Goal: Task Accomplishment & Management: Manage account settings

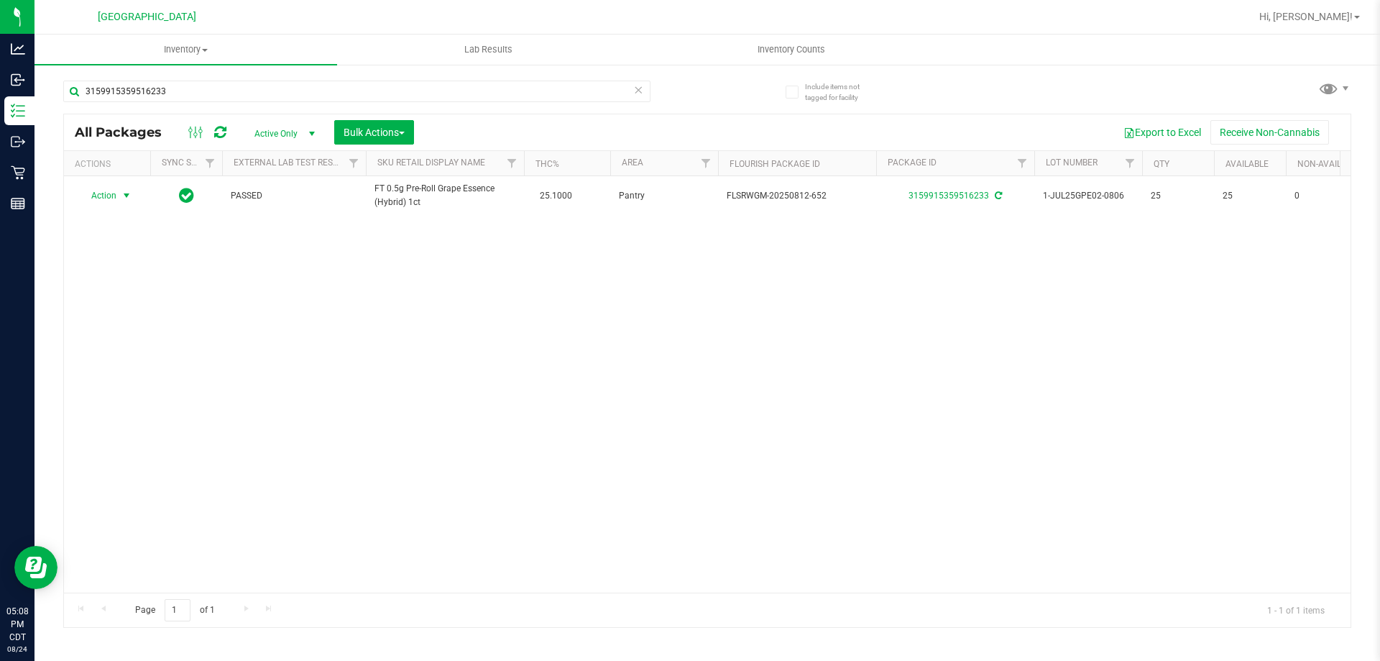
click at [638, 91] on icon at bounding box center [638, 89] width 10 height 17
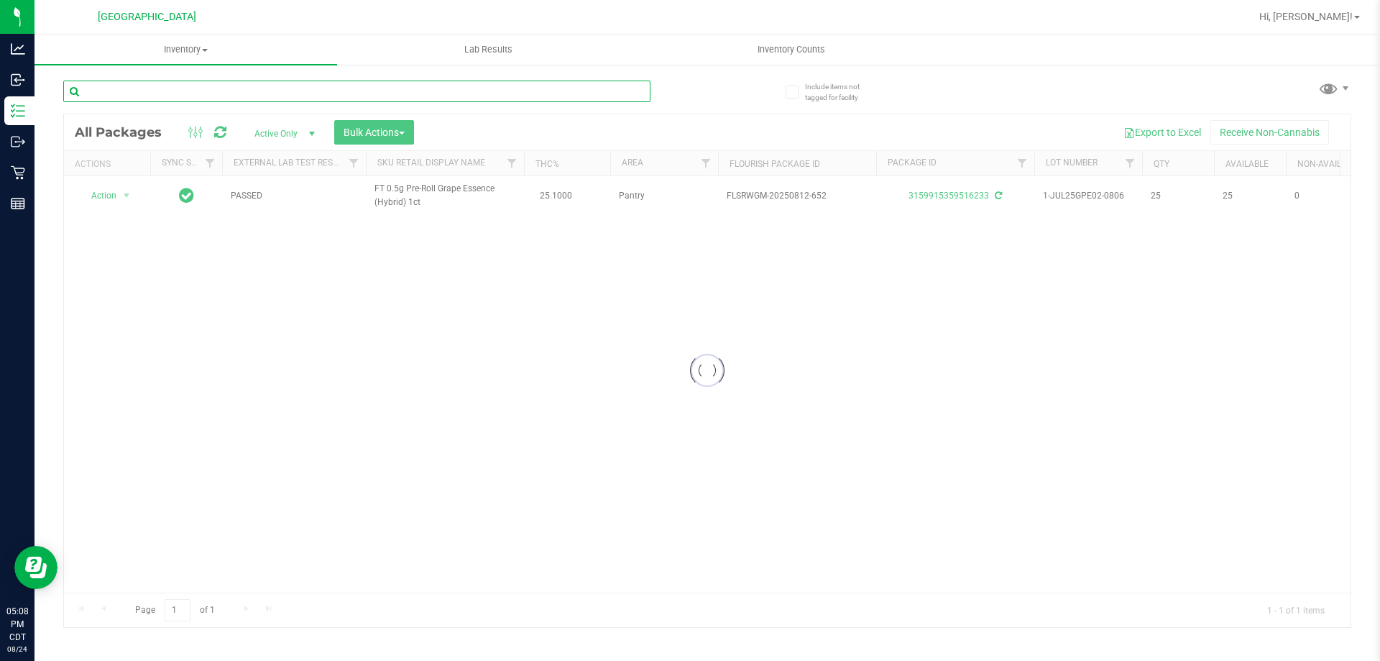
click at [627, 88] on input "text" at bounding box center [356, 92] width 587 height 22
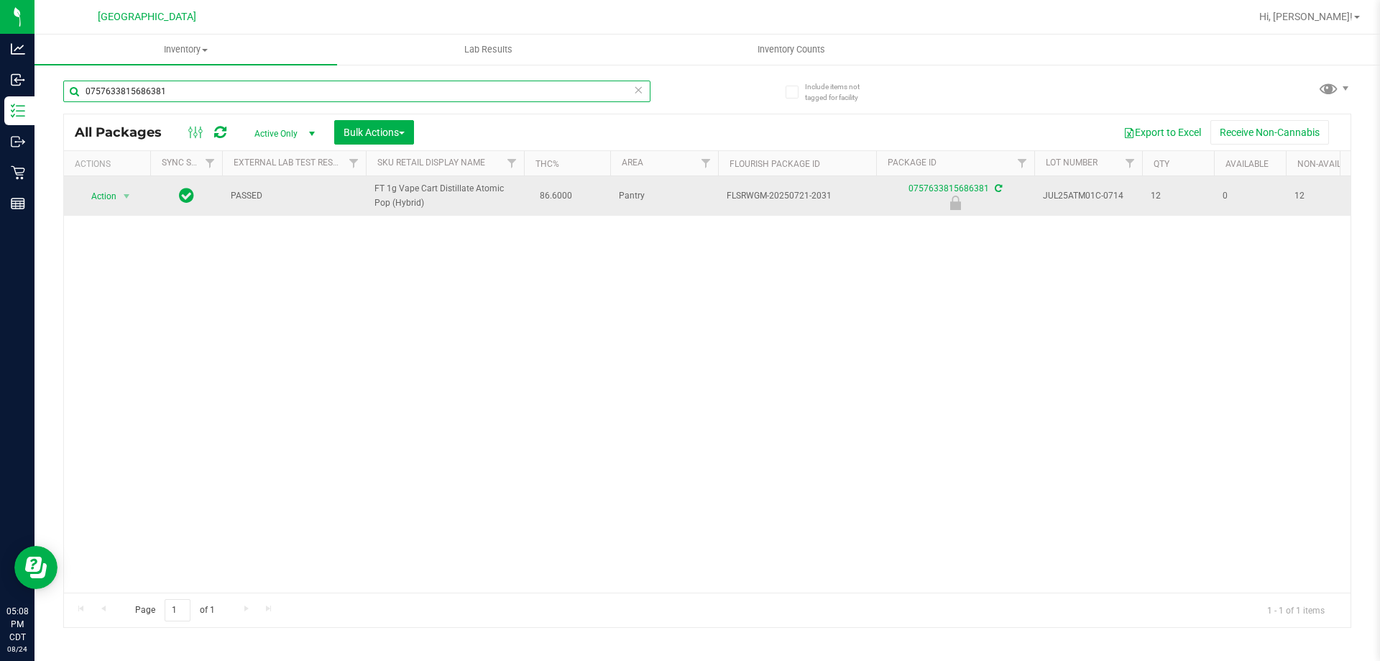
type input "0757633815686381"
click at [113, 203] on span "Action" at bounding box center [97, 196] width 39 height 20
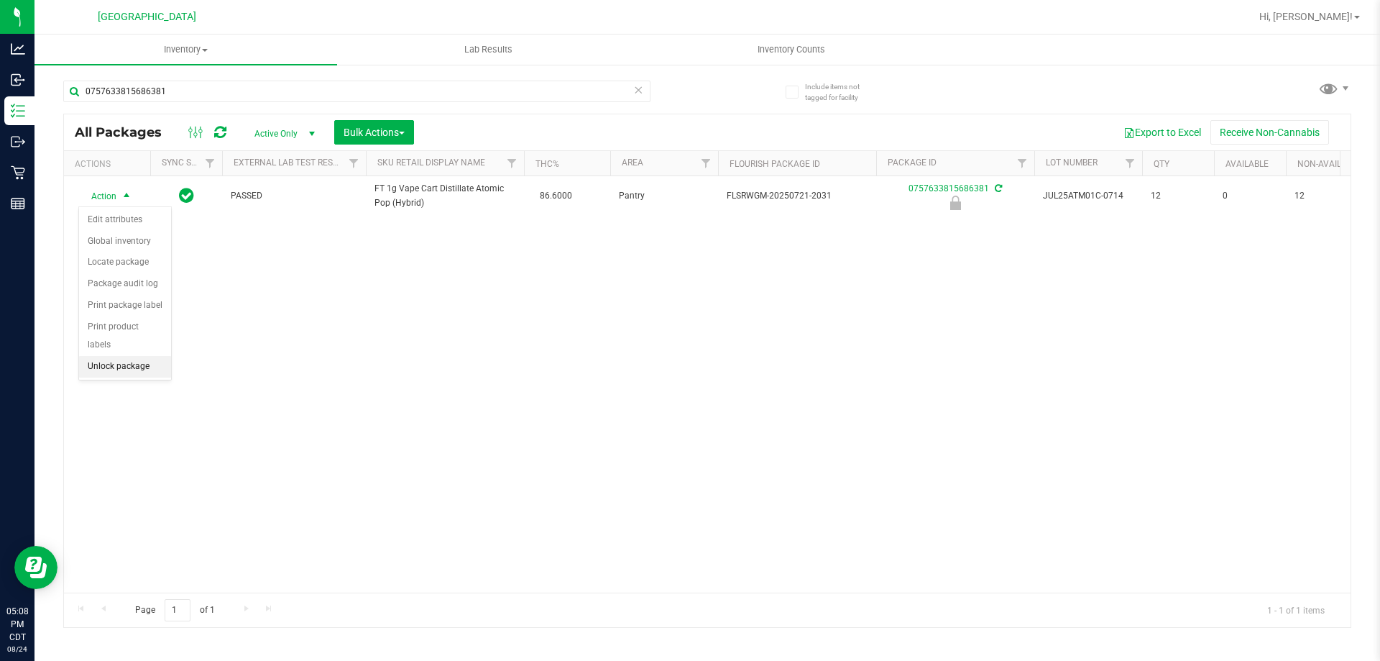
click at [126, 356] on li "Unlock package" at bounding box center [125, 367] width 92 height 22
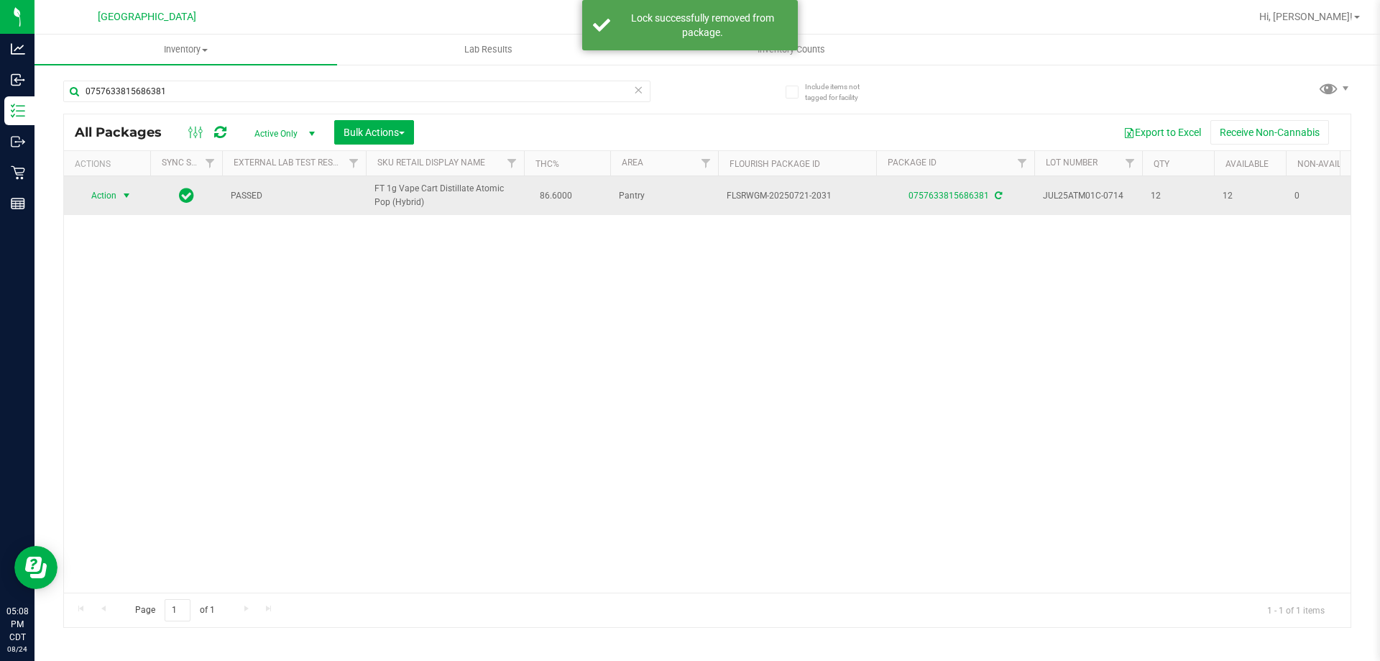
click at [102, 196] on span "Action" at bounding box center [97, 195] width 39 height 20
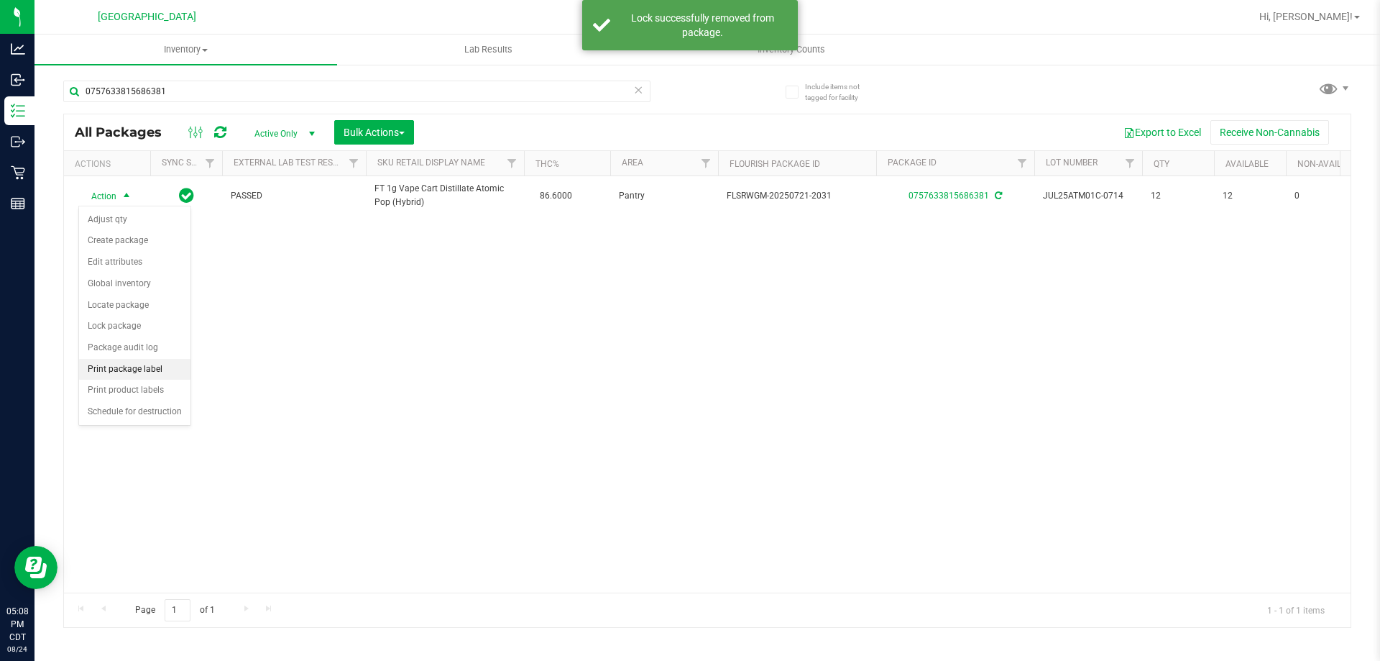
click at [157, 374] on li "Print package label" at bounding box center [134, 370] width 111 height 22
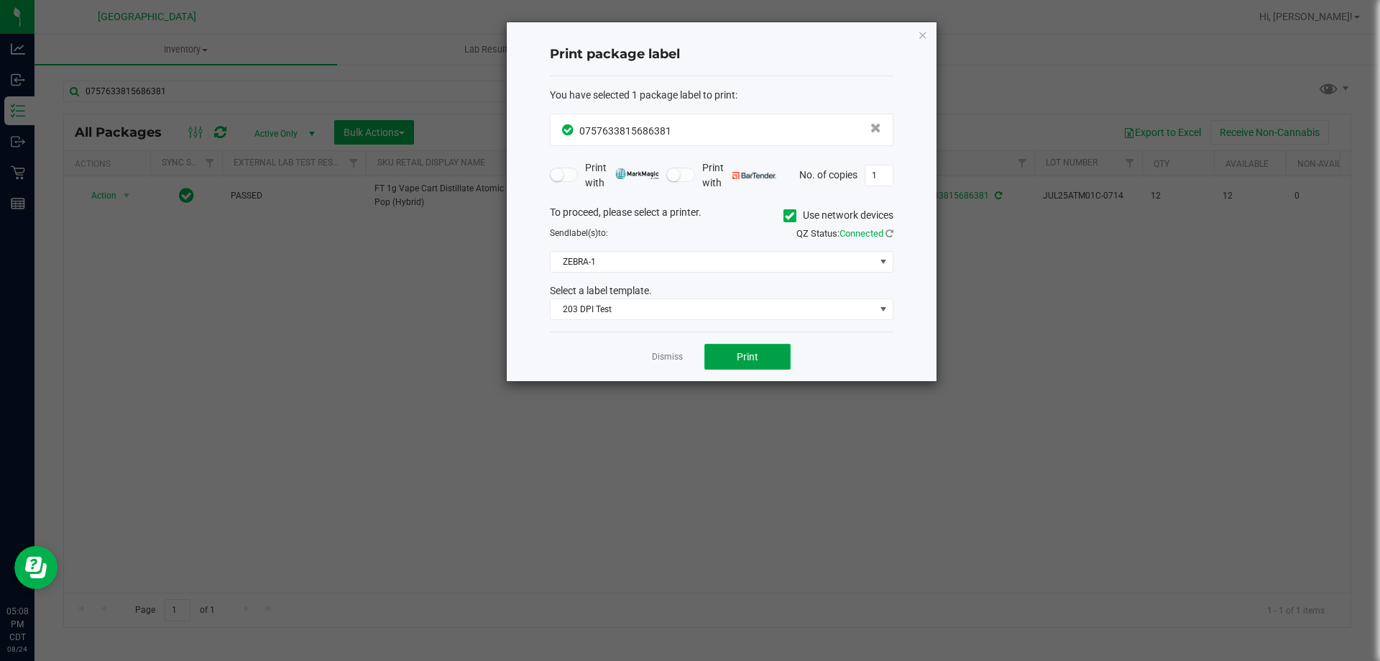
click at [748, 349] on button "Print" at bounding box center [747, 357] width 86 height 26
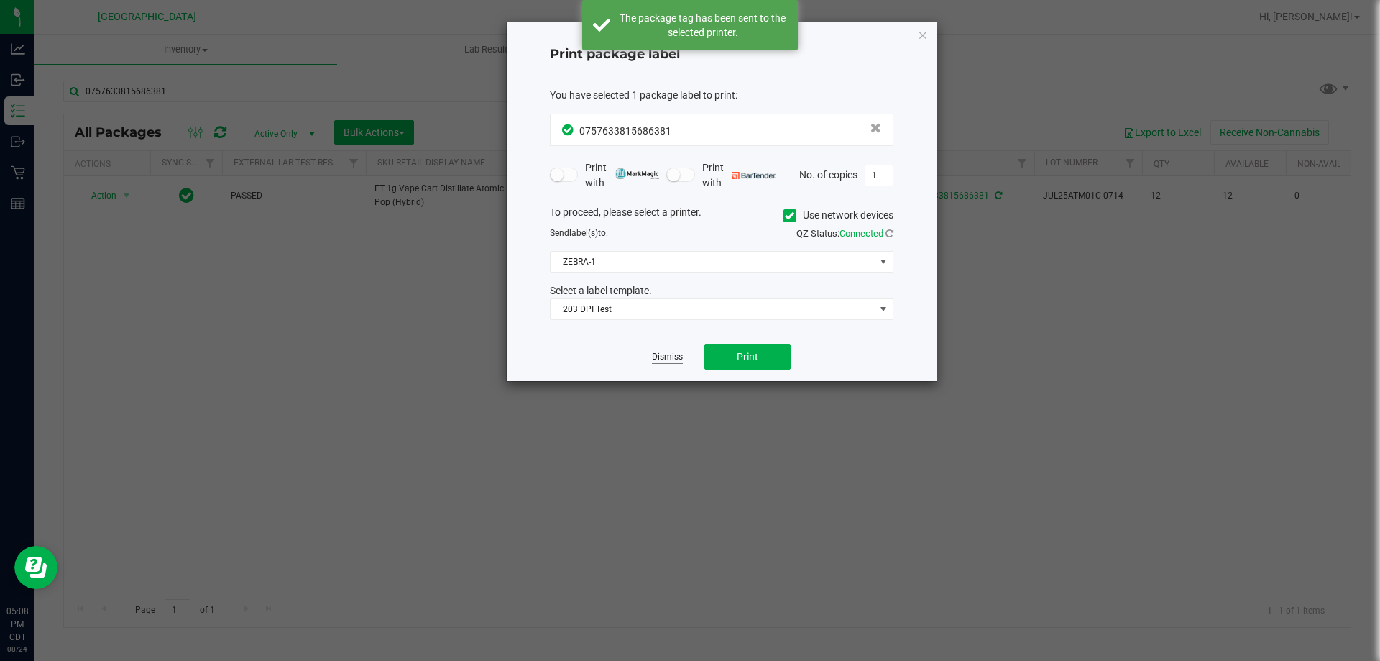
click at [660, 363] on link "Dismiss" at bounding box center [667, 357] width 31 height 12
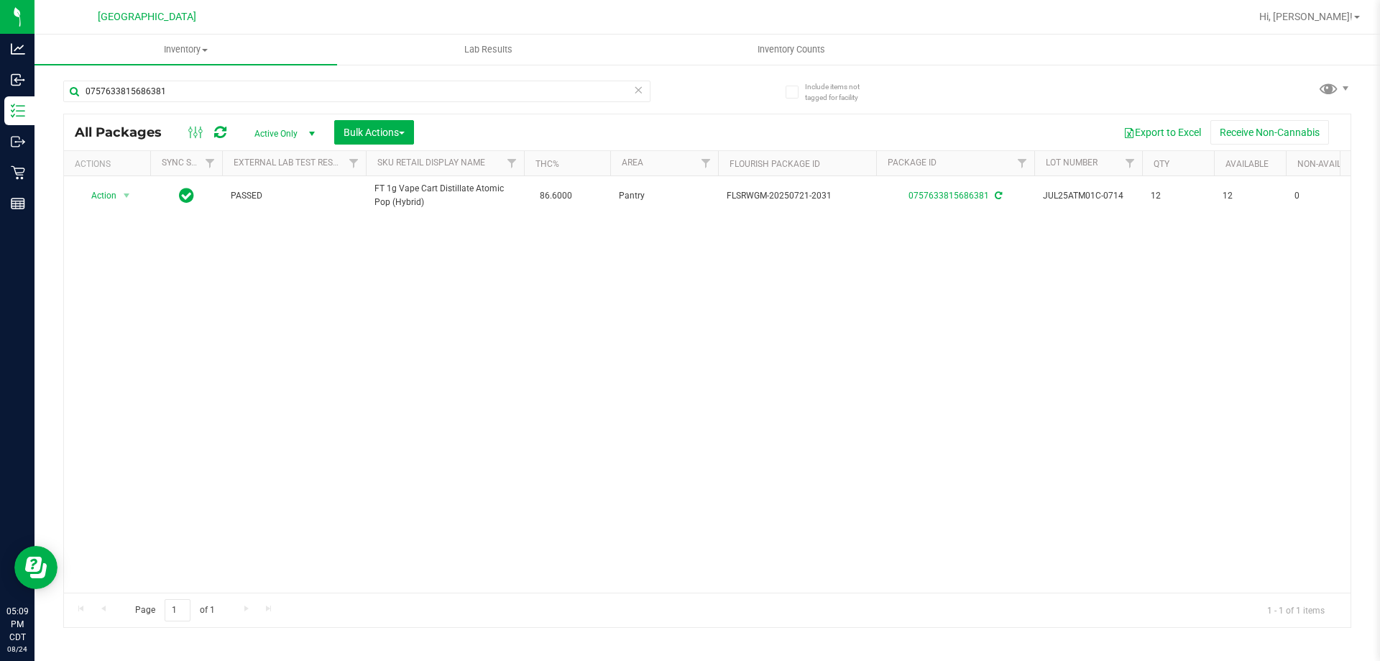
click at [635, 96] on icon at bounding box center [638, 89] width 10 height 17
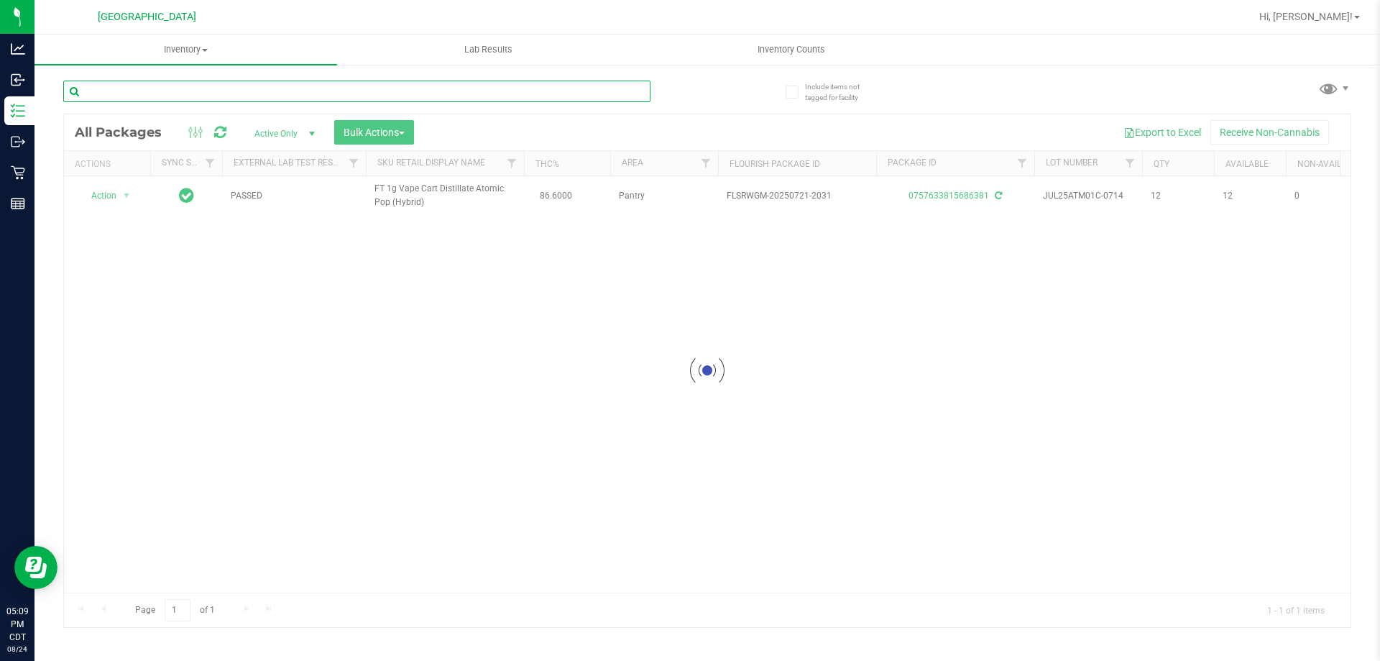
click at [612, 93] on input "text" at bounding box center [356, 92] width 587 height 22
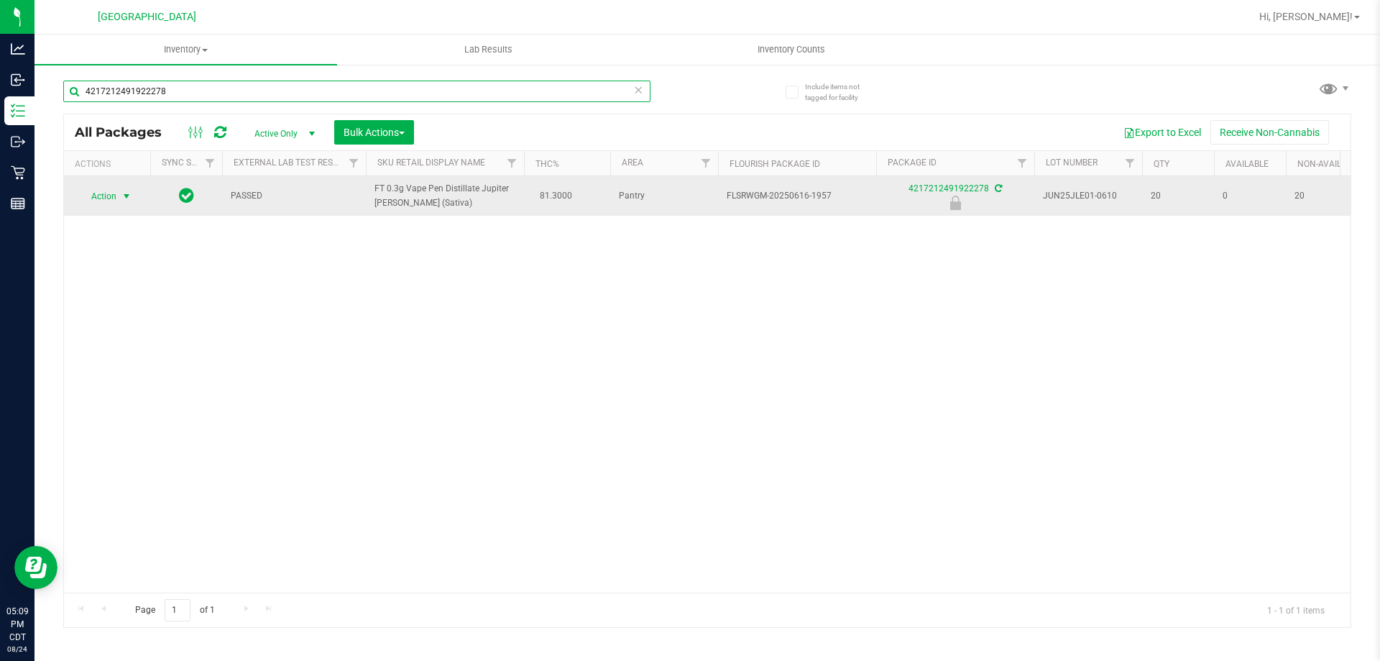
type input "4217212491922278"
click at [130, 193] on span "select" at bounding box center [127, 196] width 12 height 12
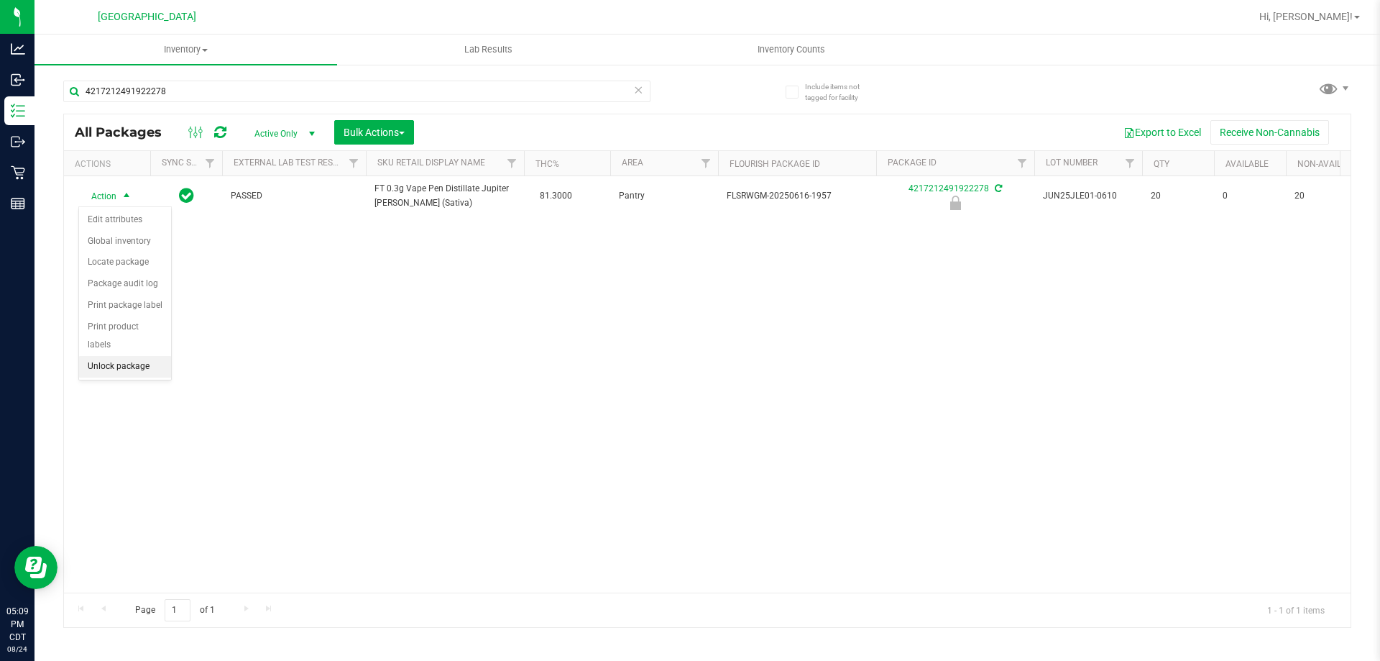
click at [152, 356] on li "Unlock package" at bounding box center [125, 367] width 92 height 22
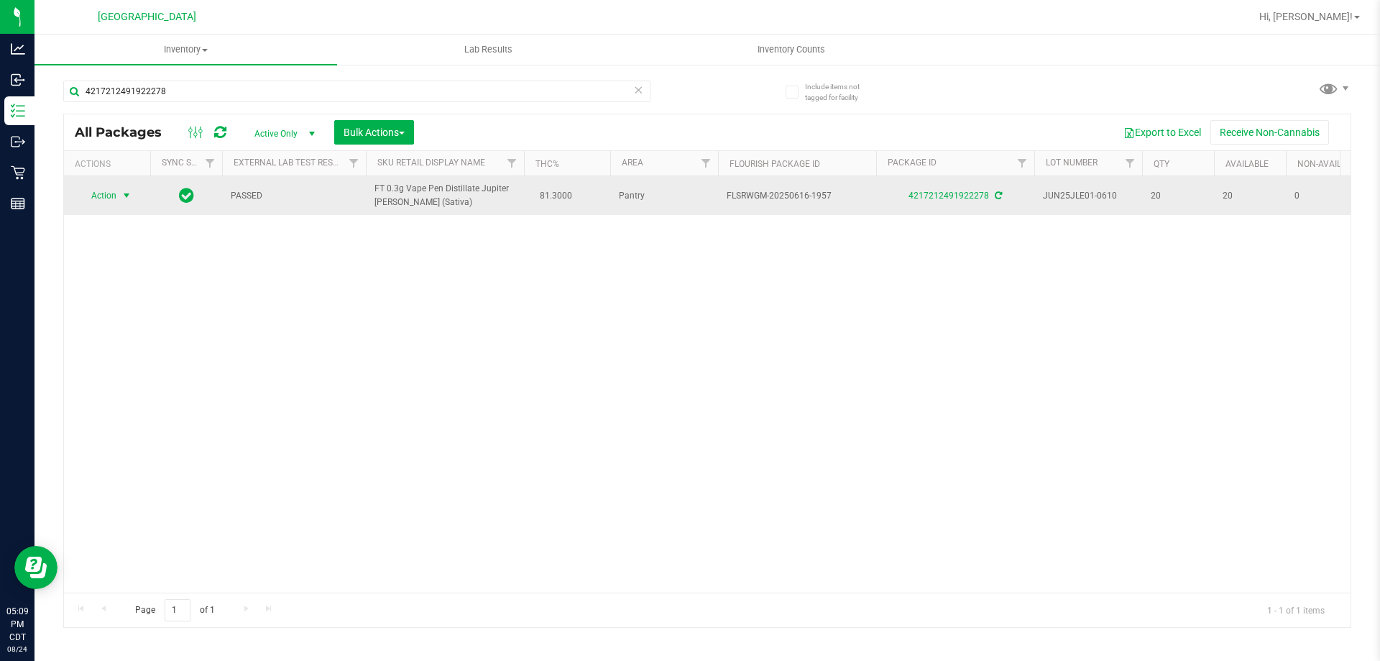
click at [129, 201] on span "select" at bounding box center [127, 196] width 12 height 12
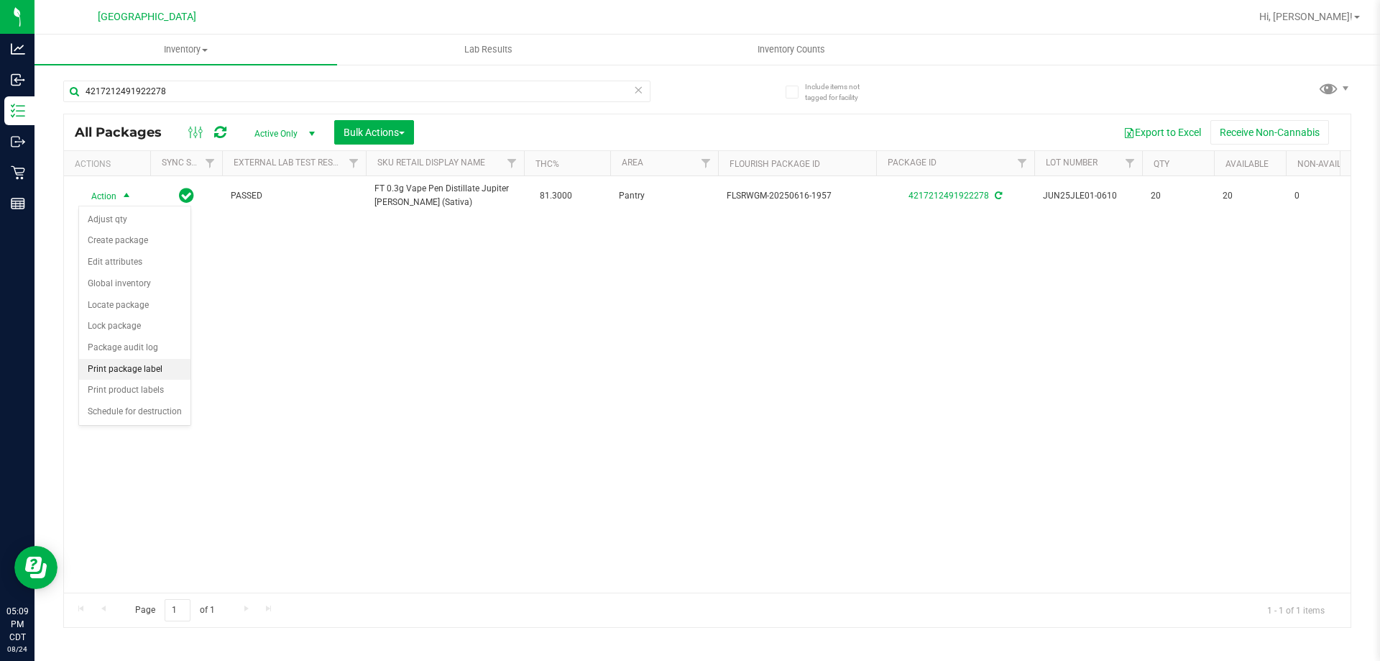
click at [160, 374] on li "Print package label" at bounding box center [134, 370] width 111 height 22
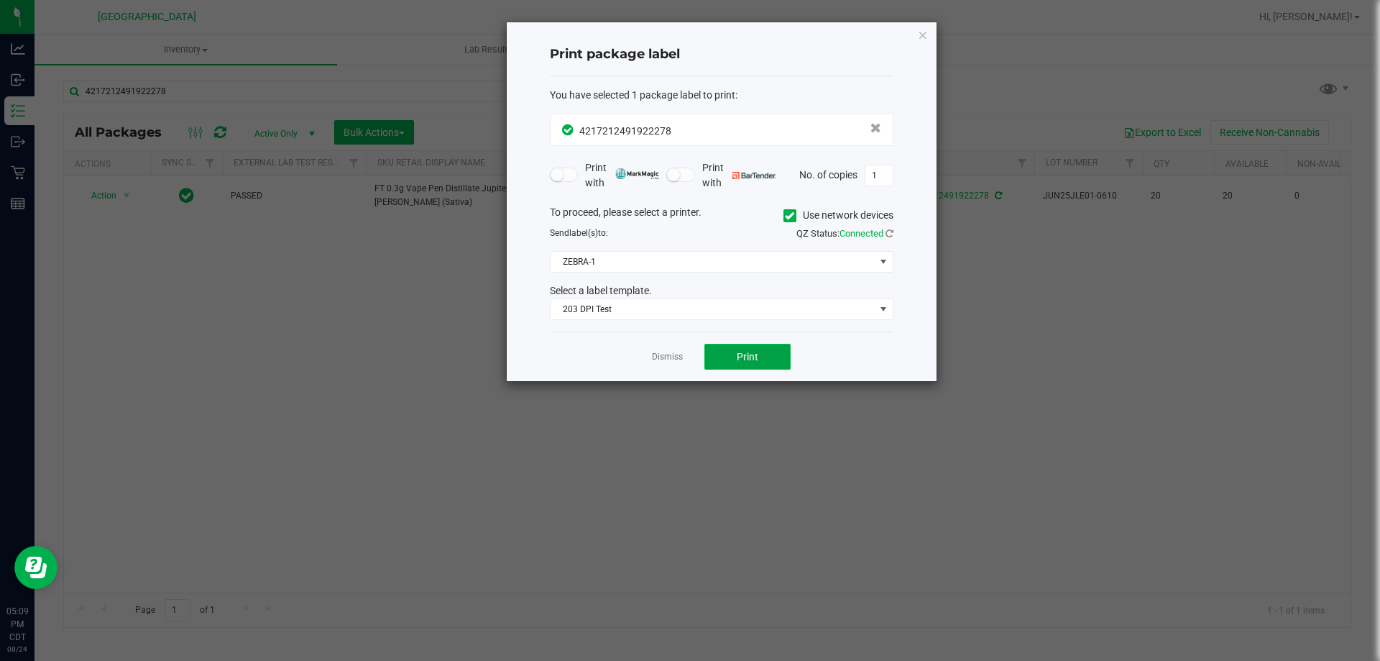
click at [731, 351] on button "Print" at bounding box center [747, 357] width 86 height 26
click at [677, 357] on link "Dismiss" at bounding box center [667, 357] width 31 height 12
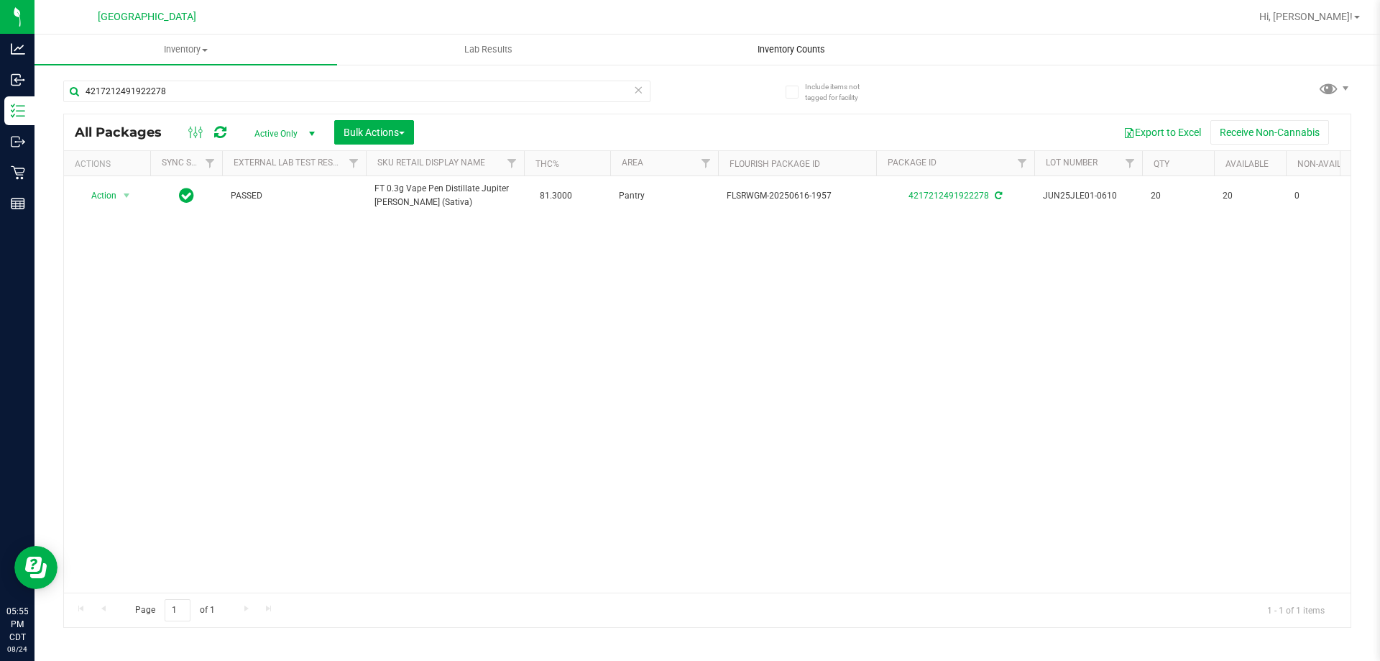
click at [779, 58] on uib-tab-heading "Inventory Counts" at bounding box center [790, 49] width 301 height 29
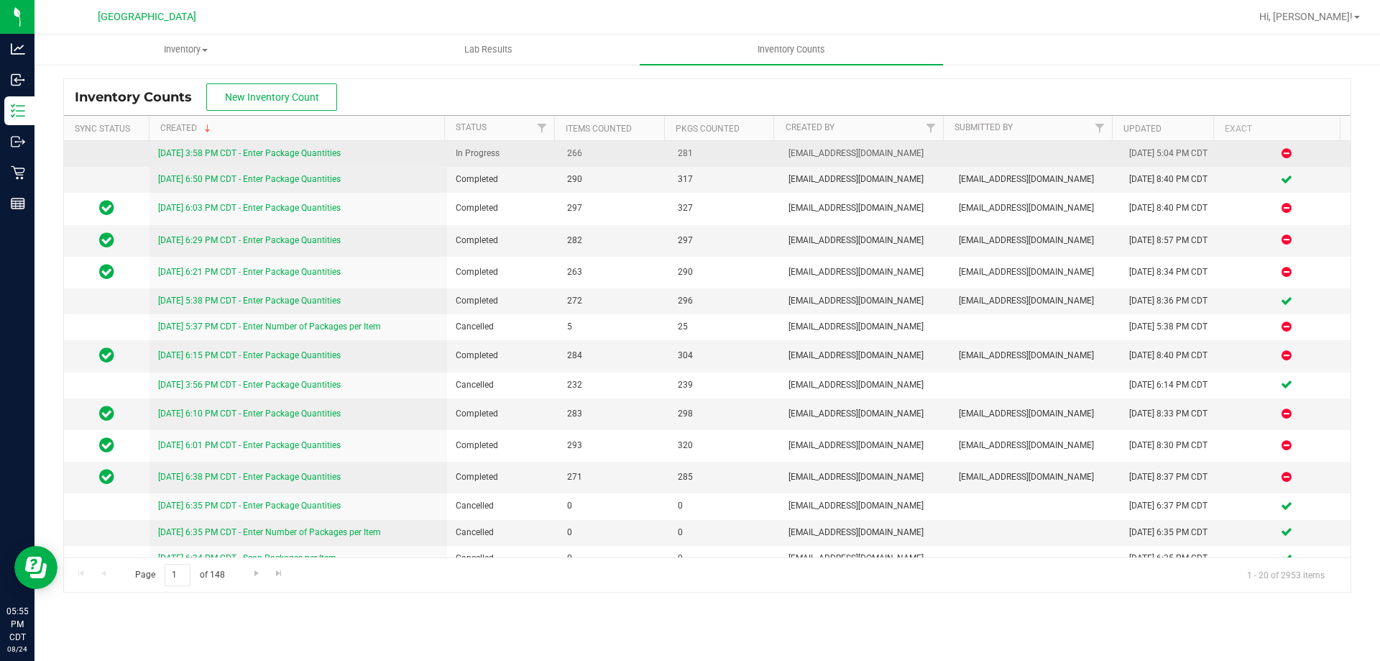
click at [308, 153] on link "[DATE] 3:58 PM CDT - Enter Package Quantities" at bounding box center [249, 153] width 183 height 10
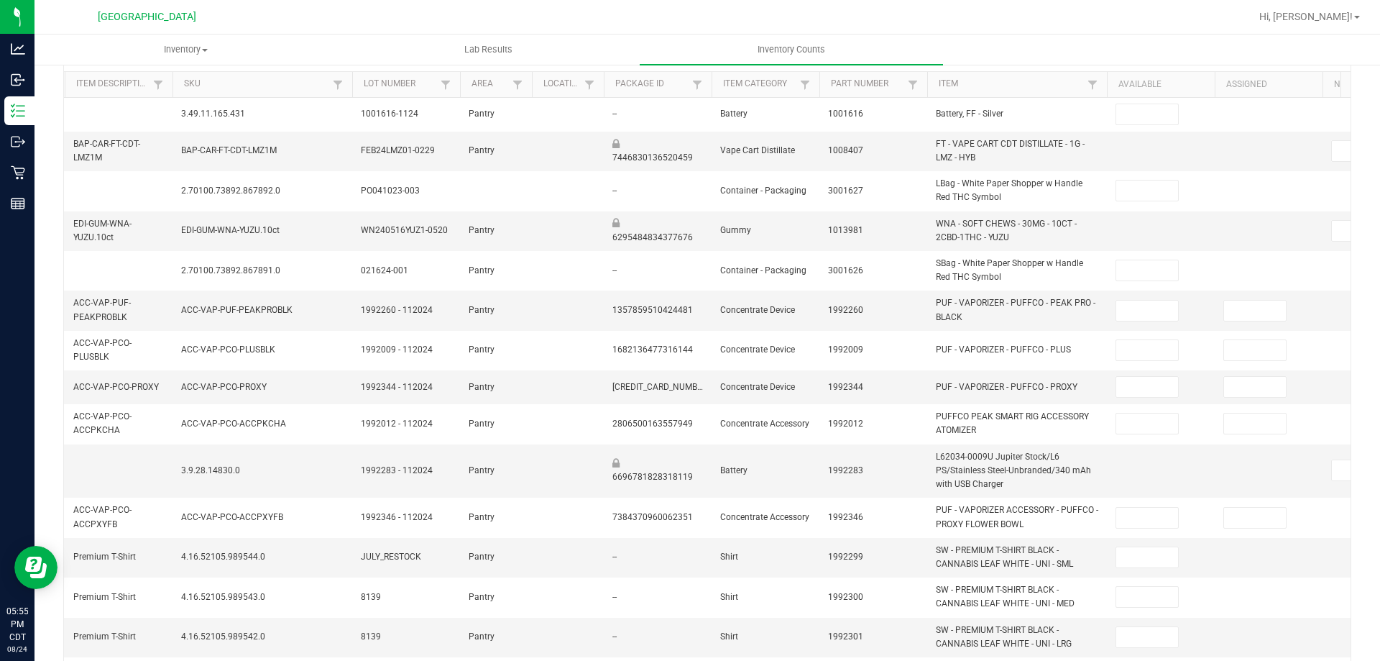
scroll to position [1, 0]
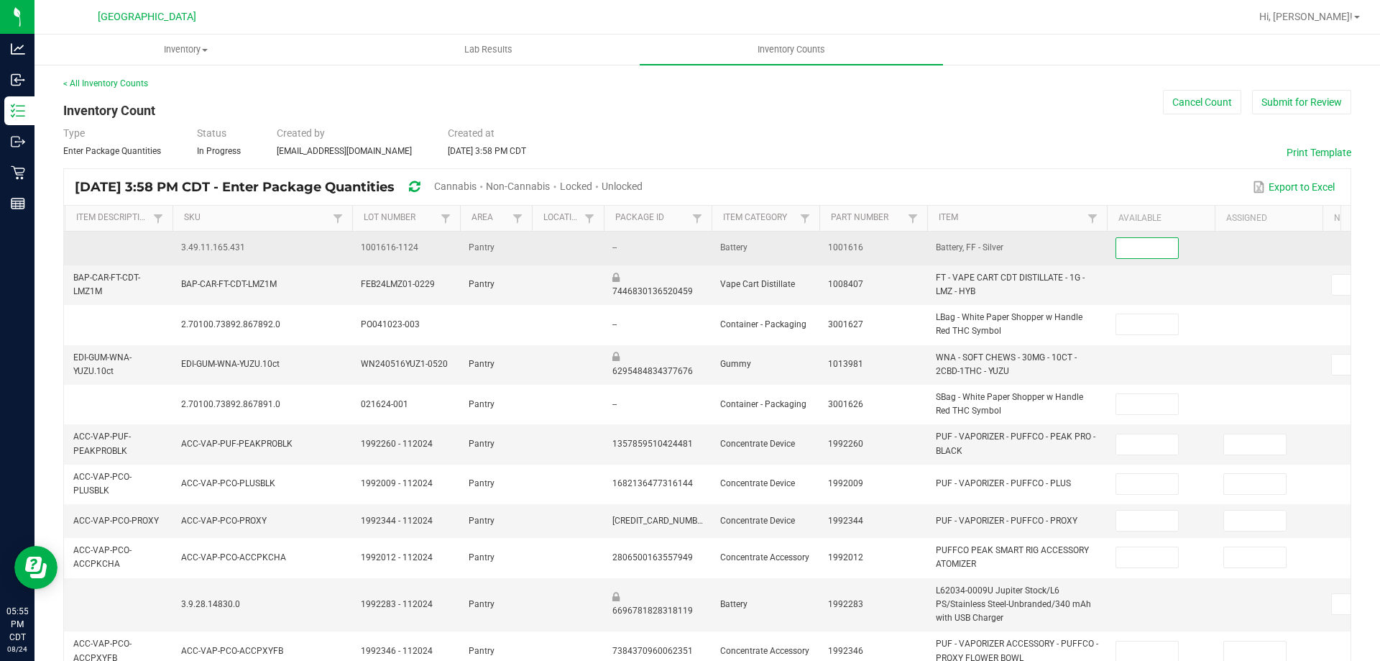
click at [1154, 245] on input at bounding box center [1147, 248] width 62 height 20
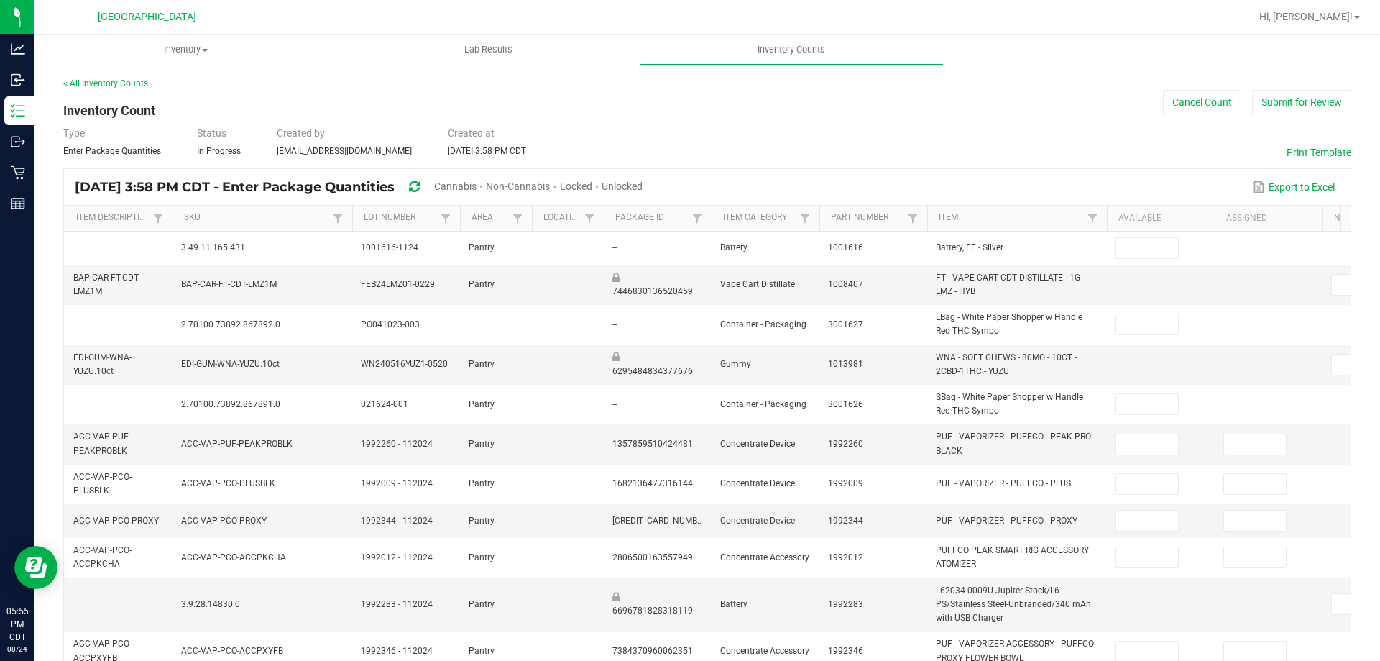
click at [477, 187] on span "Cannabis" at bounding box center [455, 186] width 42 height 12
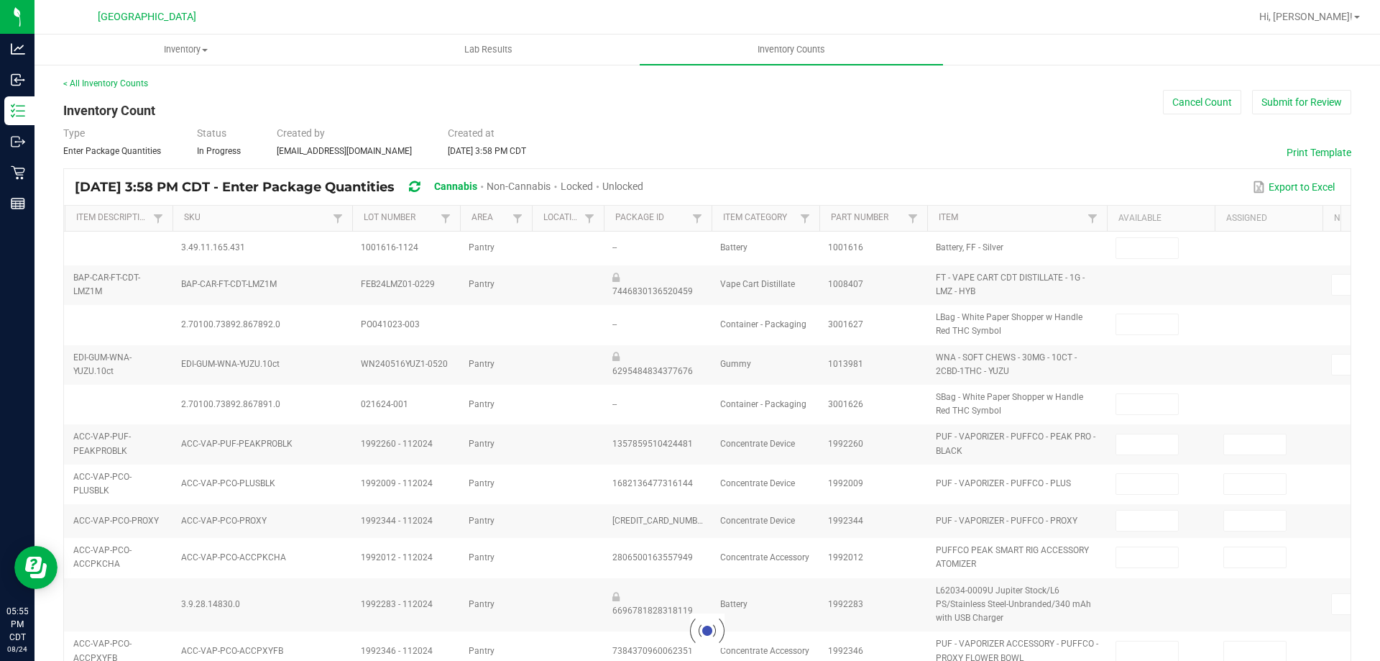
type input "8"
type input "1"
type input "8"
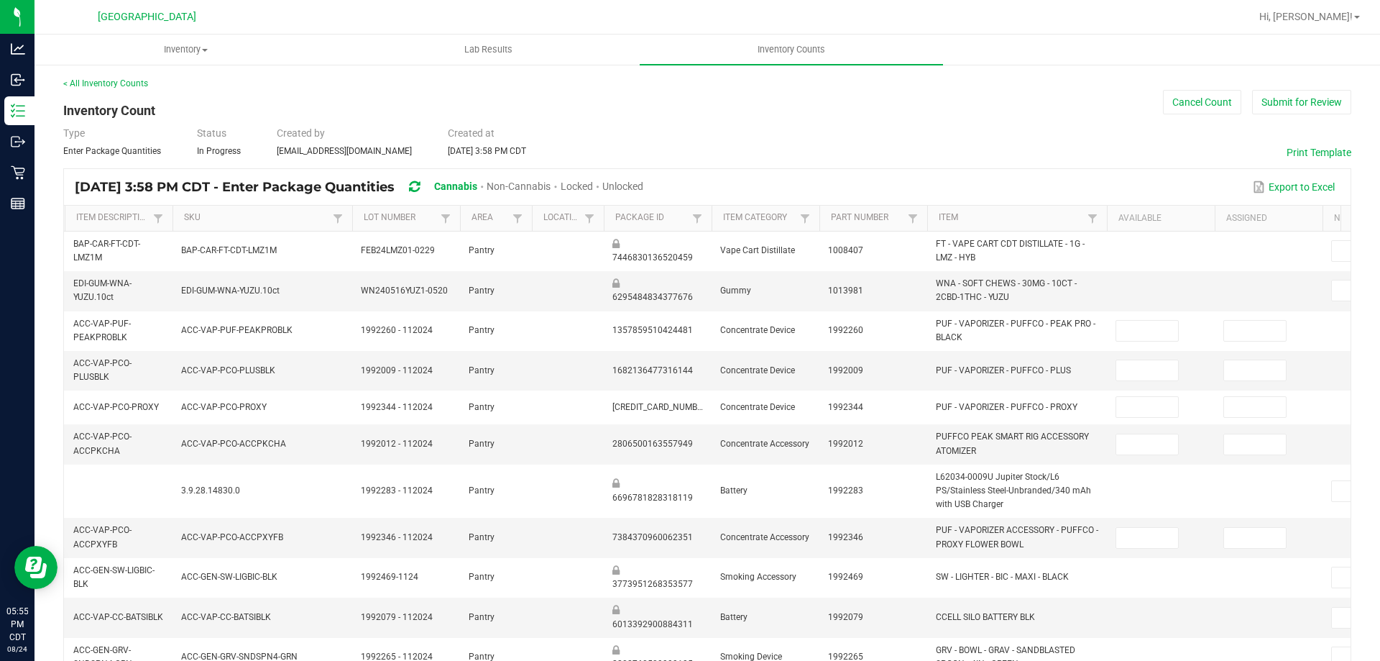
click at [643, 187] on span "Unlocked" at bounding box center [622, 186] width 41 height 12
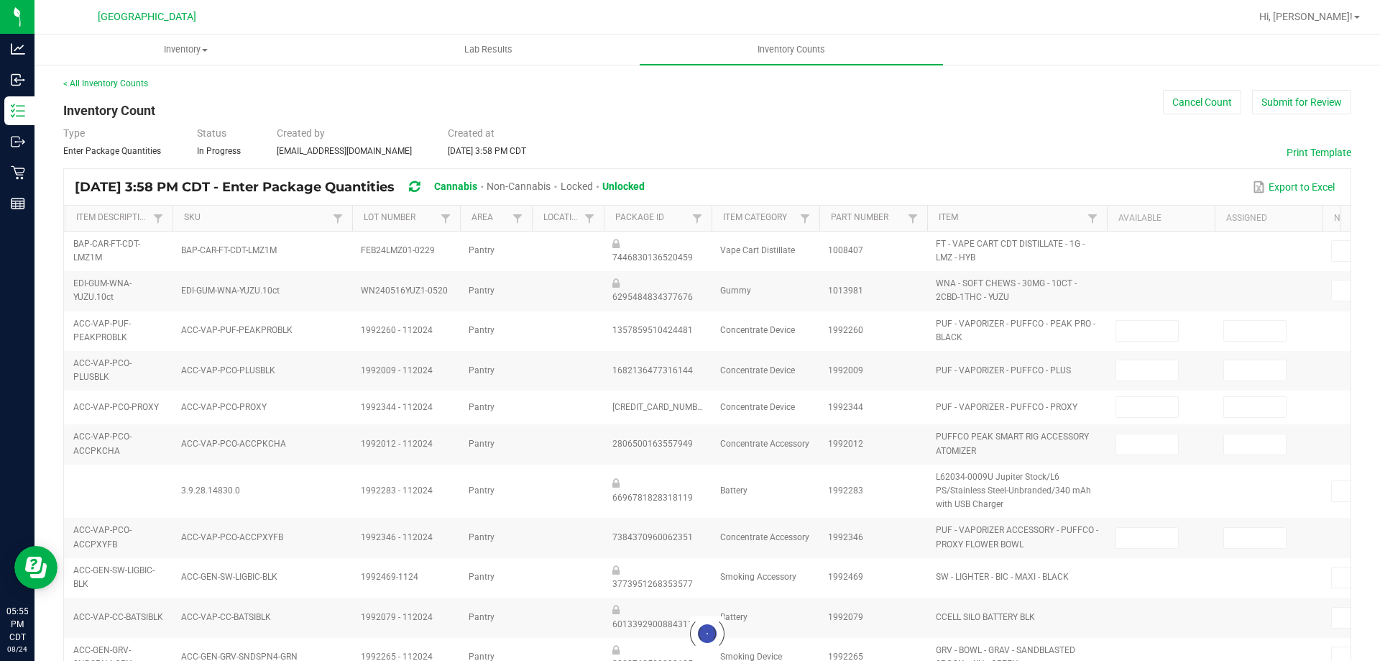
type input "8"
type input "0"
type input "2"
type input "4"
type input "0"
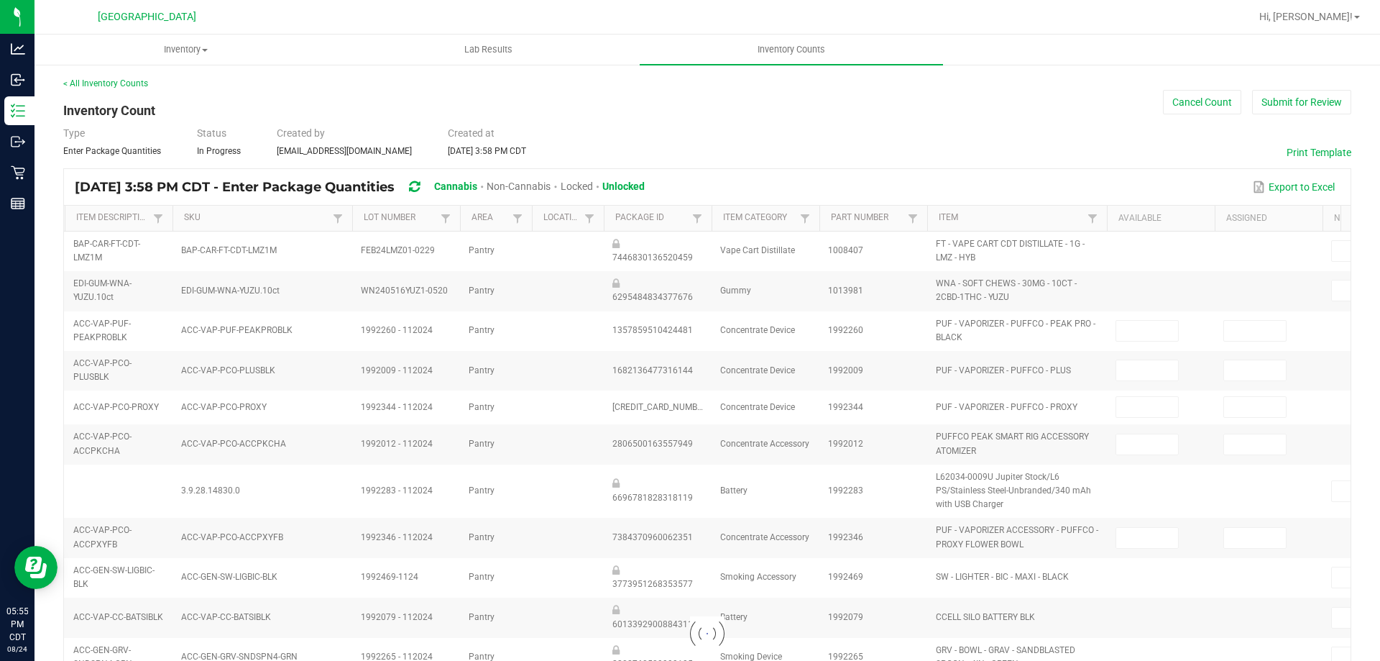
type input "6"
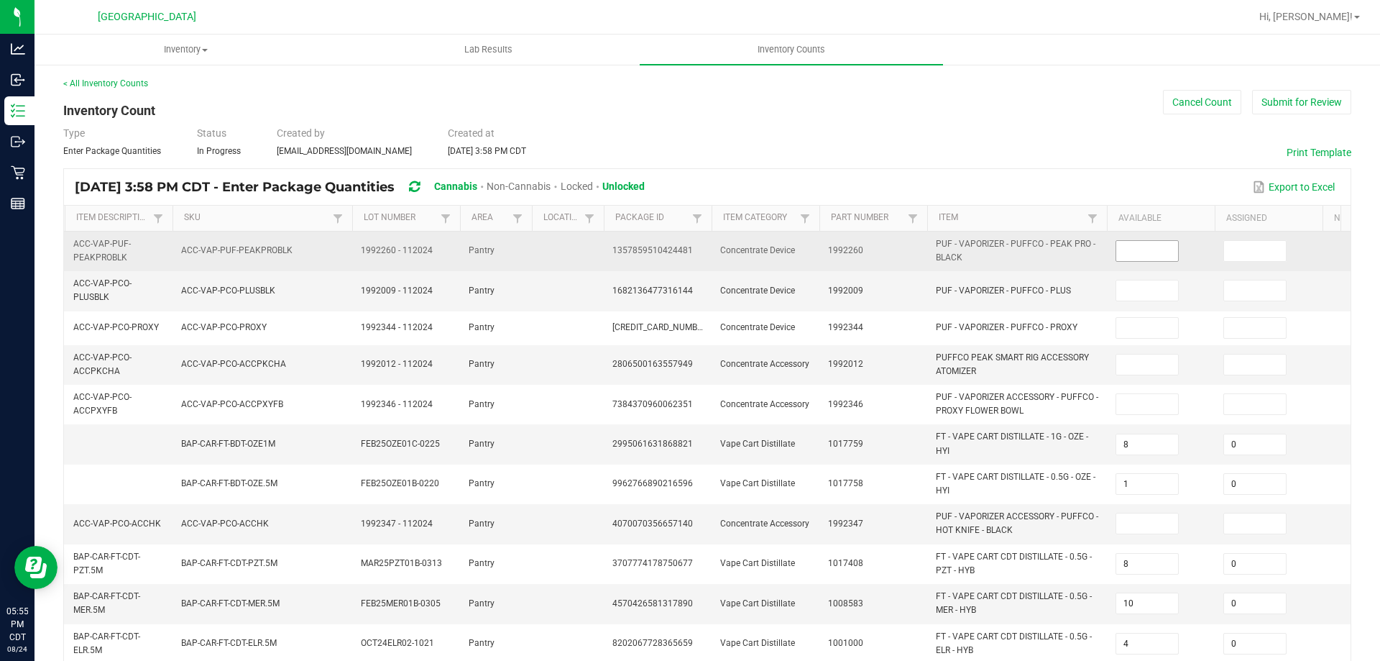
click at [1157, 255] on input at bounding box center [1147, 251] width 62 height 20
type input "0"
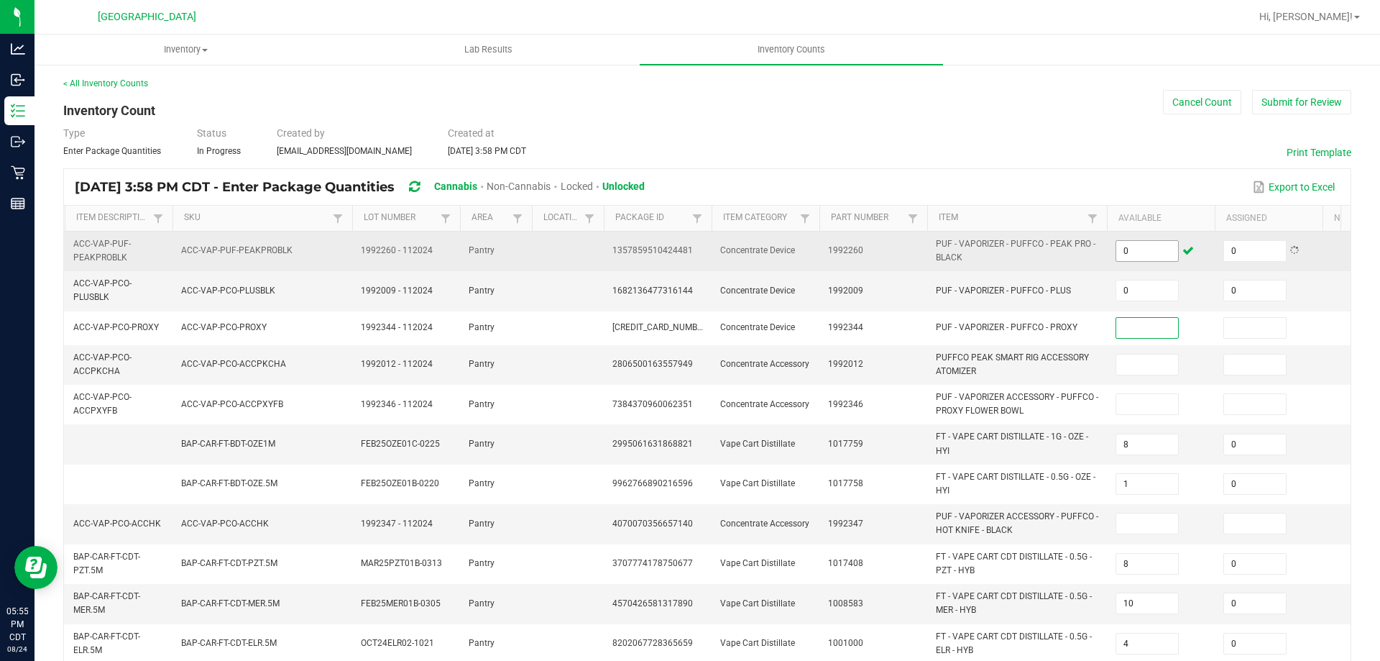
type input "0"
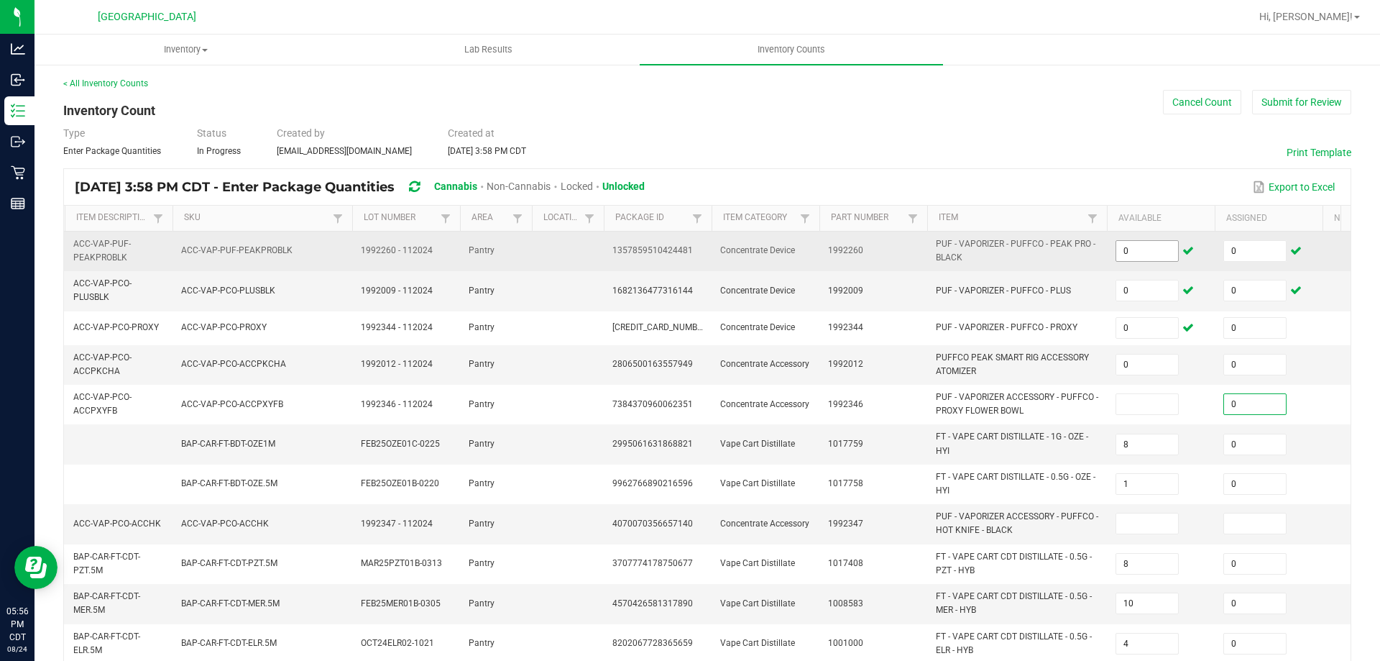
type input "7"
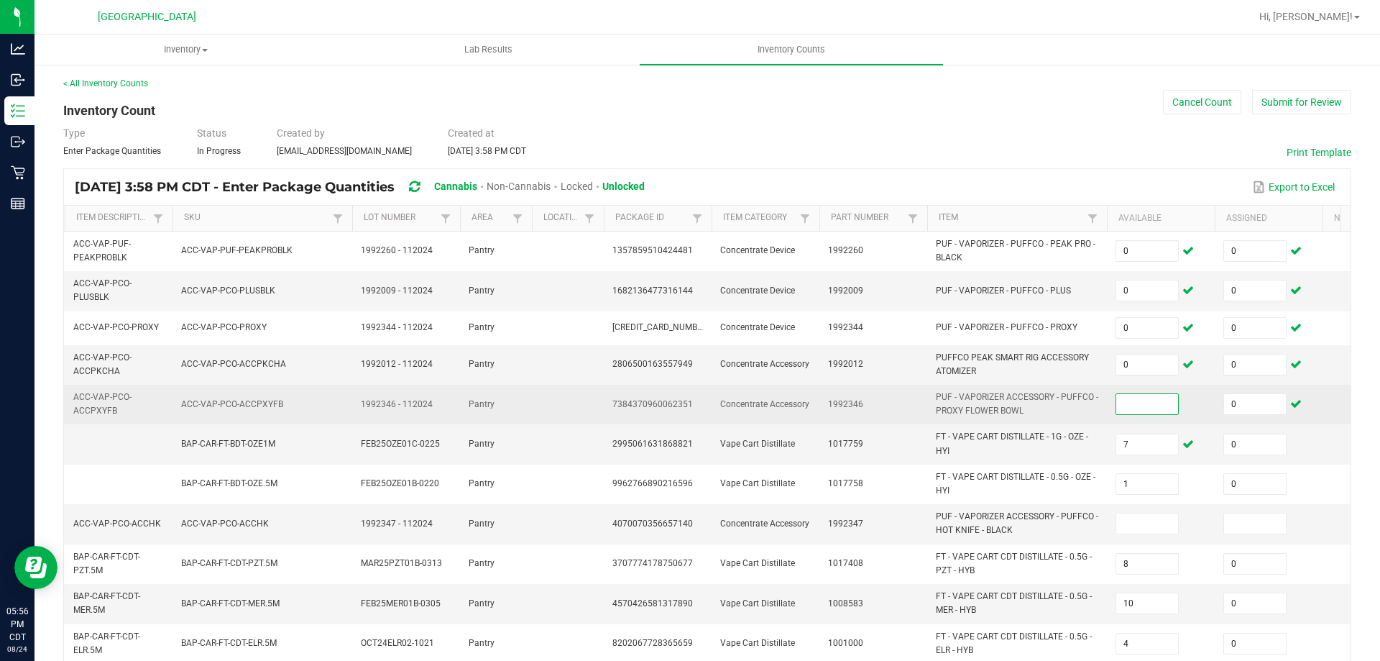
click at [1157, 408] on input at bounding box center [1147, 404] width 62 height 20
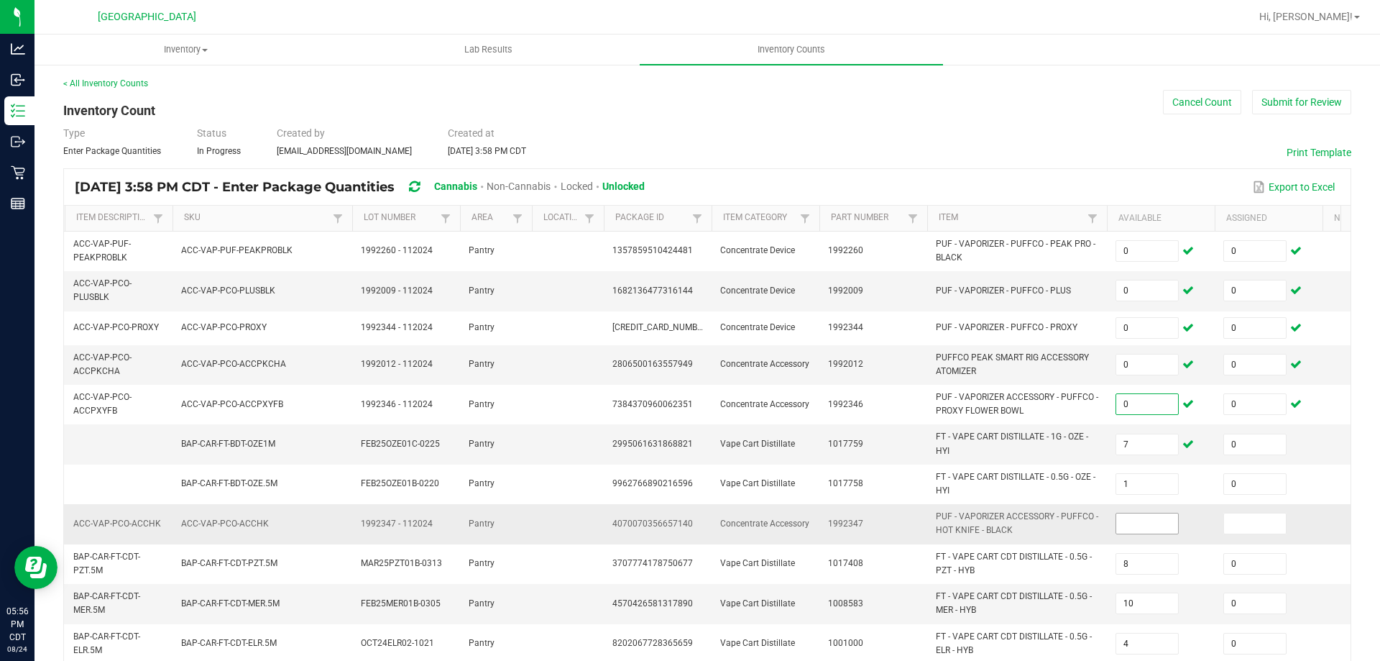
type input "0"
click at [1167, 521] on input at bounding box center [1147, 523] width 62 height 20
type input "0"
click at [1264, 526] on input at bounding box center [1255, 523] width 62 height 20
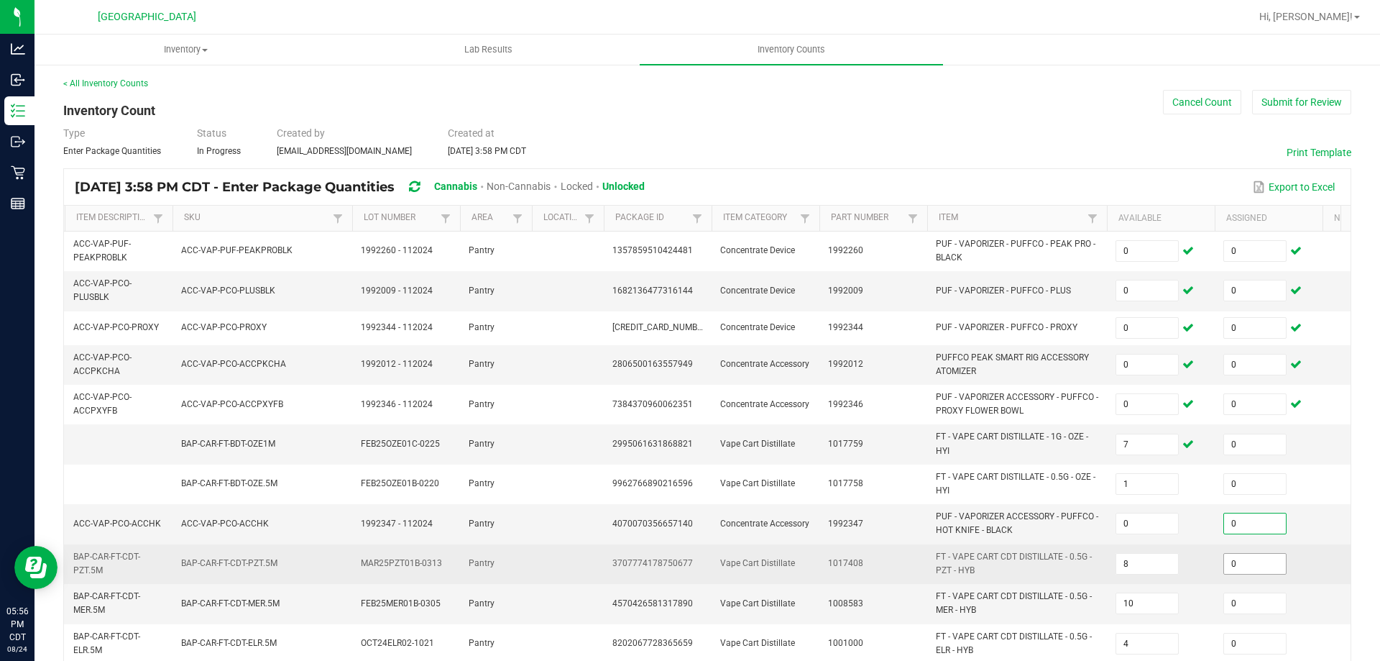
scroll to position [216, 0]
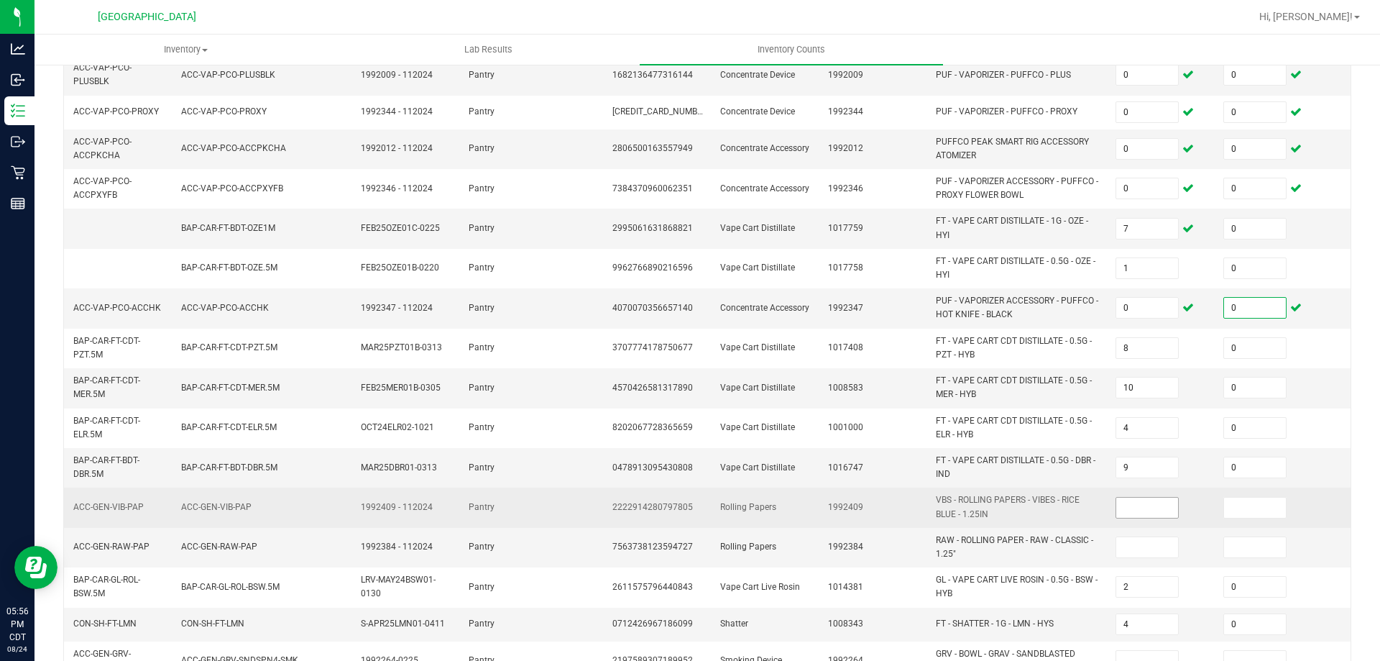
type input "0"
click at [1146, 497] on input at bounding box center [1147, 507] width 62 height 20
type input "0"
click at [1273, 498] on input at bounding box center [1255, 507] width 62 height 20
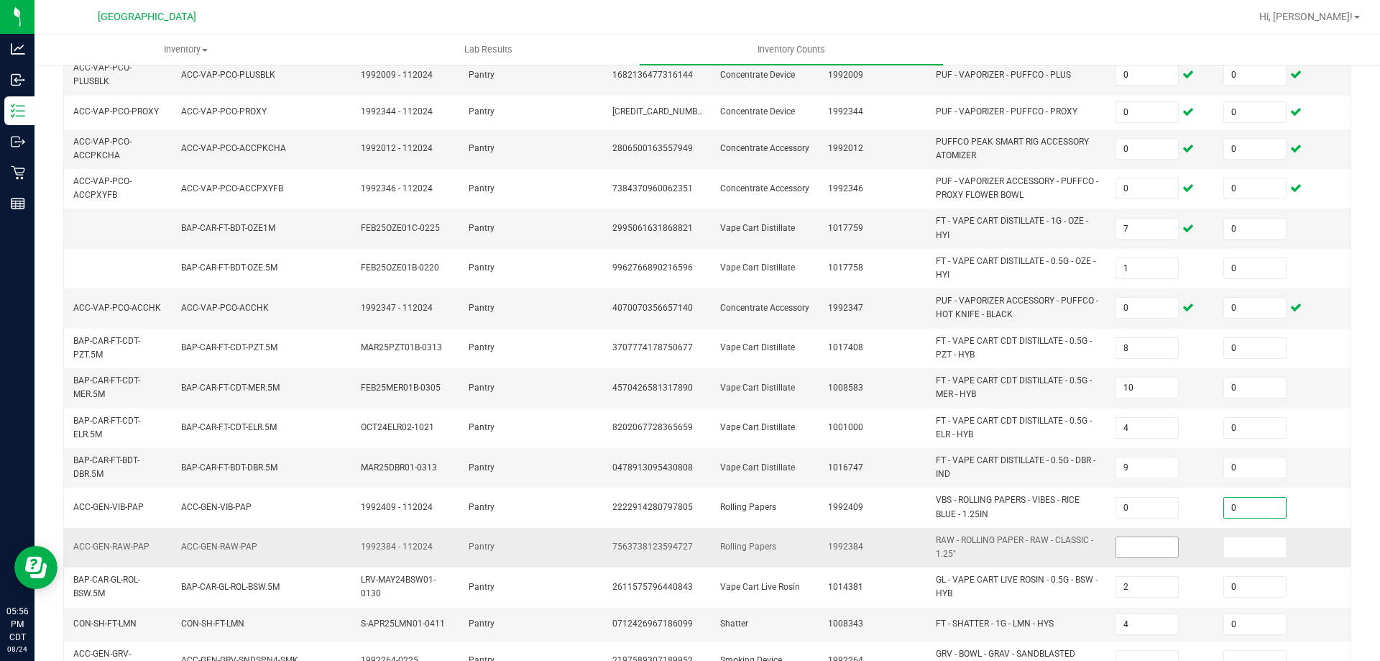
type input "0"
drag, startPoint x: 1153, startPoint y: 551, endPoint x: 1264, endPoint y: 543, distance: 111.0
click at [1154, 551] on input at bounding box center [1147, 547] width 62 height 20
type input "0"
click at [1278, 543] on input at bounding box center [1255, 547] width 62 height 20
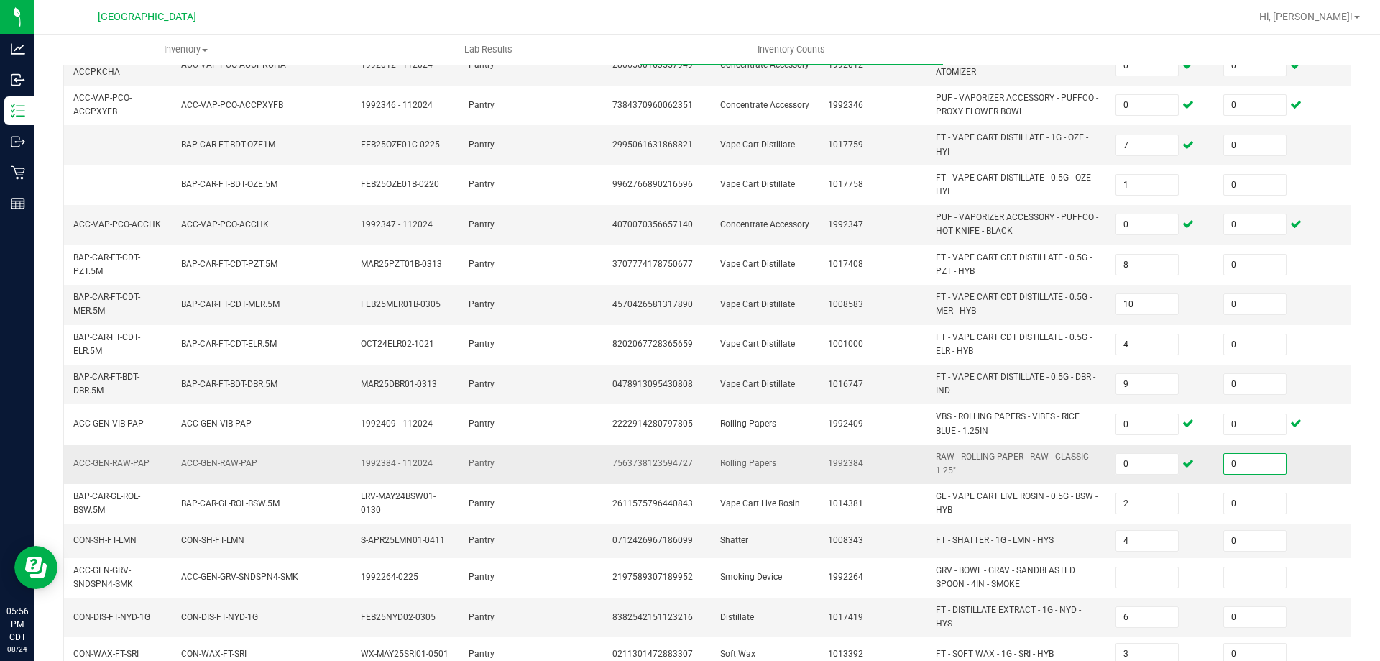
scroll to position [412, 0]
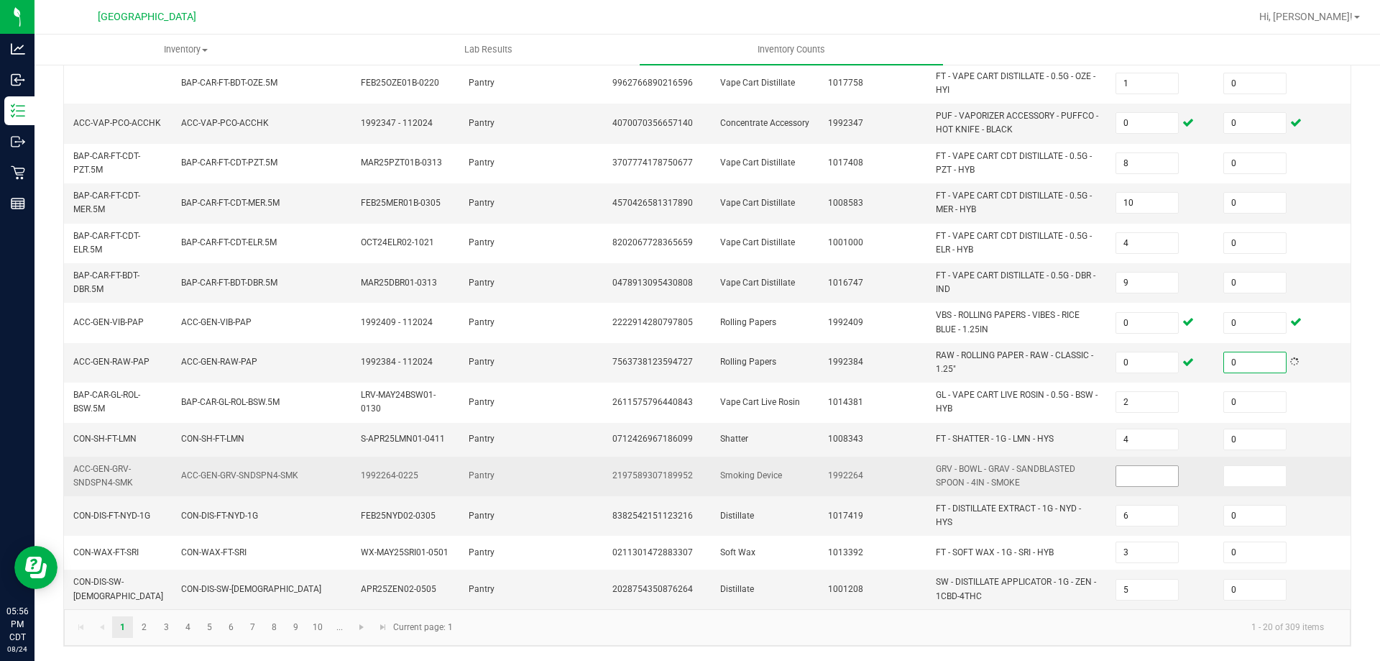
type input "0"
drag, startPoint x: 1131, startPoint y: 473, endPoint x: 1283, endPoint y: 470, distance: 152.4
click at [1131, 472] on input at bounding box center [1147, 476] width 62 height 20
type input "0"
click at [1284, 469] on input at bounding box center [1255, 476] width 62 height 20
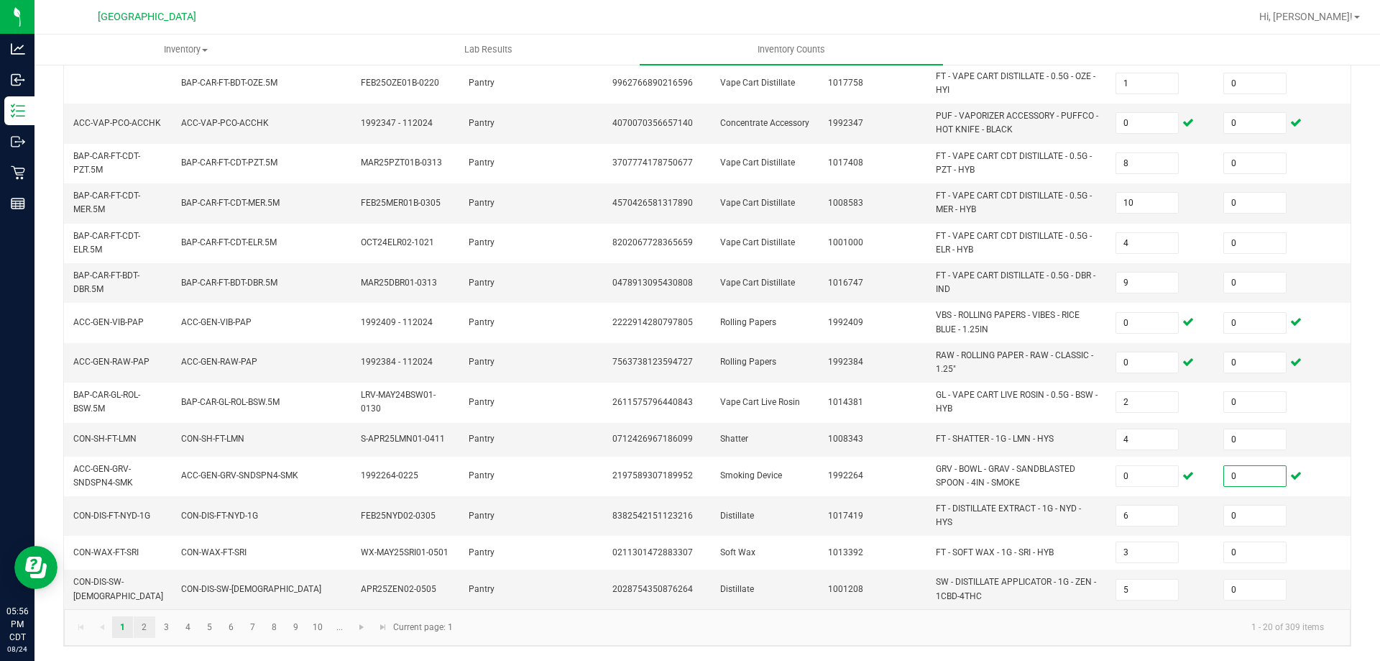
type input "0"
click at [139, 633] on link "2" at bounding box center [144, 627] width 21 height 22
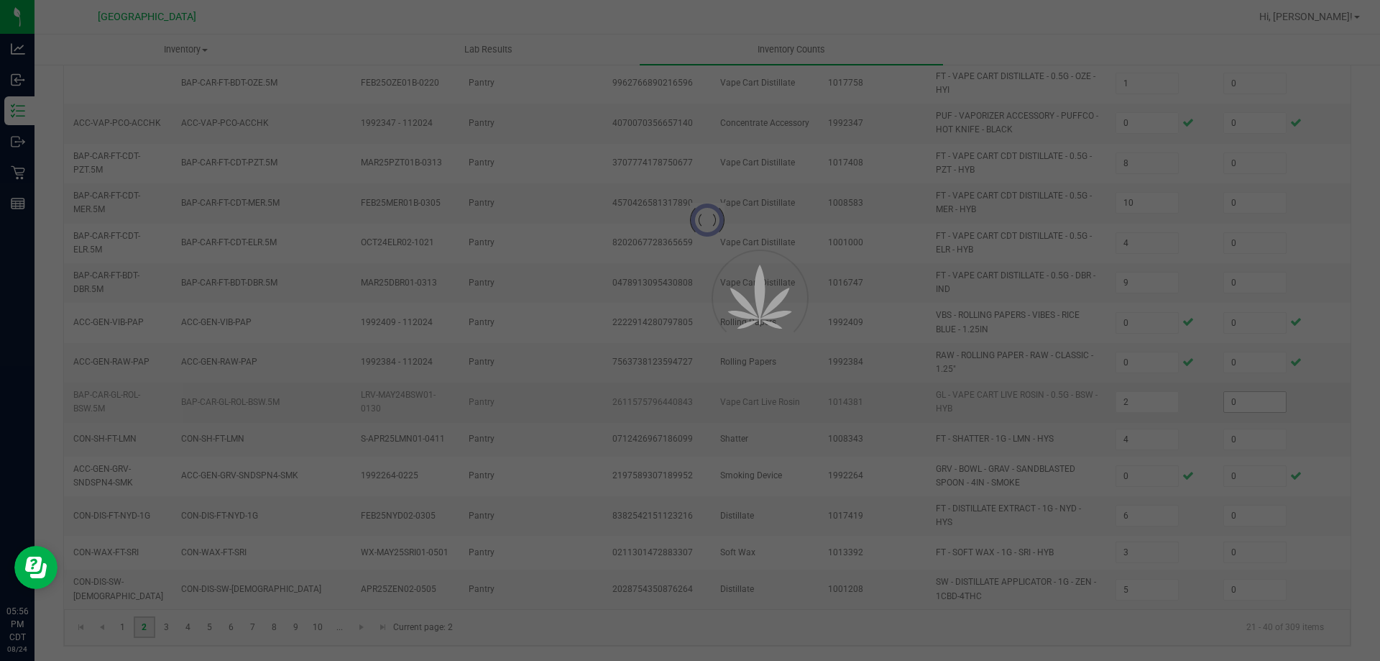
type input "8"
type input "2"
type input "1"
type input "16"
type input "1"
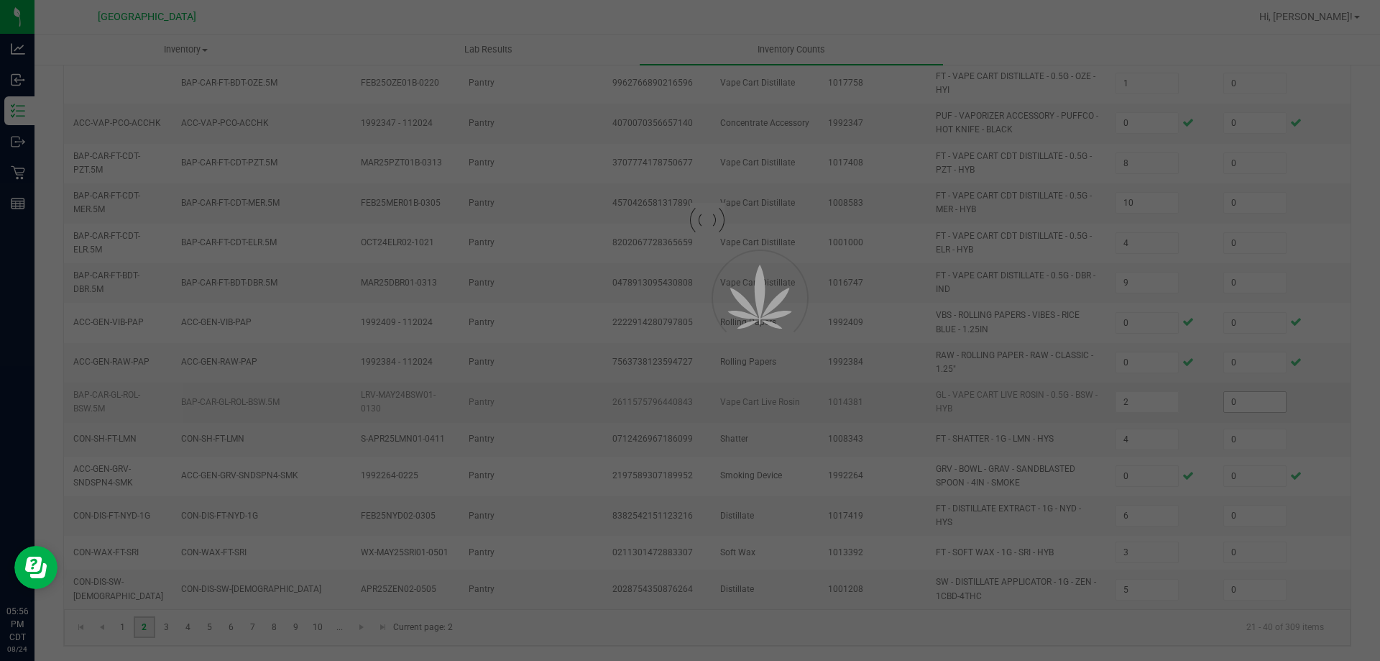
type input "7"
type input "1"
type input "7"
type input "4"
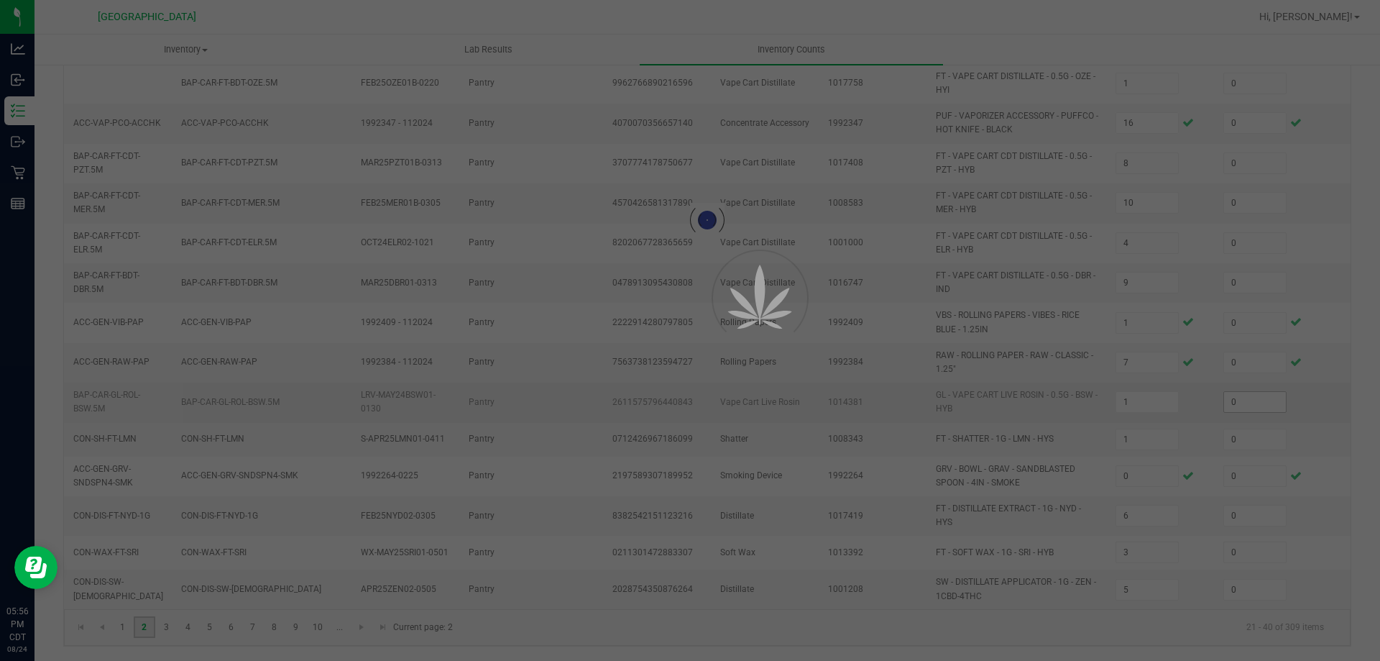
type input "6"
type input "3"
type input "12"
type input "6"
type input "5"
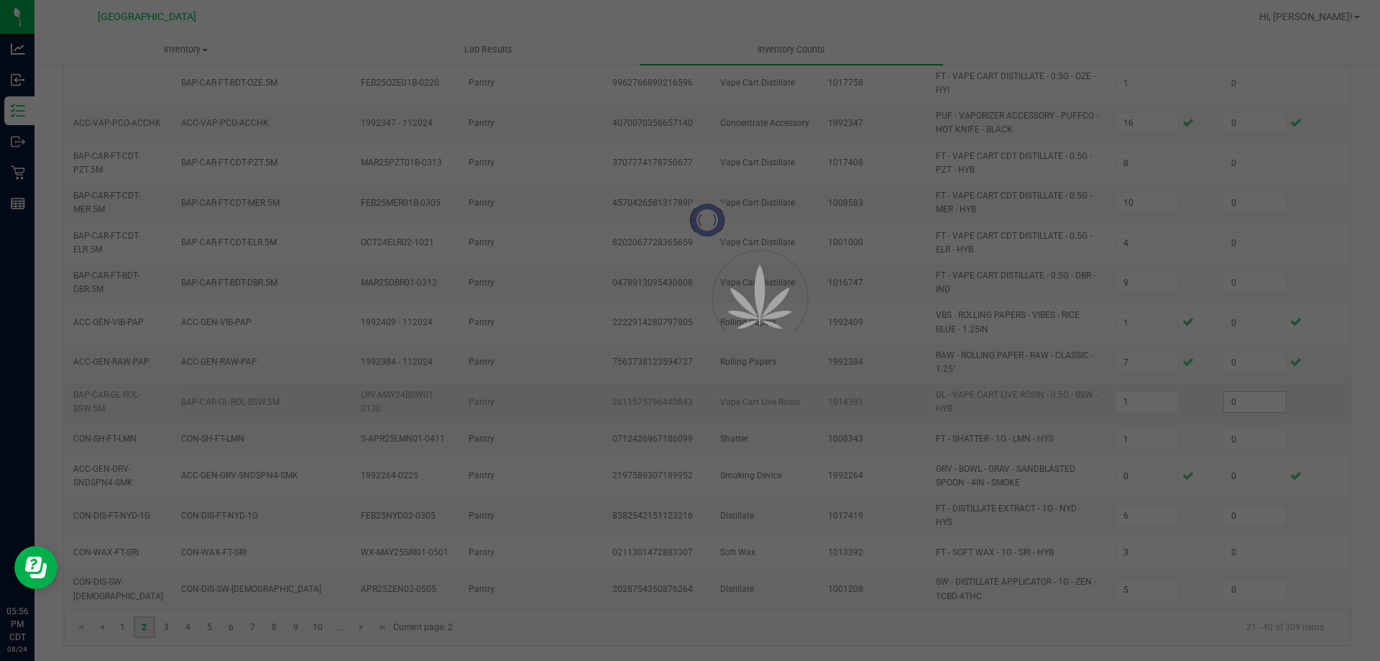
type input "12"
type input "1"
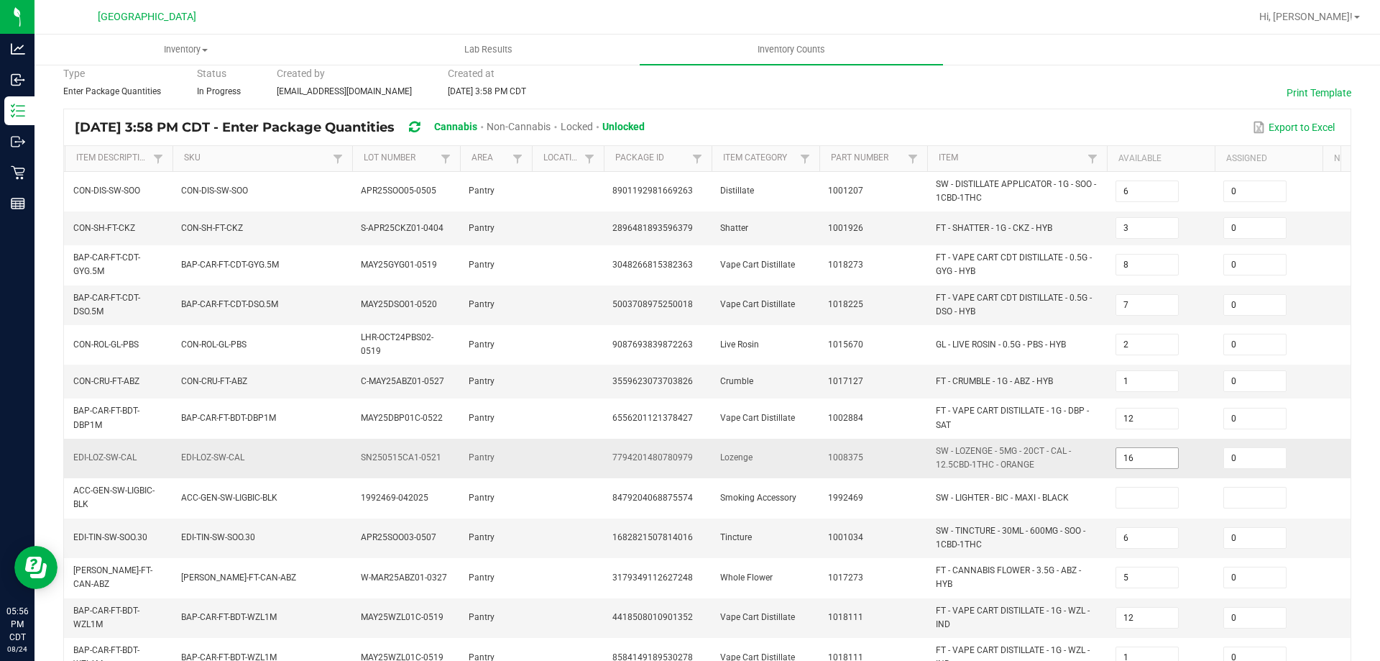
scroll to position [72, 0]
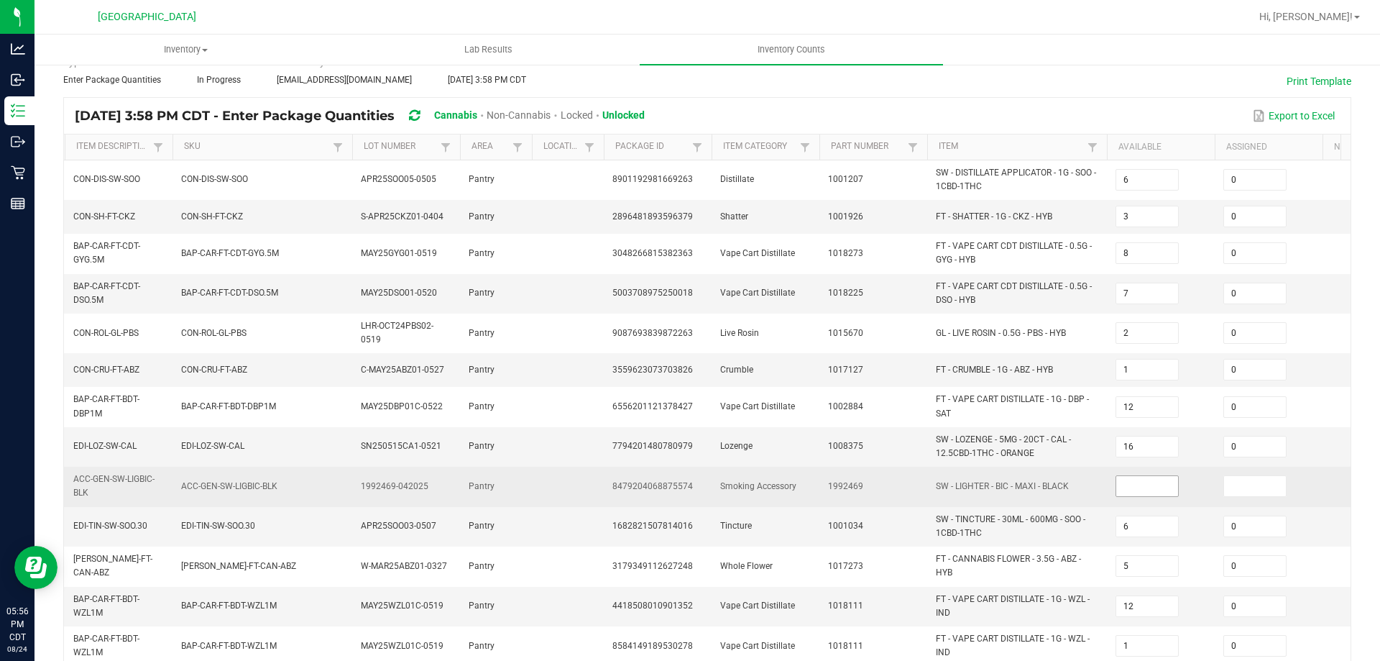
click at [1141, 490] on input at bounding box center [1147, 486] width 62 height 20
type input "0"
drag, startPoint x: 1236, startPoint y: 489, endPoint x: 1229, endPoint y: 451, distance: 38.8
click at [1236, 489] on input at bounding box center [1255, 486] width 62 height 20
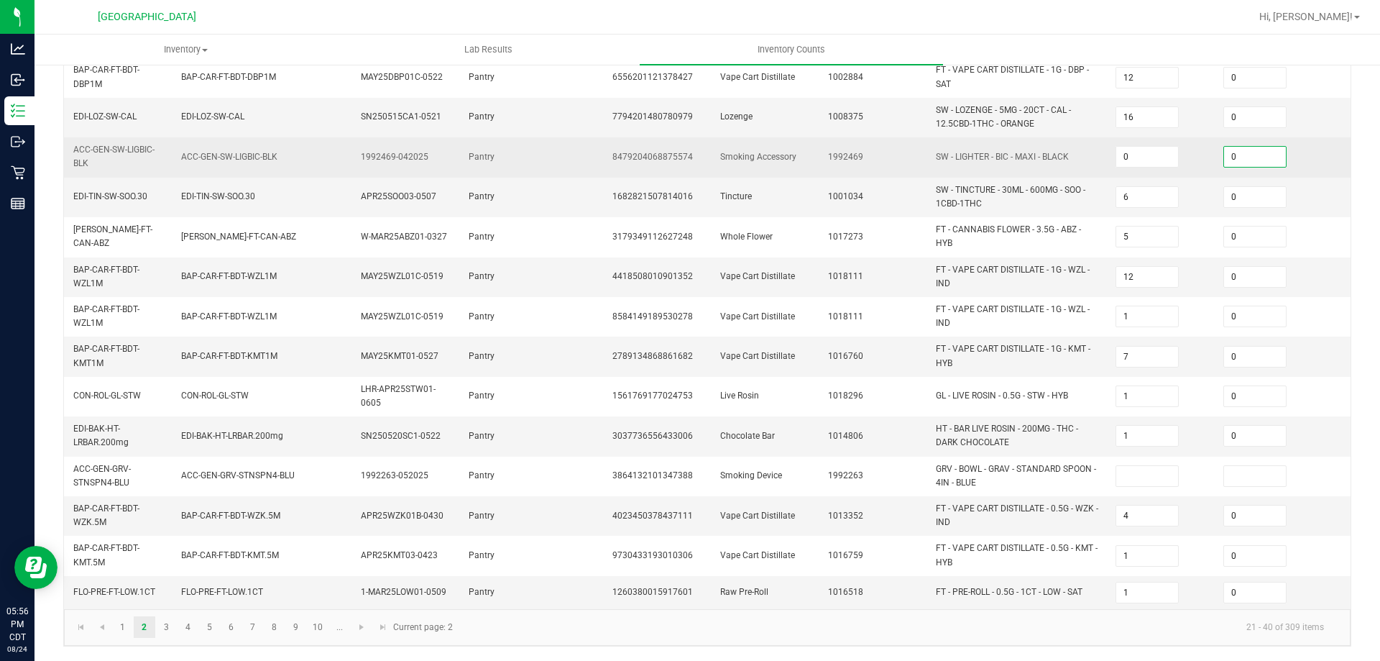
scroll to position [412, 0]
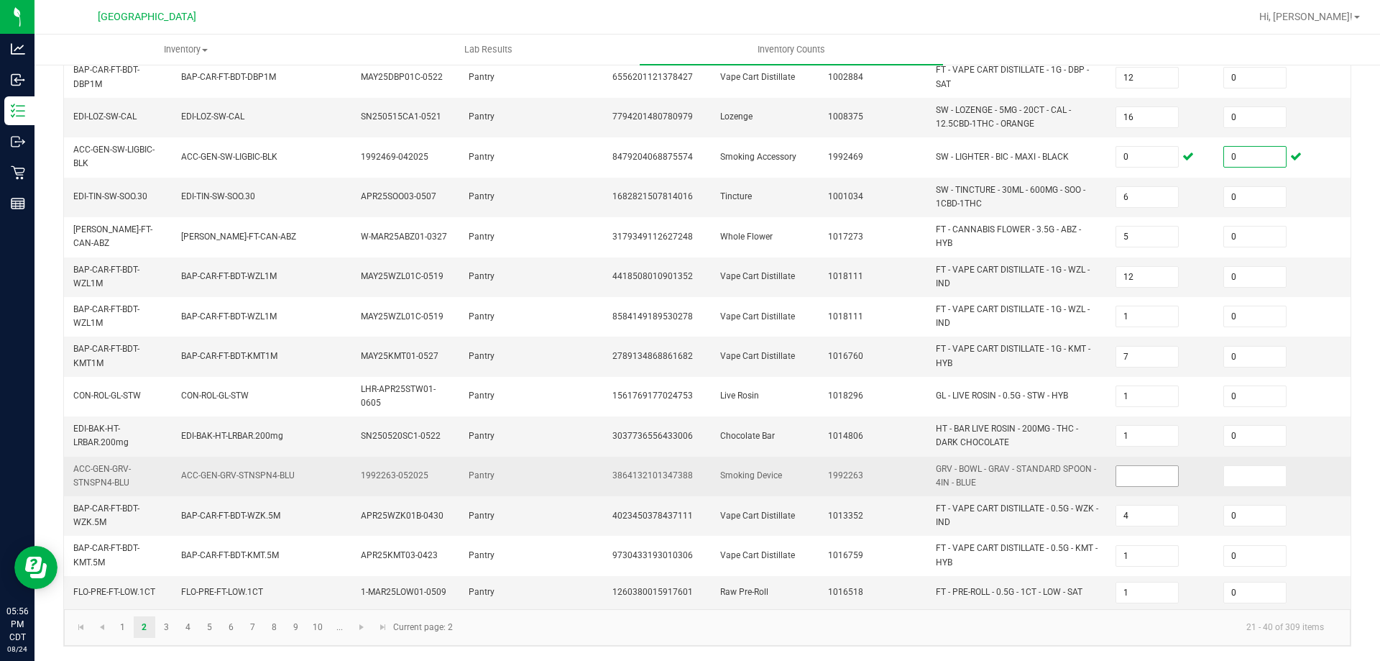
type input "0"
click at [1135, 468] on input at bounding box center [1147, 476] width 62 height 20
type input "0"
click at [1253, 469] on input at bounding box center [1255, 476] width 62 height 20
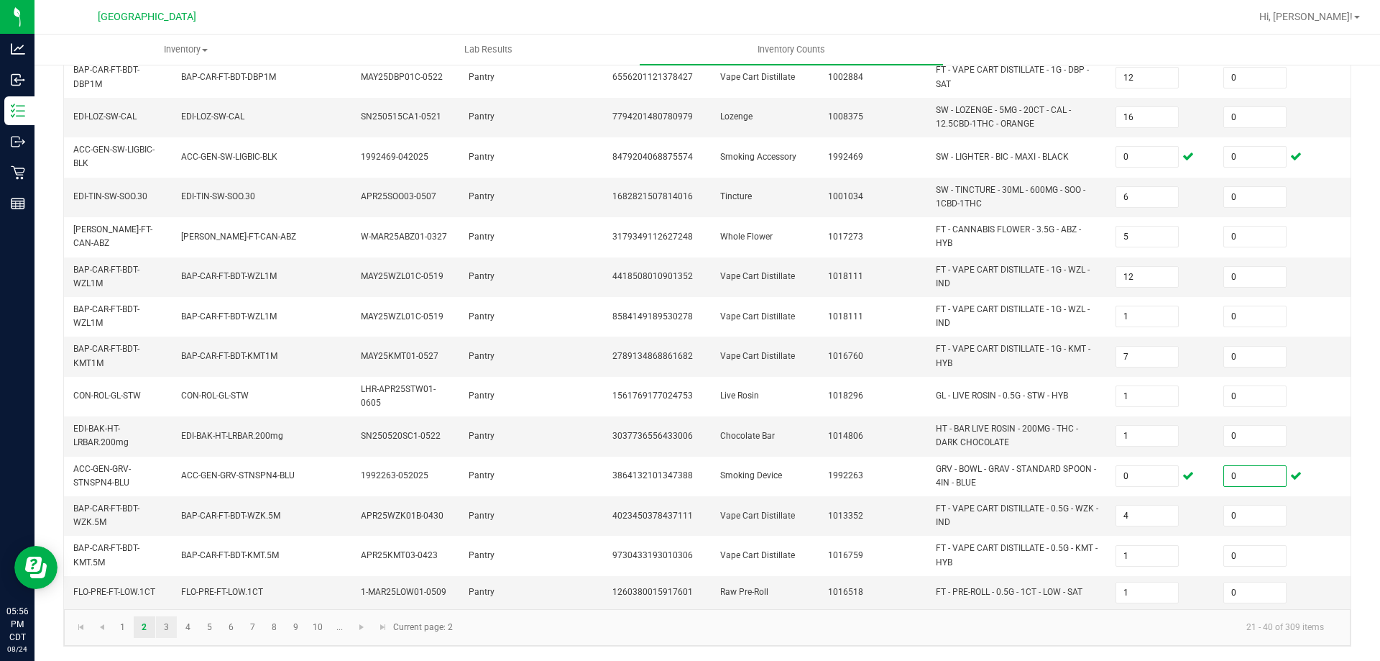
type input "0"
click at [165, 633] on link "3" at bounding box center [166, 627] width 21 height 22
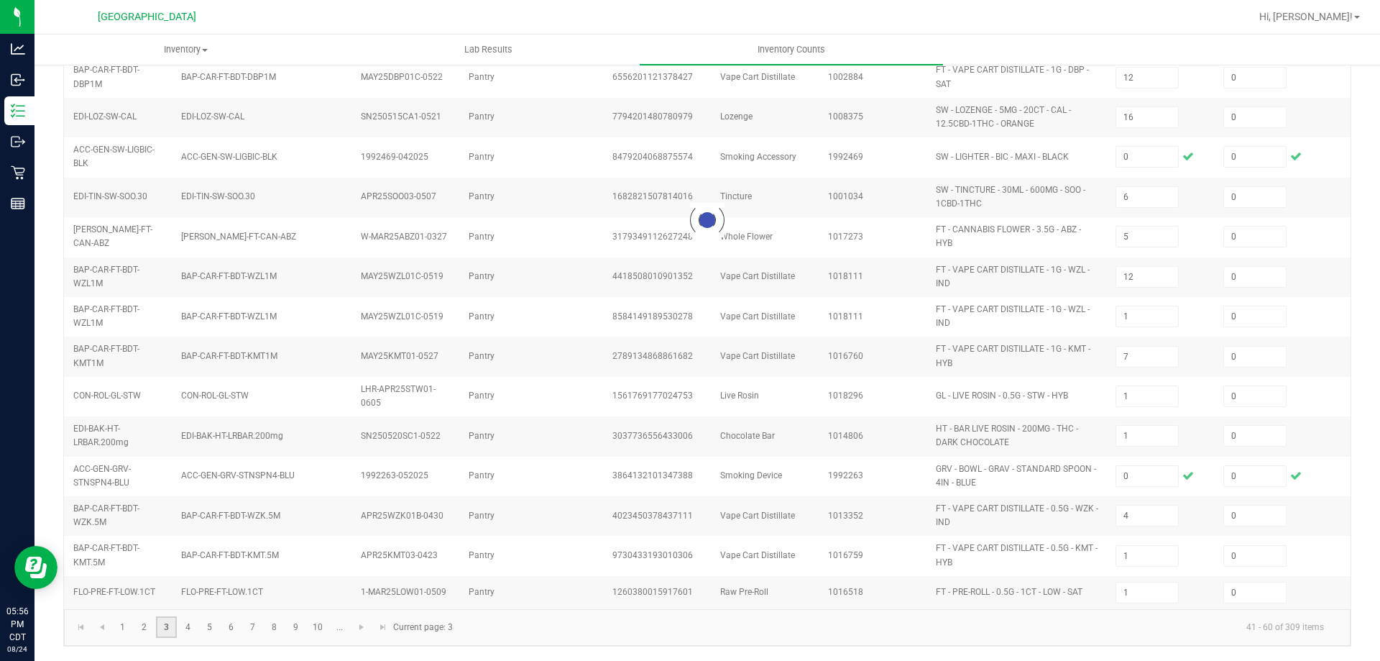
type input "12"
type input "9"
type input "4"
type input "5"
type input "15"
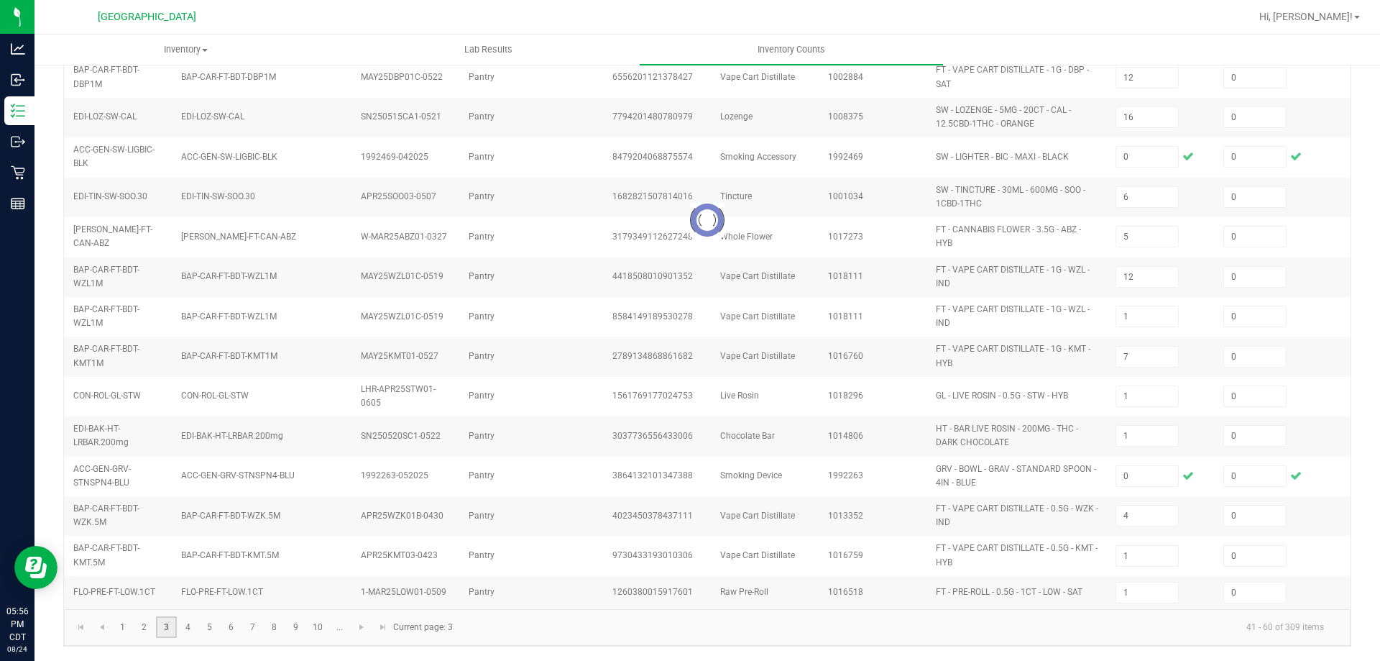
type input "13"
type input "6"
type input "2"
type input "6"
type input "7"
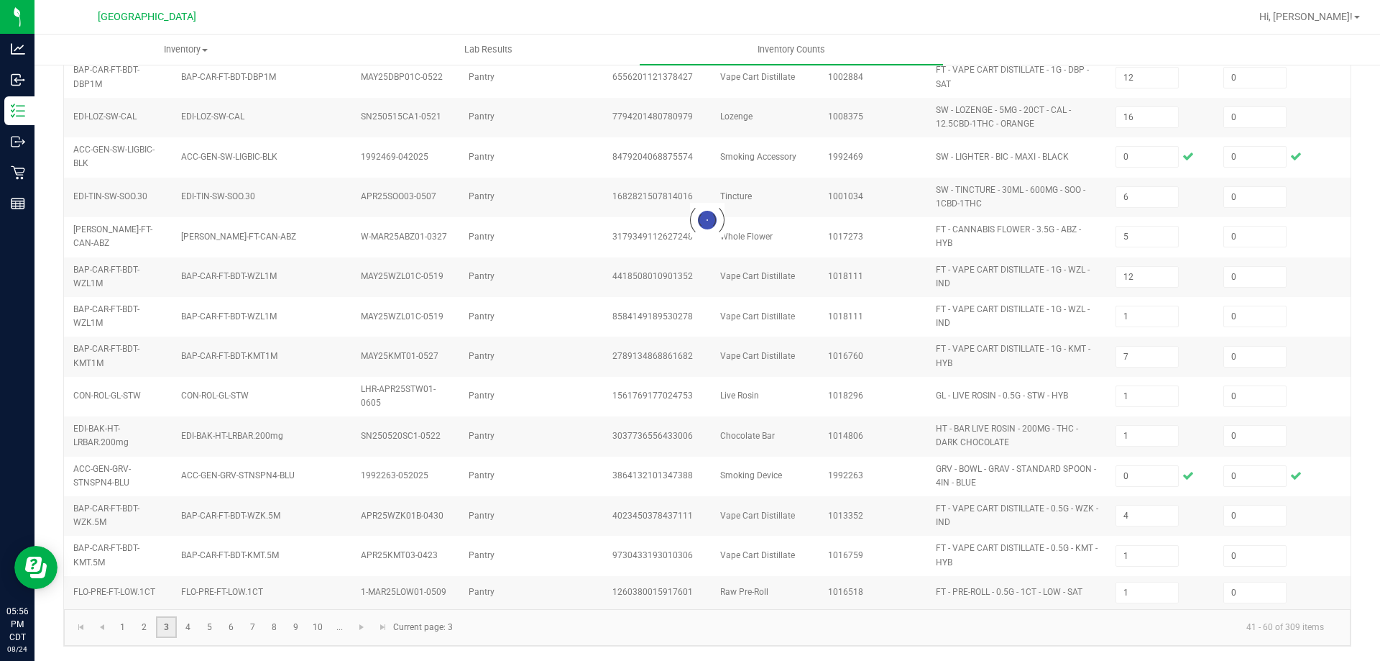
type input "13"
type input "6"
type input "2"
type input "7"
type input "3"
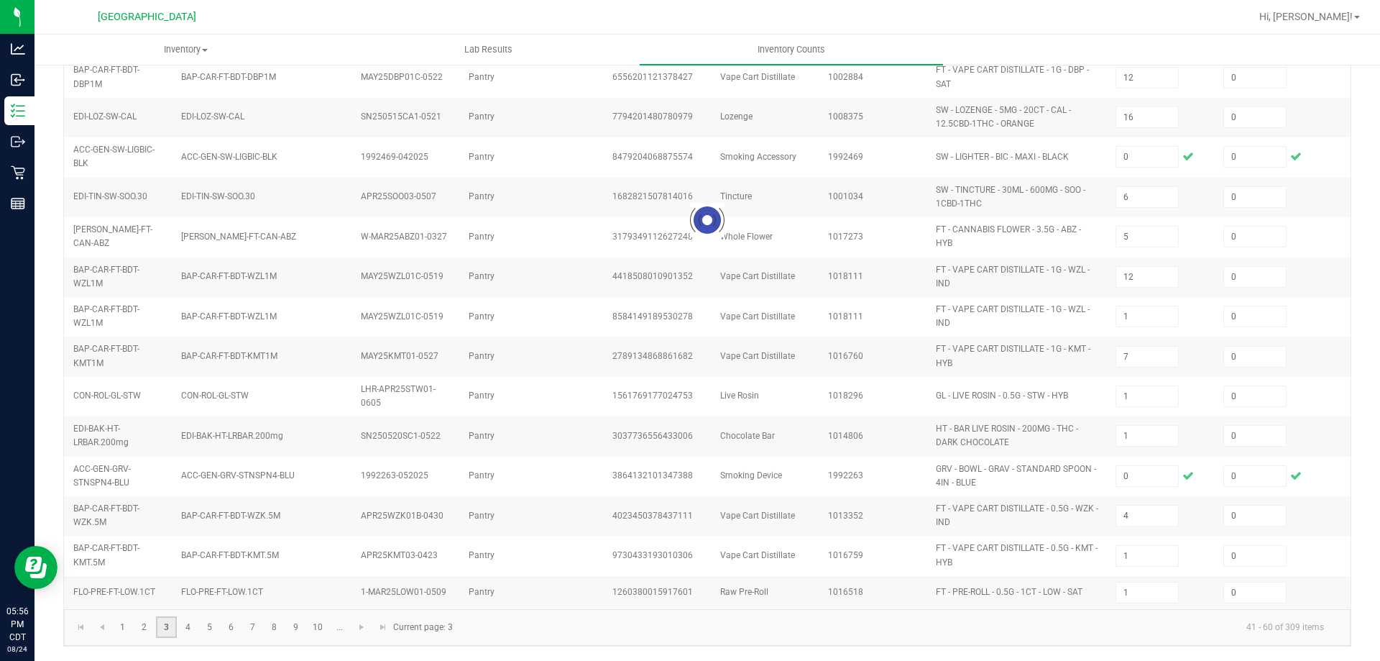
type input "11"
type input "9"
type input "6"
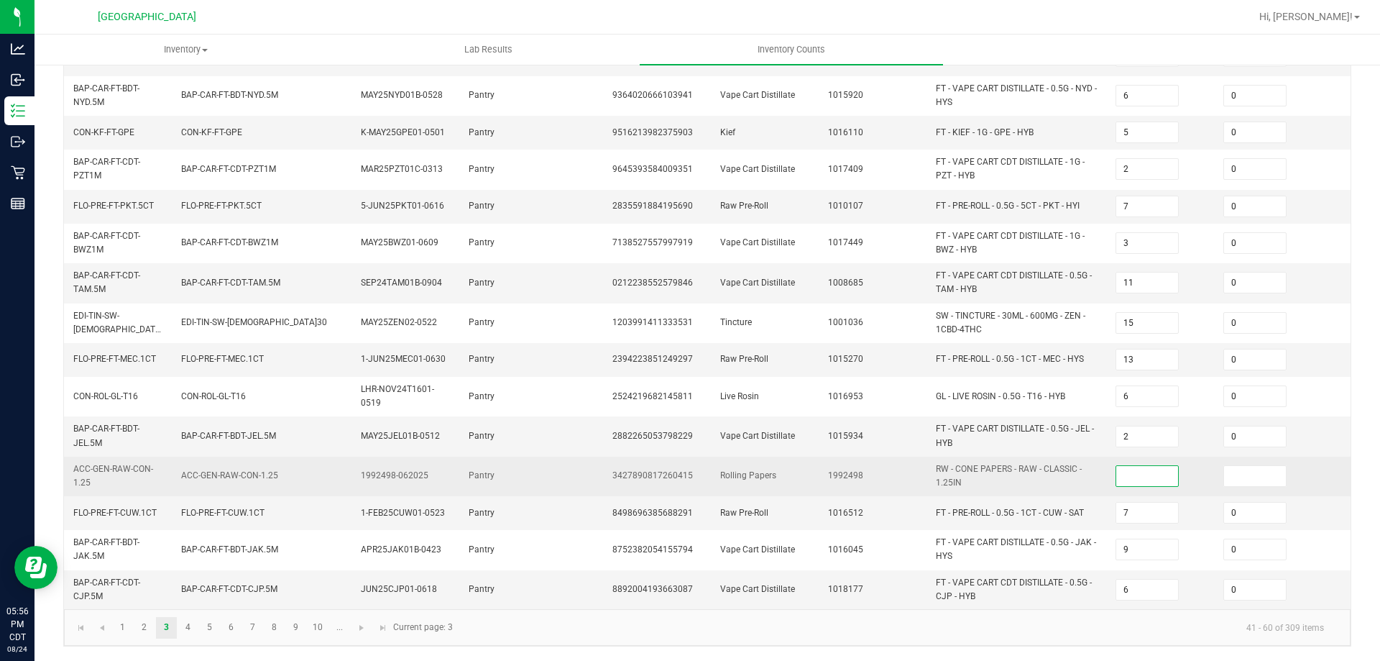
click at [1134, 472] on input at bounding box center [1147, 476] width 62 height 20
type input "0"
click at [1271, 472] on input at bounding box center [1255, 476] width 62 height 20
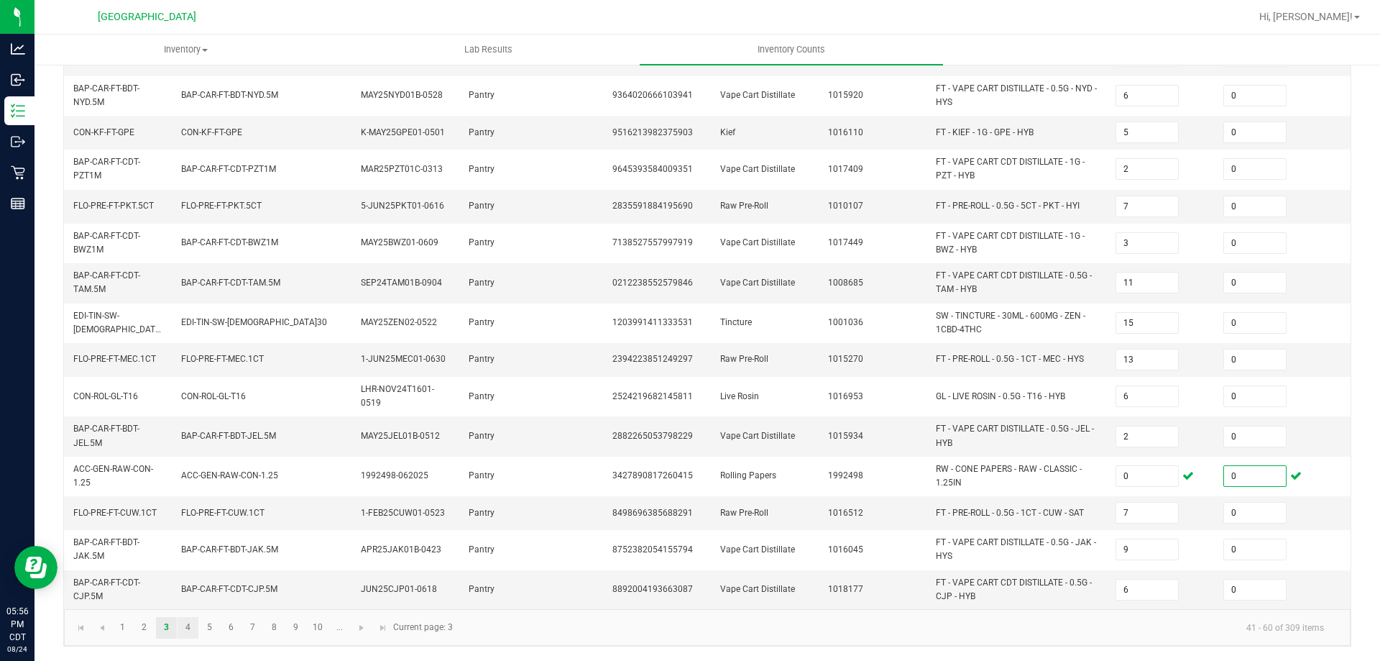
type input "0"
click at [184, 622] on link "4" at bounding box center [188, 628] width 21 height 22
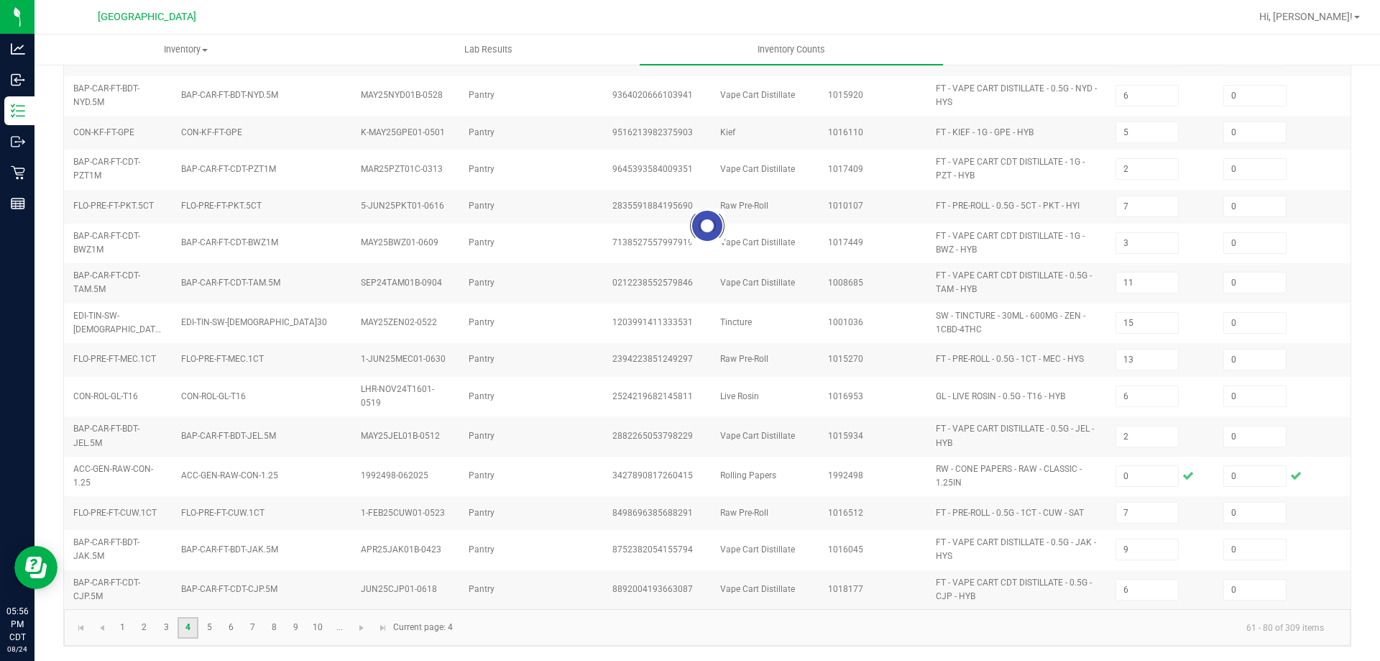
type input "1"
type input "18"
type input "12"
type input "2"
type input "21"
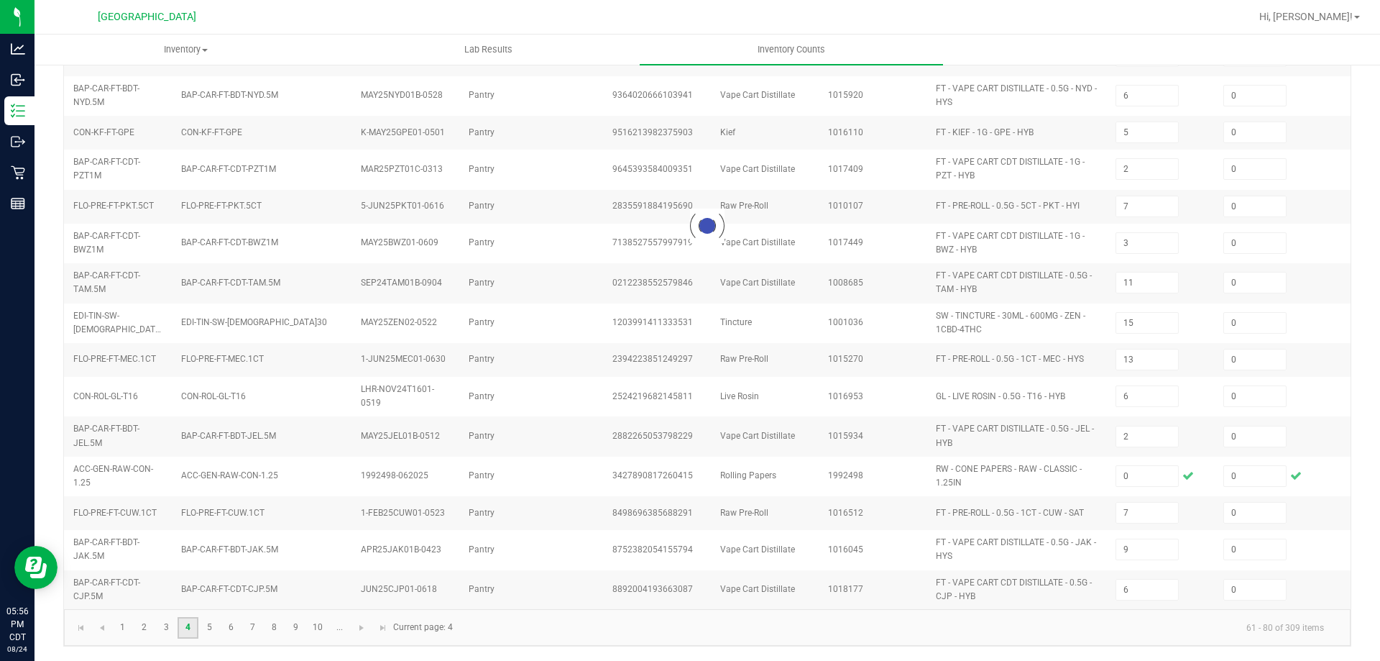
type input "10"
type input "1"
type input "8"
type input "26"
type input "3"
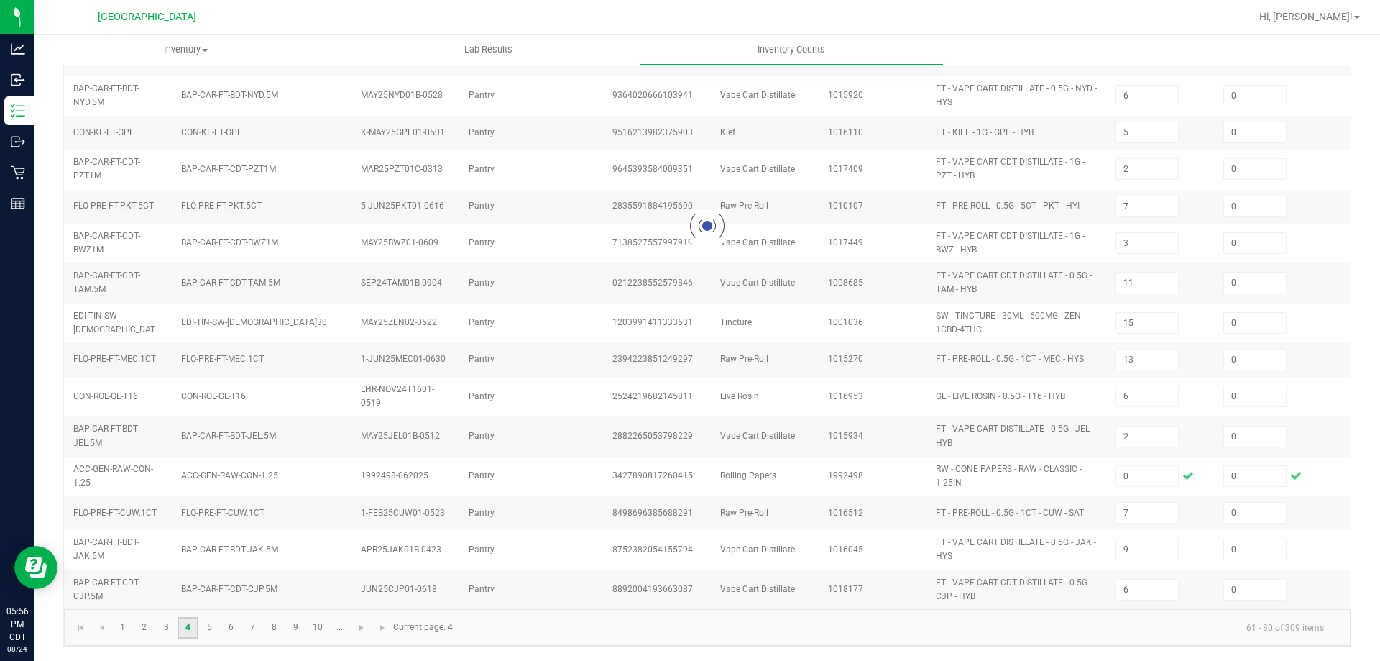
type input "3"
type input "33"
type input "7"
type input "15"
type input "2"
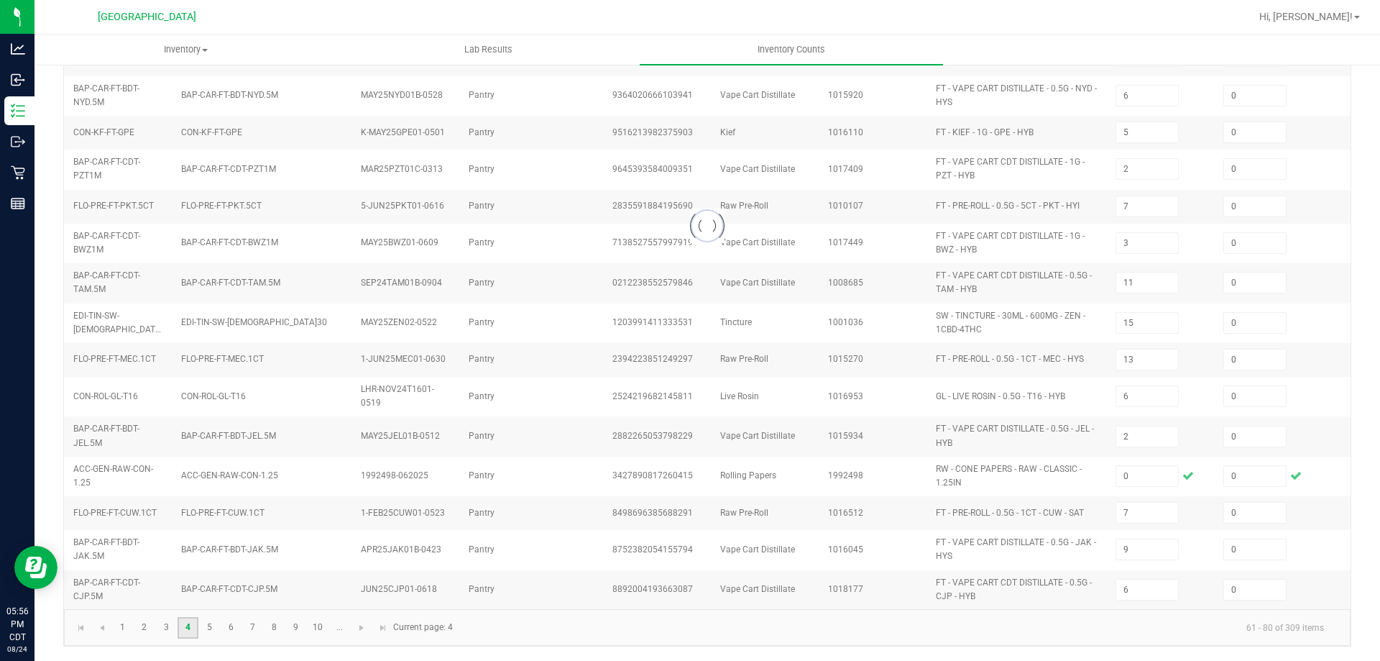
type input "8"
type input "12"
type input "16"
type input "5"
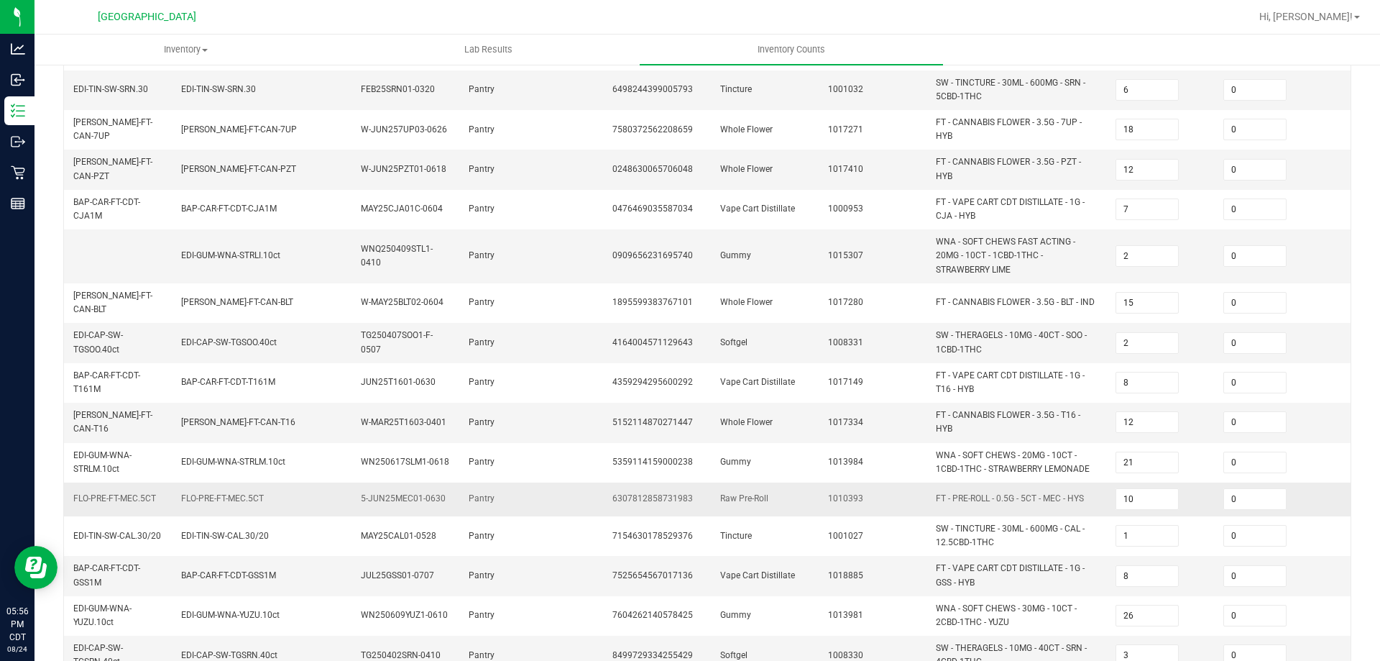
scroll to position [420, 0]
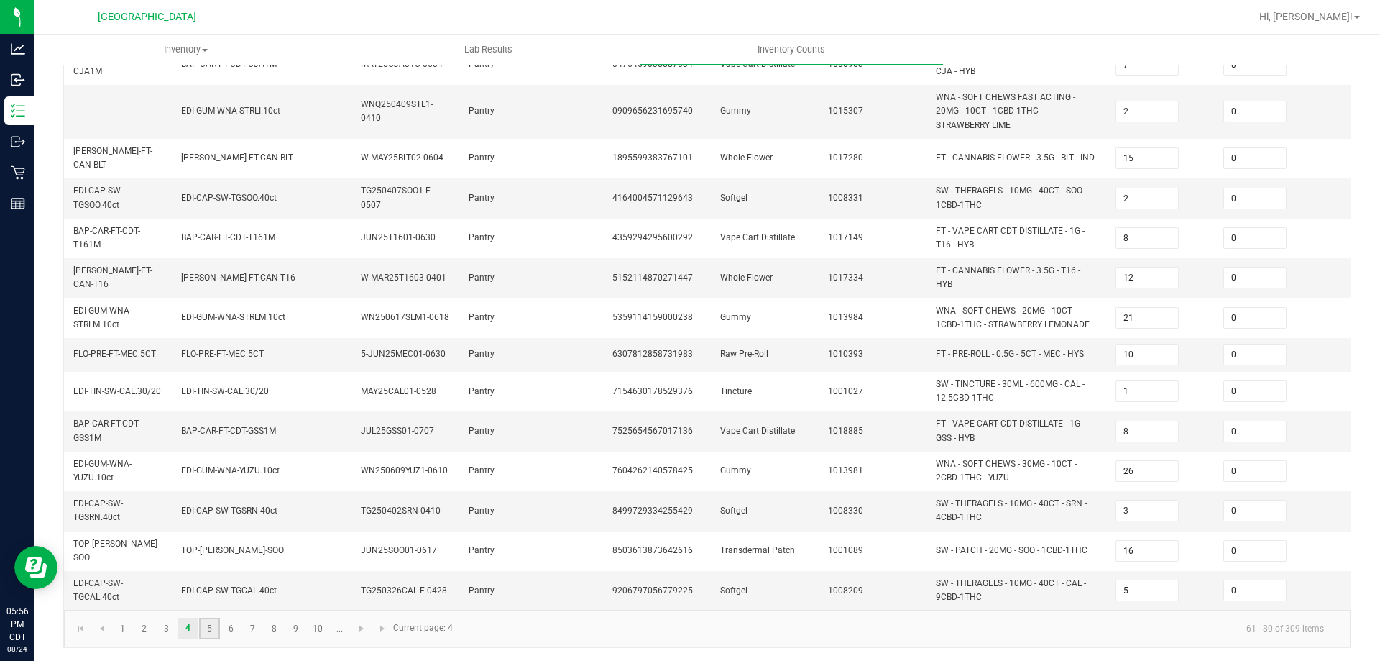
click at [212, 629] on link "5" at bounding box center [209, 628] width 21 height 22
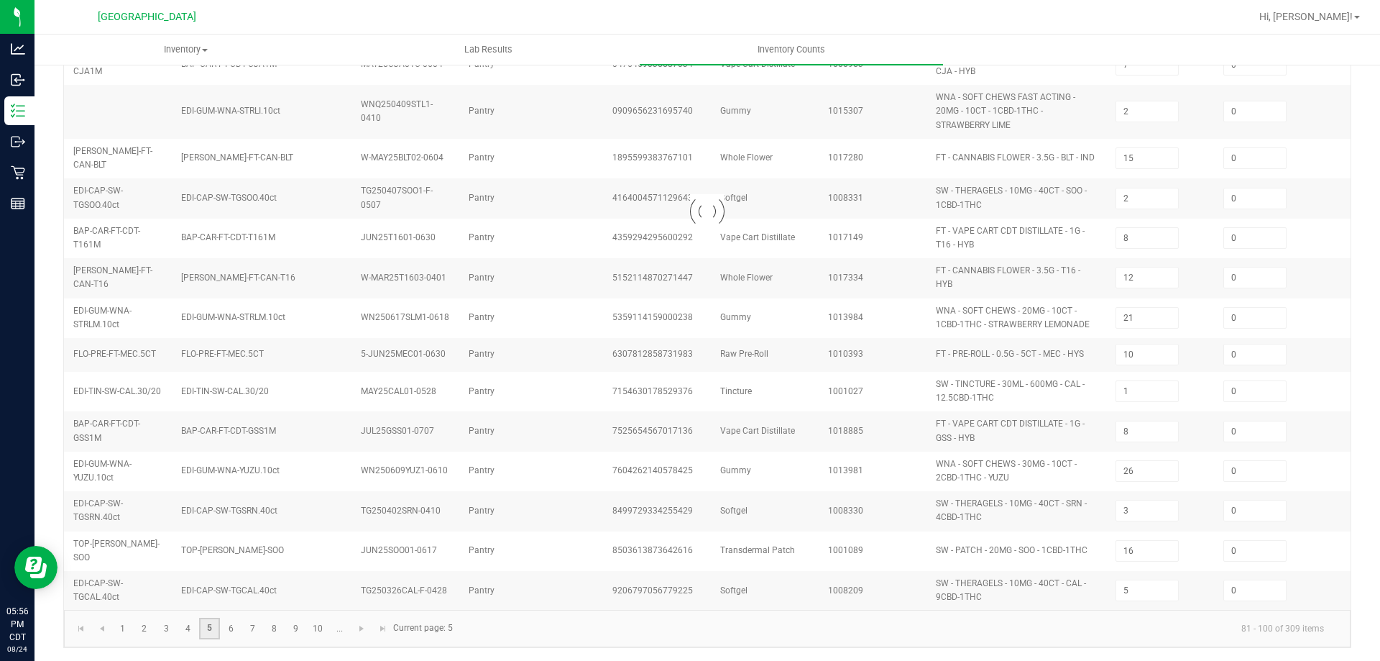
type input "12"
type input "8"
type input "9"
type input "5"
type input "9"
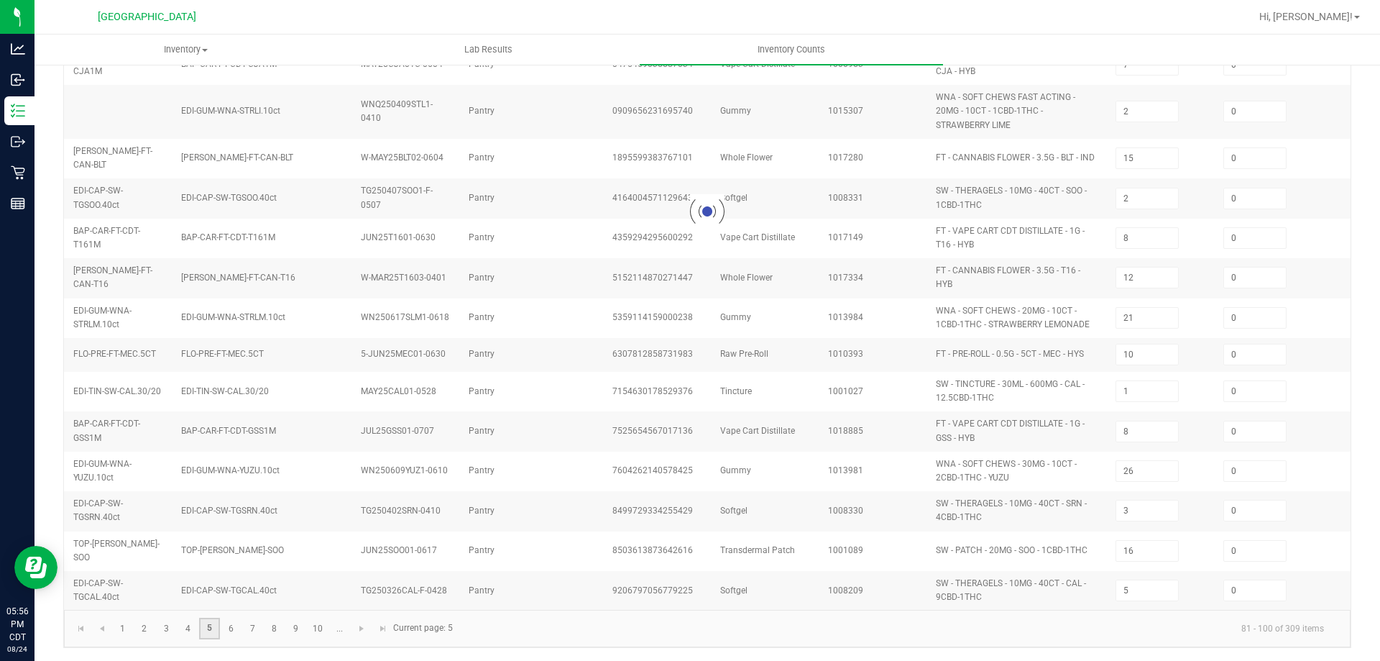
type input "17"
type input "35"
type input "7"
type input "5"
type input "9"
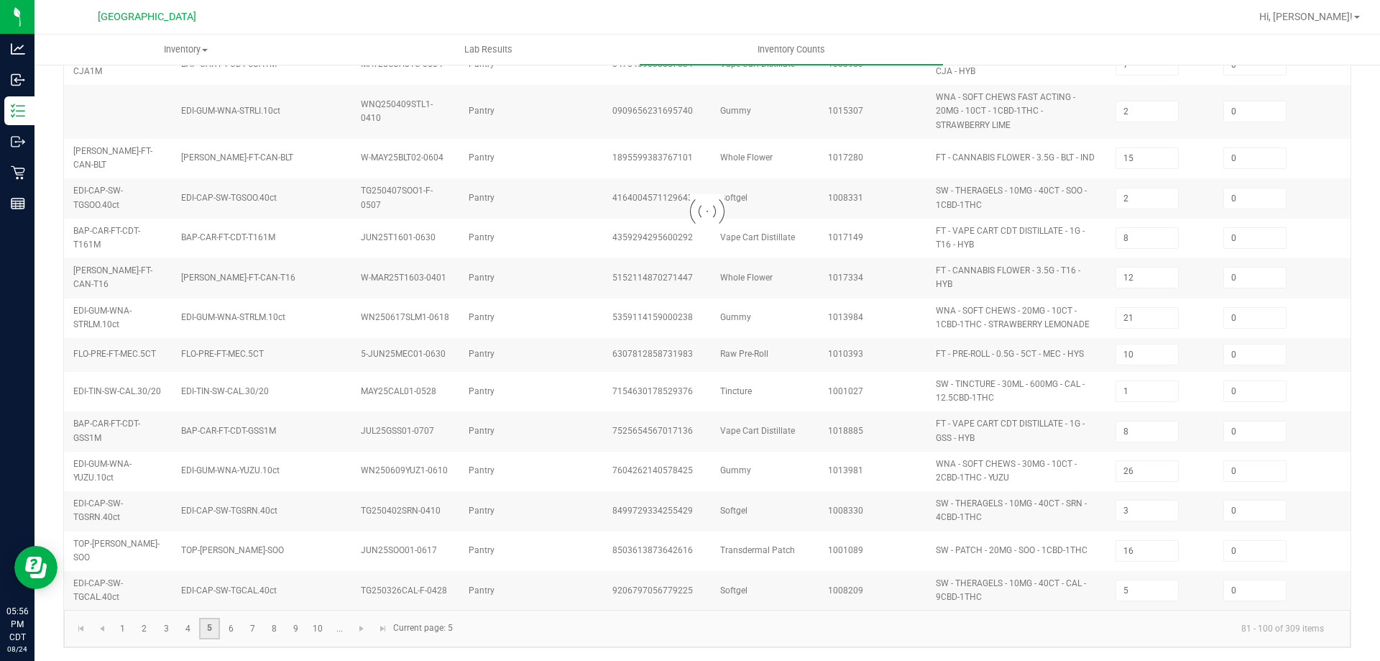
type input "9"
type input "2"
type input "13"
type input "5"
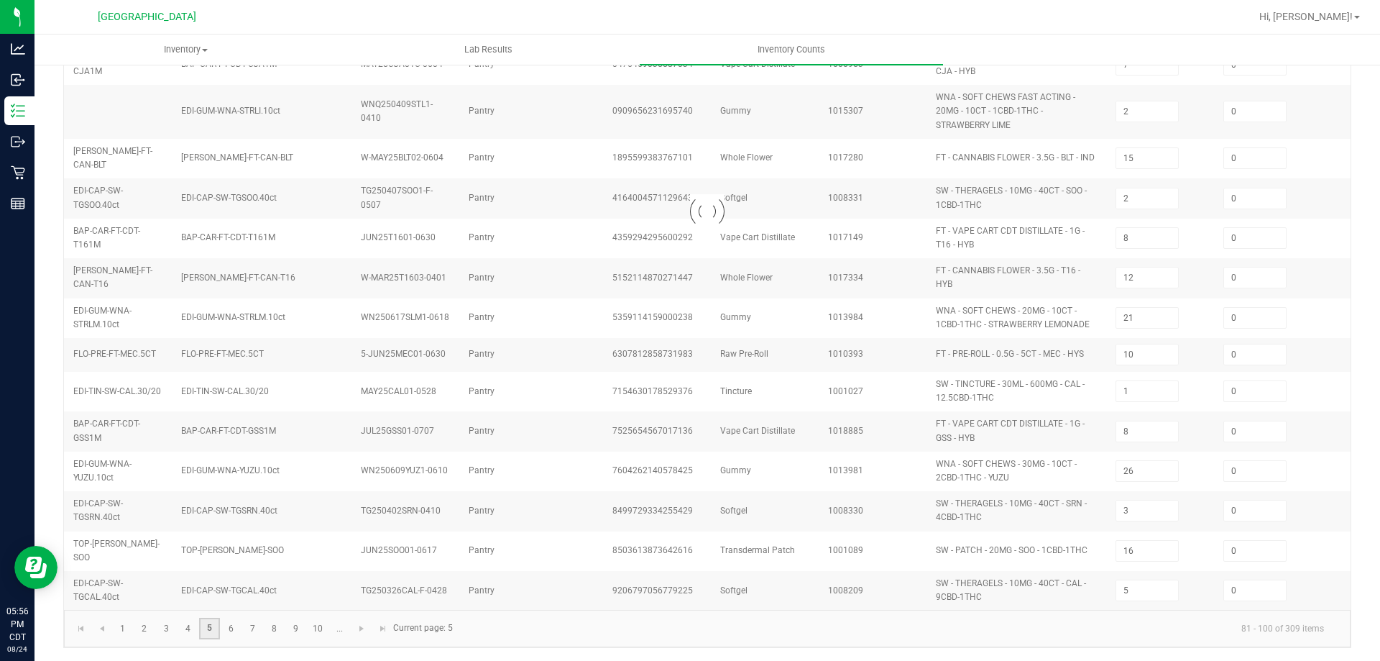
type input "8"
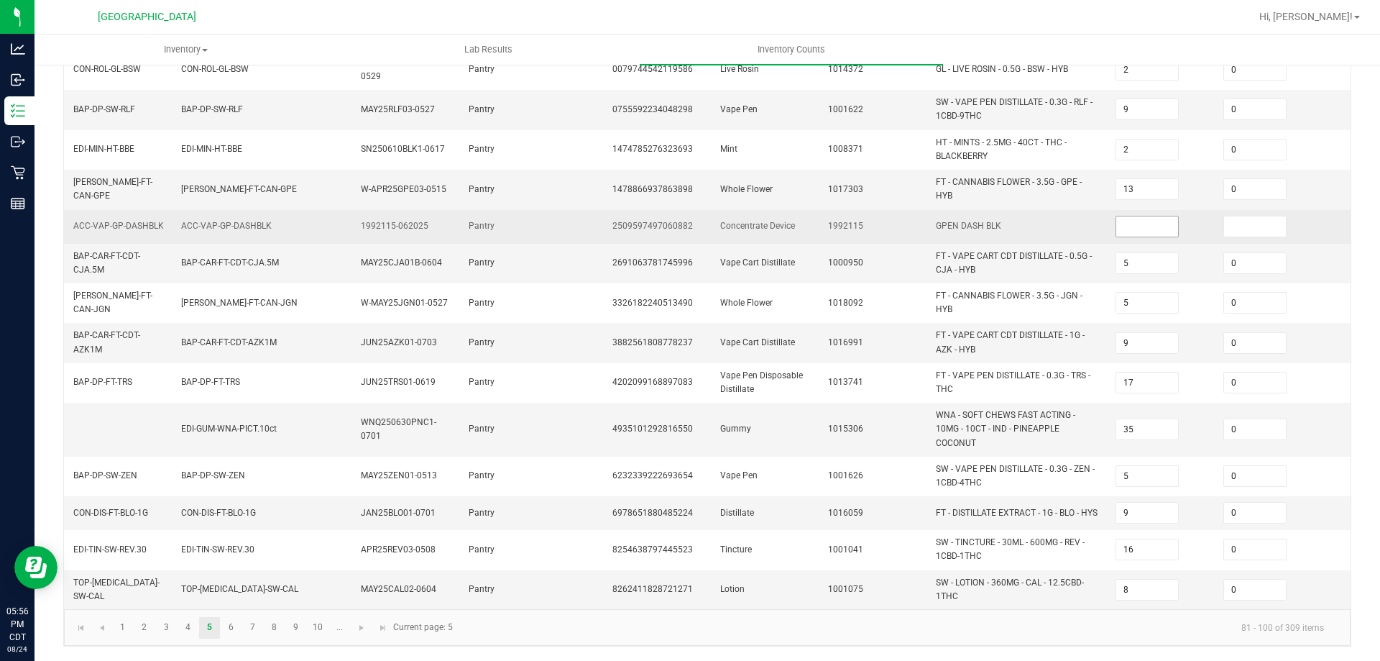
click at [1162, 219] on input at bounding box center [1147, 226] width 62 height 20
type input "0"
click at [1259, 216] on input at bounding box center [1255, 226] width 62 height 20
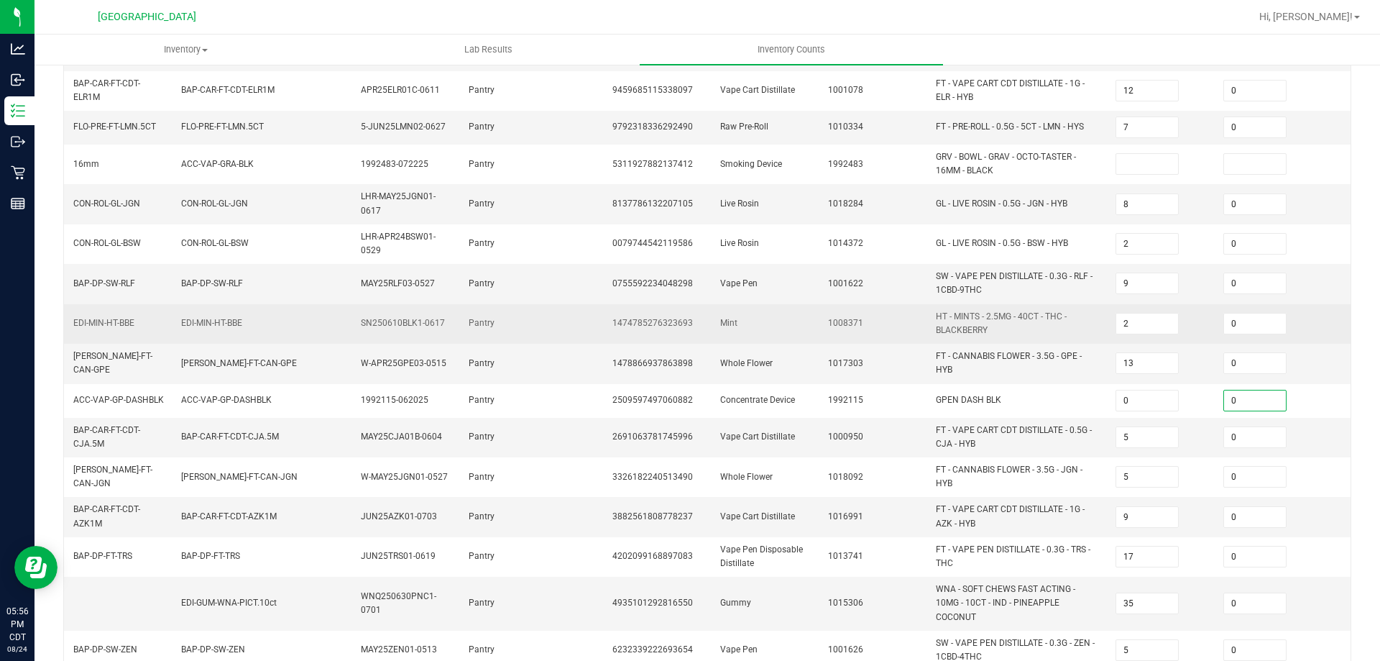
scroll to position [0, 0]
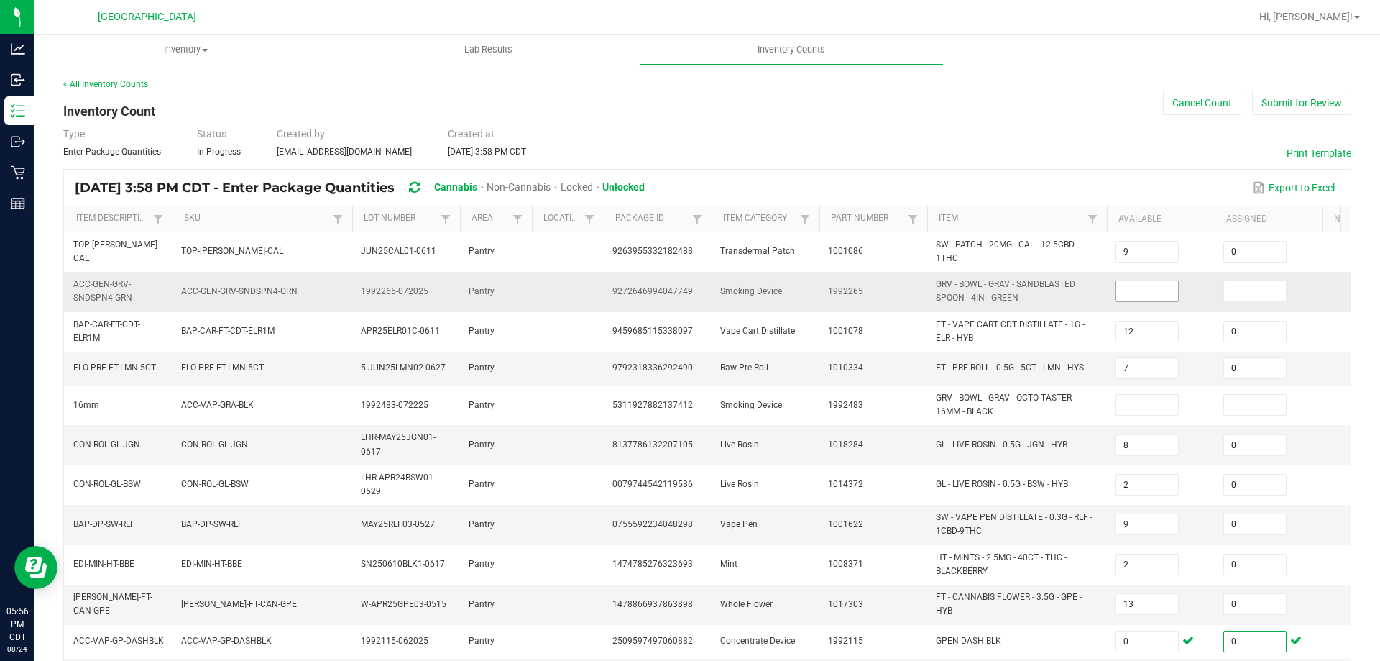
type input "0"
click at [1156, 298] on input at bounding box center [1147, 291] width 62 height 20
type input "0"
click at [1246, 288] on input at bounding box center [1255, 291] width 62 height 20
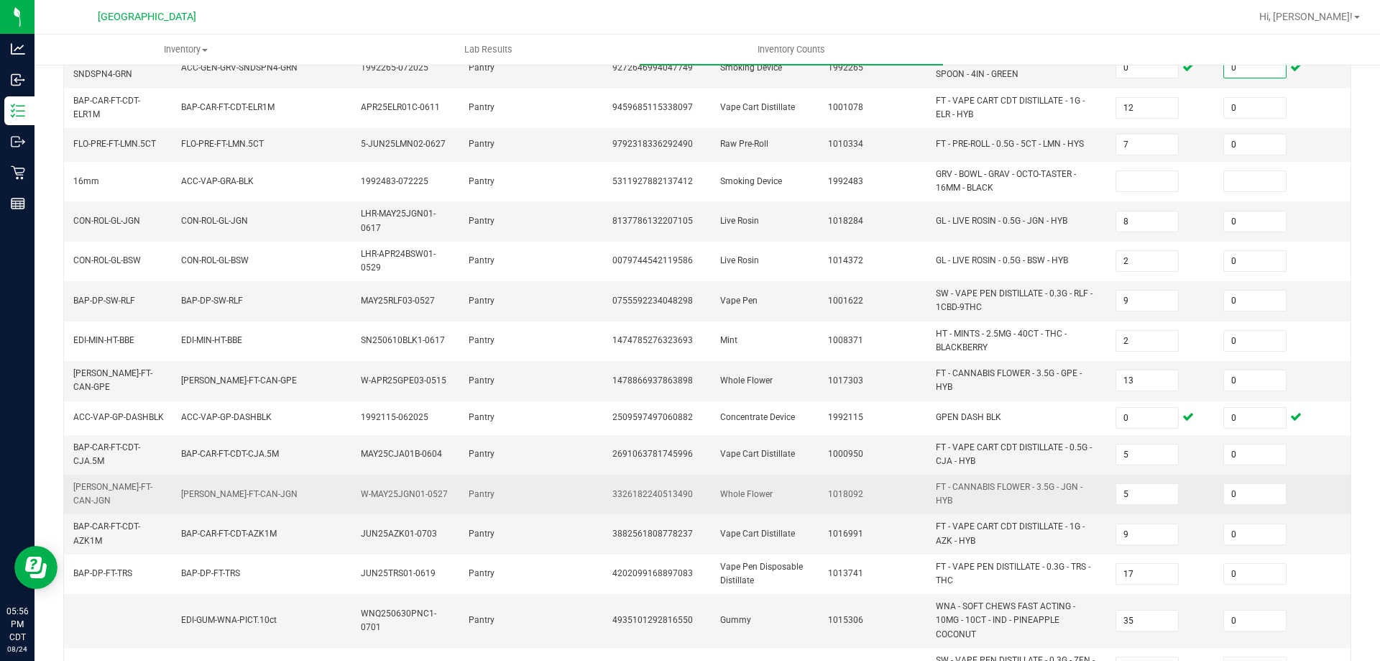
scroll to position [216, 0]
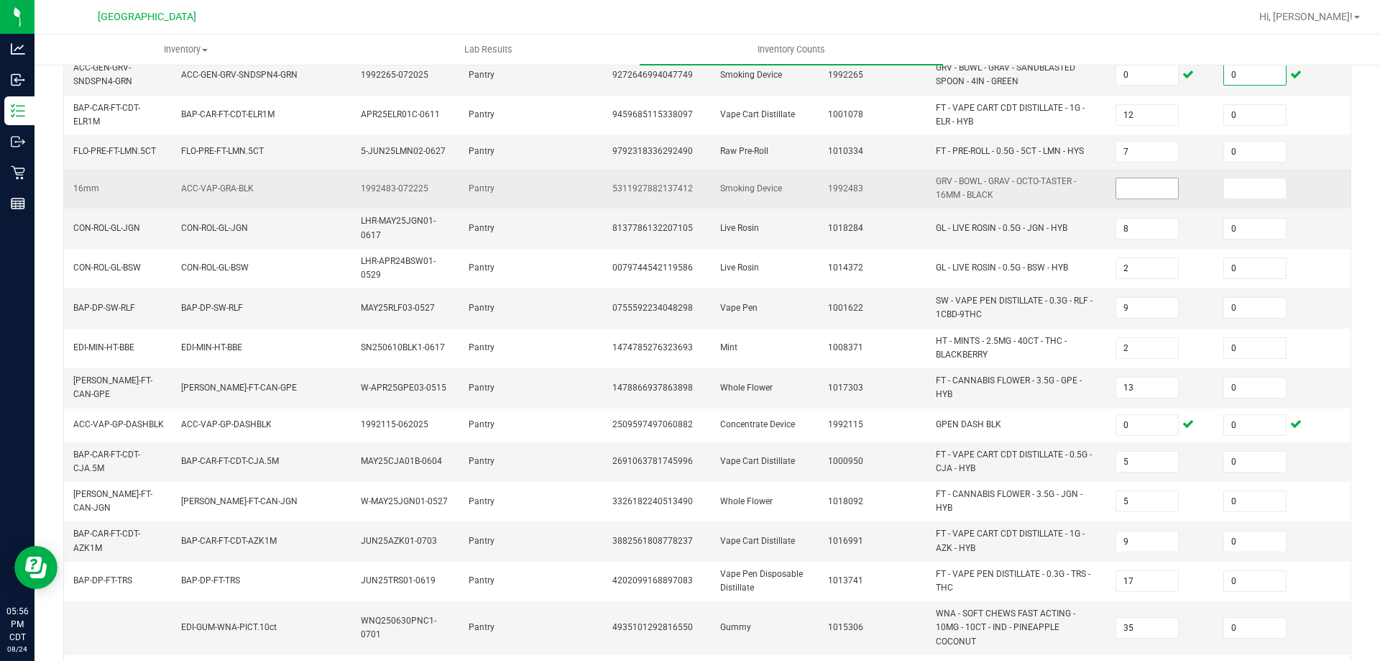
type input "0"
click at [1137, 178] on input at bounding box center [1147, 188] width 62 height 20
type input "0"
click at [1232, 189] on input at bounding box center [1255, 188] width 62 height 20
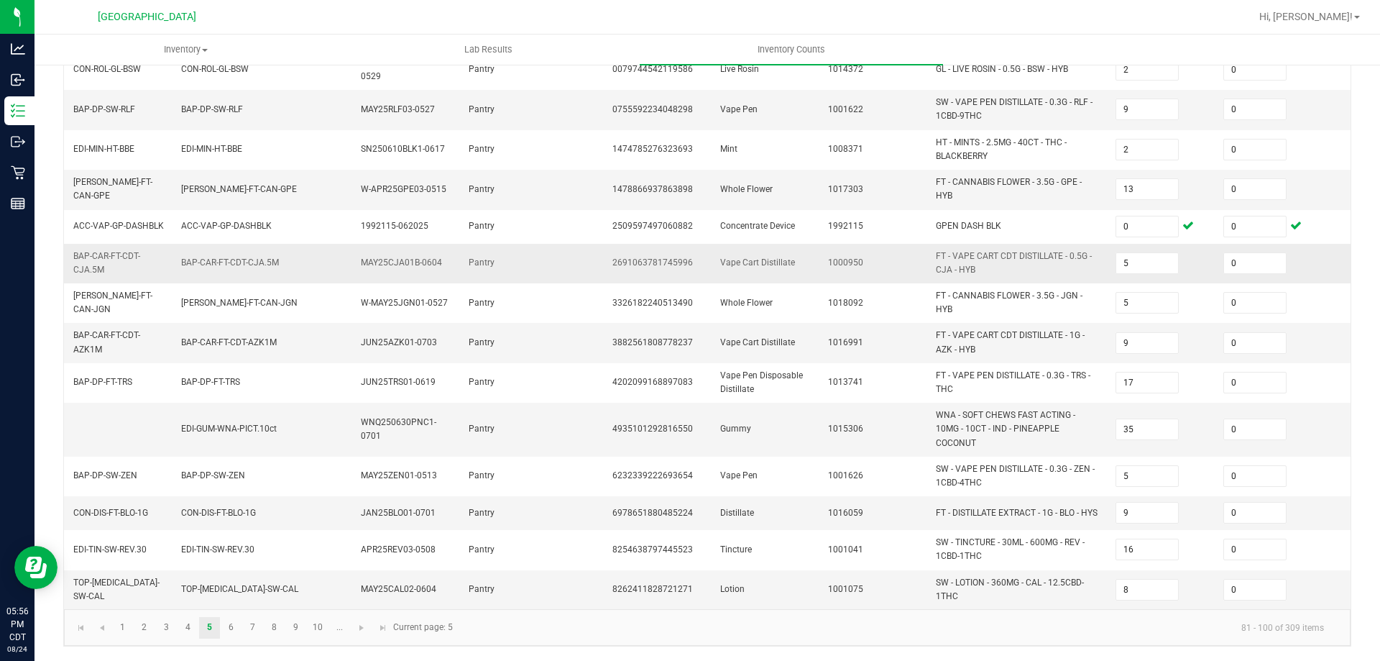
scroll to position [432, 0]
type input "0"
click at [234, 627] on link "6" at bounding box center [231, 628] width 21 height 22
type input "7"
type input "1"
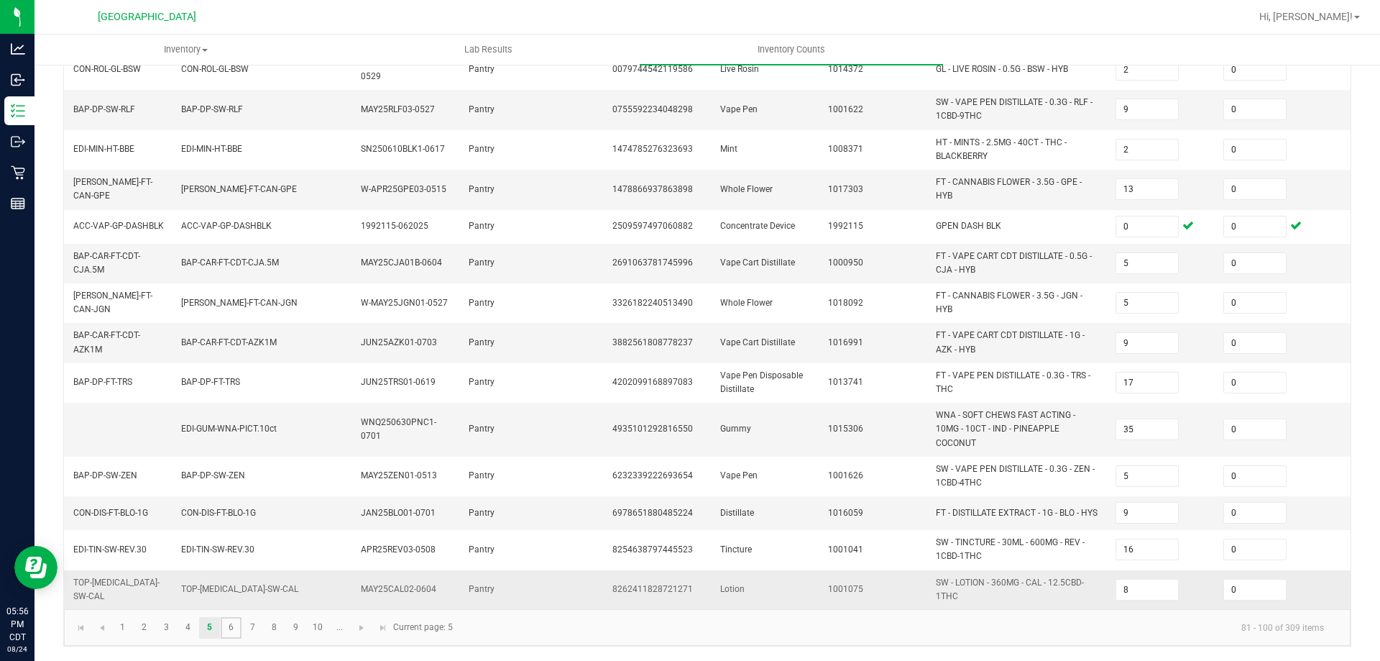
type input "5"
type input "8"
type input "13"
type input "3"
type input "12"
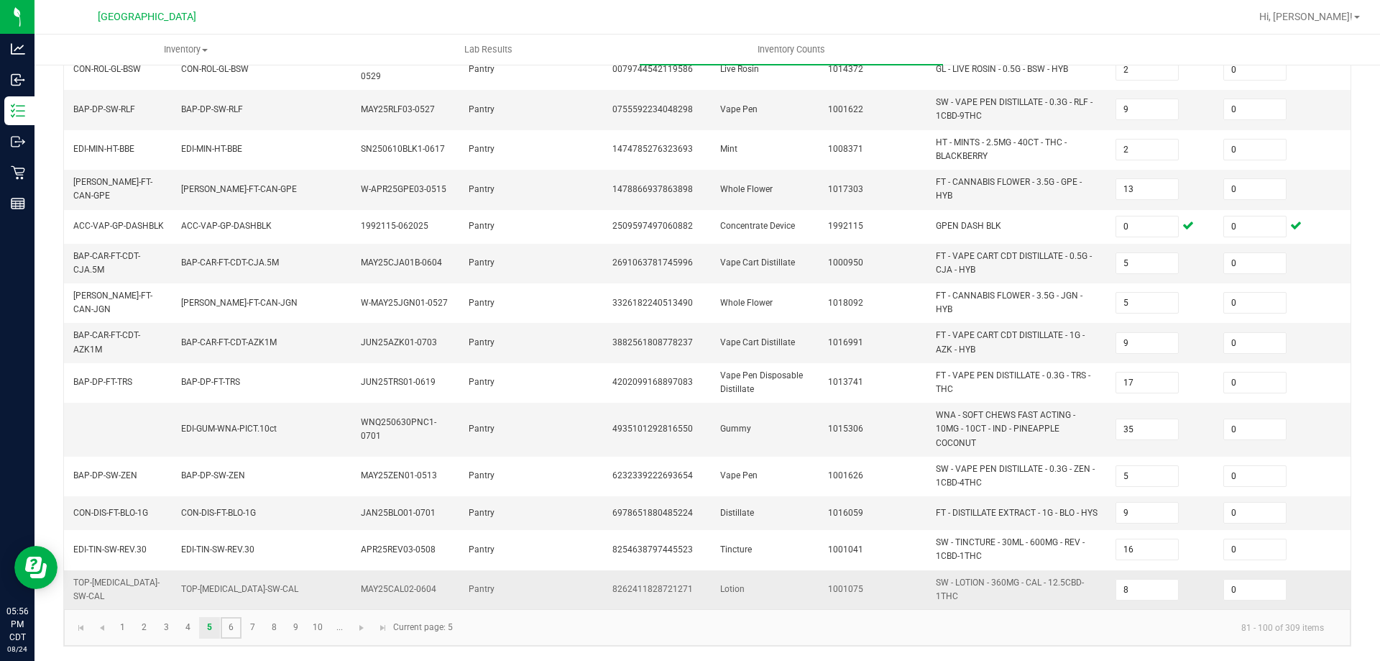
type input "11"
type input "7"
type input "8"
type input "1"
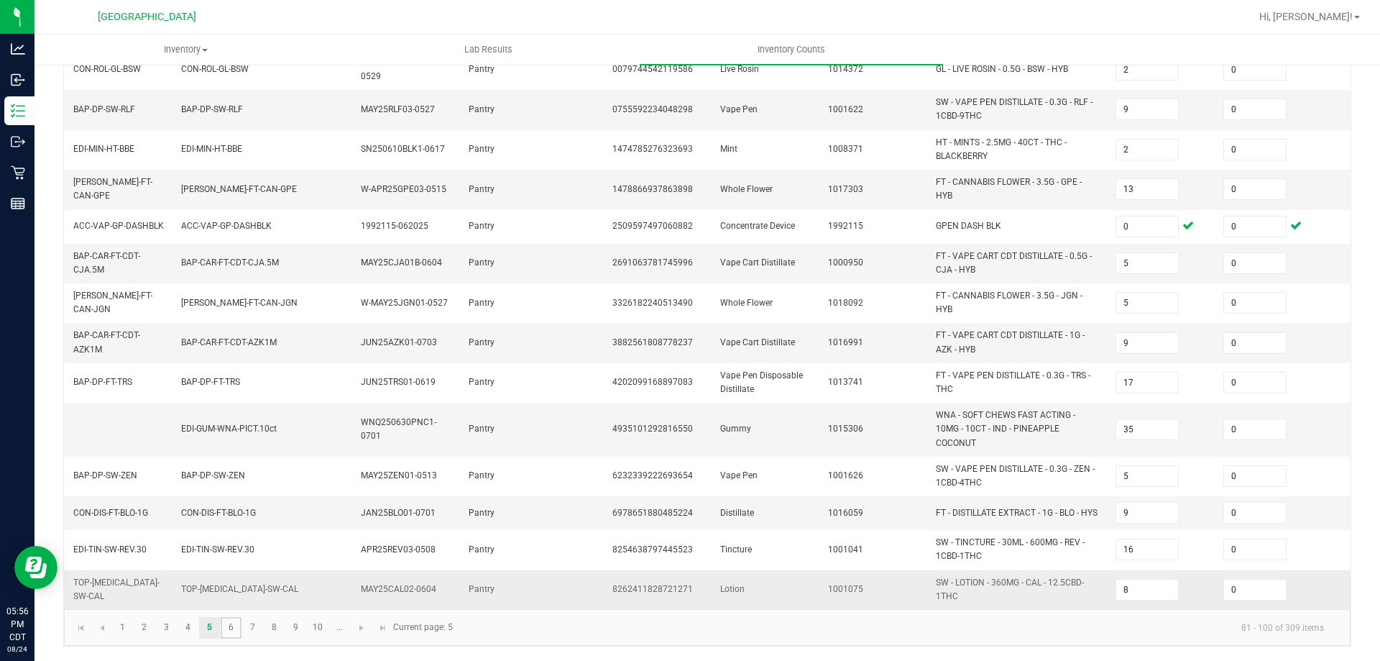
type input "5"
type input "1"
type input "12"
type input "2"
type input "4"
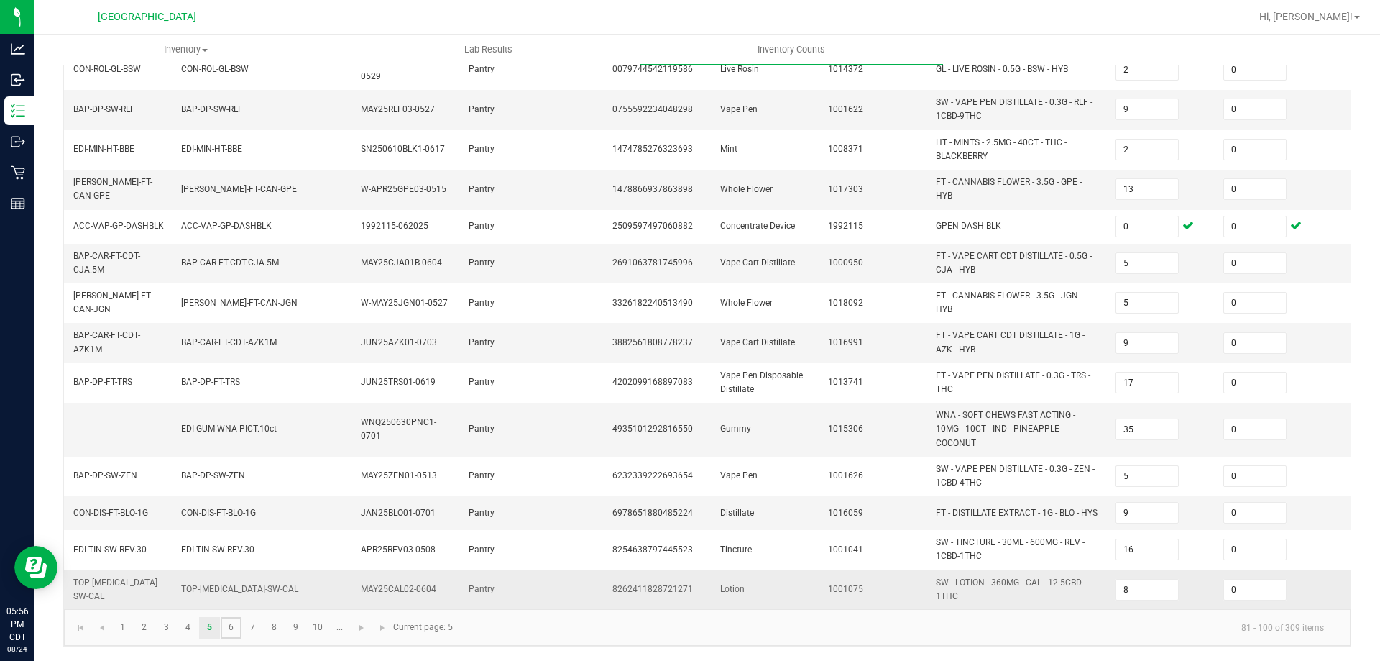
type input "3"
type input "12"
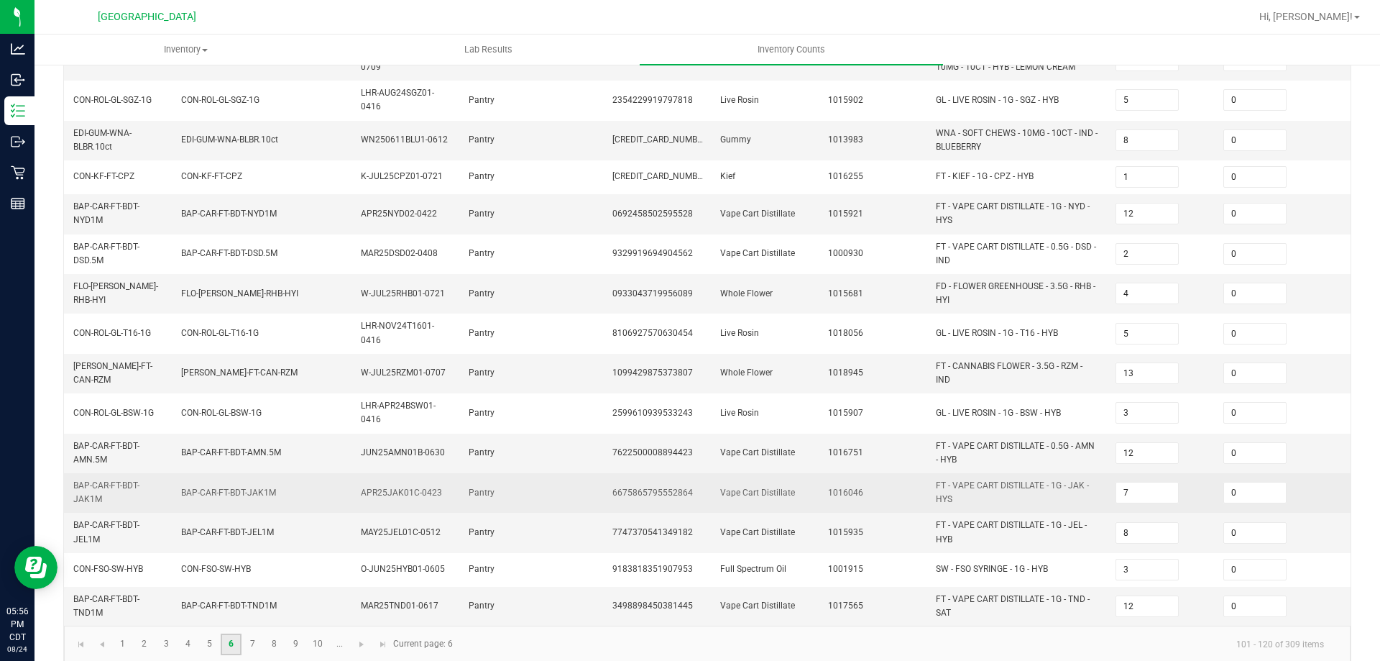
scroll to position [418, 0]
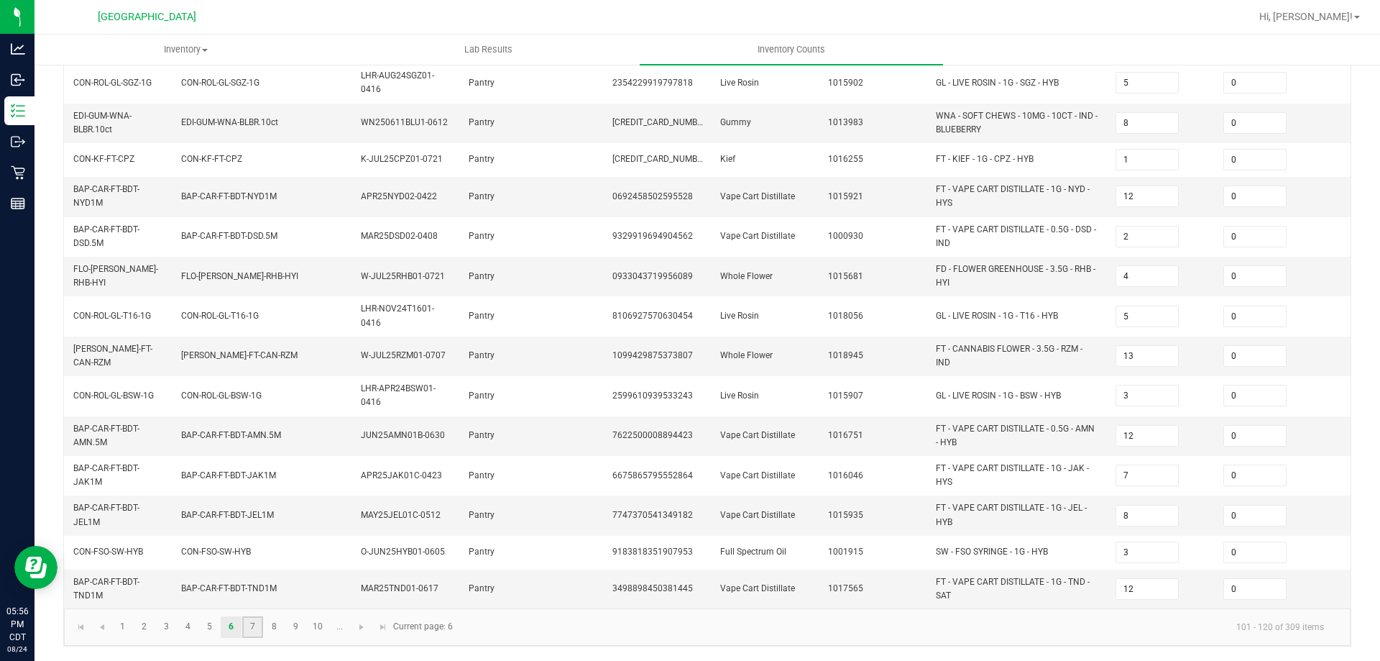
click at [251, 625] on link "7" at bounding box center [252, 627] width 21 height 22
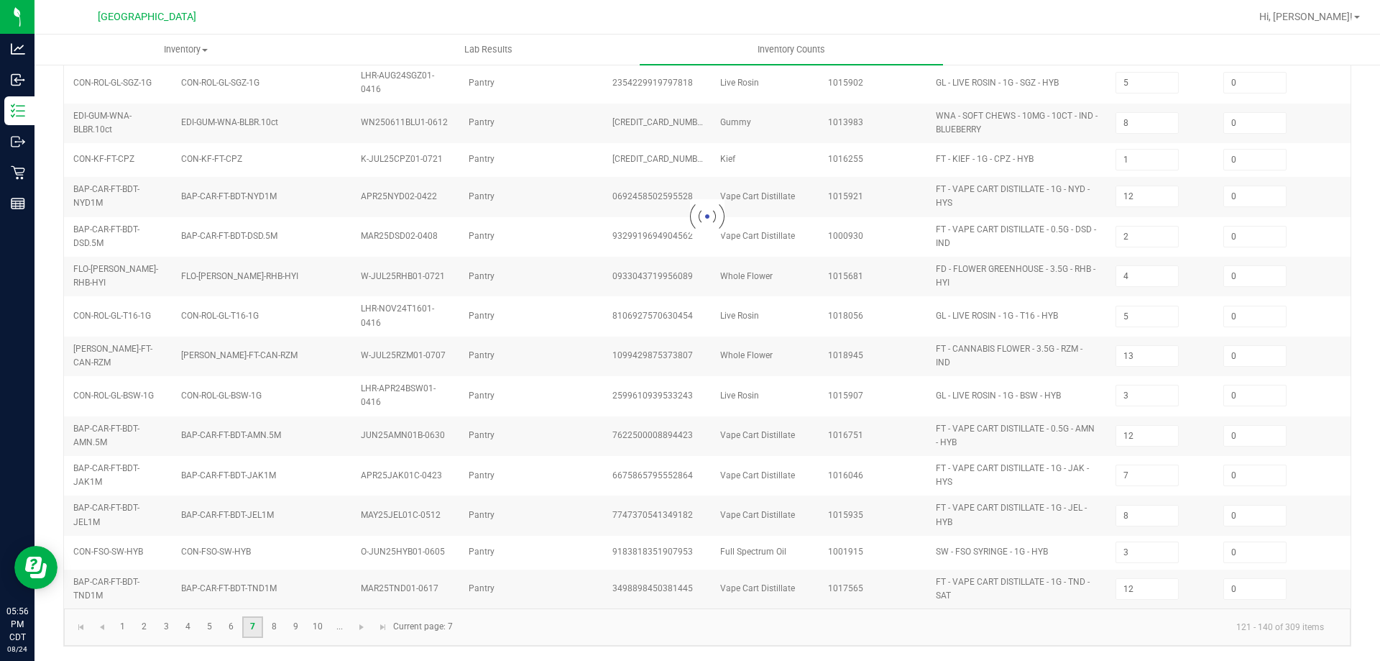
type input "6"
type input "7"
type input "6"
type input "2"
type input "10"
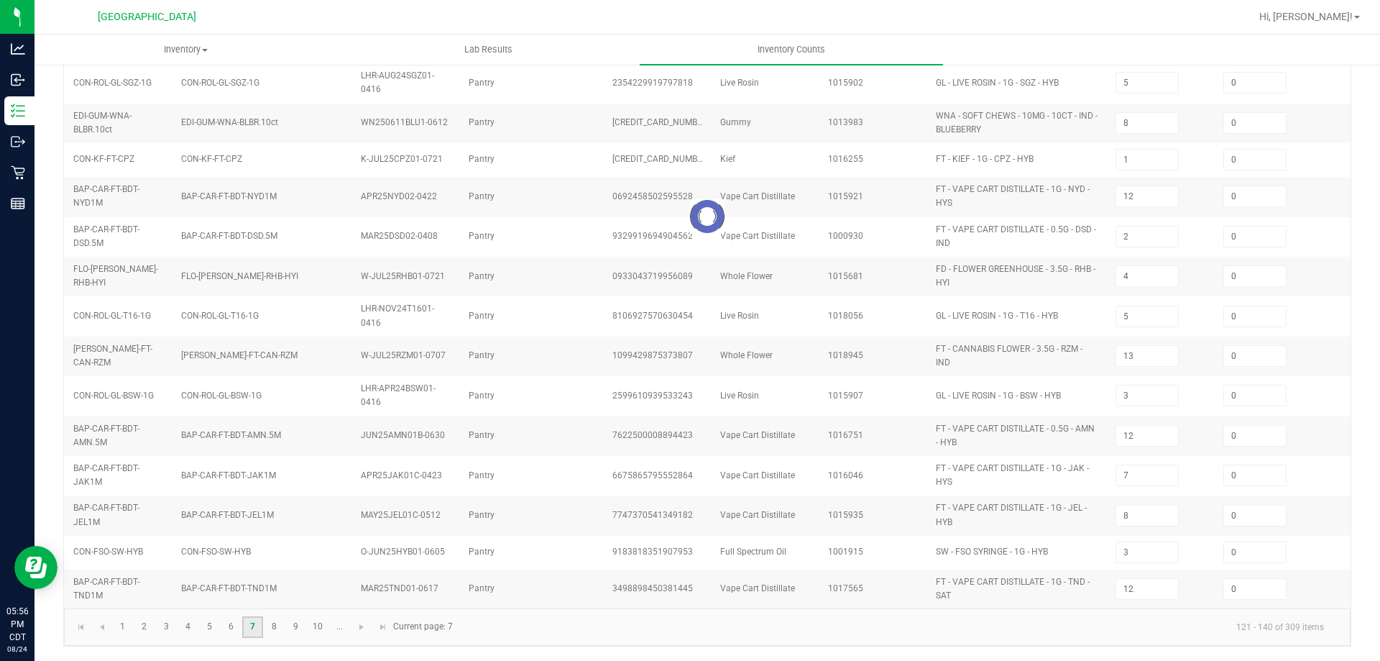
type input "14"
type input "8"
type input "3"
type input "6"
type input "11"
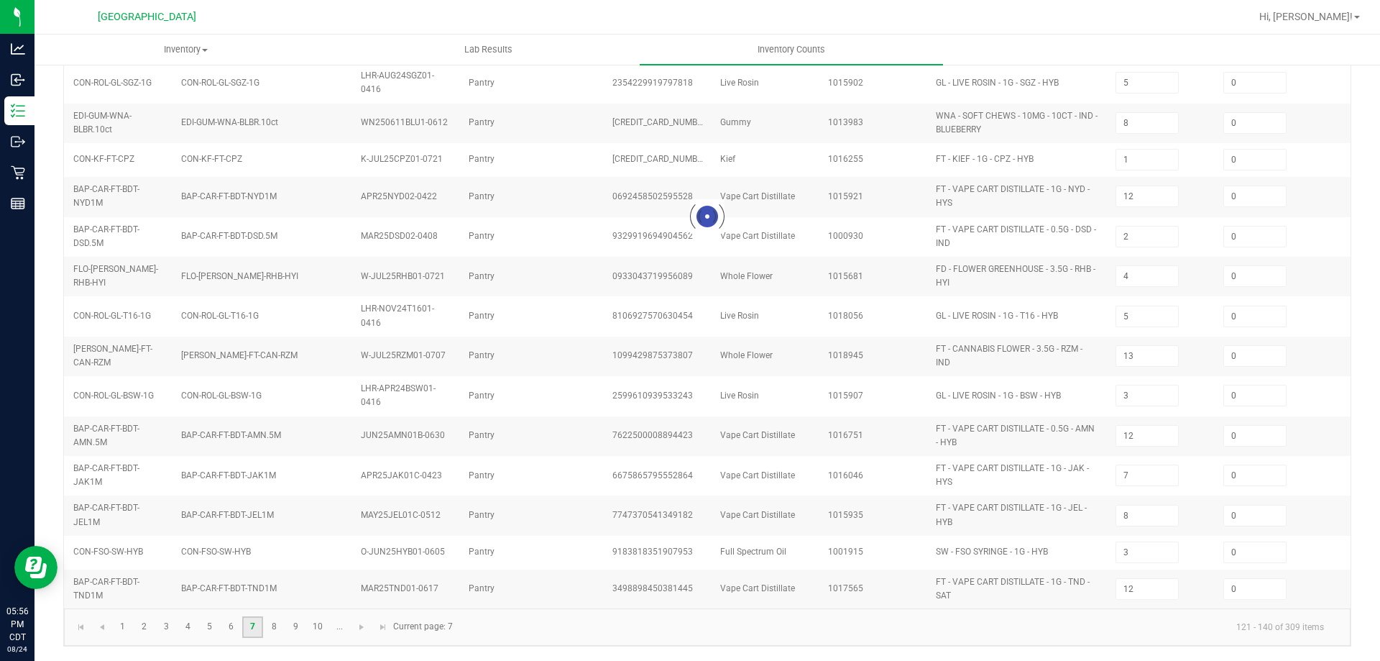
type input "9"
type input "7"
type input "8"
type input "3"
type input "8"
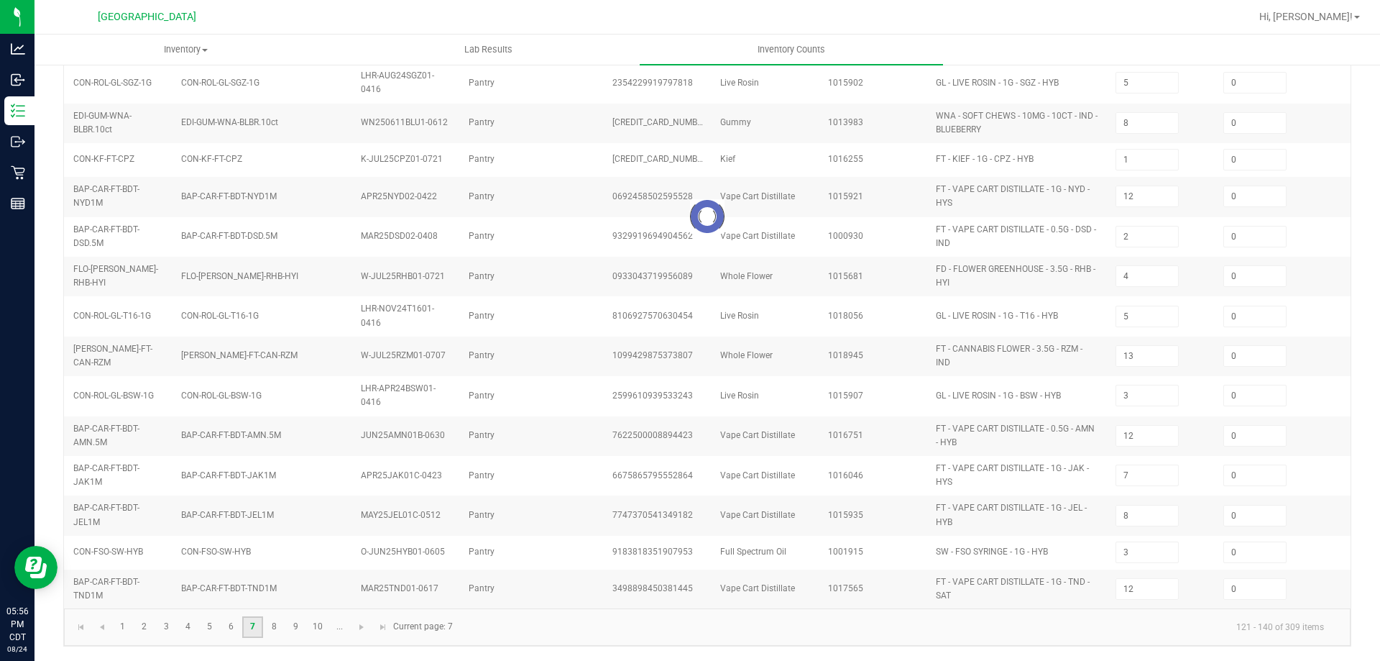
type input "1"
type input "16"
type input "4"
type input "7"
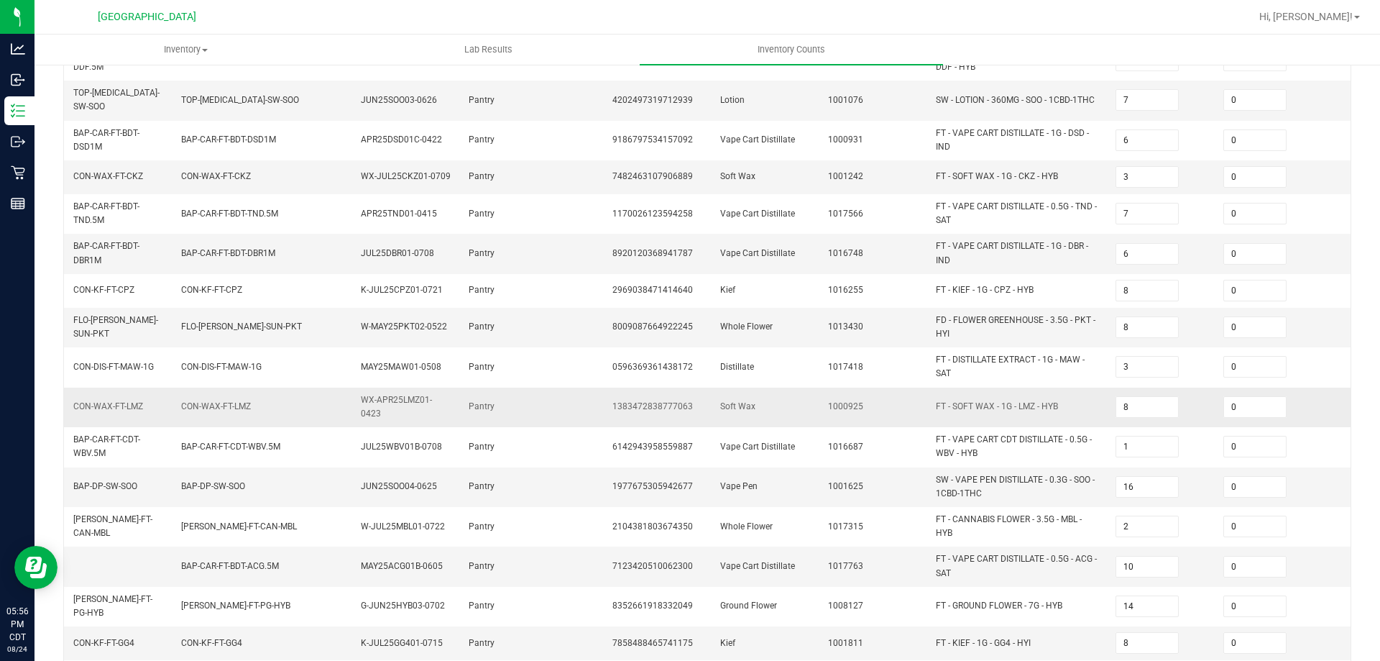
scroll to position [382, 0]
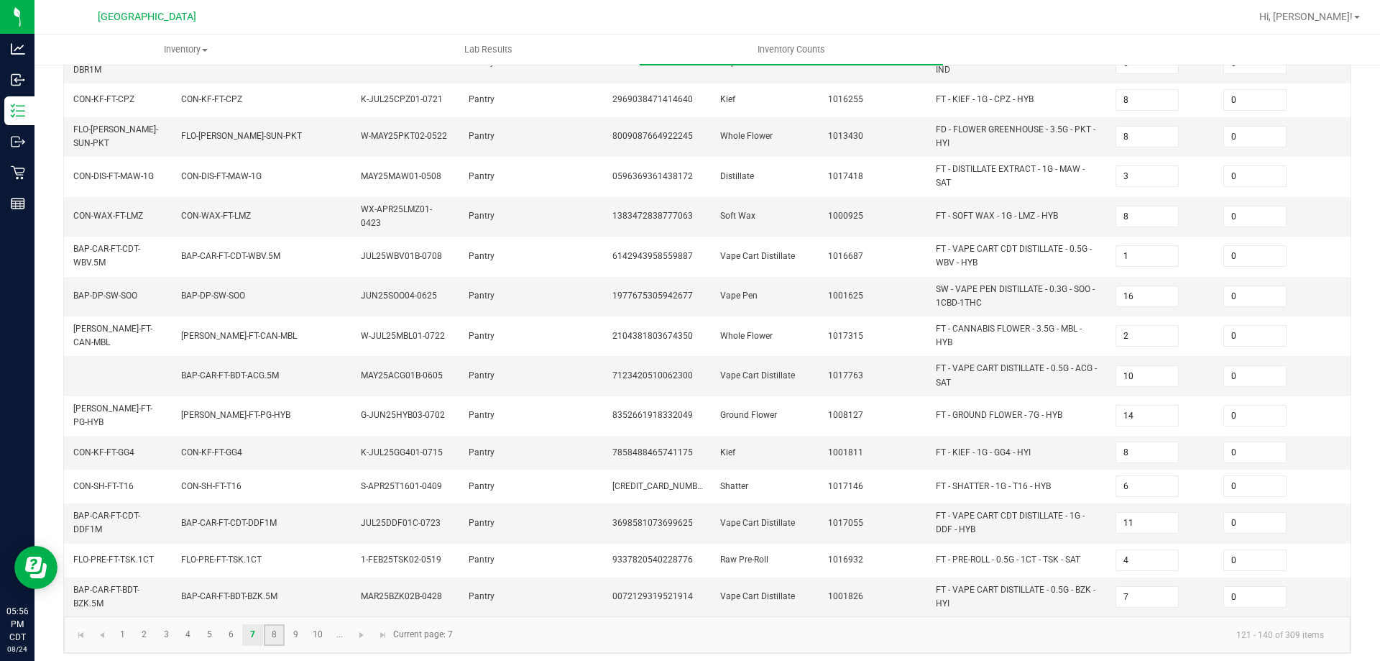
click at [274, 632] on link "8" at bounding box center [274, 635] width 21 height 22
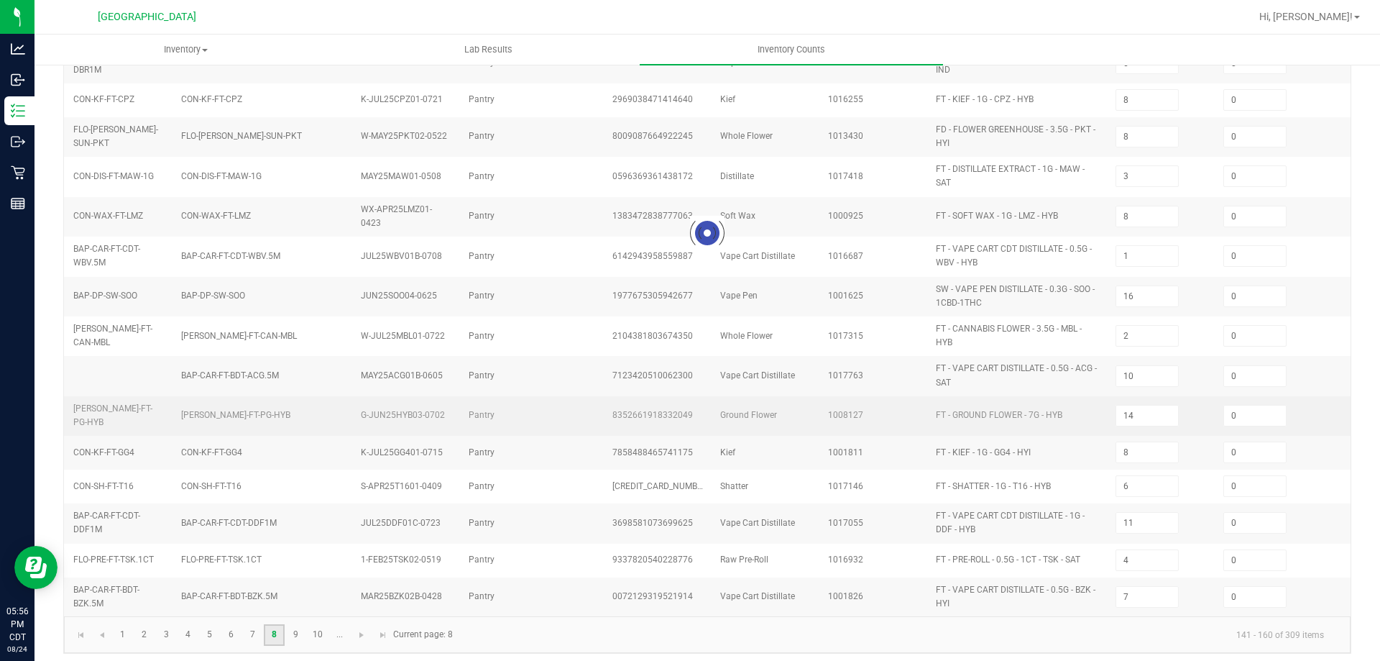
type input "16"
type input "4"
type input "1"
type input "14"
type input "1"
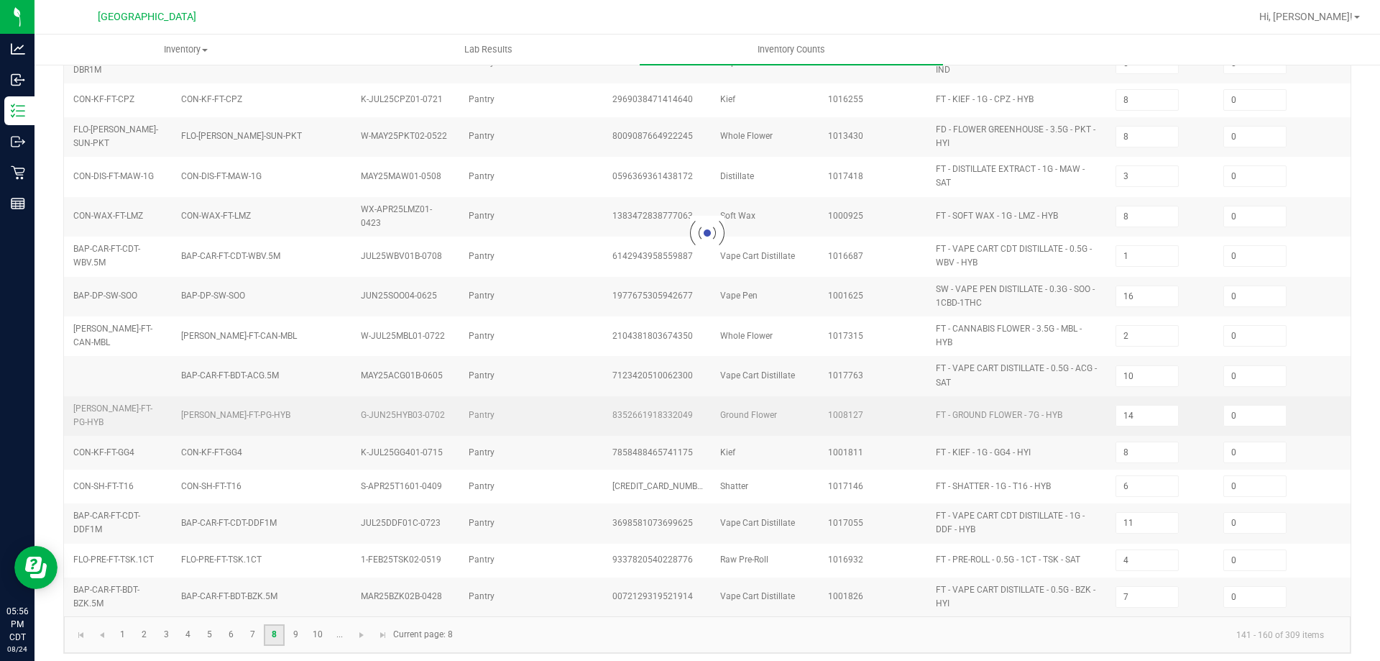
type input "5"
type input "12"
type input "6"
type input "7"
type input "8"
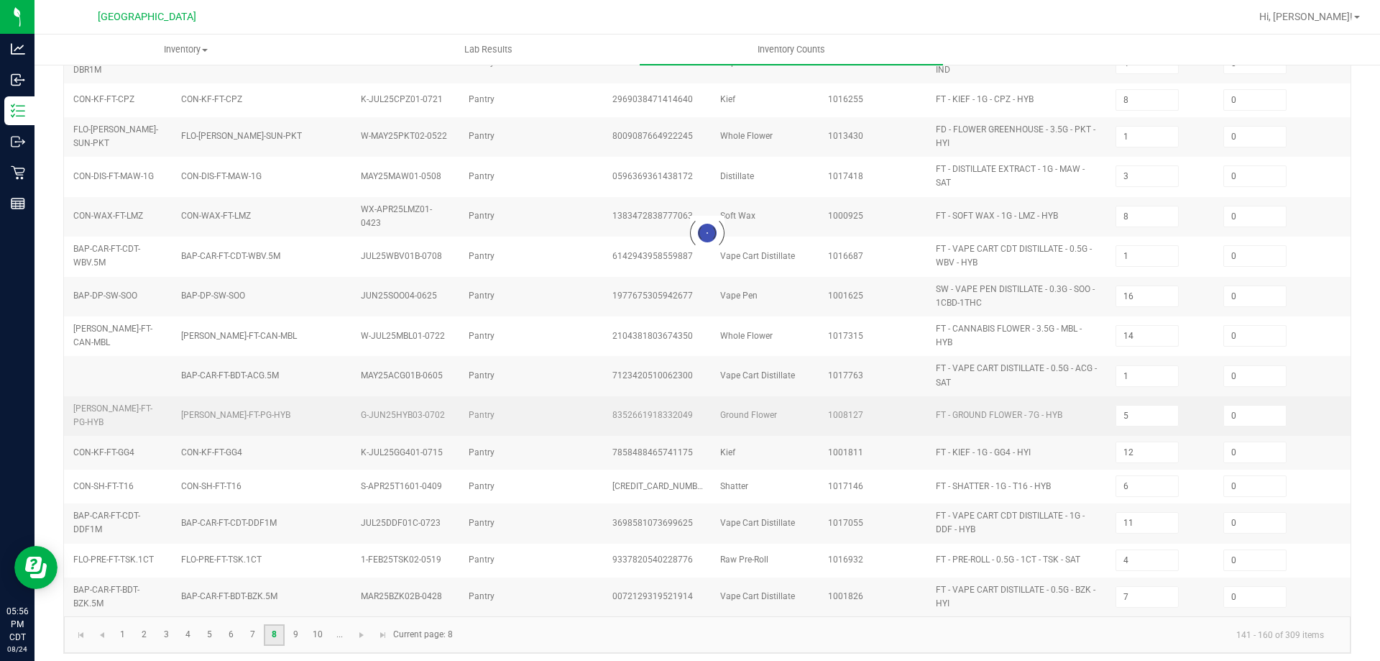
type input "7"
type input "48"
type input "9"
type input "10"
type input "12"
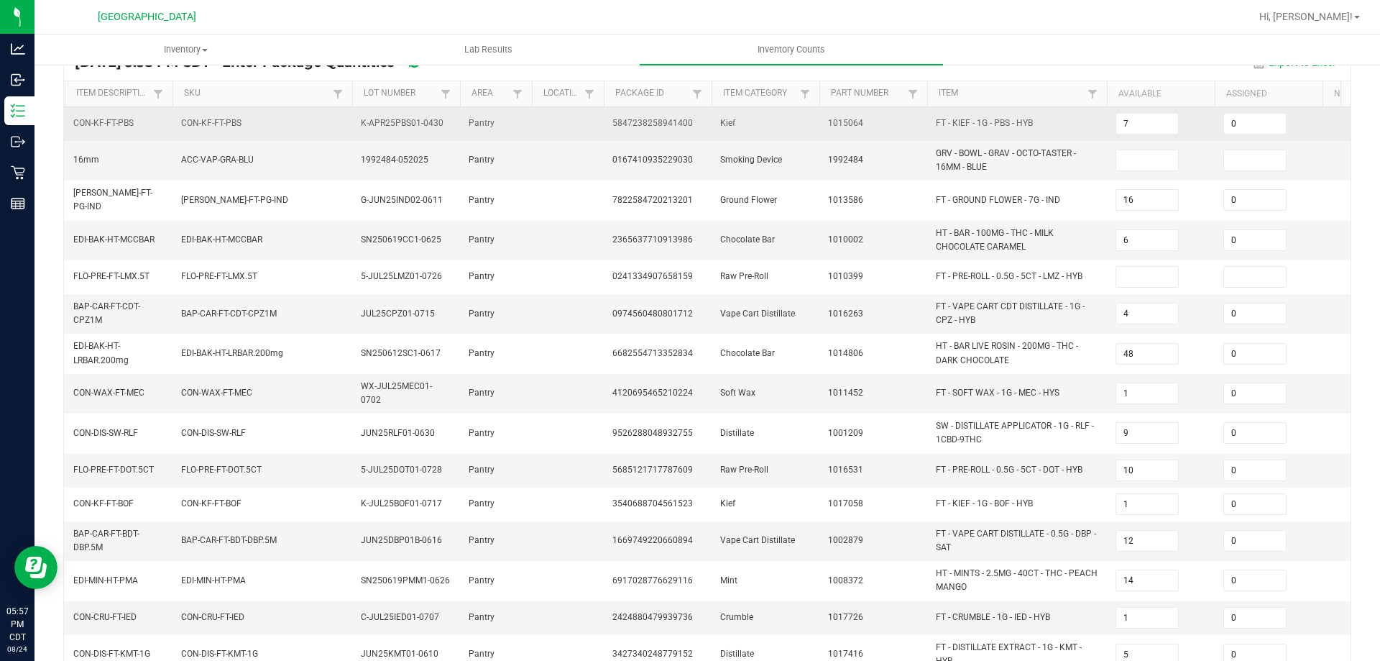
scroll to position [0, 0]
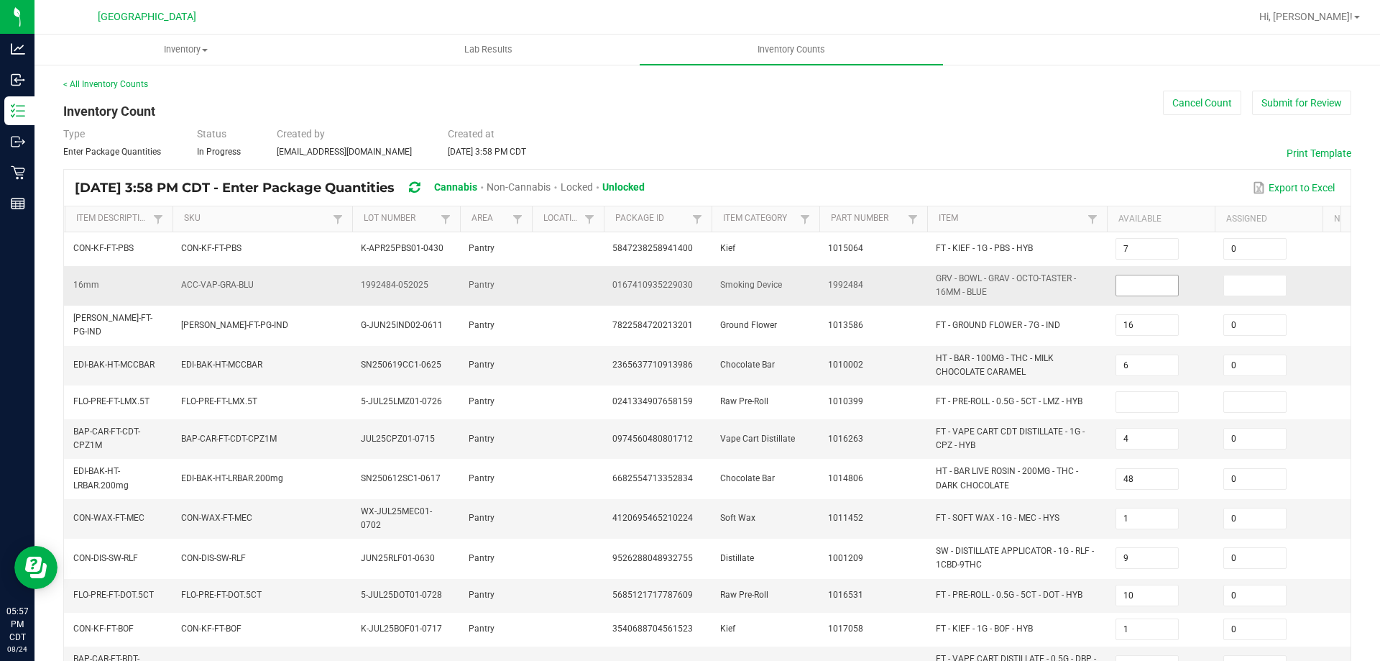
click at [1157, 287] on input at bounding box center [1147, 285] width 62 height 20
type input "0"
click at [1237, 288] on input at bounding box center [1255, 285] width 62 height 20
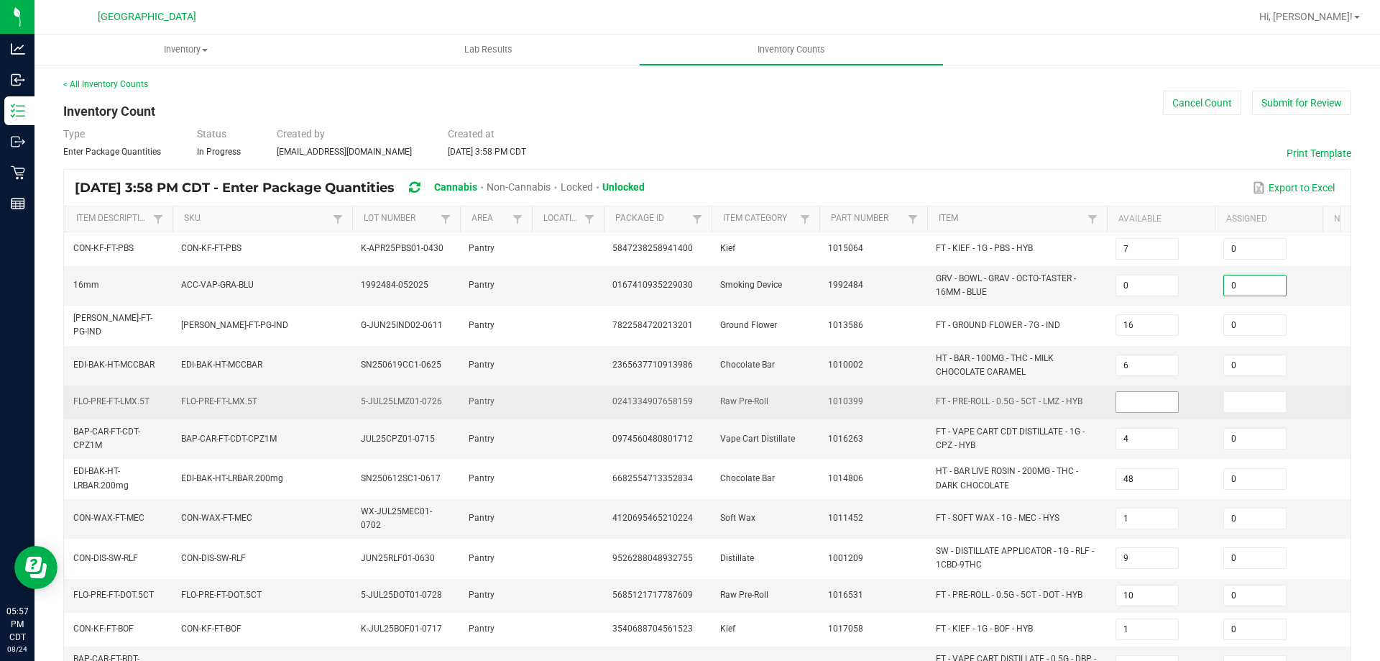
type input "0"
click at [1144, 394] on input at bounding box center [1147, 402] width 62 height 20
type input "0"
click at [1269, 394] on input at bounding box center [1255, 402] width 62 height 20
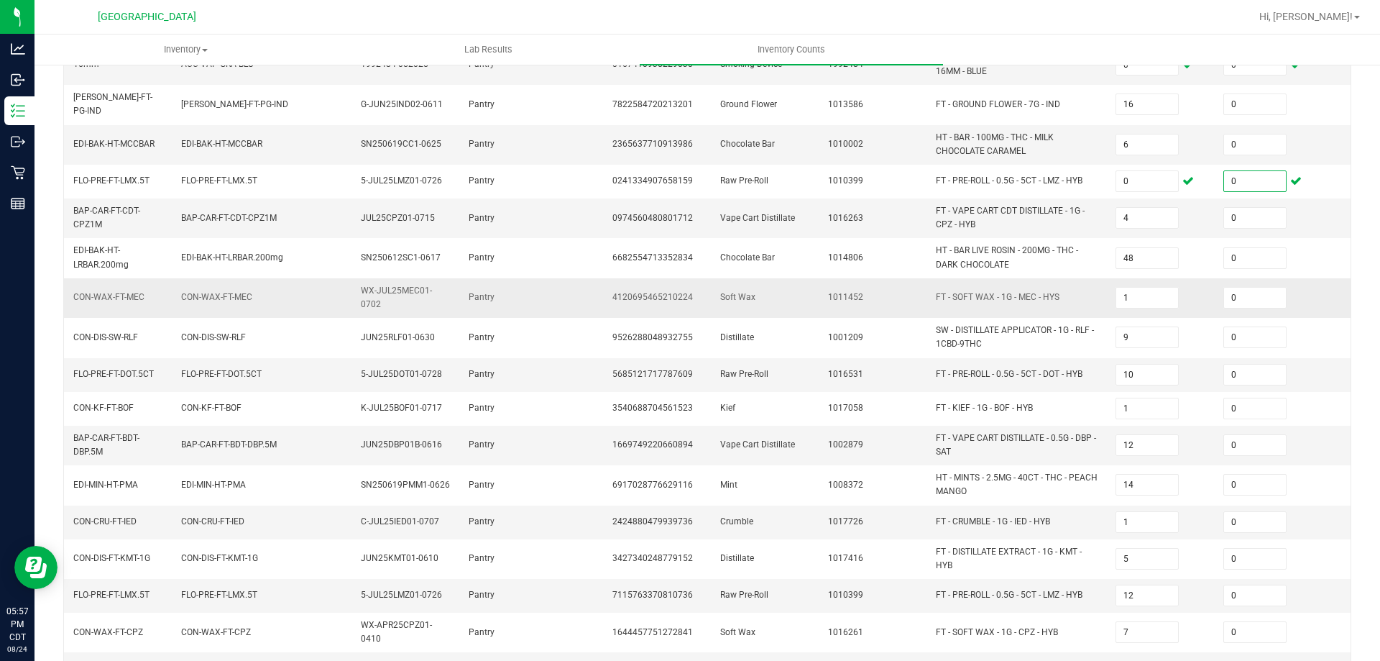
scroll to position [376, 0]
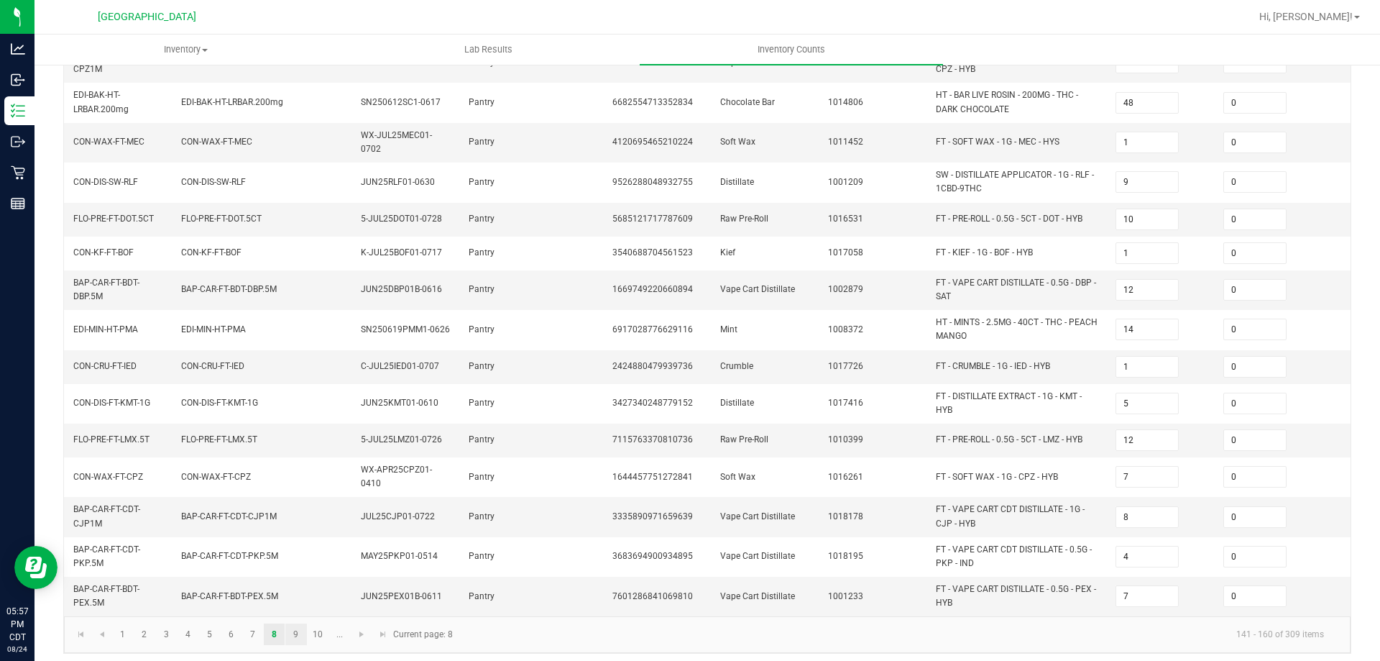
type input "0"
click at [293, 633] on link "9" at bounding box center [295, 634] width 21 height 22
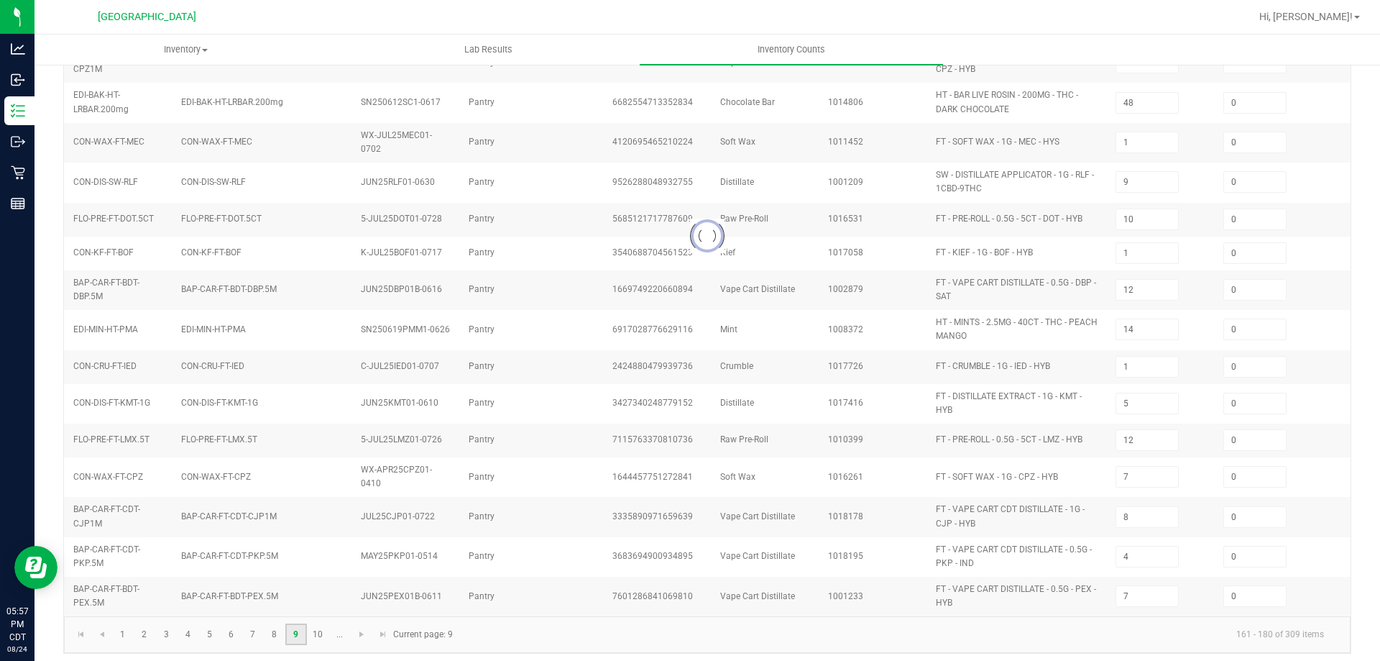
type input "1"
type input "12"
type input "1"
type input "10"
type input "9"
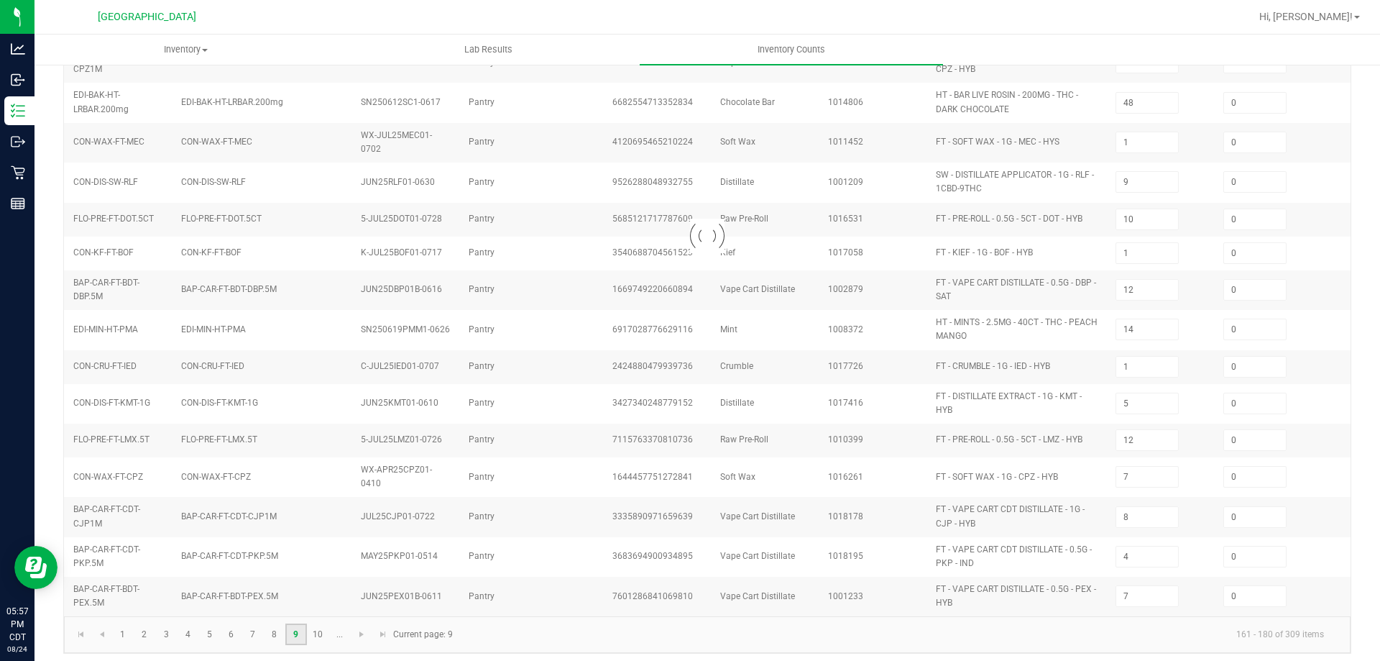
type input "12"
type input "7"
type input "6"
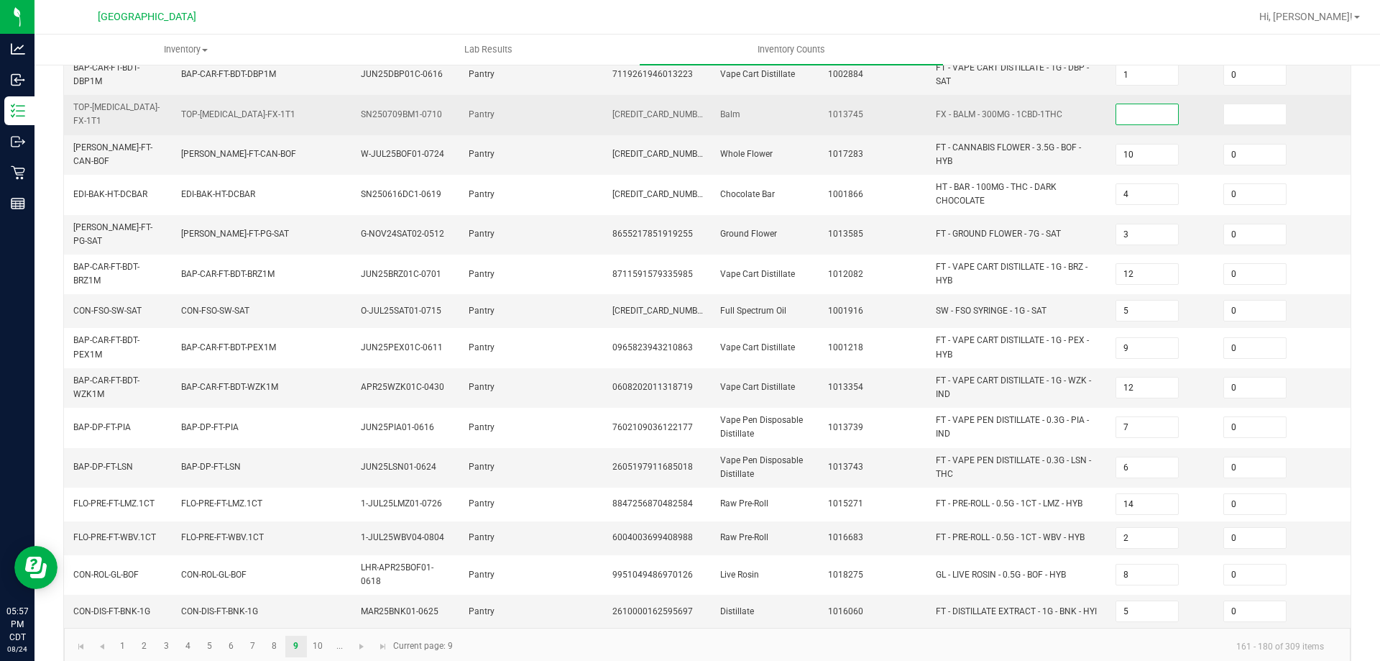
drag, startPoint x: 1149, startPoint y: 117, endPoint x: 1244, endPoint y: 114, distance: 95.7
click at [1150, 116] on input at bounding box center [1147, 114] width 62 height 20
click at [1245, 114] on input at bounding box center [1255, 114] width 62 height 20
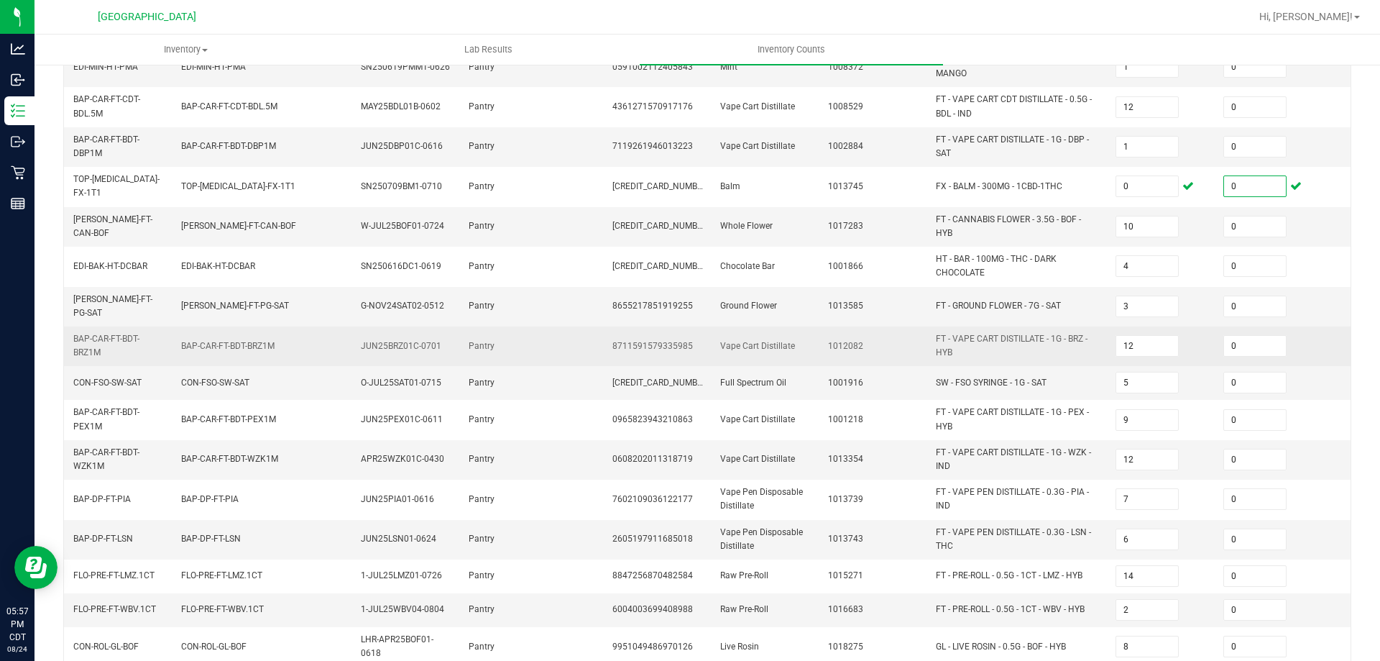
scroll to position [394, 0]
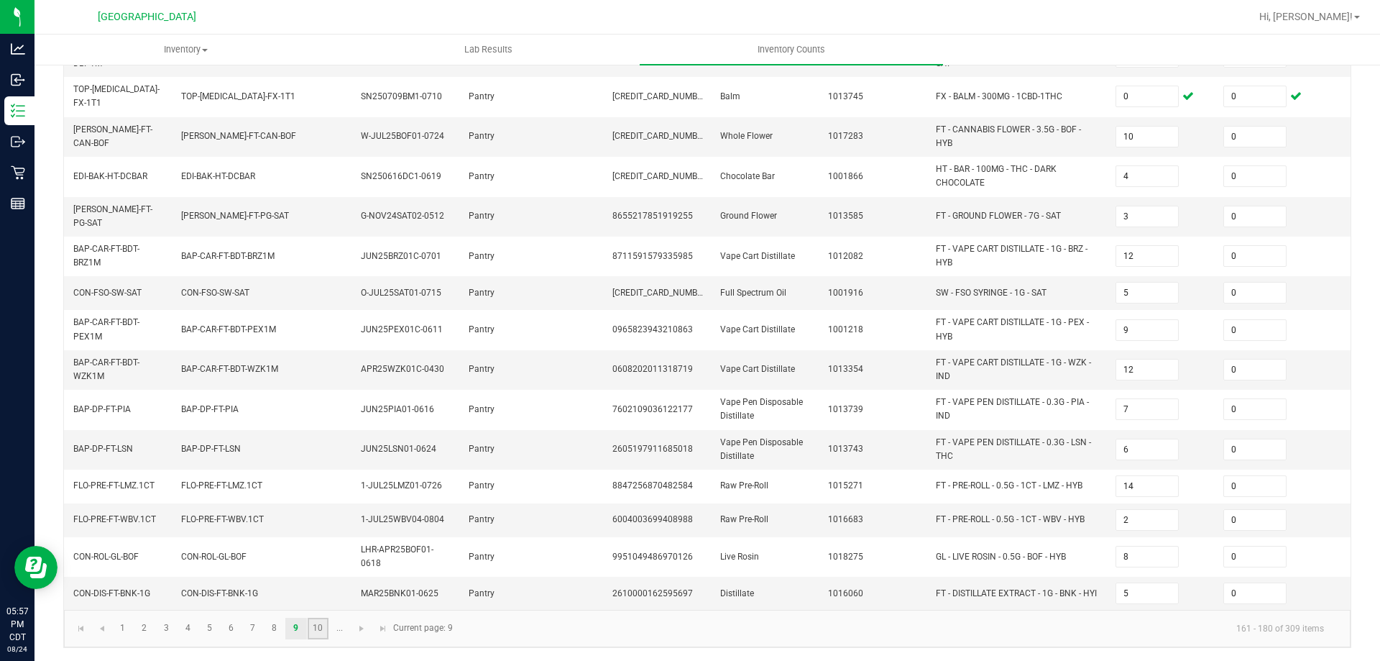
click at [319, 627] on link "10" at bounding box center [318, 628] width 21 height 22
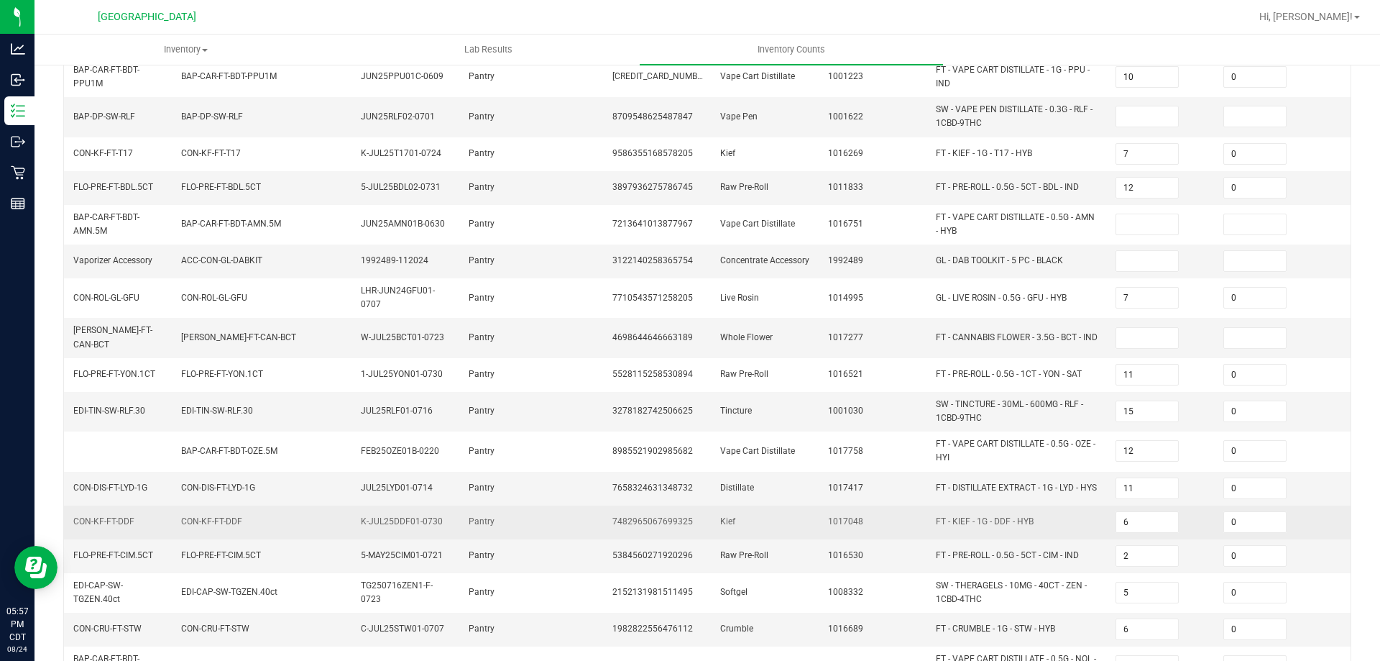
scroll to position [0, 0]
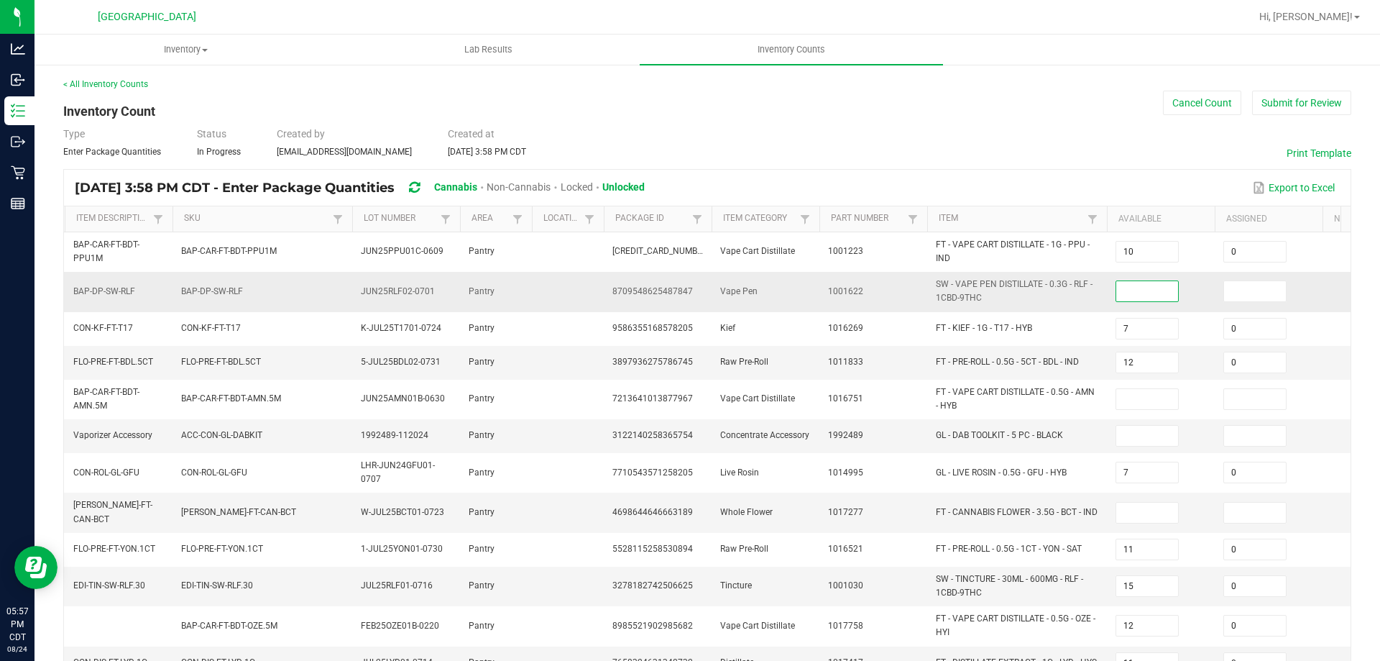
click at [1161, 295] on input at bounding box center [1147, 291] width 62 height 20
click at [1254, 295] on input at bounding box center [1255, 291] width 62 height 20
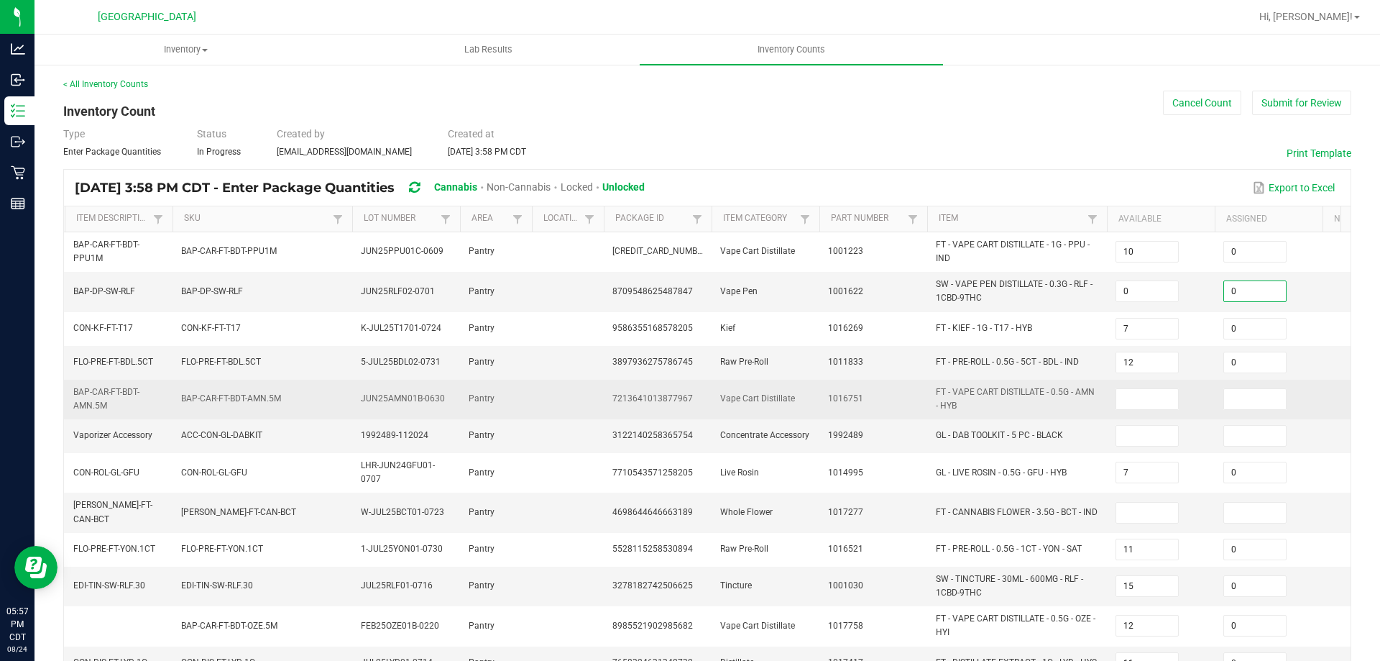
drag, startPoint x: 1133, startPoint y: 400, endPoint x: 1202, endPoint y: 400, distance: 68.3
click at [1142, 400] on input at bounding box center [1147, 399] width 62 height 20
click at [1244, 400] on input at bounding box center [1255, 399] width 62 height 20
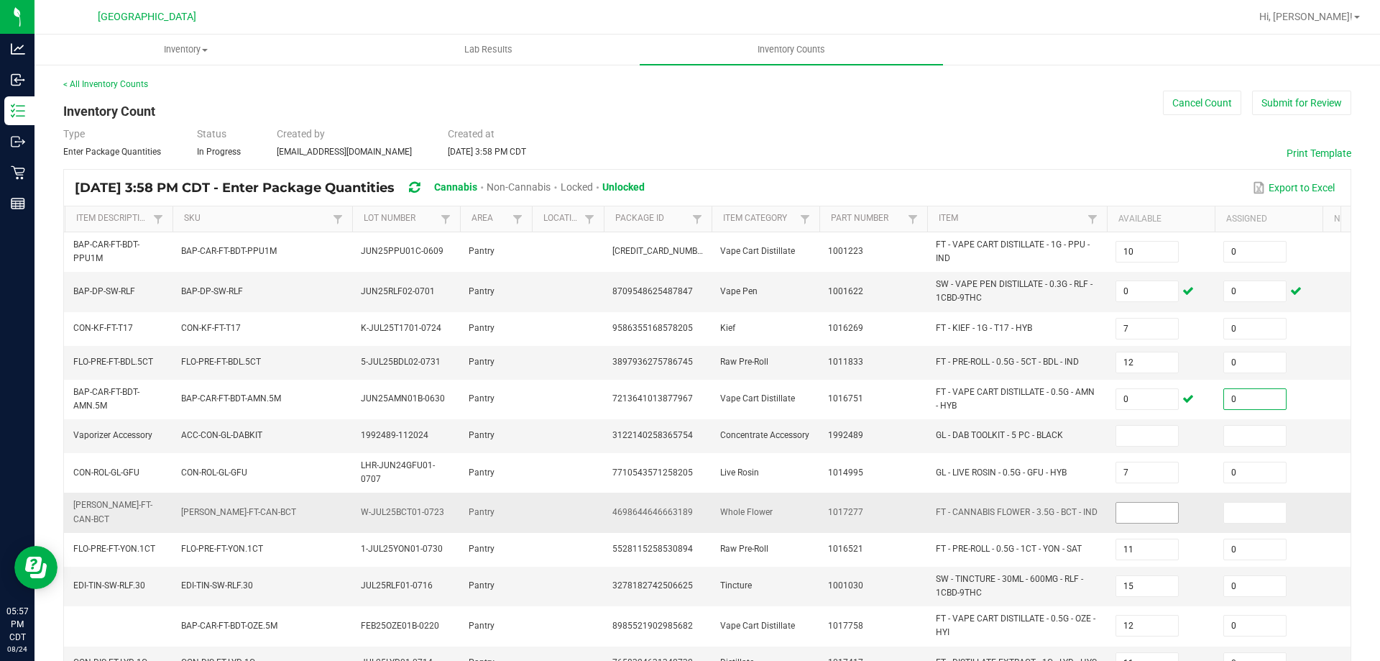
click at [1153, 514] on input at bounding box center [1147, 512] width 62 height 20
click at [1139, 427] on input at bounding box center [1147, 436] width 62 height 20
click at [1260, 442] on input at bounding box center [1255, 436] width 62 height 20
click at [1275, 510] on input at bounding box center [1255, 512] width 62 height 20
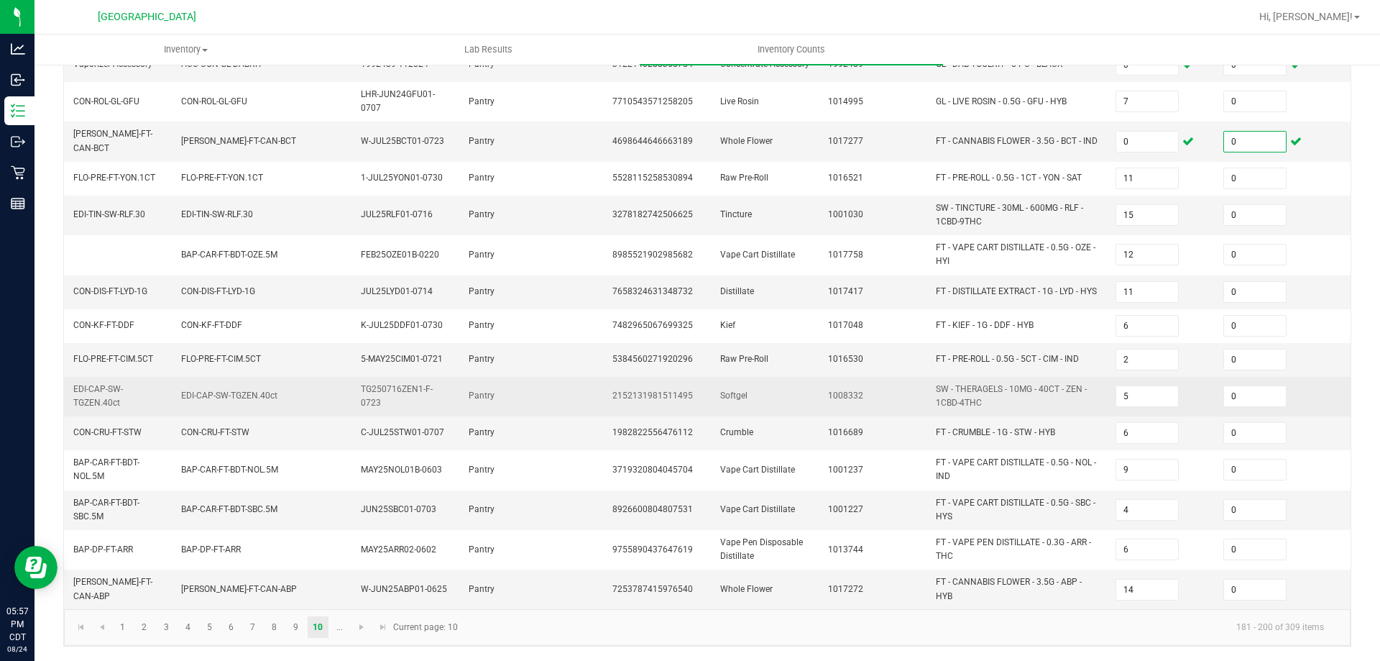
scroll to position [376, 0]
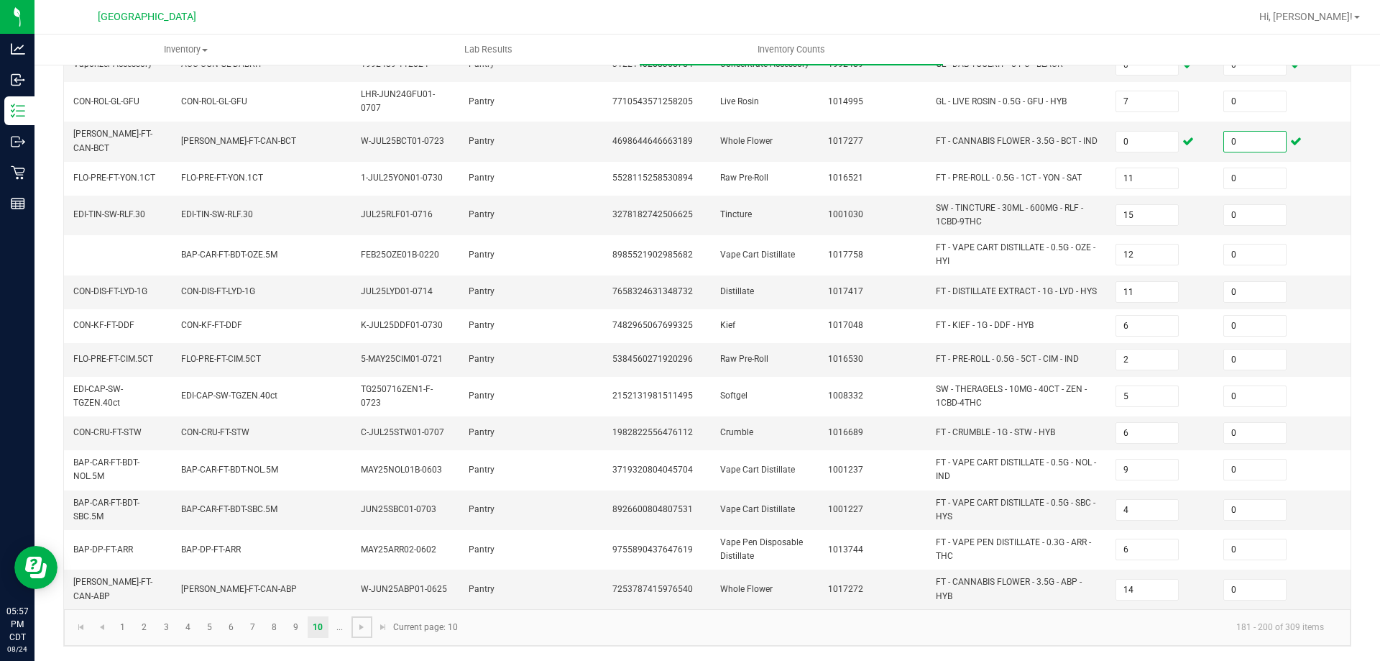
click at [364, 627] on span "Go to the next page" at bounding box center [362, 627] width 12 height 12
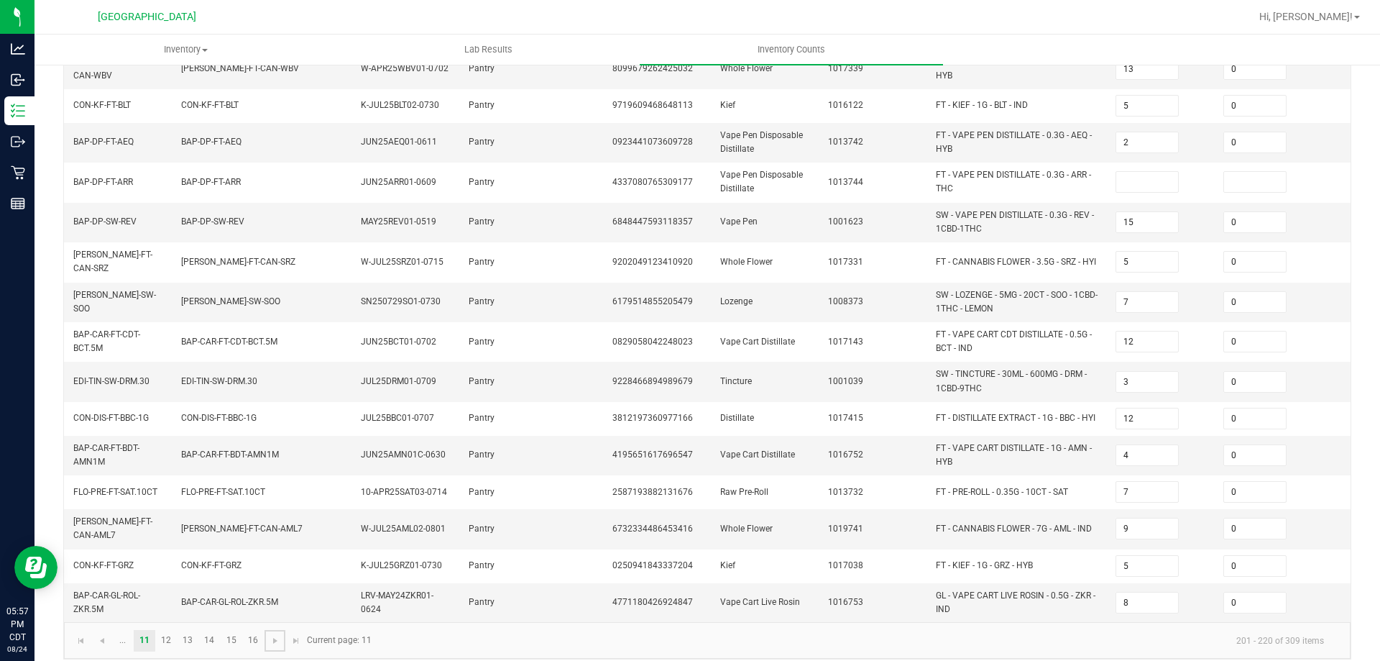
scroll to position [17, 0]
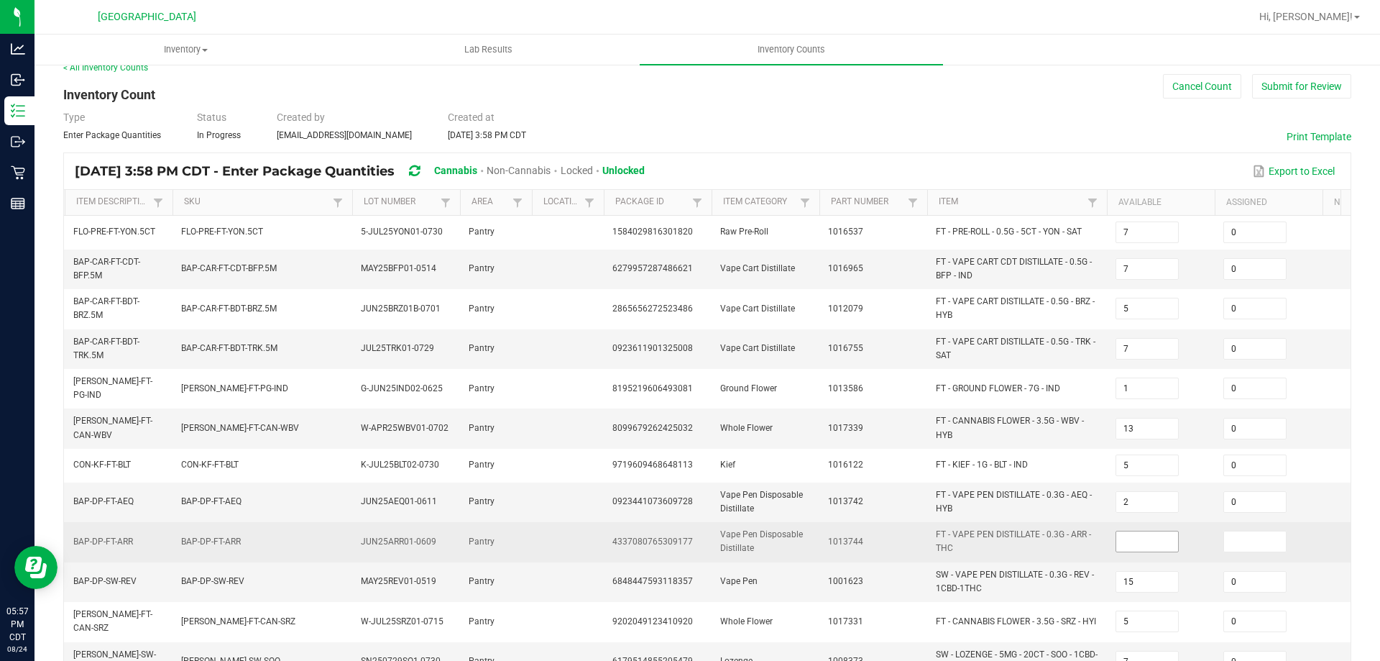
click at [1142, 537] on input at bounding box center [1147, 541] width 62 height 20
click at [1250, 533] on input at bounding box center [1255, 541] width 62 height 20
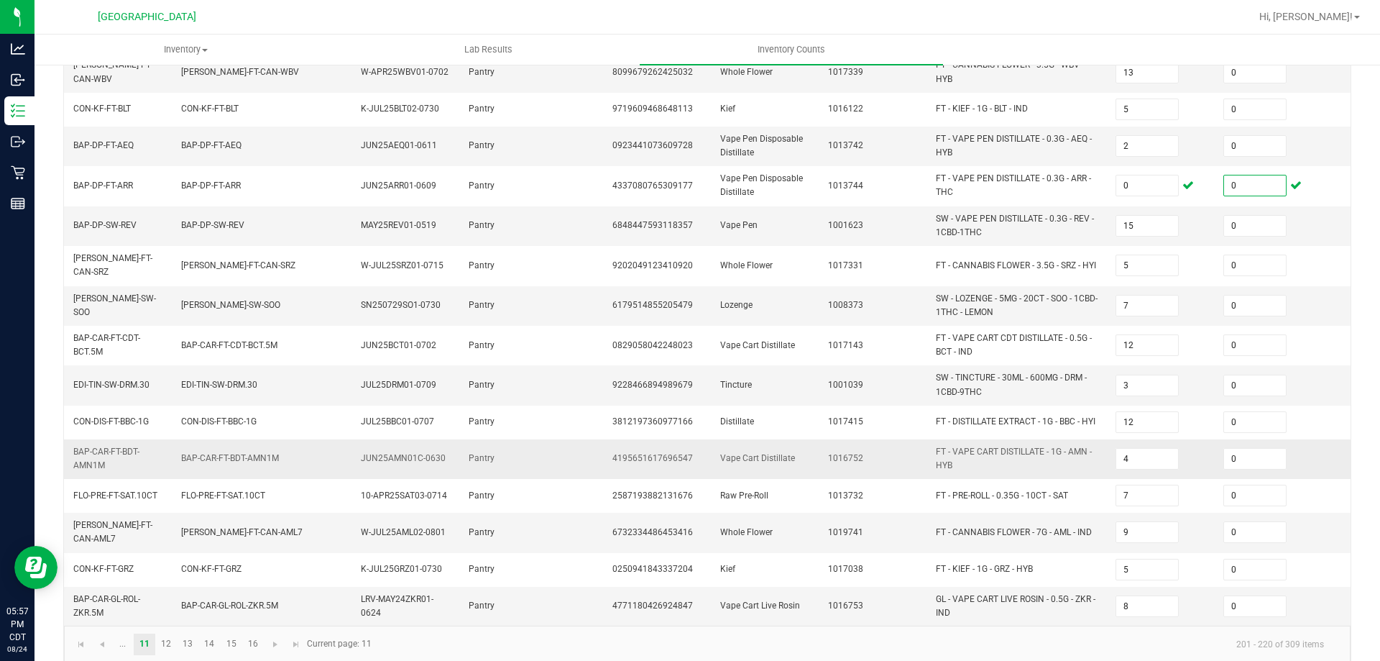
scroll to position [382, 0]
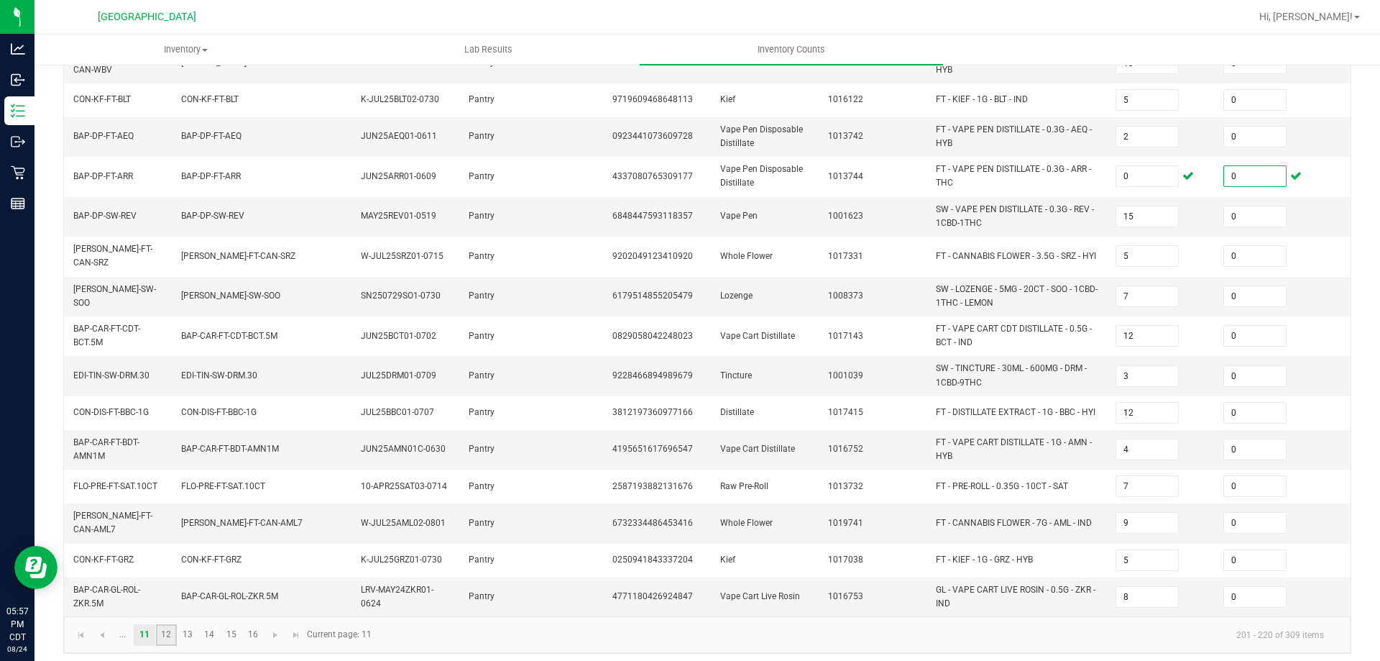
click at [166, 624] on link "12" at bounding box center [166, 635] width 21 height 22
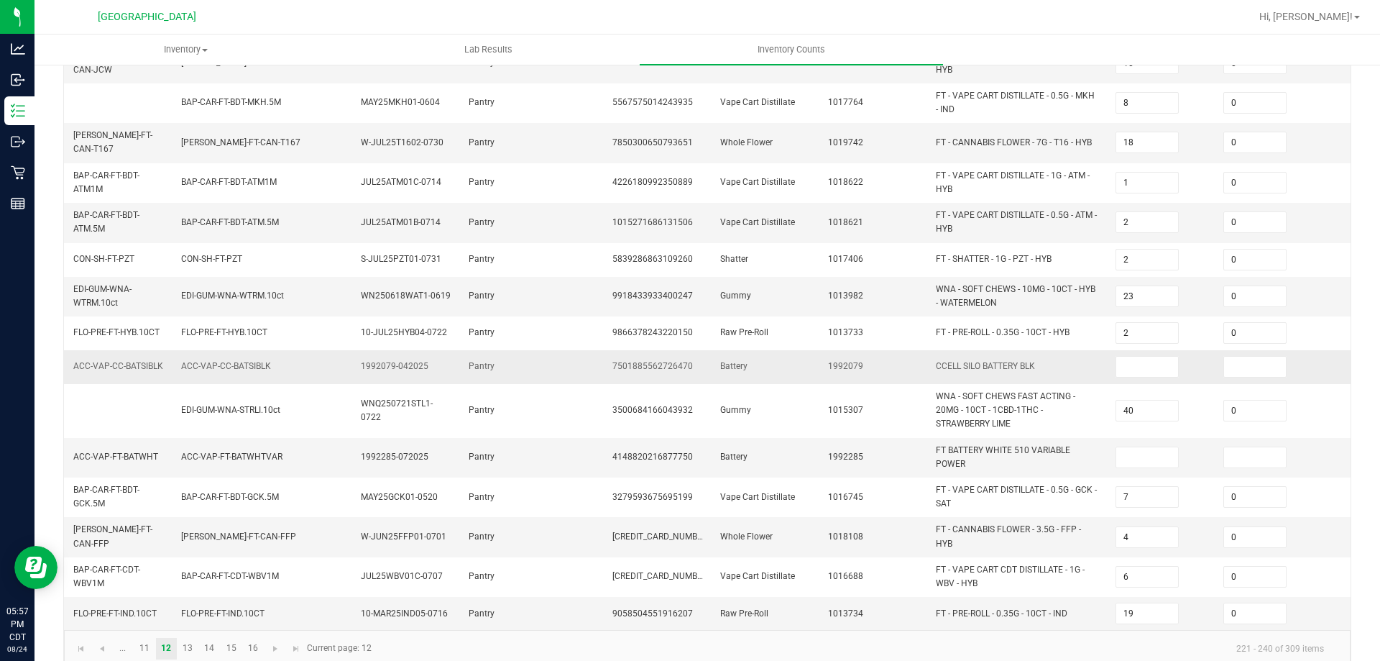
click at [1143, 350] on td at bounding box center [1161, 367] width 108 height 34
drag, startPoint x: 1140, startPoint y: 359, endPoint x: 1148, endPoint y: 353, distance: 10.2
click at [1140, 359] on td at bounding box center [1161, 367] width 108 height 34
click at [1148, 357] on input at bounding box center [1147, 367] width 62 height 20
click at [1236, 357] on input at bounding box center [1255, 367] width 62 height 20
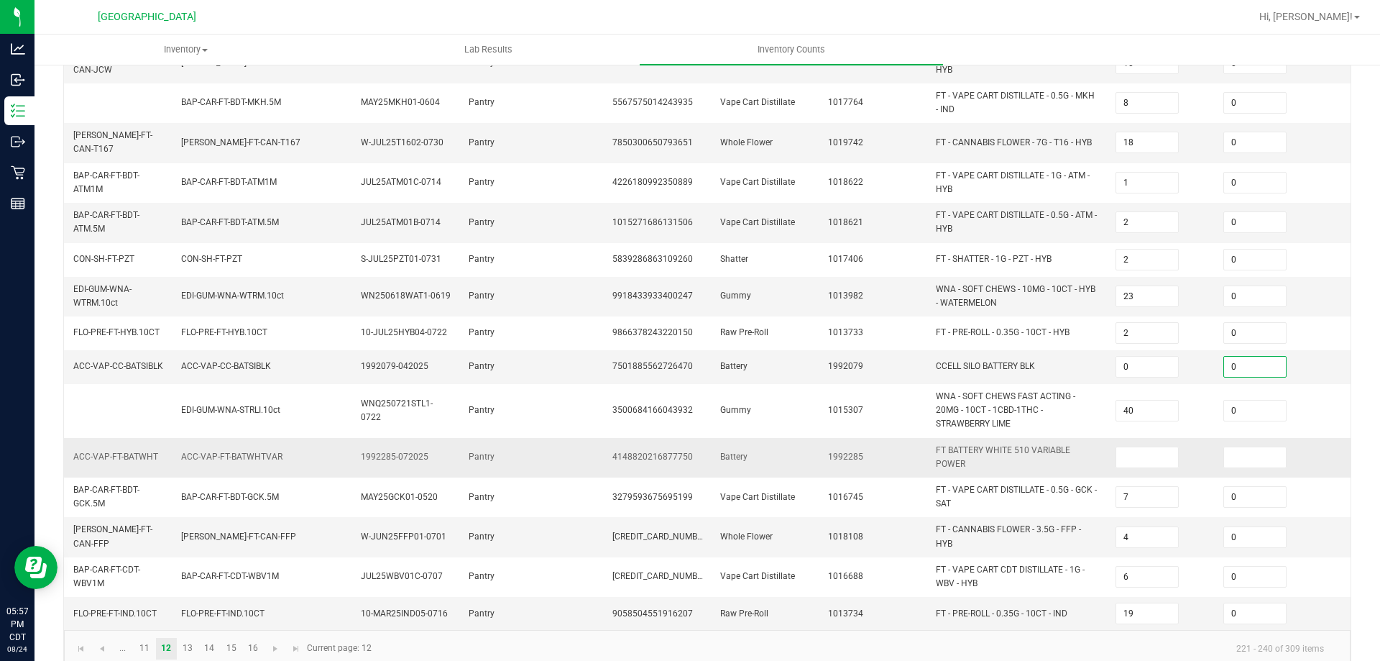
click at [1158, 455] on td at bounding box center [1161, 458] width 108 height 40
click at [1167, 447] on input at bounding box center [1147, 457] width 62 height 20
click at [1228, 447] on input at bounding box center [1255, 457] width 62 height 20
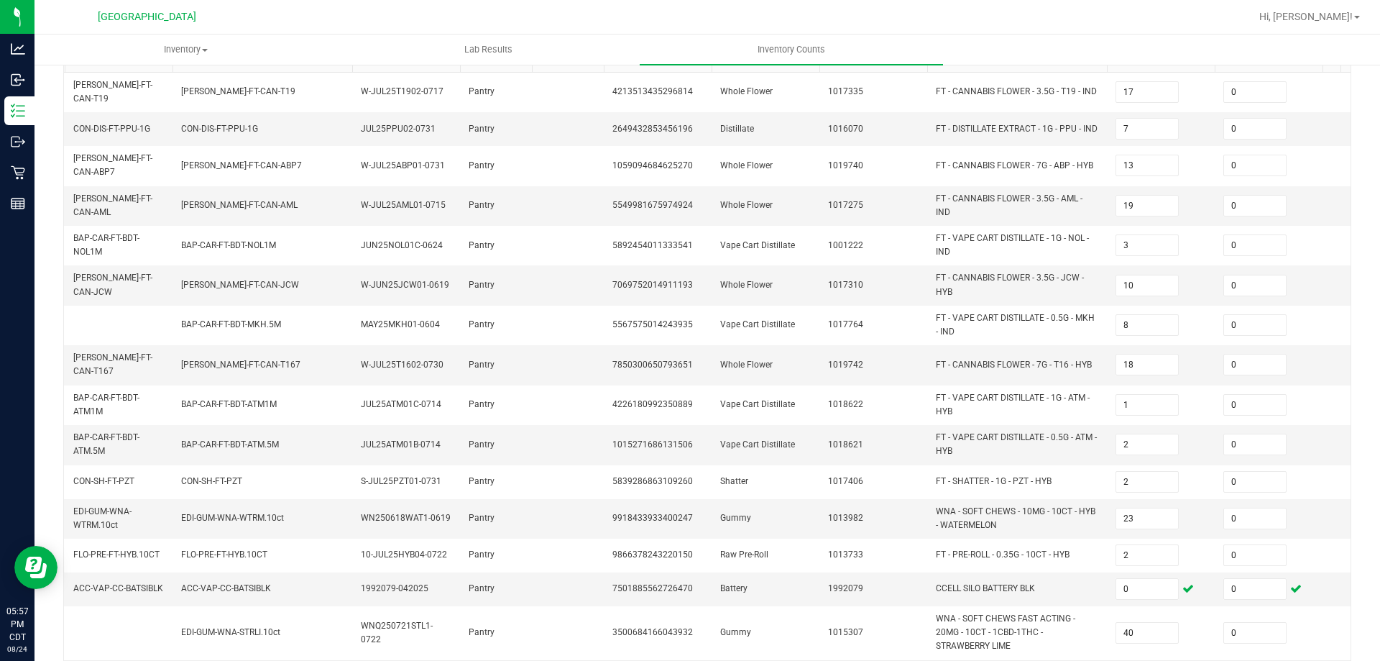
scroll to position [395, 0]
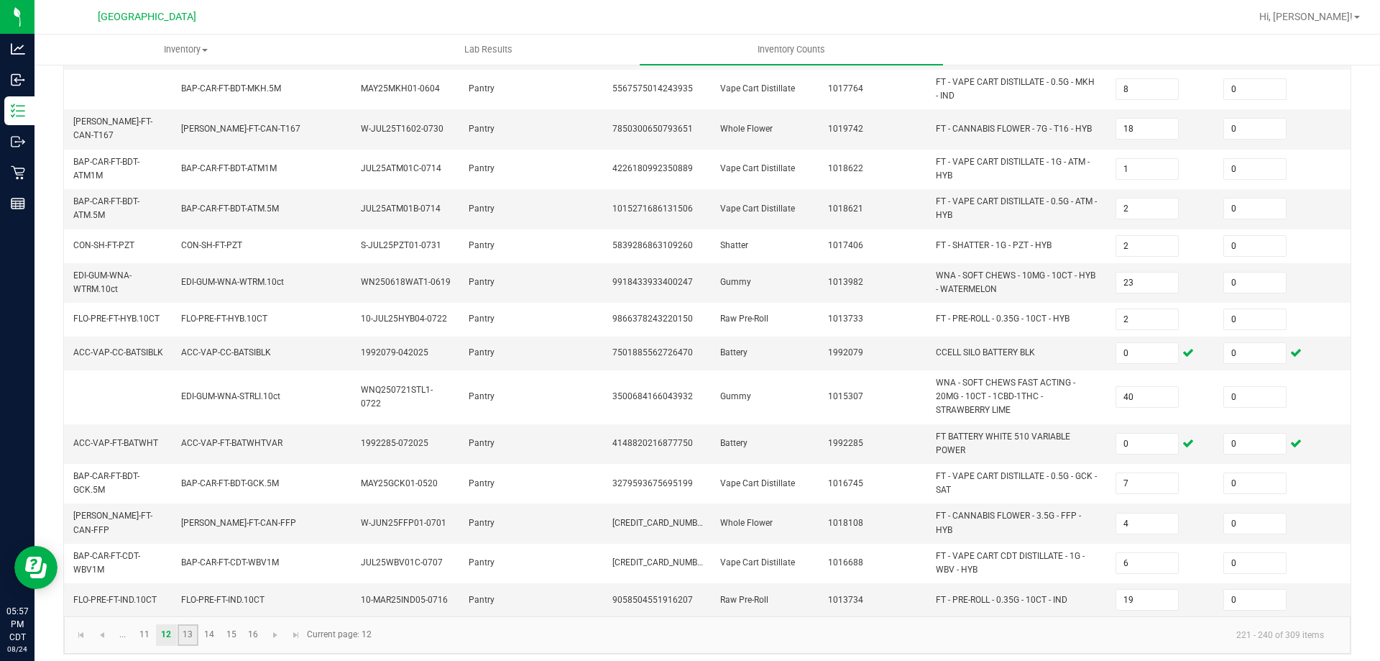
click at [188, 624] on link "13" at bounding box center [188, 635] width 21 height 22
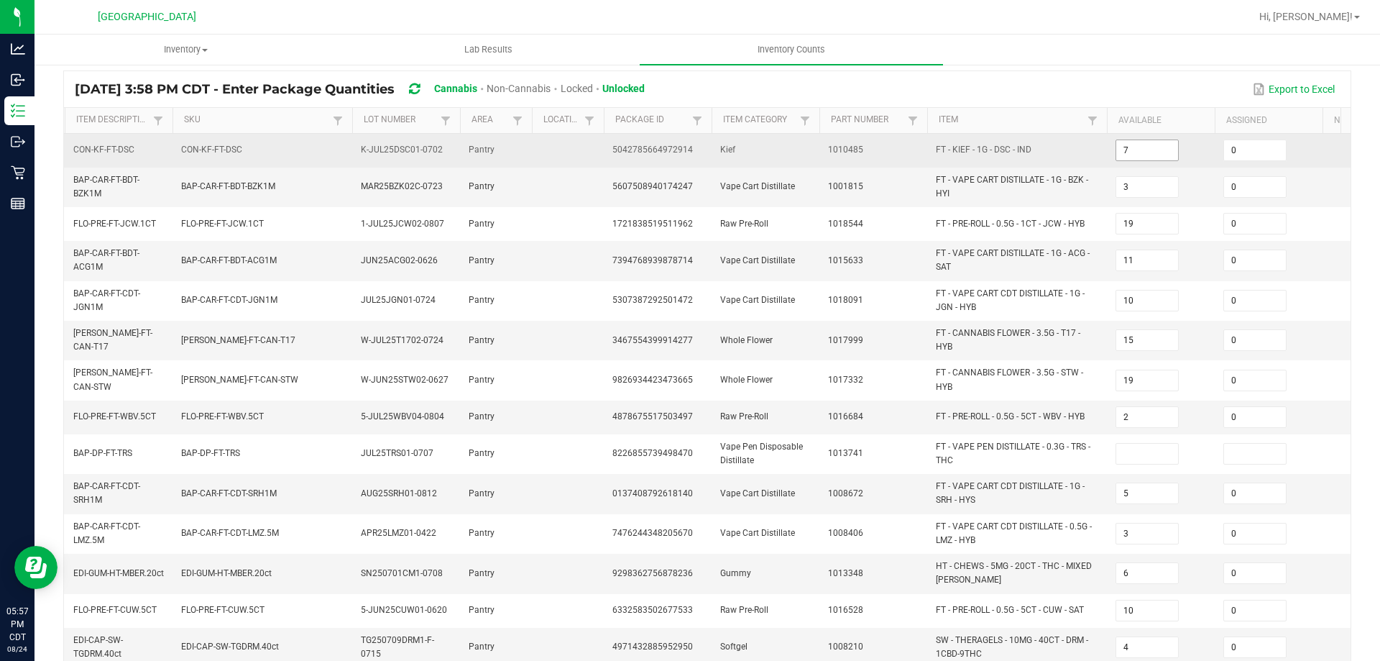
scroll to position [22, 0]
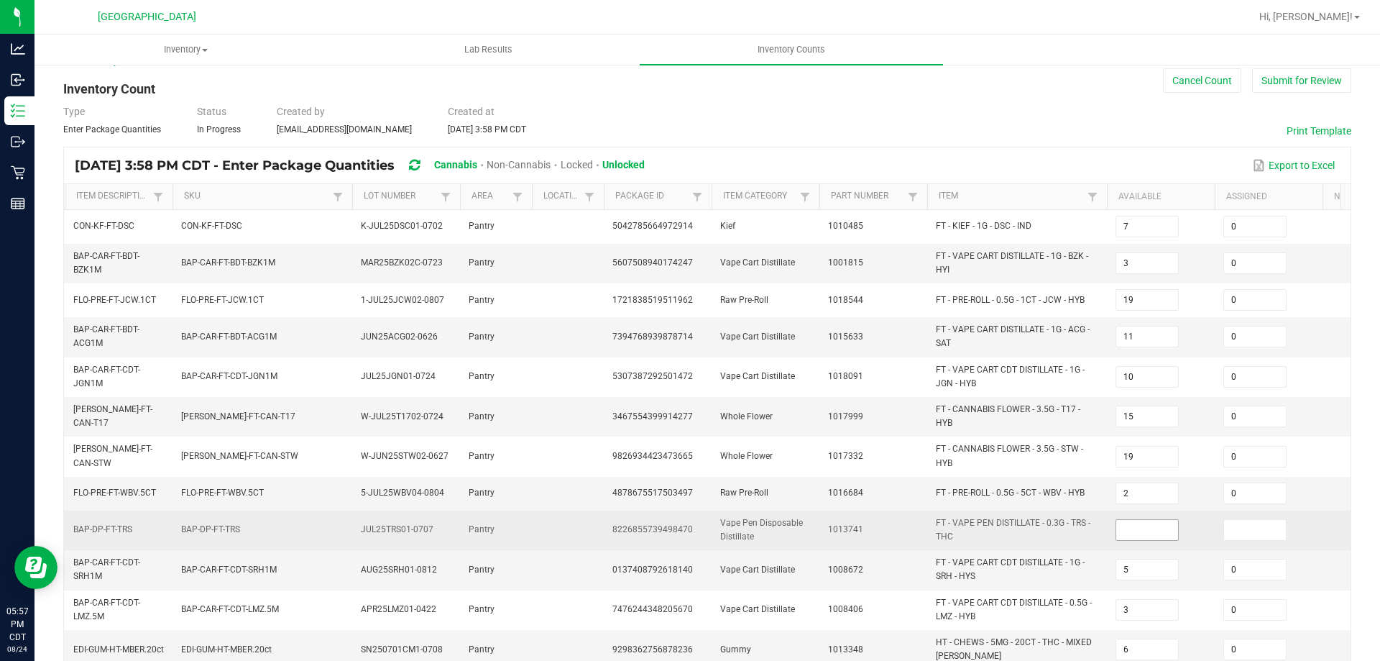
click at [1151, 526] on input at bounding box center [1147, 530] width 62 height 20
click at [1249, 526] on input at bounding box center [1255, 530] width 62 height 20
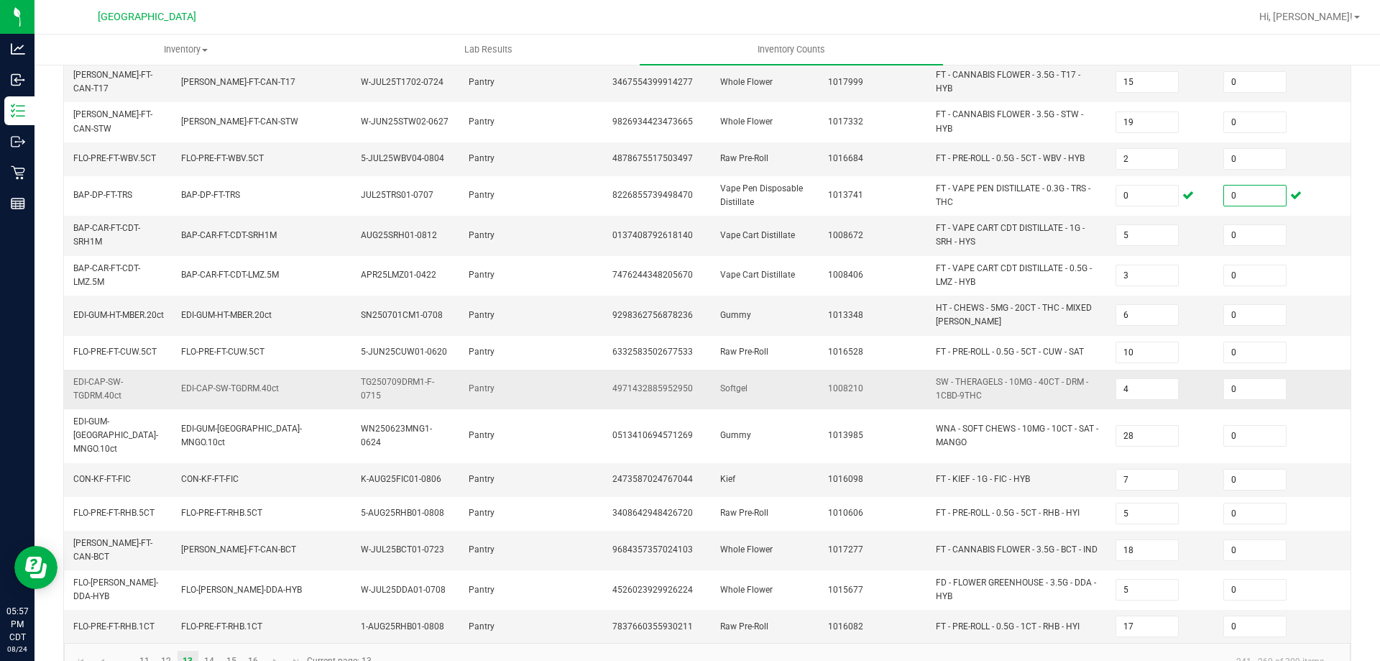
scroll to position [382, 0]
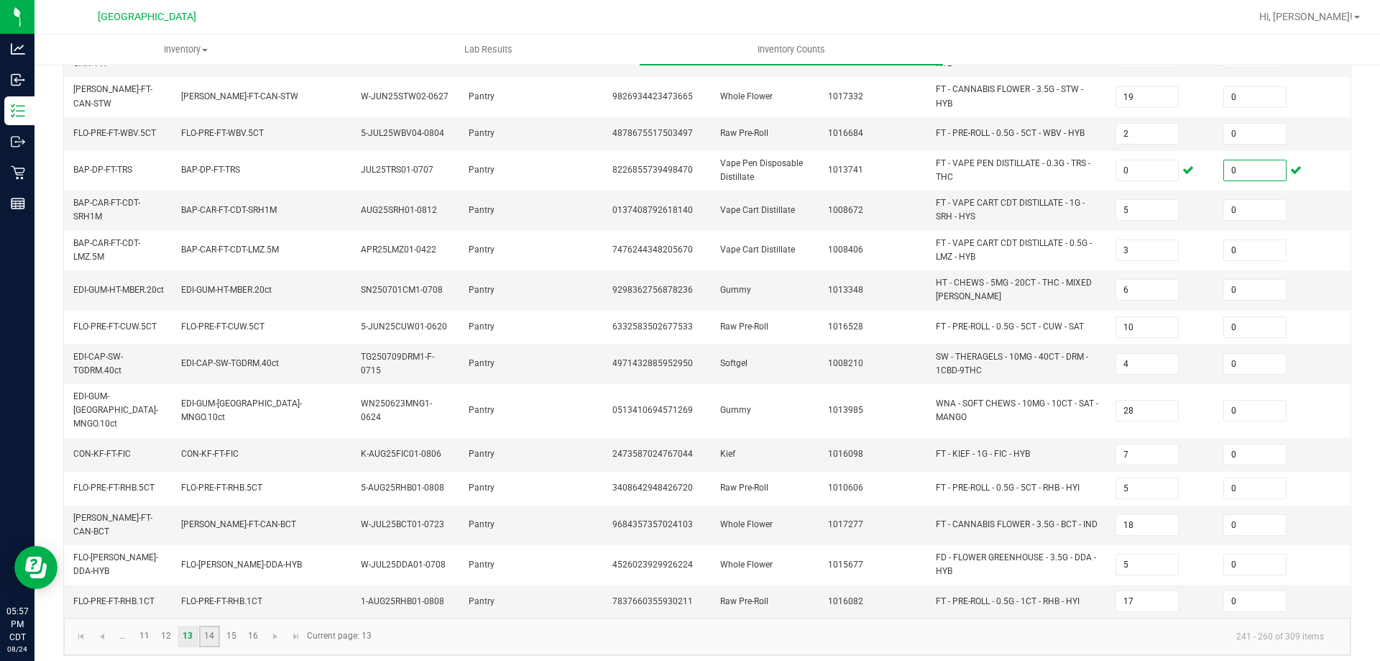
click at [211, 630] on link "14" at bounding box center [209, 636] width 21 height 22
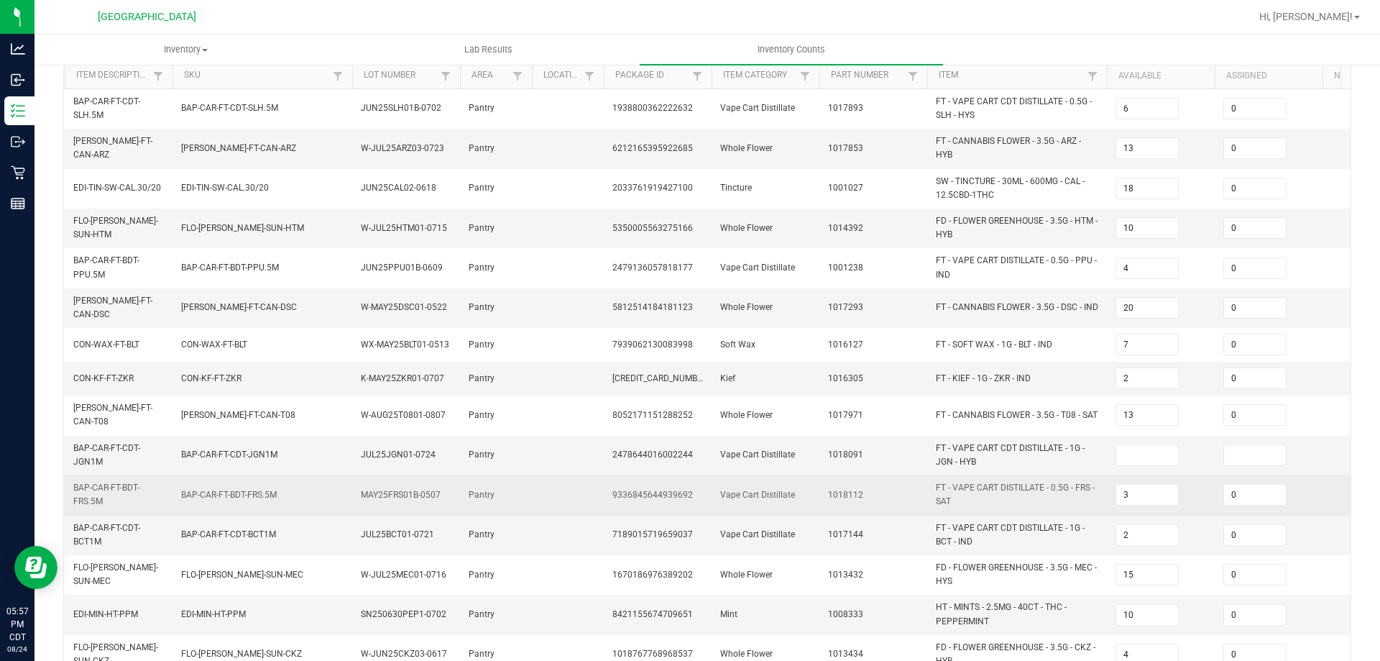
scroll to position [144, 0]
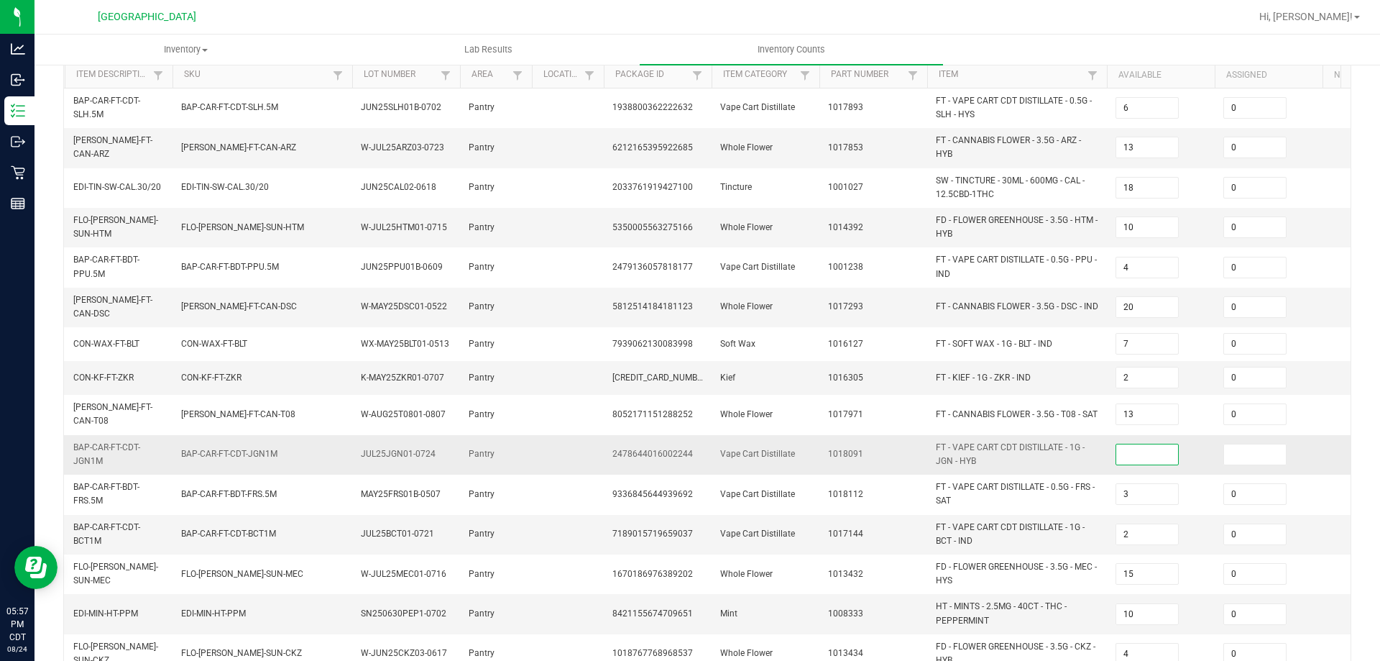
click at [1145, 448] on input at bounding box center [1147, 454] width 62 height 20
click at [1257, 444] on input at bounding box center [1255, 454] width 62 height 20
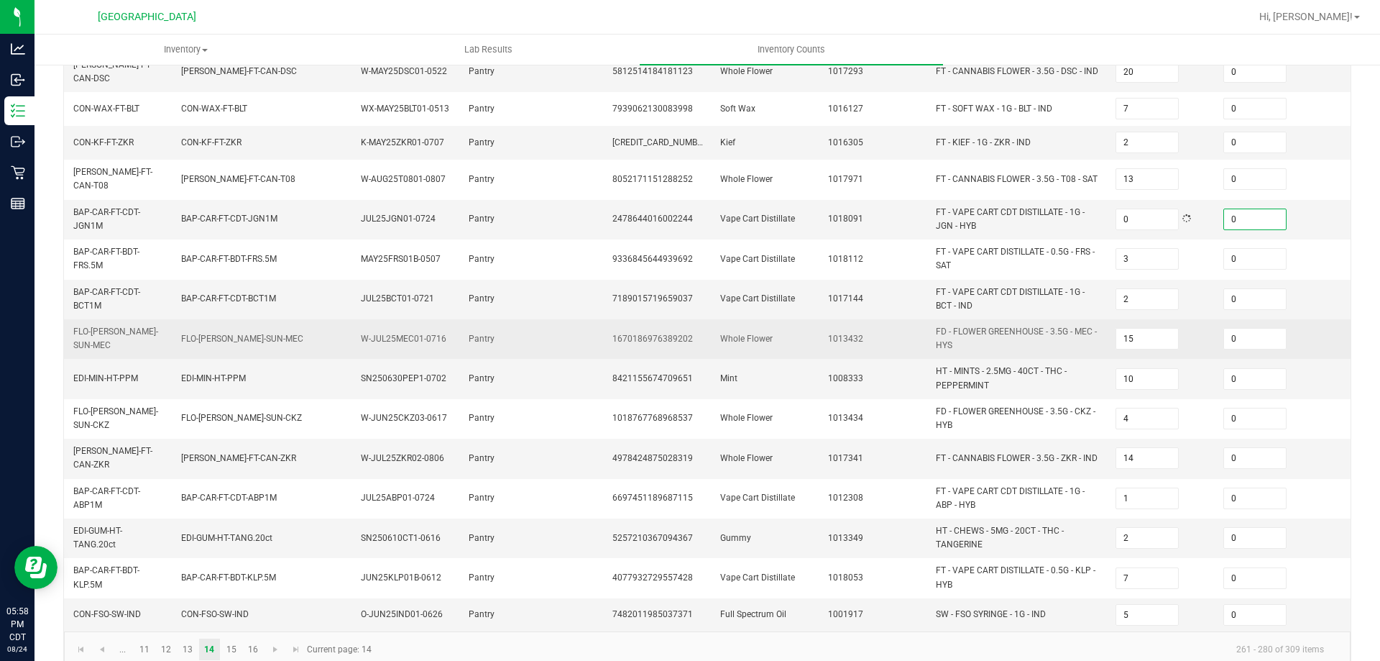
scroll to position [394, 0]
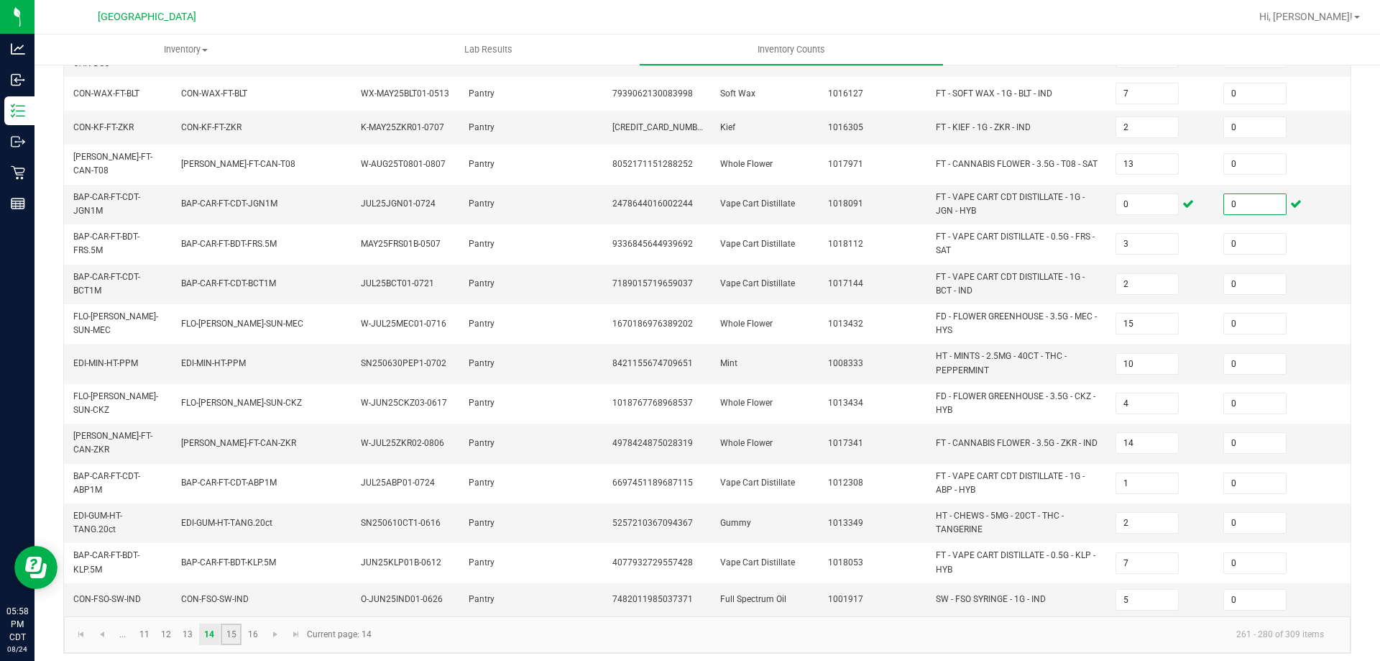
click at [236, 623] on link "15" at bounding box center [231, 634] width 21 height 22
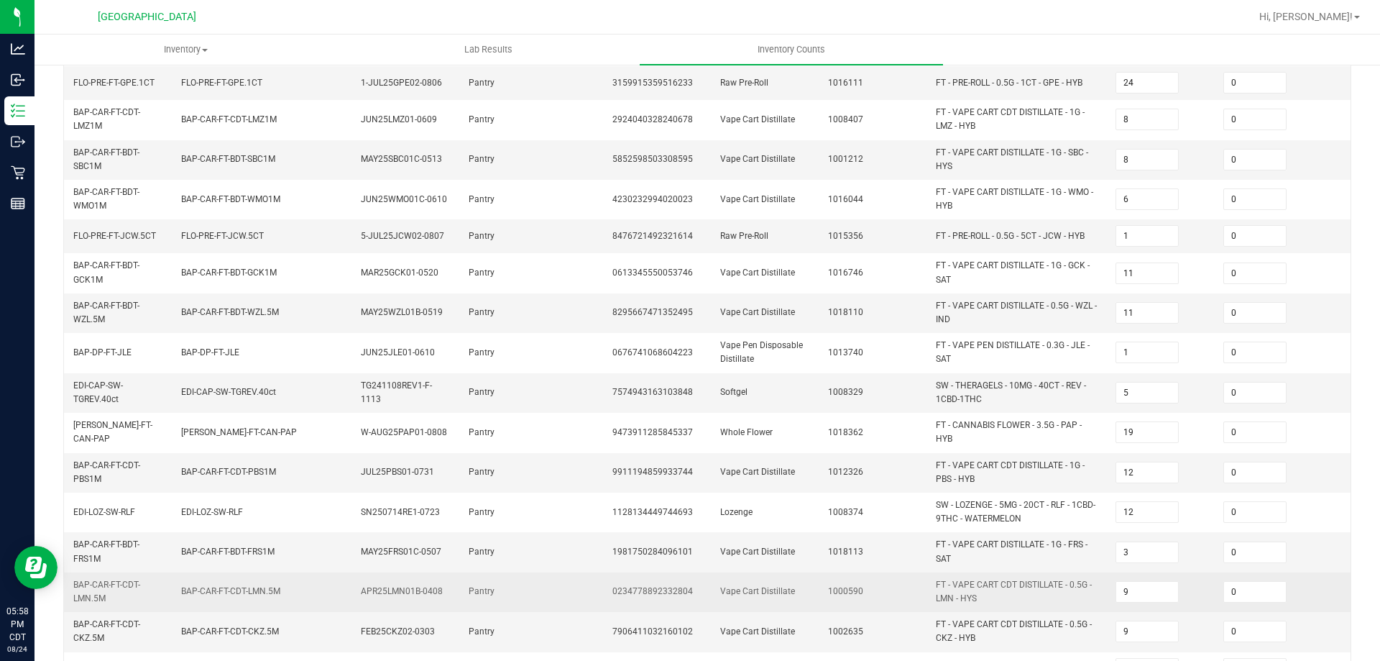
scroll to position [412, 0]
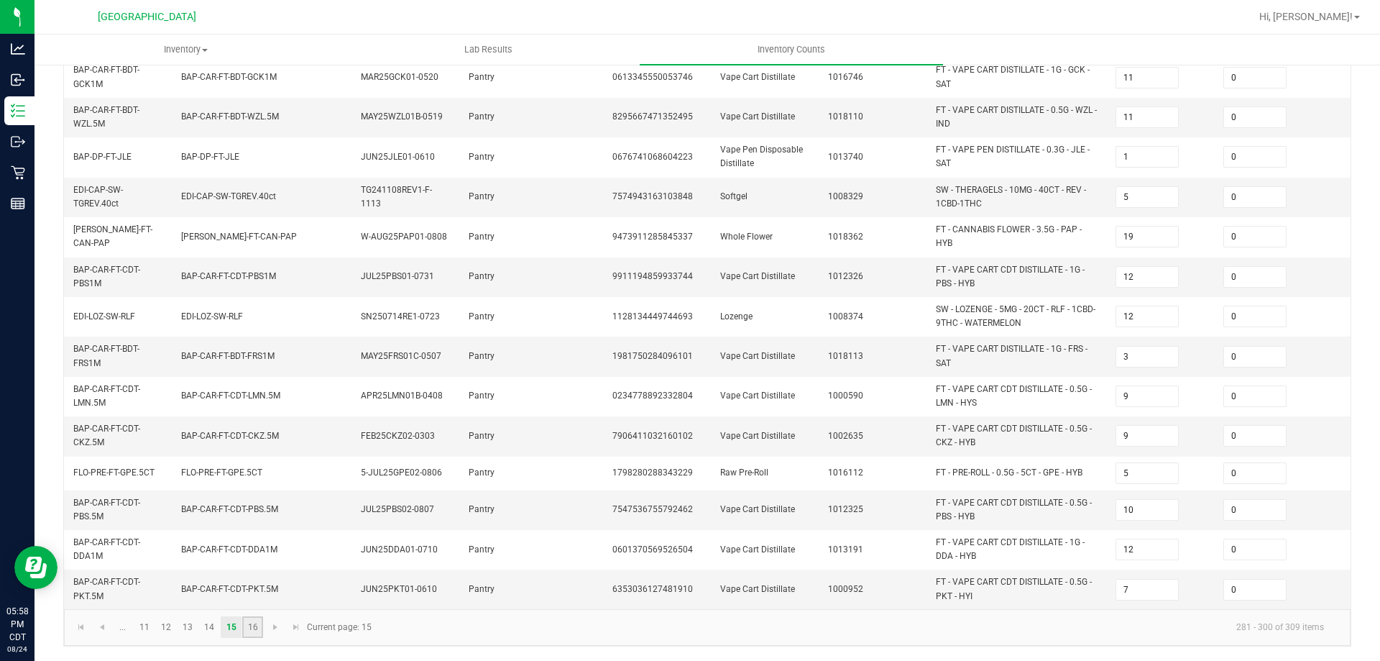
click at [252, 627] on link "16" at bounding box center [252, 627] width 21 height 22
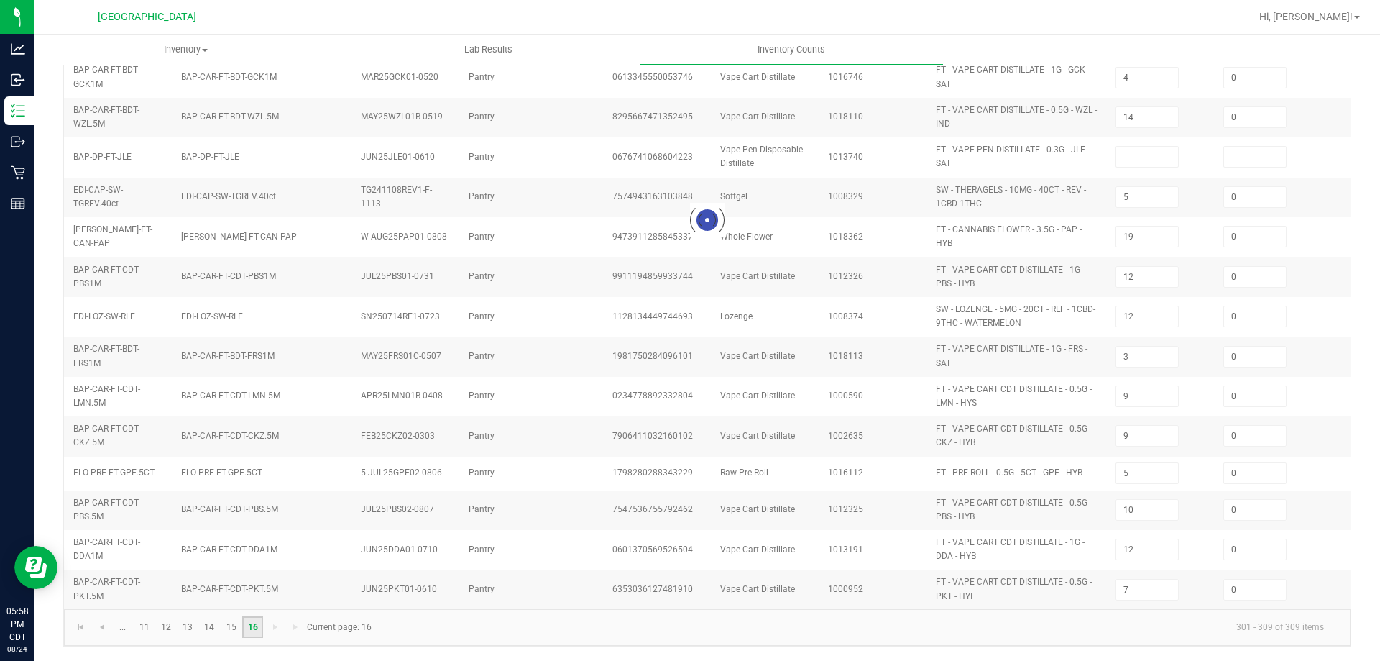
scroll to position [0, 0]
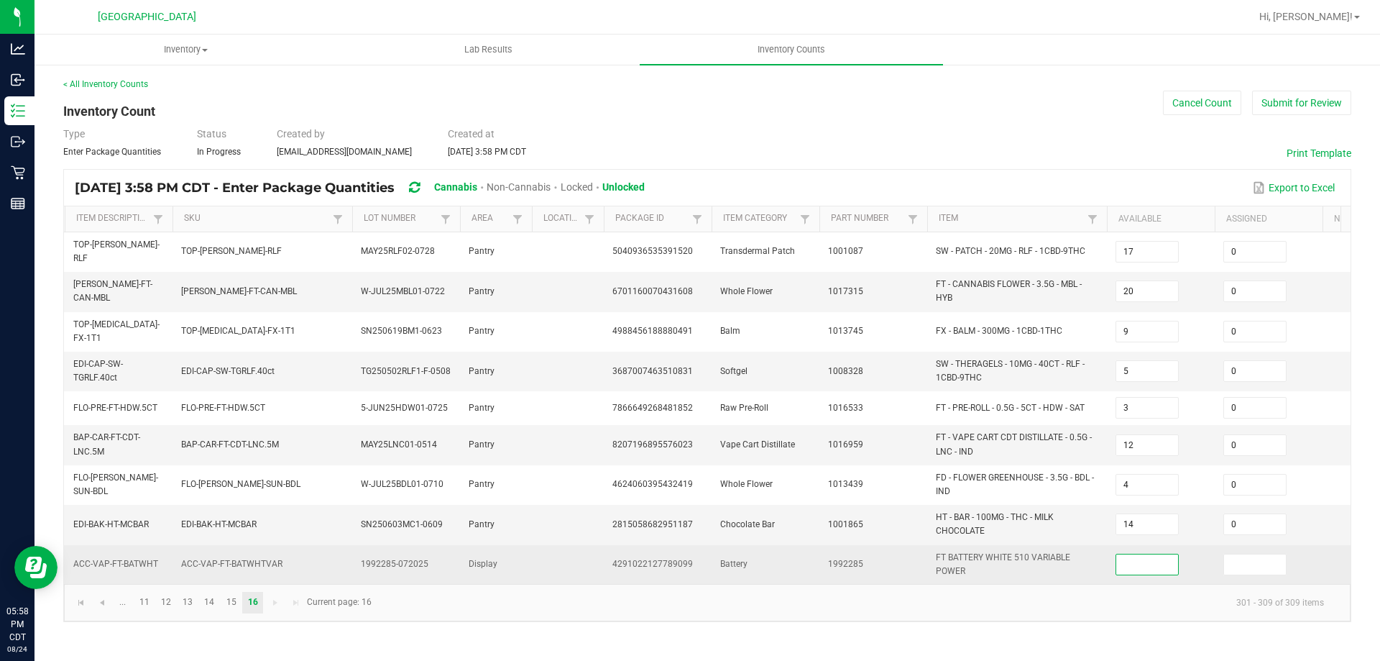
click at [1154, 554] on input at bounding box center [1147, 564] width 62 height 20
click at [1259, 554] on input at bounding box center [1255, 564] width 62 height 20
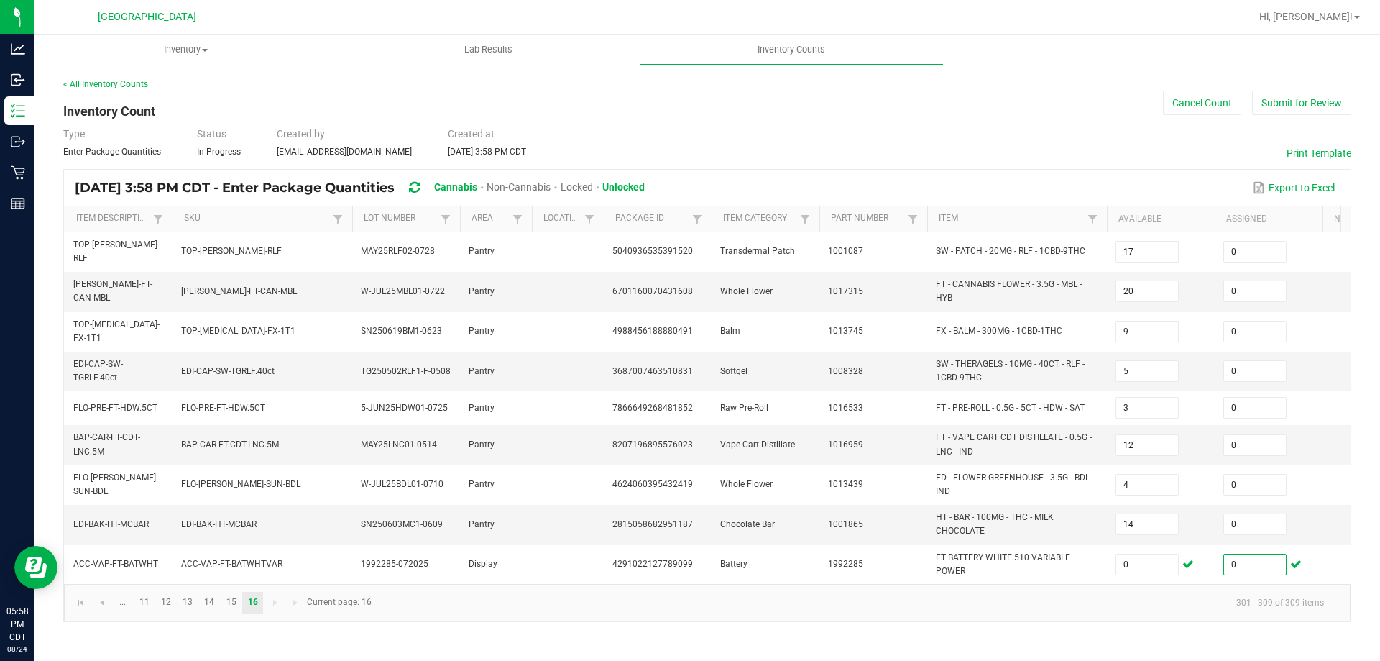
click at [976, 162] on div "< All Inventory Counts Inventory Count Cancel Count Submit for Review Type Ente…" at bounding box center [707, 350] width 1288 height 544
click at [1287, 103] on button "Submit for Review" at bounding box center [1301, 103] width 99 height 24
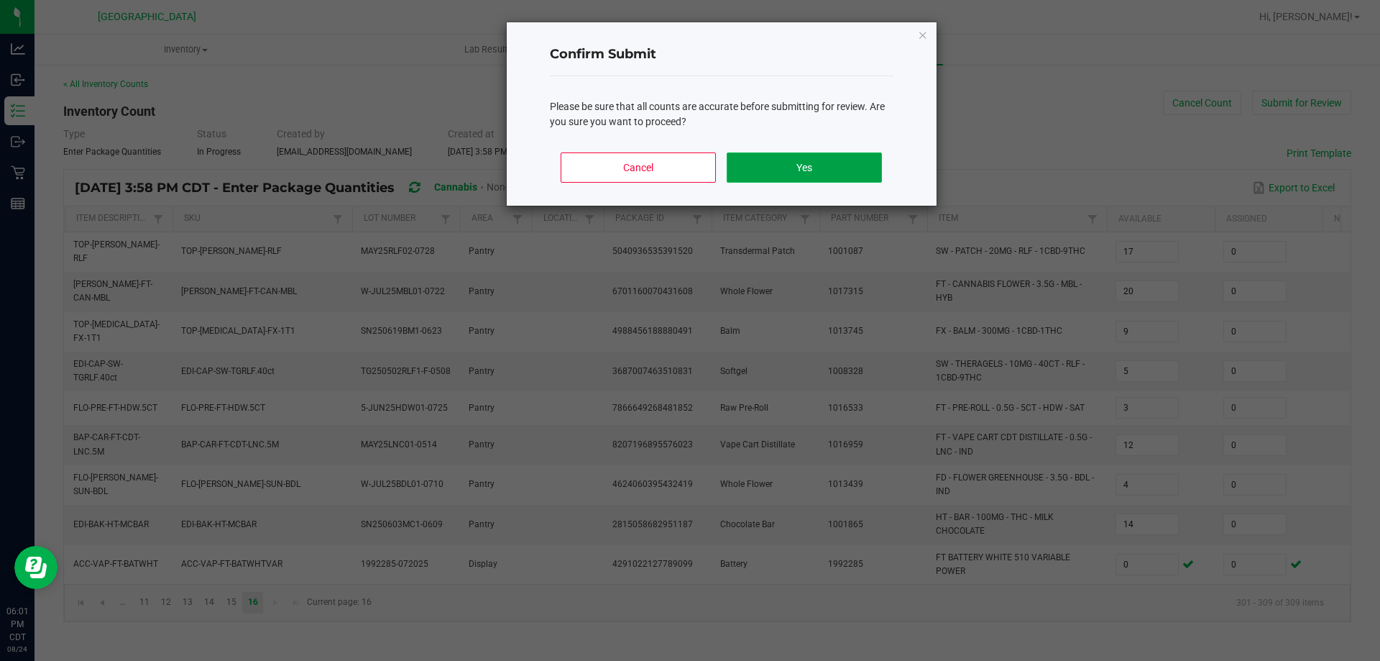
click at [795, 168] on button "Yes" at bounding box center [804, 167] width 155 height 30
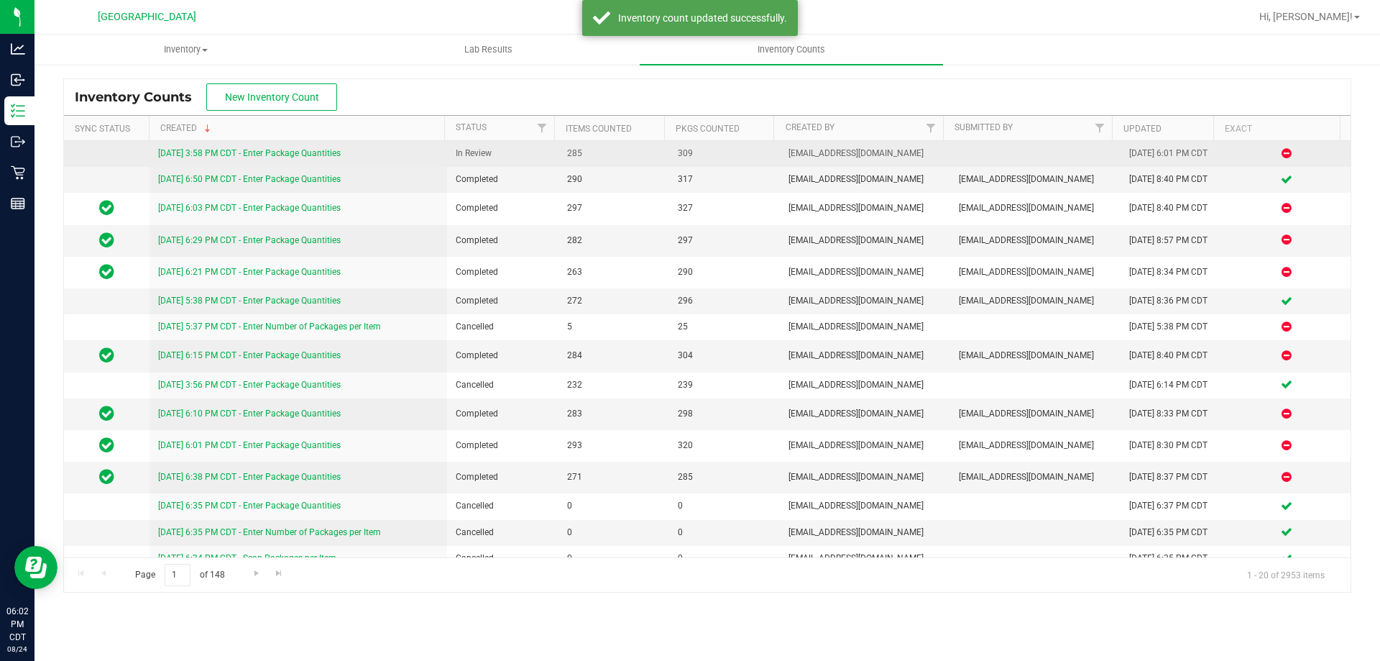
click at [260, 154] on link "[DATE] 3:58 PM CDT - Enter Package Quantities" at bounding box center [249, 153] width 183 height 10
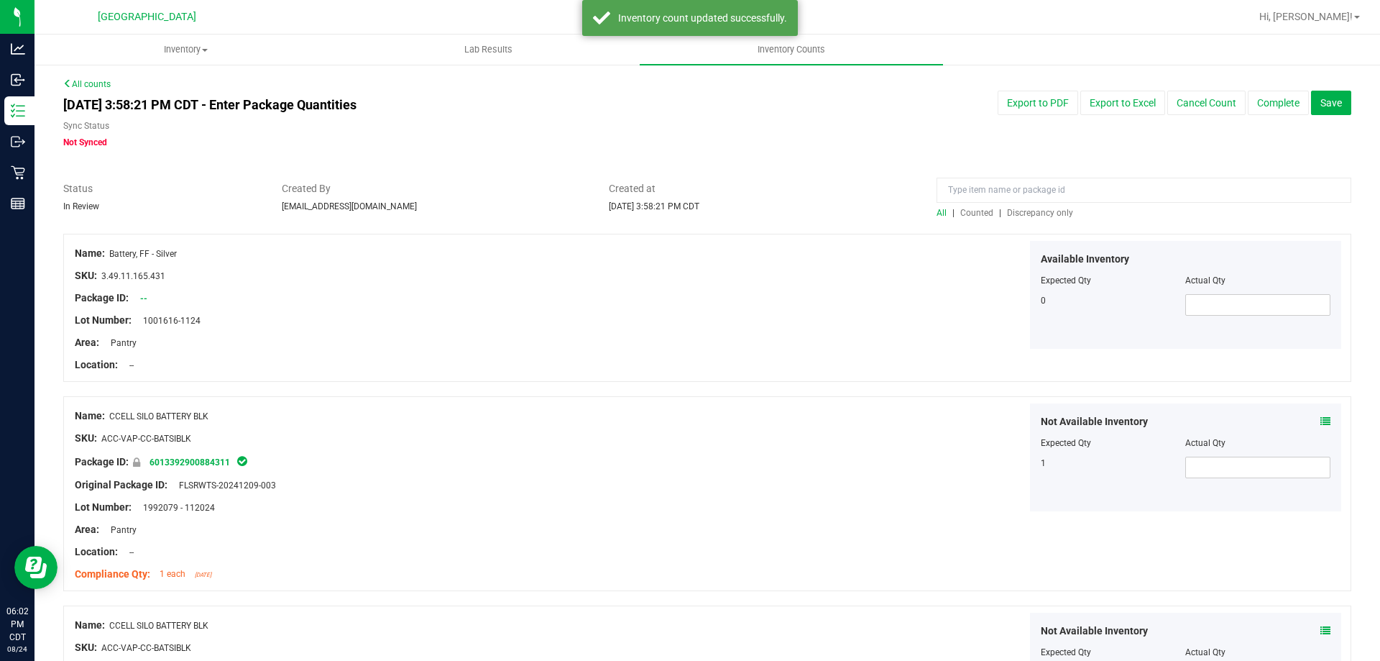
click at [1037, 208] on span "Discrepancy only" at bounding box center [1040, 213] width 66 height 10
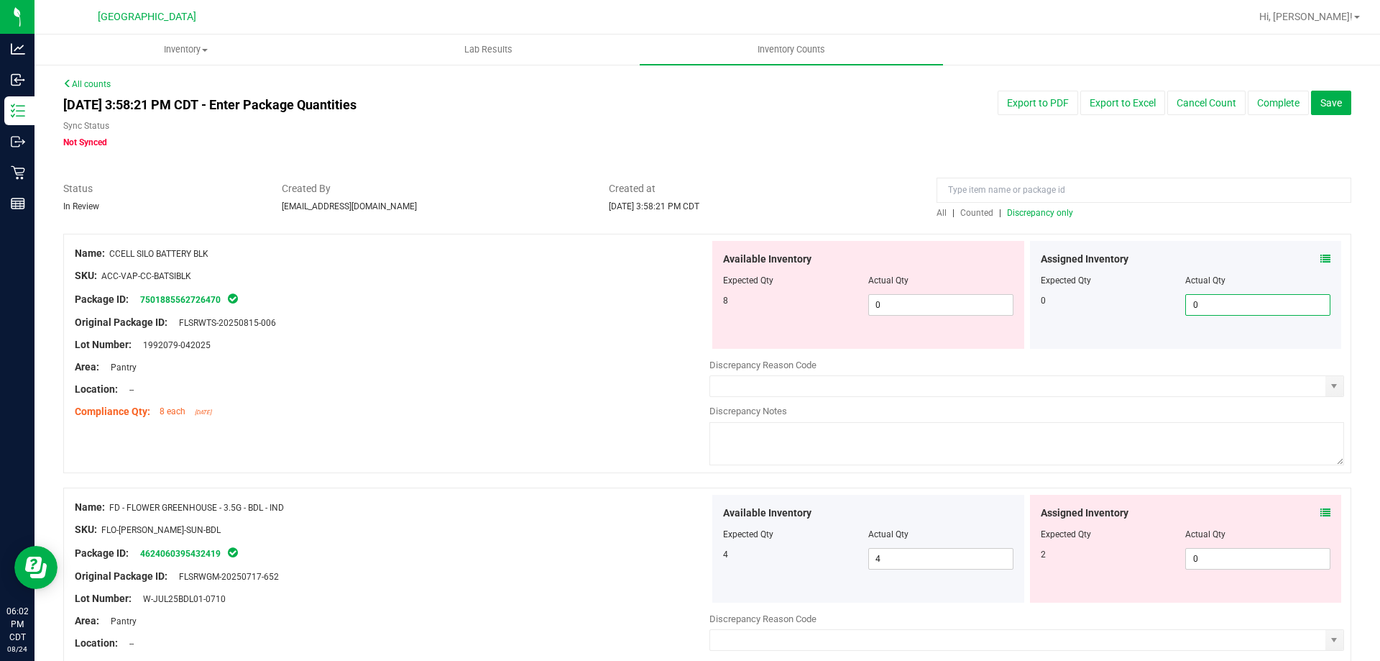
click at [1240, 299] on span "0 0" at bounding box center [1257, 305] width 145 height 22
click at [892, 305] on span "0 0" at bounding box center [940, 305] width 145 height 22
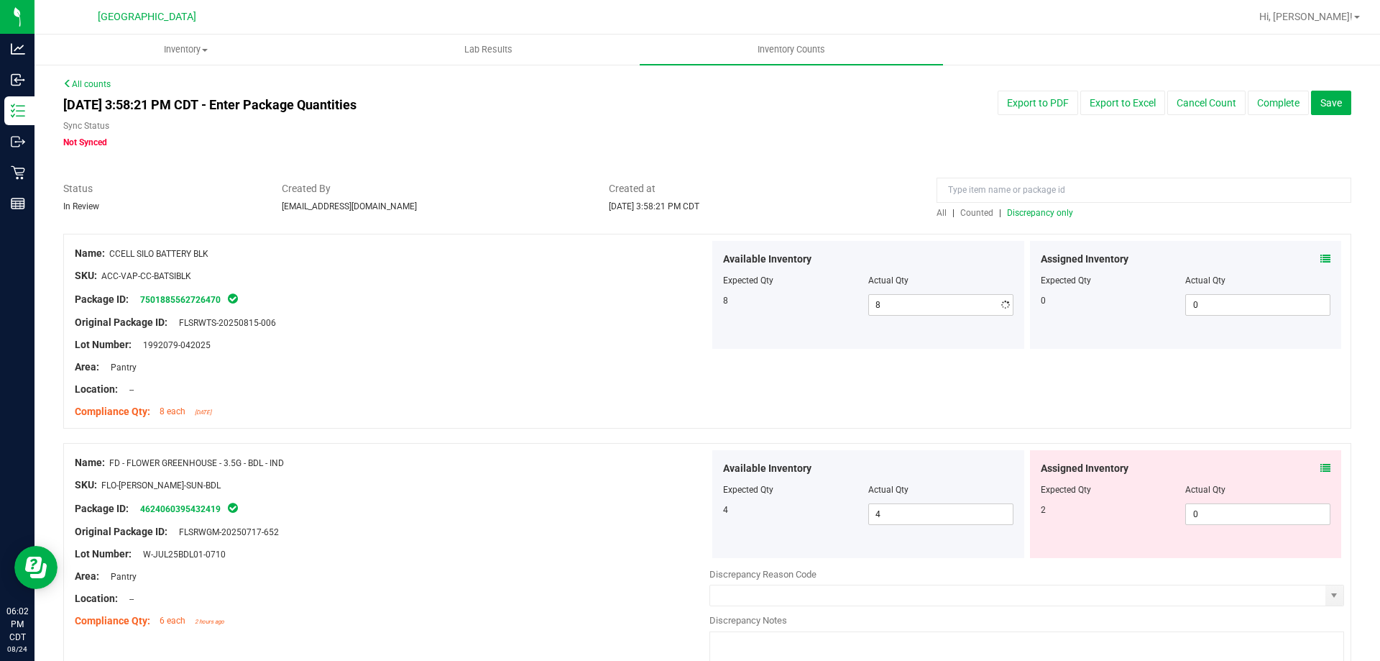
click at [625, 369] on div "Area: Pantry" at bounding box center [392, 366] width 635 height 15
click at [1320, 471] on icon at bounding box center [1325, 468] width 10 height 10
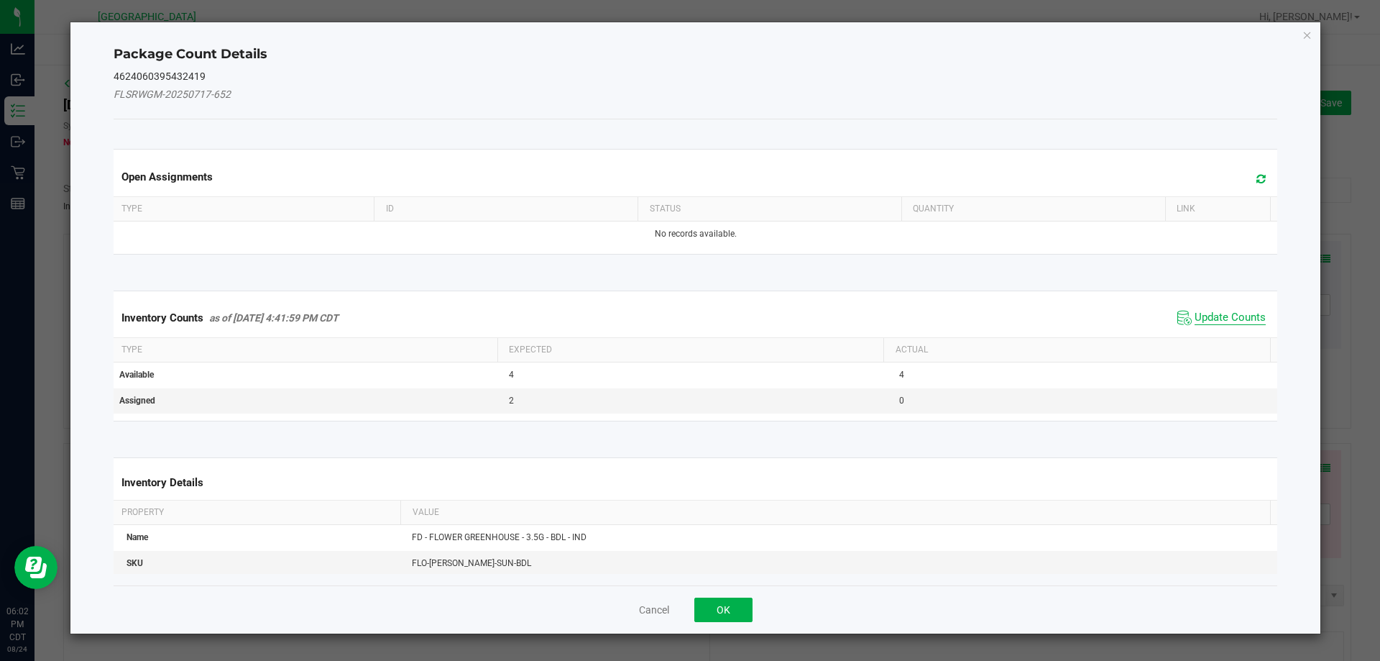
click at [1200, 315] on span "Update Counts" at bounding box center [1230, 318] width 71 height 14
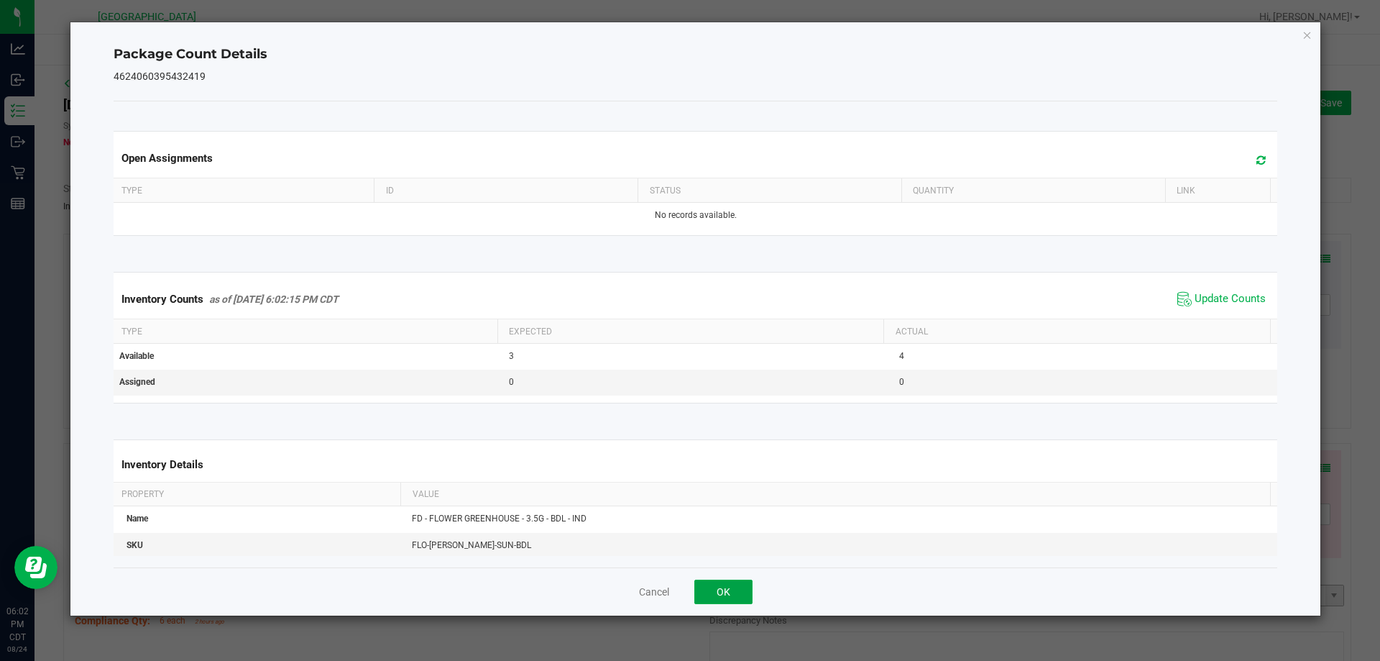
click at [734, 595] on button "OK" at bounding box center [723, 591] width 58 height 24
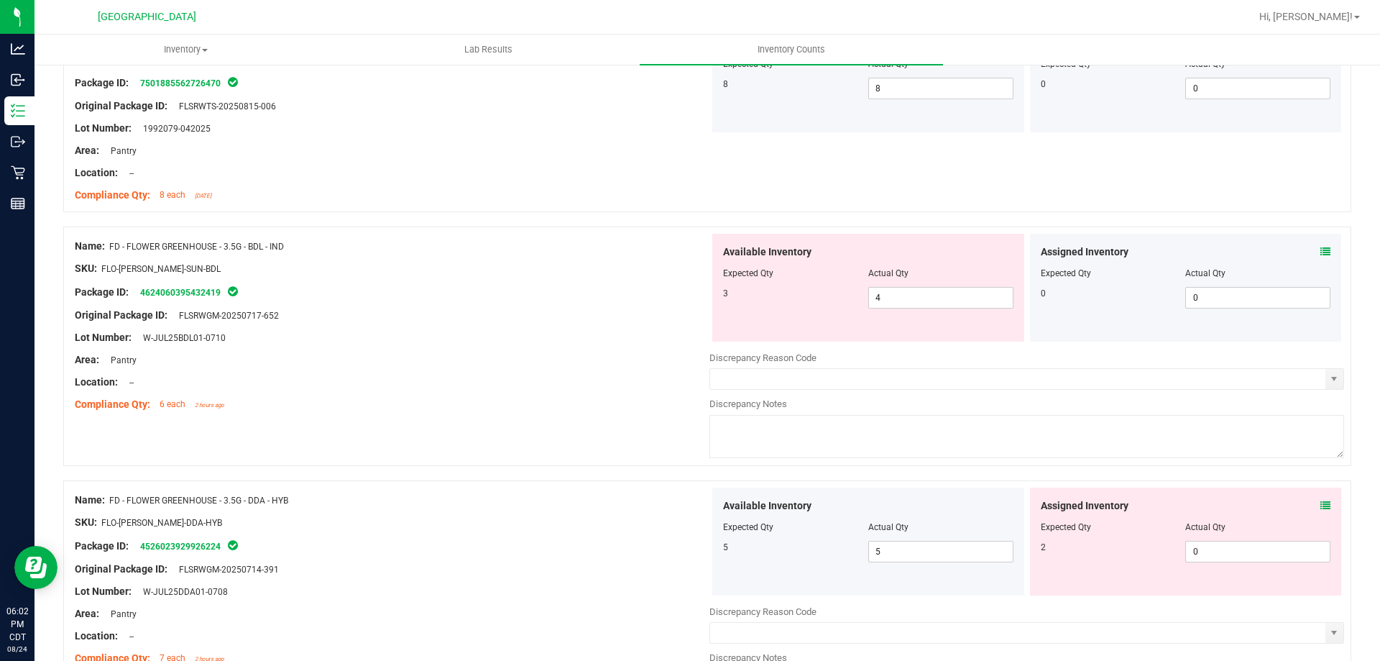
scroll to position [216, 0]
click at [1320, 252] on icon at bounding box center [1325, 252] width 10 height 10
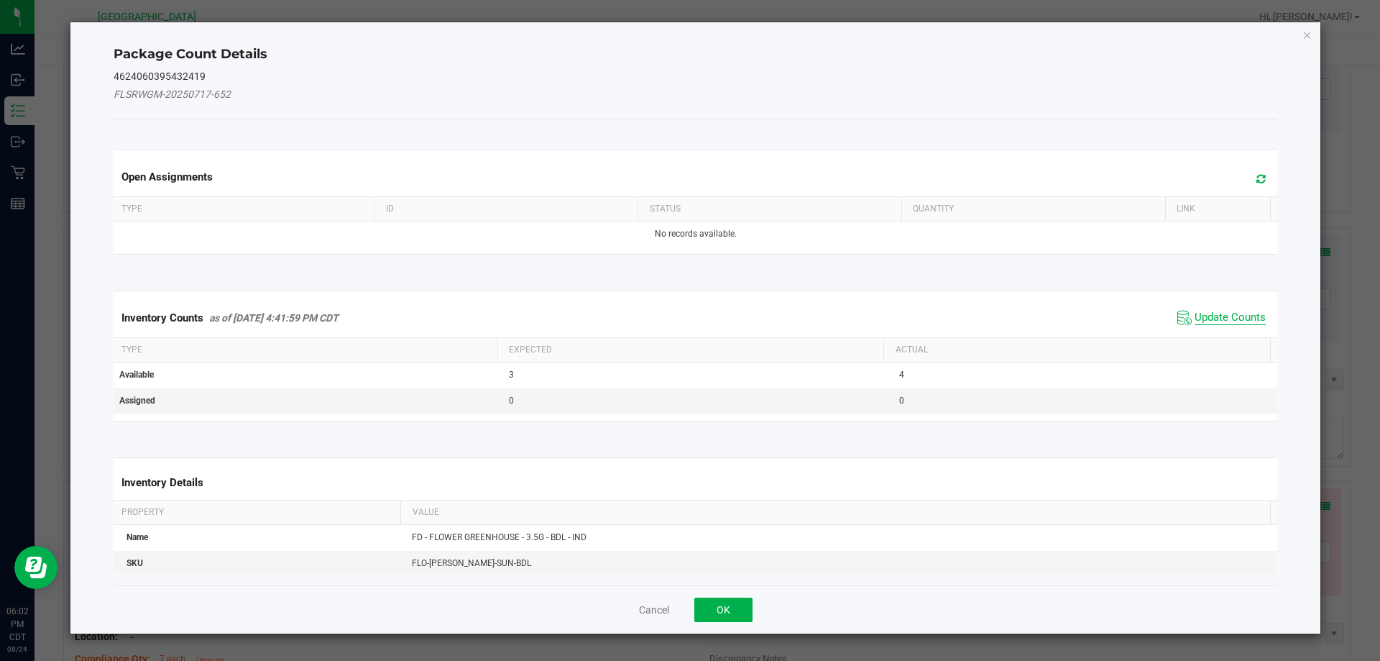
click at [1210, 316] on span "Update Counts" at bounding box center [1230, 318] width 71 height 14
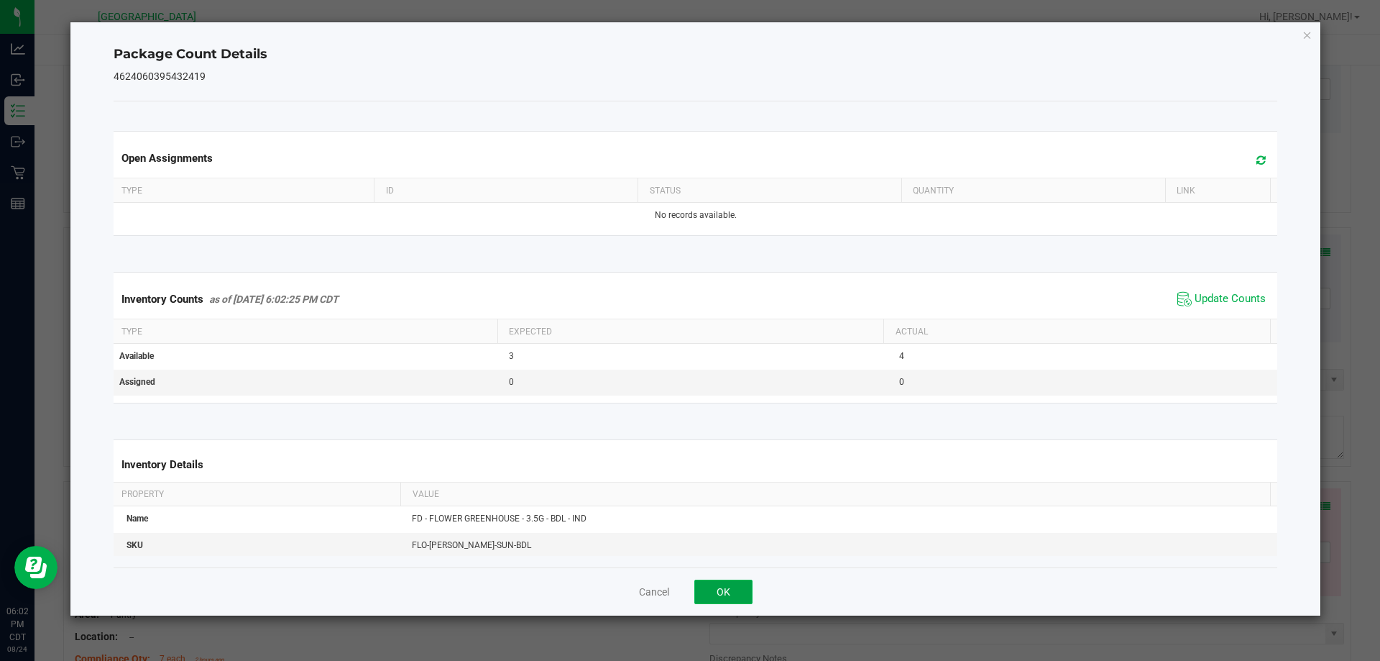
click at [724, 592] on button "OK" at bounding box center [723, 591] width 58 height 24
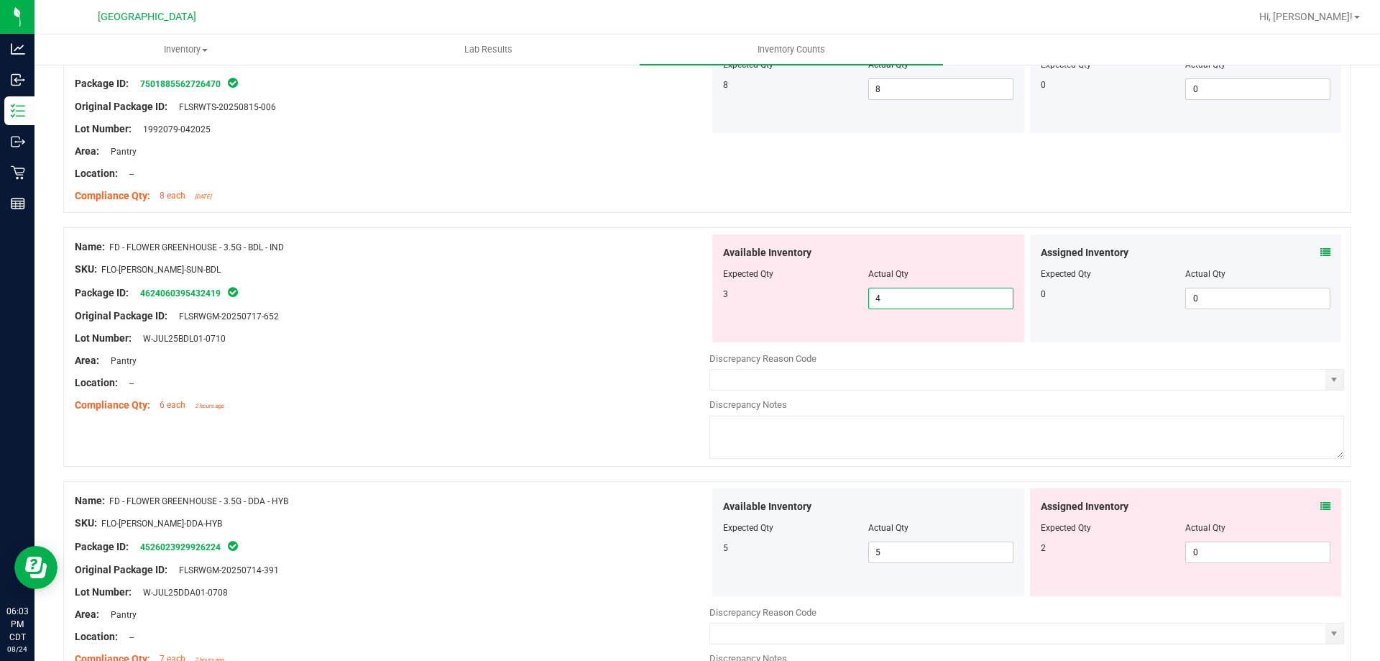
click at [907, 288] on span "4 4" at bounding box center [940, 299] width 145 height 22
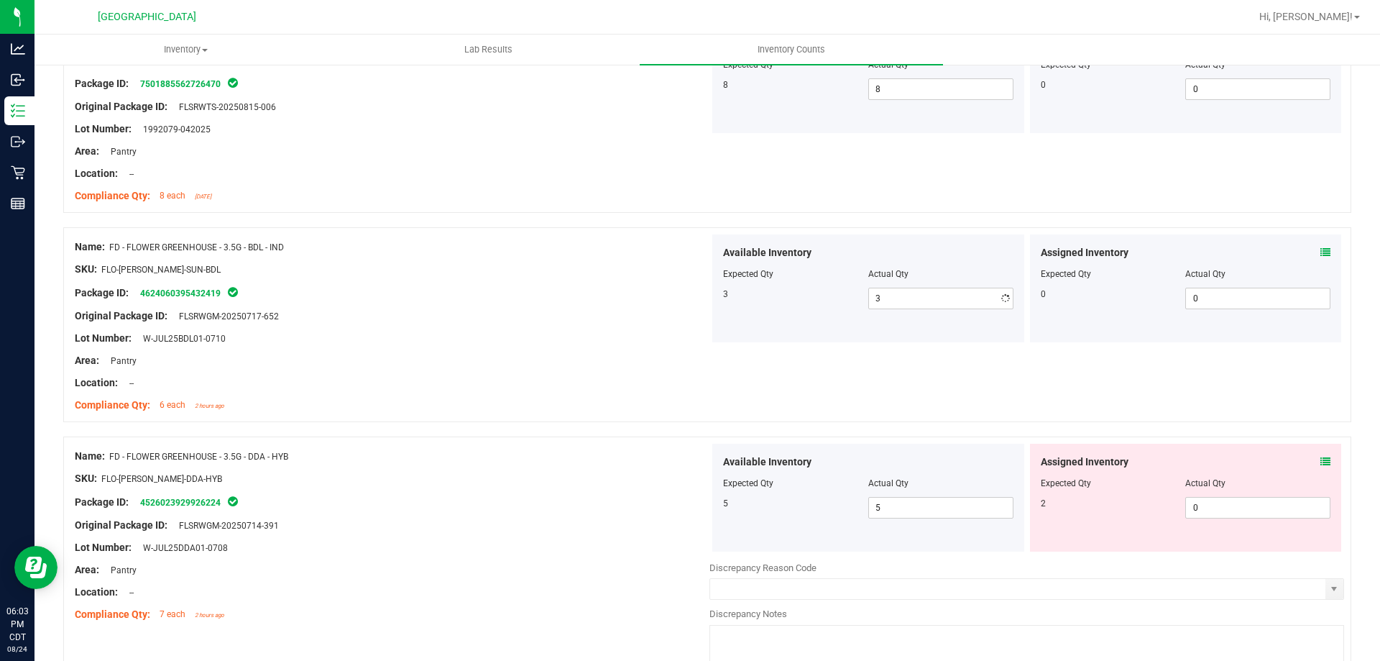
click at [576, 405] on div "Compliance Qty: 6 each 2 hours ago" at bounding box center [392, 404] width 635 height 15
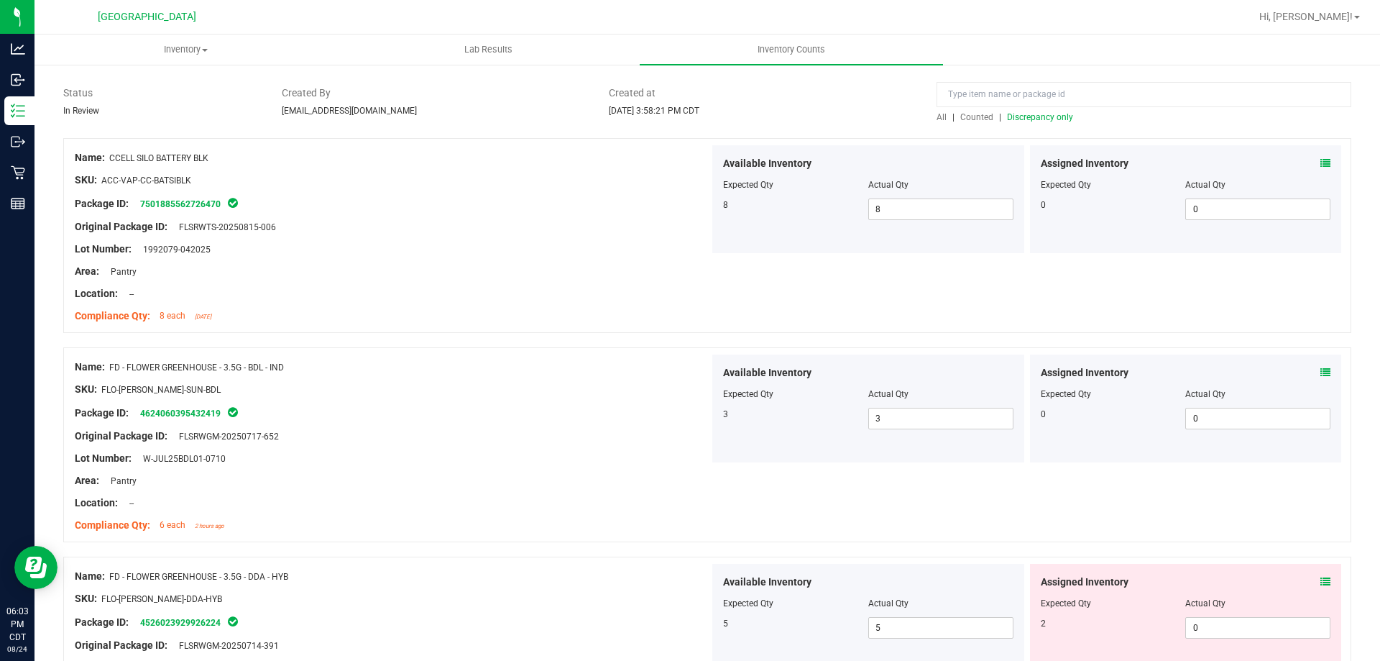
scroll to position [0, 0]
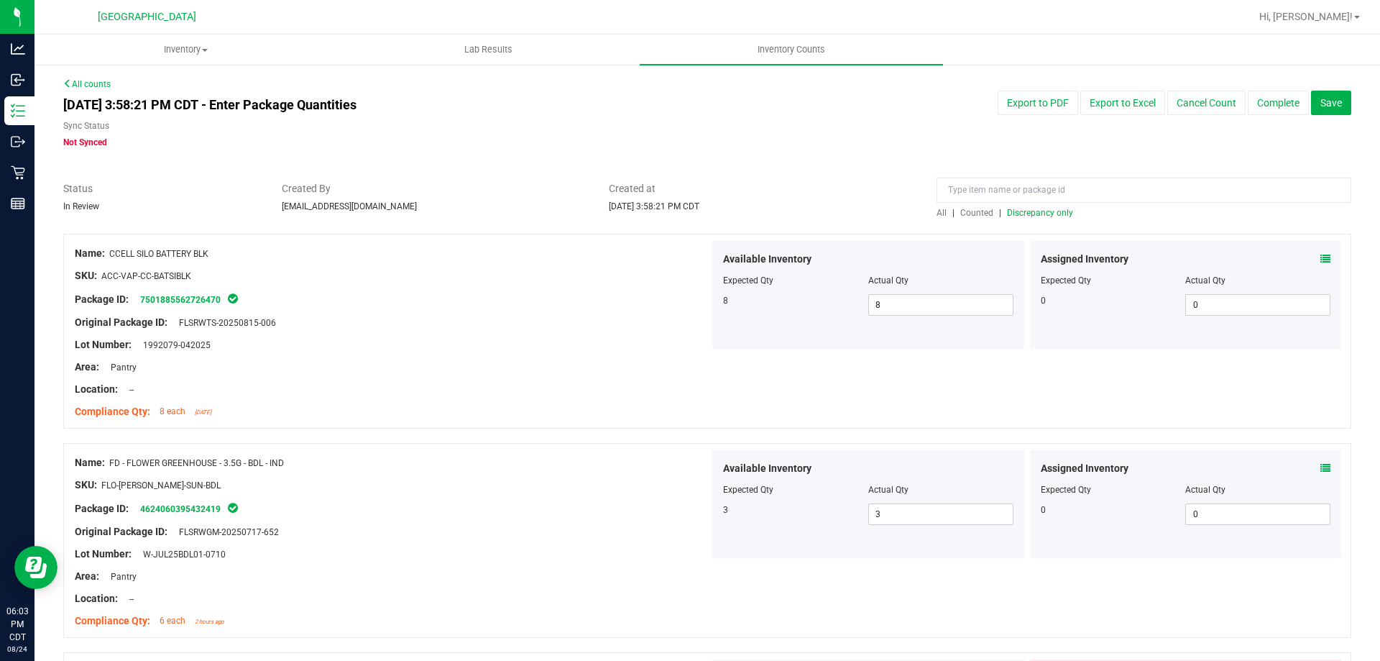
click at [1028, 215] on span "Discrepancy only" at bounding box center [1040, 213] width 66 height 10
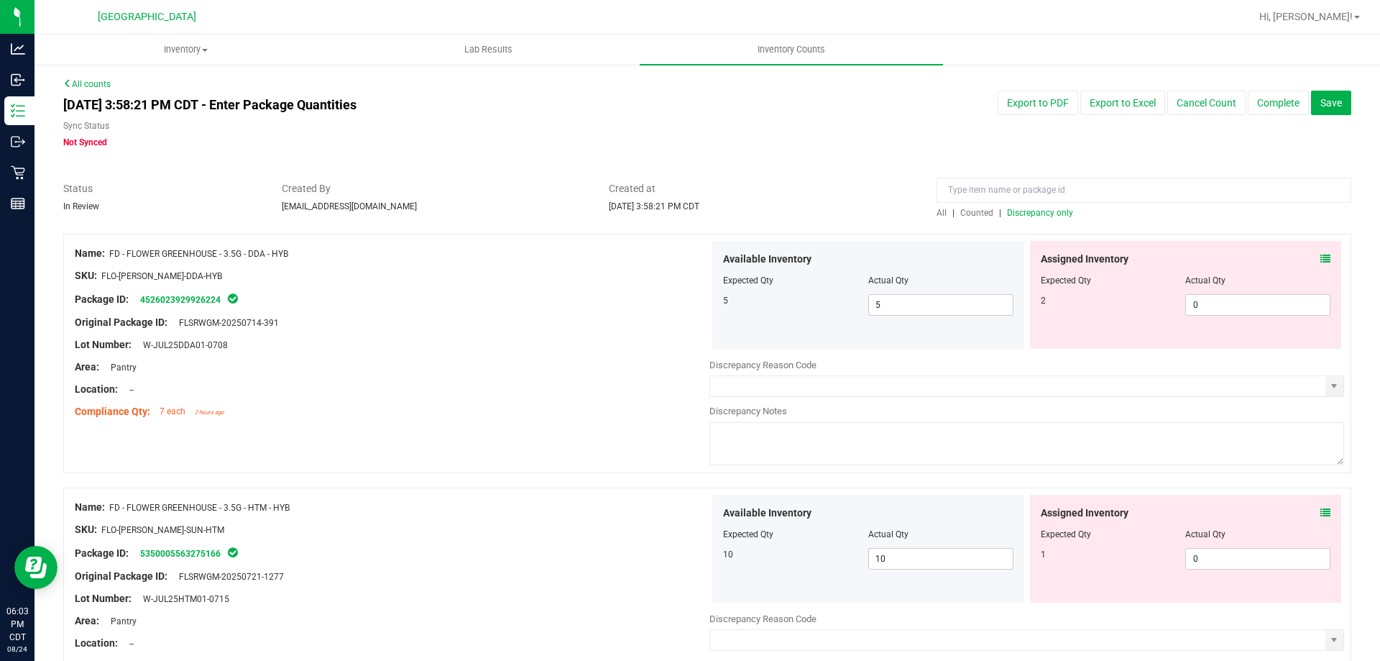
click at [1320, 255] on icon at bounding box center [1325, 259] width 10 height 10
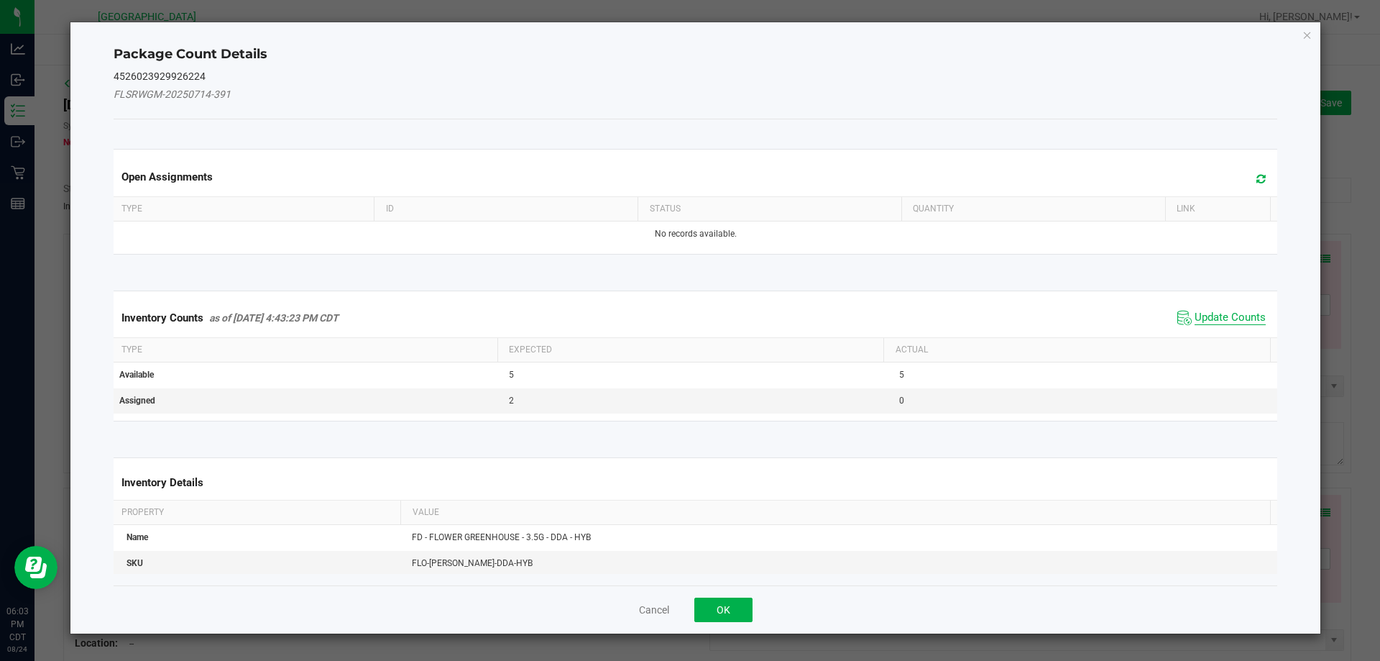
click at [1210, 320] on span "Update Counts" at bounding box center [1230, 318] width 71 height 14
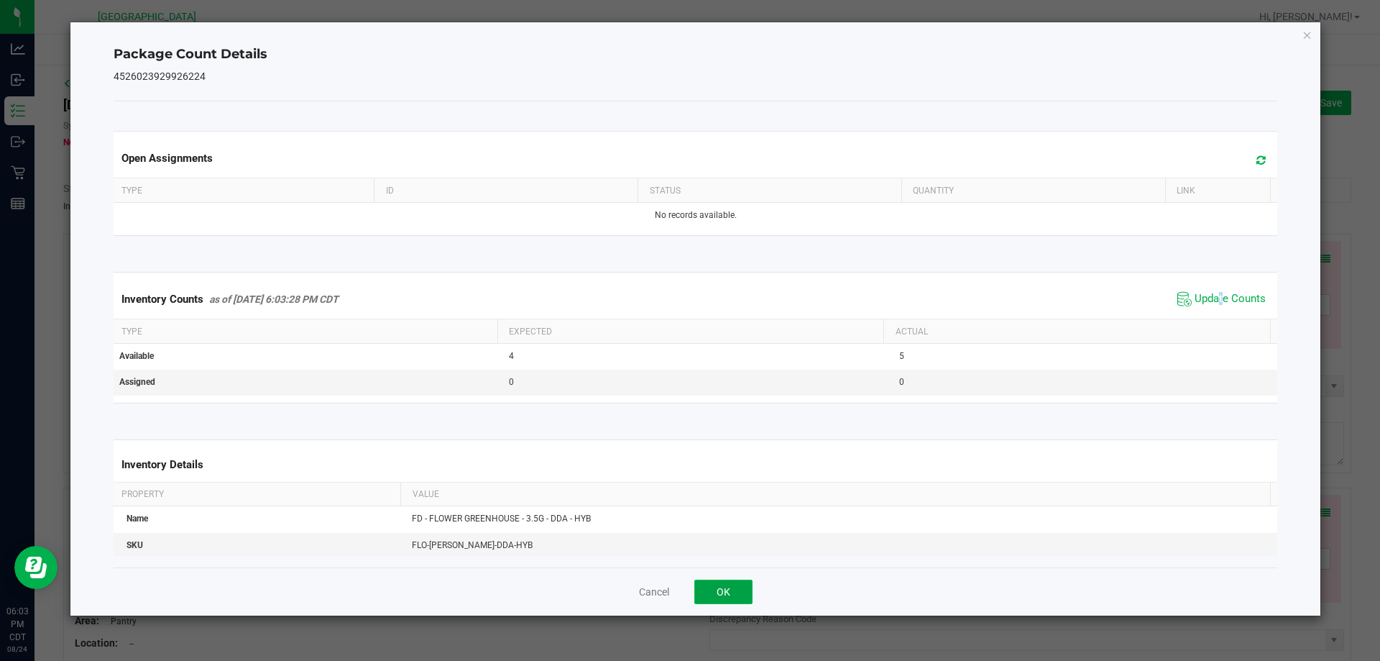
click at [732, 599] on button "OK" at bounding box center [723, 591] width 58 height 24
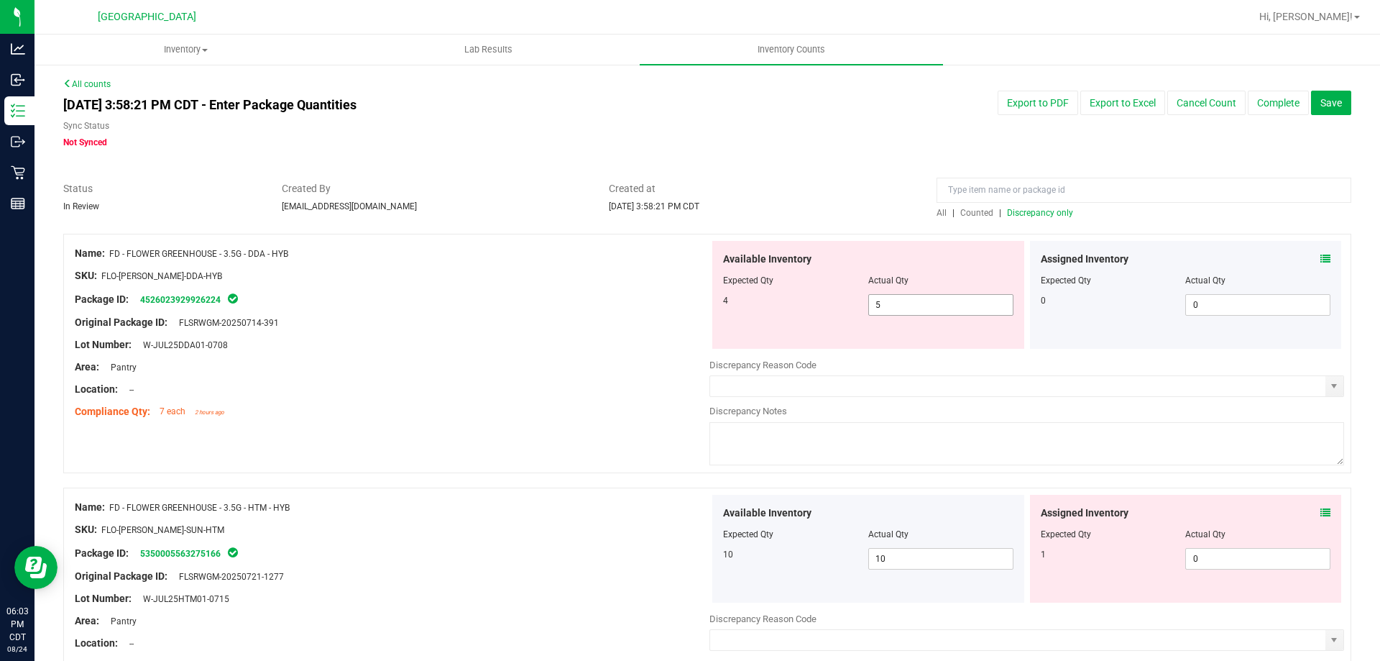
click at [906, 308] on span "5 5" at bounding box center [940, 305] width 145 height 22
click at [563, 363] on div "Area: Pantry" at bounding box center [392, 366] width 635 height 15
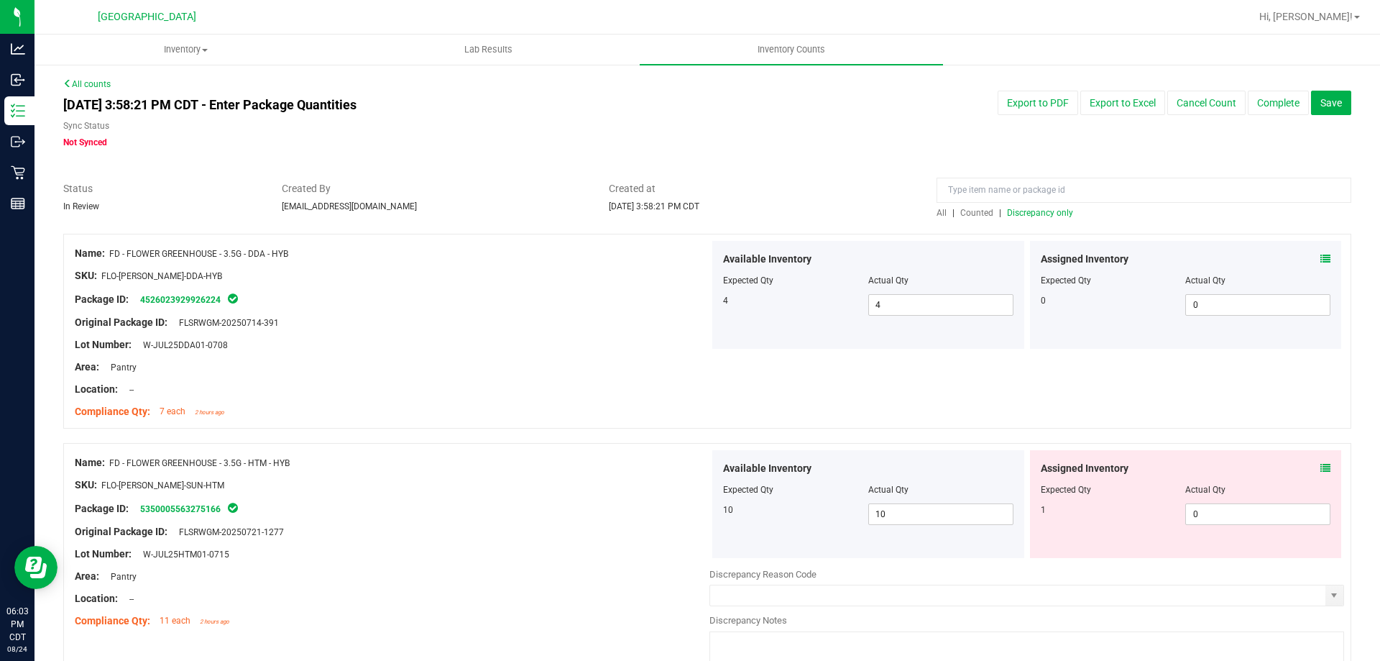
click at [1018, 219] on div "All | Counted | Discrepancy only" at bounding box center [1144, 212] width 415 height 13
click at [1029, 208] on span "Discrepancy only" at bounding box center [1040, 213] width 66 height 10
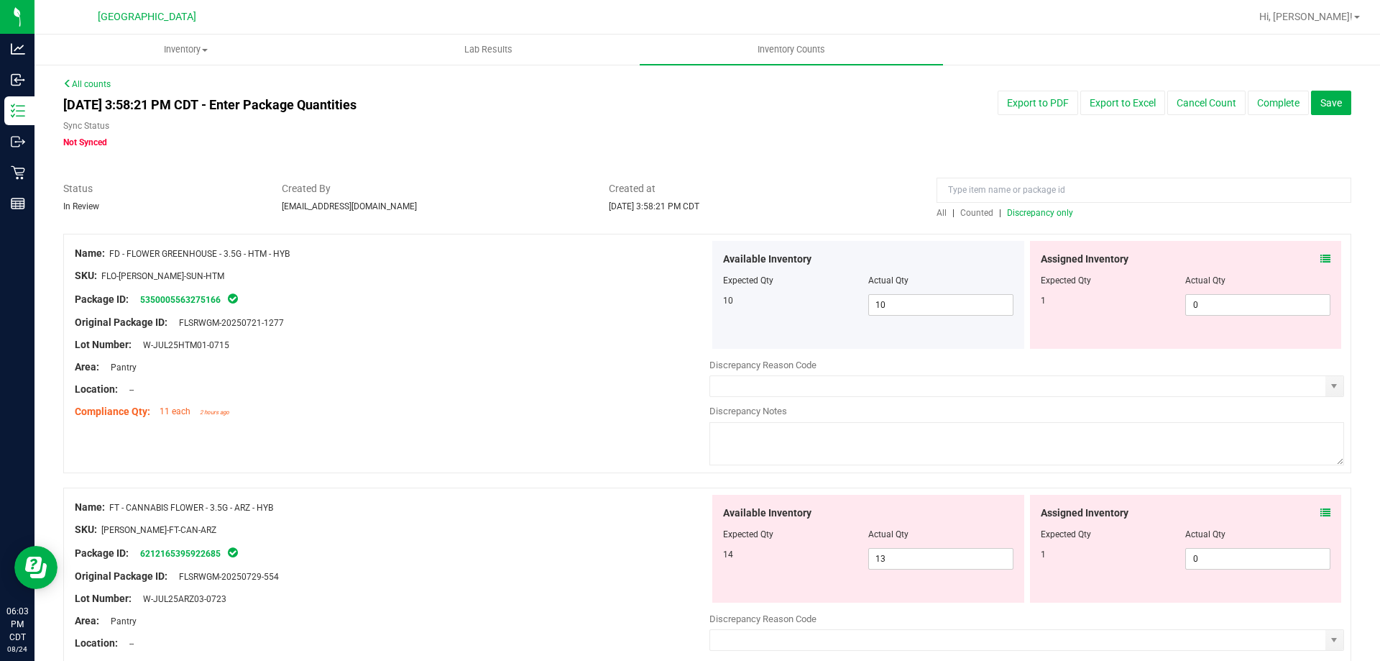
click at [1320, 257] on icon at bounding box center [1325, 259] width 10 height 10
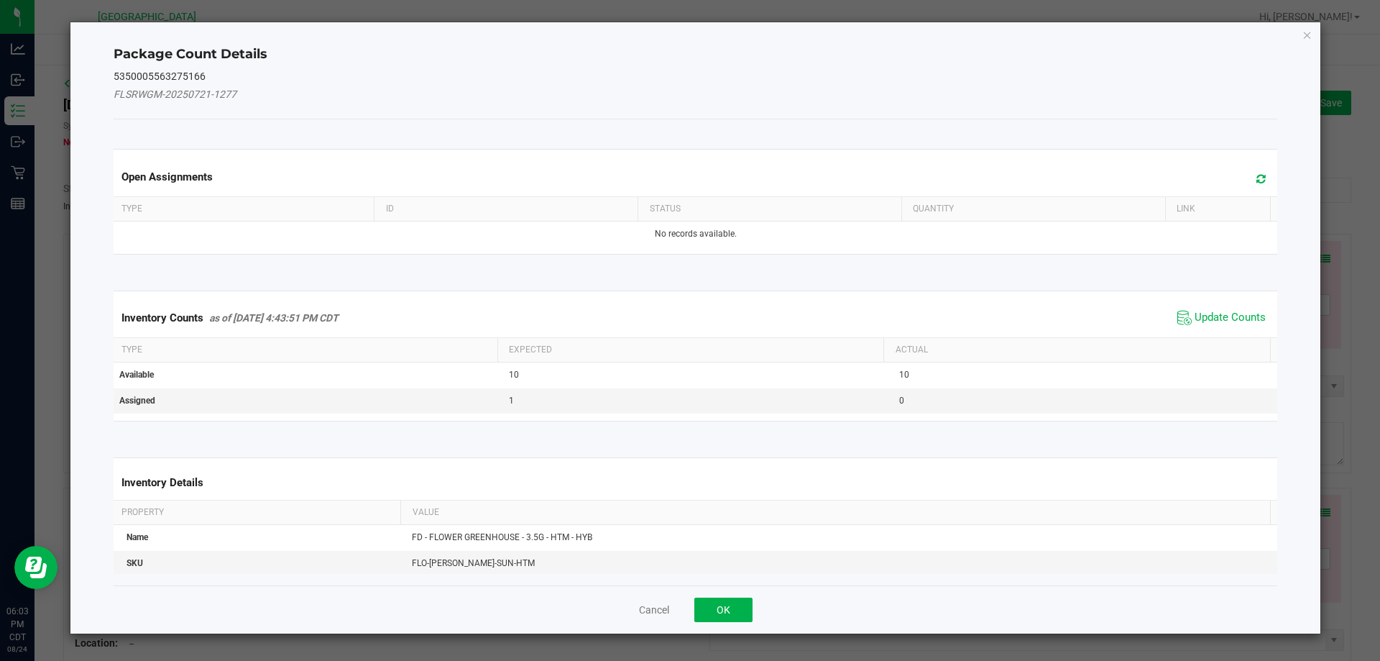
click at [1188, 307] on span "Update Counts" at bounding box center [1222, 318] width 96 height 22
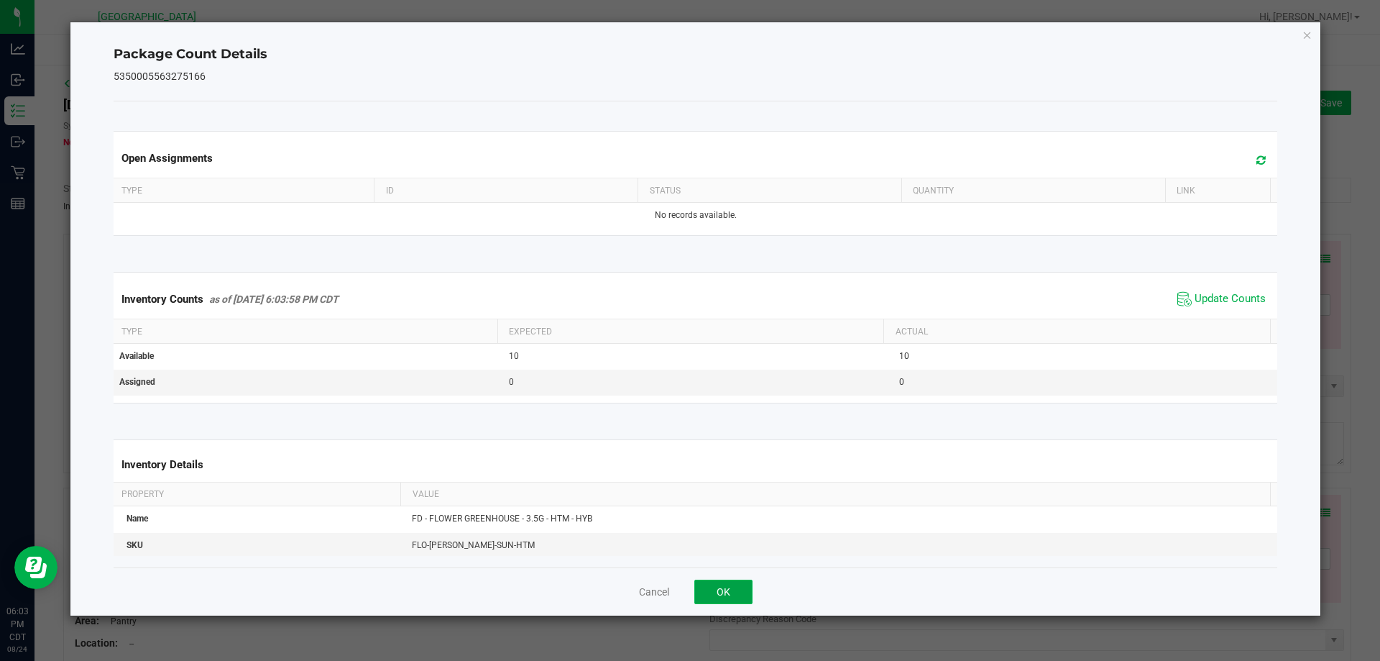
click at [735, 588] on button "OK" at bounding box center [723, 591] width 58 height 24
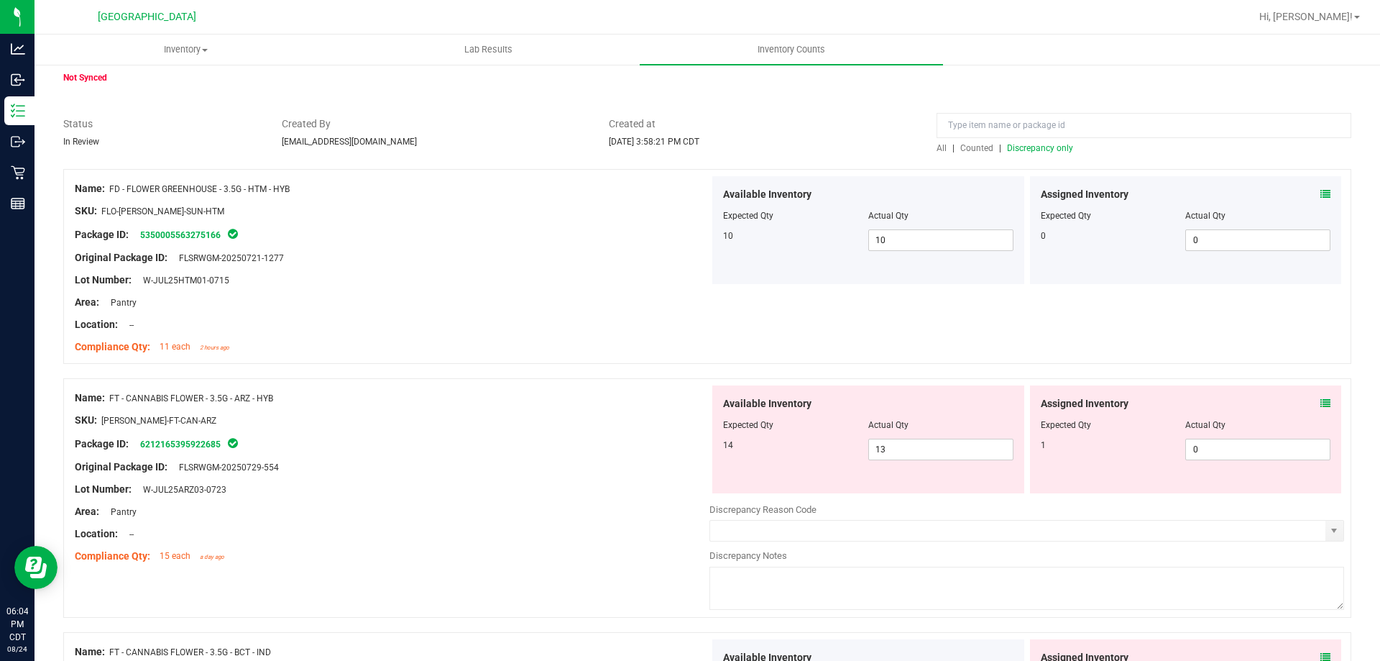
scroll to position [144, 0]
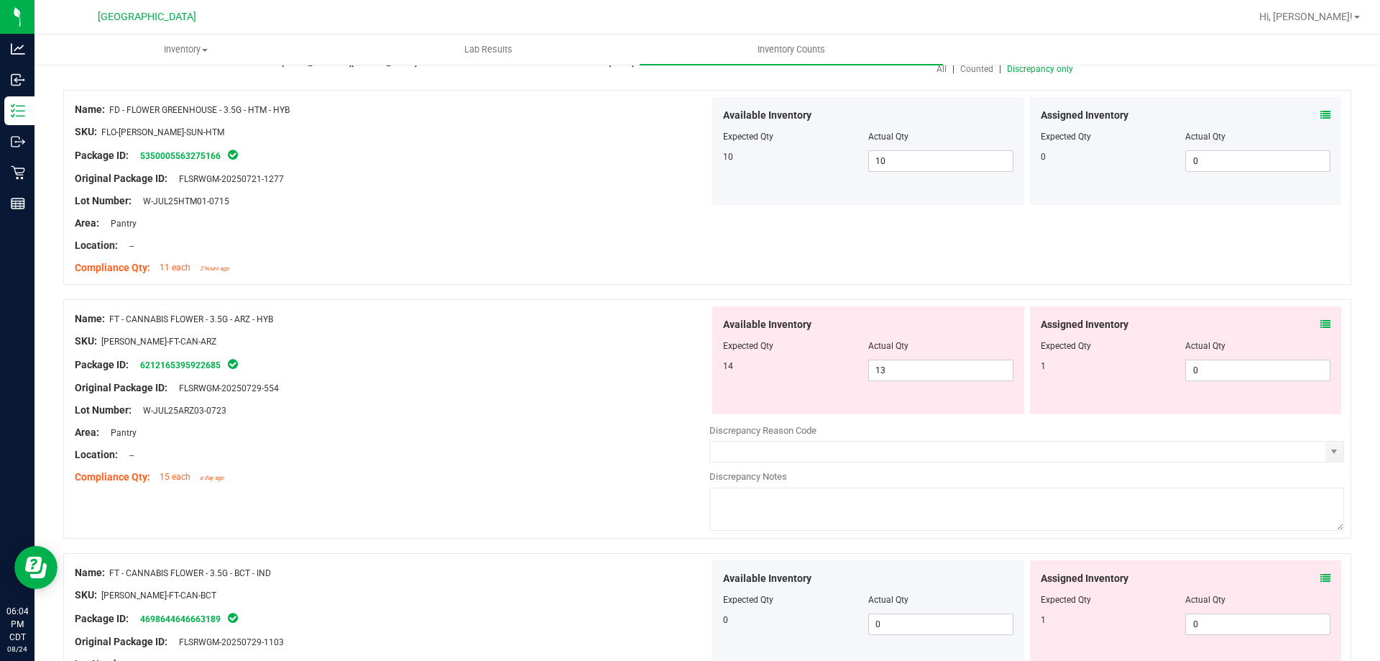
click at [1320, 329] on span at bounding box center [1325, 324] width 10 height 15
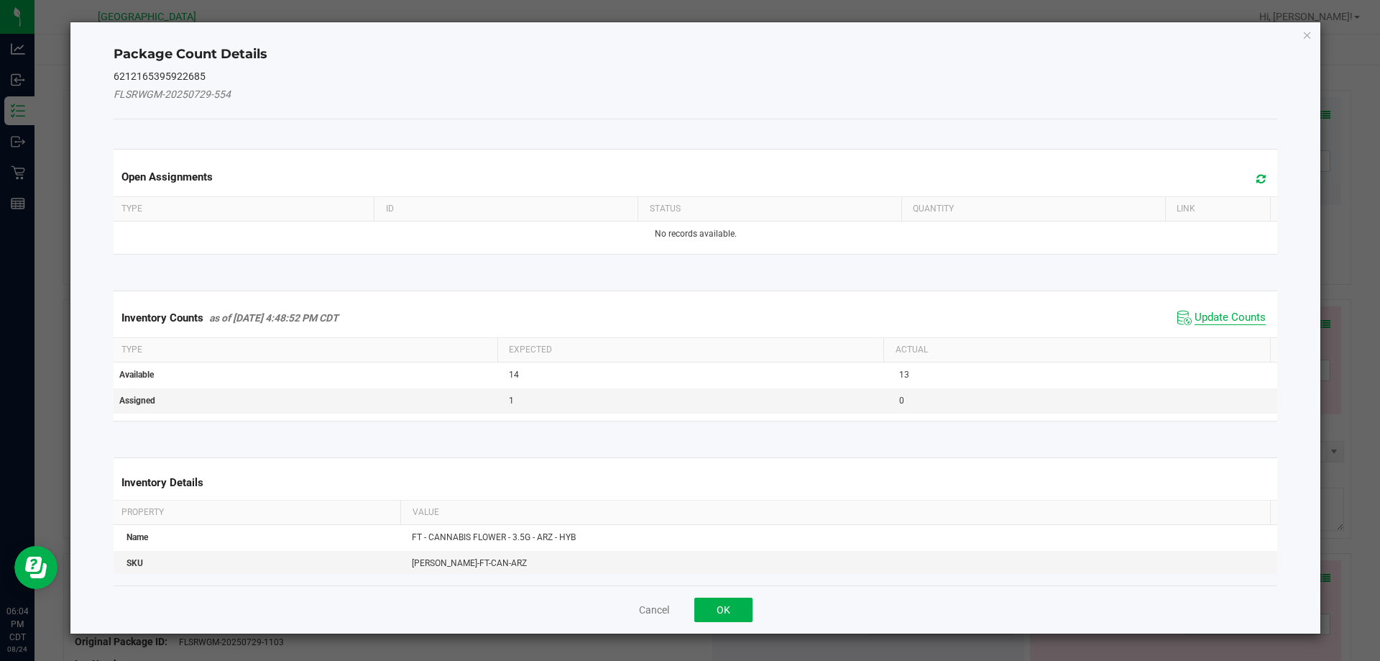
click at [1195, 318] on span "Update Counts" at bounding box center [1230, 318] width 71 height 14
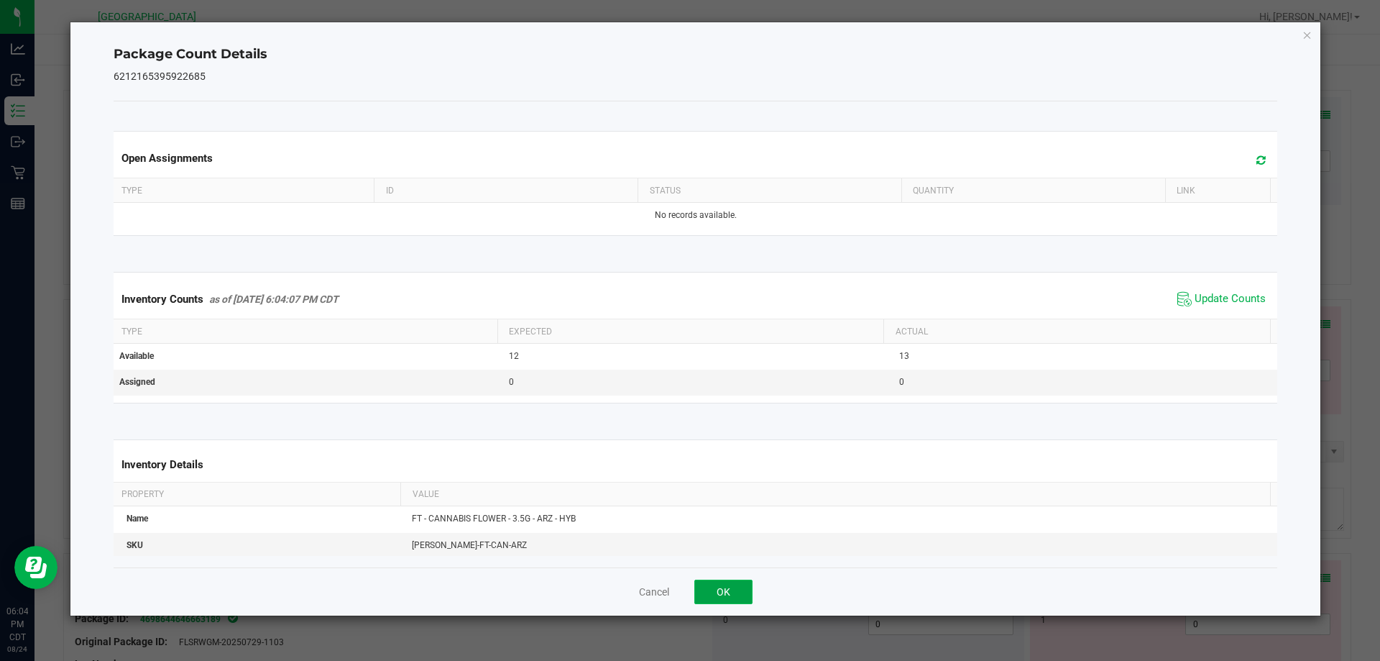
click at [733, 589] on button "OK" at bounding box center [723, 591] width 58 height 24
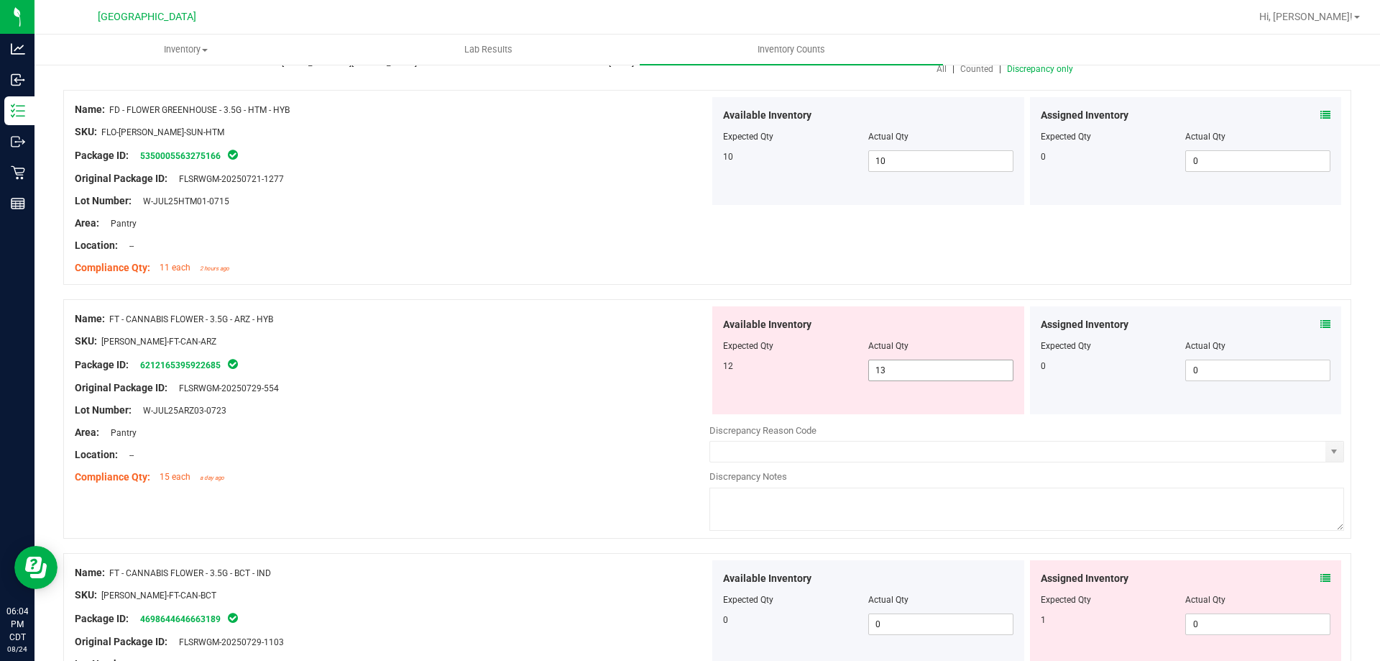
click at [909, 378] on span "13 13" at bounding box center [940, 370] width 145 height 22
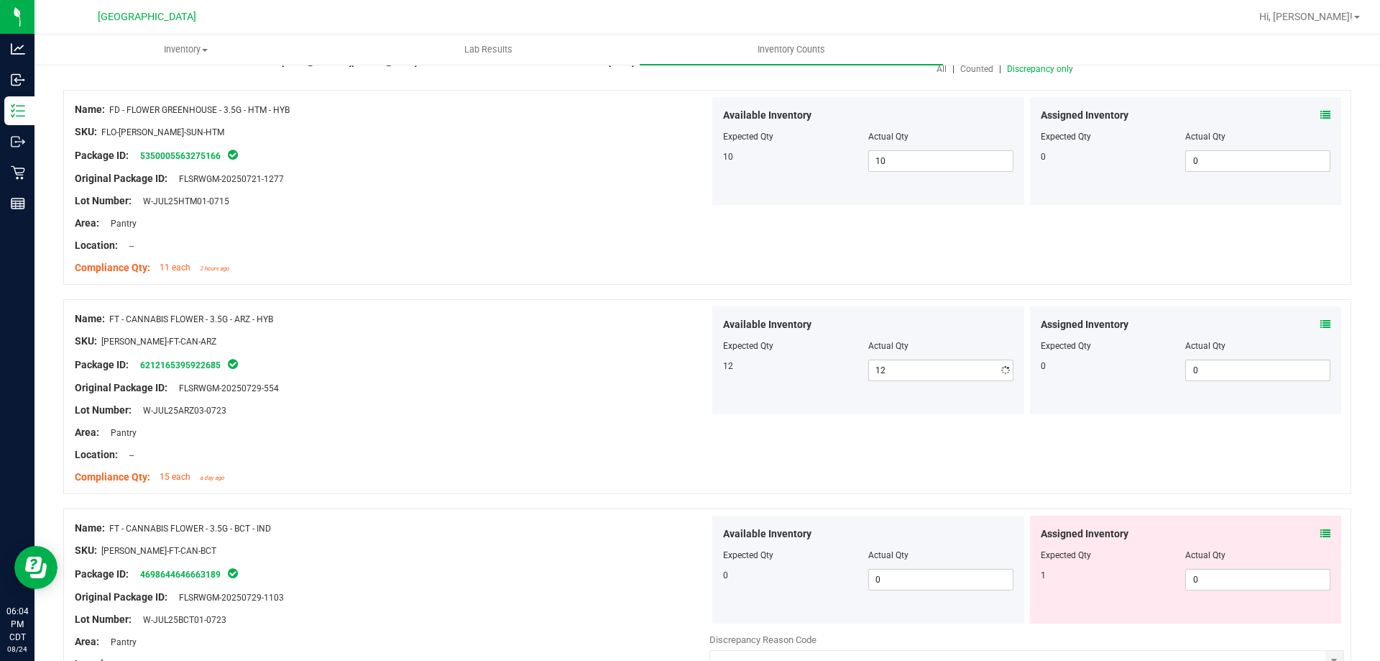
click at [597, 408] on div "Lot Number: W-JUL25ARZ03-0723" at bounding box center [392, 410] width 635 height 15
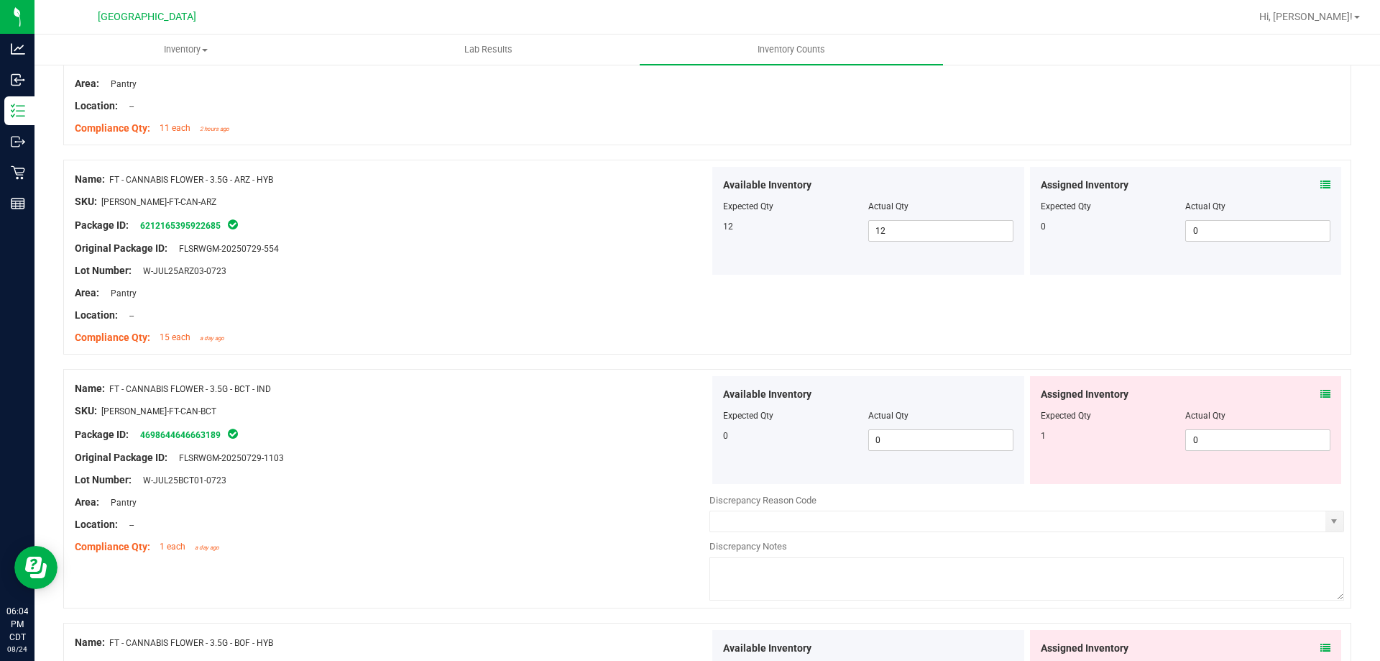
scroll to position [288, 0]
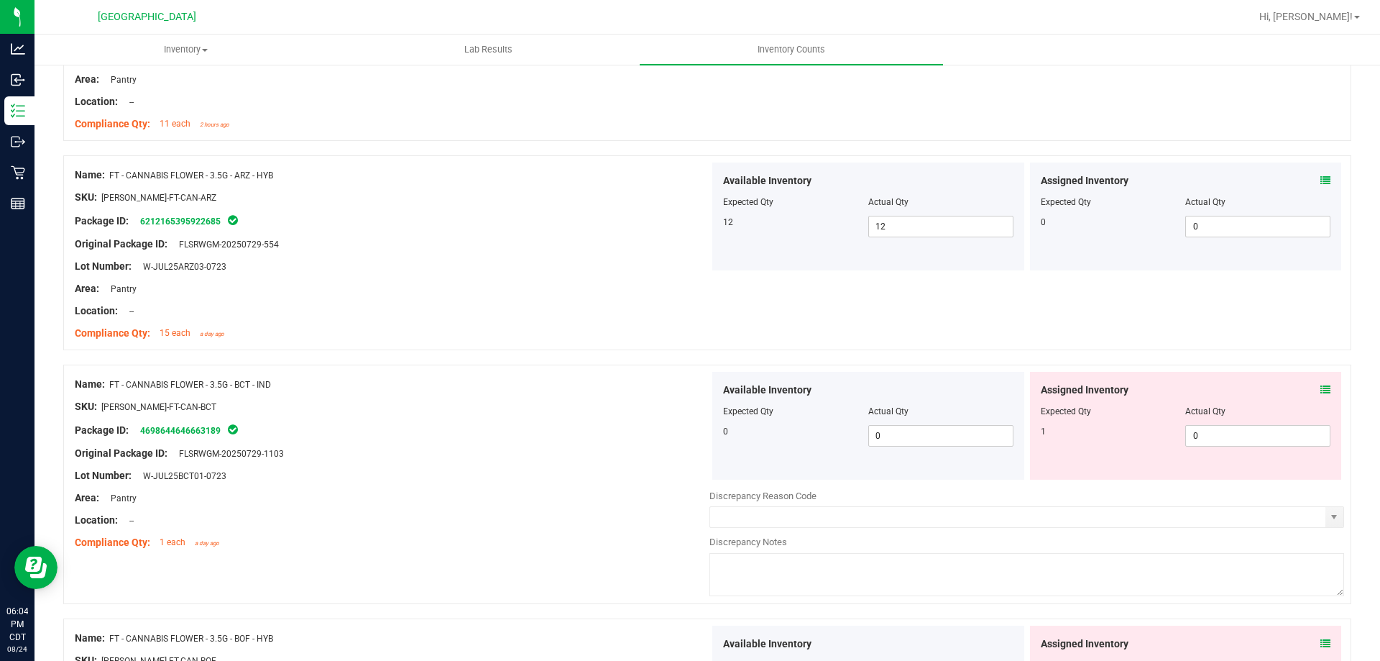
click at [1320, 388] on icon at bounding box center [1325, 390] width 10 height 10
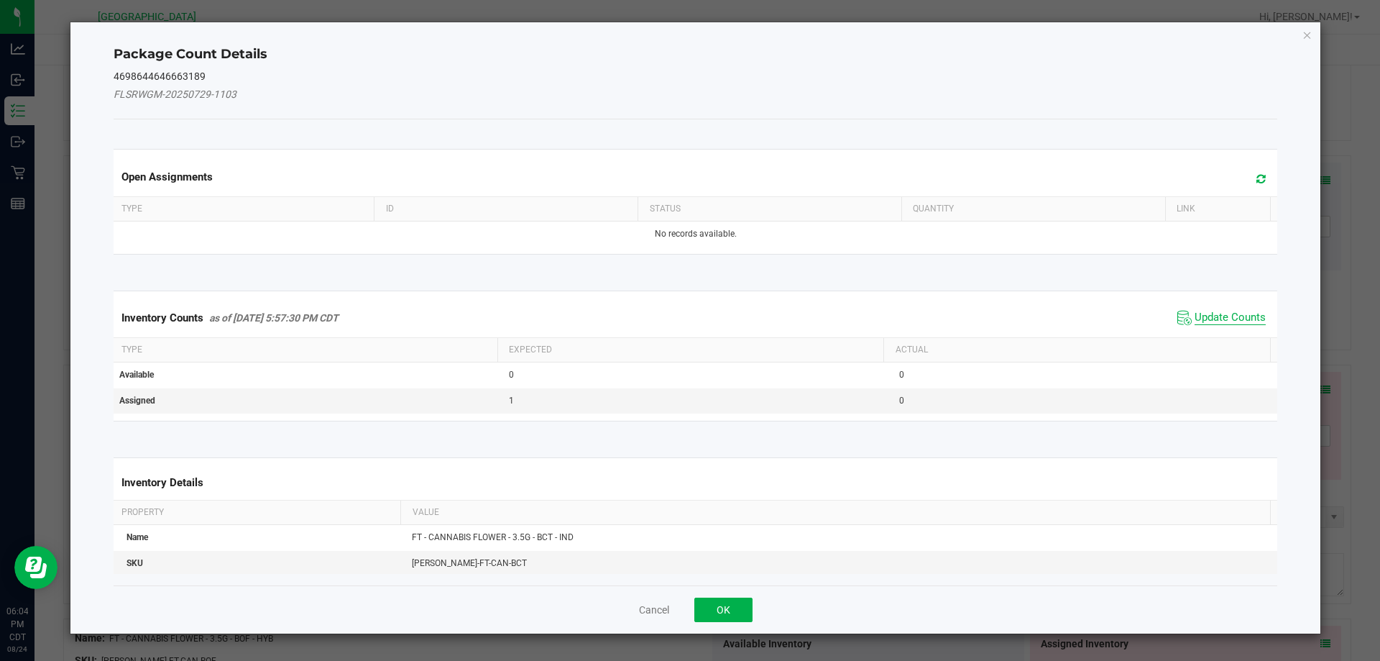
drag, startPoint x: 1210, startPoint y: 321, endPoint x: 1010, endPoint y: 490, distance: 262.7
click at [1209, 321] on span "Update Counts" at bounding box center [1230, 318] width 71 height 14
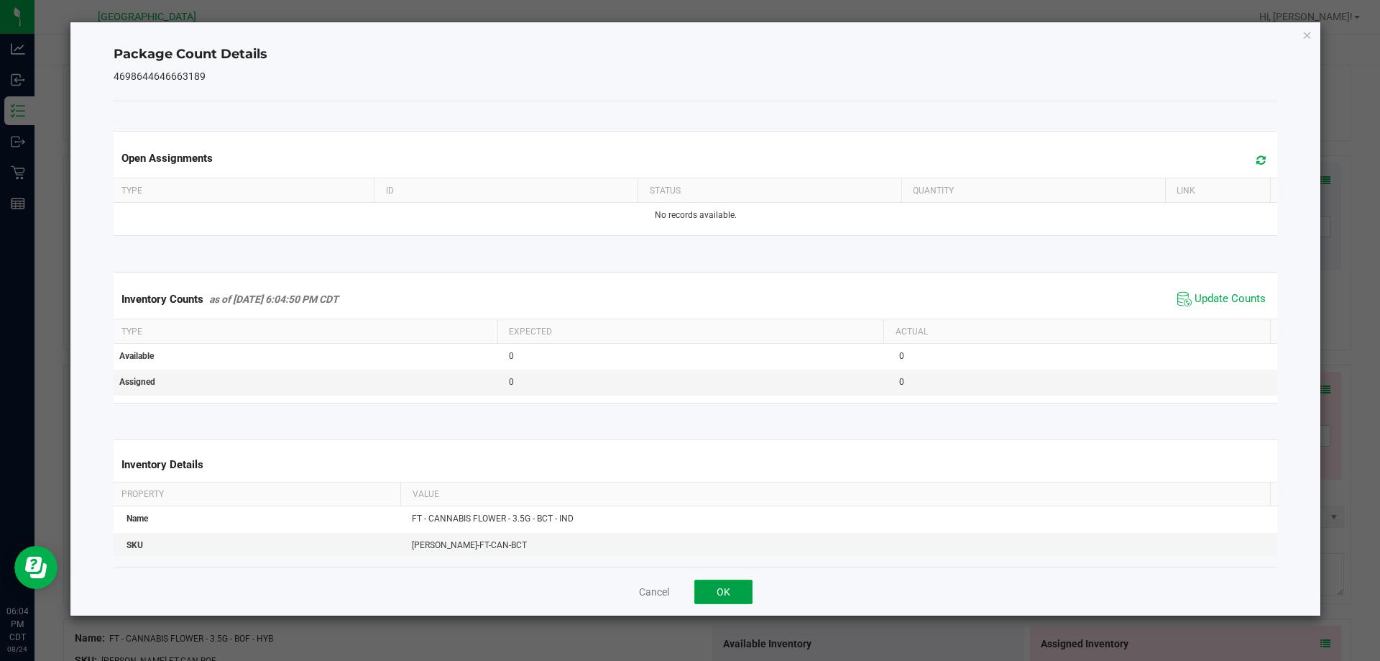
click at [732, 588] on button "OK" at bounding box center [723, 591] width 58 height 24
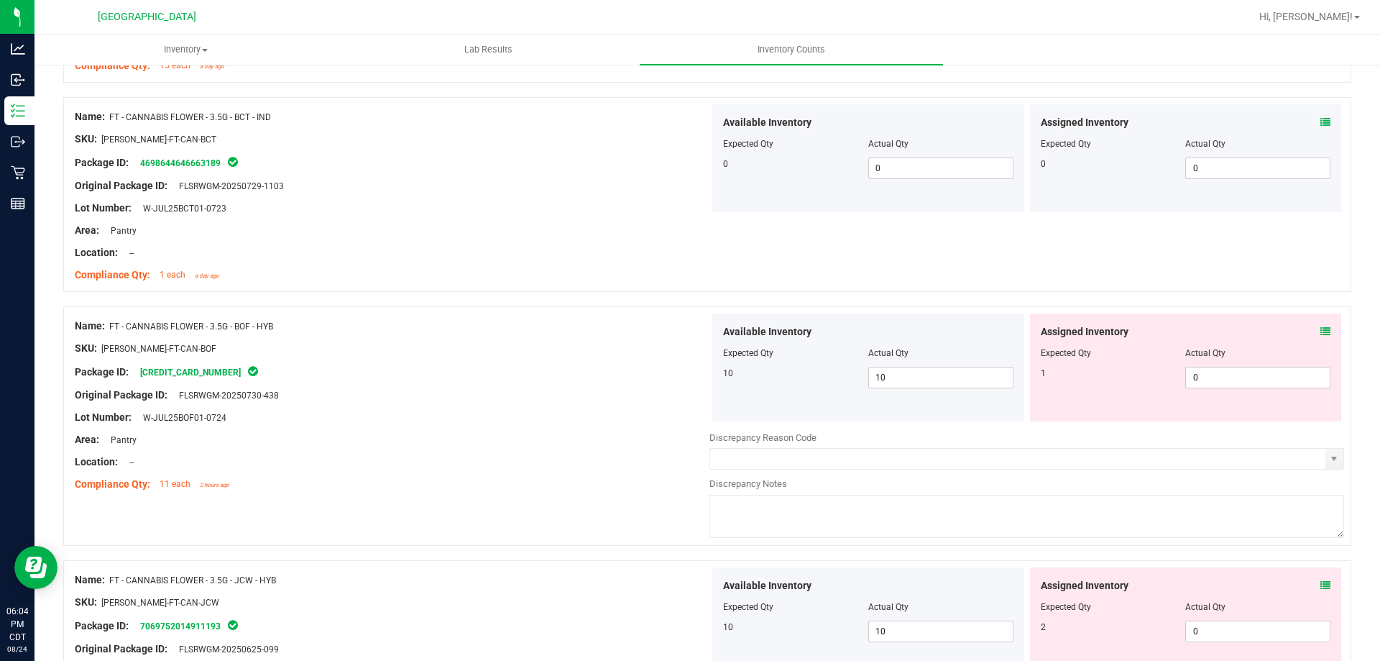
scroll to position [575, 0]
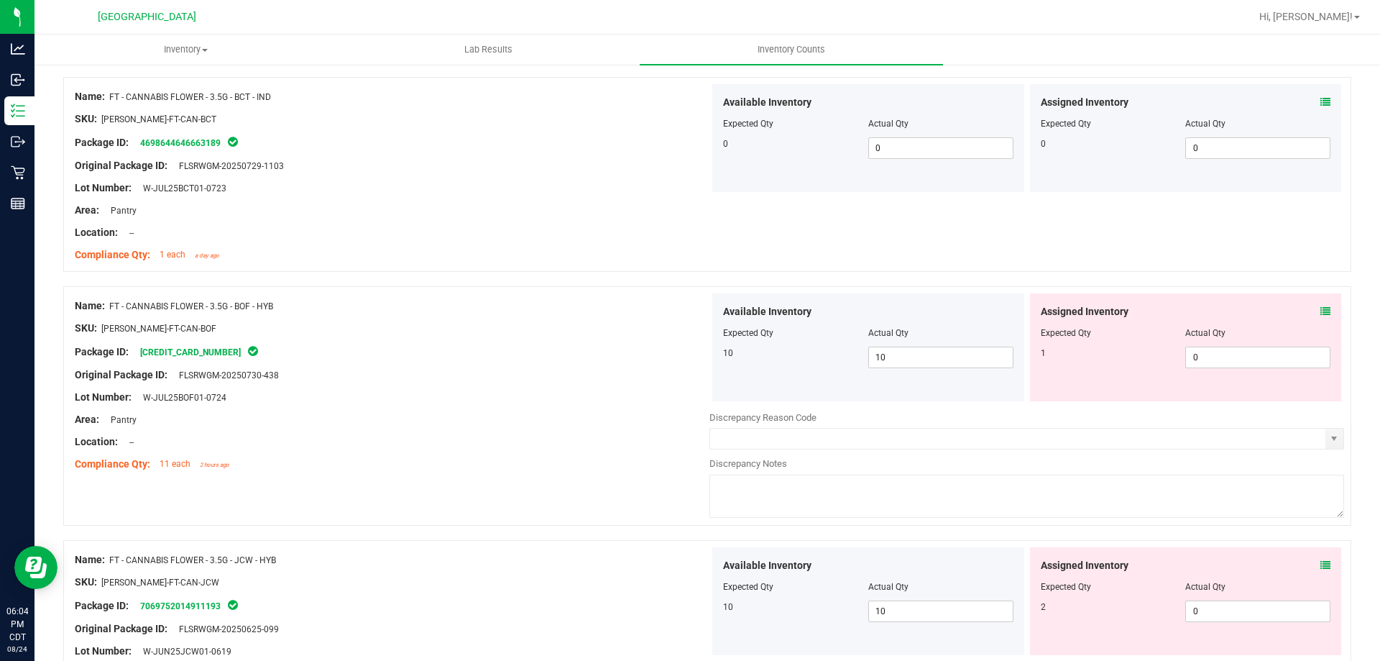
click at [1320, 308] on div "Assigned Inventory Expected Qty Actual Qty 1 0 0" at bounding box center [1186, 347] width 312 height 108
click at [1320, 313] on icon at bounding box center [1325, 311] width 10 height 10
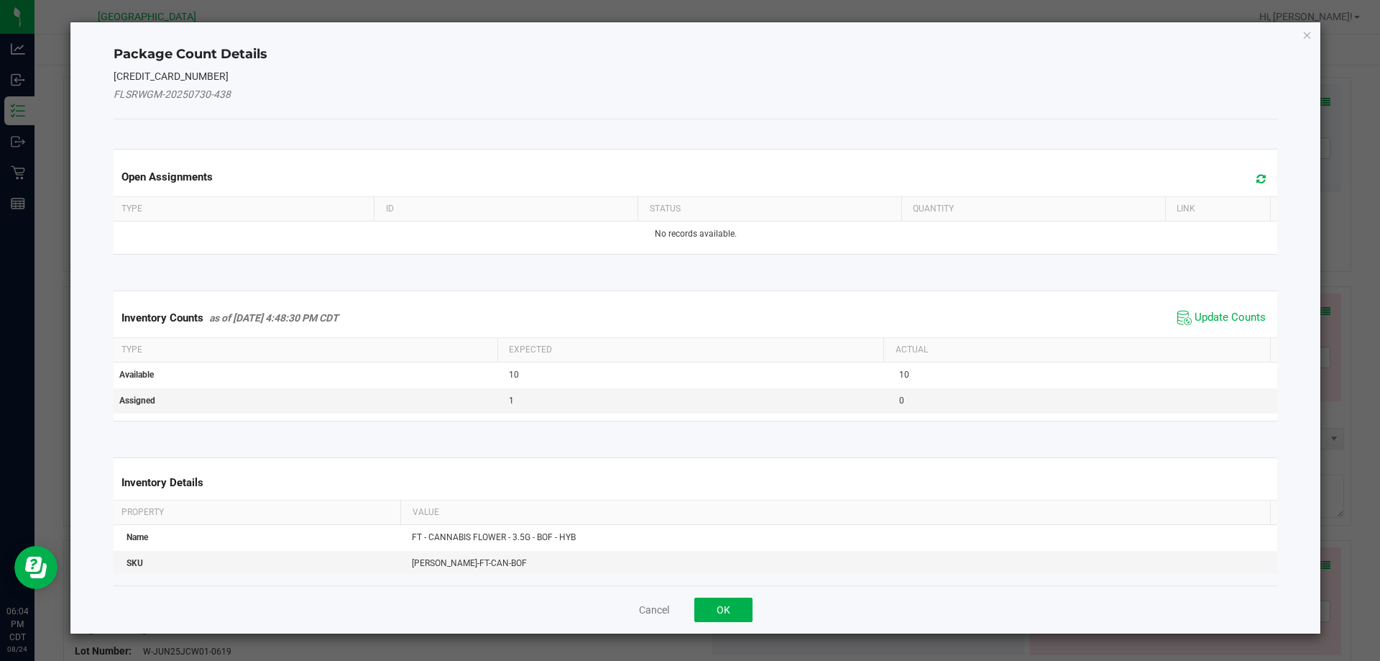
click at [1251, 307] on span "Update Counts" at bounding box center [1222, 318] width 96 height 22
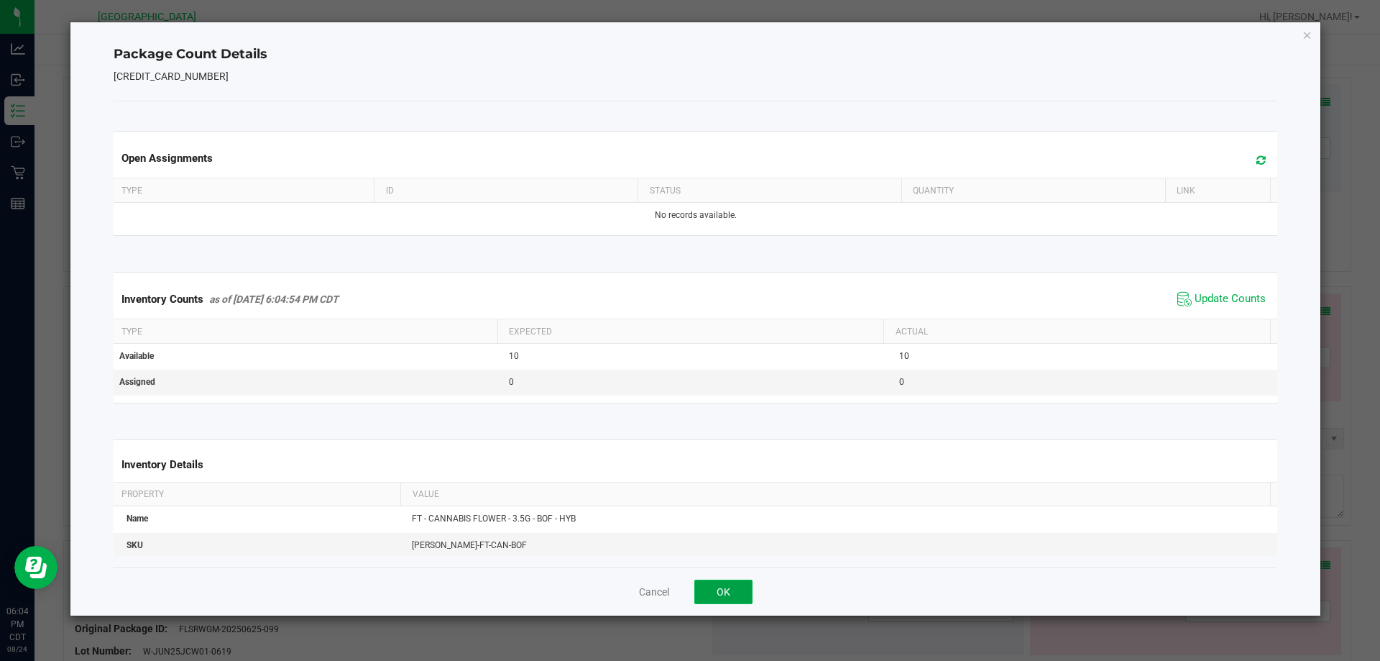
click at [702, 592] on button "OK" at bounding box center [723, 591] width 58 height 24
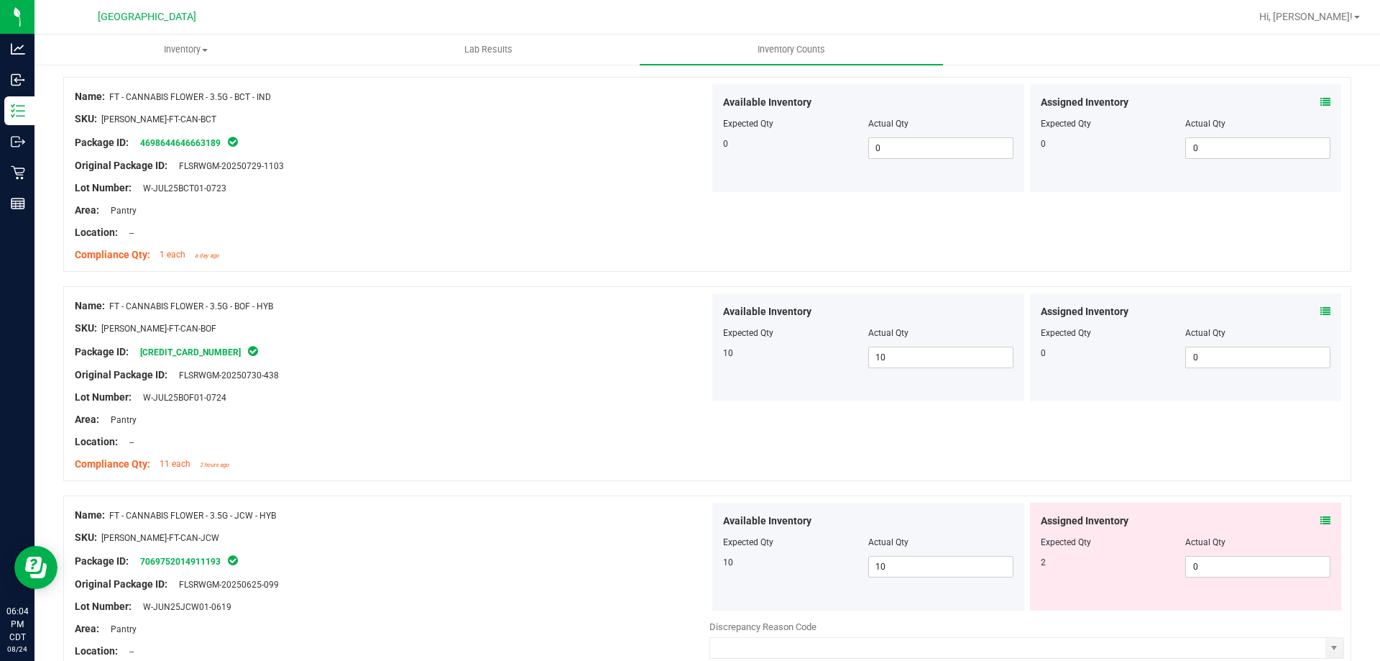
scroll to position [719, 0]
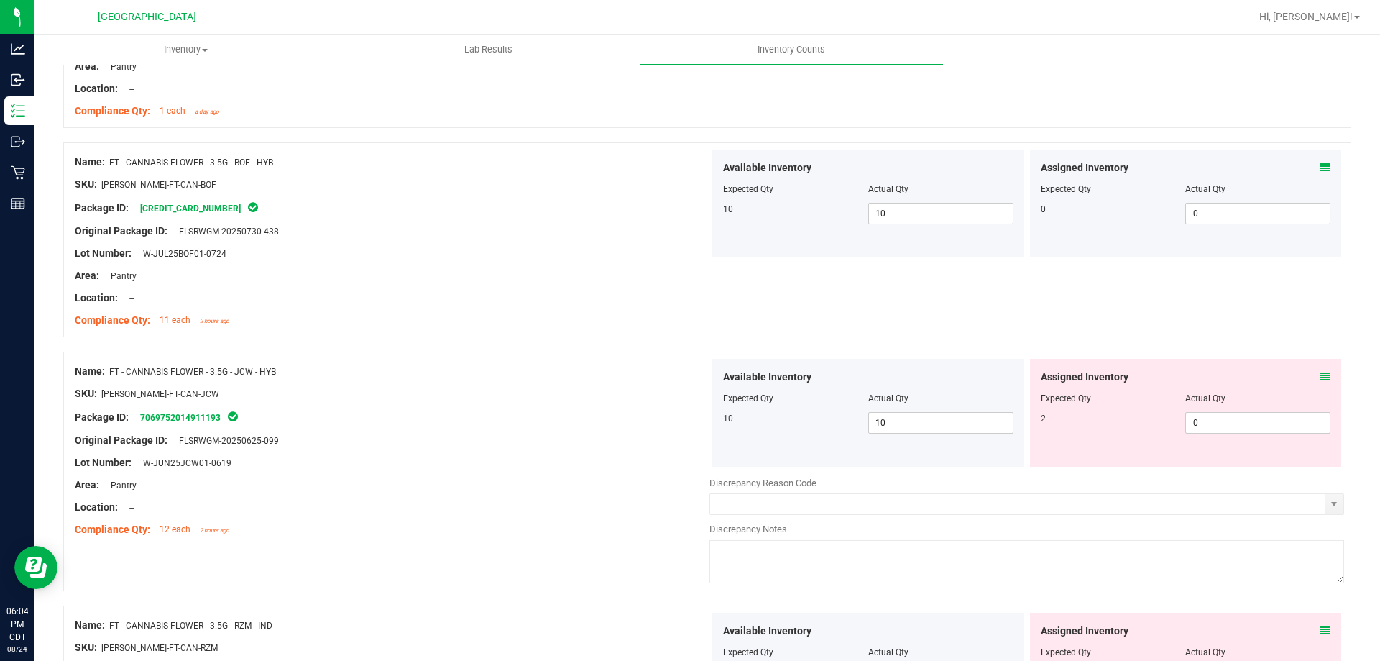
click at [1320, 380] on icon at bounding box center [1325, 377] width 10 height 10
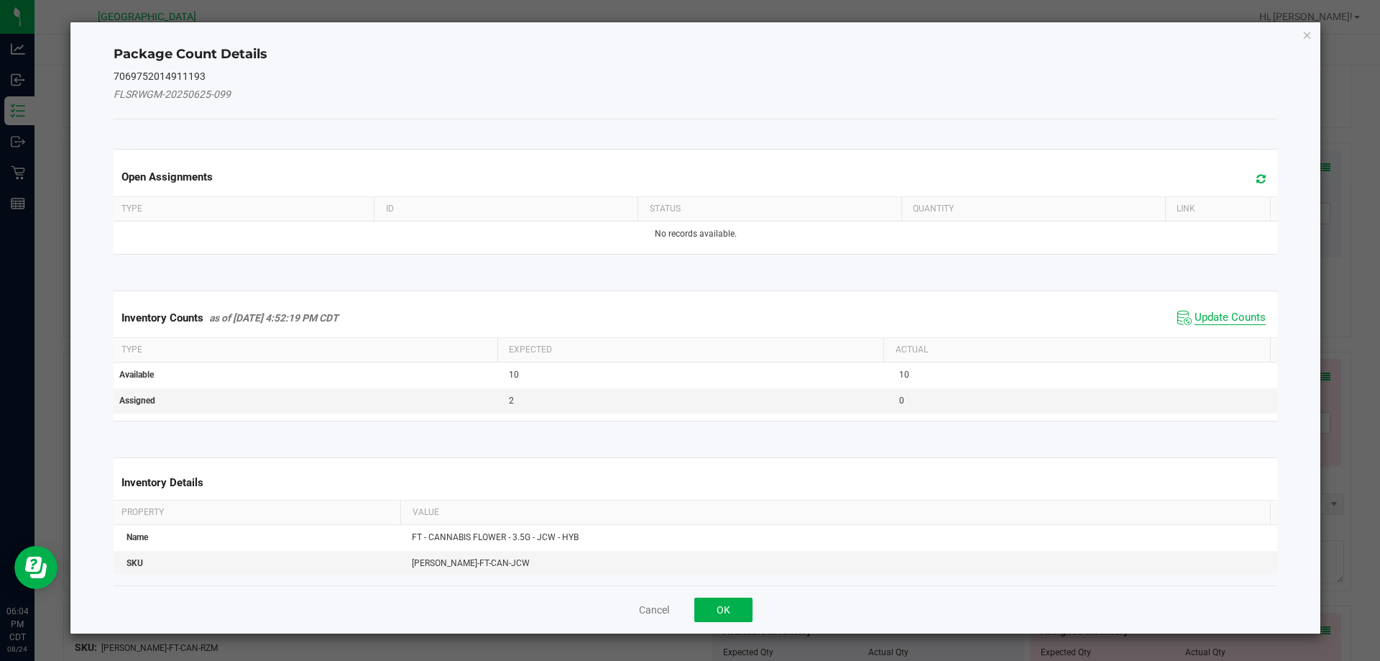
click at [1234, 314] on span "Update Counts" at bounding box center [1230, 318] width 71 height 14
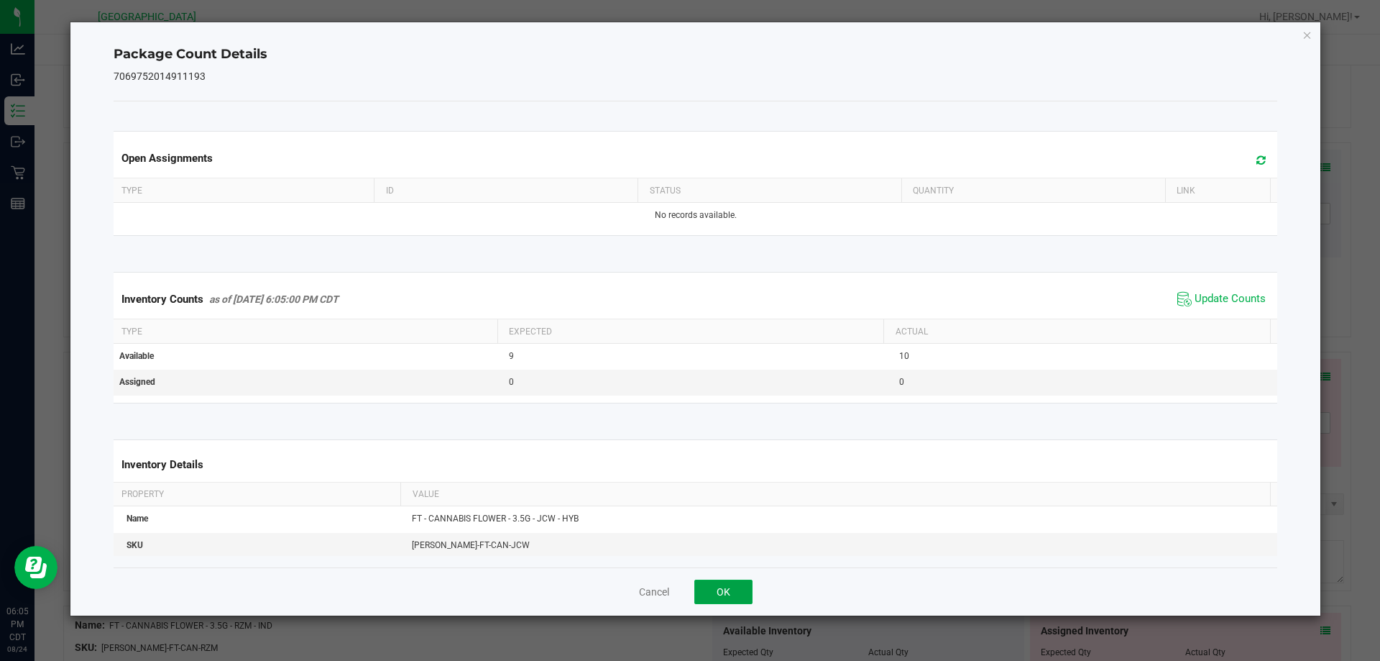
click at [731, 589] on button "OK" at bounding box center [723, 591] width 58 height 24
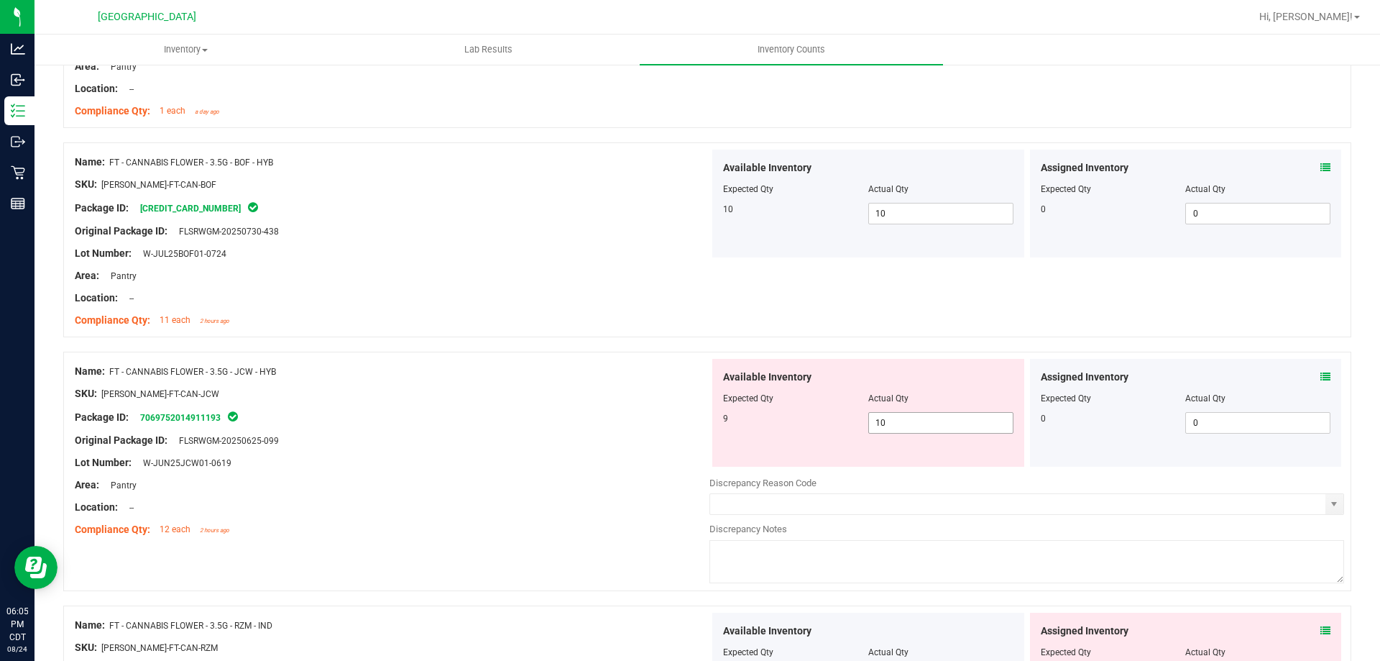
click at [916, 416] on span "10 10" at bounding box center [940, 423] width 145 height 22
click at [543, 449] on div at bounding box center [392, 451] width 635 height 7
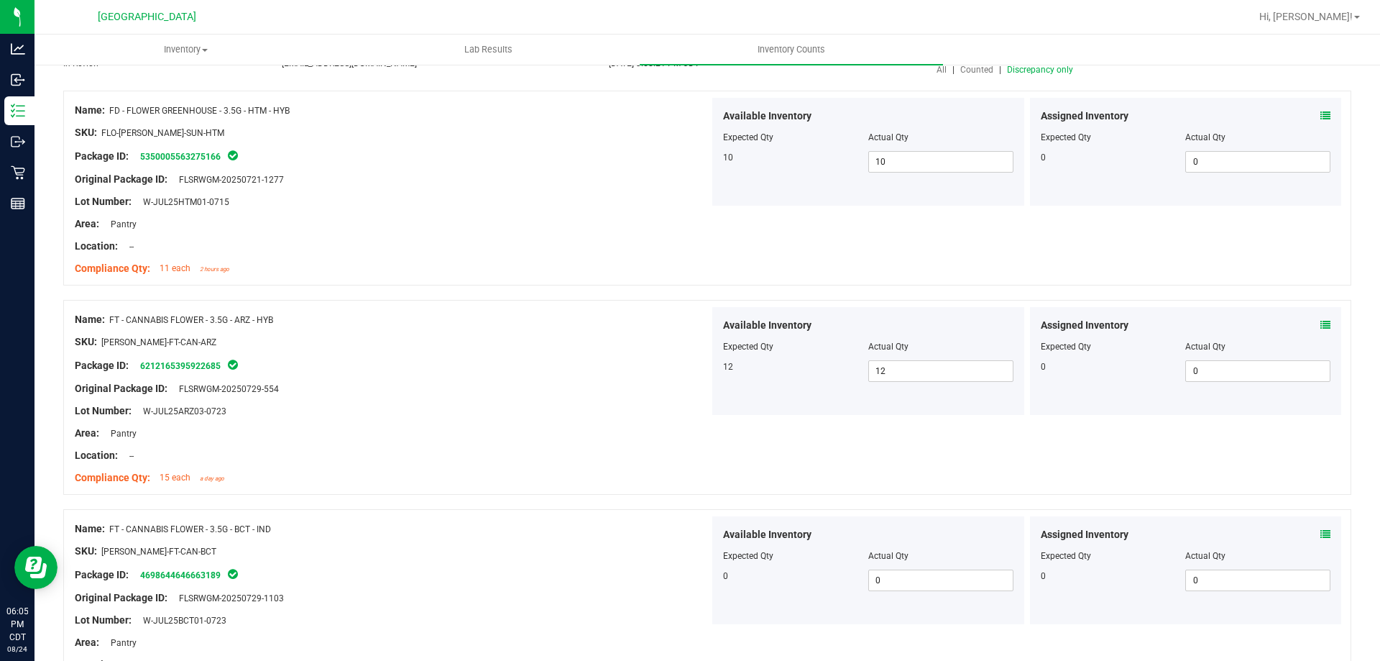
scroll to position [0, 0]
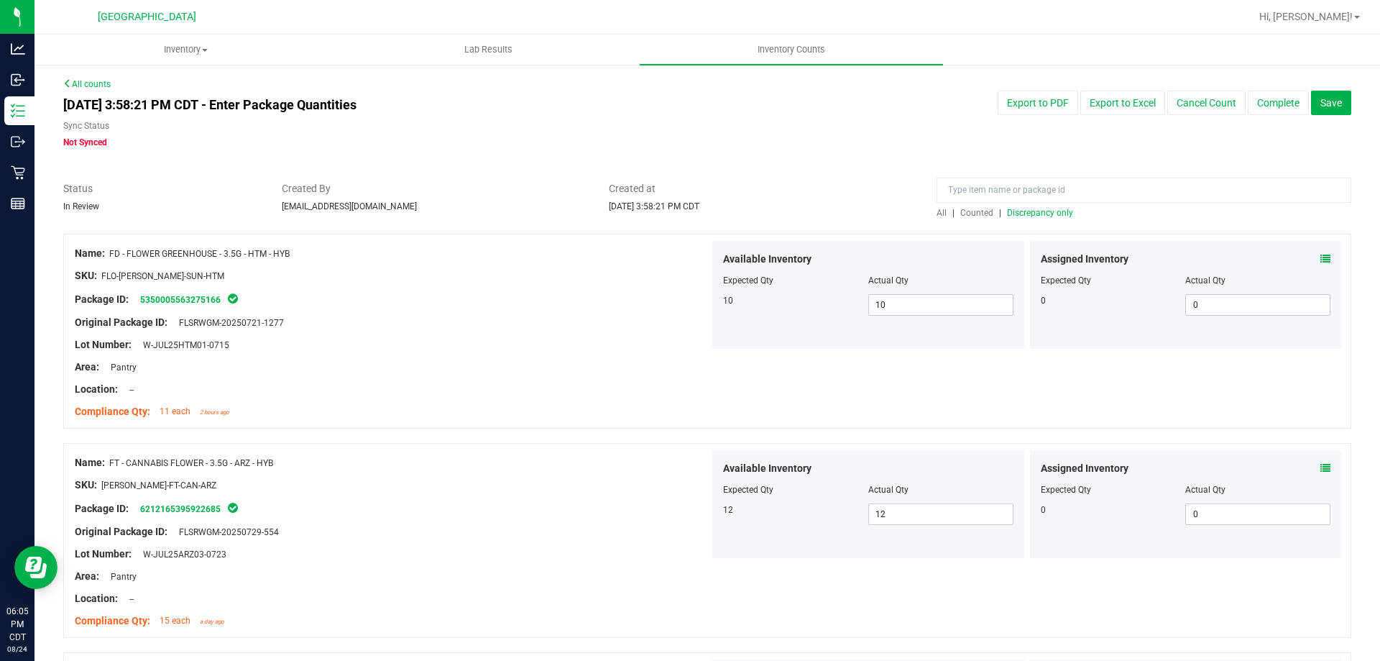
click at [1021, 208] on span "Discrepancy only" at bounding box center [1040, 213] width 66 height 10
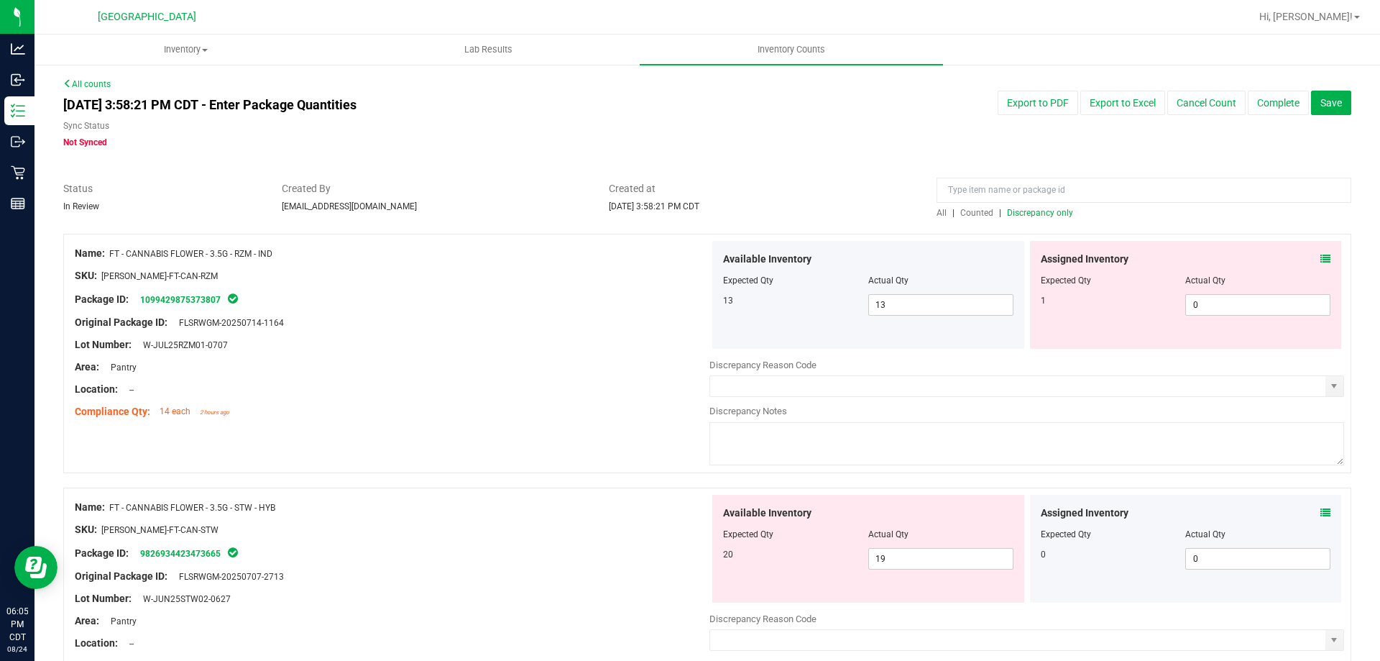
click at [1307, 261] on div "Assigned Inventory" at bounding box center [1186, 259] width 290 height 15
click at [1320, 258] on icon at bounding box center [1325, 259] width 10 height 10
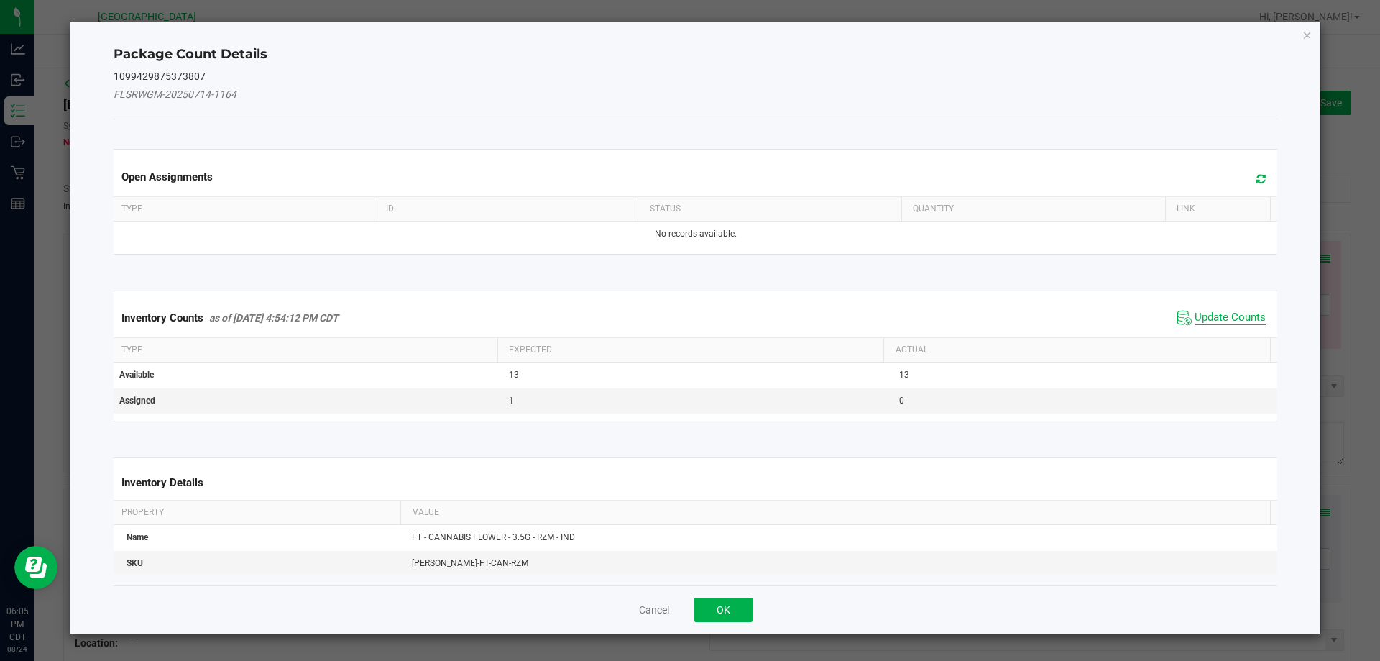
click at [1195, 313] on span "Update Counts" at bounding box center [1230, 318] width 71 height 14
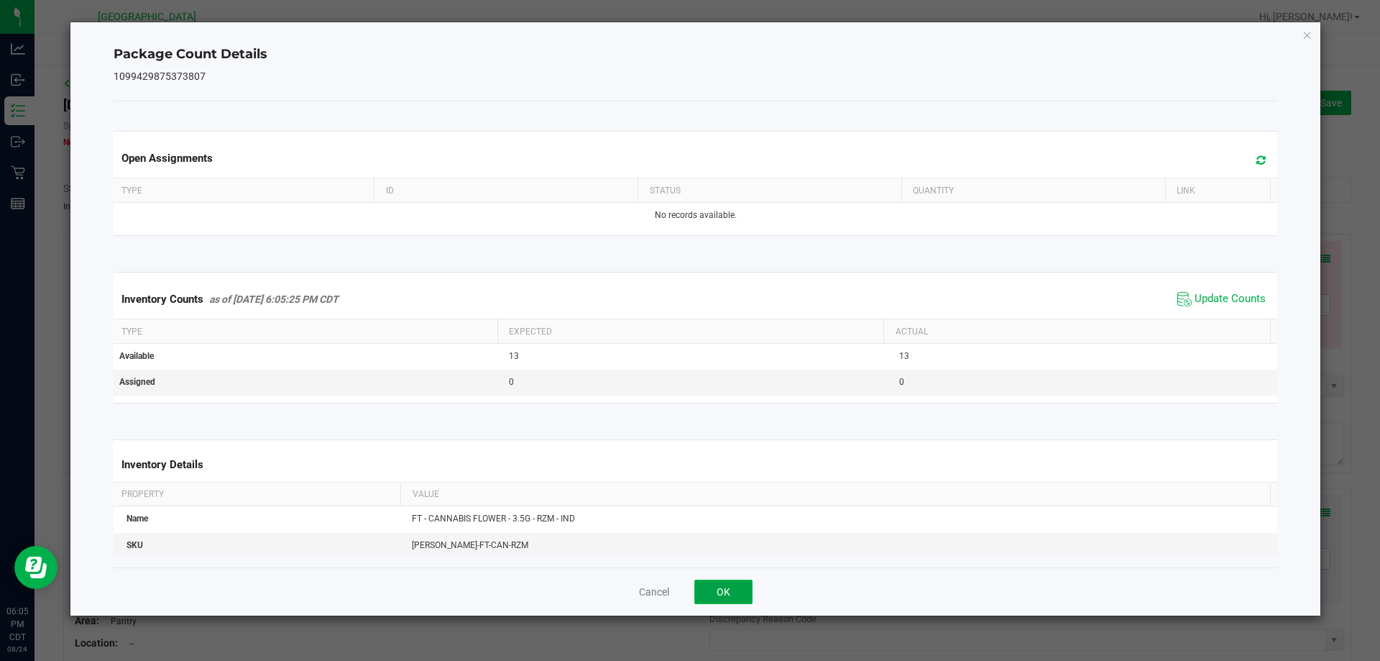
click at [728, 589] on button "OK" at bounding box center [723, 591] width 58 height 24
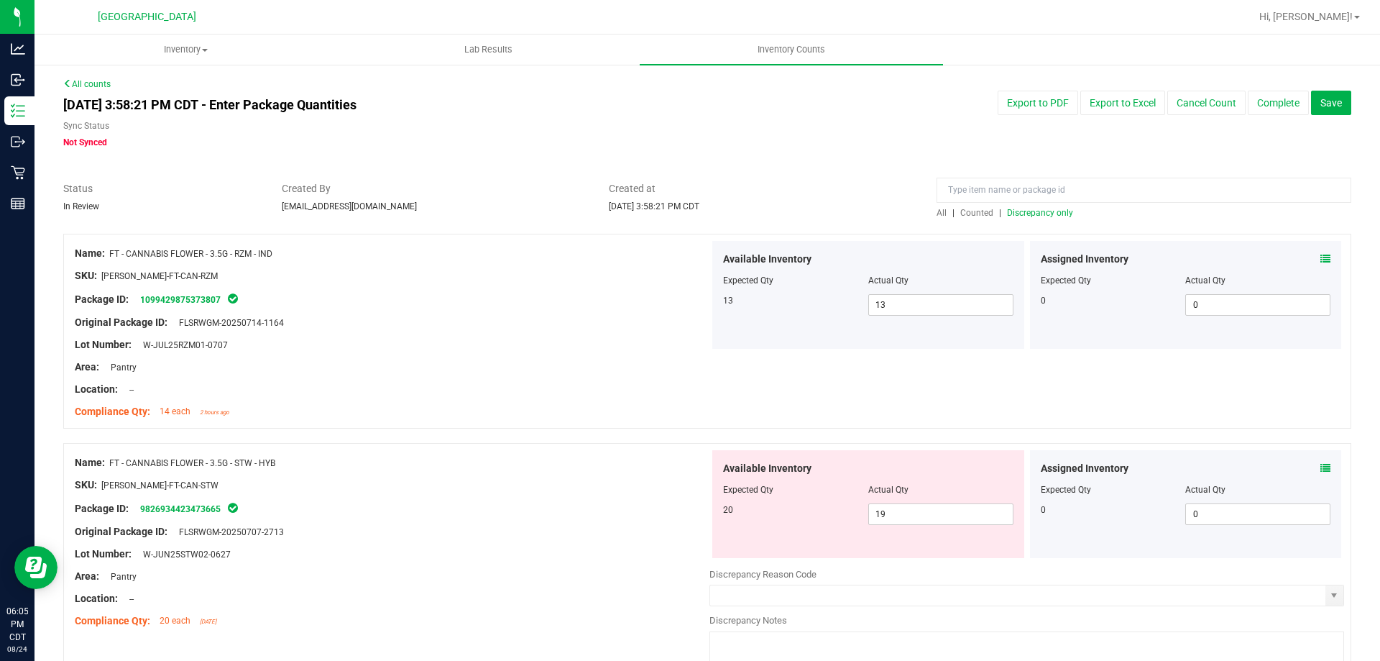
click at [379, 503] on div "Package ID: 9826934423473665" at bounding box center [392, 508] width 635 height 17
click at [1320, 467] on icon at bounding box center [1325, 468] width 10 height 10
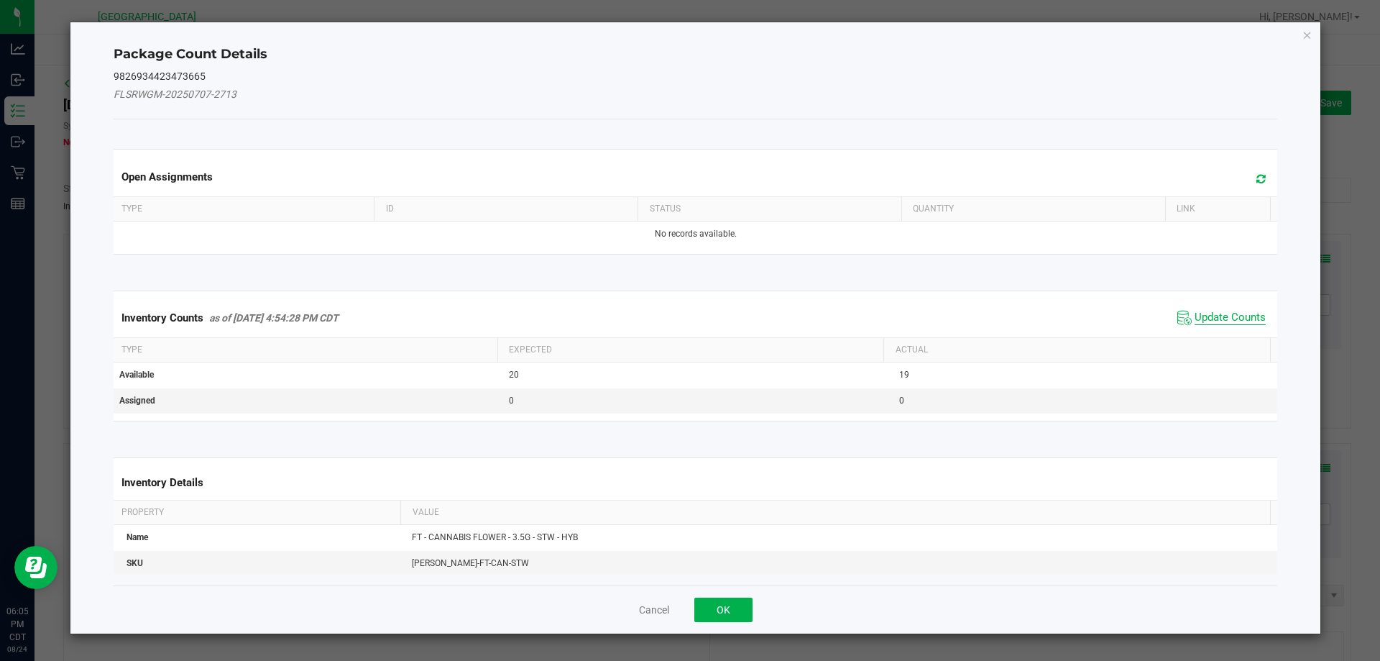
click at [1221, 320] on span "Update Counts" at bounding box center [1230, 318] width 71 height 14
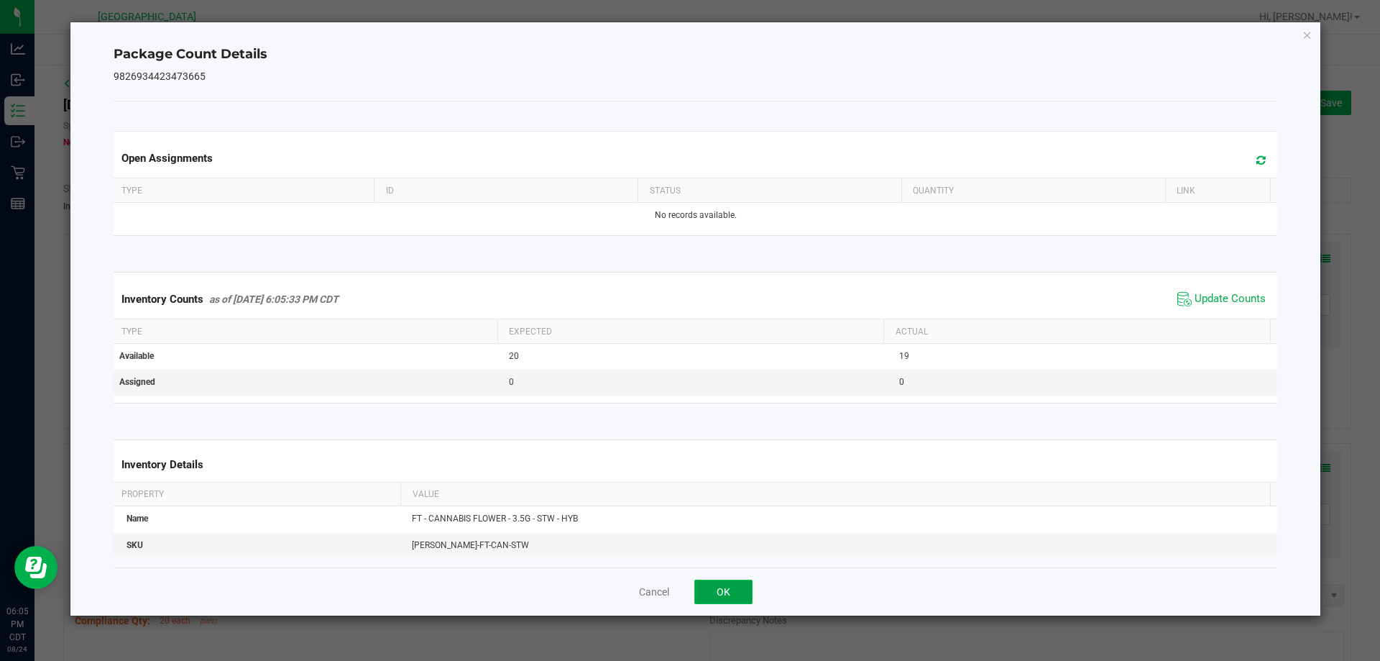
click at [732, 581] on button "OK" at bounding box center [723, 591] width 58 height 24
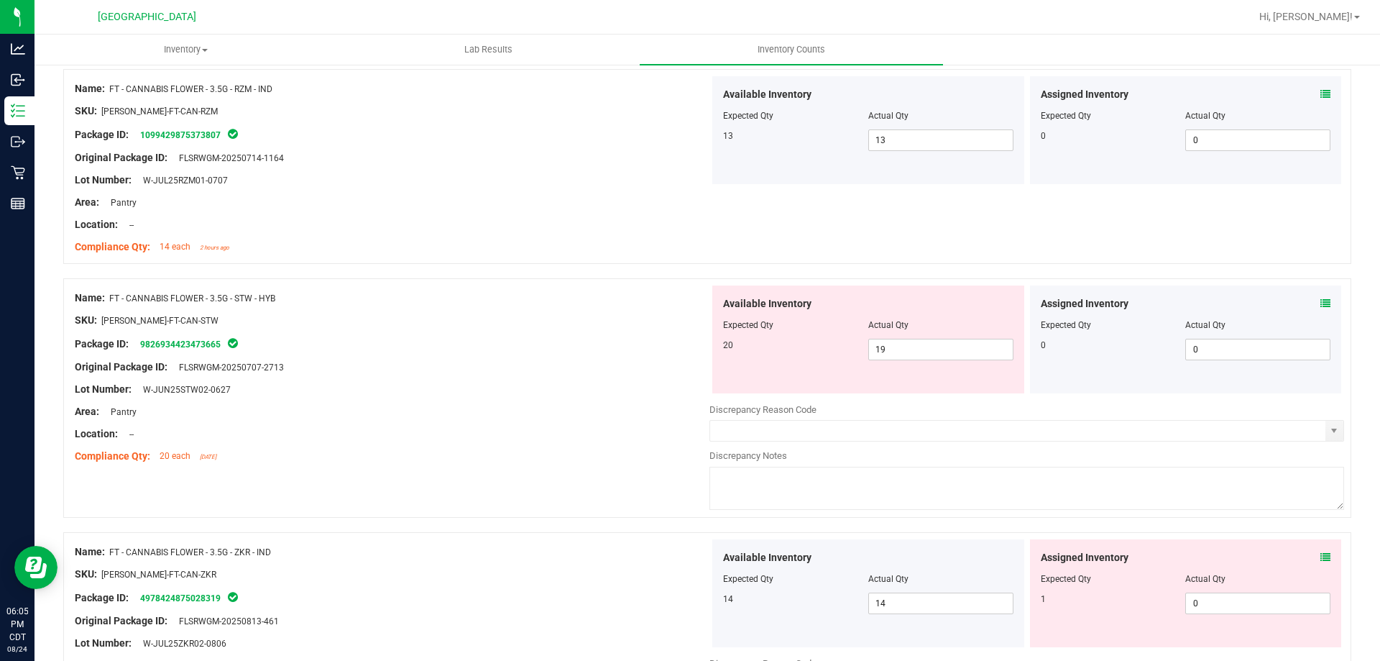
scroll to position [216, 0]
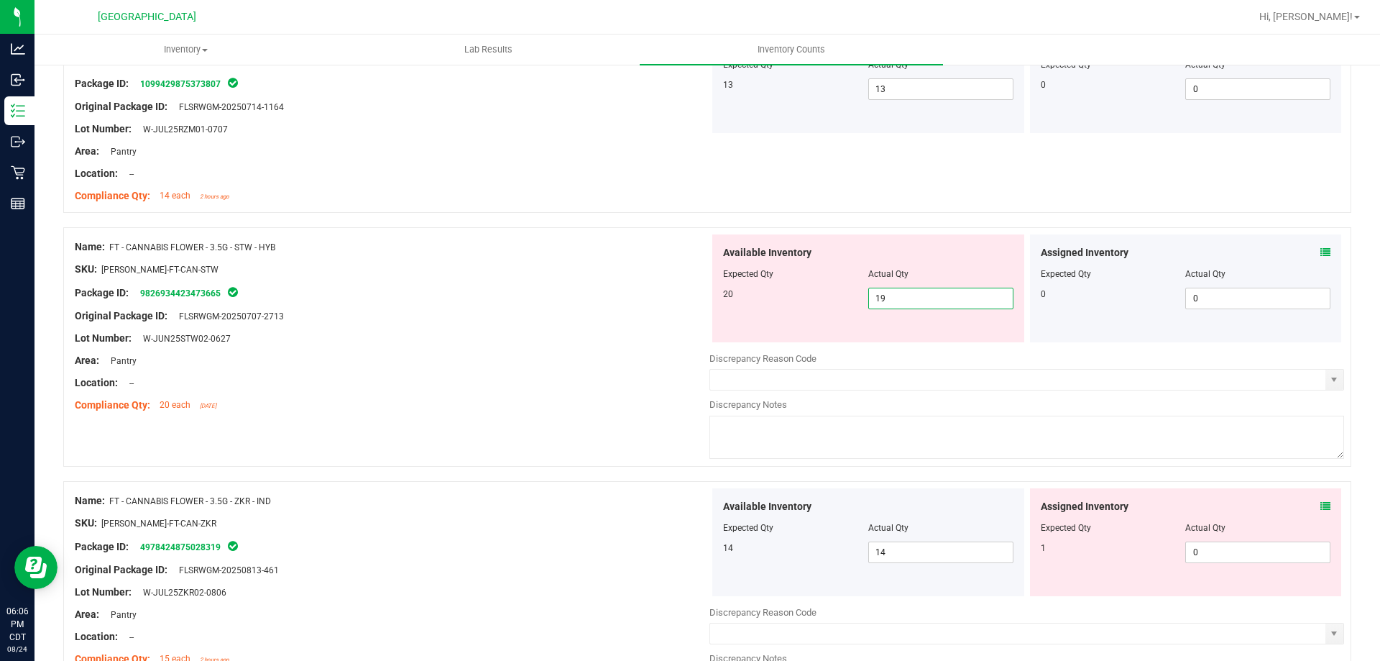
click at [903, 289] on span "19 19" at bounding box center [940, 299] width 145 height 22
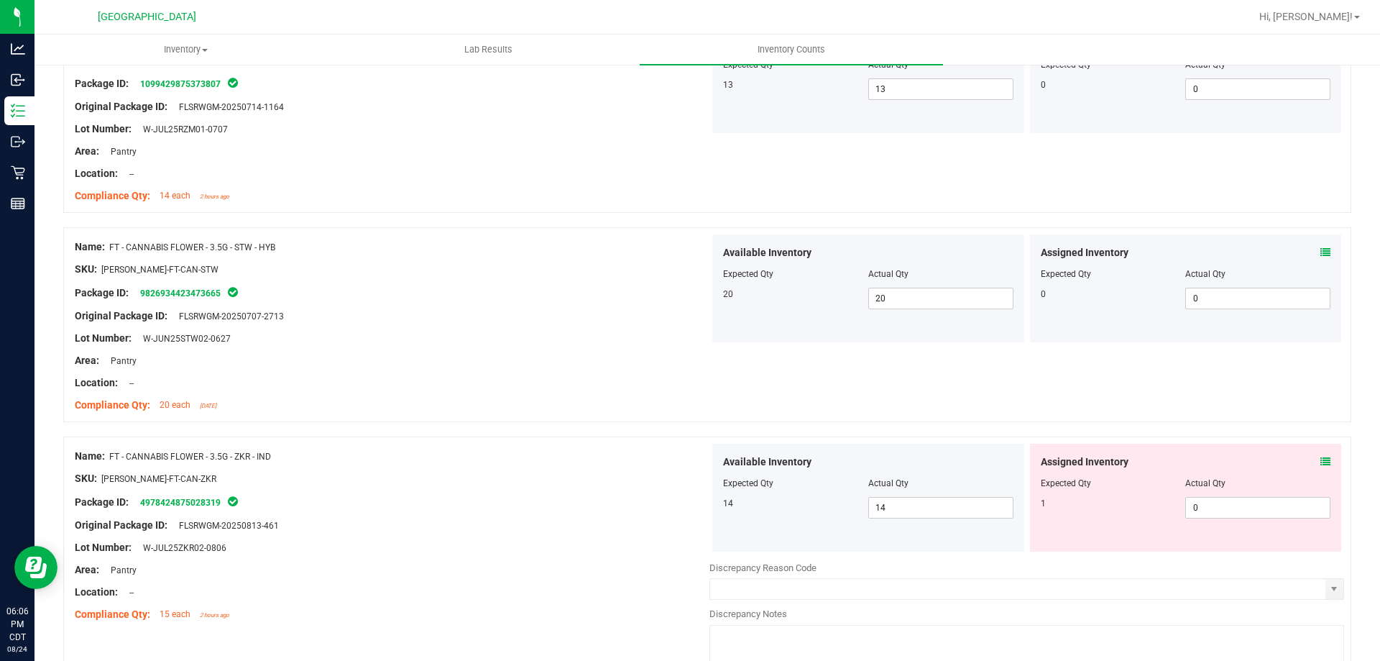
click at [566, 457] on div "Name: FT - CANNABIS FLOWER - 3.5G - ZKR - IND" at bounding box center [392, 456] width 635 height 15
click at [1320, 462] on icon at bounding box center [1325, 461] width 10 height 10
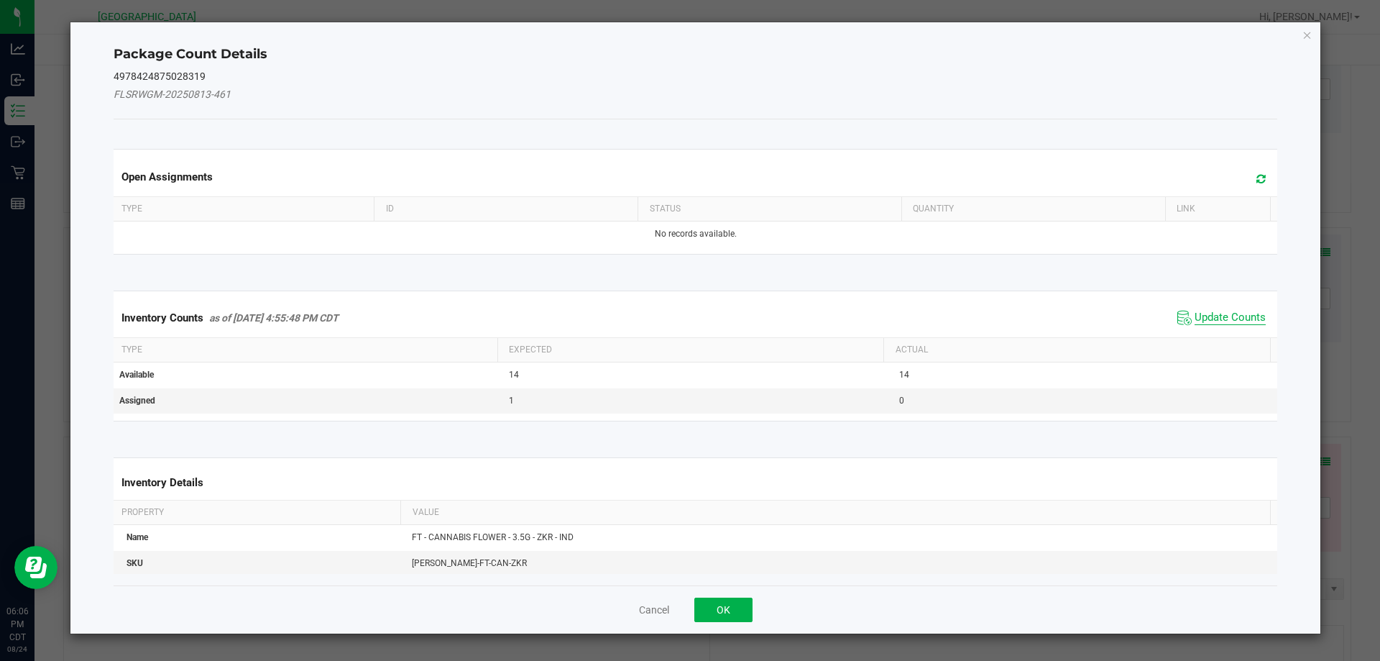
click at [1195, 318] on span "Update Counts" at bounding box center [1230, 318] width 71 height 14
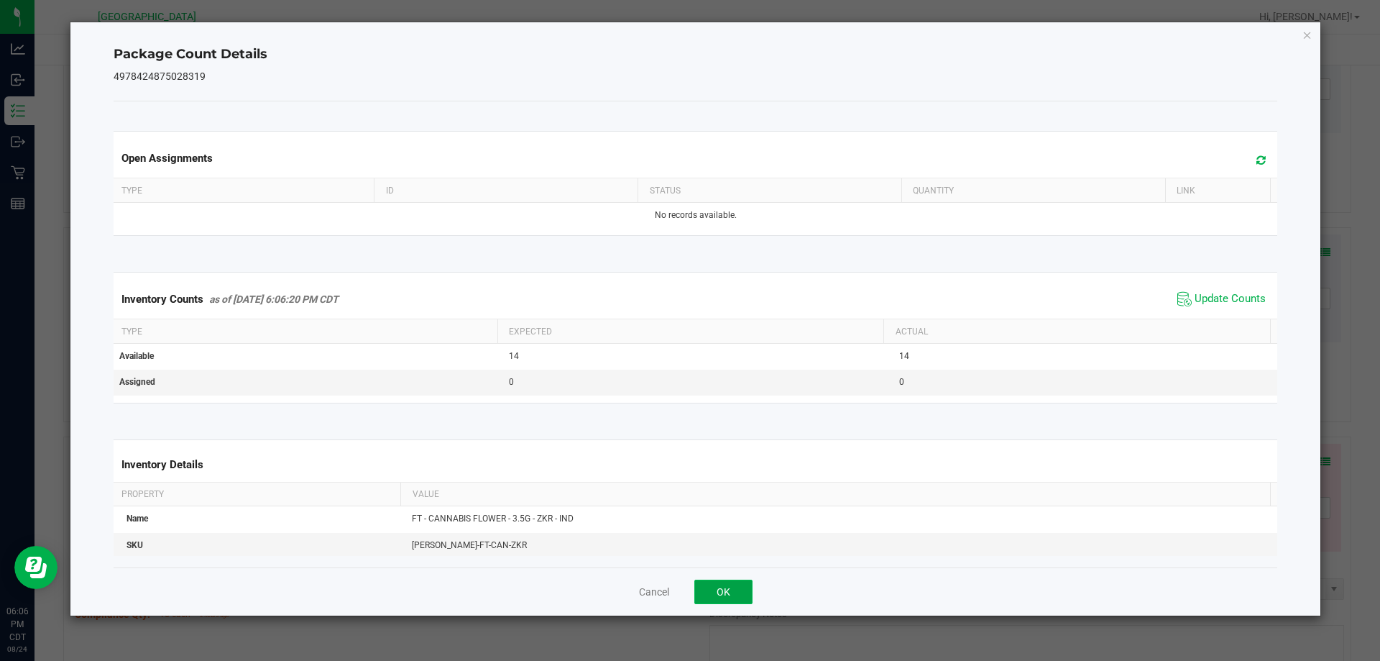
click at [710, 585] on button "OK" at bounding box center [723, 591] width 58 height 24
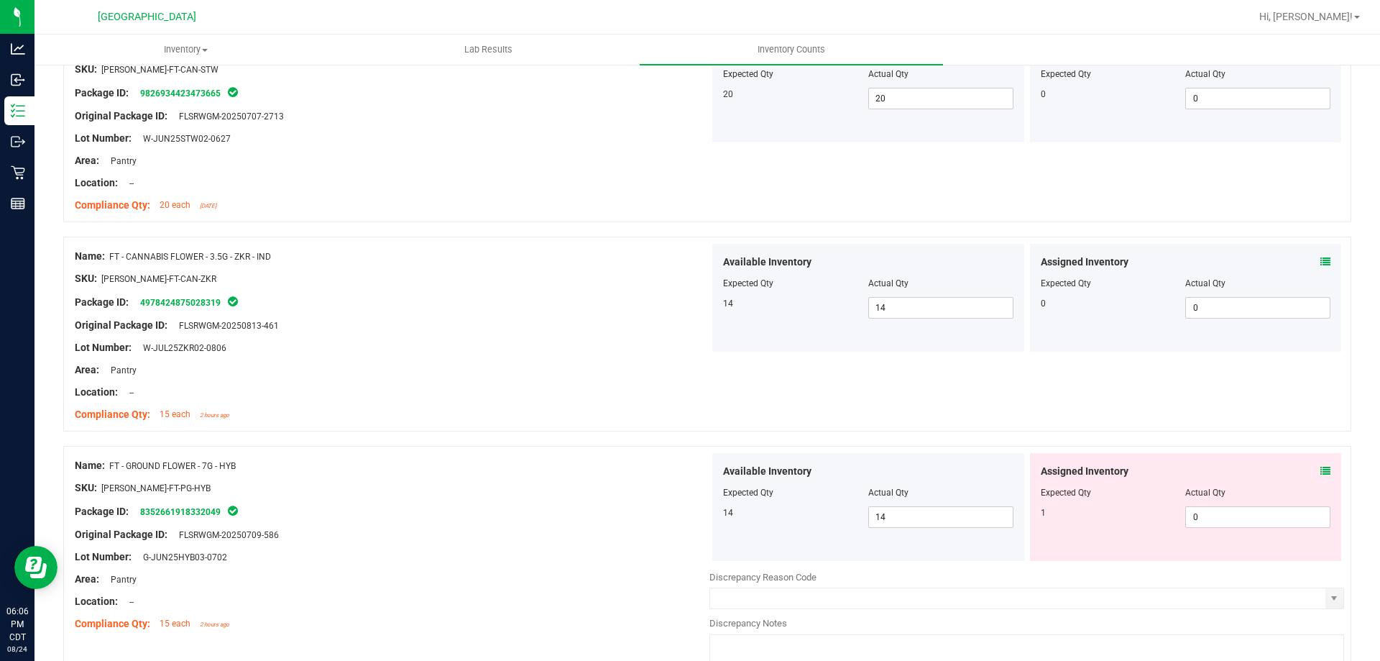
scroll to position [431, 0]
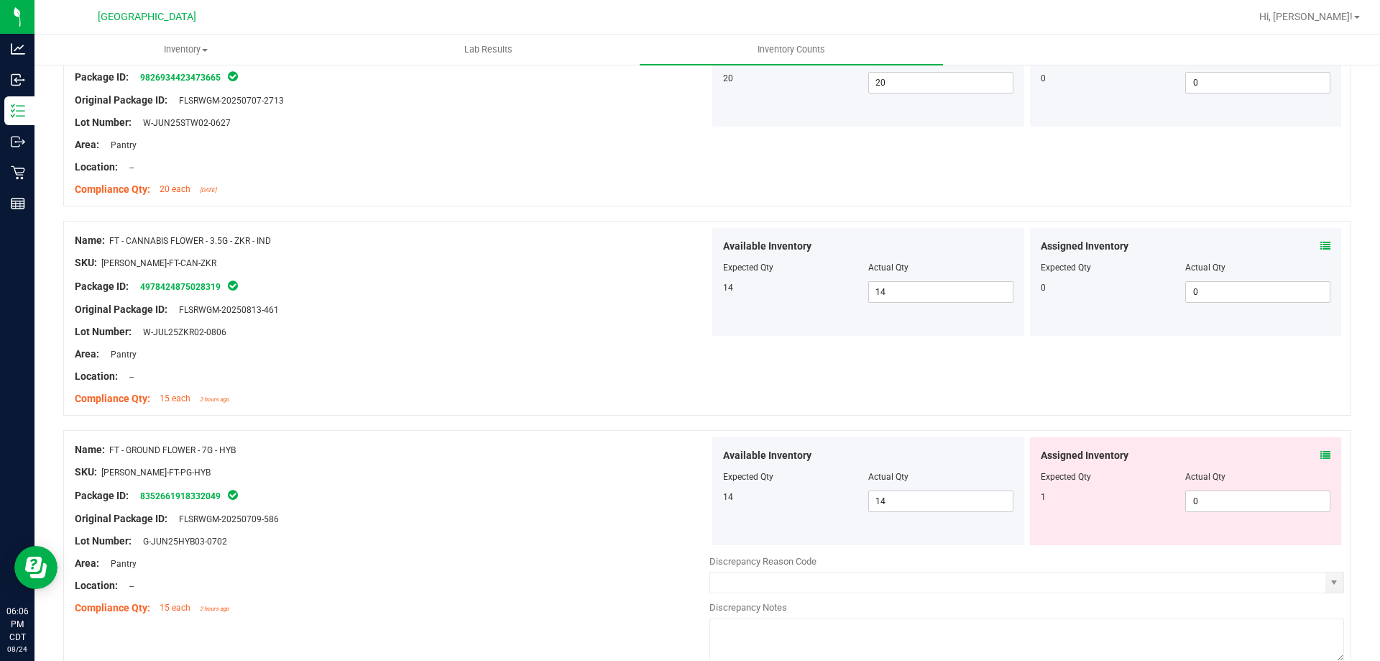
click at [1319, 452] on div "Assigned Inventory Expected Qty Actual Qty 1 0 0" at bounding box center [1186, 491] width 312 height 108
click at [1320, 456] on icon at bounding box center [1325, 455] width 10 height 10
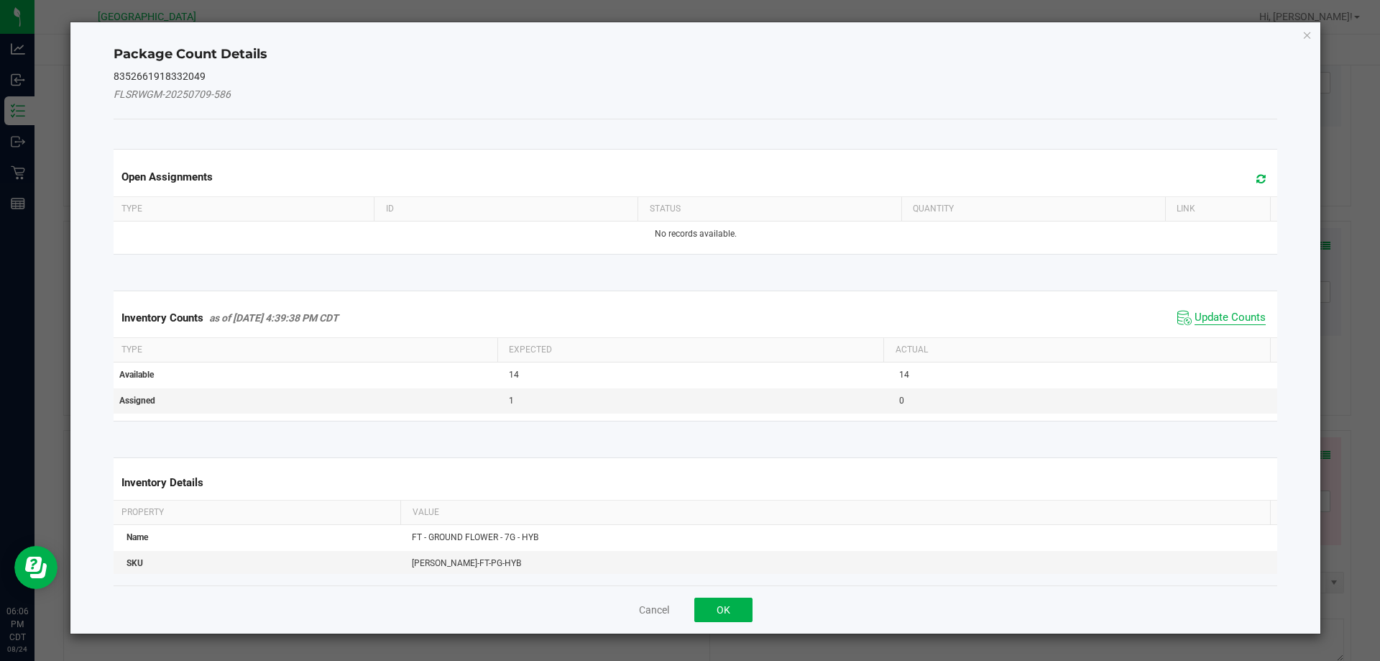
click at [1195, 323] on span "Update Counts" at bounding box center [1230, 318] width 71 height 14
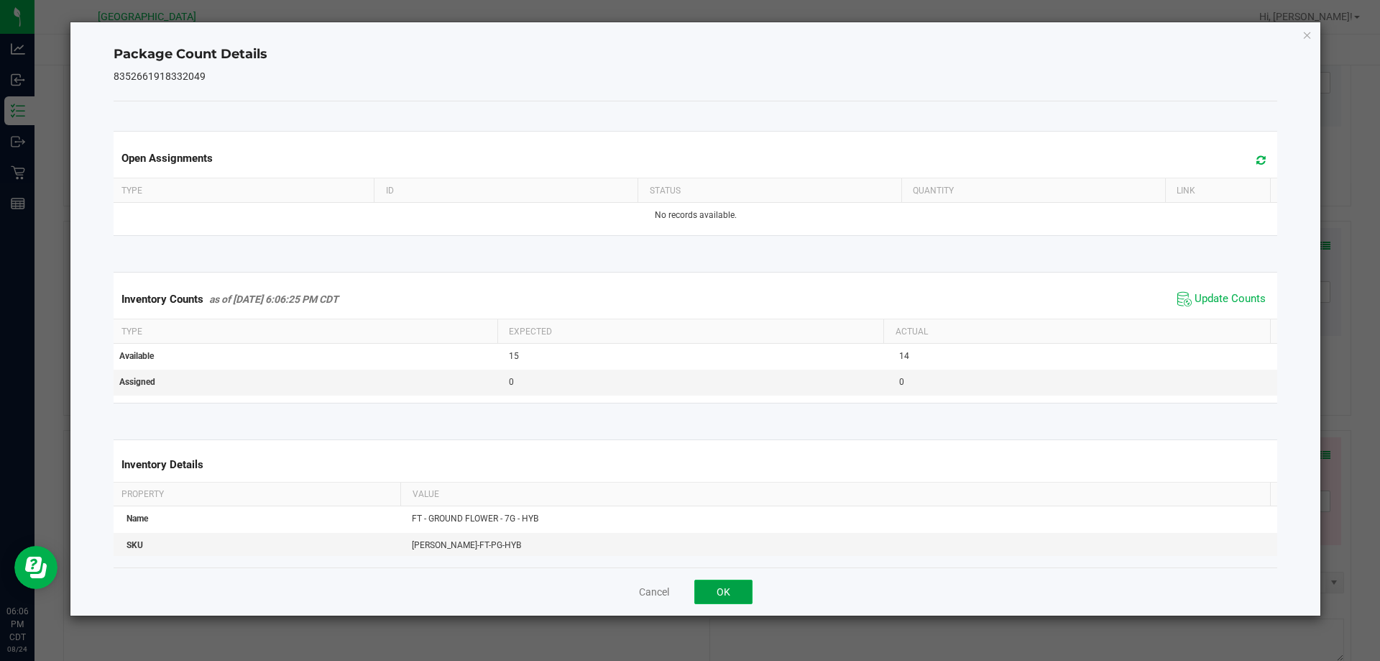
click at [718, 591] on button "OK" at bounding box center [723, 591] width 58 height 24
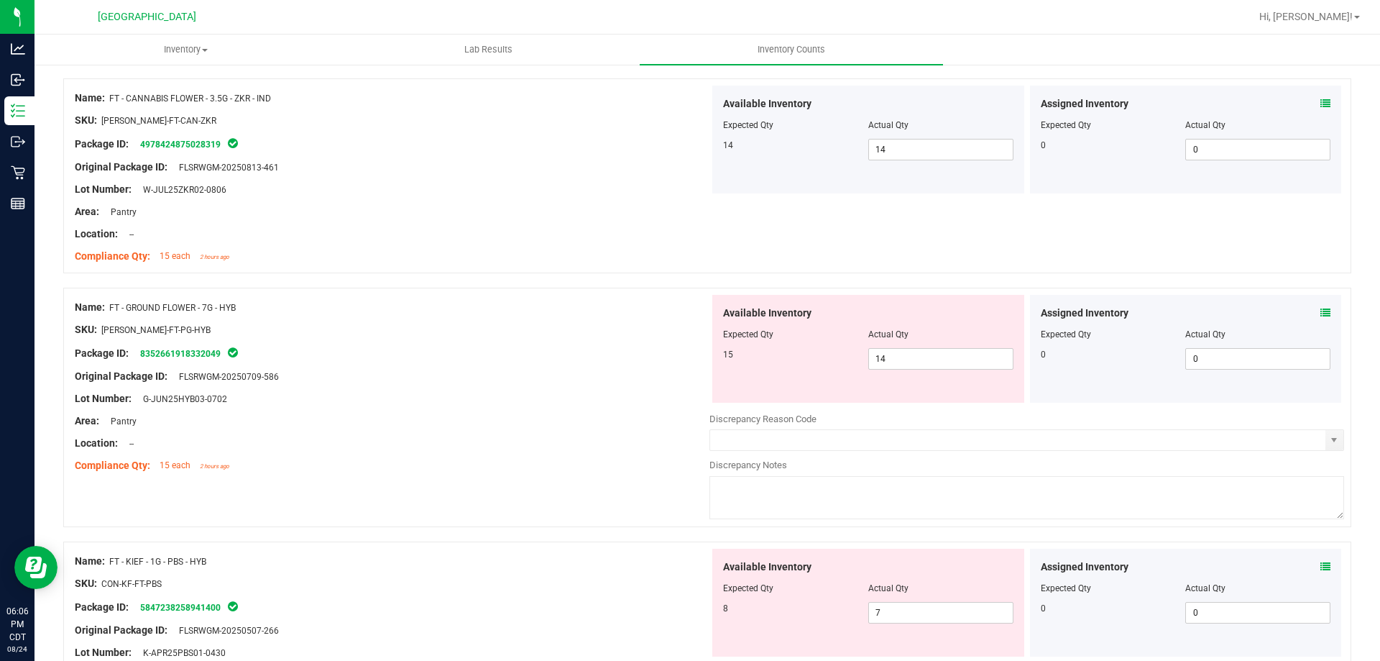
scroll to position [575, 0]
click at [894, 359] on span "14 14" at bounding box center [940, 357] width 145 height 22
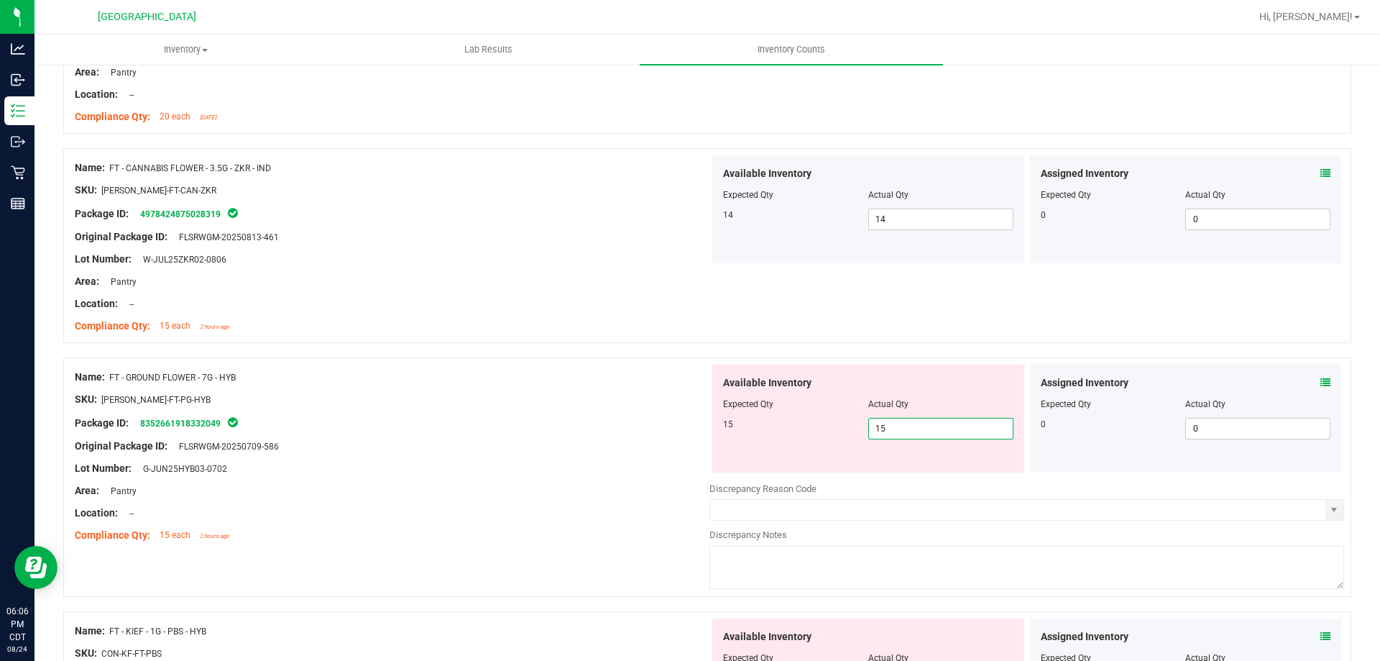
scroll to position [503, 0]
click at [481, 439] on div "Original Package ID: FLSRWGM-20250709-586" at bounding box center [392, 446] width 635 height 15
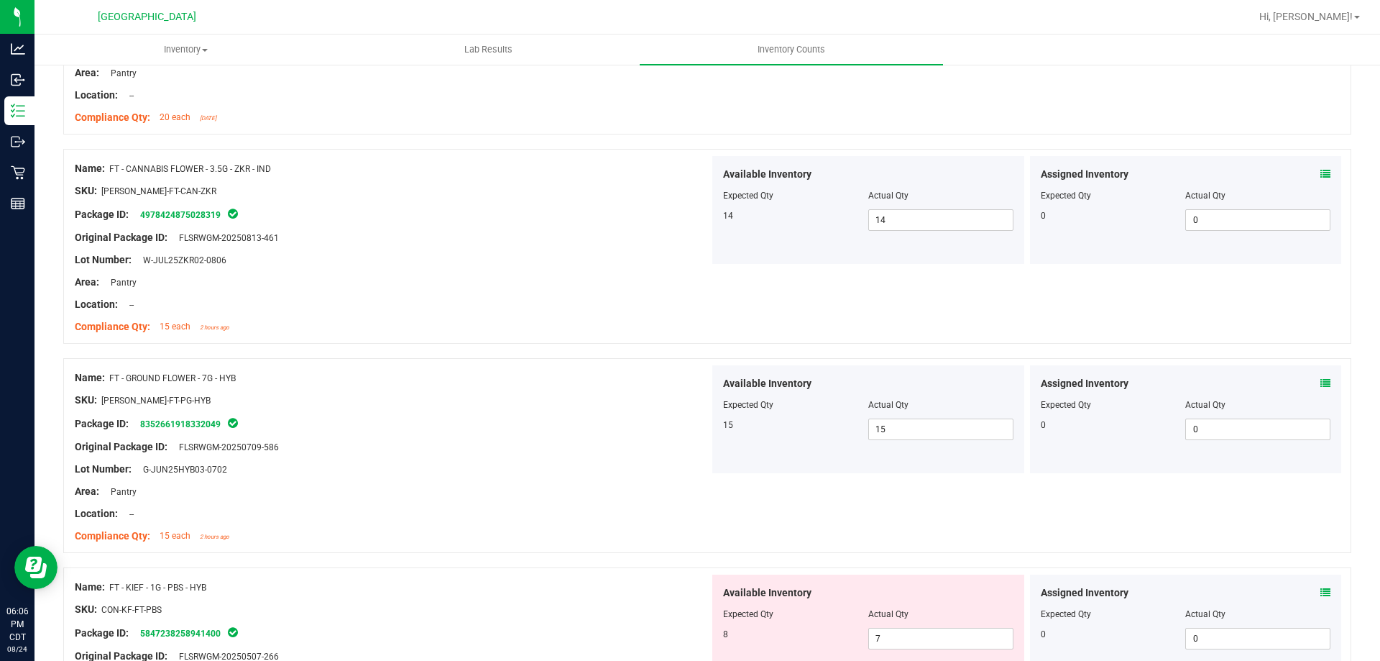
click at [481, 439] on div "Original Package ID: FLSRWGM-20250709-586" at bounding box center [392, 446] width 635 height 15
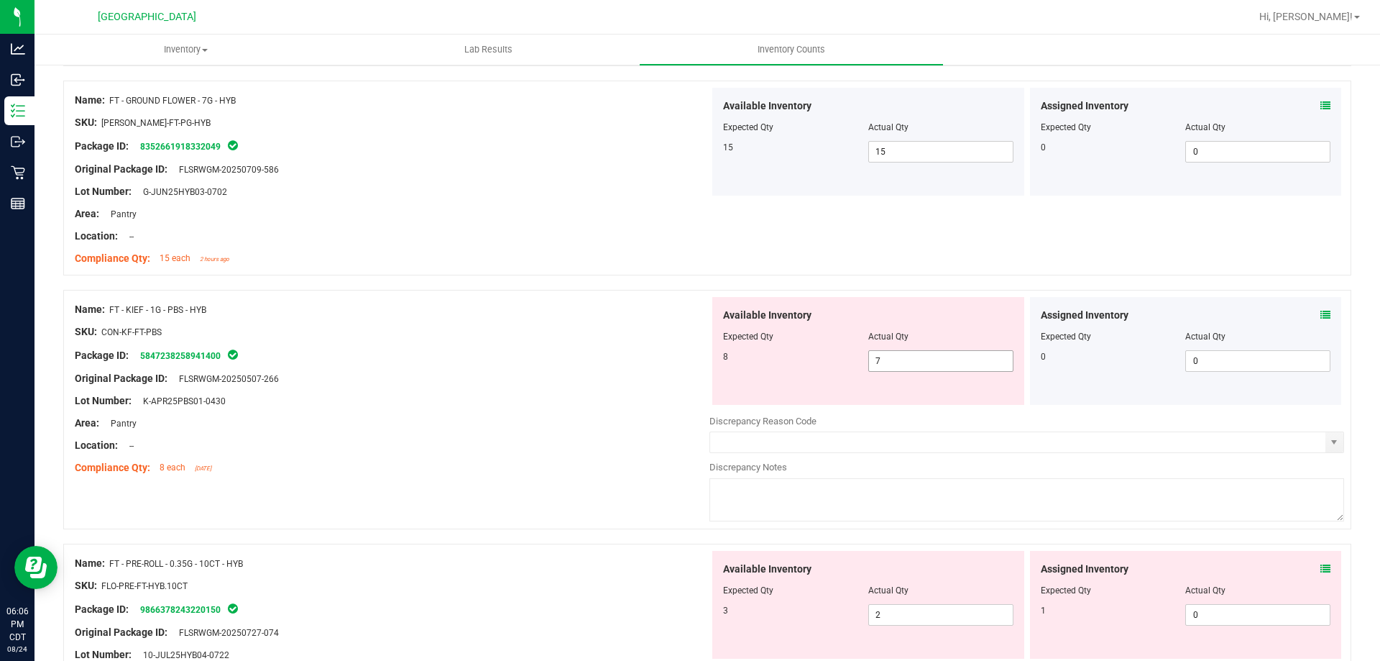
scroll to position [791, 0]
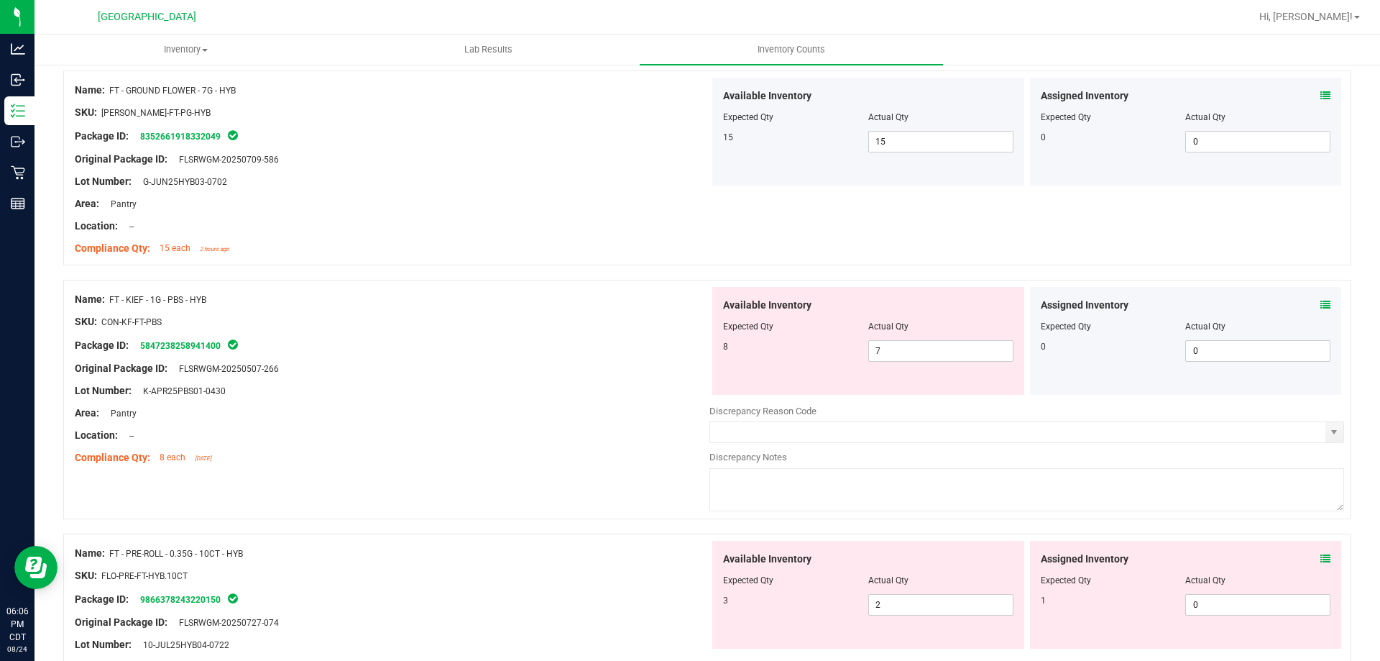
click at [1323, 305] on div "Assigned Inventory Expected Qty Actual Qty 0 0 0" at bounding box center [1186, 341] width 312 height 108
click at [1320, 305] on div "Assigned Inventory Expected Qty Actual Qty 0 0 0" at bounding box center [1186, 341] width 312 height 108
click at [1320, 306] on icon at bounding box center [1325, 305] width 10 height 10
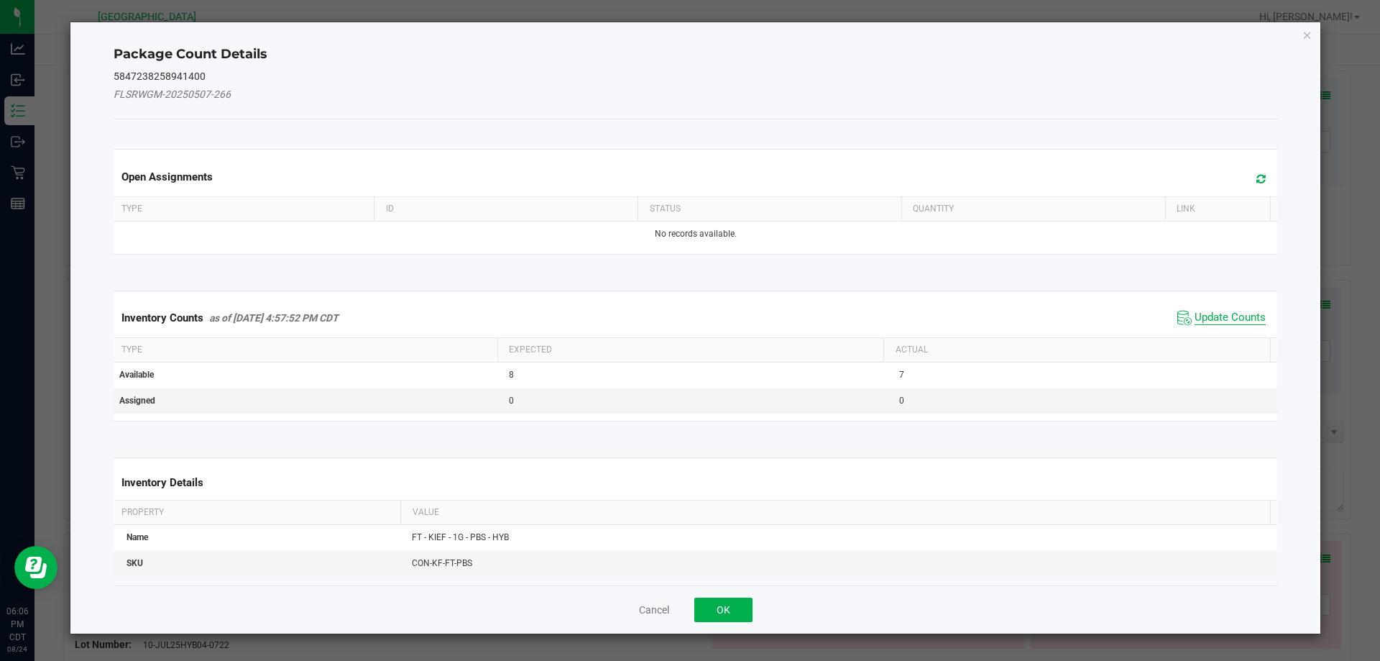
click at [1195, 321] on span "Update Counts" at bounding box center [1230, 318] width 71 height 14
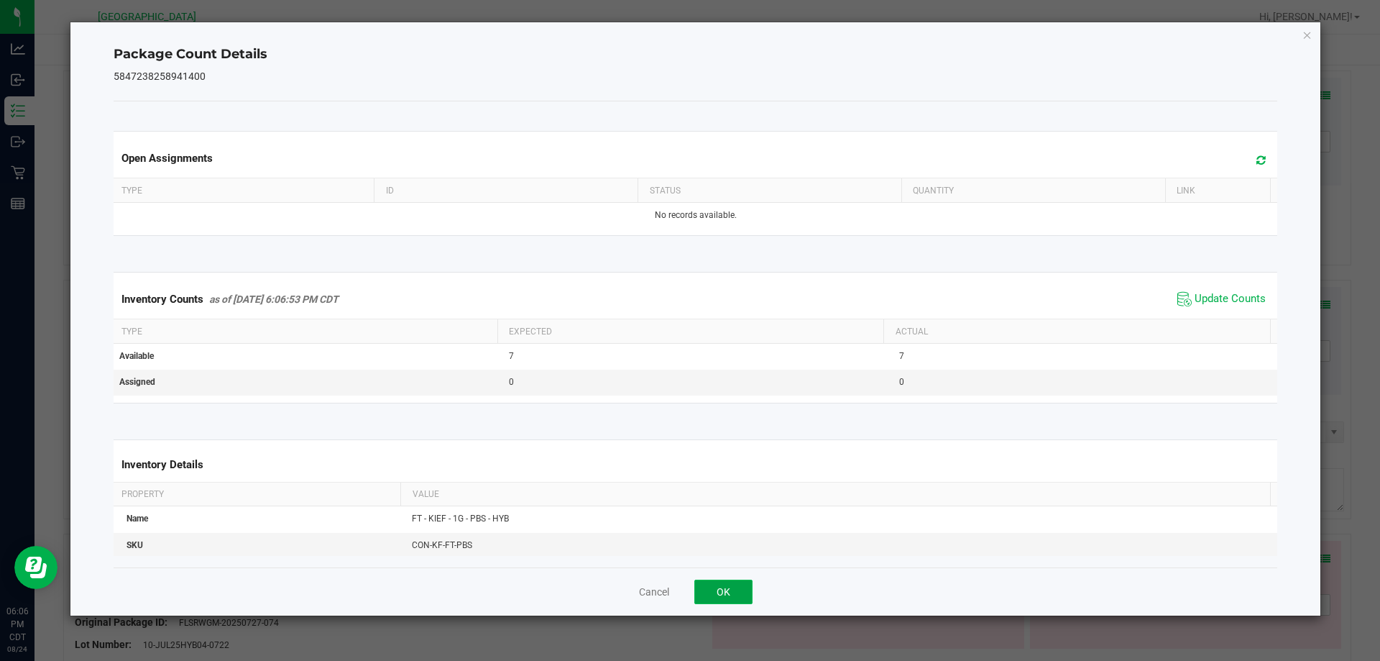
drag, startPoint x: 745, startPoint y: 588, endPoint x: 510, endPoint y: 529, distance: 241.6
click at [743, 588] on button "OK" at bounding box center [723, 591] width 58 height 24
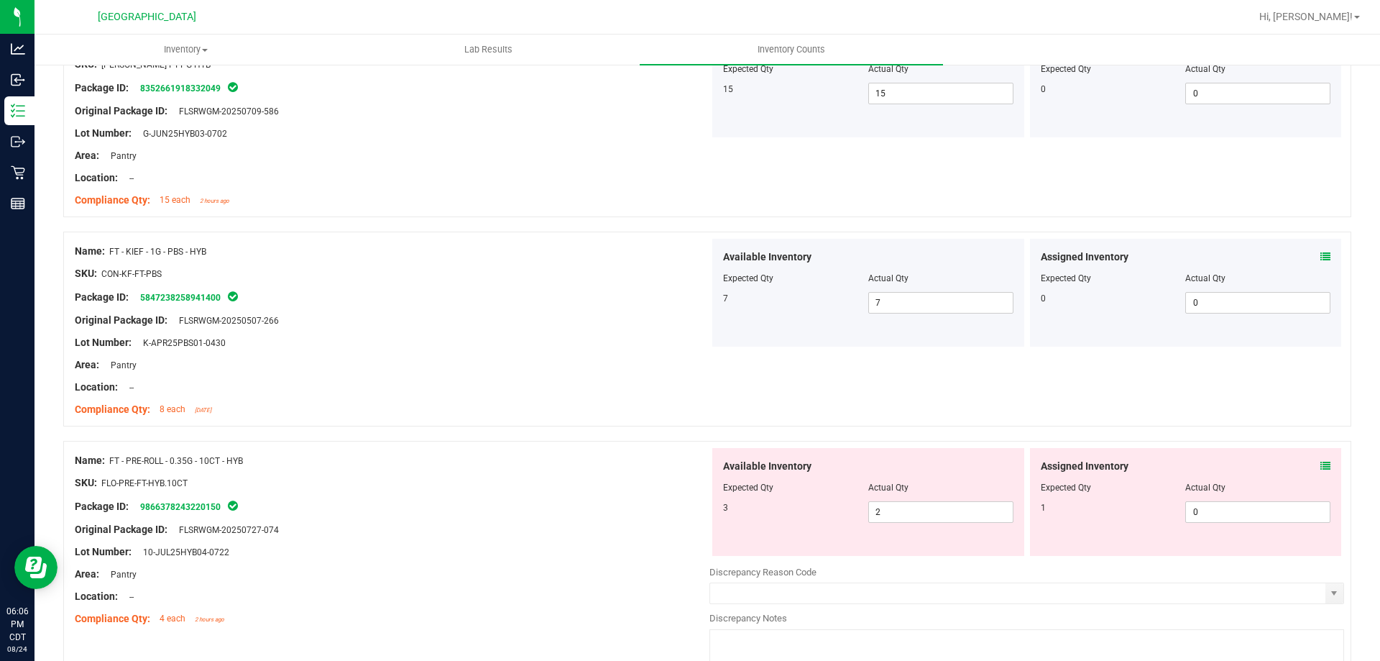
scroll to position [863, 0]
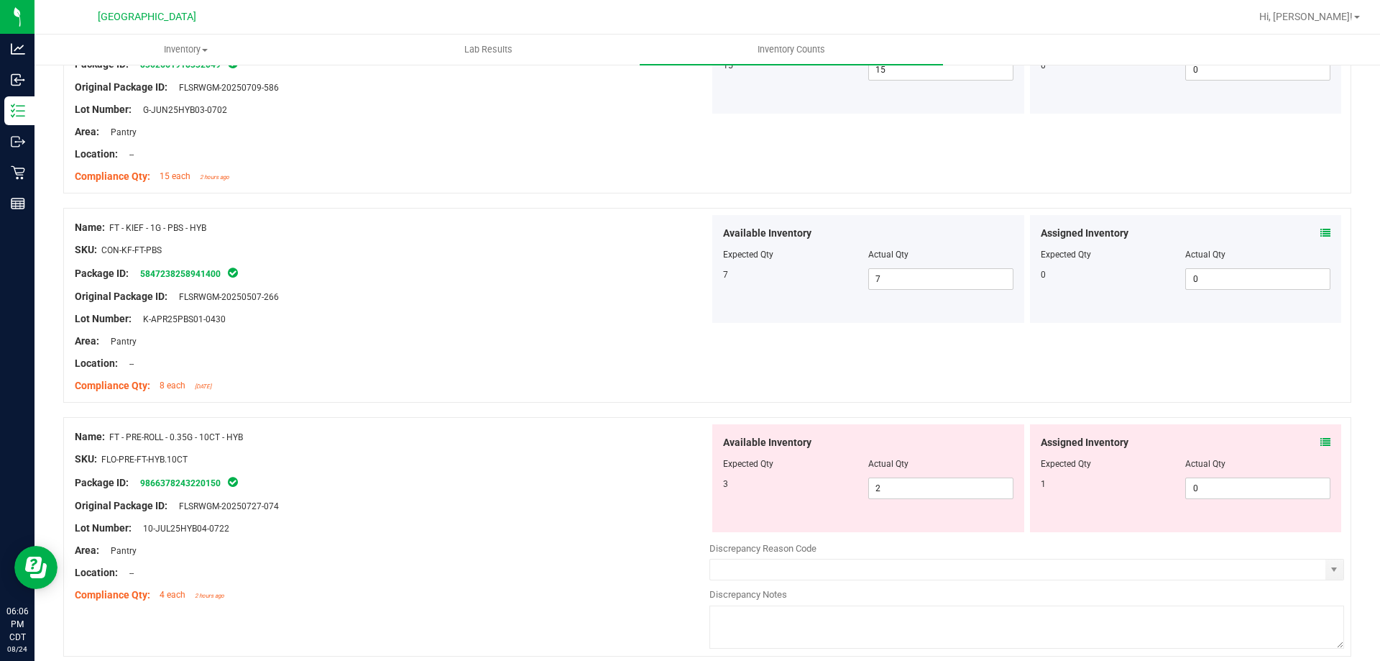
click at [1320, 445] on icon at bounding box center [1325, 442] width 10 height 10
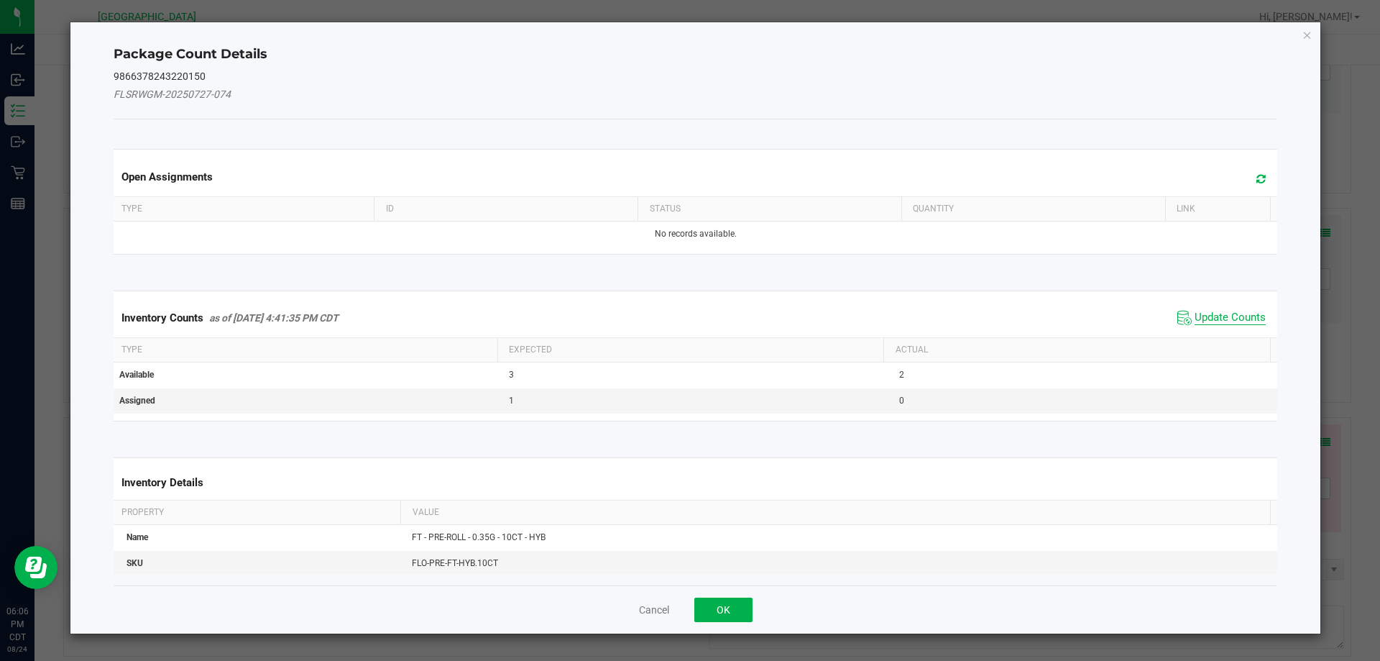
click at [1210, 316] on span "Update Counts" at bounding box center [1230, 318] width 71 height 14
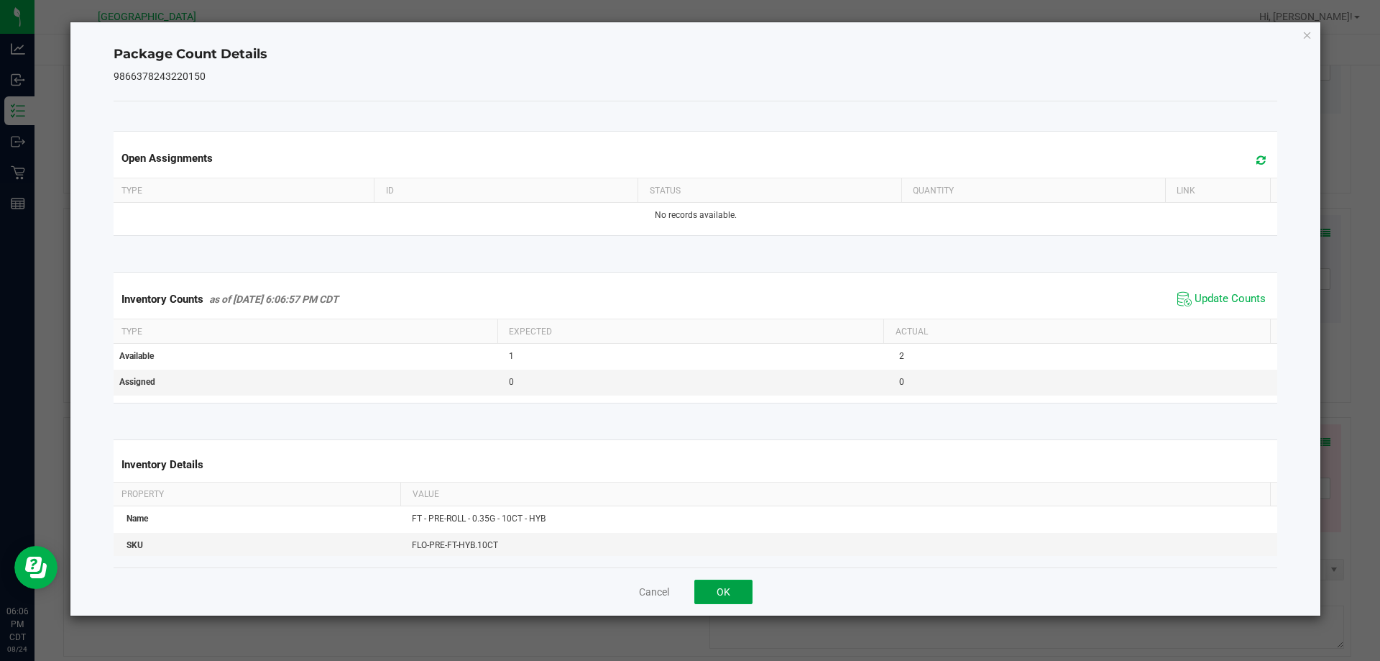
click at [723, 587] on button "OK" at bounding box center [723, 591] width 58 height 24
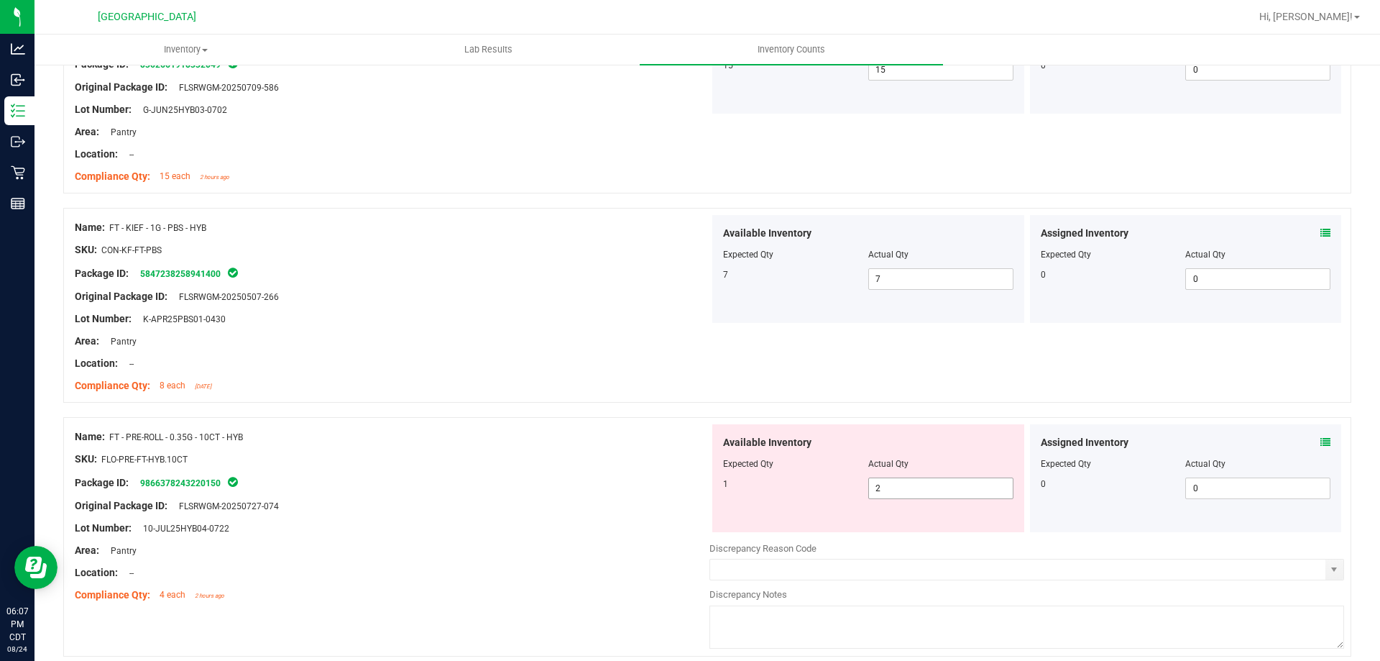
click at [916, 492] on span "2 2" at bounding box center [940, 488] width 145 height 22
click at [571, 553] on div "Area: Pantry" at bounding box center [392, 550] width 635 height 15
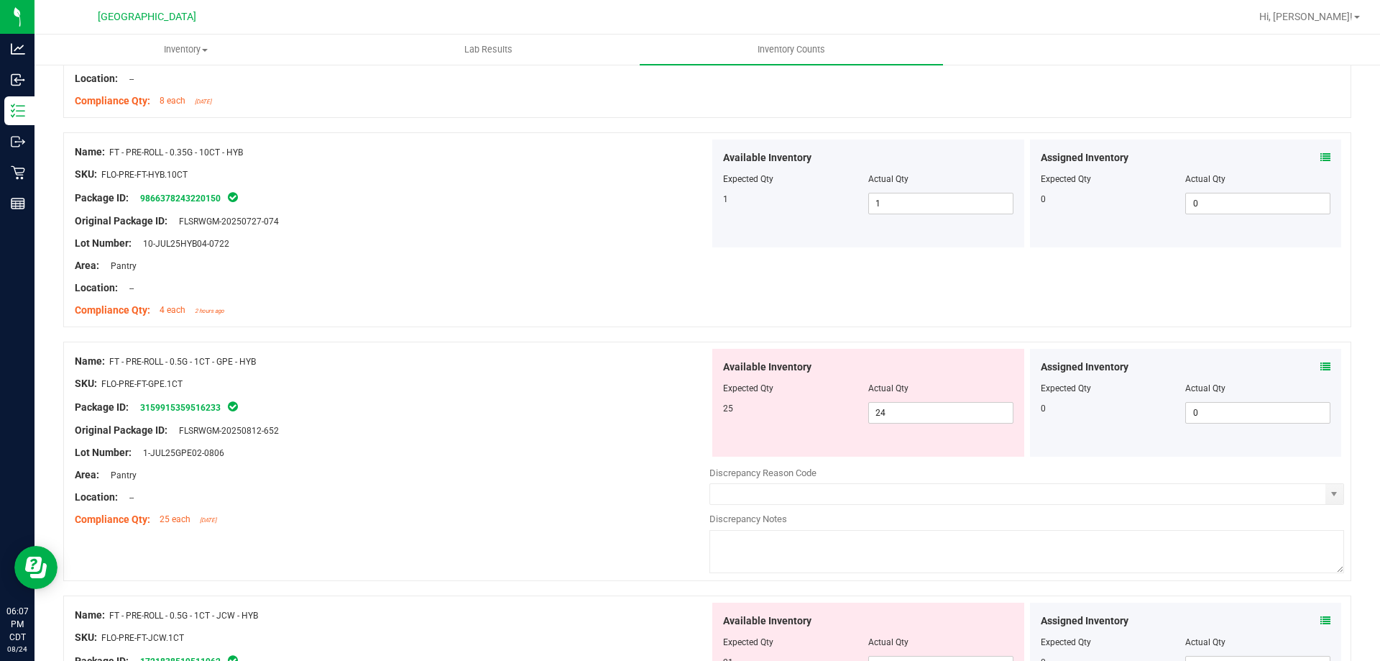
scroll to position [1150, 0]
click at [1323, 370] on div "Assigned Inventory Expected Qty Actual Qty 0 0 0" at bounding box center [1186, 400] width 312 height 108
click at [1320, 366] on icon at bounding box center [1325, 364] width 10 height 10
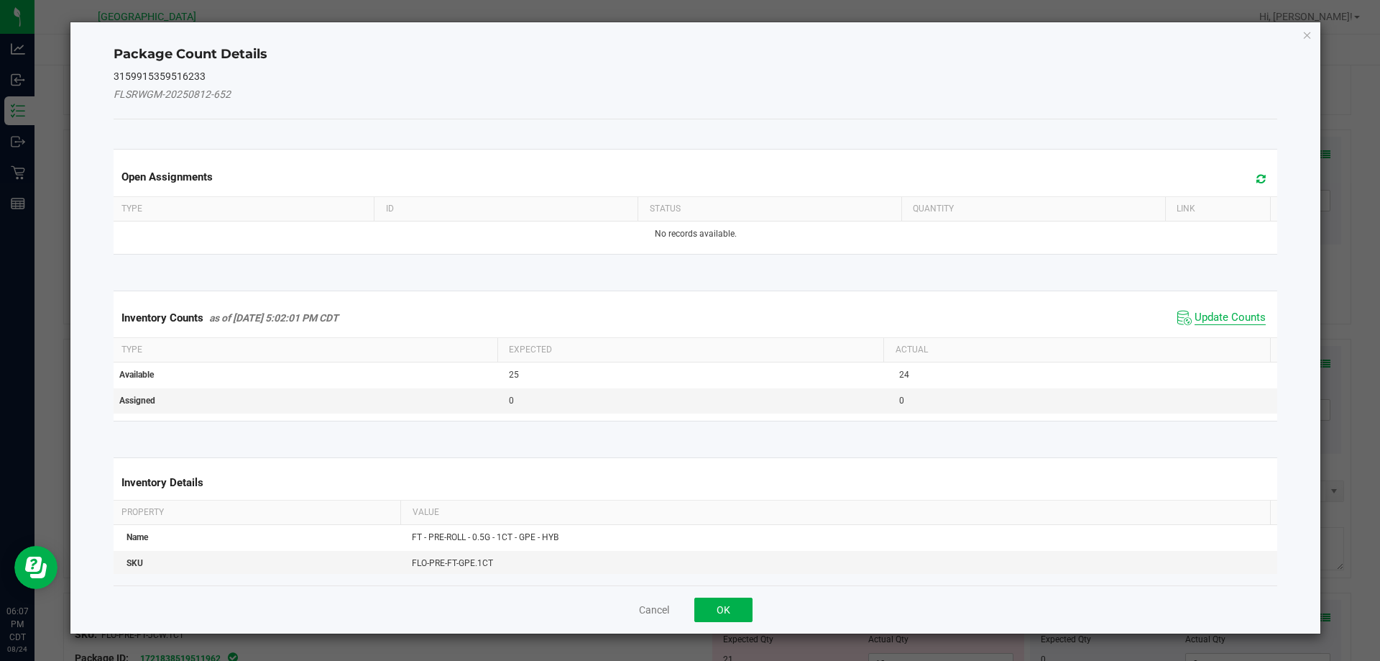
click at [1196, 321] on span "Update Counts" at bounding box center [1230, 318] width 71 height 14
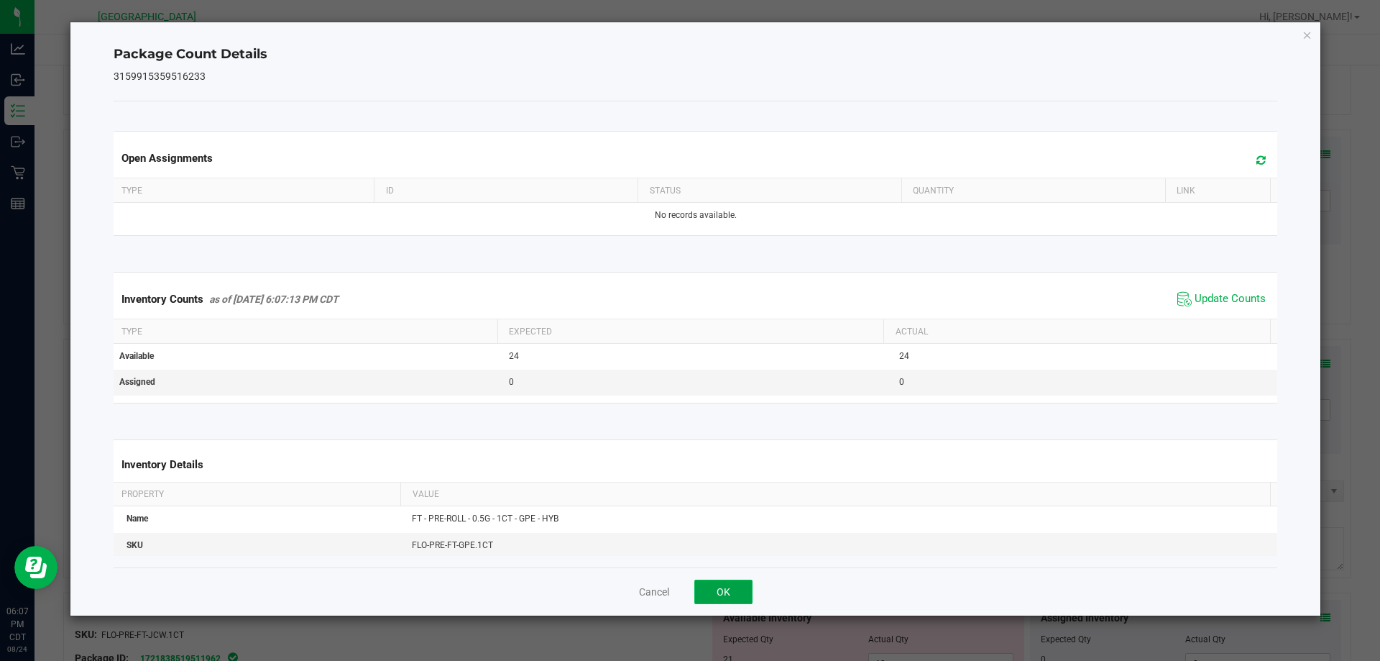
click at [717, 587] on button "OK" at bounding box center [723, 591] width 58 height 24
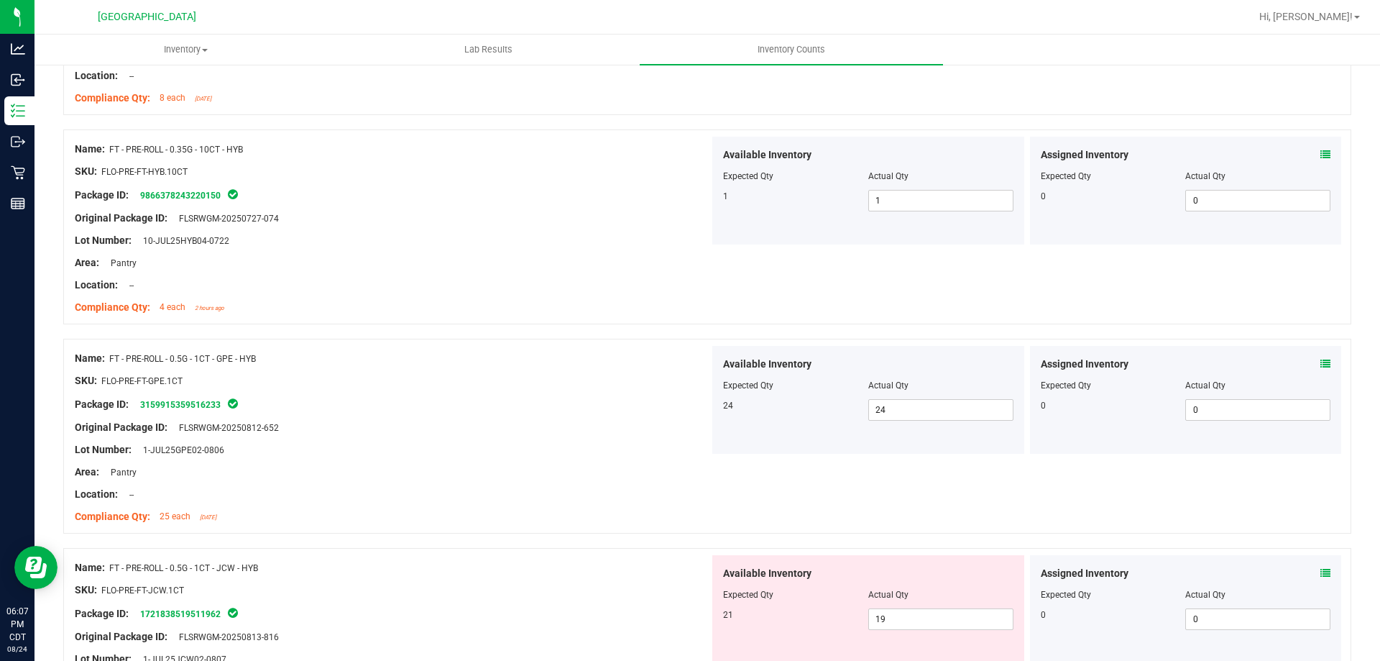
scroll to position [1222, 0]
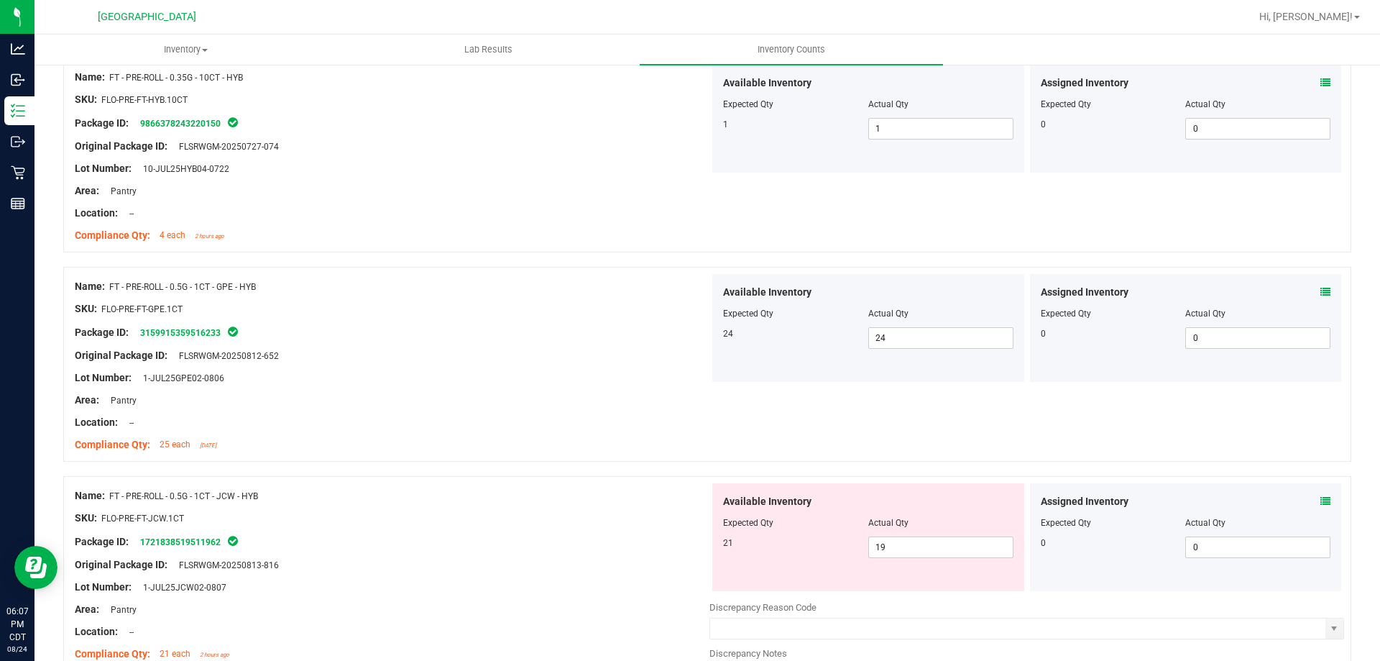
click at [1320, 497] on icon at bounding box center [1325, 501] width 10 height 10
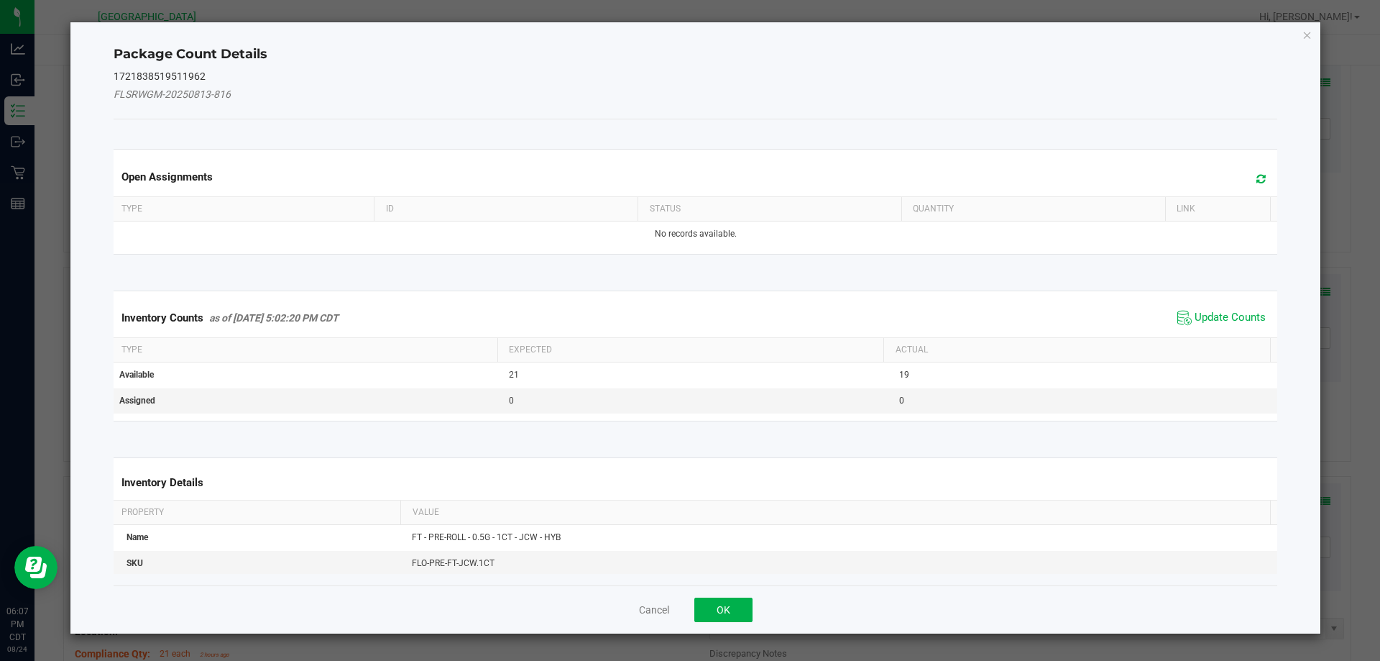
click at [1208, 325] on span "Update Counts" at bounding box center [1222, 318] width 96 height 22
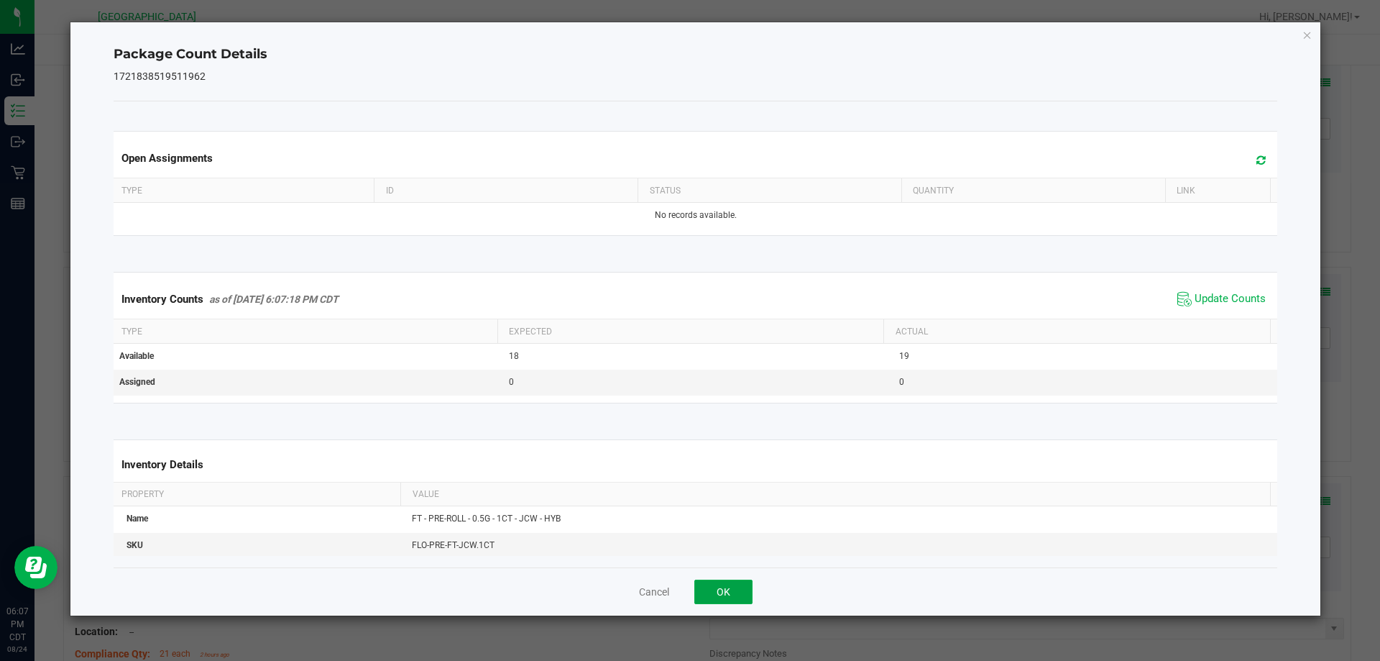
drag, startPoint x: 749, startPoint y: 591, endPoint x: 536, endPoint y: 525, distance: 222.6
click at [746, 591] on button "OK" at bounding box center [723, 591] width 58 height 24
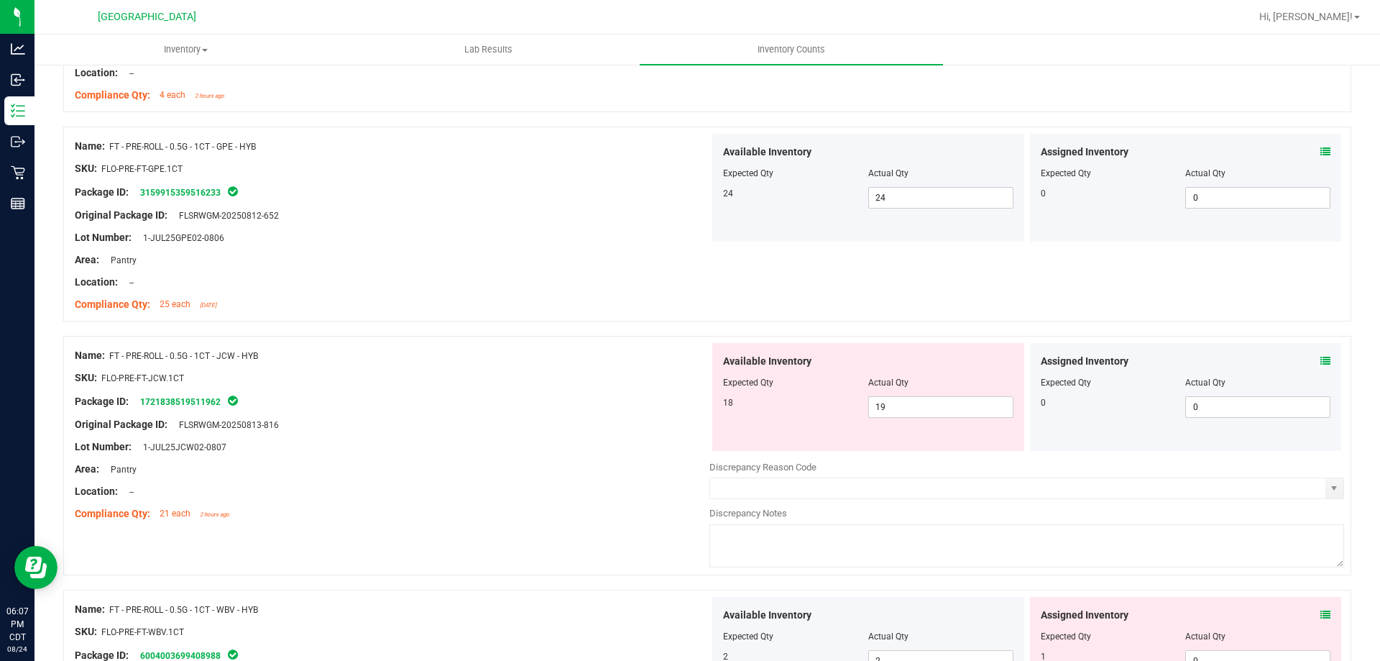
scroll to position [1366, 0]
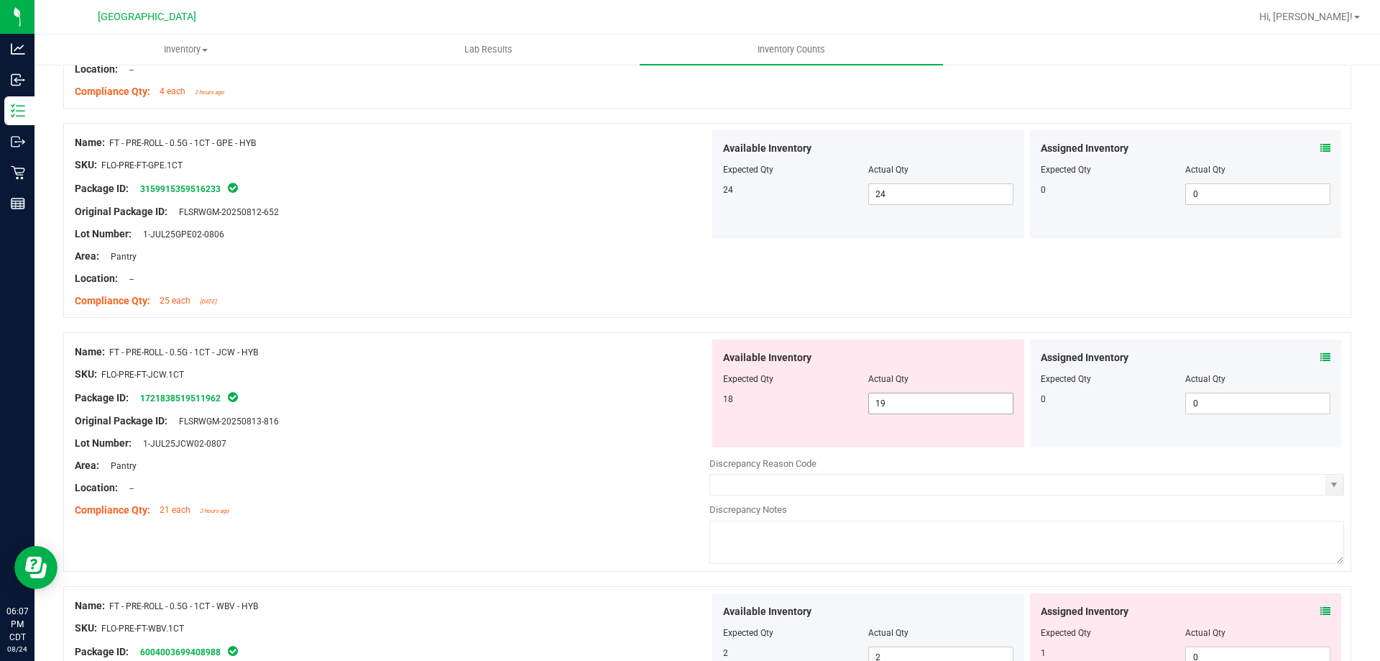
click at [969, 397] on span "19 19" at bounding box center [940, 403] width 145 height 22
click at [639, 431] on div at bounding box center [392, 431] width 635 height 7
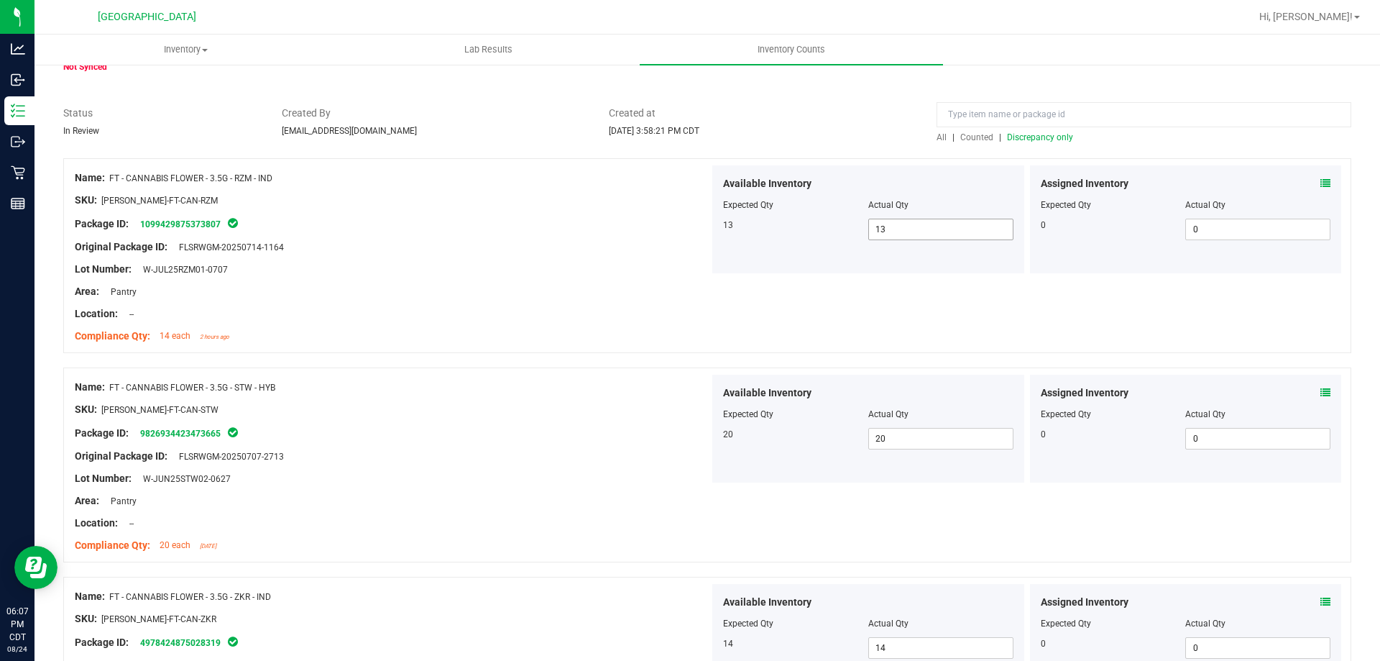
scroll to position [0, 0]
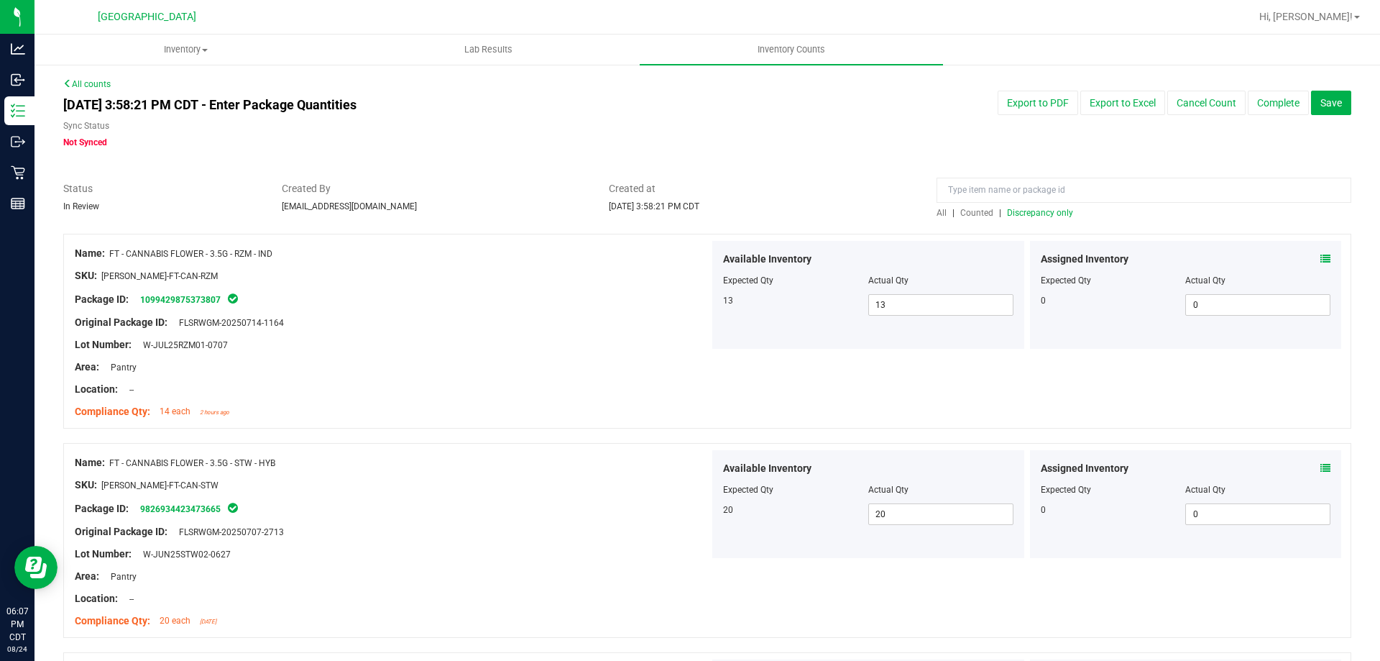
click at [1029, 209] on span "Discrepancy only" at bounding box center [1040, 213] width 66 height 10
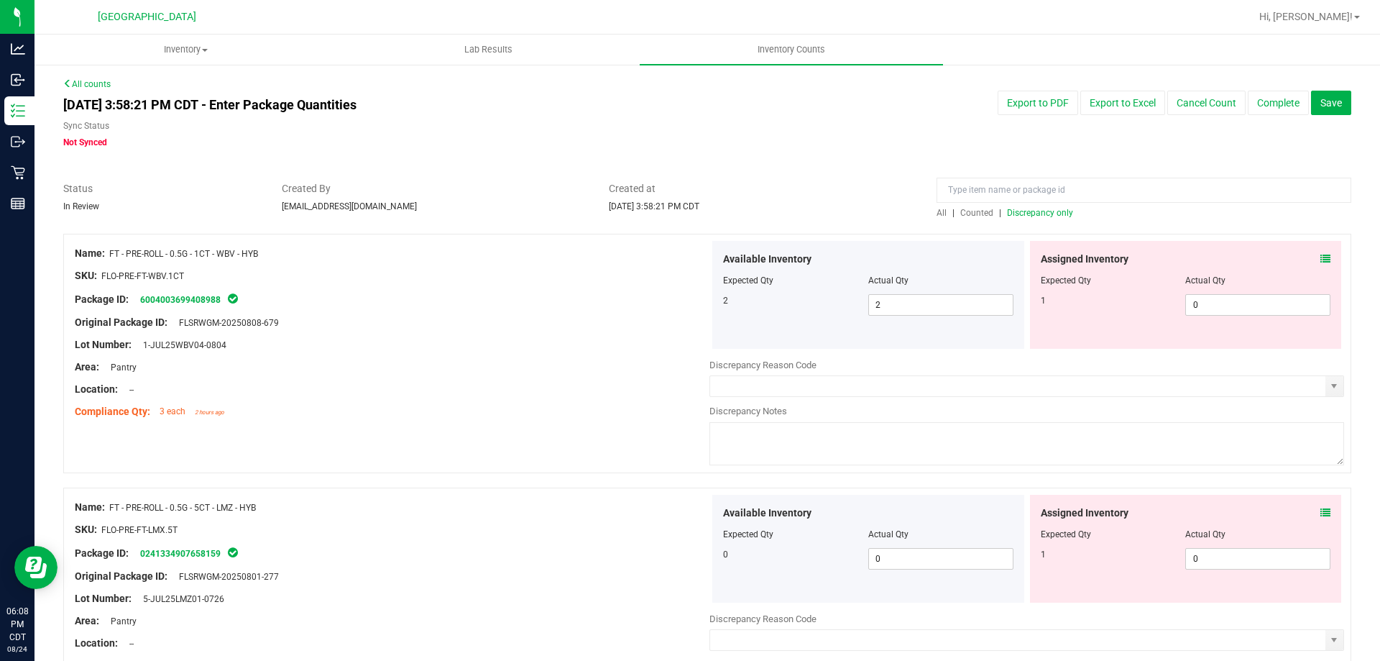
click at [1320, 259] on icon at bounding box center [1325, 259] width 10 height 10
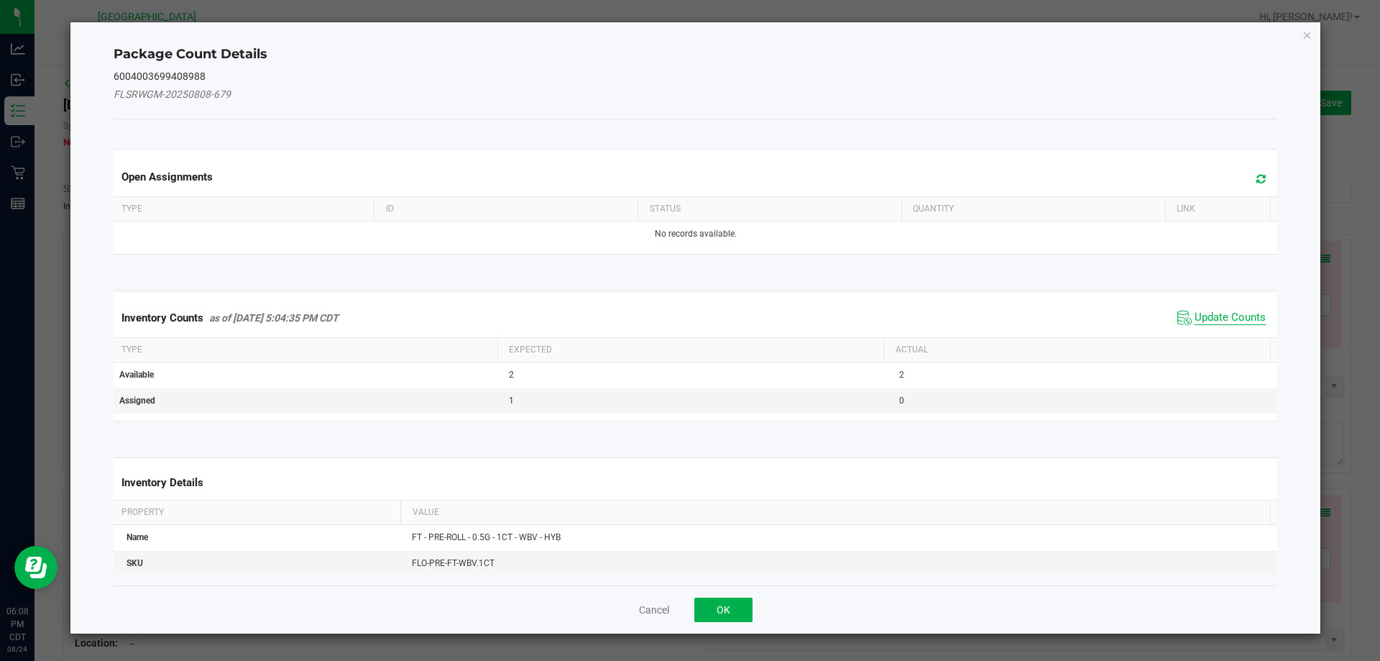
click at [1195, 321] on span "Update Counts" at bounding box center [1230, 318] width 71 height 14
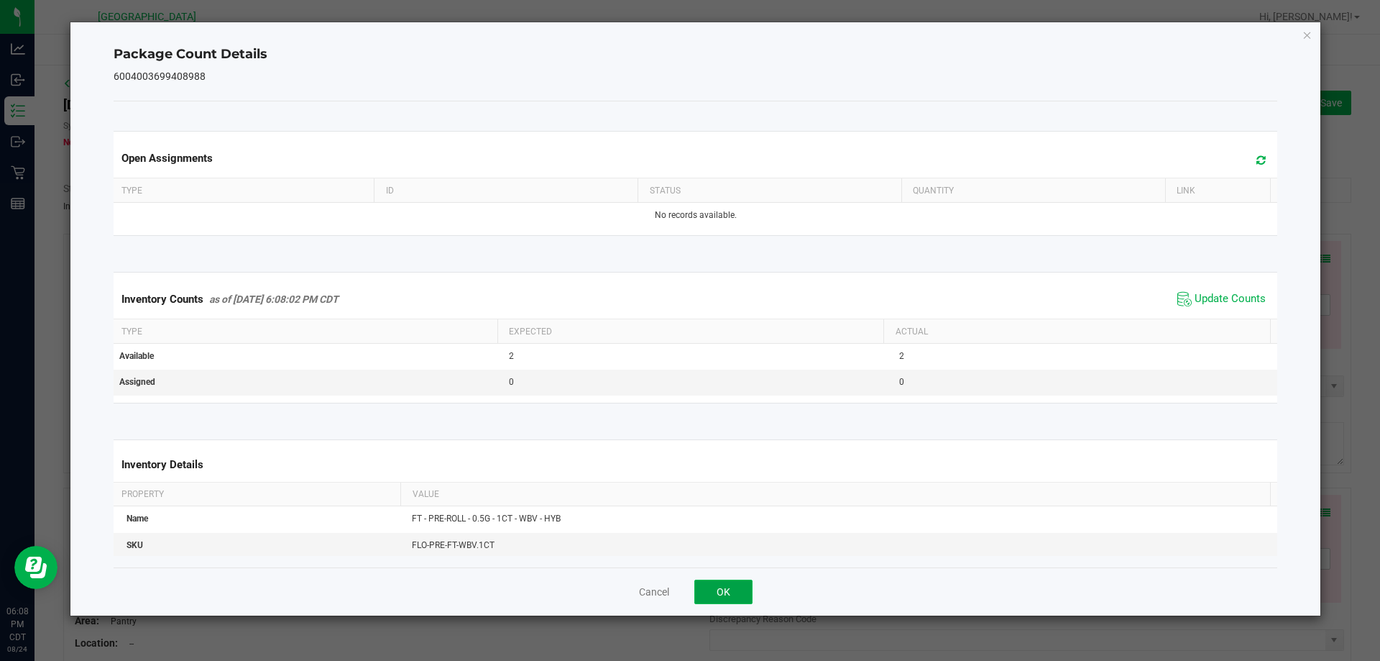
click at [716, 592] on button "OK" at bounding box center [723, 591] width 58 height 24
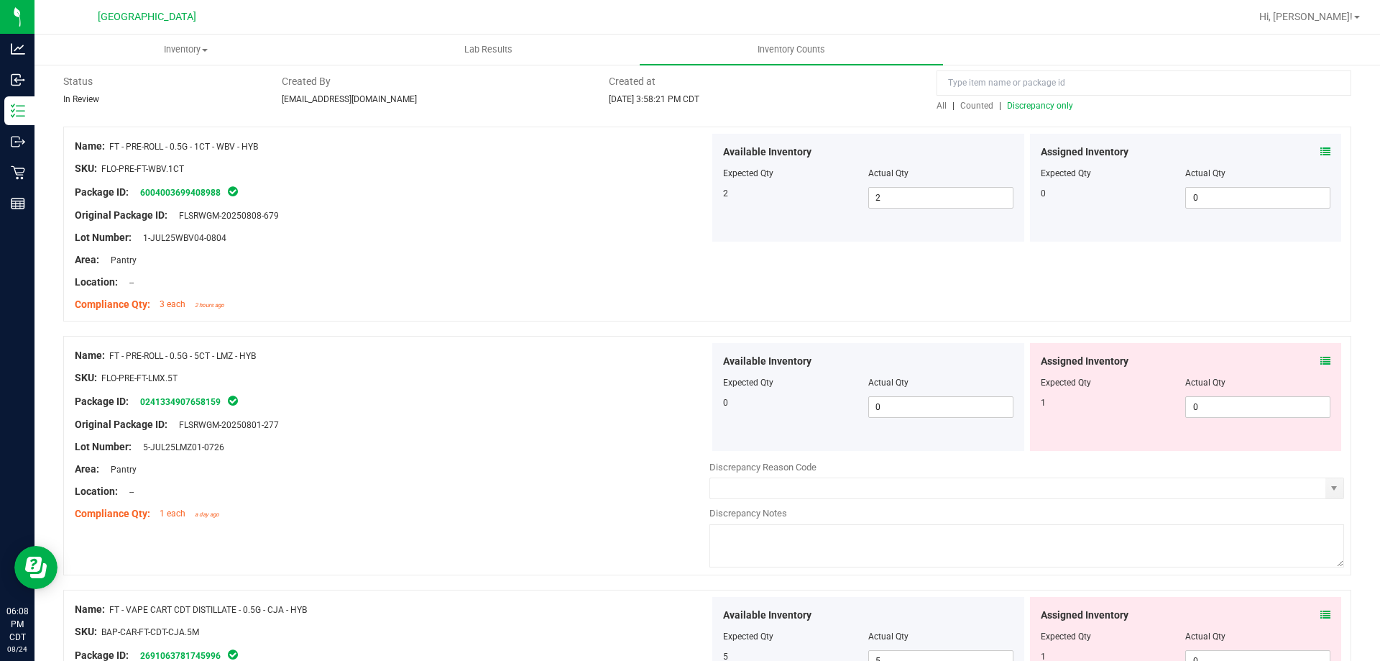
scroll to position [216, 0]
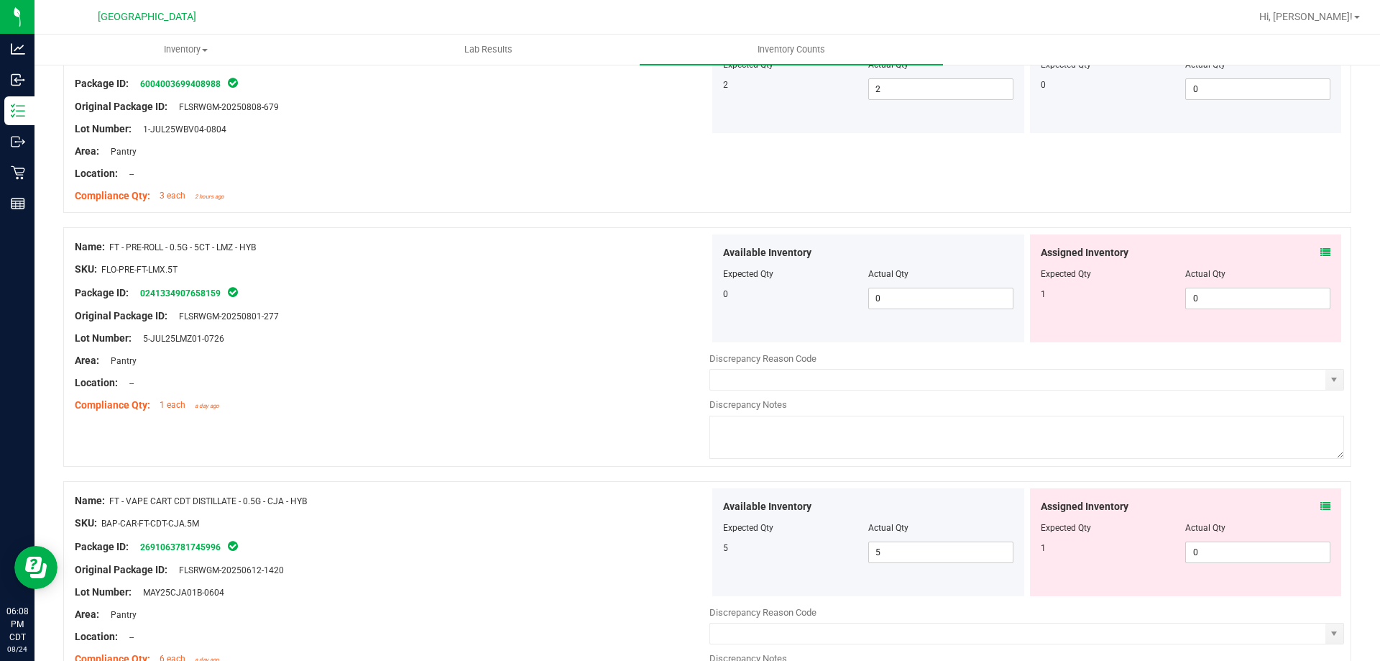
click at [1320, 254] on div "Assigned Inventory Expected Qty Actual Qty 1 0 0" at bounding box center [1186, 288] width 312 height 108
click at [1320, 253] on icon at bounding box center [1325, 252] width 10 height 10
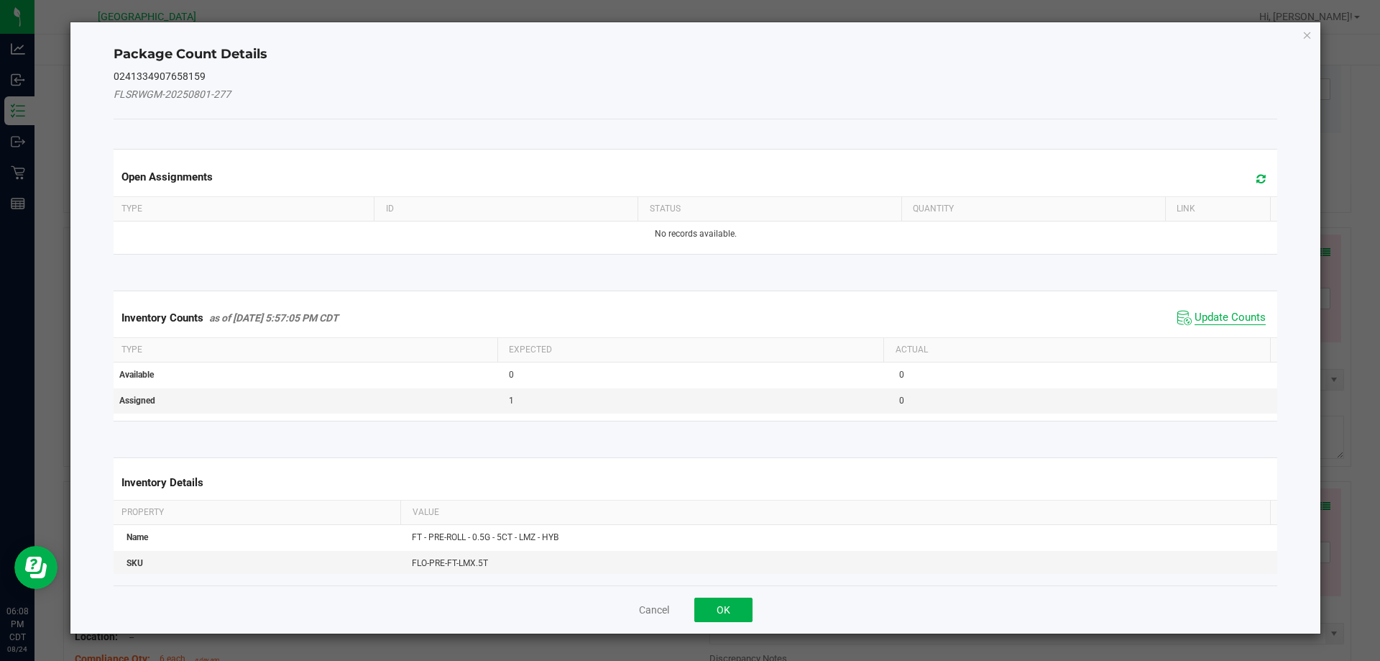
drag, startPoint x: 1214, startPoint y: 318, endPoint x: 1156, endPoint y: 378, distance: 82.9
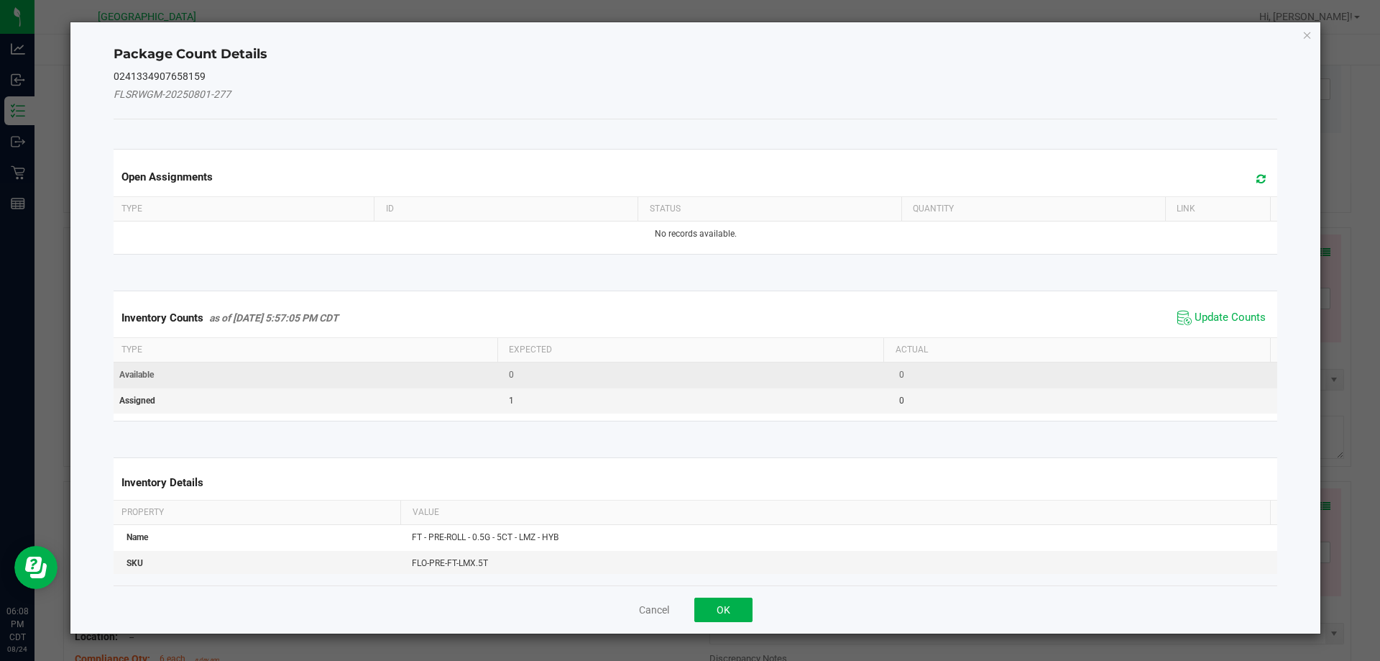
click at [1213, 318] on span "Update Counts" at bounding box center [1230, 318] width 71 height 14
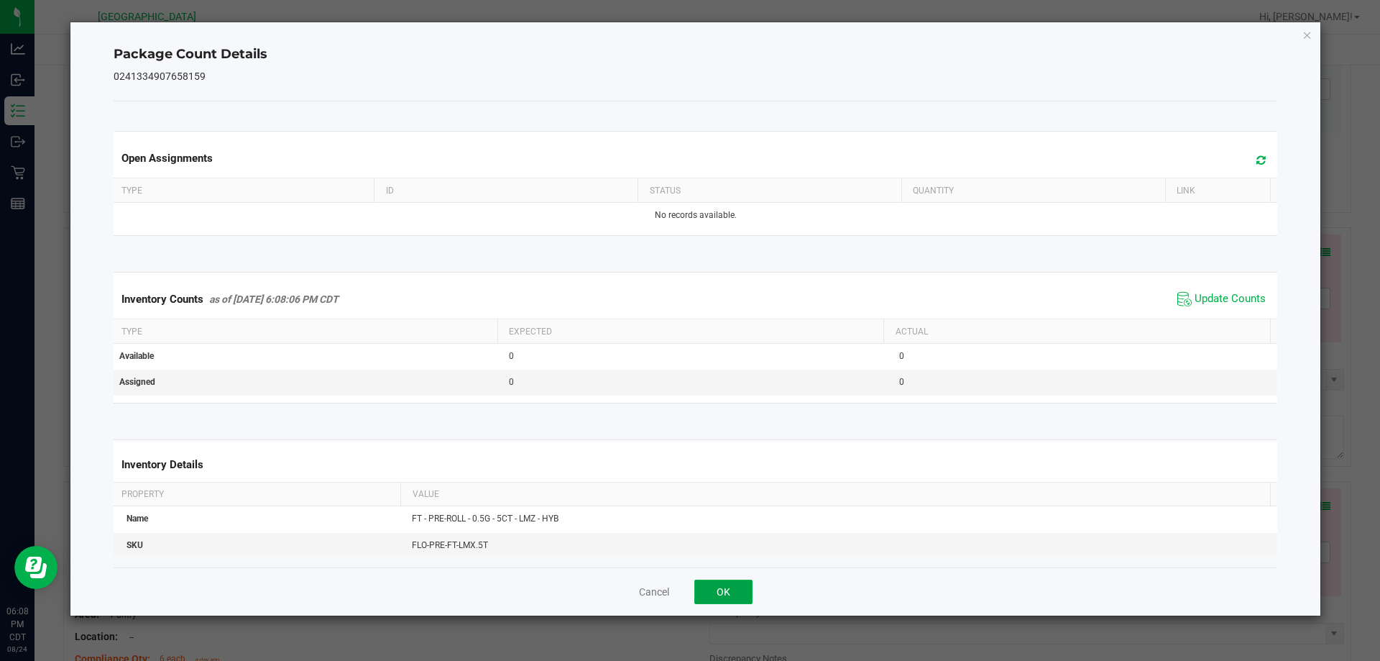
drag, startPoint x: 724, startPoint y: 588, endPoint x: 492, endPoint y: 465, distance: 262.1
click at [717, 589] on button "OK" at bounding box center [723, 591] width 58 height 24
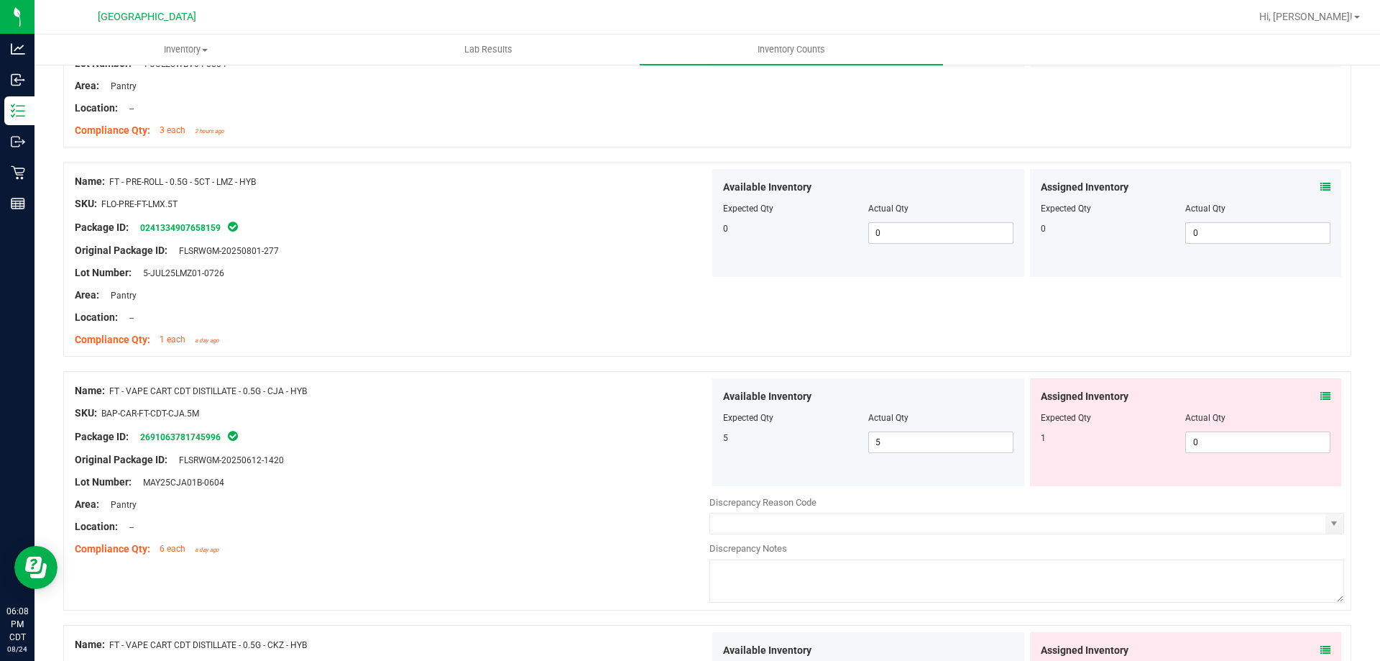
scroll to position [431, 0]
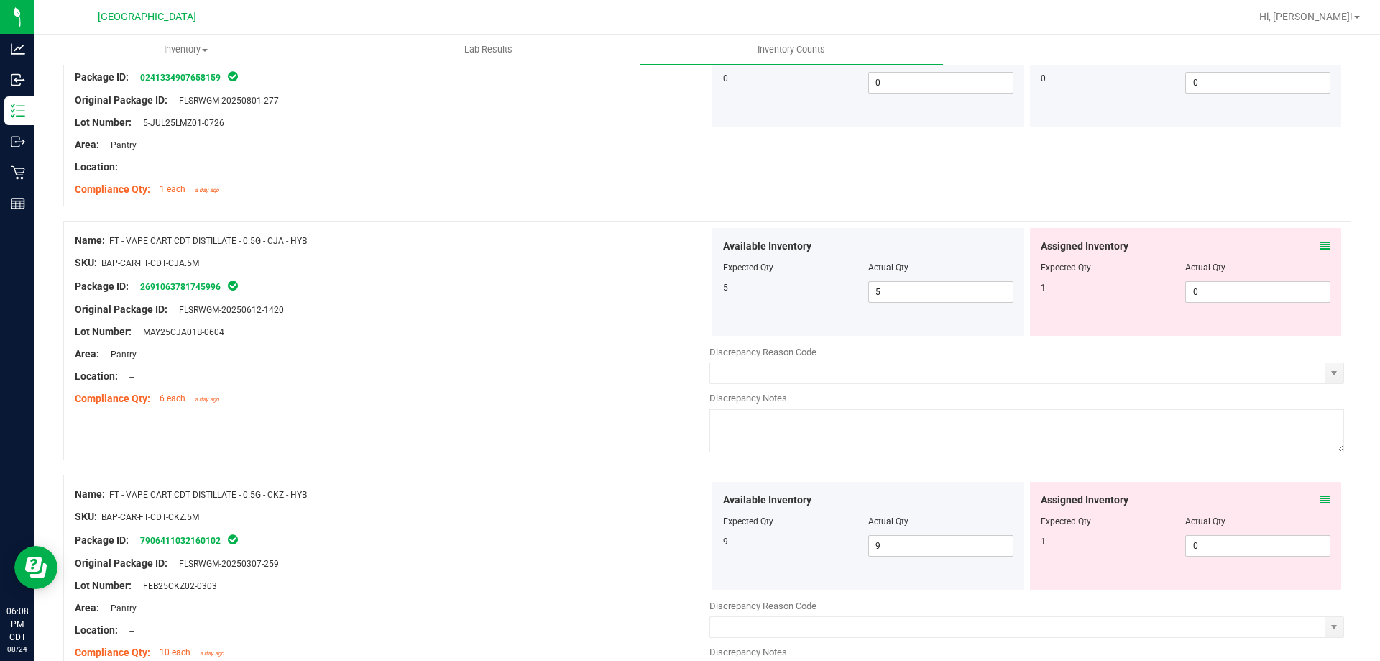
click at [1320, 244] on icon at bounding box center [1325, 246] width 10 height 10
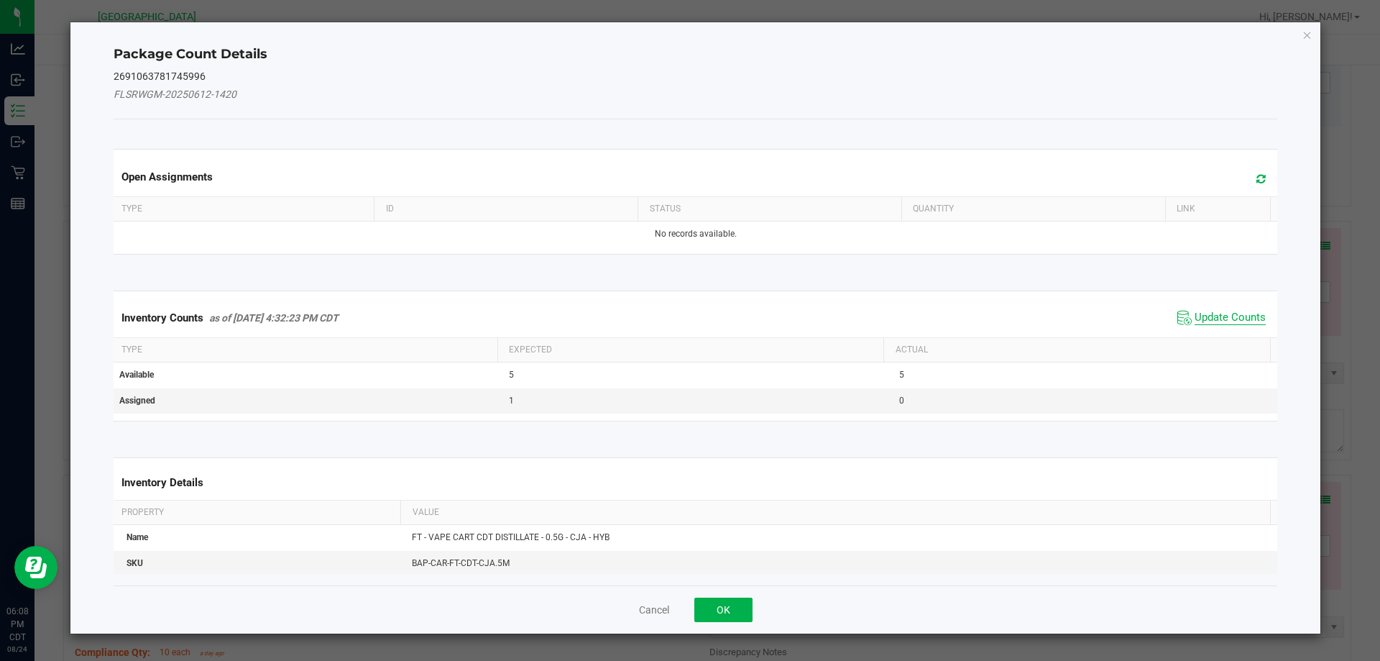
click at [1218, 322] on span "Update Counts" at bounding box center [1230, 318] width 71 height 14
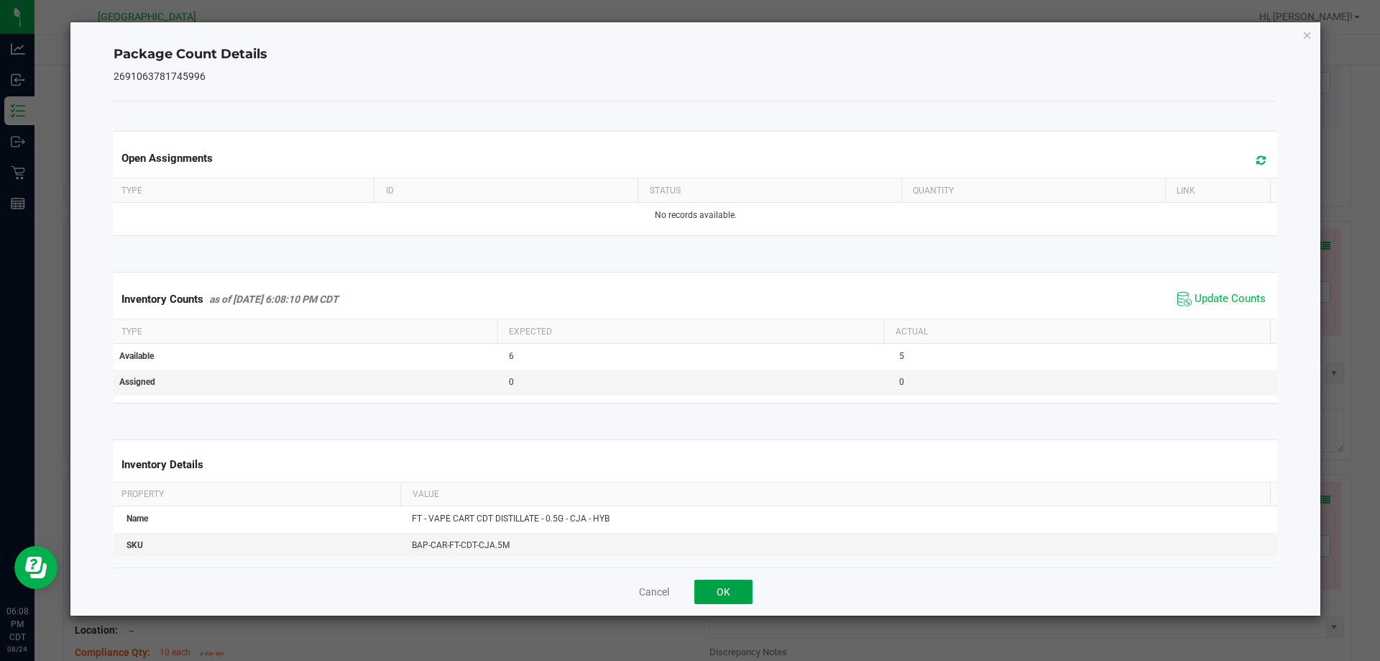
click at [709, 588] on button "OK" at bounding box center [723, 591] width 58 height 24
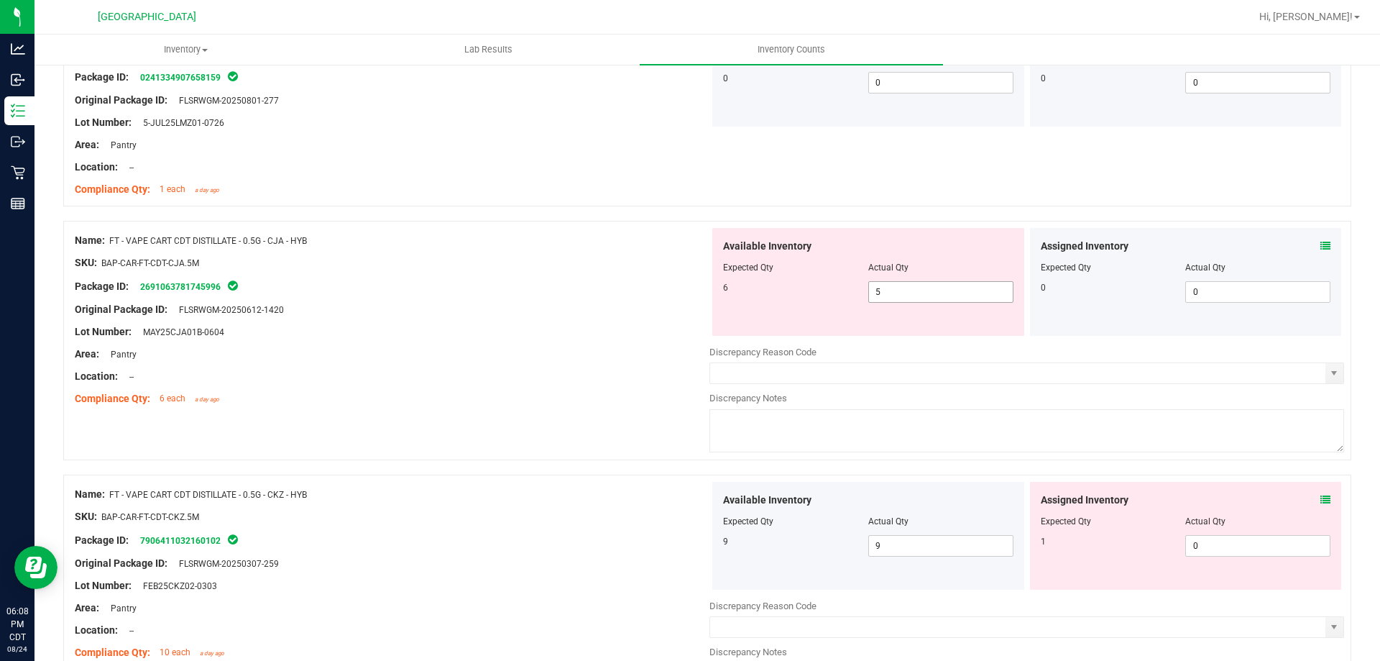
click at [895, 293] on span "5 5" at bounding box center [940, 292] width 145 height 22
click at [580, 343] on div at bounding box center [392, 342] width 635 height 7
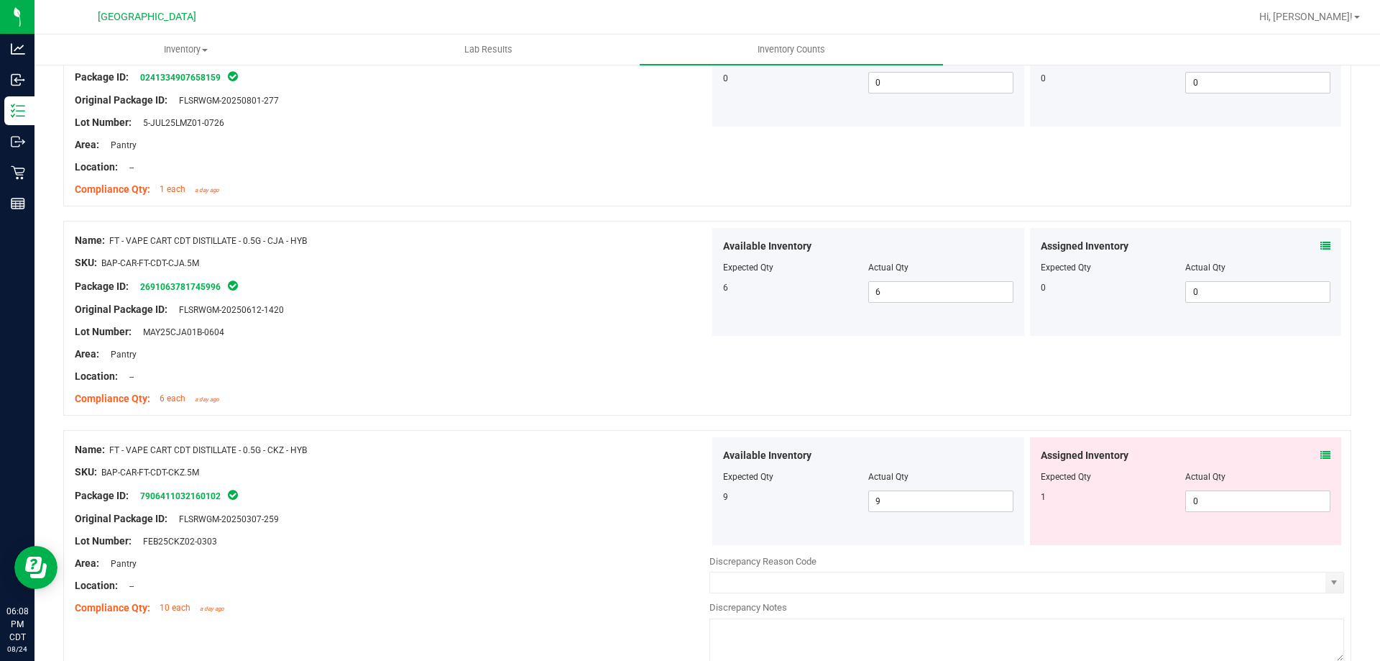
click at [1320, 454] on icon at bounding box center [1325, 455] width 10 height 10
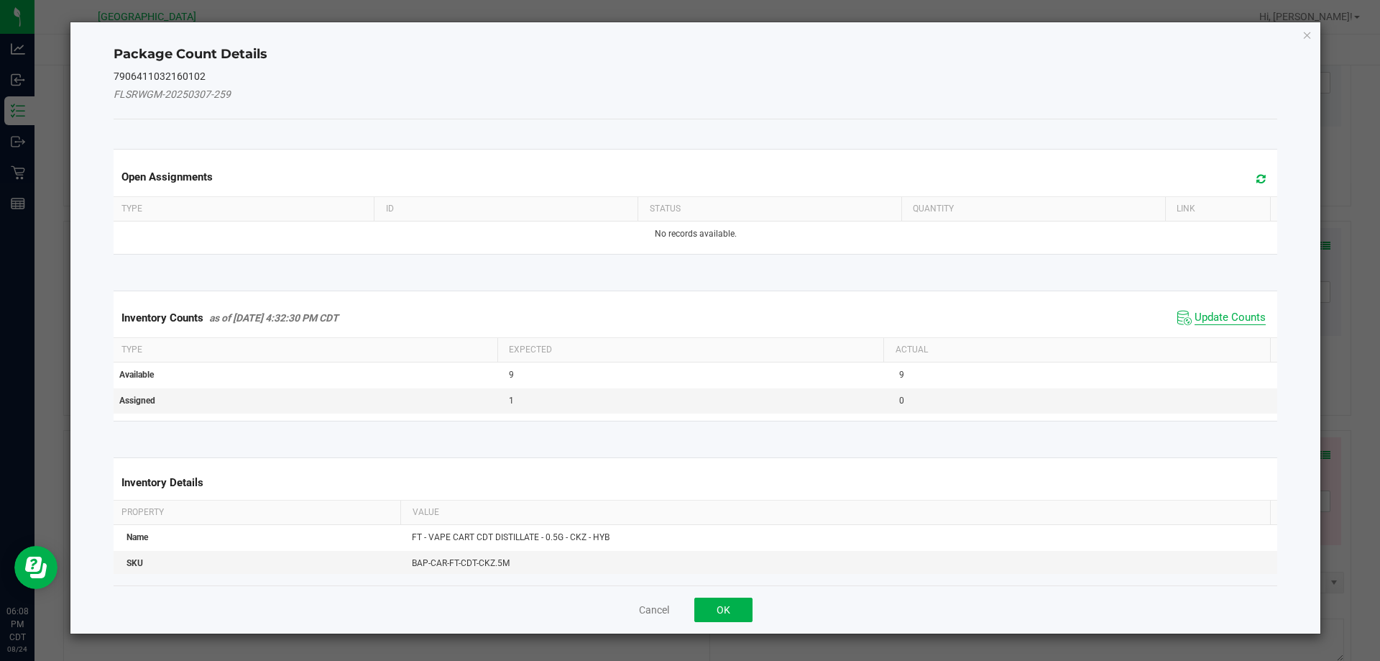
click at [1231, 319] on span "Update Counts" at bounding box center [1230, 318] width 71 height 14
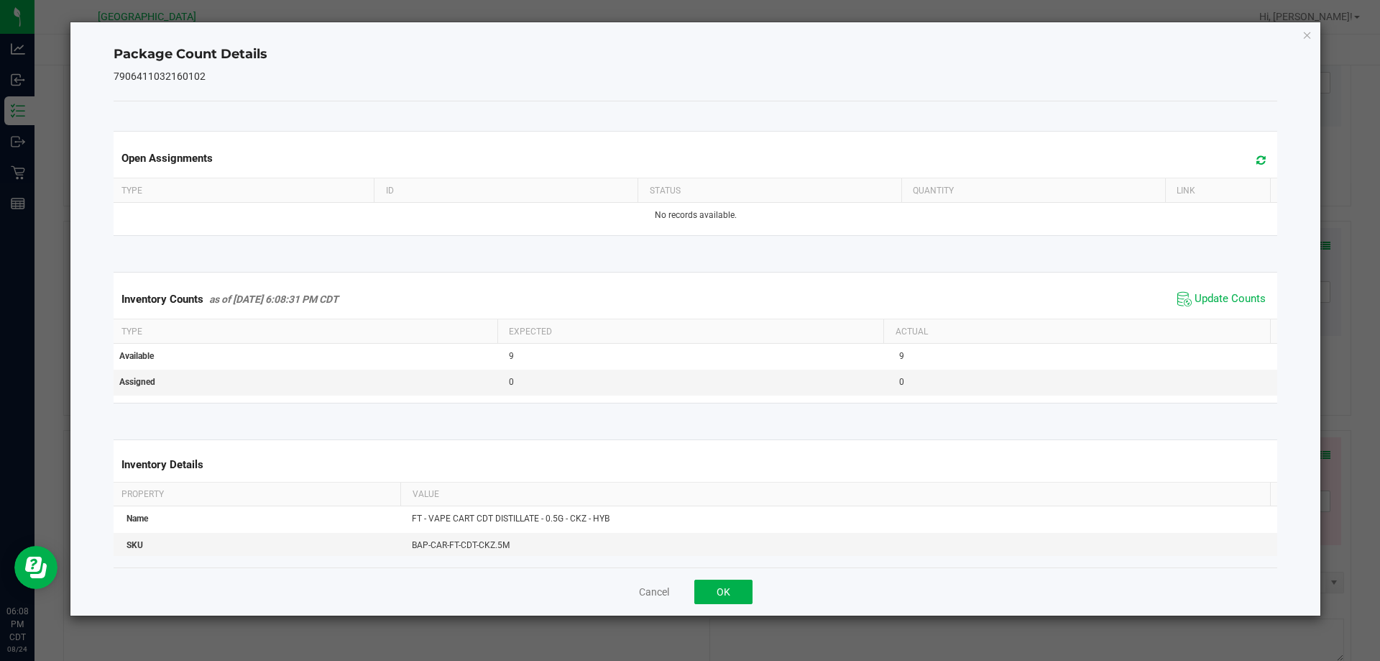
click at [712, 607] on div "Cancel OK" at bounding box center [696, 591] width 1164 height 48
click at [725, 597] on button "OK" at bounding box center [723, 591] width 58 height 24
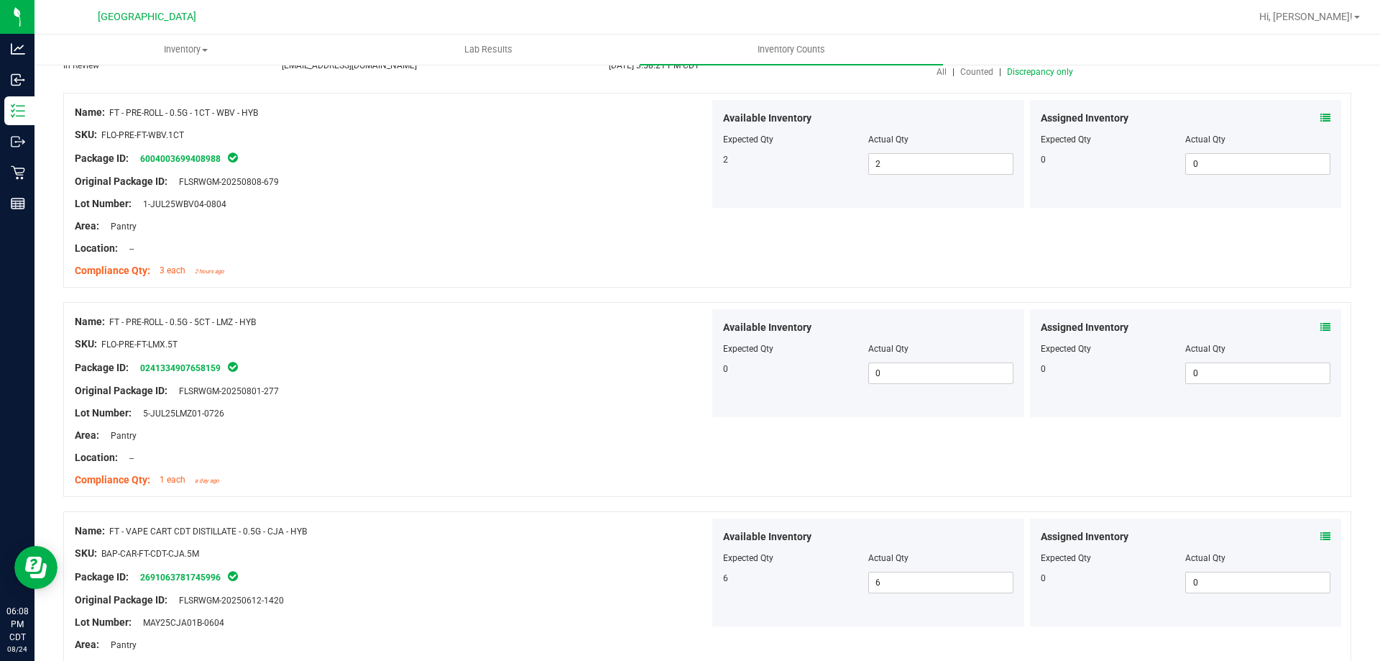
scroll to position [0, 0]
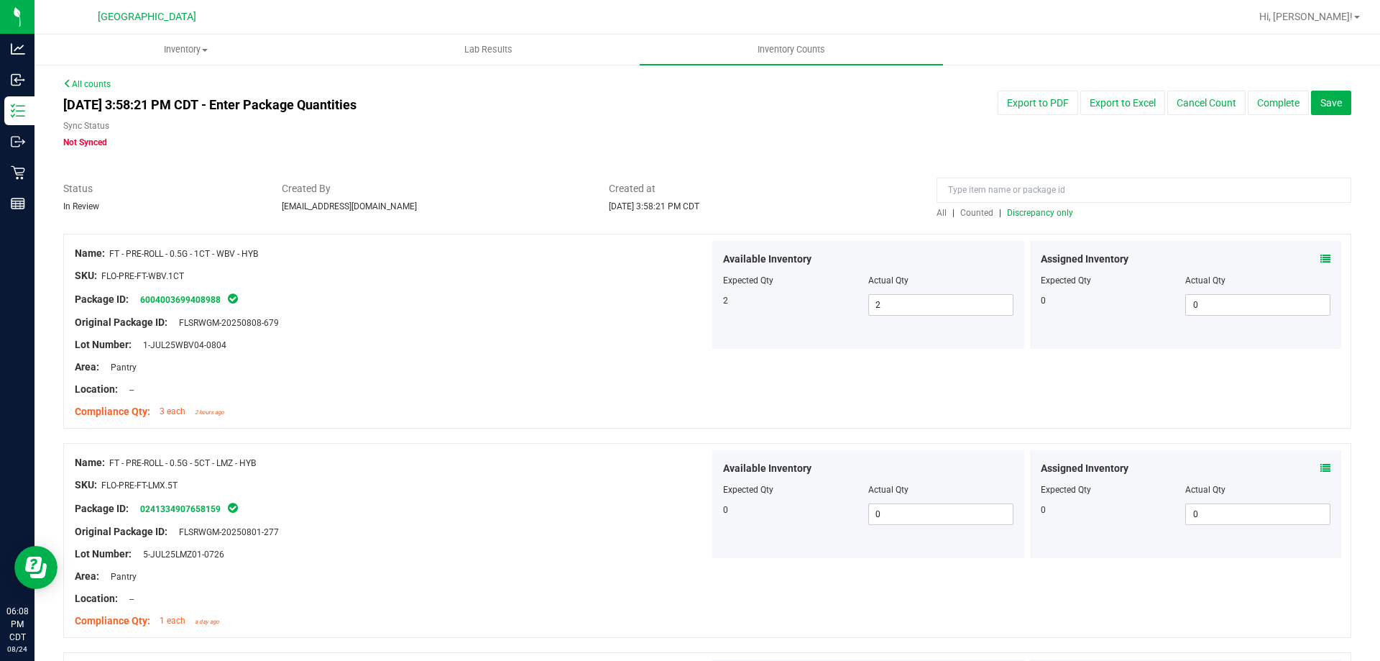
click at [1020, 217] on span "Discrepancy only" at bounding box center [1040, 213] width 66 height 10
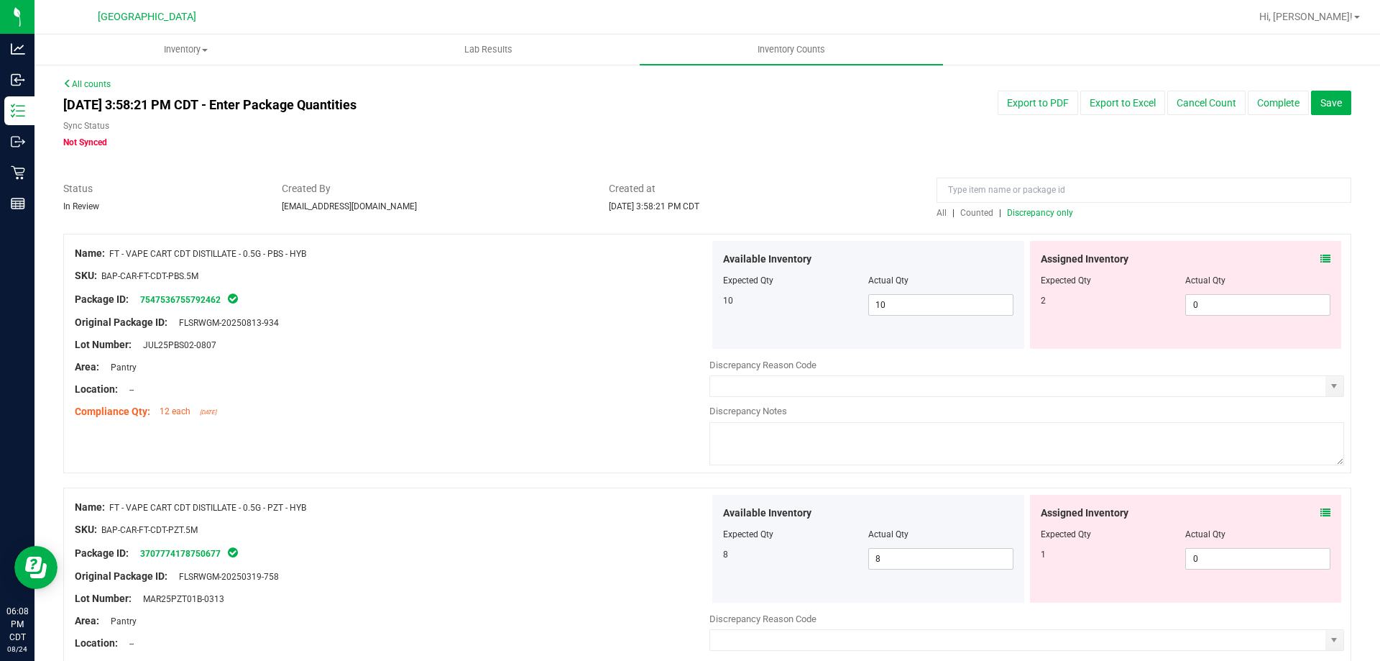
click at [1320, 259] on icon at bounding box center [1325, 259] width 10 height 10
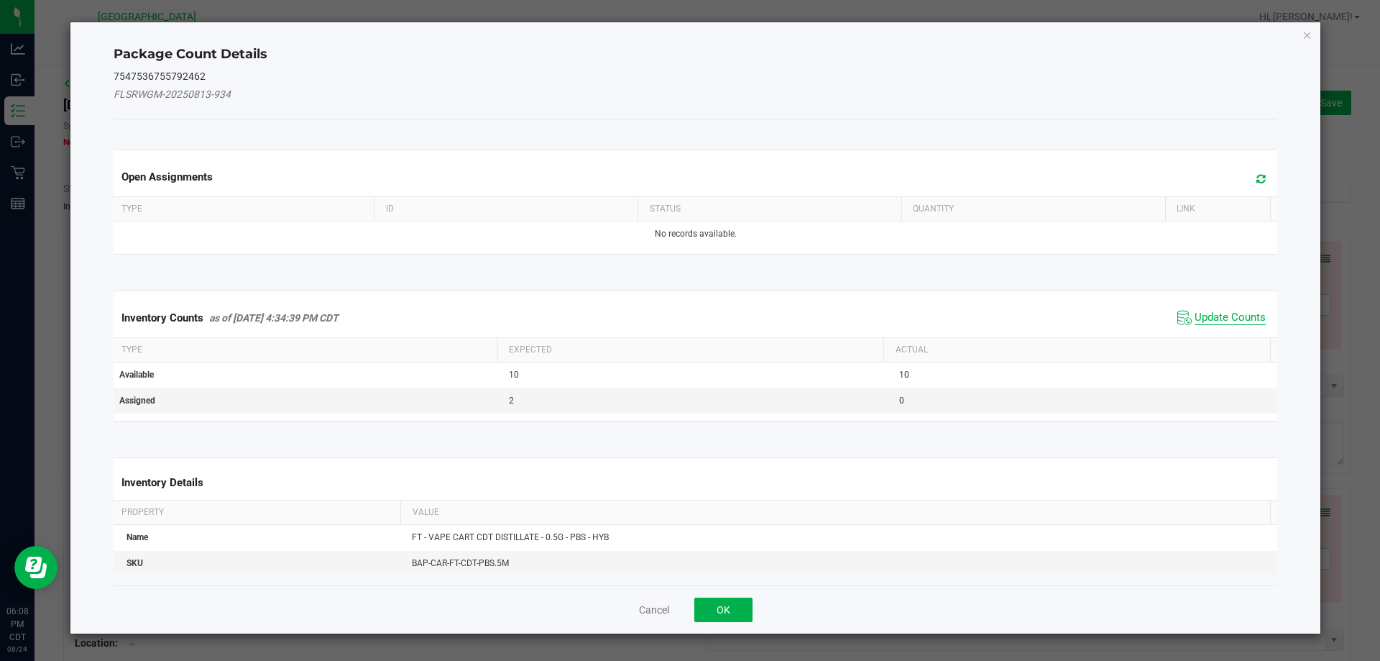
click at [1217, 316] on span "Update Counts" at bounding box center [1230, 318] width 71 height 14
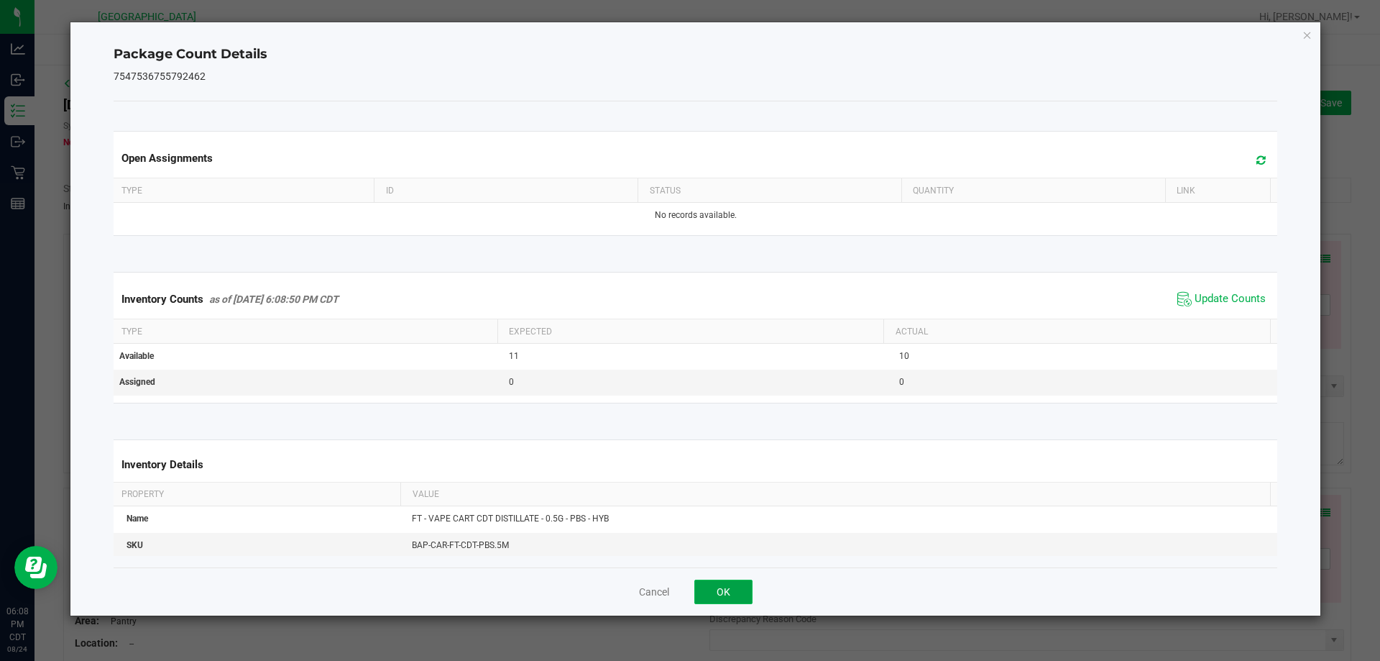
click at [717, 585] on button "OK" at bounding box center [723, 591] width 58 height 24
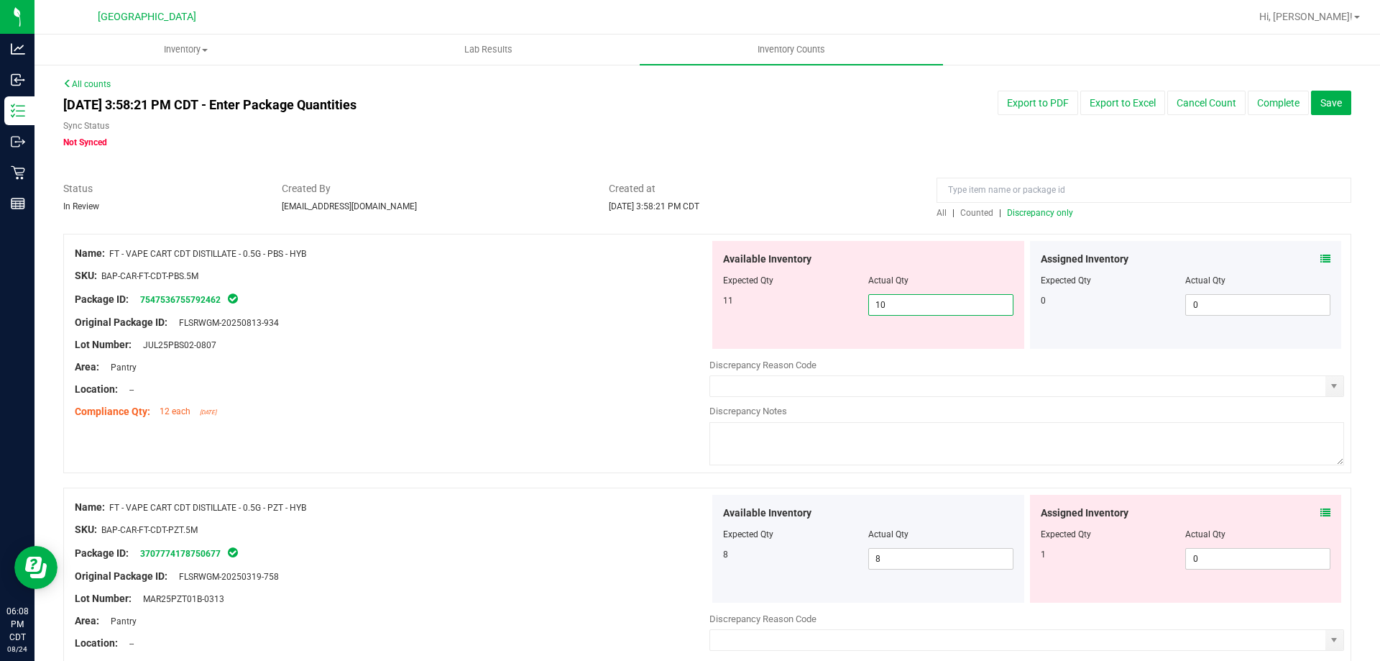
drag, startPoint x: 900, startPoint y: 299, endPoint x: 855, endPoint y: 282, distance: 47.8
click at [896, 299] on span "10 10" at bounding box center [940, 305] width 145 height 22
click at [1007, 214] on span "Discrepancy only" at bounding box center [1040, 213] width 66 height 10
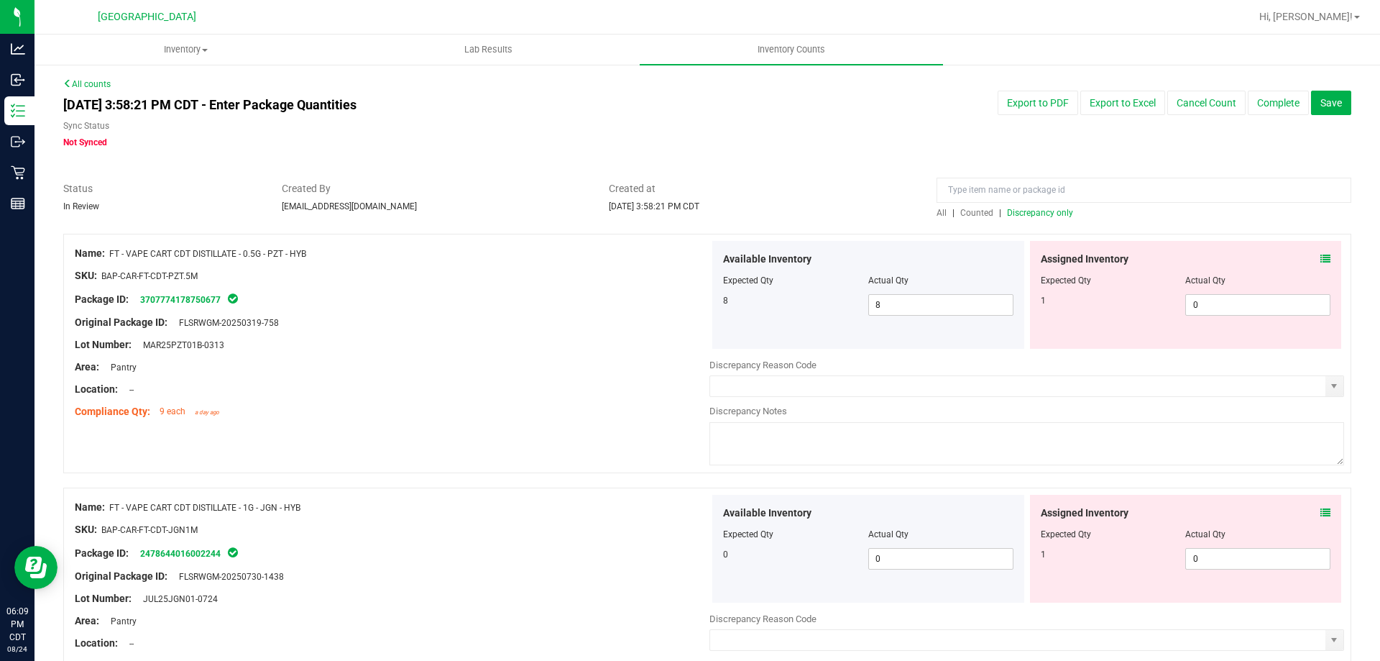
click at [1320, 257] on icon at bounding box center [1325, 259] width 10 height 10
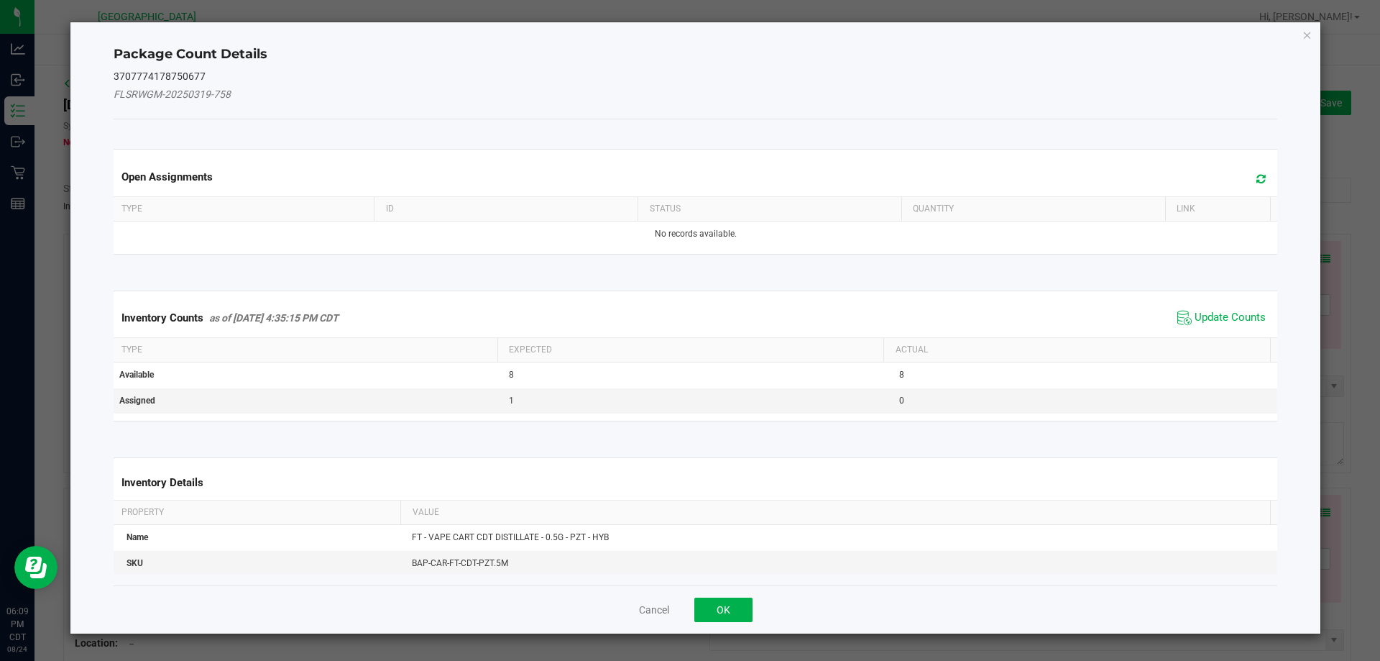
click at [1241, 309] on span "Update Counts" at bounding box center [1222, 318] width 96 height 22
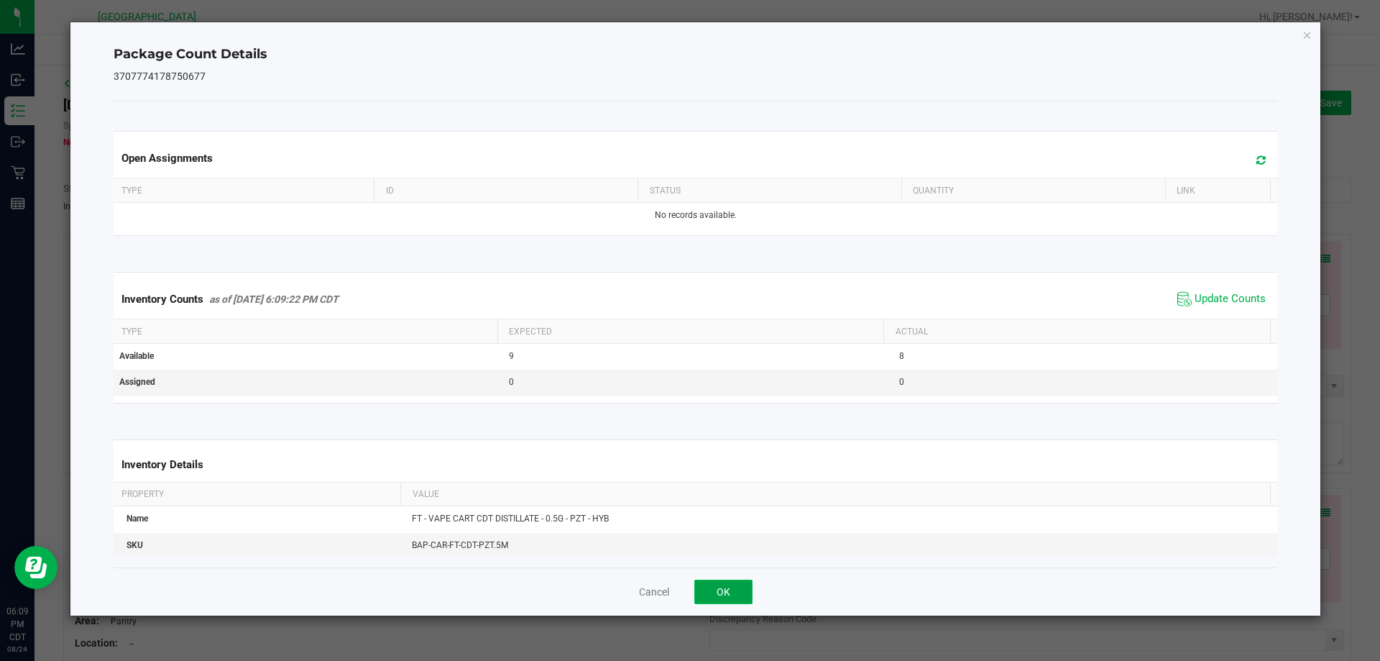
click at [710, 595] on button "OK" at bounding box center [723, 591] width 58 height 24
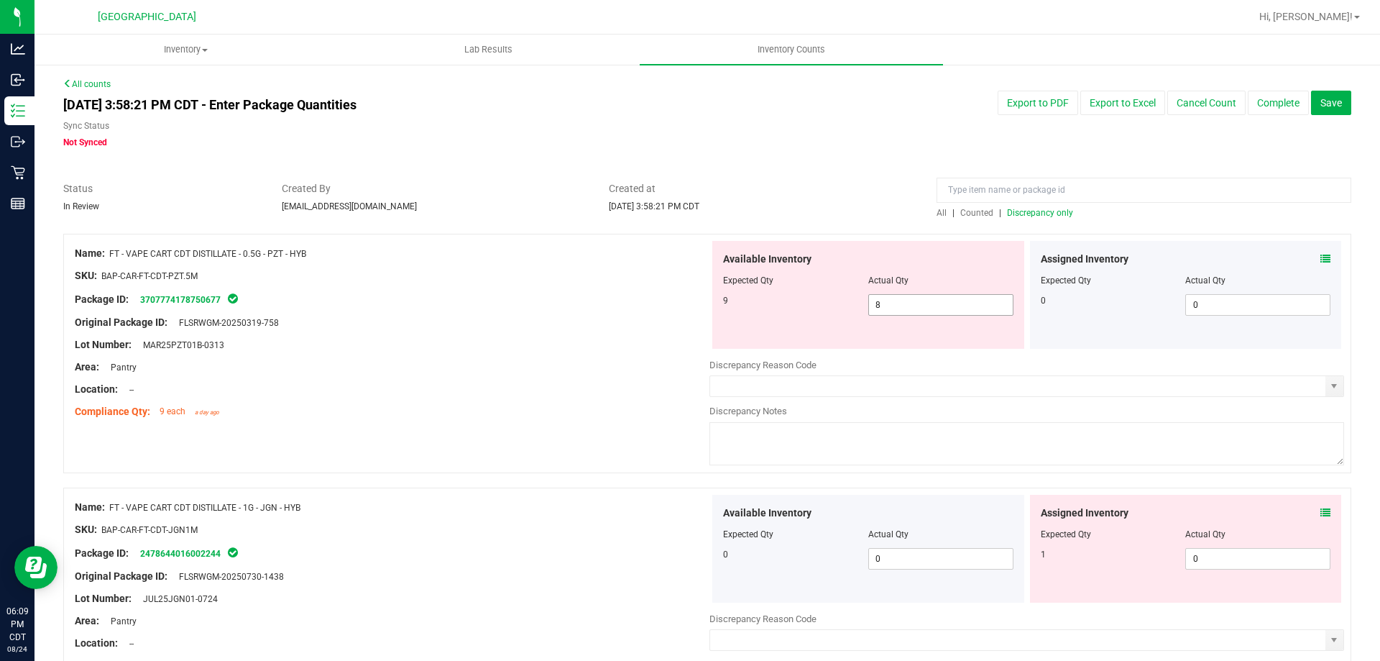
click at [912, 308] on span "8 8" at bounding box center [940, 305] width 145 height 22
click at [620, 313] on div at bounding box center [392, 311] width 635 height 7
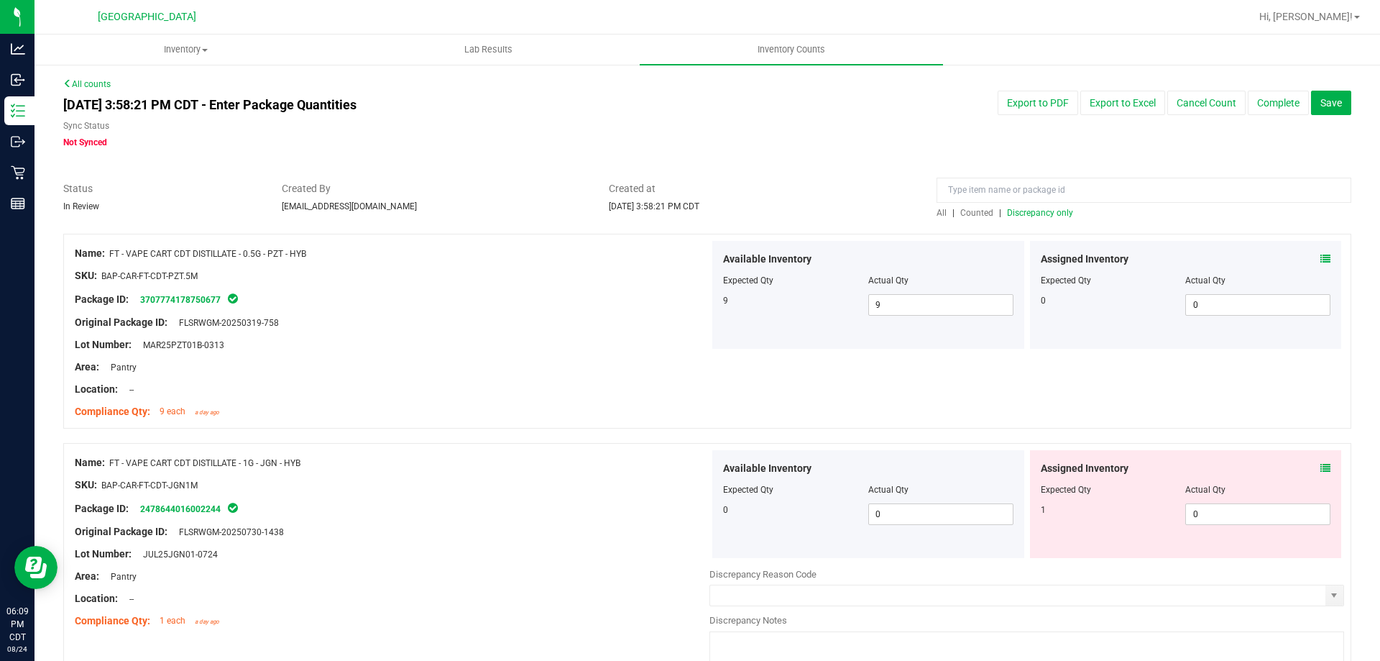
click at [1035, 213] on span "Discrepancy only" at bounding box center [1040, 213] width 66 height 10
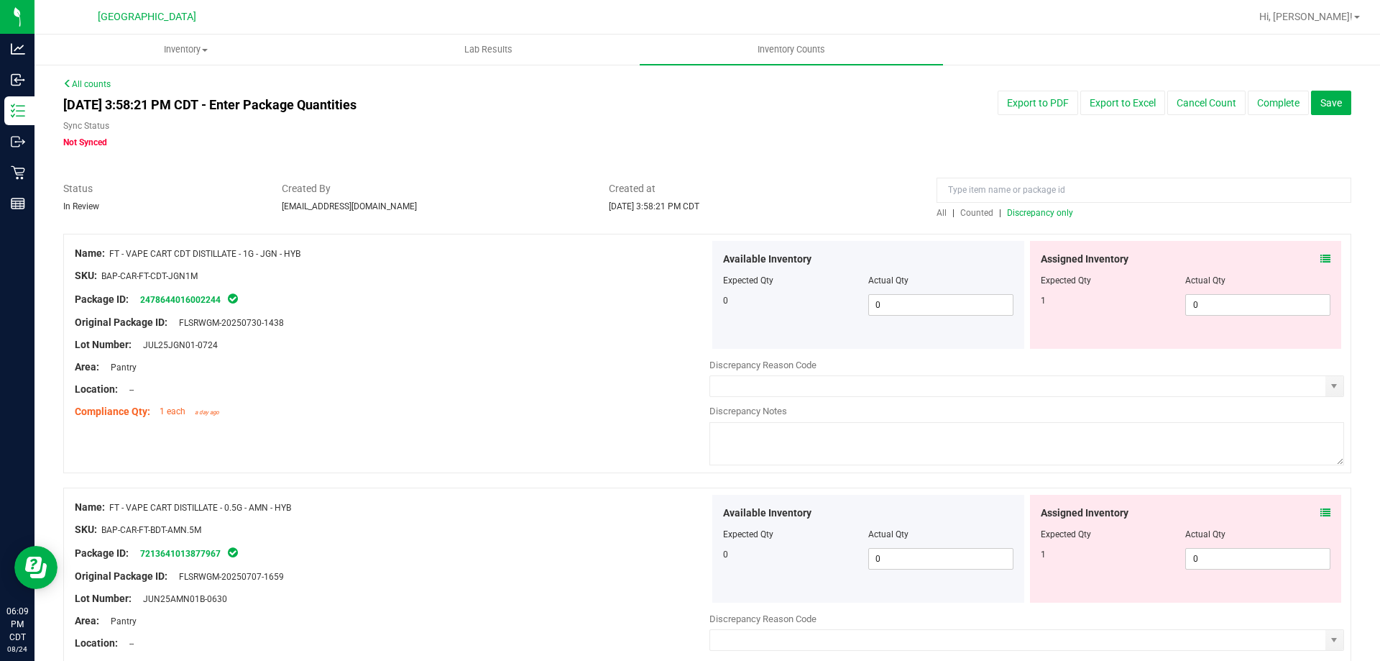
click at [1320, 260] on icon at bounding box center [1325, 259] width 10 height 10
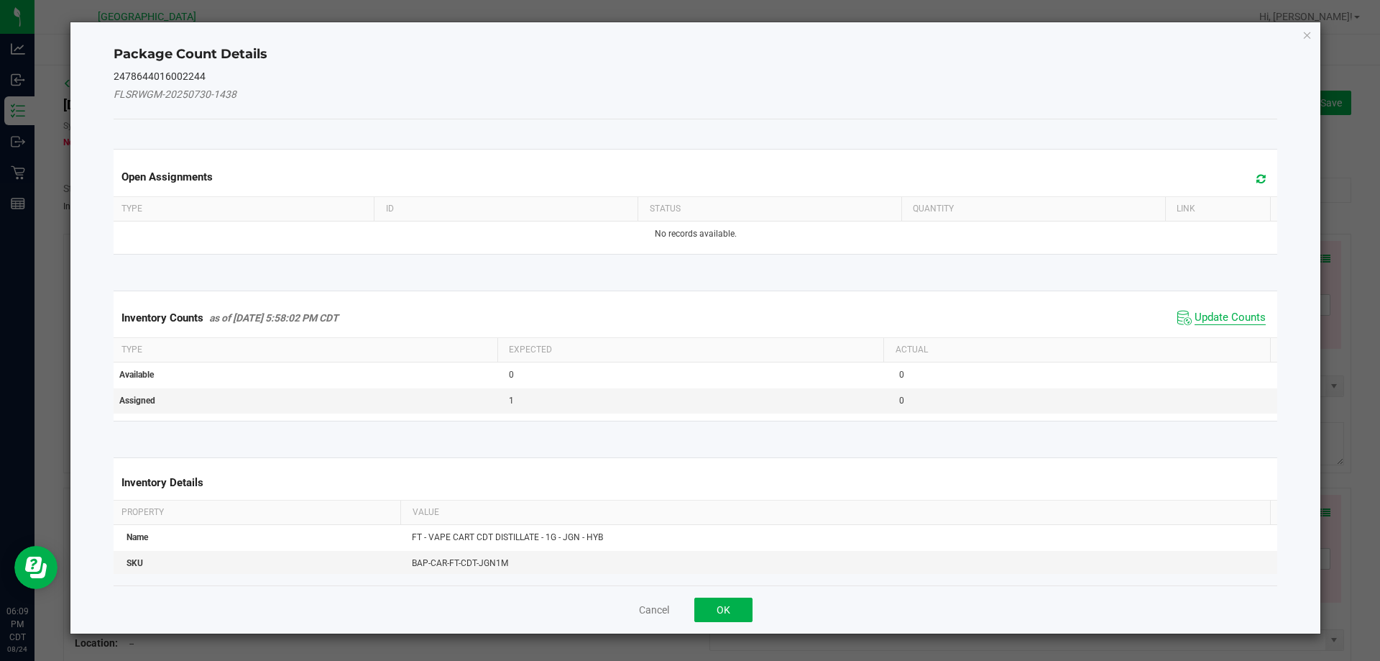
click at [1228, 311] on span "Update Counts" at bounding box center [1230, 318] width 71 height 14
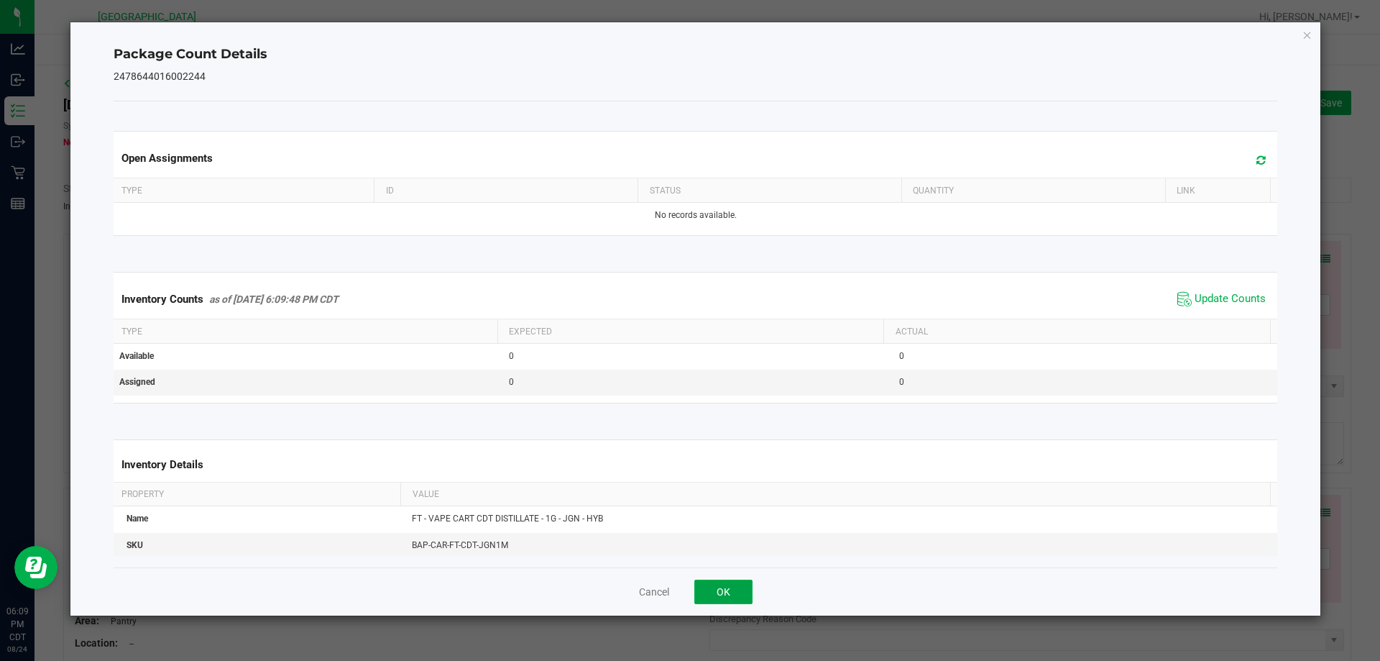
click at [715, 589] on button "OK" at bounding box center [723, 591] width 58 height 24
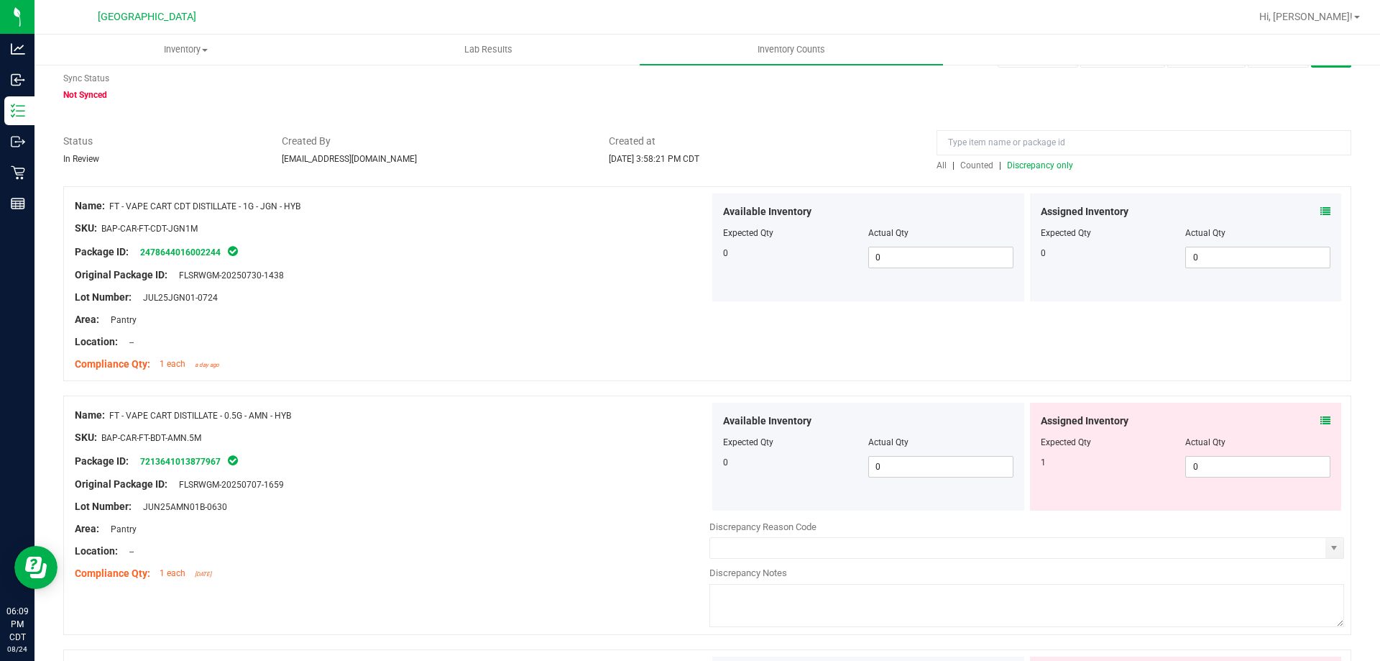
scroll to position [144, 0]
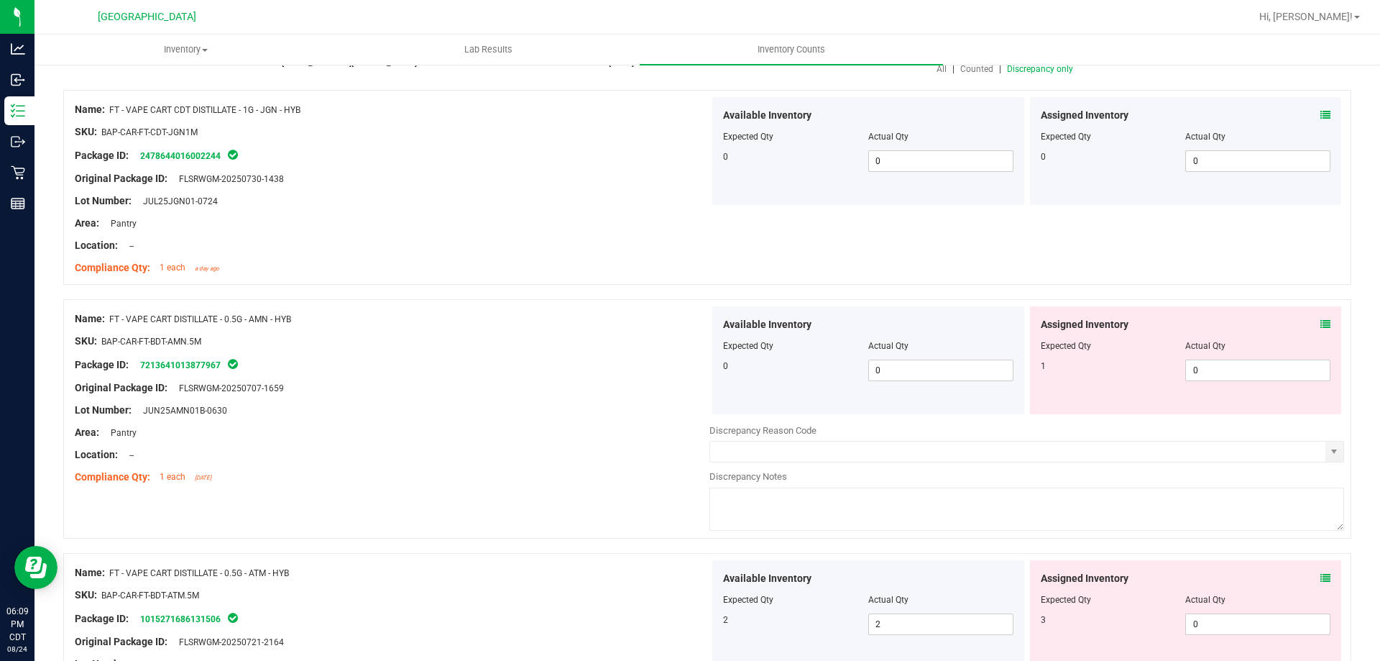
click at [1320, 324] on icon at bounding box center [1325, 324] width 10 height 10
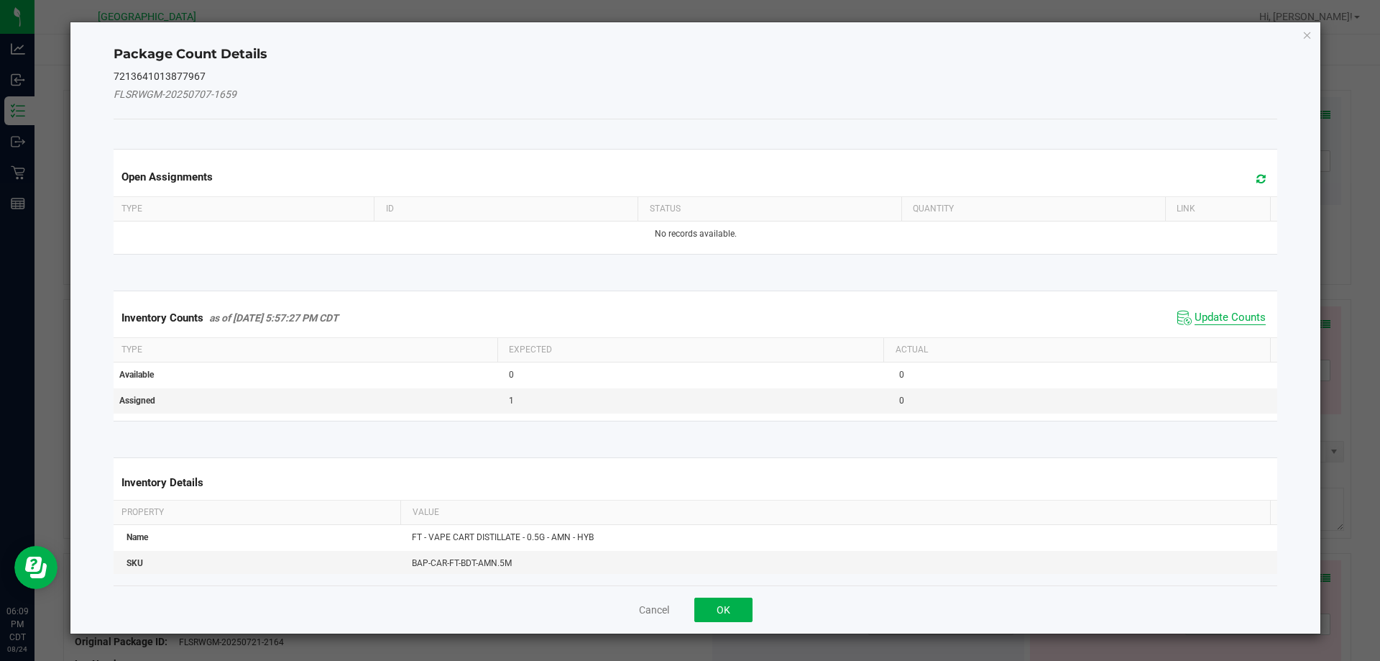
click at [1202, 312] on span "Update Counts" at bounding box center [1230, 318] width 71 height 14
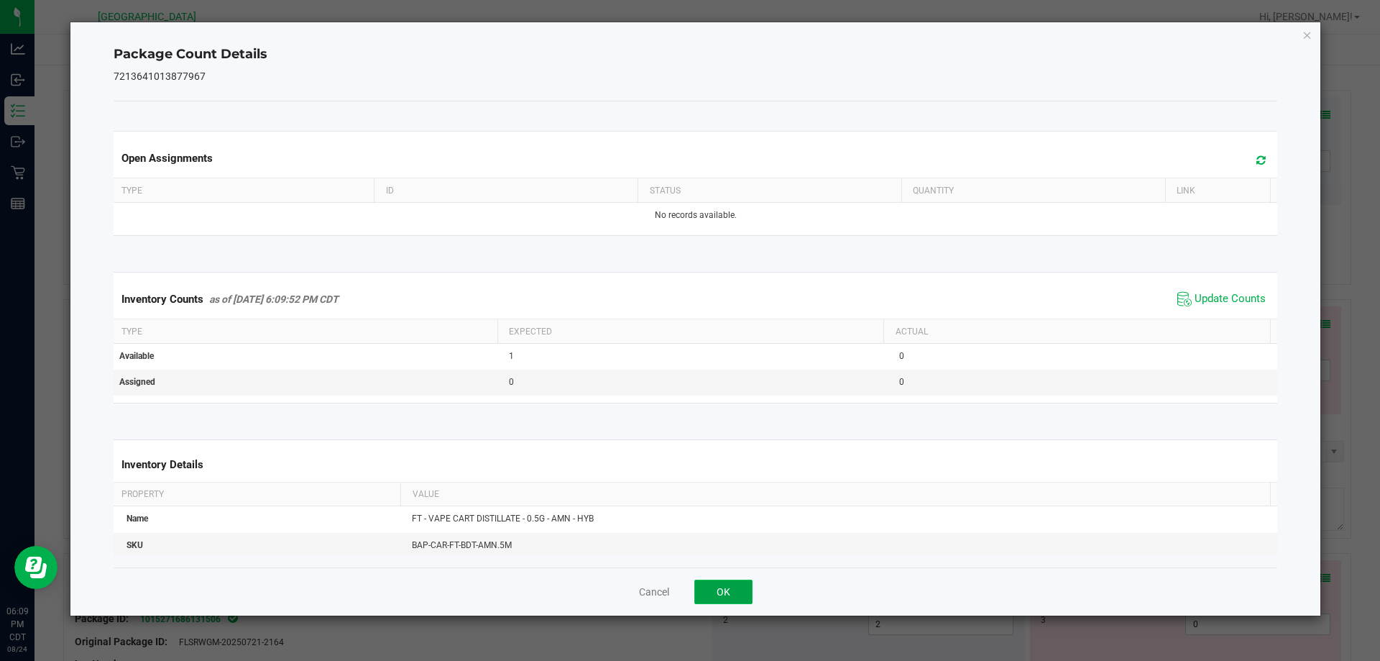
click at [711, 584] on button "OK" at bounding box center [723, 591] width 58 height 24
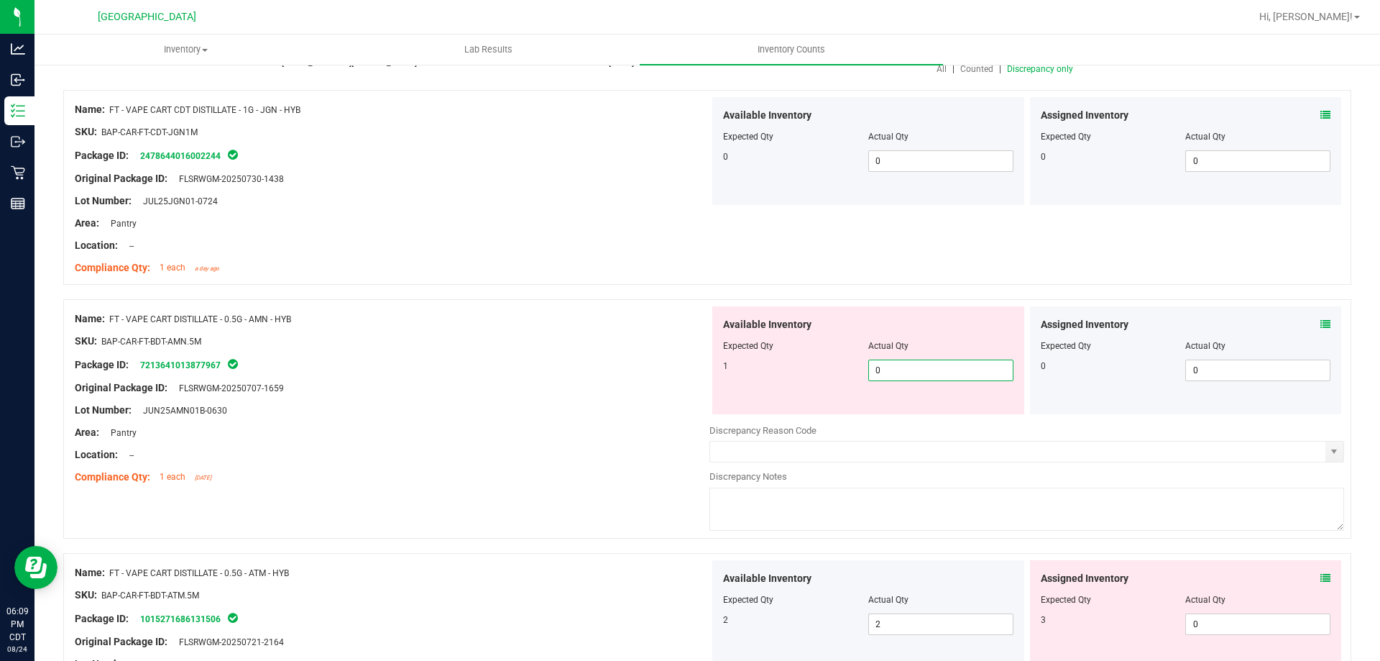
drag, startPoint x: 886, startPoint y: 363, endPoint x: 873, endPoint y: 358, distance: 13.9
click at [884, 363] on span "0 0" at bounding box center [940, 370] width 145 height 22
click at [623, 346] on div "SKU: BAP-CAR-FT-BDT-AMN.5M" at bounding box center [392, 341] width 635 height 15
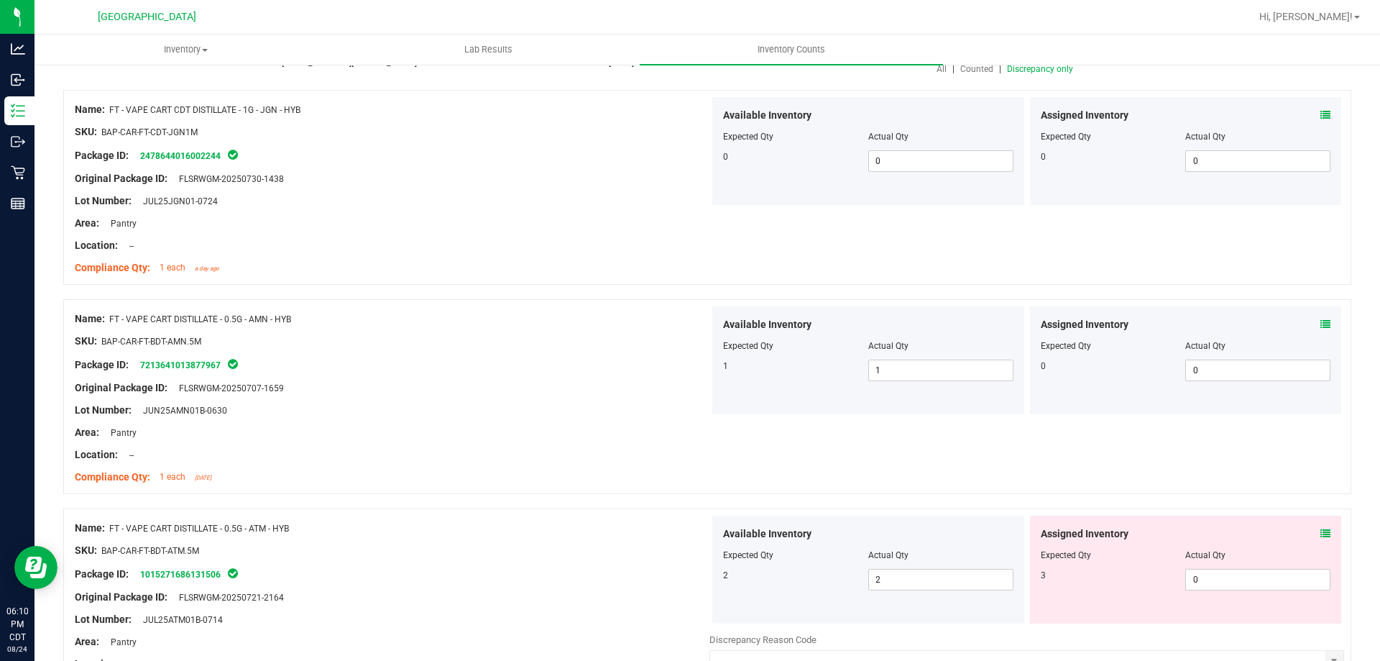
click at [1028, 70] on span "Discrepancy only" at bounding box center [1040, 69] width 66 height 10
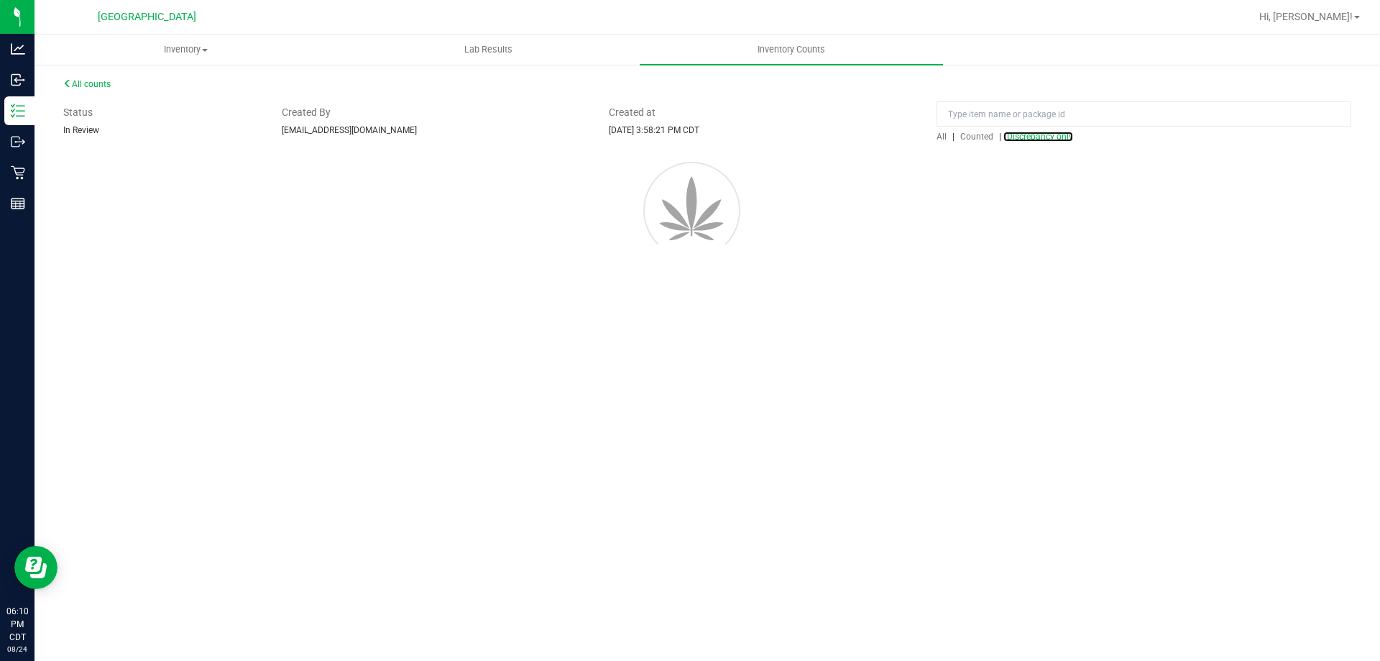
scroll to position [0, 0]
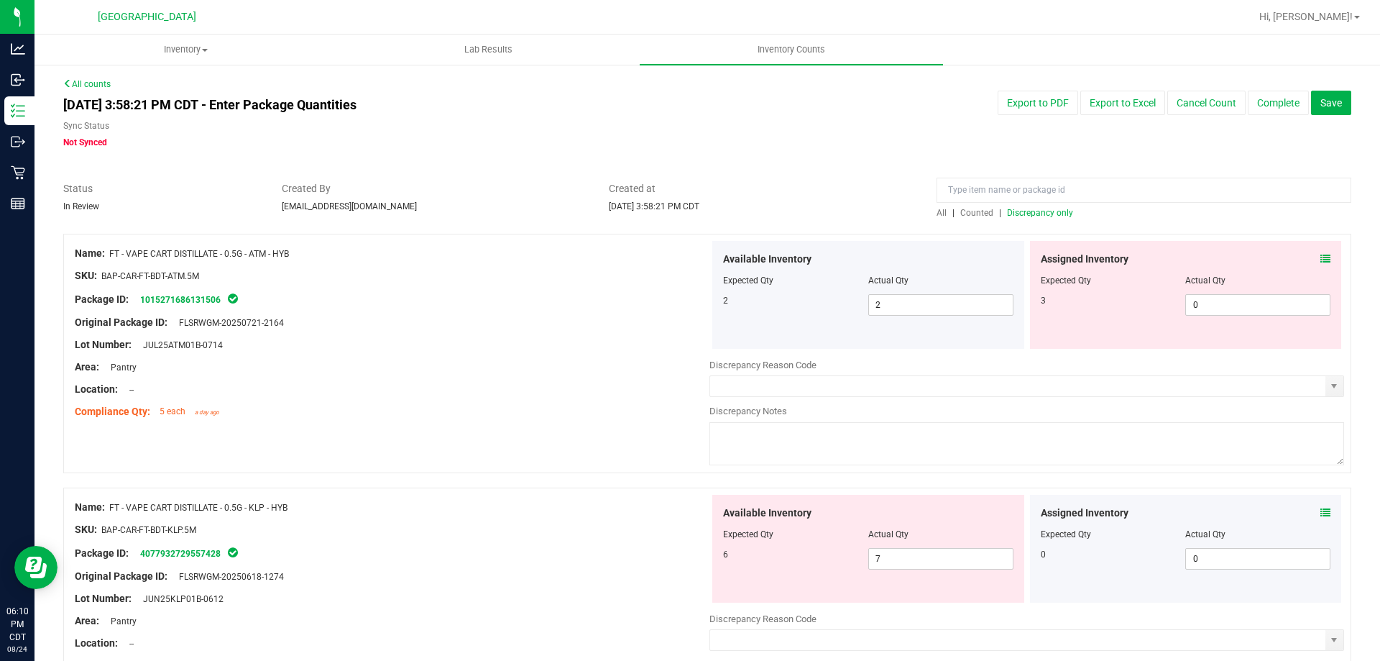
click at [1320, 260] on icon at bounding box center [1325, 259] width 10 height 10
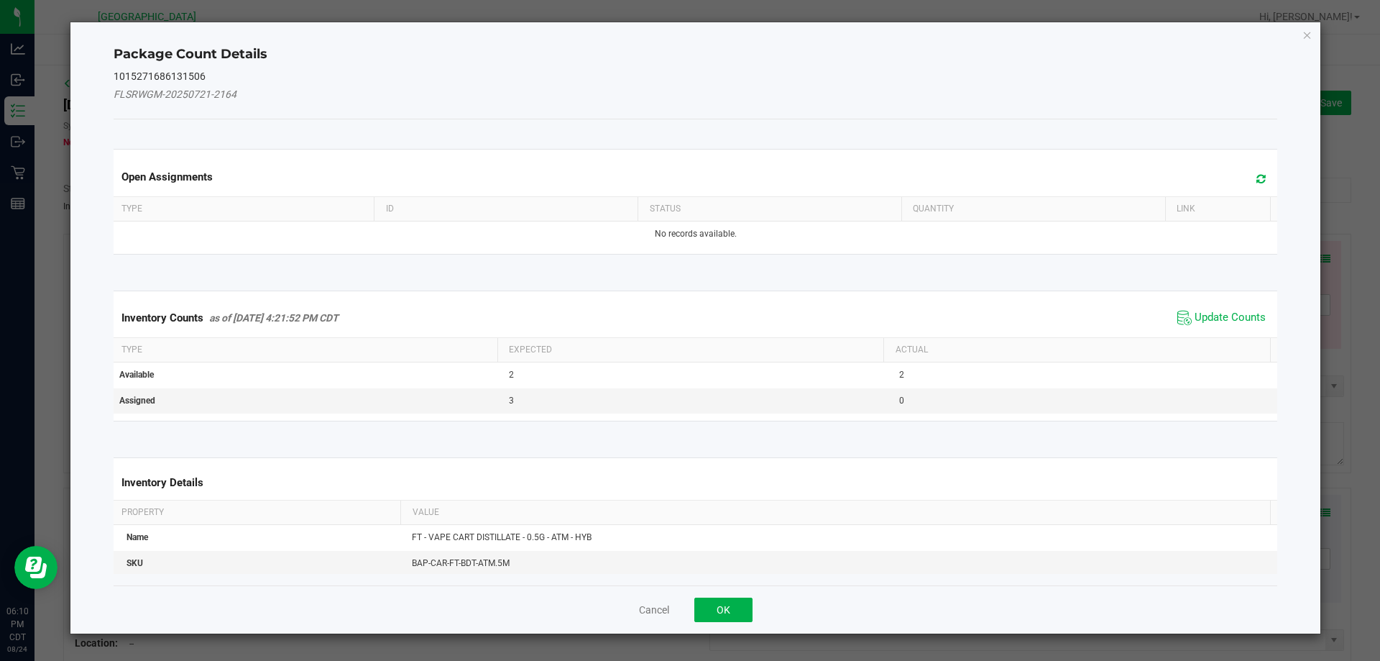
click at [1237, 307] on span "Update Counts" at bounding box center [1222, 318] width 96 height 22
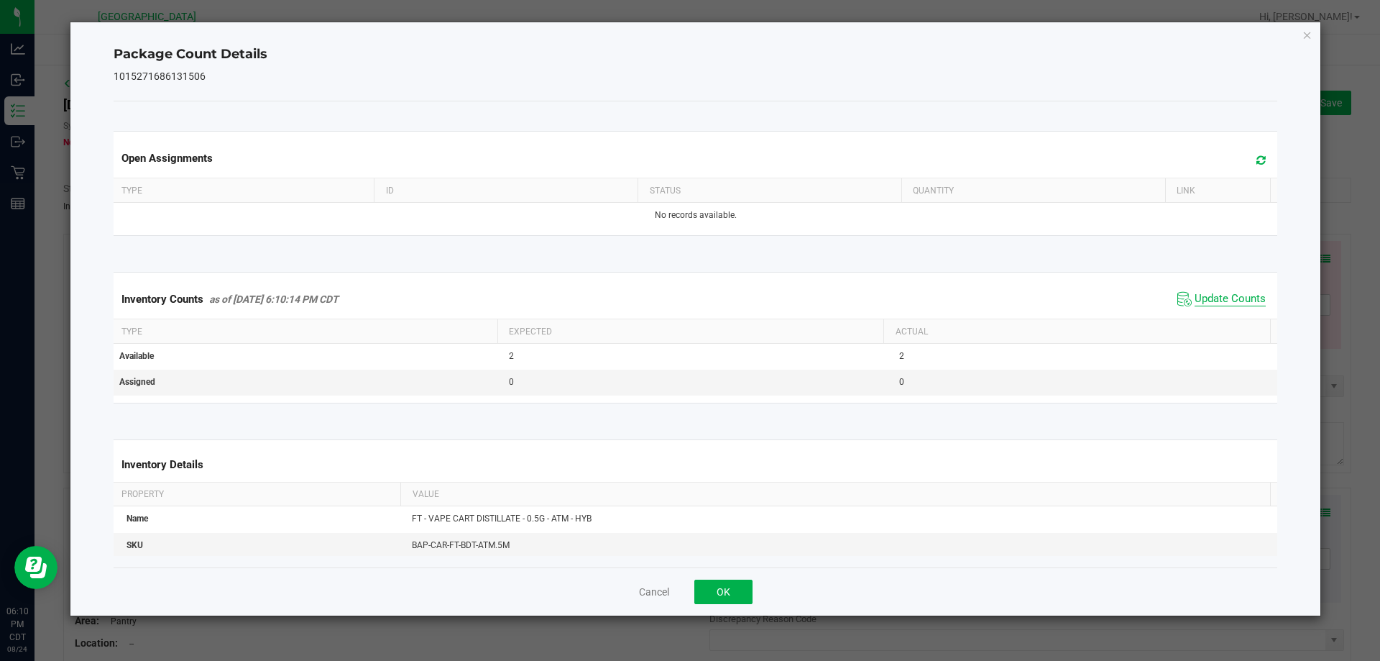
click at [1236, 311] on div "Inventory Counts as of [DATE] 6:10:14 PM CDT Update Counts" at bounding box center [696, 299] width 1170 height 39
click at [1220, 306] on span "Update Counts" at bounding box center [1230, 299] width 71 height 14
click at [707, 588] on button "OK" at bounding box center [723, 591] width 58 height 24
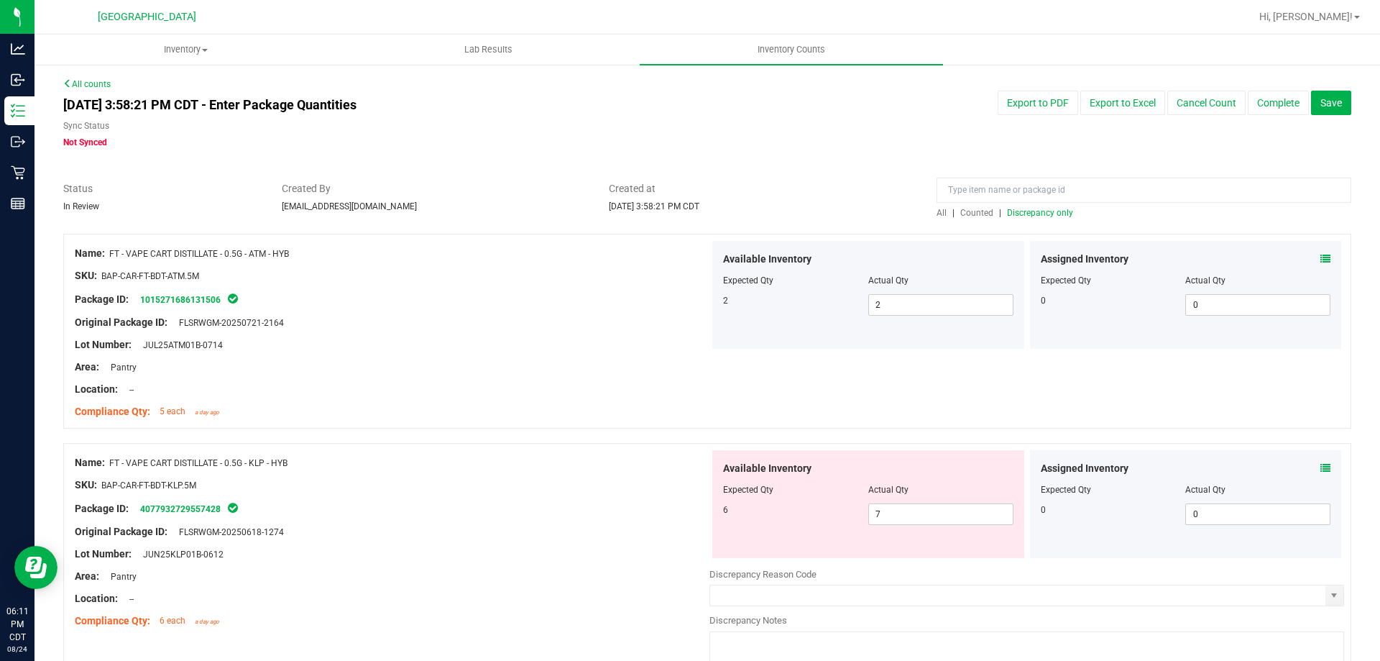
click at [1320, 469] on icon at bounding box center [1325, 468] width 10 height 10
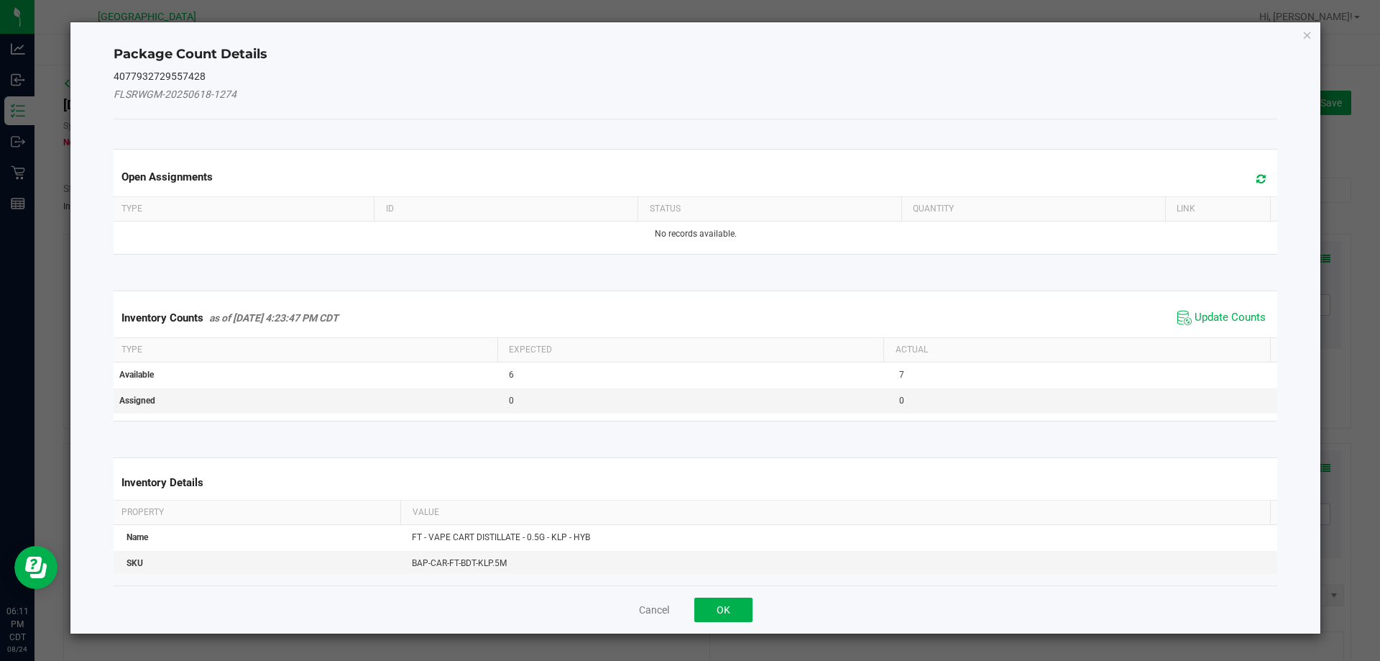
click at [1206, 327] on span "Update Counts" at bounding box center [1222, 318] width 96 height 22
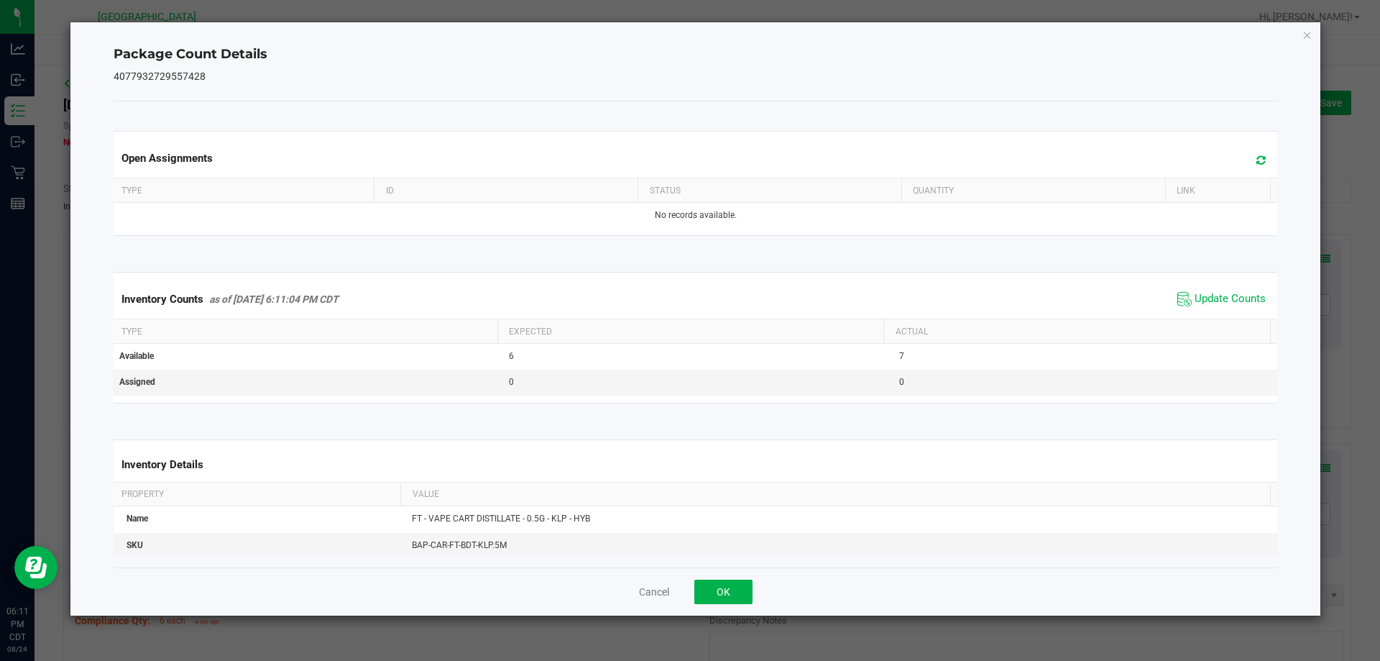
click at [1208, 318] on div "Inventory Counts as of [DATE] 6:11:04 PM CDT Update Counts" at bounding box center [696, 299] width 1170 height 39
click at [1215, 293] on span "Update Counts" at bounding box center [1230, 299] width 71 height 14
click at [745, 599] on button "OK" at bounding box center [723, 591] width 58 height 24
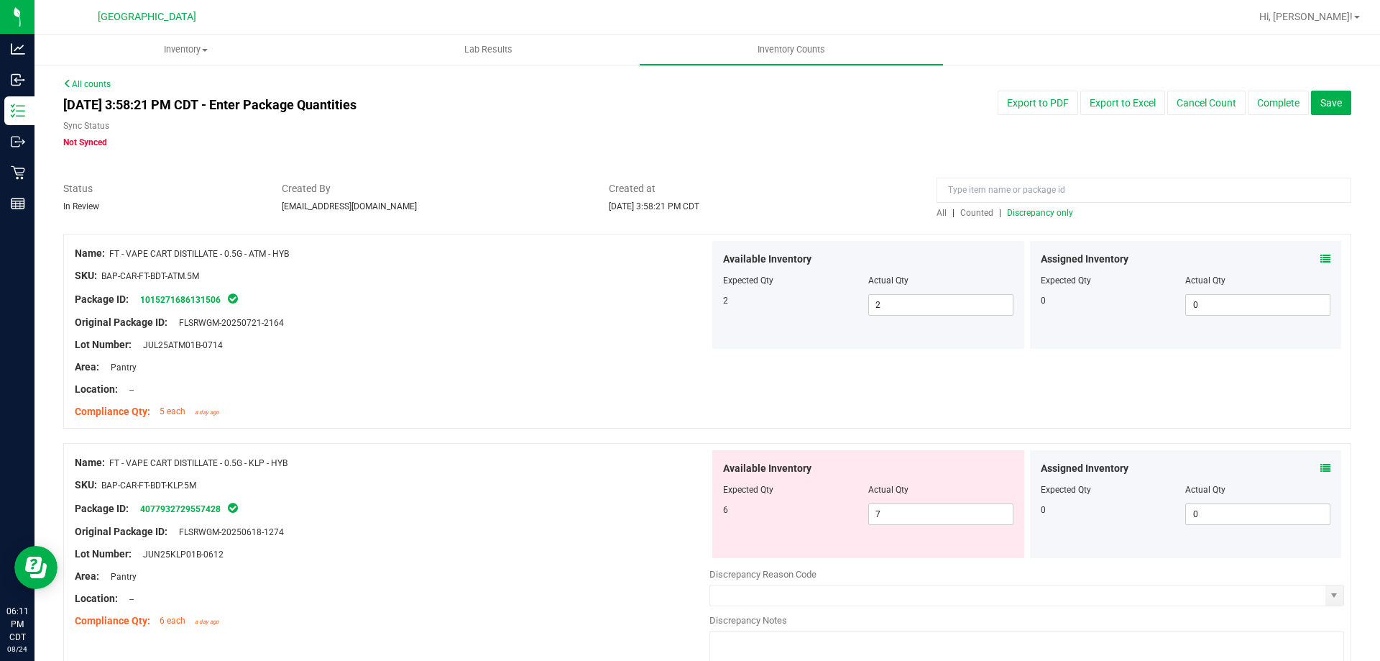
scroll to position [72, 0]
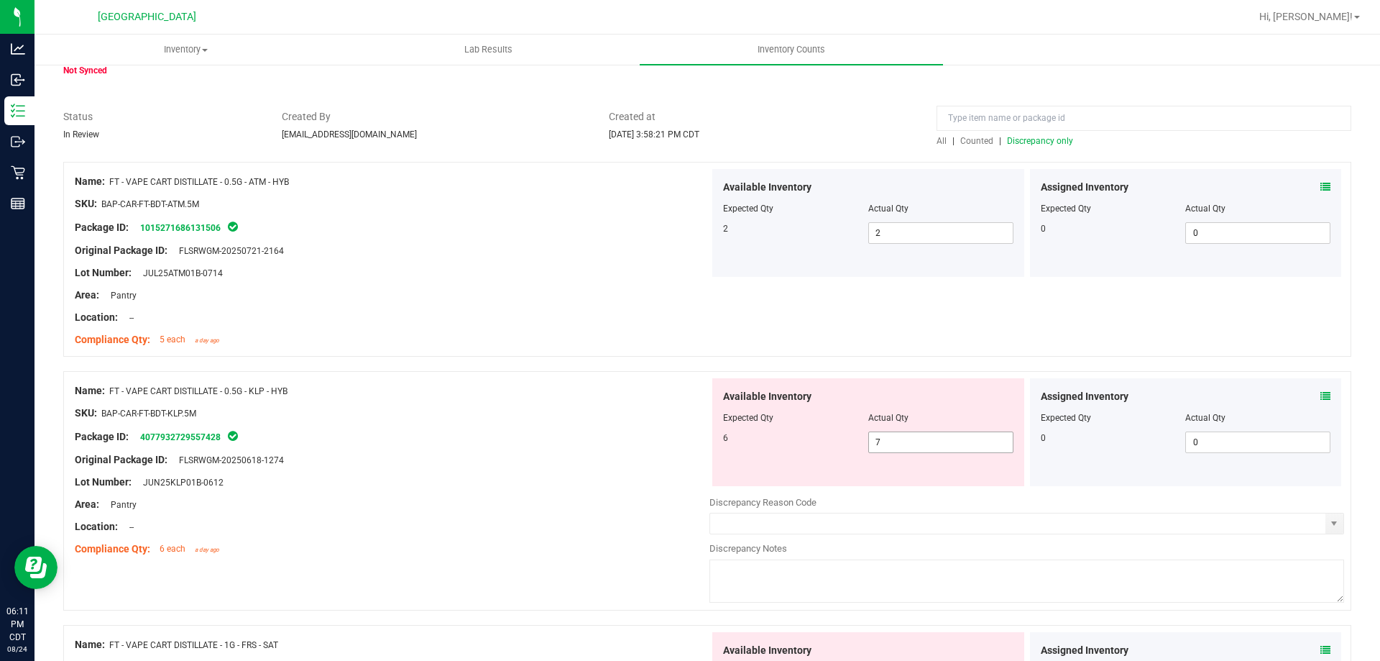
click at [949, 449] on span "7 7" at bounding box center [940, 442] width 145 height 22
click at [1011, 141] on span "Discrepancy only" at bounding box center [1040, 141] width 66 height 10
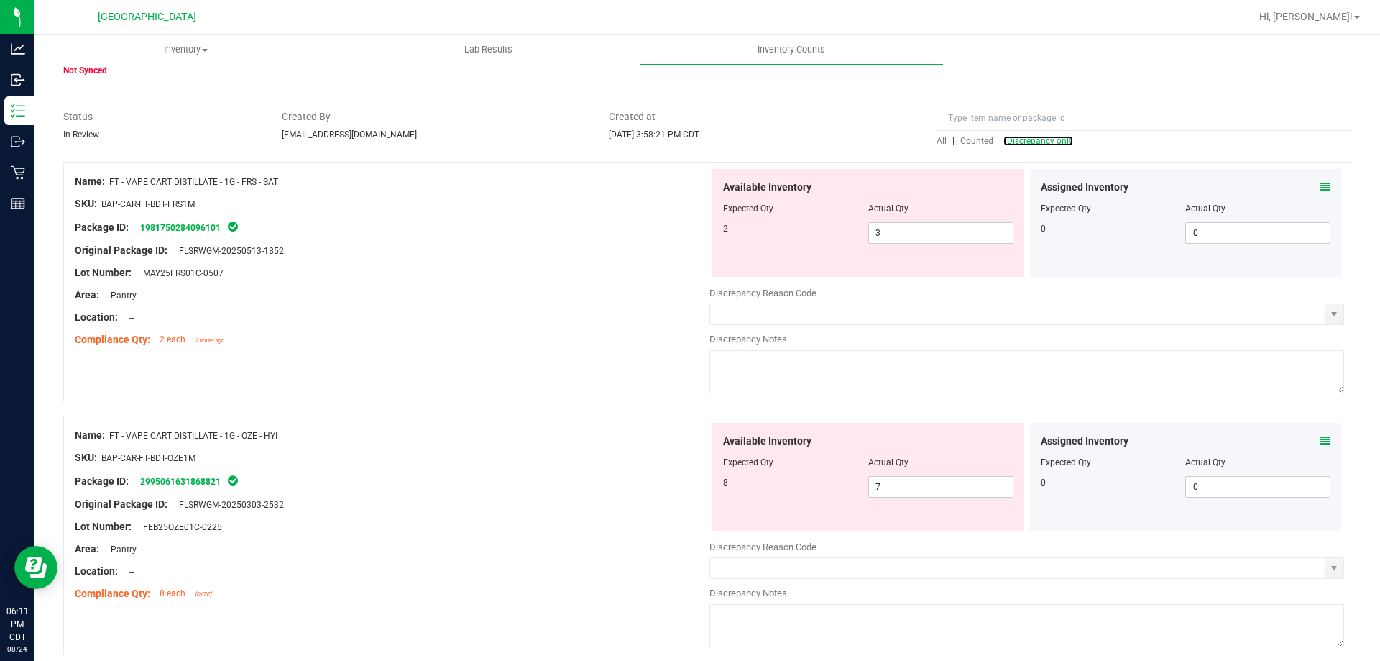
scroll to position [0, 0]
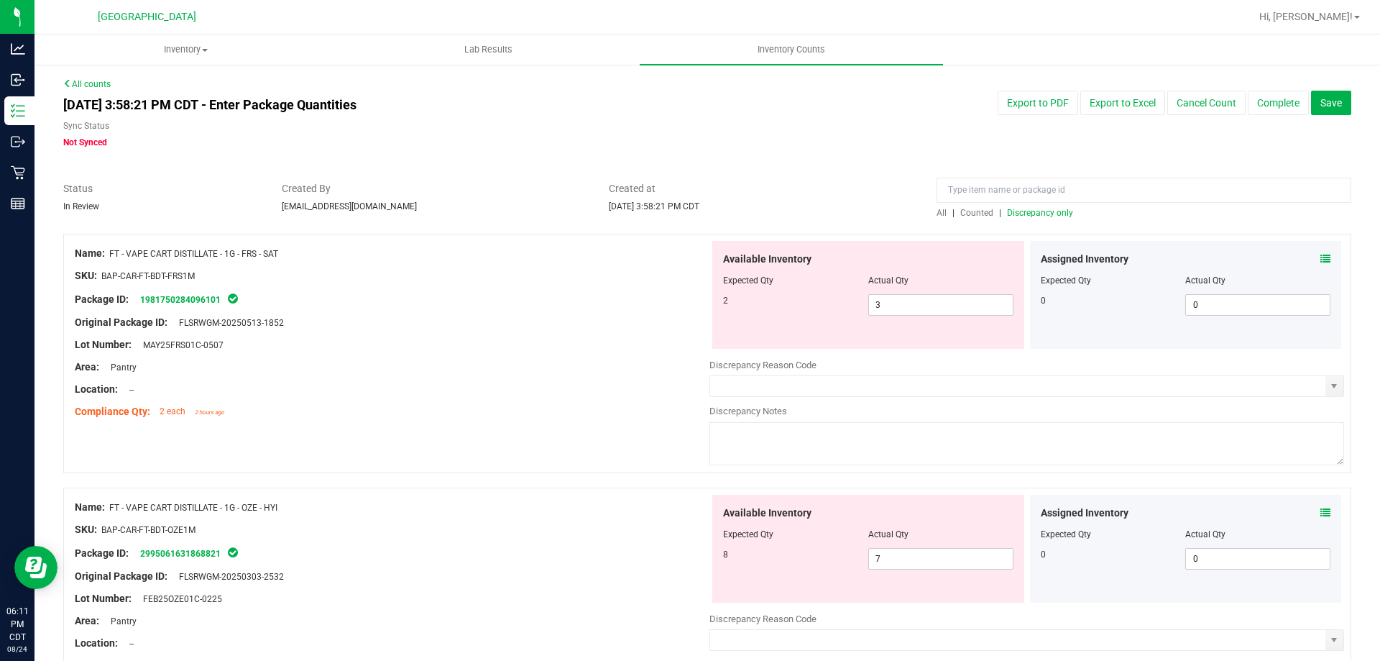
click at [1320, 259] on icon at bounding box center [1325, 259] width 10 height 10
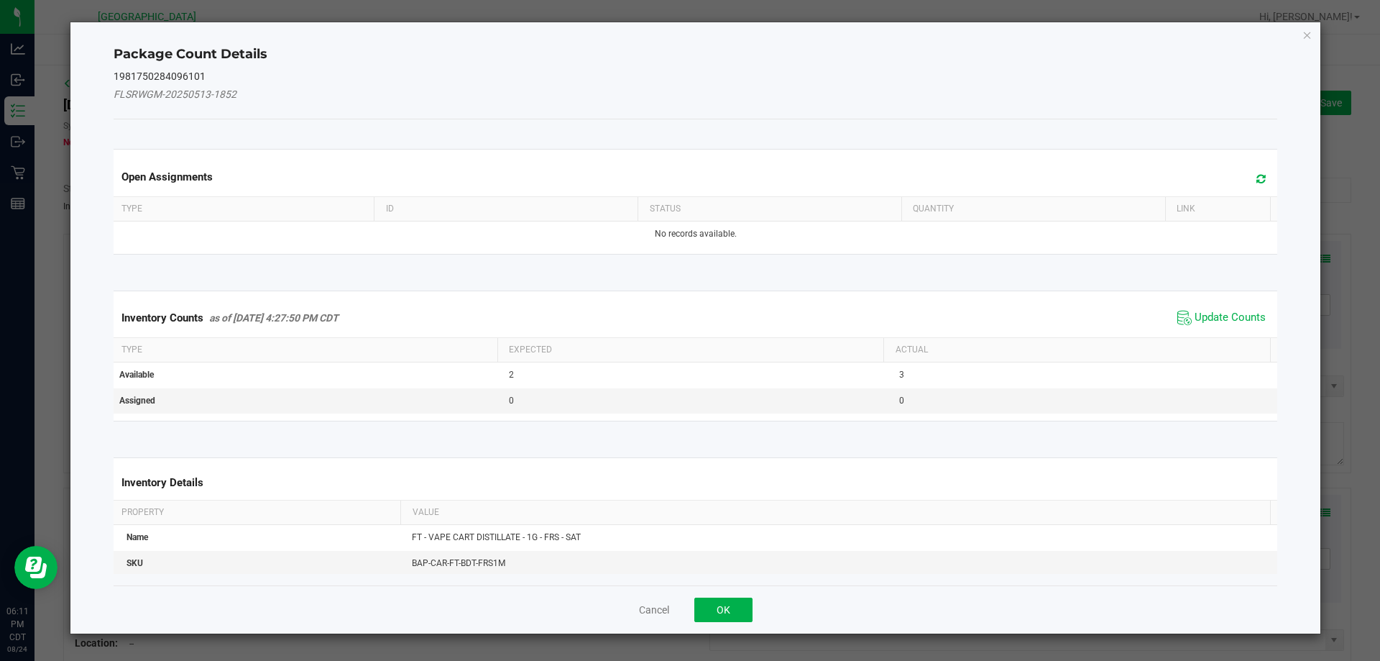
click at [1195, 329] on div "Inventory Counts as of [DATE] 4:27:50 PM CDT Update Counts" at bounding box center [696, 317] width 1170 height 39
click at [1196, 313] on span "Update Counts" at bounding box center [1230, 318] width 71 height 14
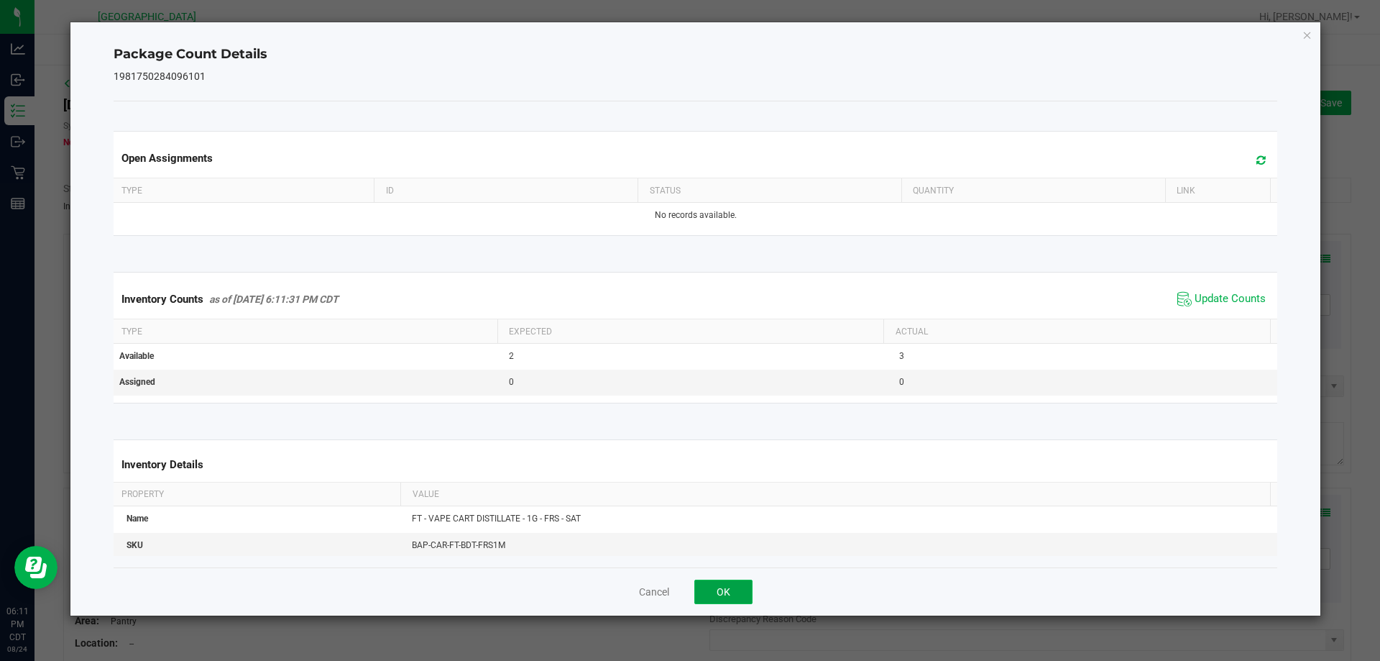
click at [719, 592] on button "OK" at bounding box center [723, 591] width 58 height 24
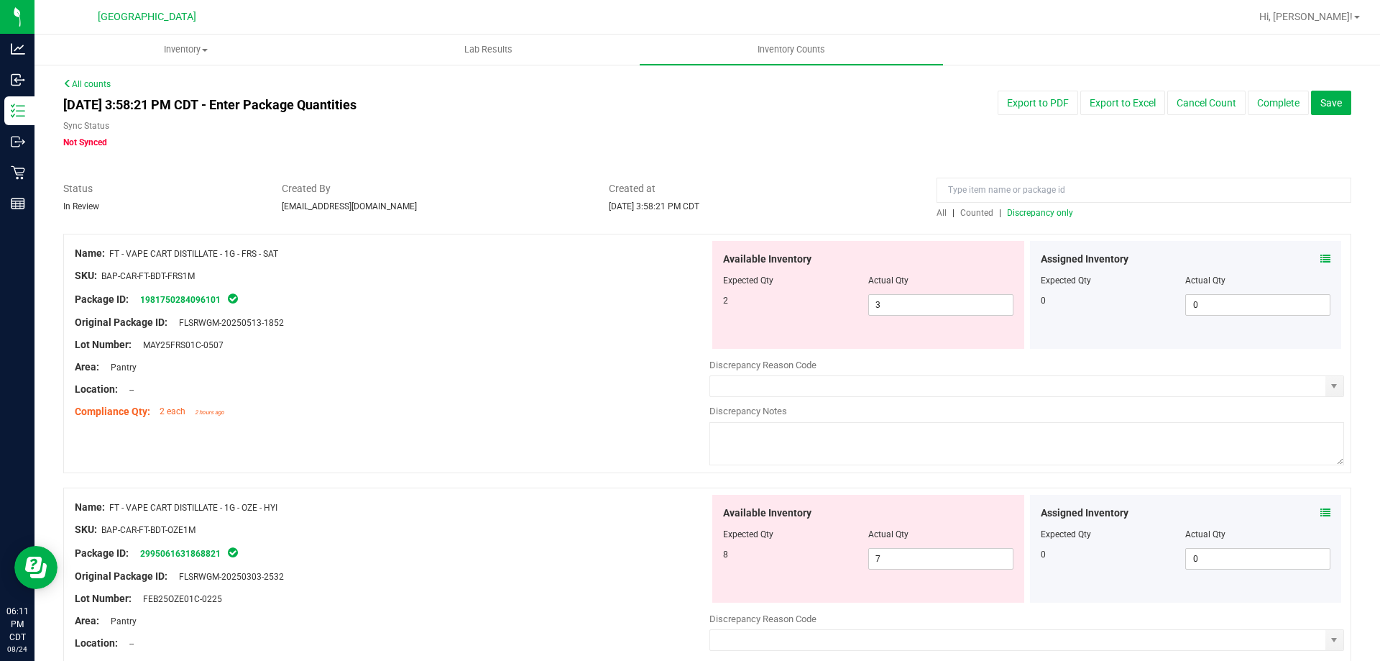
click at [1320, 254] on icon at bounding box center [1325, 259] width 10 height 10
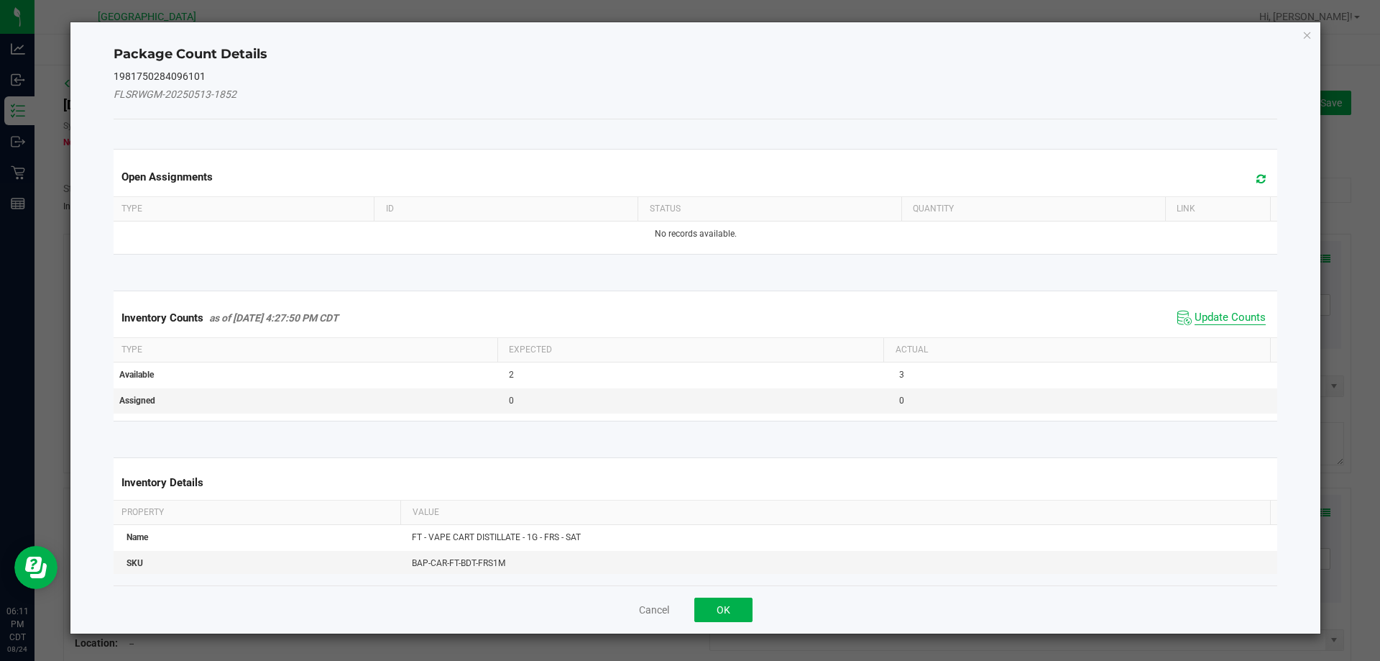
click at [1210, 311] on span "Update Counts" at bounding box center [1230, 318] width 71 height 14
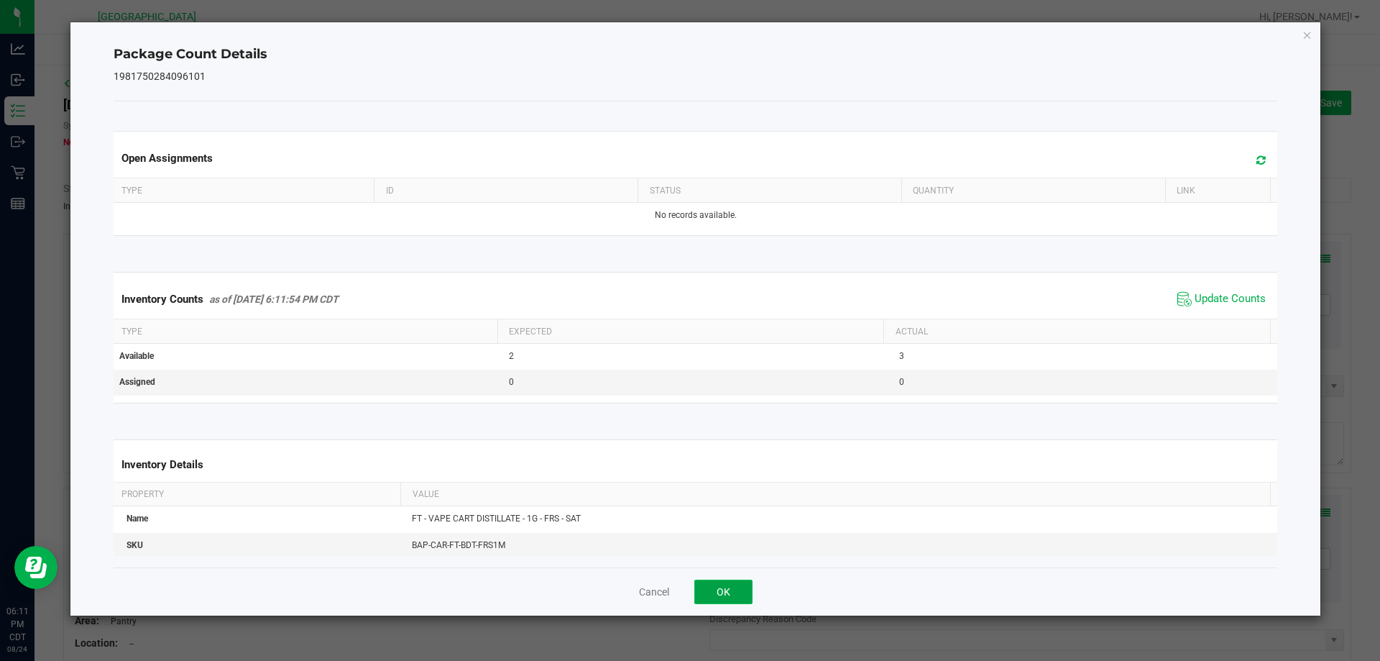
click at [723, 588] on button "OK" at bounding box center [723, 591] width 58 height 24
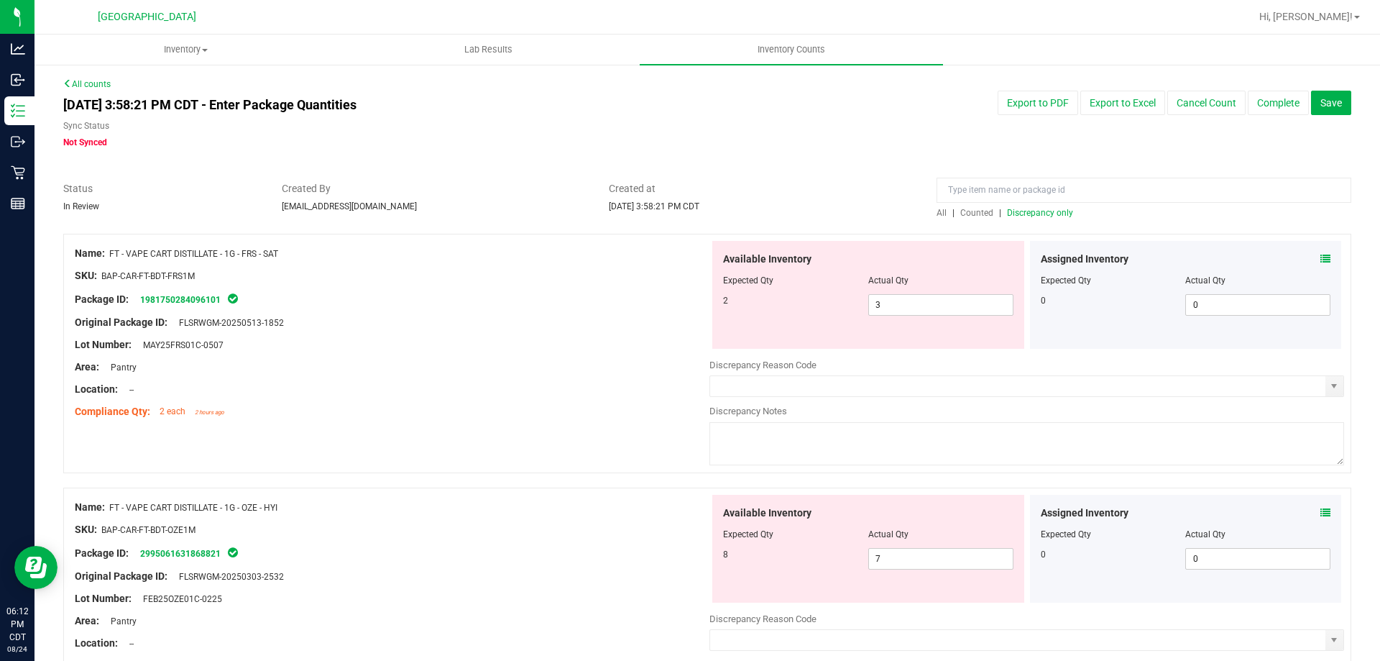
click at [1320, 259] on icon at bounding box center [1325, 259] width 10 height 10
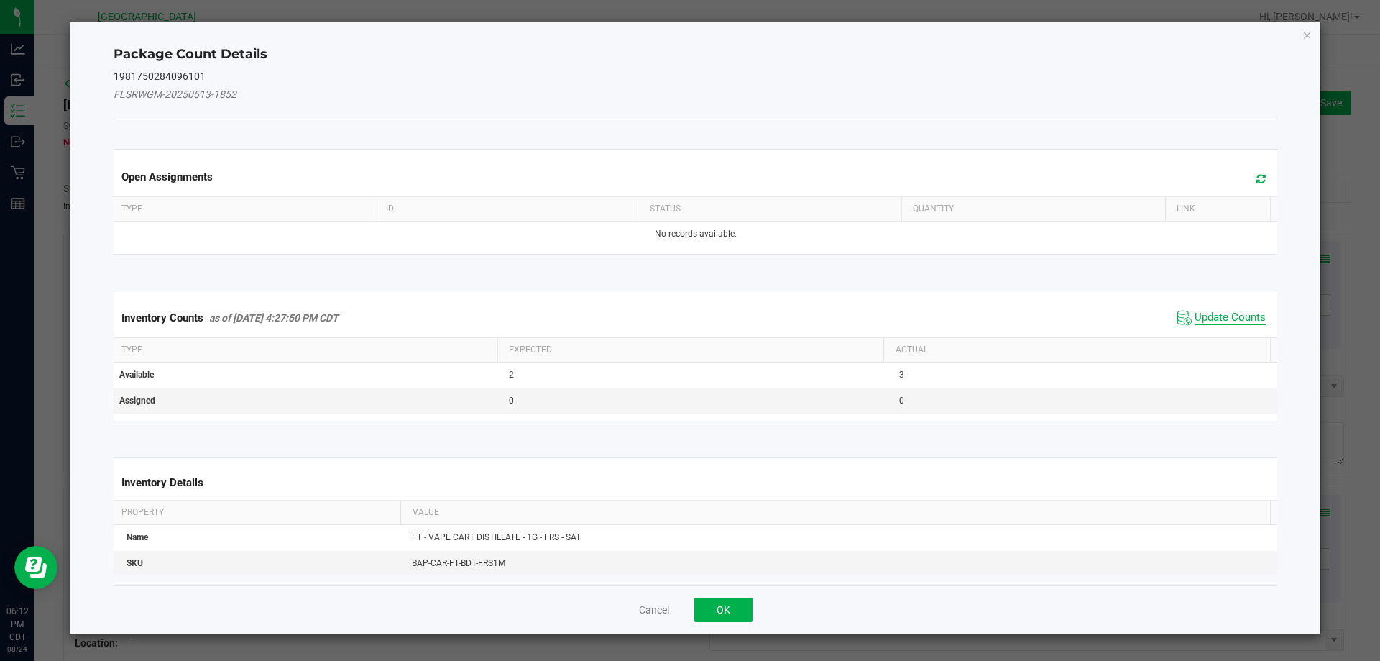
click at [1200, 321] on span "Update Counts" at bounding box center [1230, 318] width 71 height 14
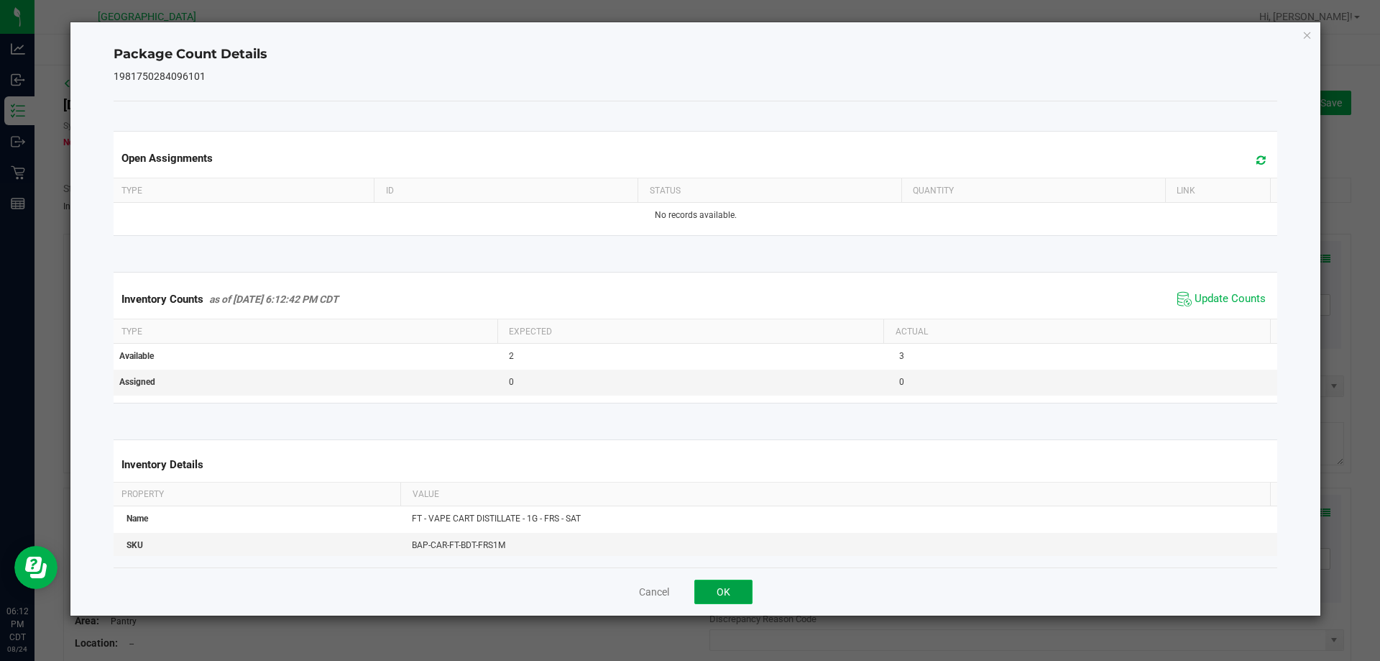
drag, startPoint x: 740, startPoint y: 593, endPoint x: 516, endPoint y: 523, distance: 234.2
click at [737, 593] on button "OK" at bounding box center [723, 591] width 58 height 24
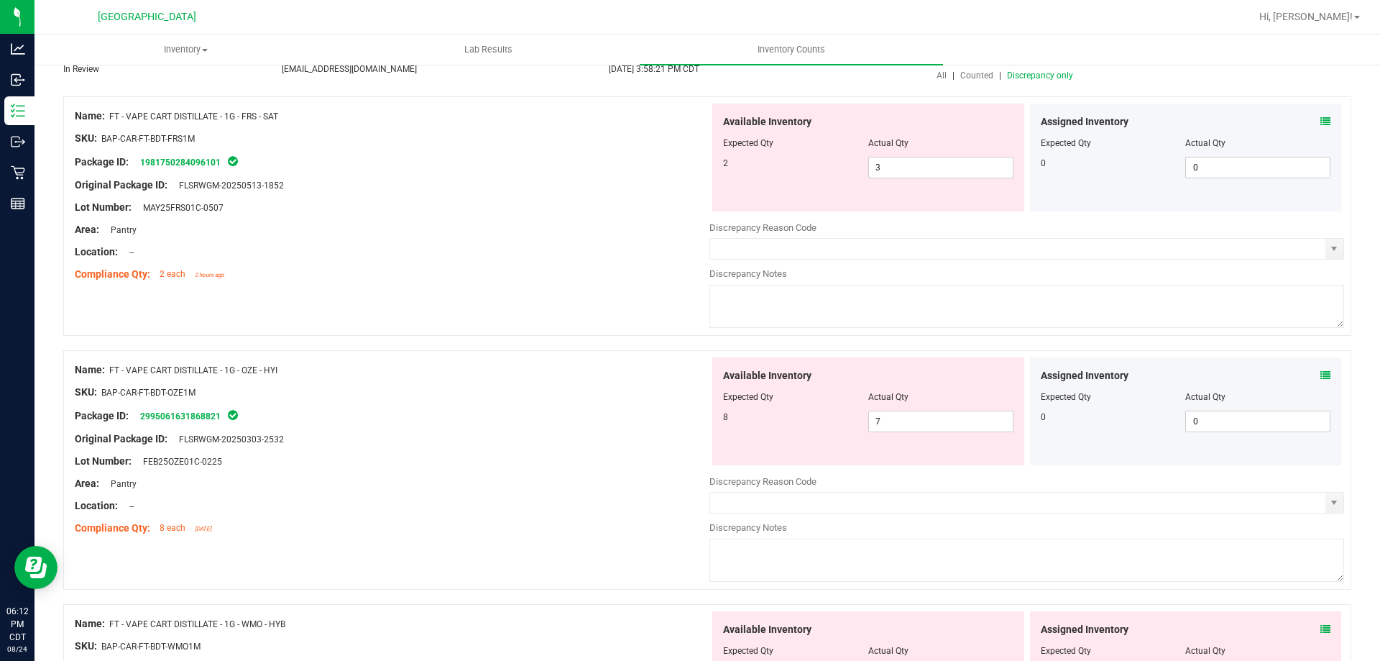
scroll to position [144, 0]
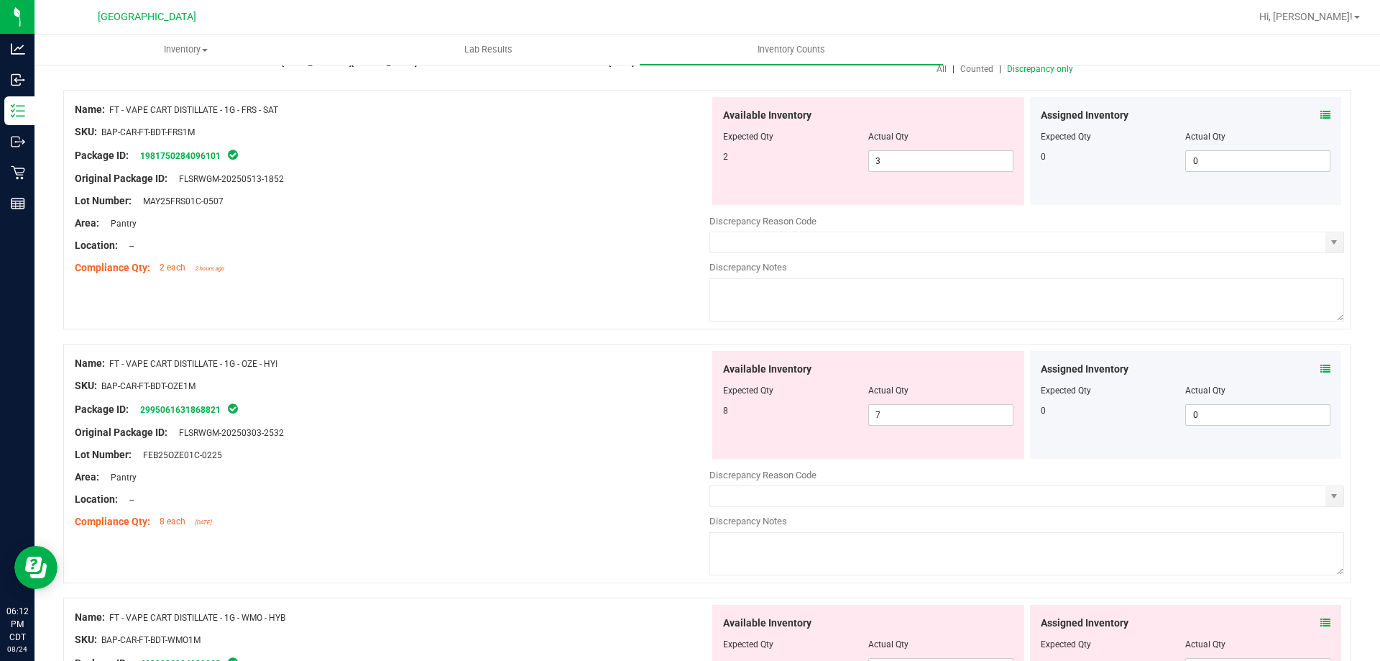
click at [1320, 367] on icon at bounding box center [1325, 369] width 10 height 10
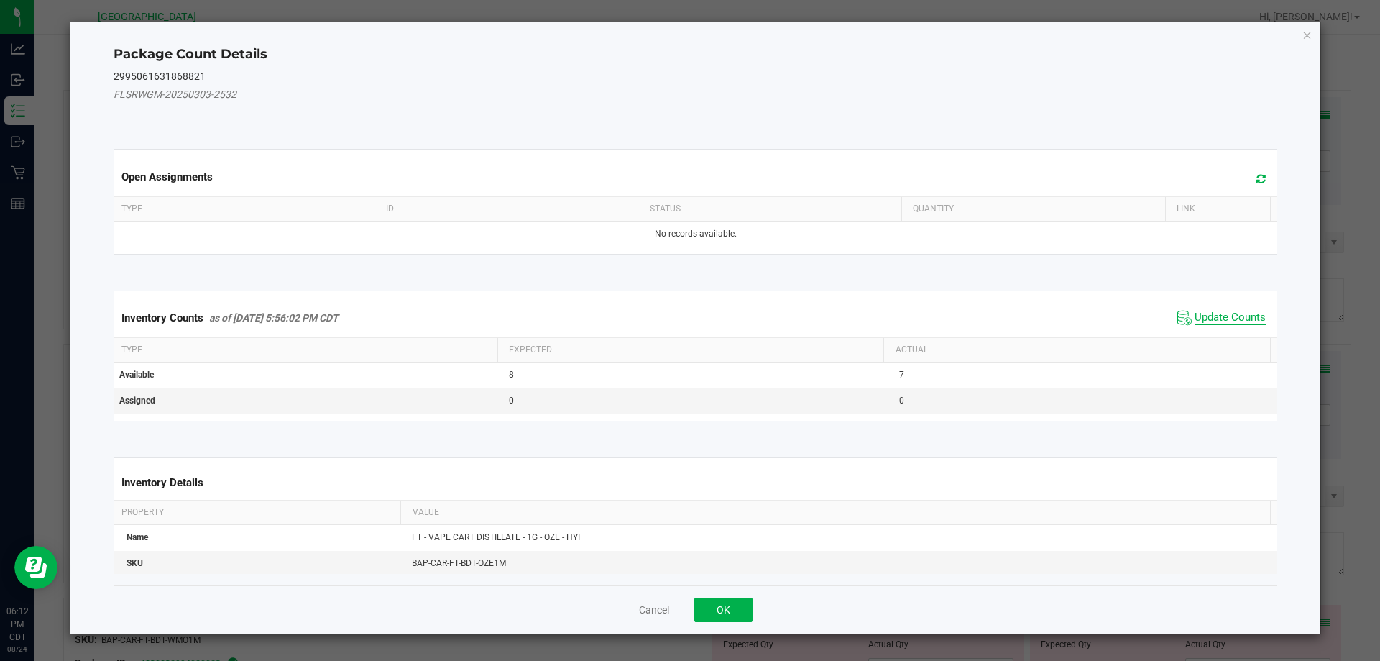
click at [1219, 321] on span "Update Counts" at bounding box center [1230, 318] width 71 height 14
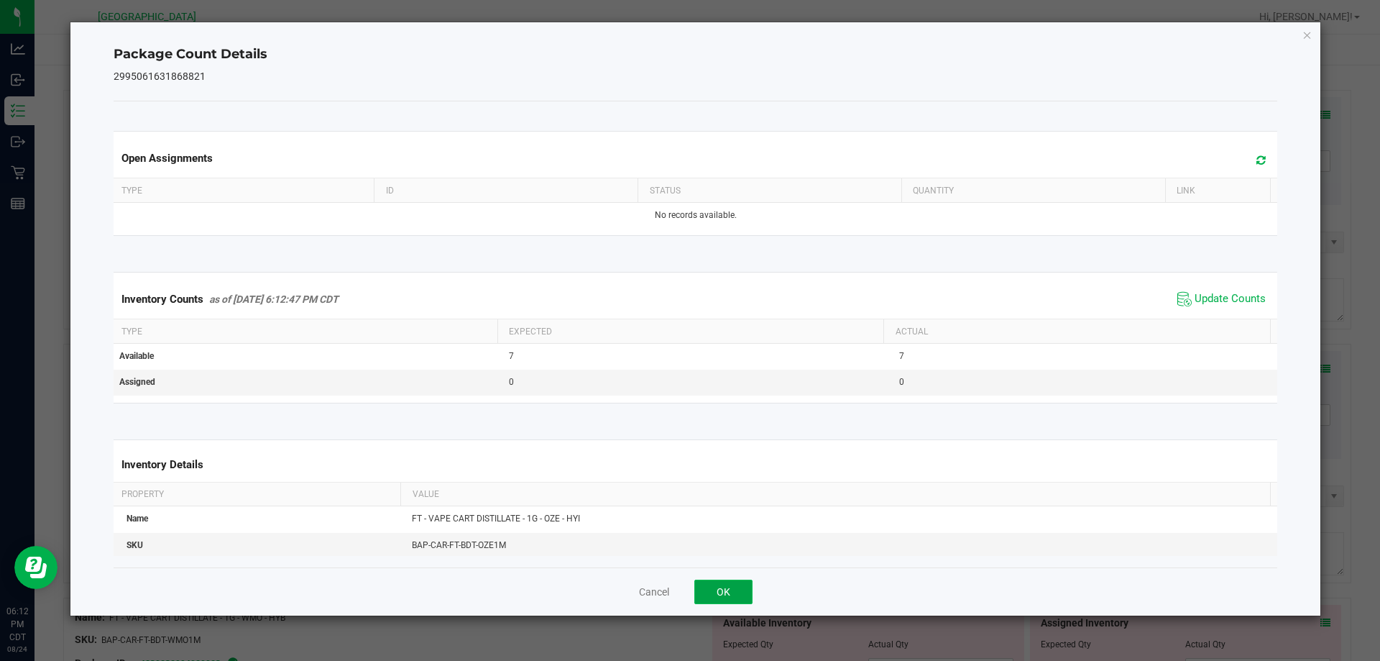
click at [733, 591] on button "OK" at bounding box center [723, 591] width 58 height 24
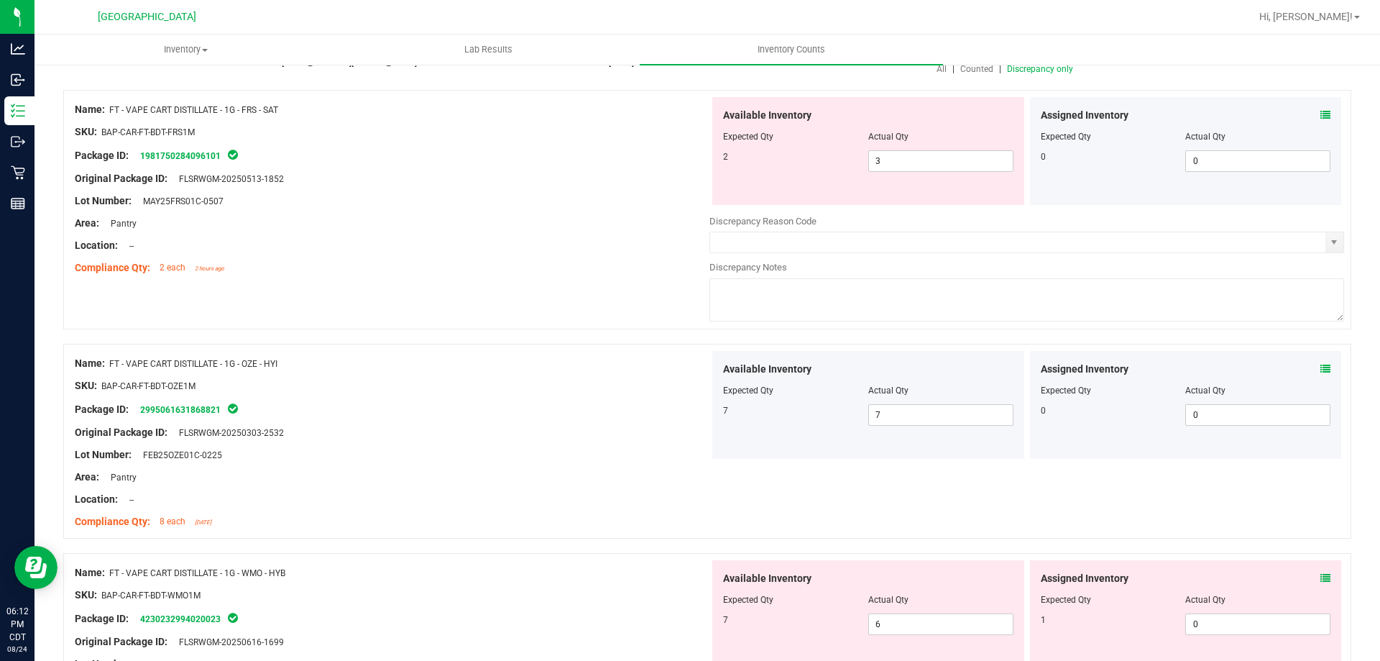
scroll to position [359, 0]
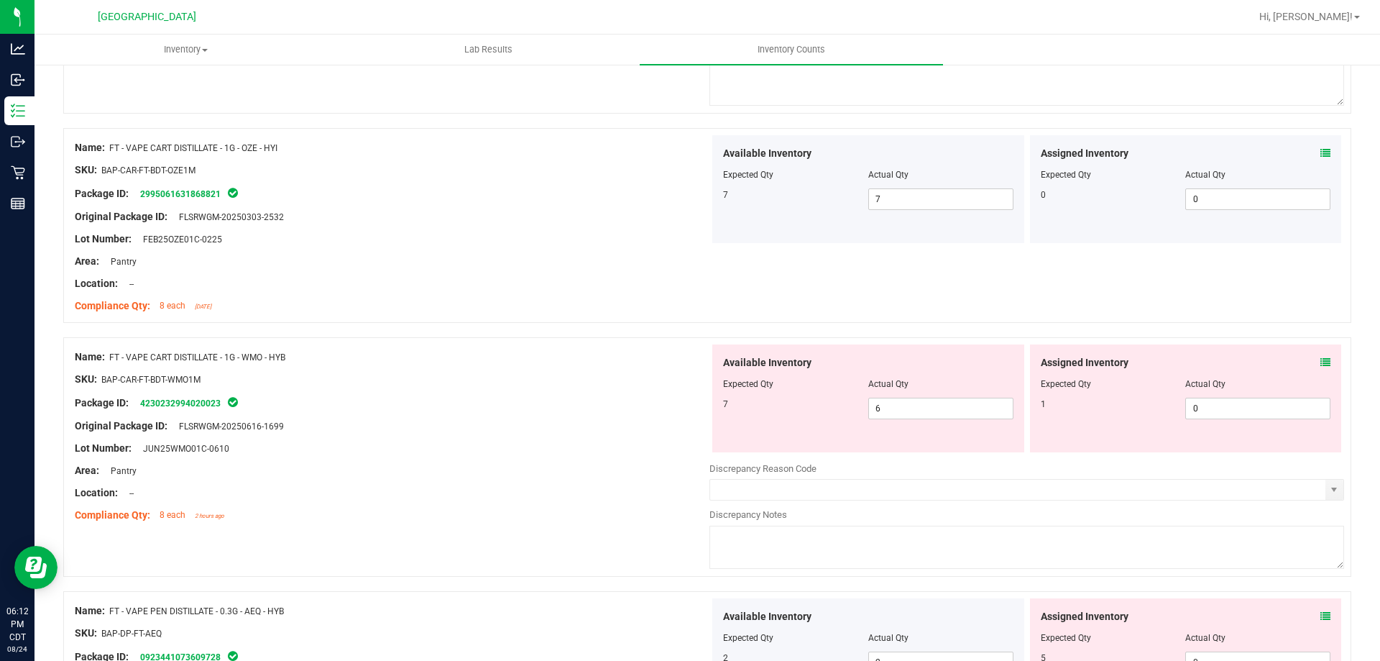
click at [1320, 363] on icon at bounding box center [1325, 362] width 10 height 10
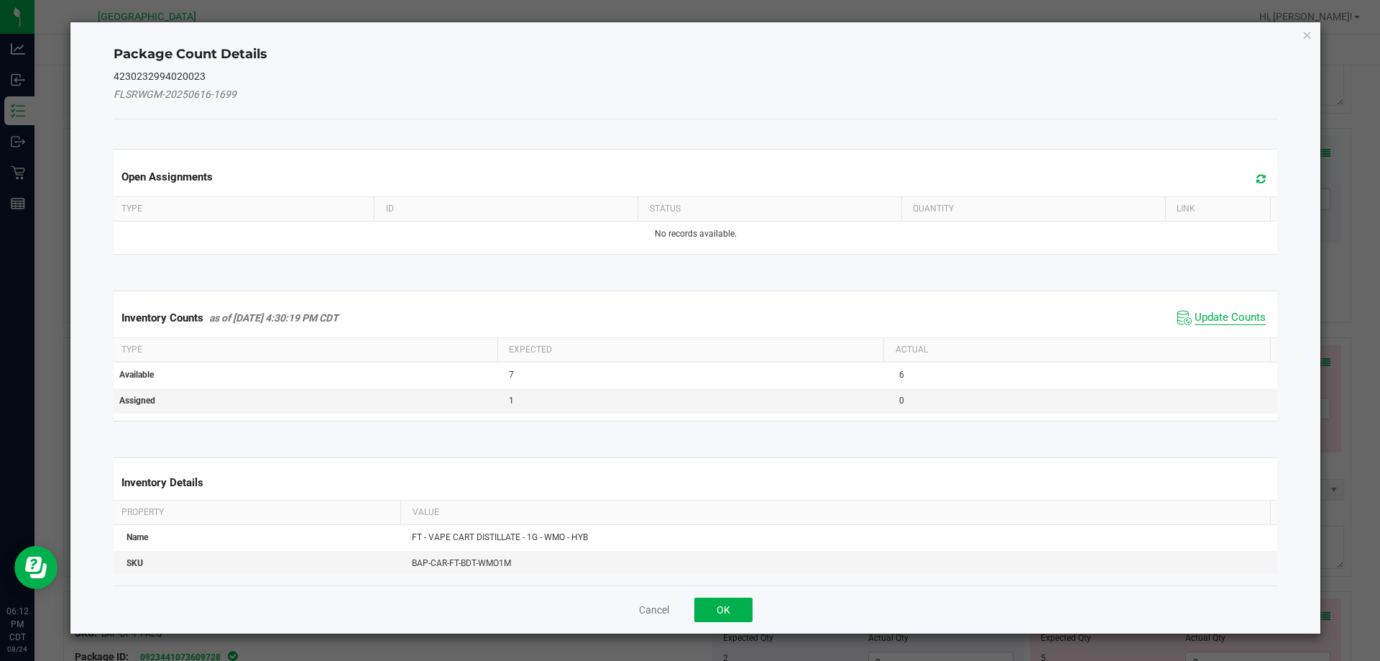
click at [1219, 312] on span "Update Counts" at bounding box center [1230, 318] width 71 height 14
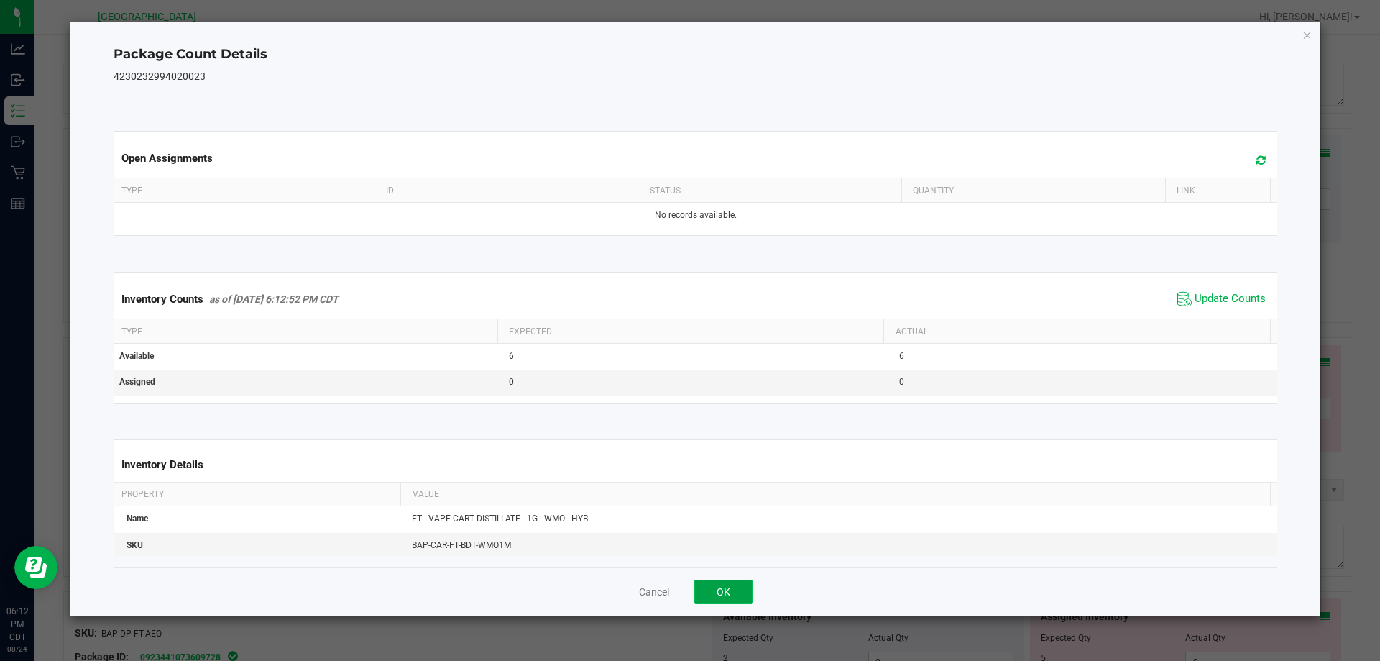
click at [721, 587] on button "OK" at bounding box center [723, 591] width 58 height 24
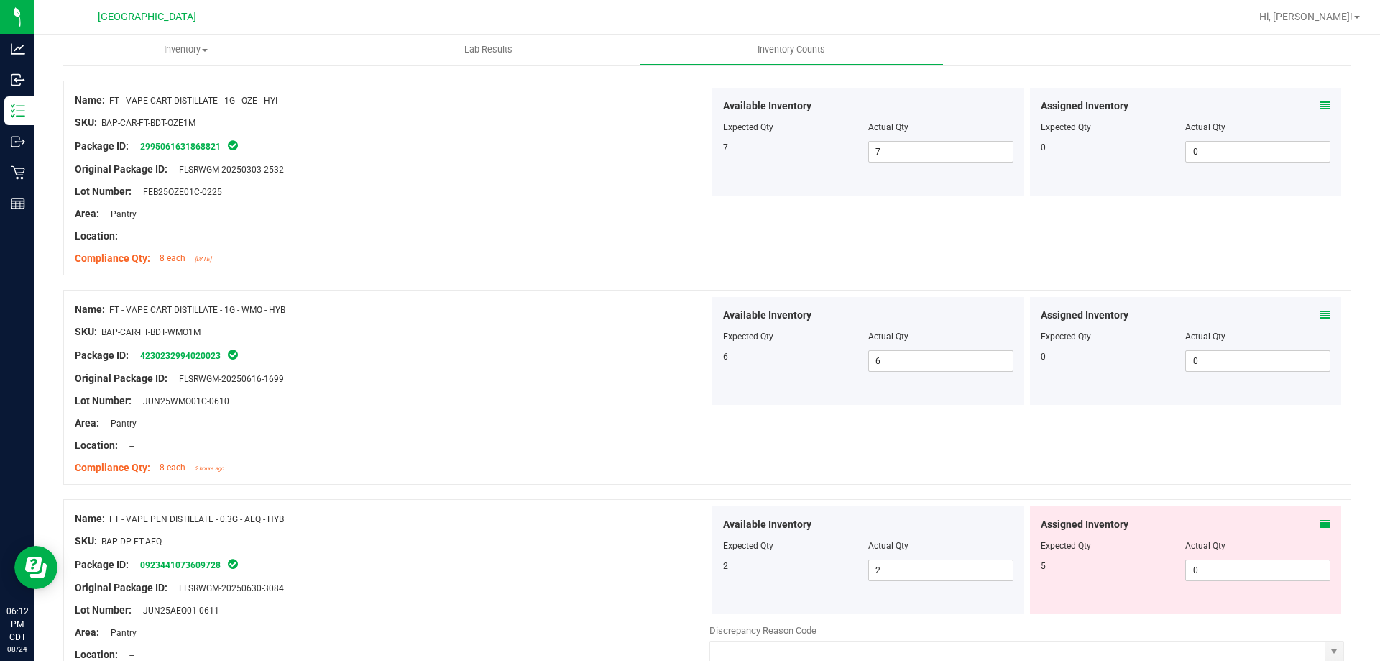
scroll to position [503, 0]
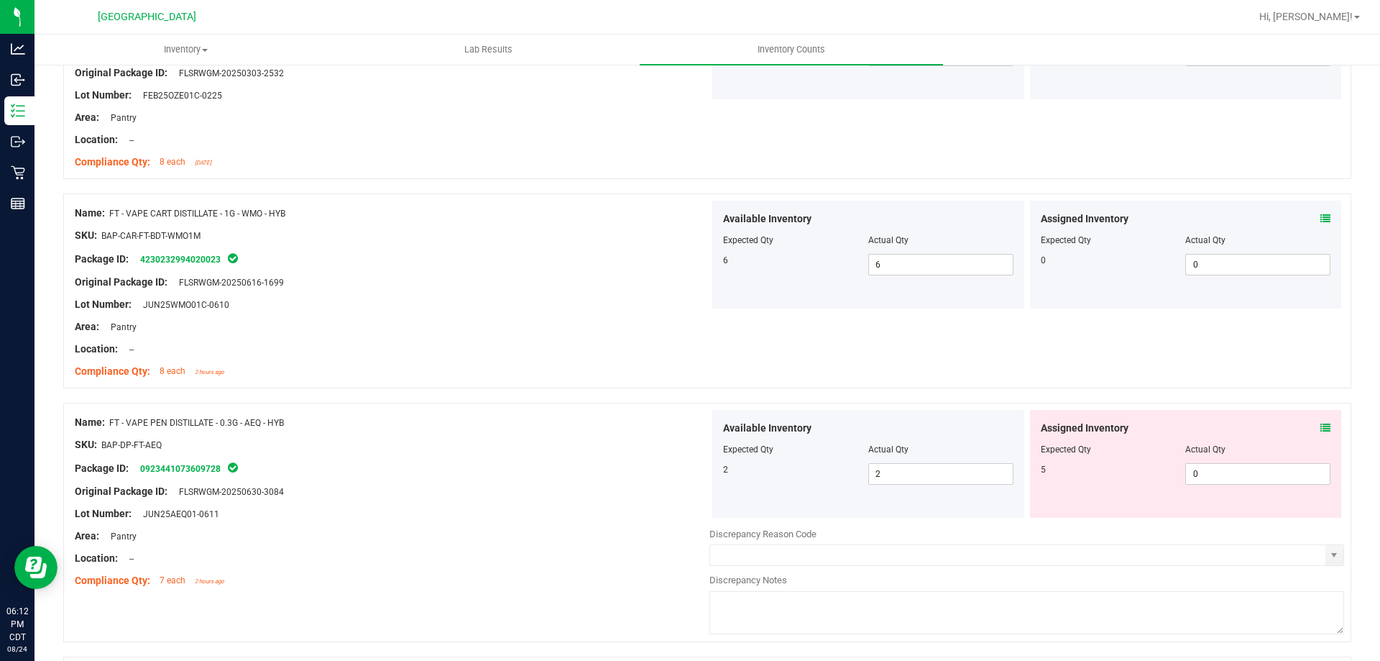
click at [1307, 428] on div "Assigned Inventory" at bounding box center [1186, 427] width 290 height 15
click at [1320, 427] on icon at bounding box center [1325, 428] width 10 height 10
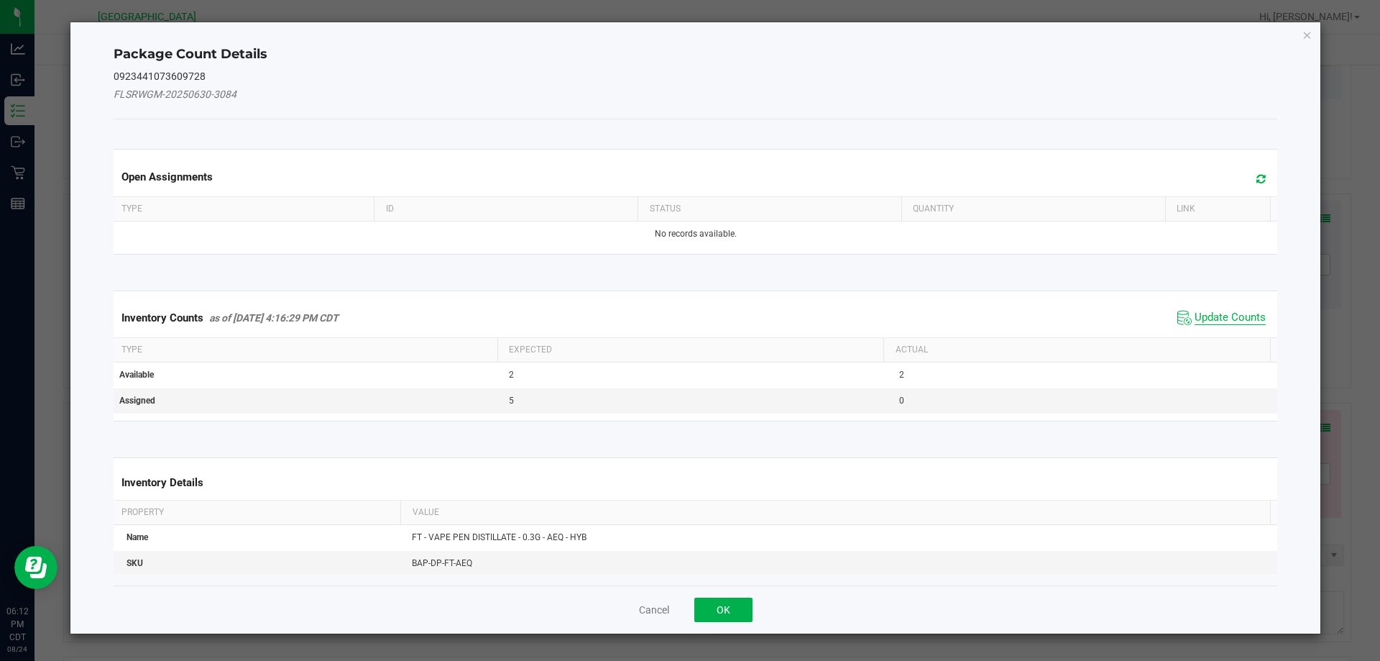
click at [1199, 323] on span "Update Counts" at bounding box center [1230, 318] width 71 height 14
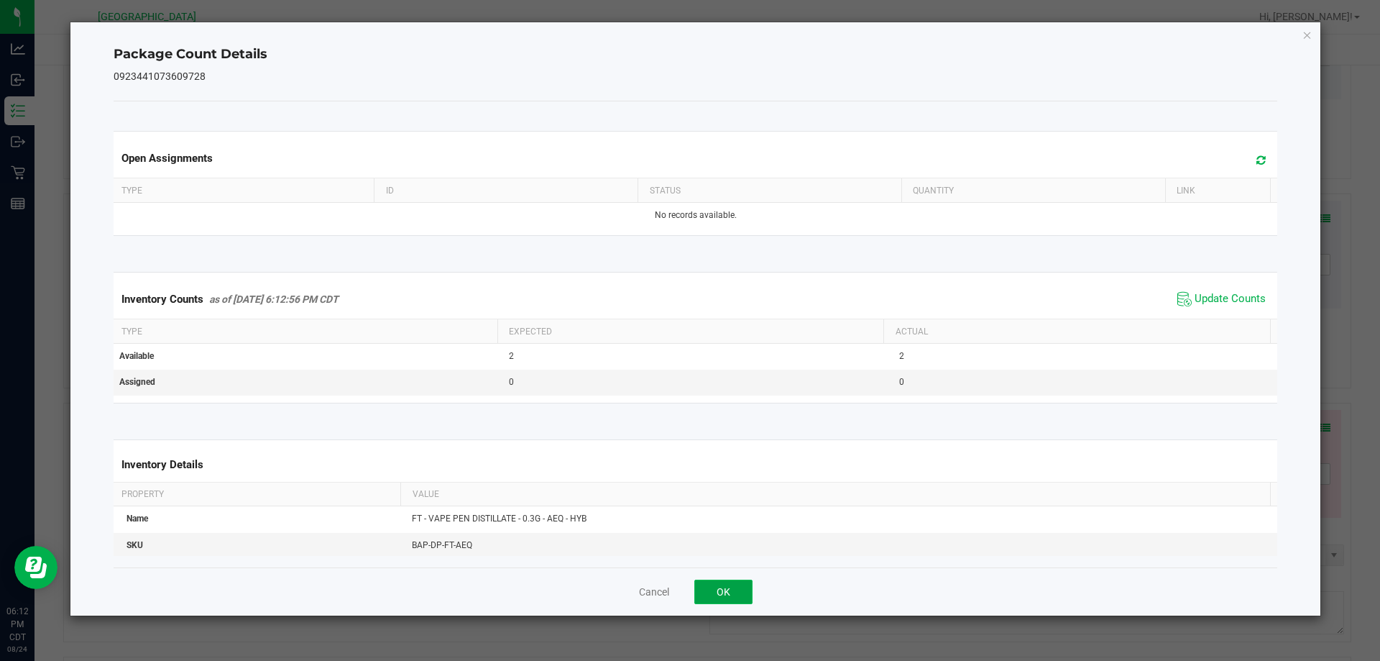
click at [707, 589] on button "OK" at bounding box center [723, 591] width 58 height 24
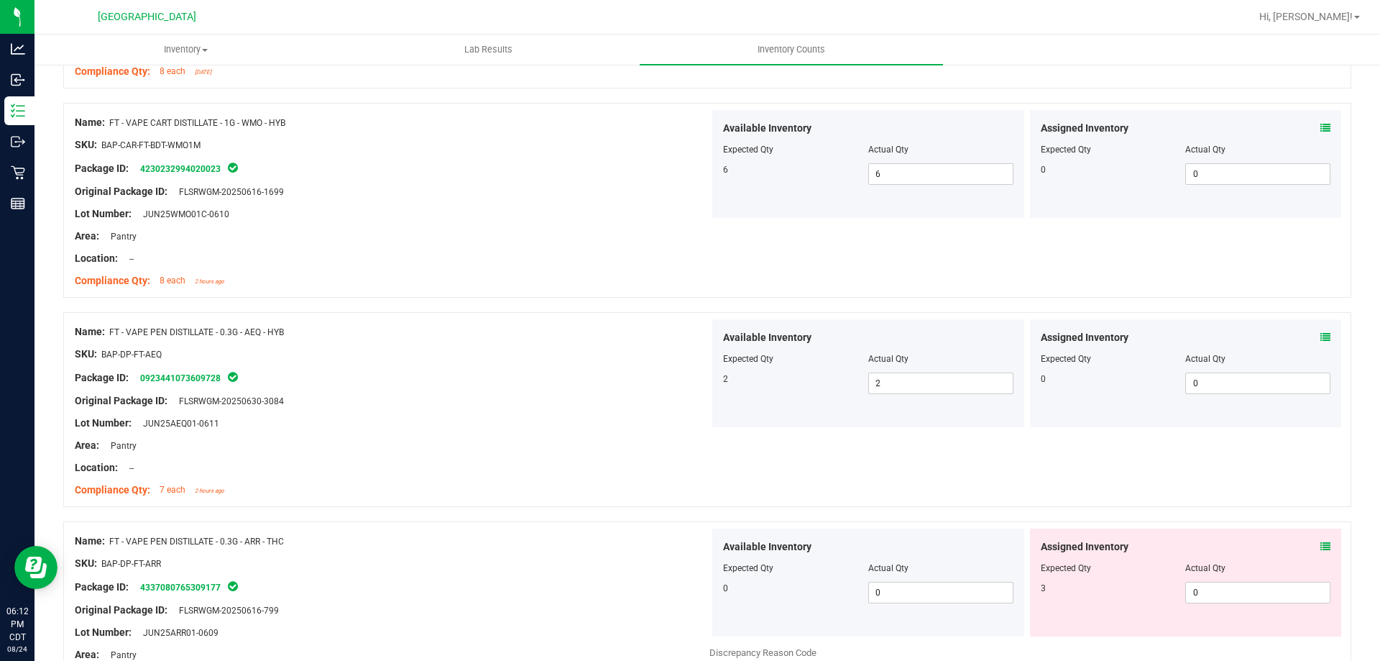
scroll to position [791, 0]
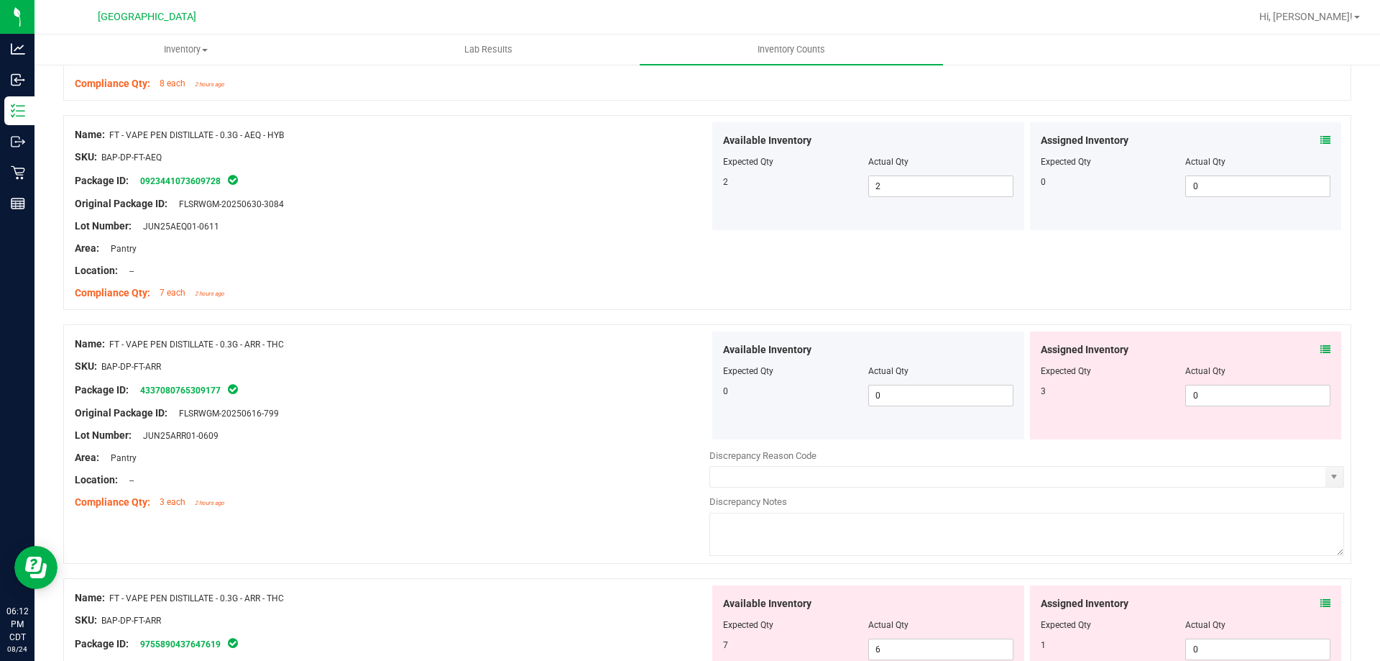
click at [1320, 349] on icon at bounding box center [1325, 349] width 10 height 10
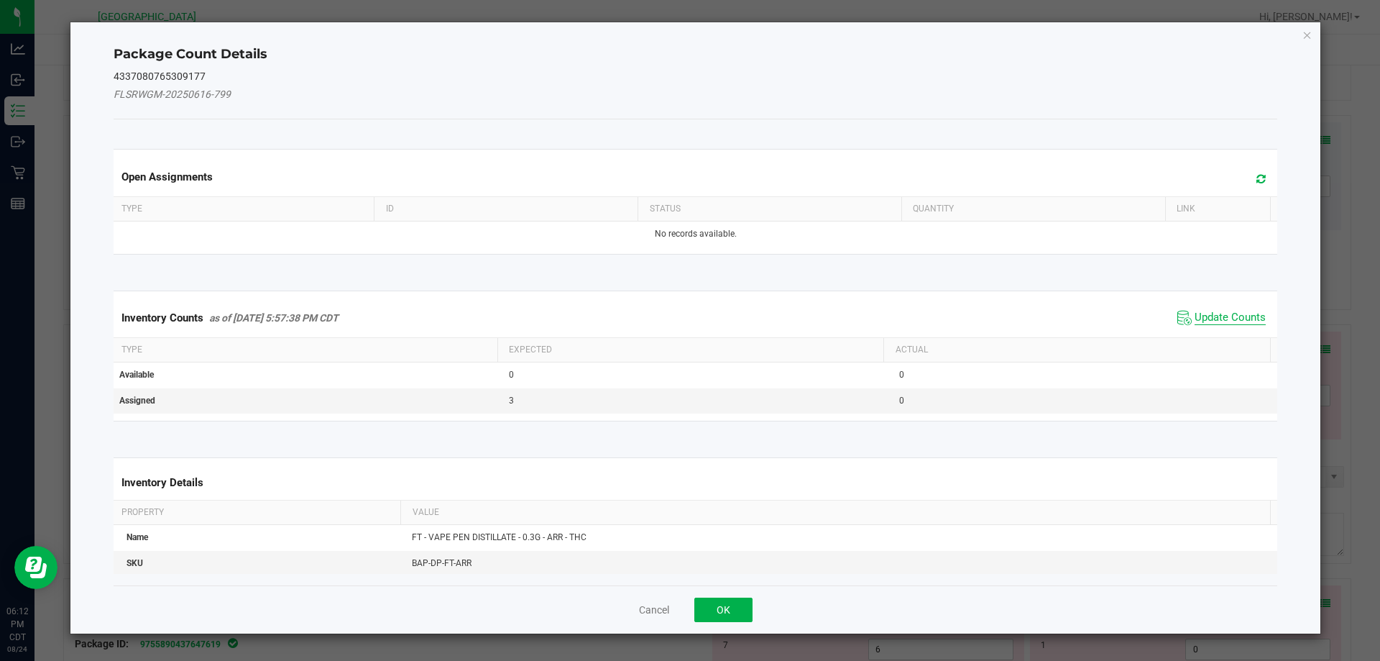
click at [1195, 313] on span "Update Counts" at bounding box center [1230, 318] width 71 height 14
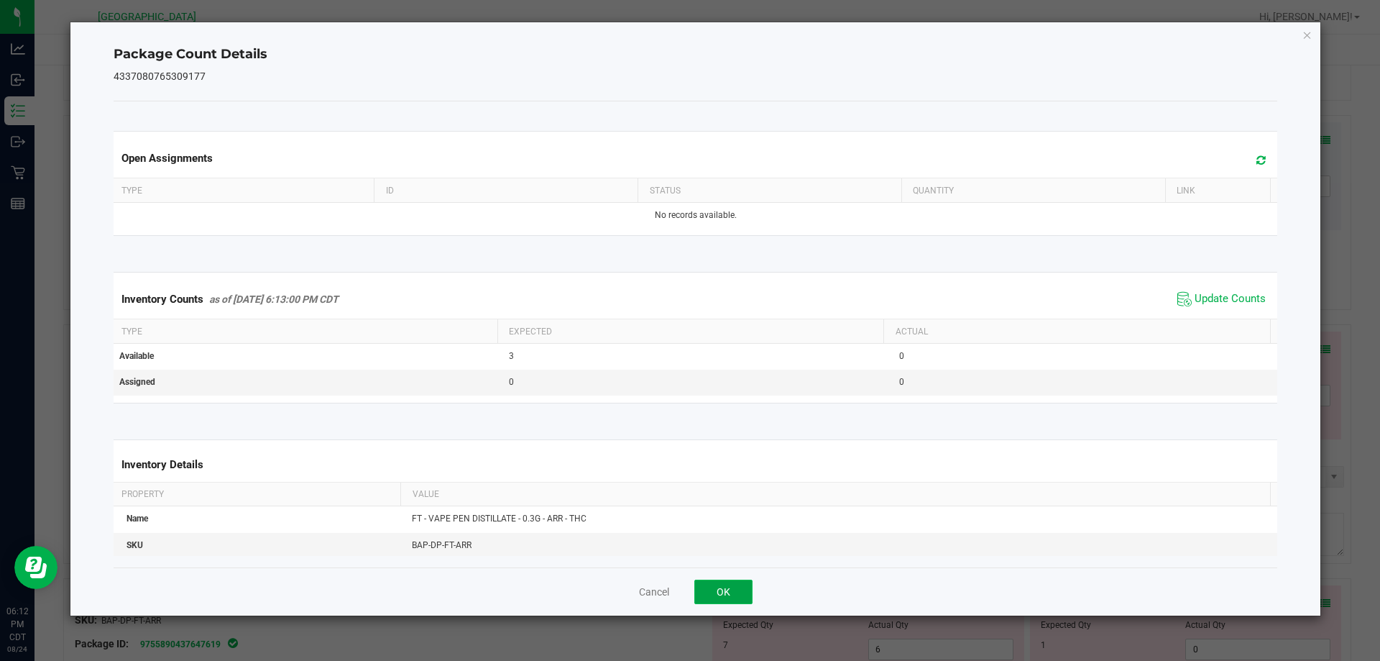
click at [738, 588] on button "OK" at bounding box center [723, 591] width 58 height 24
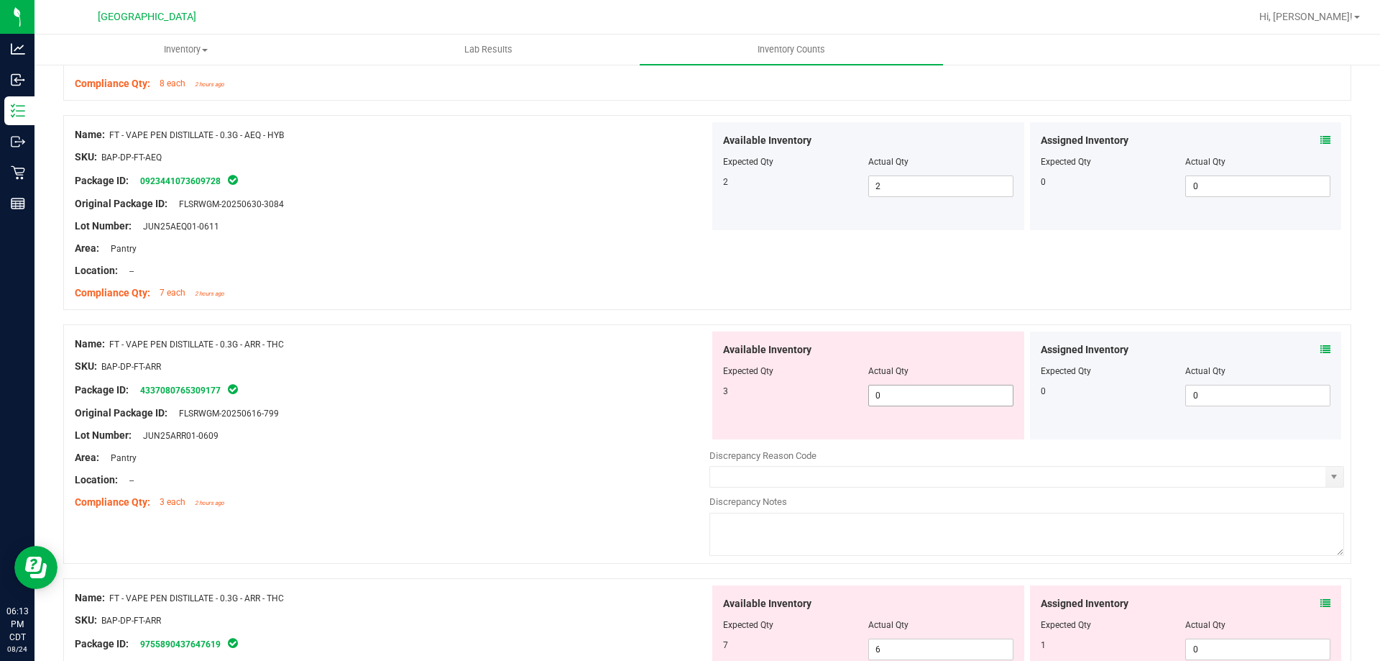
click at [925, 400] on span "0 0" at bounding box center [940, 396] width 145 height 22
click at [438, 420] on div at bounding box center [392, 423] width 635 height 7
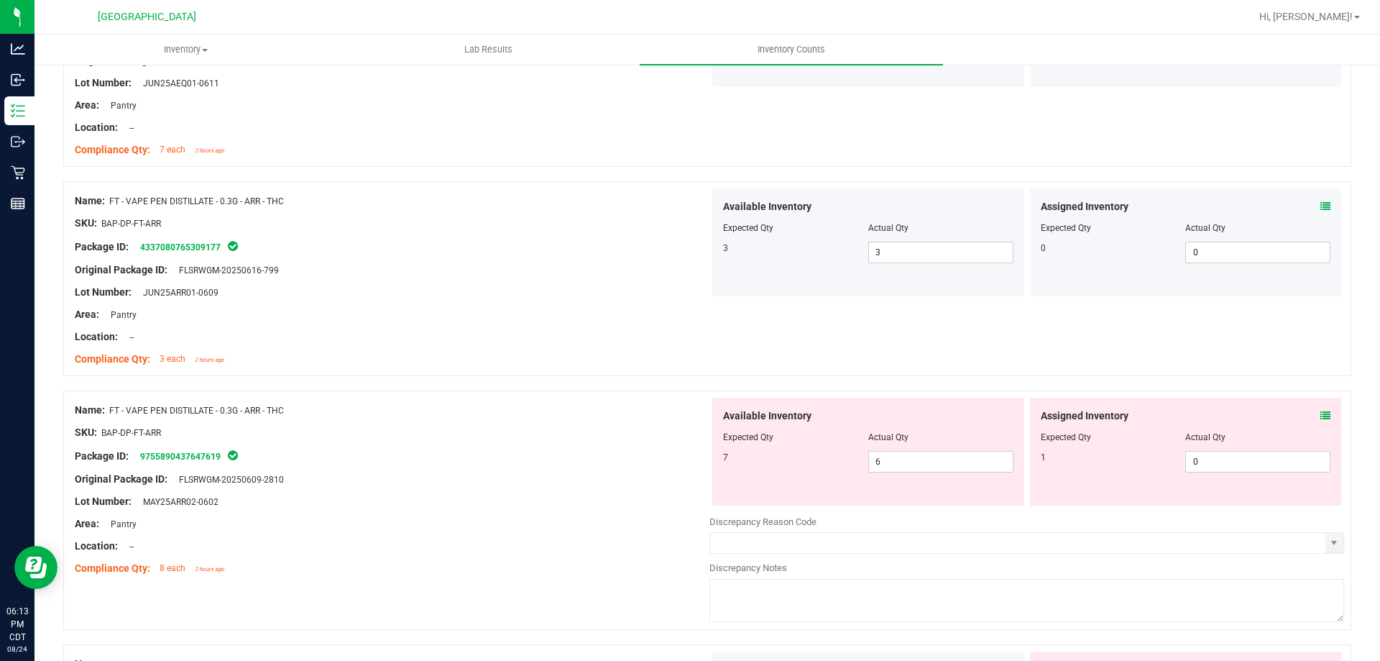
scroll to position [934, 0]
click at [1322, 415] on div "Assigned Inventory Expected Qty Actual Qty 1 0 0" at bounding box center [1186, 451] width 312 height 108
click at [1306, 410] on div "Assigned Inventory" at bounding box center [1186, 415] width 290 height 15
click at [1320, 410] on div "Assigned Inventory Expected Qty Actual Qty 1 0 0" at bounding box center [1186, 451] width 312 height 108
click at [1320, 411] on icon at bounding box center [1325, 415] width 10 height 10
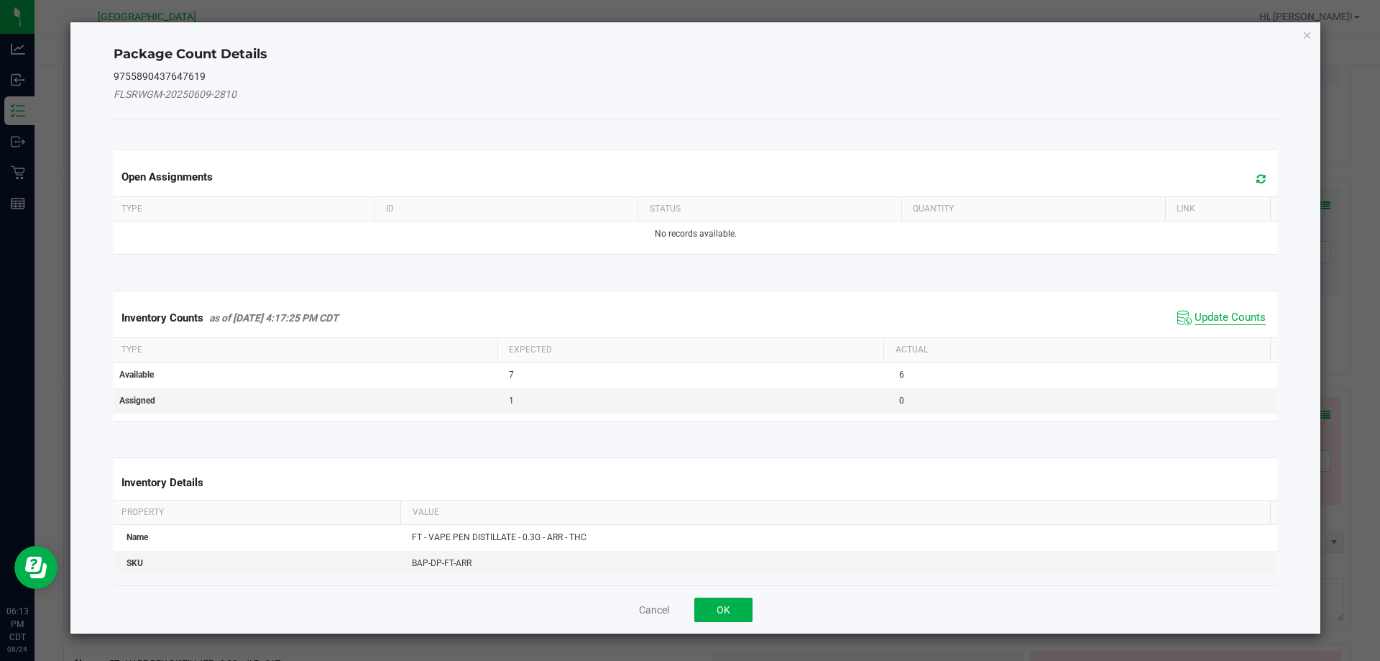
click at [1213, 323] on span "Update Counts" at bounding box center [1230, 318] width 71 height 14
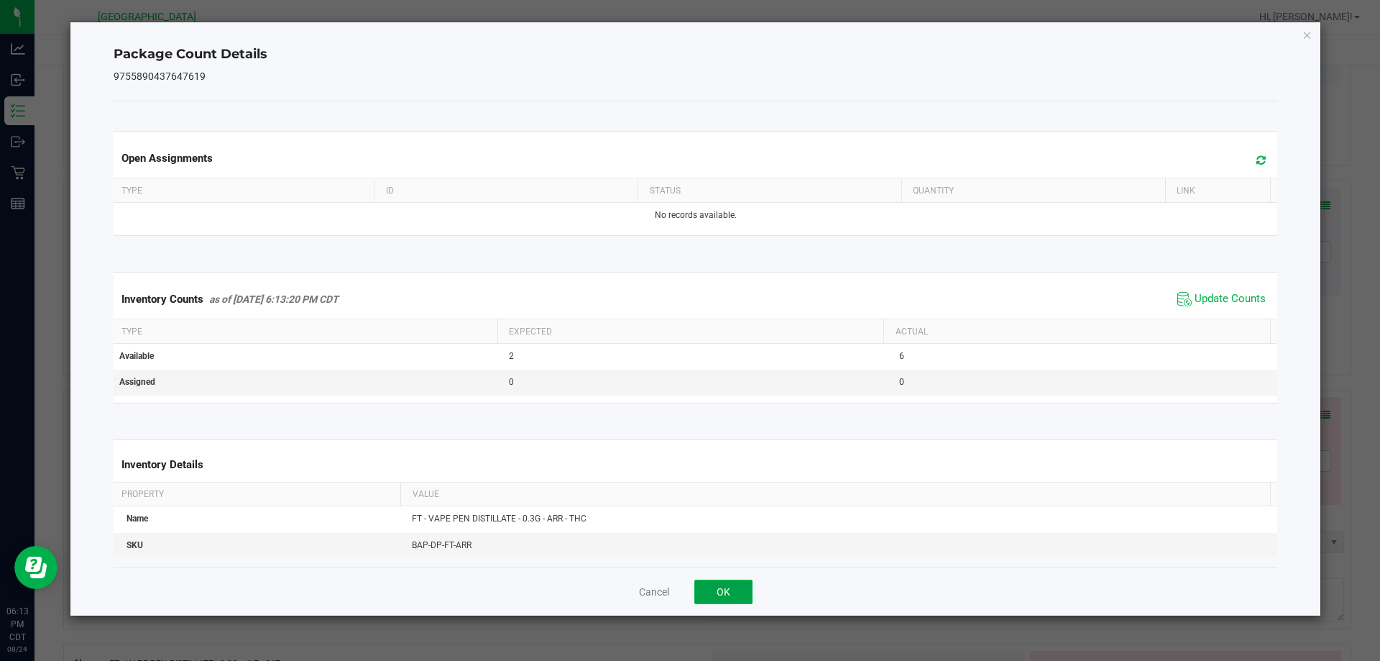
drag, startPoint x: 727, startPoint y: 581, endPoint x: 656, endPoint y: 560, distance: 74.4
click at [726, 582] on button "OK" at bounding box center [723, 591] width 58 height 24
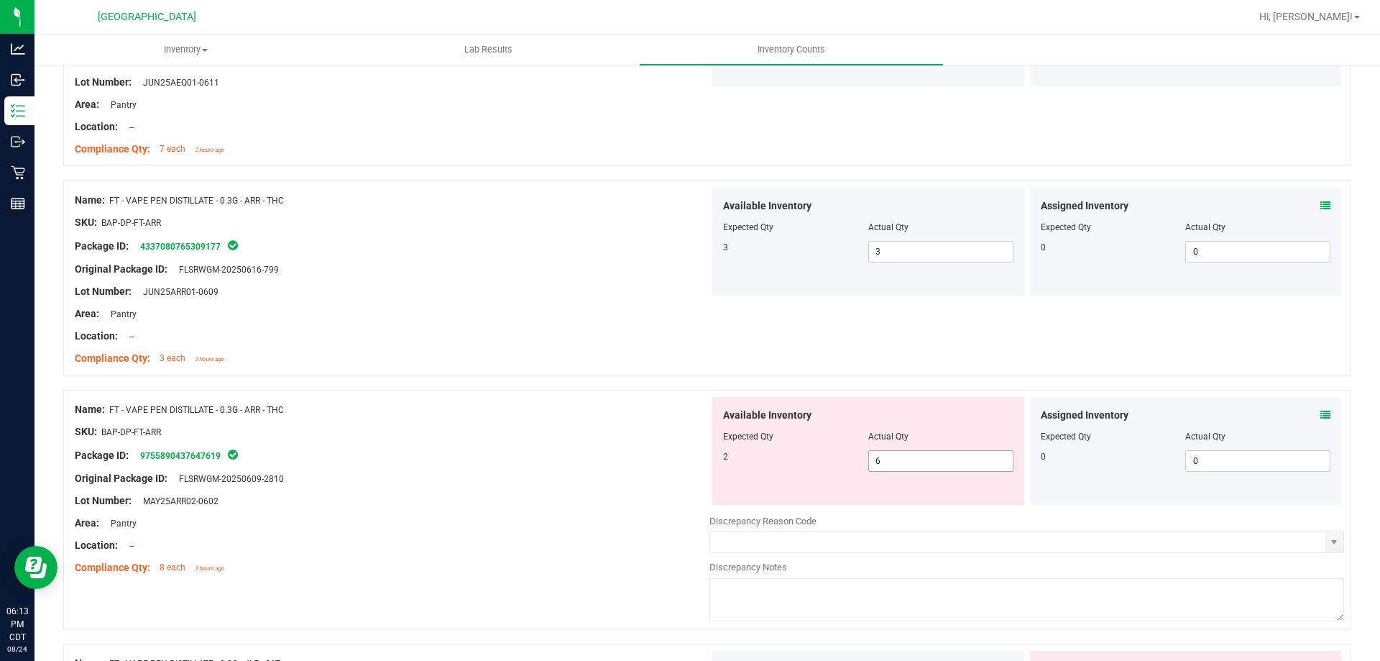
click at [902, 463] on span "6 6" at bounding box center [940, 461] width 145 height 22
click at [540, 493] on div "Lot Number: MAY25ARR02-0602" at bounding box center [392, 500] width 635 height 15
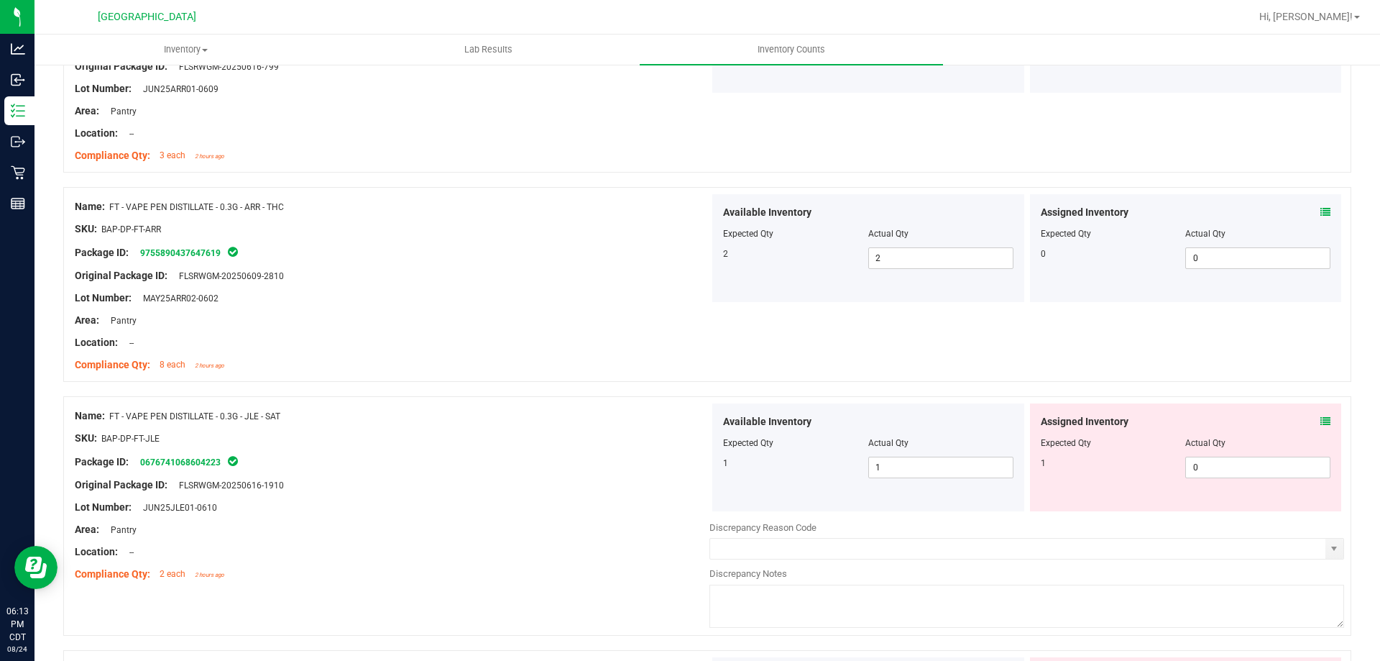
scroll to position [1222, 0]
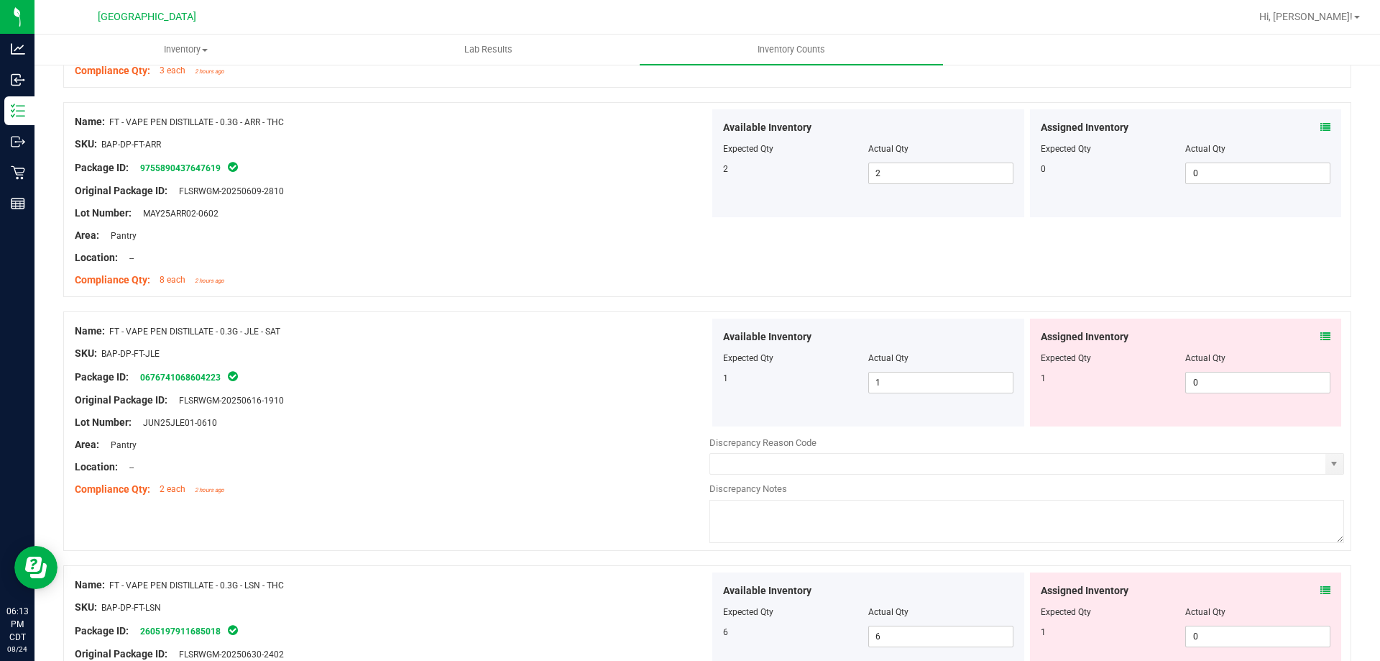
click at [1320, 338] on icon at bounding box center [1325, 336] width 10 height 10
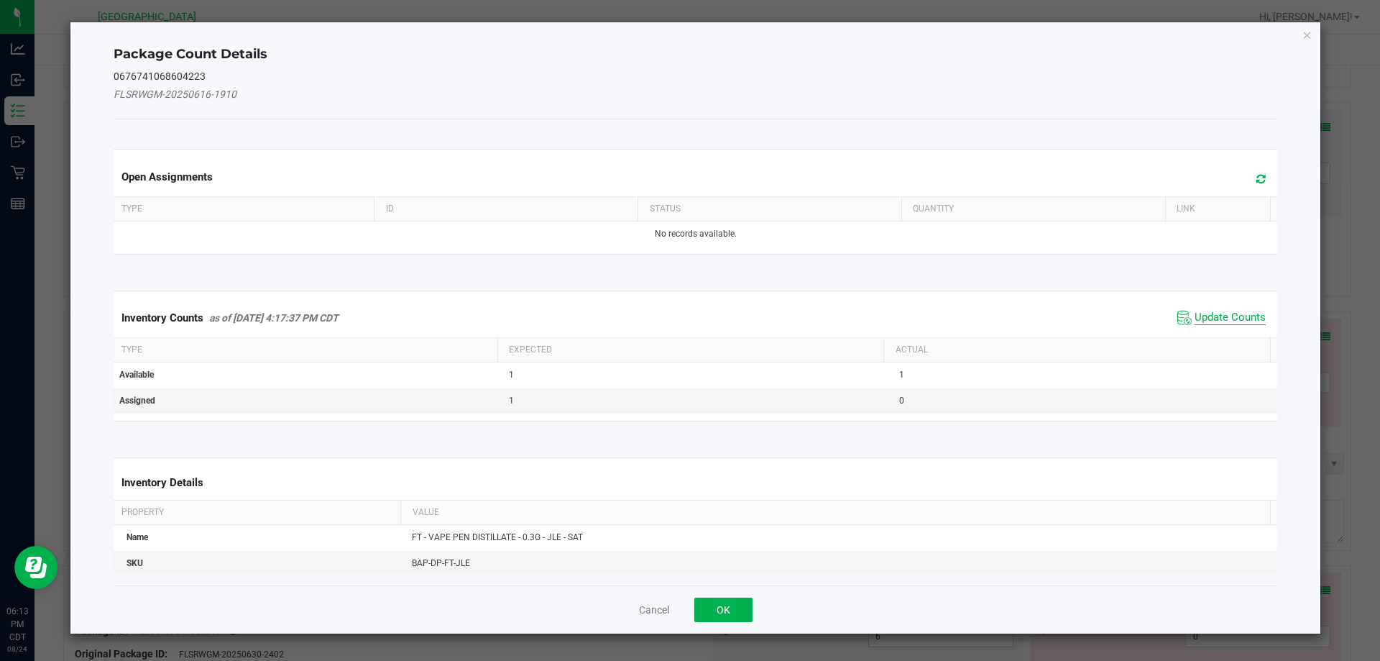
click at [1236, 324] on span "Update Counts" at bounding box center [1230, 318] width 71 height 14
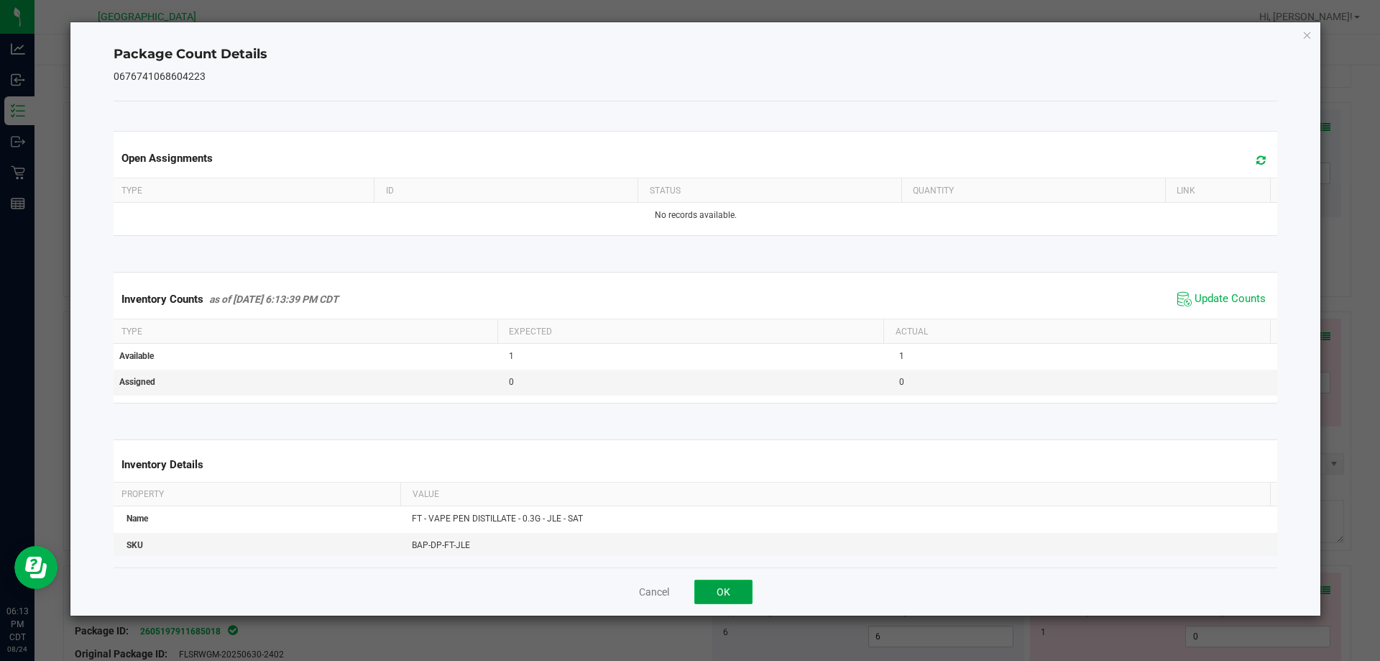
click at [717, 597] on button "OK" at bounding box center [723, 591] width 58 height 24
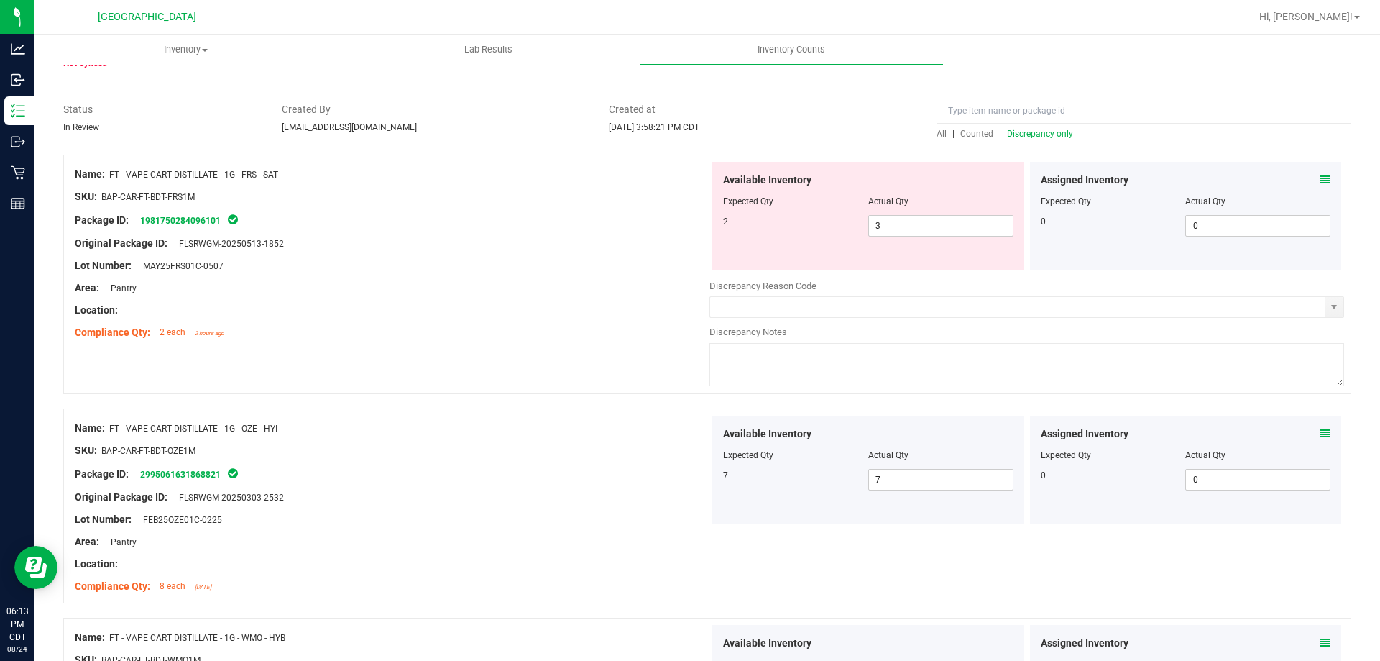
scroll to position [0, 0]
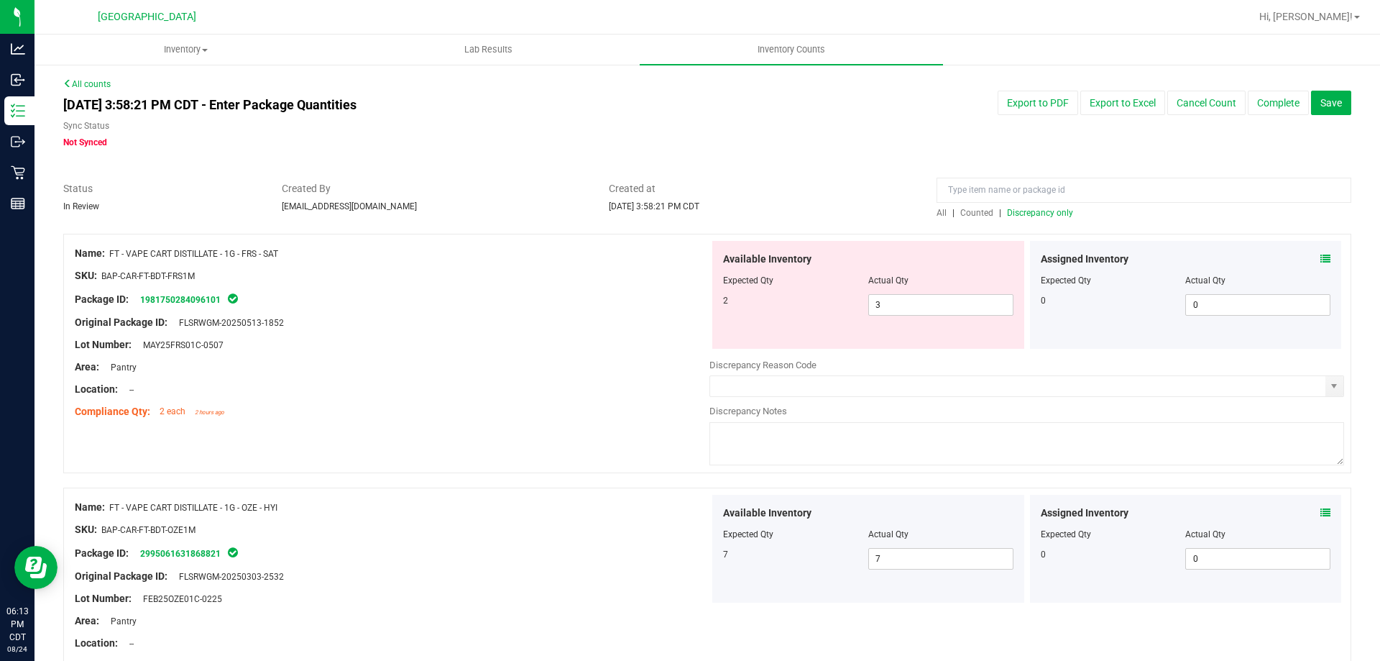
click at [1020, 209] on span "Discrepancy only" at bounding box center [1040, 213] width 66 height 10
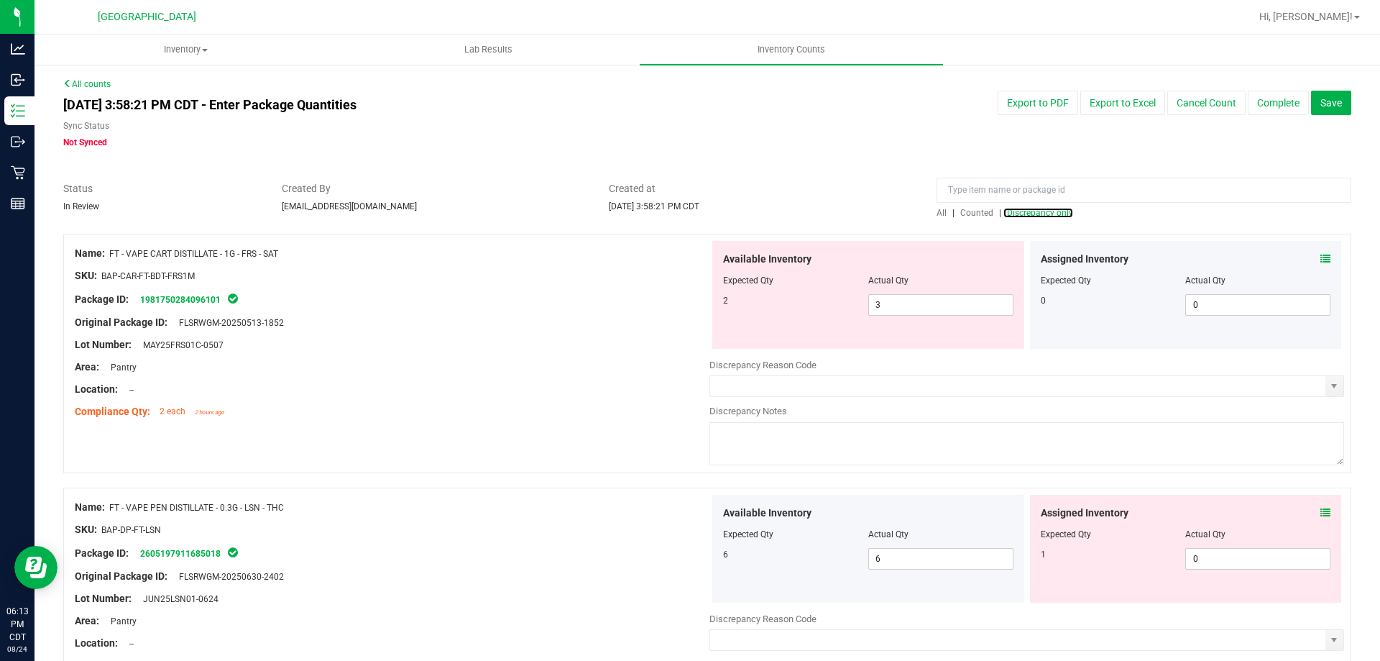
scroll to position [359, 0]
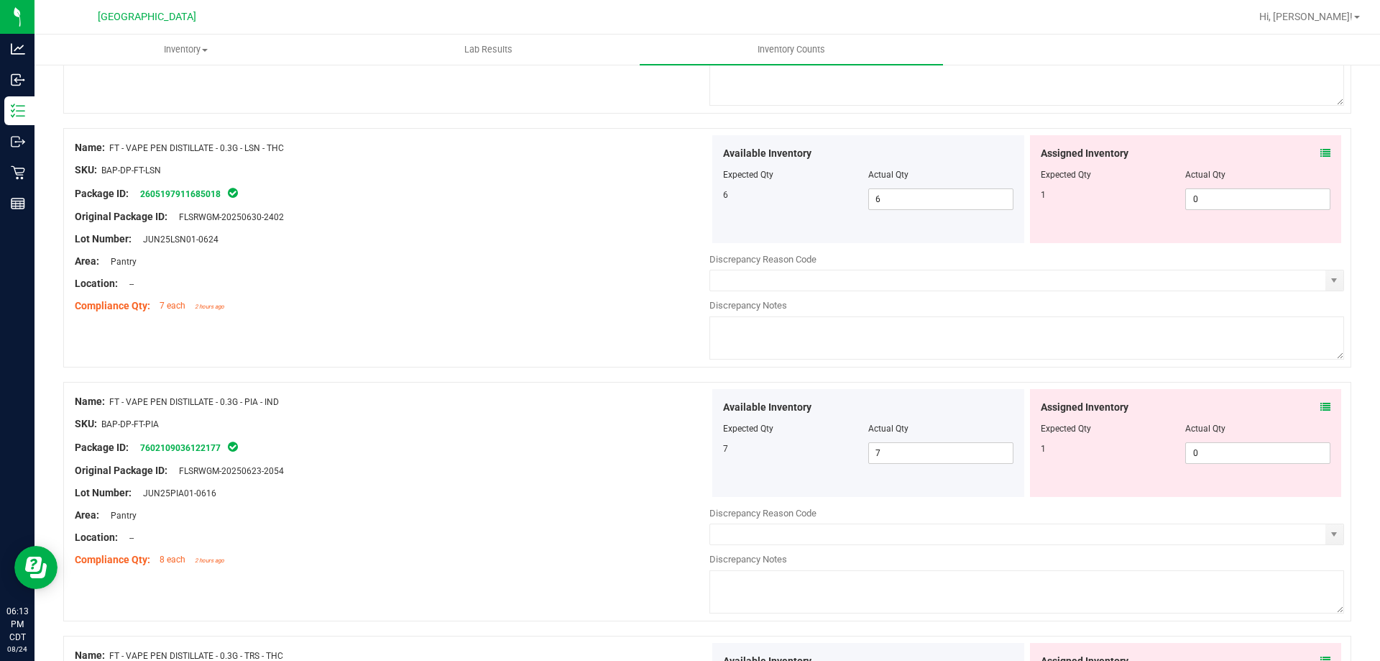
click at [1320, 150] on icon at bounding box center [1325, 153] width 10 height 10
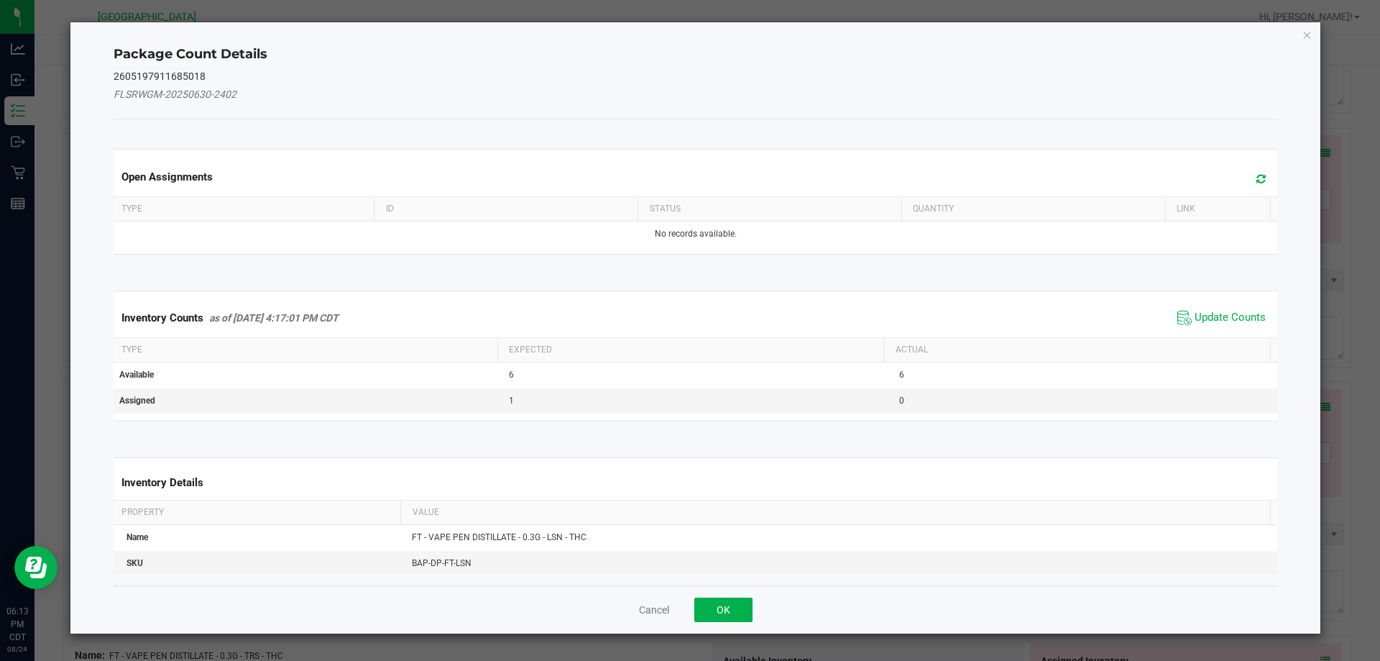
click at [1217, 308] on span "Update Counts" at bounding box center [1222, 318] width 96 height 22
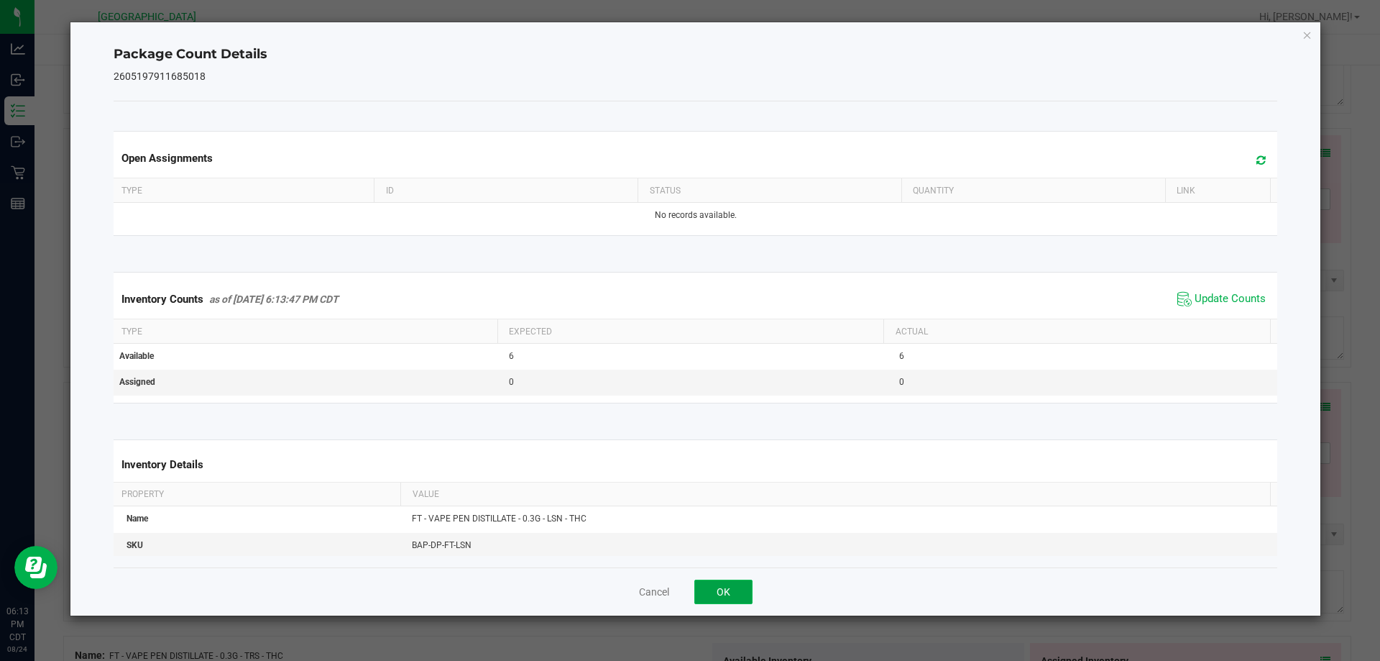
click at [742, 592] on button "OK" at bounding box center [723, 591] width 58 height 24
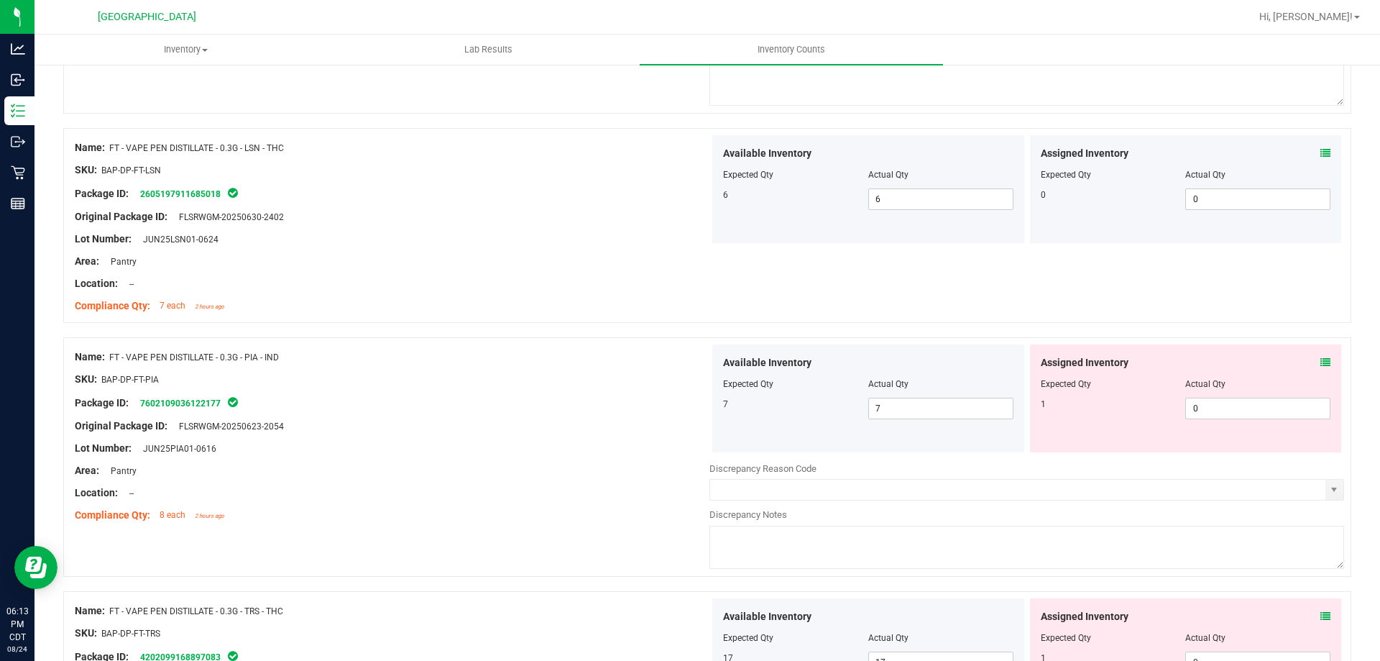
click at [1320, 363] on icon at bounding box center [1325, 362] width 10 height 10
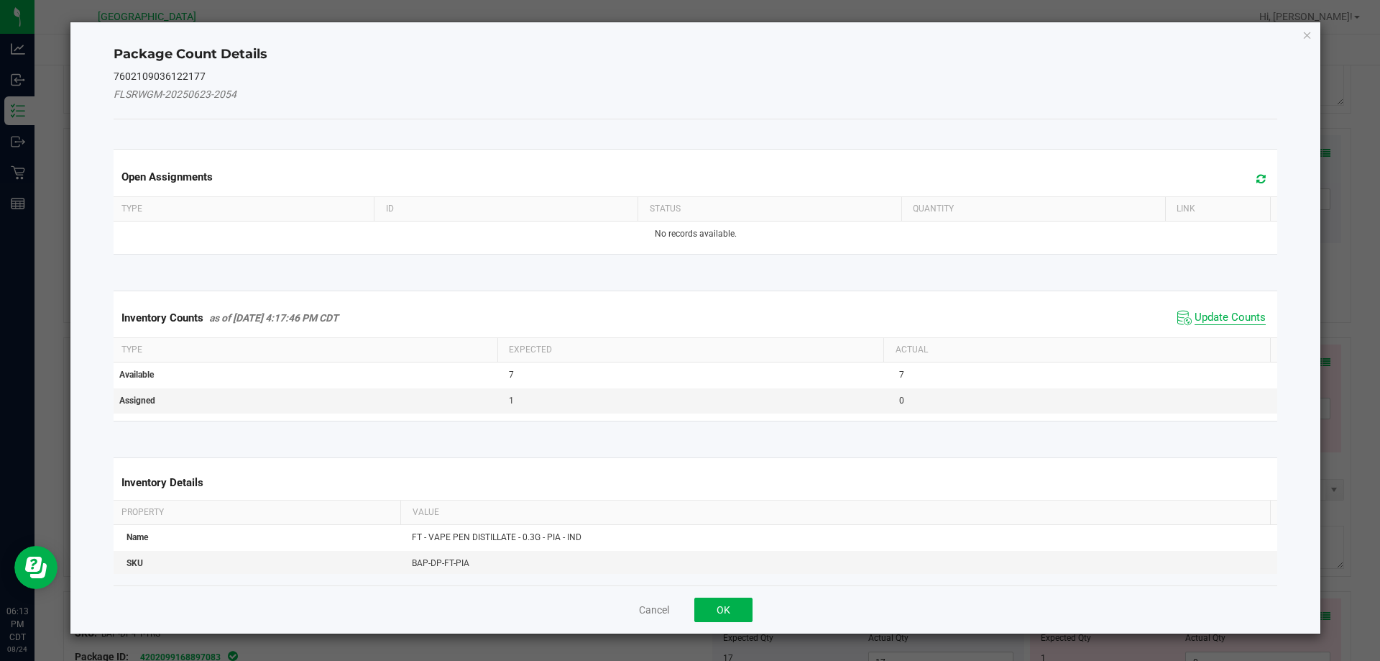
click at [1208, 316] on span "Update Counts" at bounding box center [1230, 318] width 71 height 14
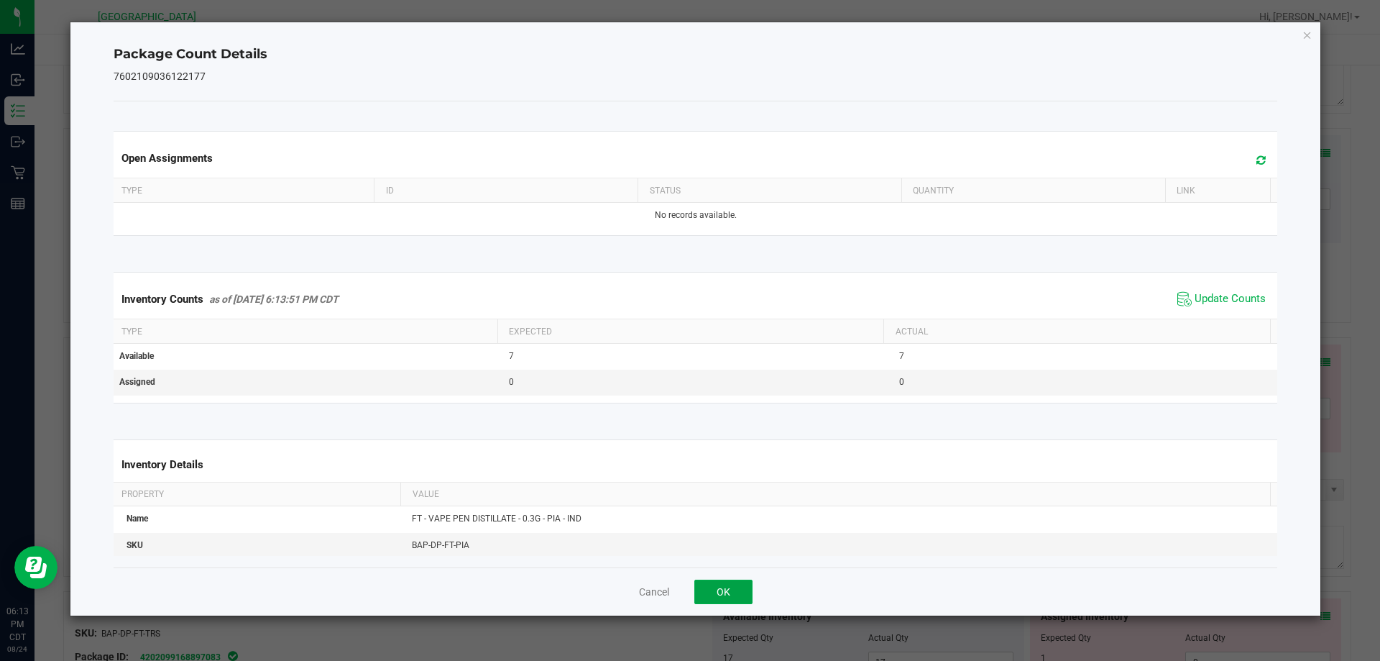
drag, startPoint x: 719, startPoint y: 587, endPoint x: 507, endPoint y: 509, distance: 225.8
click at [717, 587] on button "OK" at bounding box center [723, 591] width 58 height 24
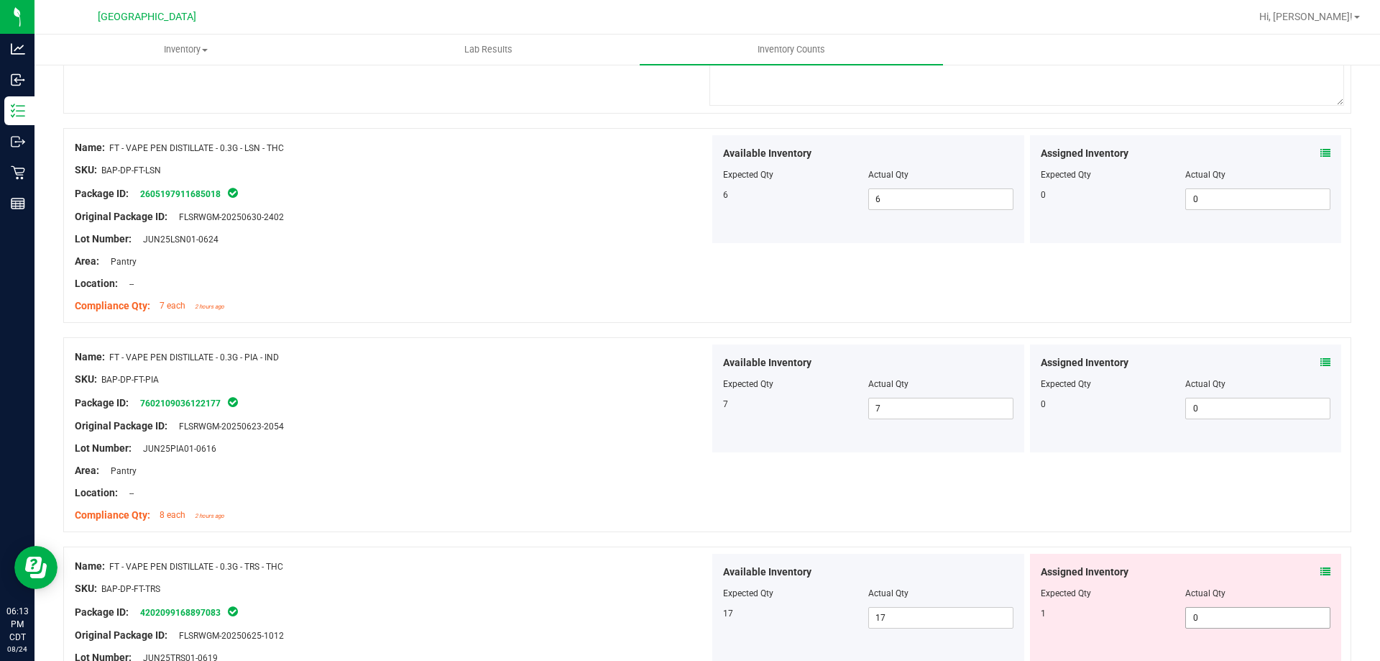
scroll to position [575, 0]
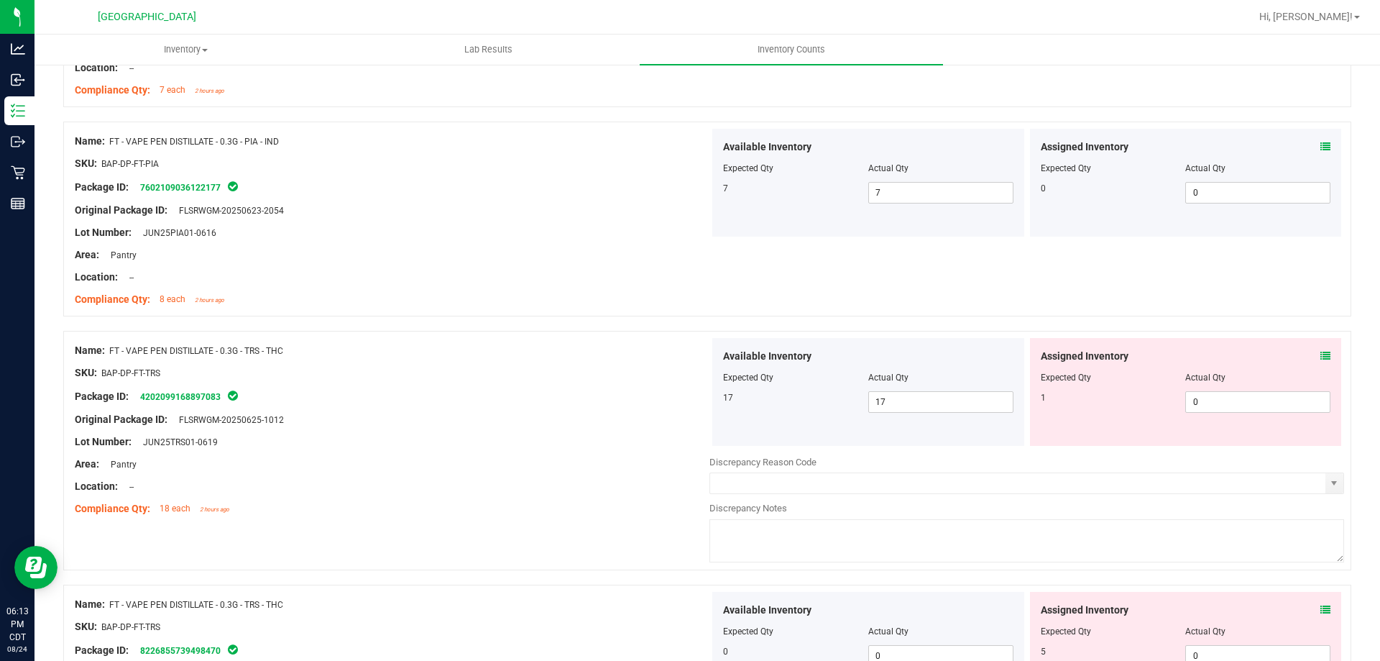
click at [1320, 354] on div "Assigned Inventory Expected Qty Actual Qty 1 0 0" at bounding box center [1186, 392] width 312 height 108
click at [1309, 360] on div "Assigned Inventory" at bounding box center [1186, 356] width 290 height 15
click at [1320, 355] on icon at bounding box center [1325, 356] width 10 height 10
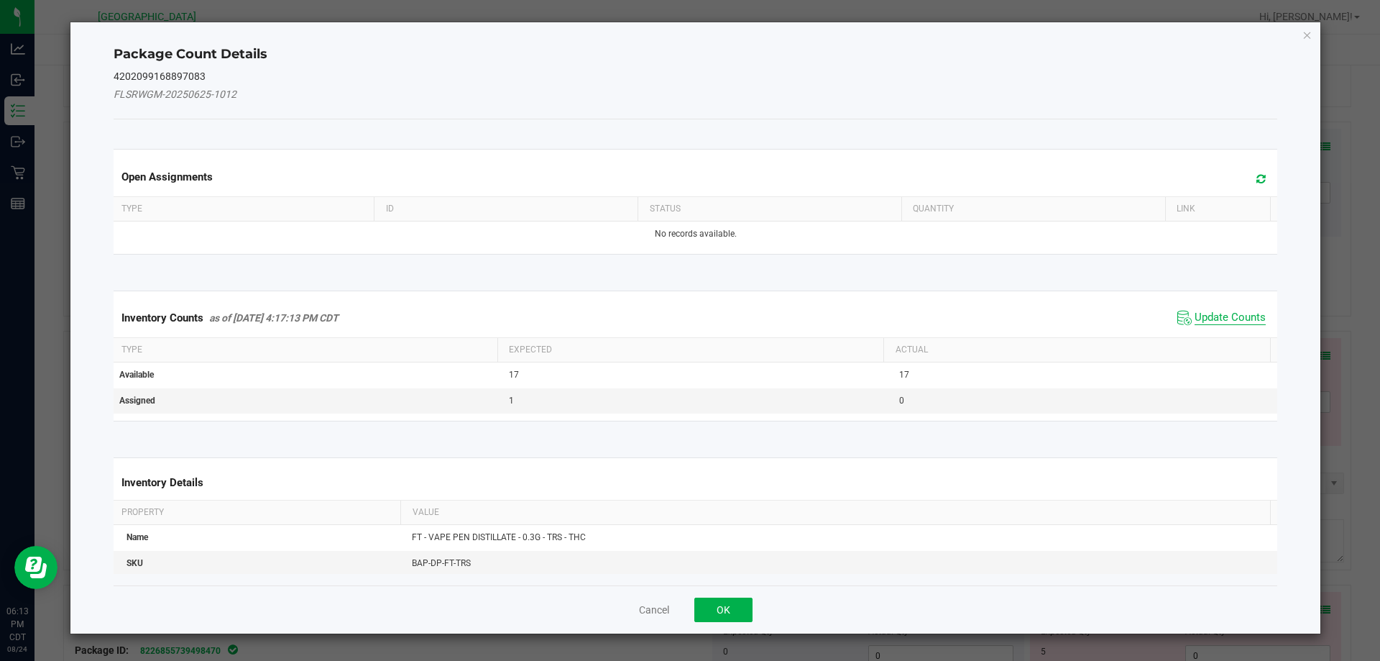
click at [1215, 317] on span "Update Counts" at bounding box center [1230, 318] width 71 height 14
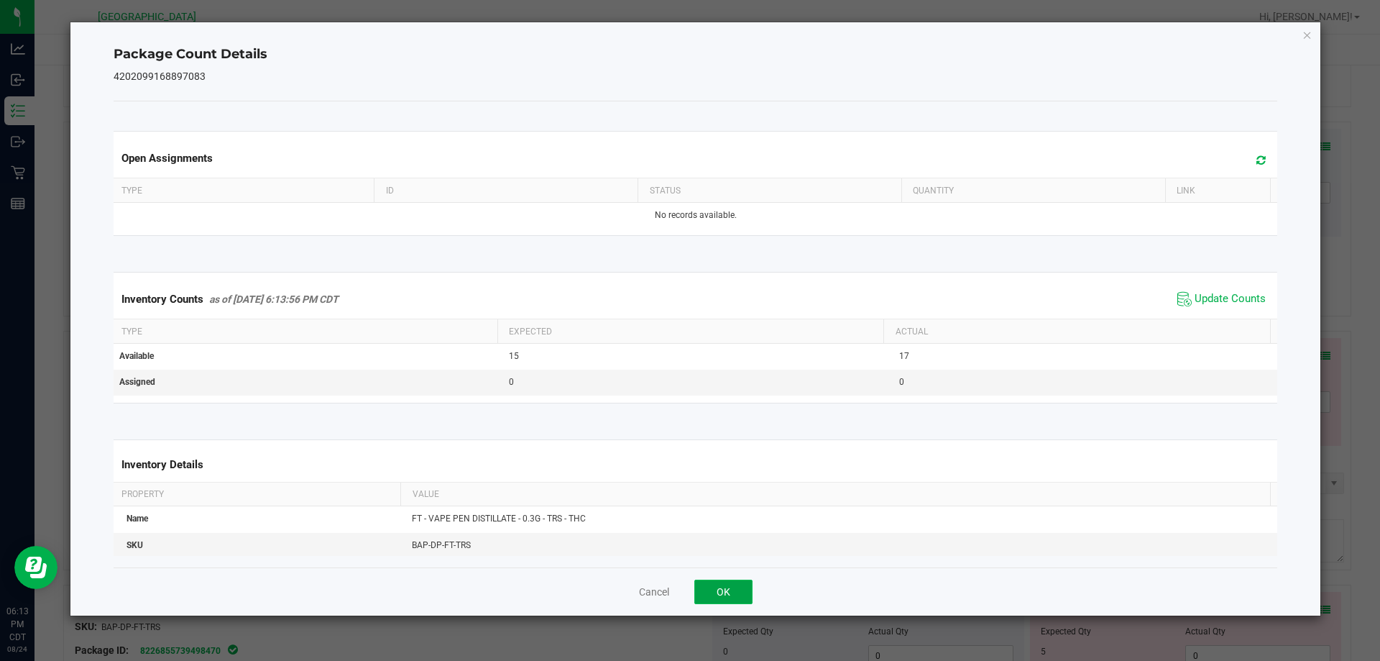
click at [722, 601] on button "OK" at bounding box center [723, 591] width 58 height 24
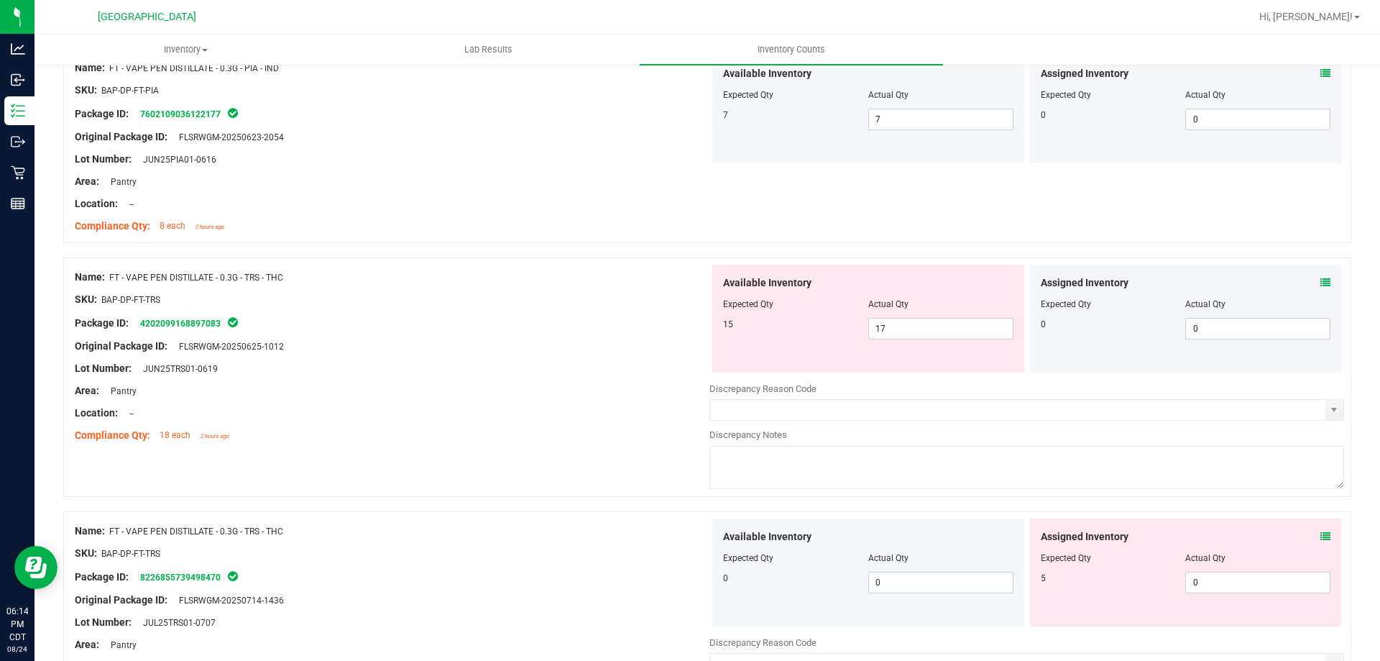
scroll to position [719, 0]
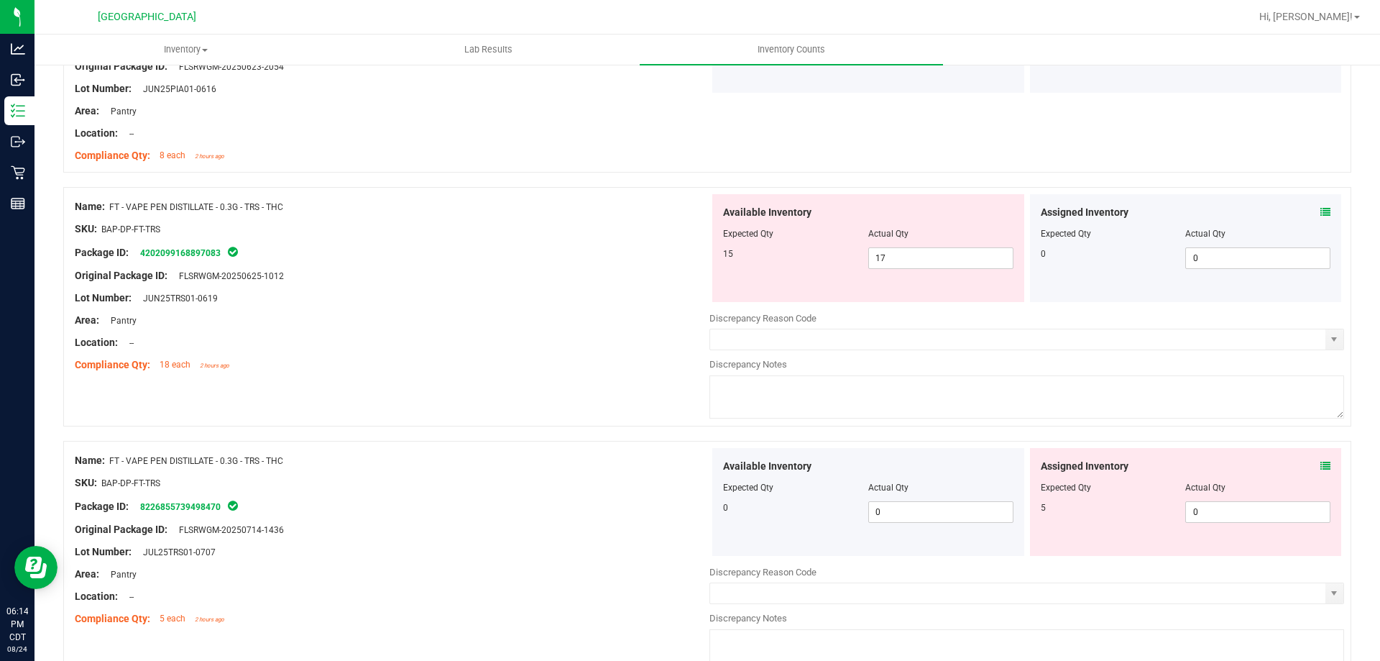
click at [1320, 465] on icon at bounding box center [1325, 466] width 10 height 10
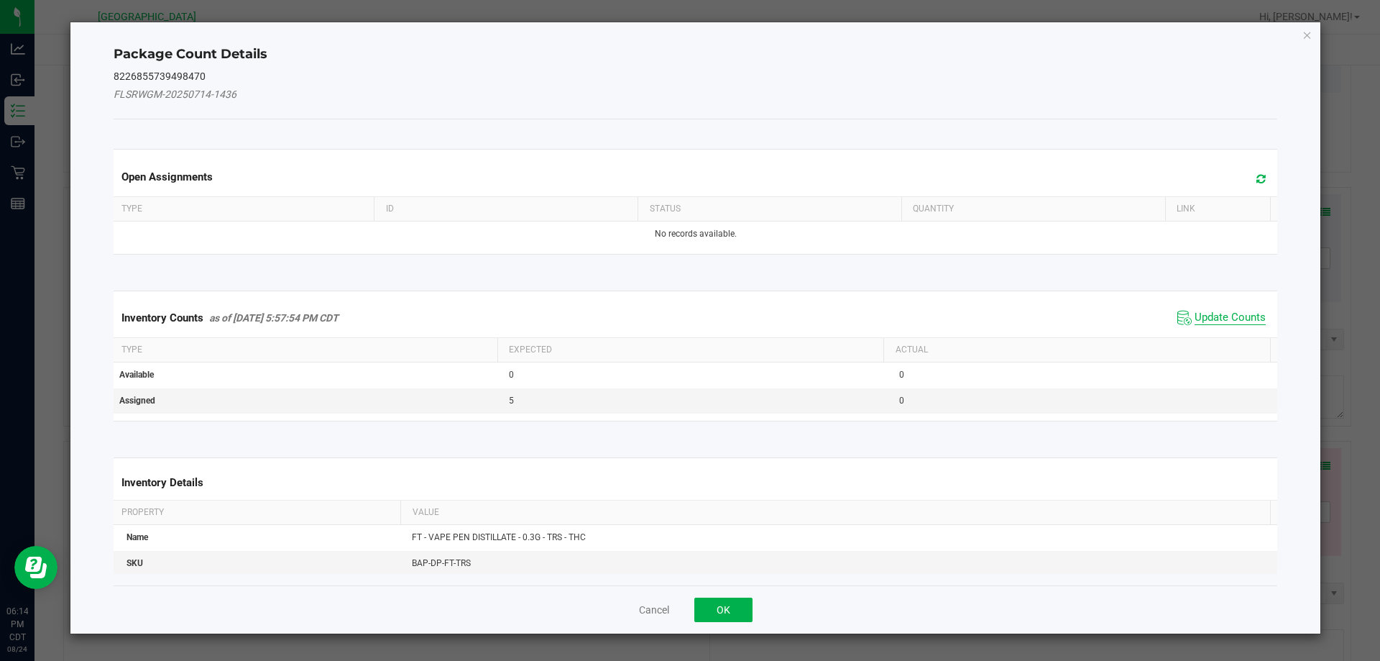
click at [1200, 312] on span "Update Counts" at bounding box center [1230, 318] width 71 height 14
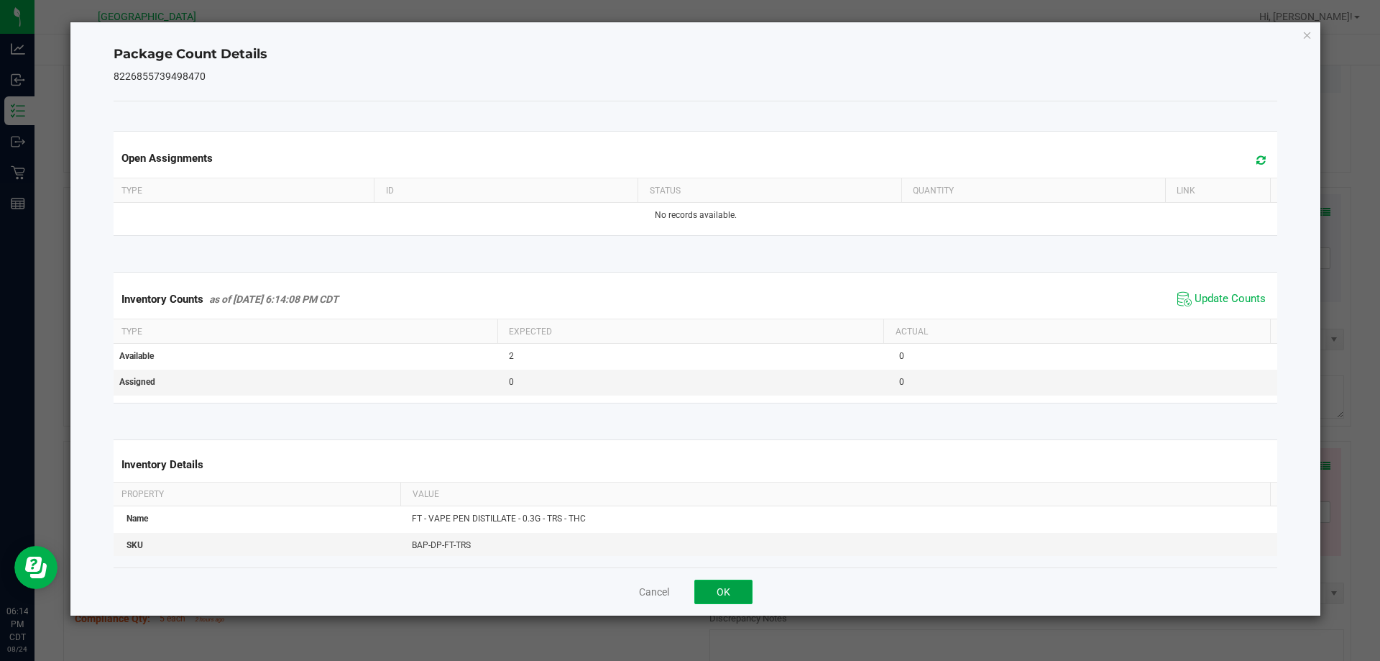
click at [719, 586] on button "OK" at bounding box center [723, 591] width 58 height 24
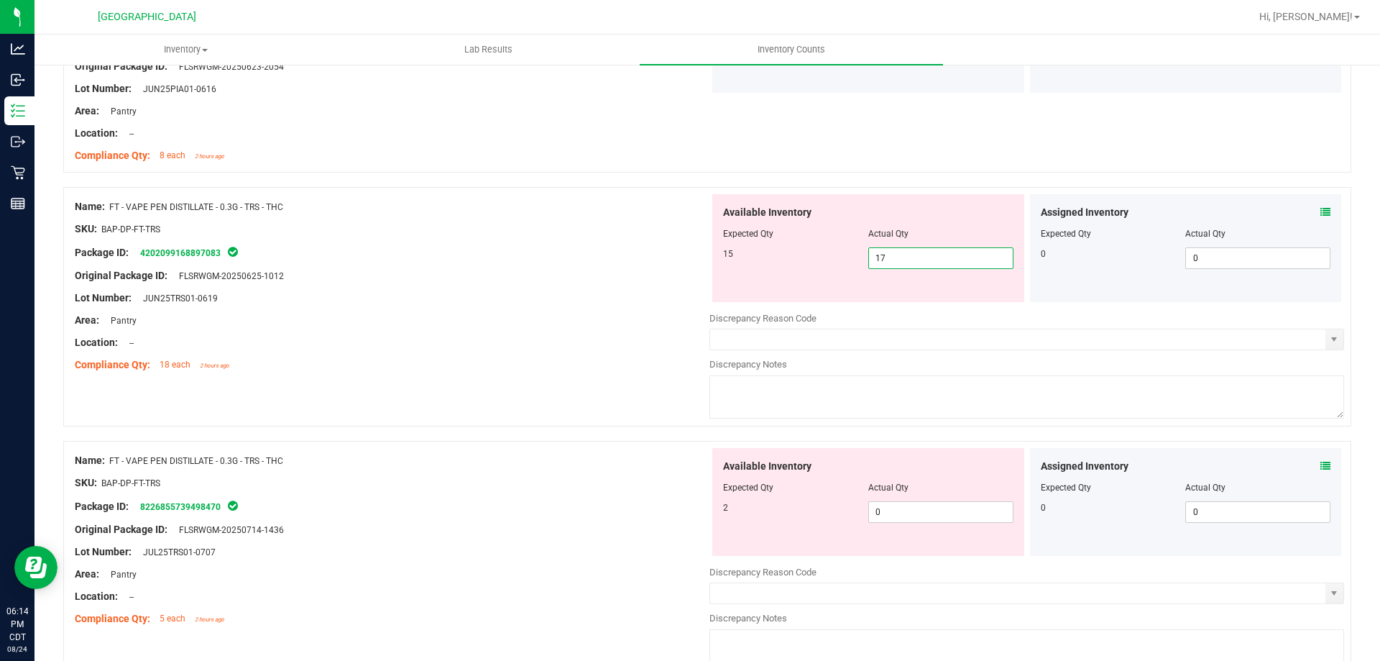
click at [906, 261] on span "17 17" at bounding box center [940, 258] width 145 height 22
click at [589, 356] on div at bounding box center [392, 353] width 635 height 7
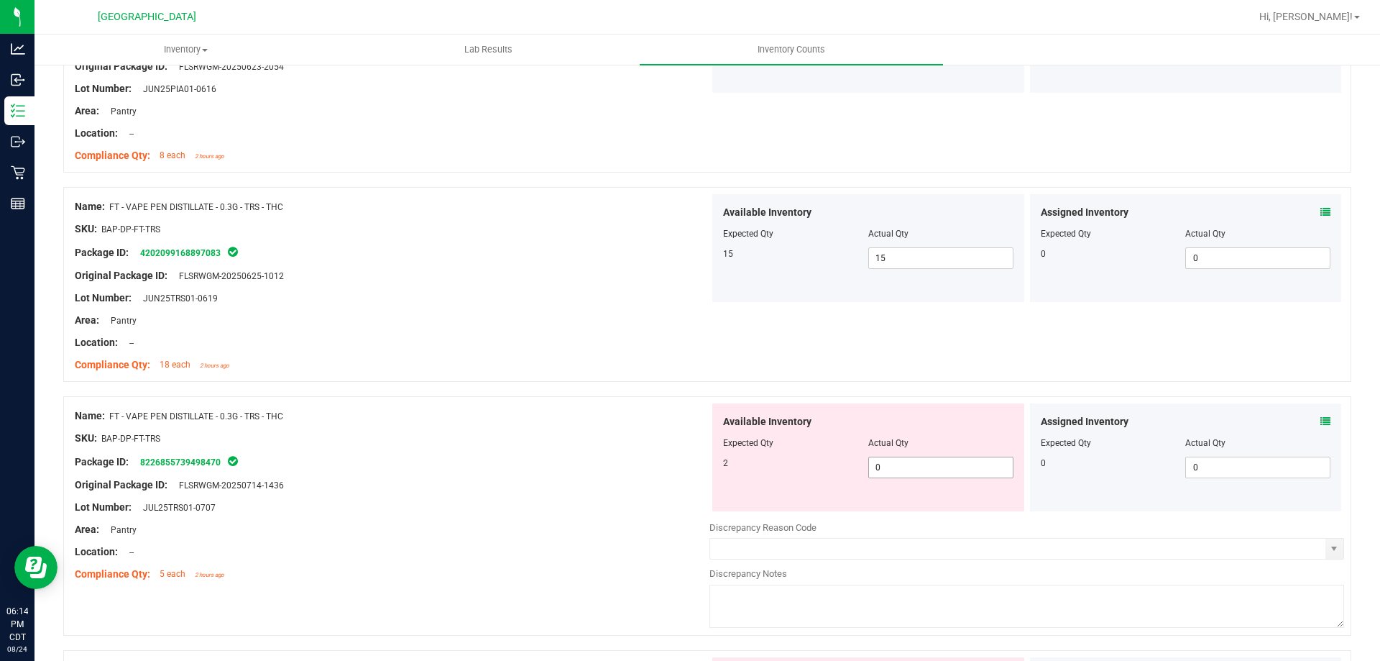
click at [887, 461] on span "0 0" at bounding box center [940, 467] width 145 height 22
click at [584, 416] on div "Name: FT - VAPE PEN DISTILLATE - 0.3G - TRS - THC" at bounding box center [392, 415] width 635 height 15
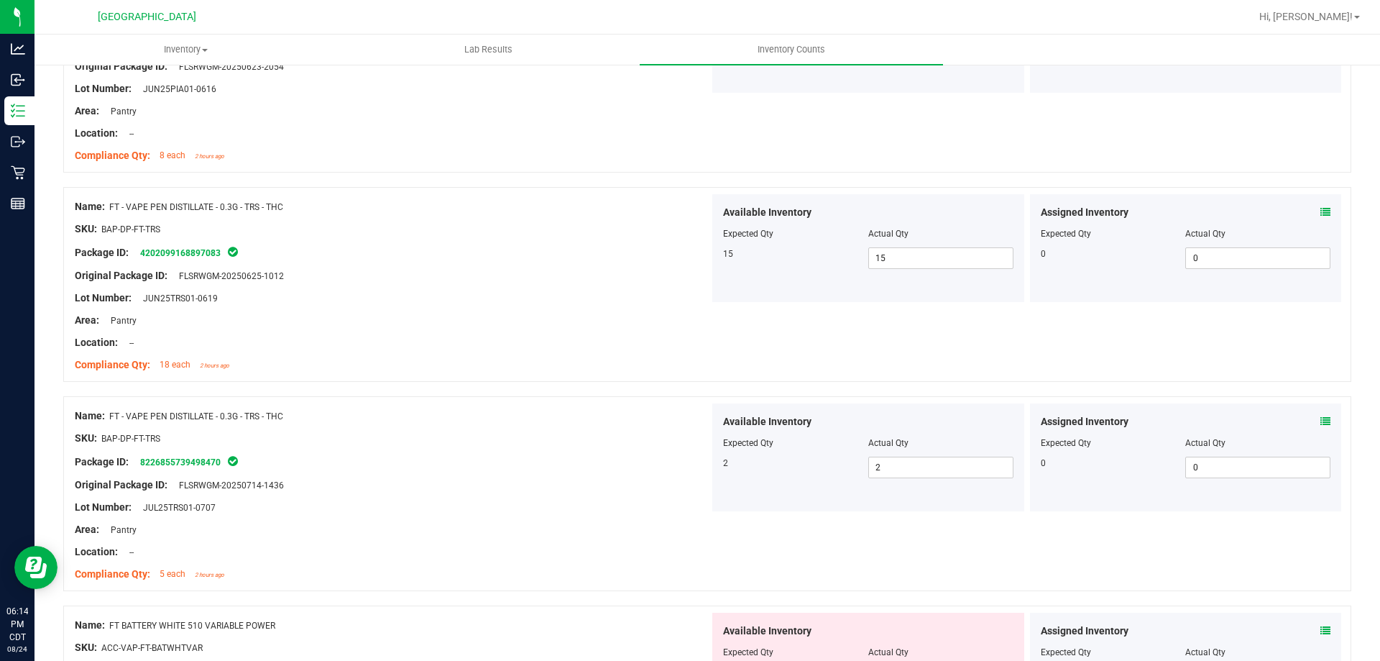
click at [584, 416] on div "Name: FT - VAPE PEN DISTILLATE - 0.3G - TRS - THC" at bounding box center [392, 415] width 635 height 15
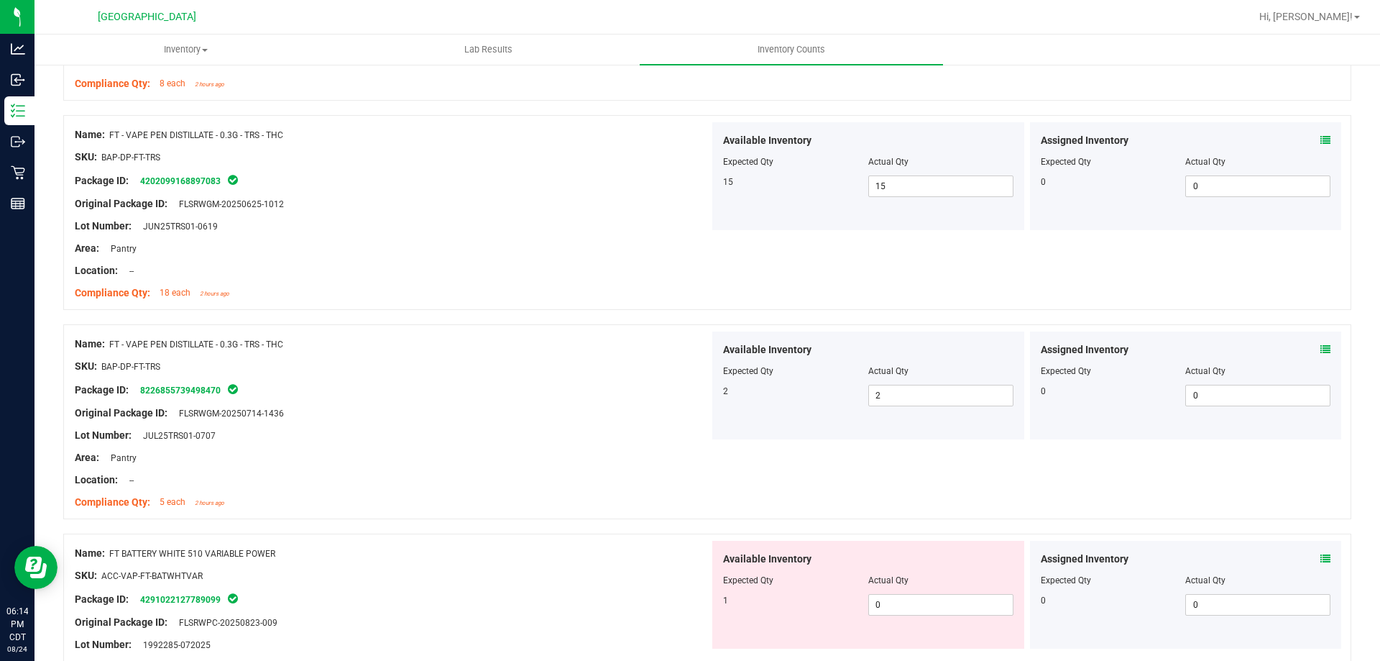
scroll to position [1006, 0]
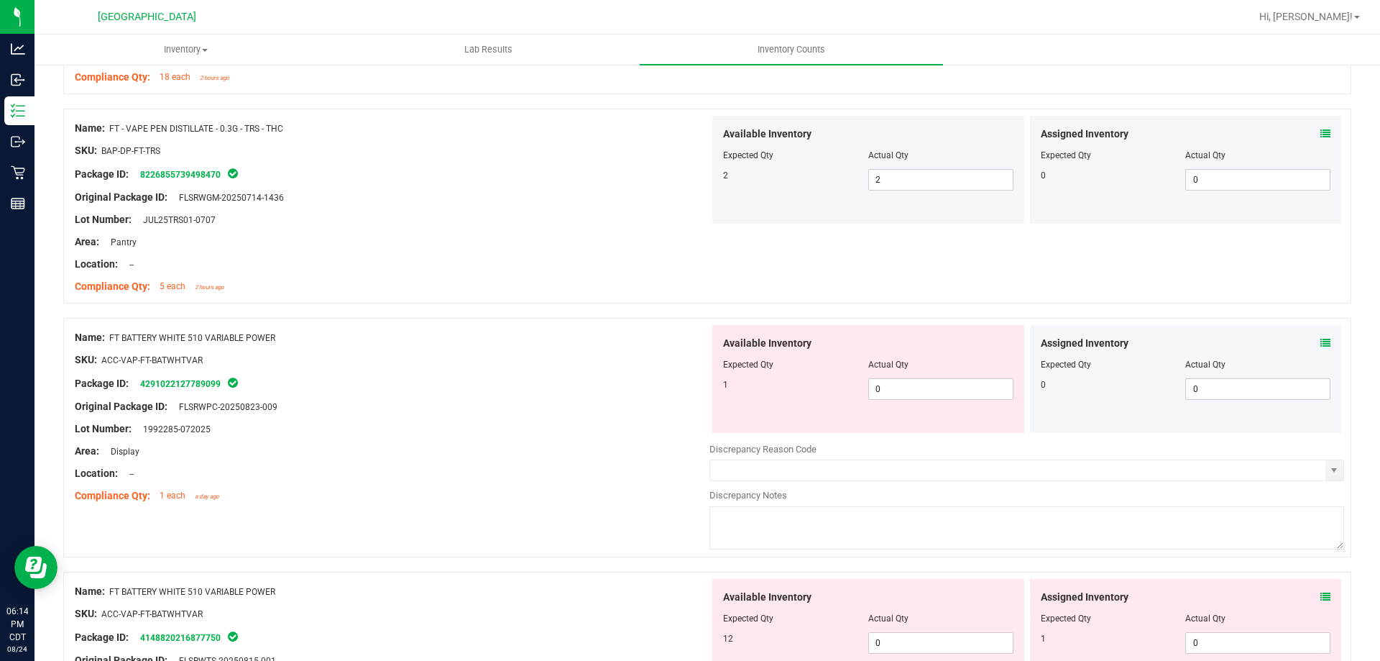
click at [1320, 339] on icon at bounding box center [1325, 343] width 10 height 10
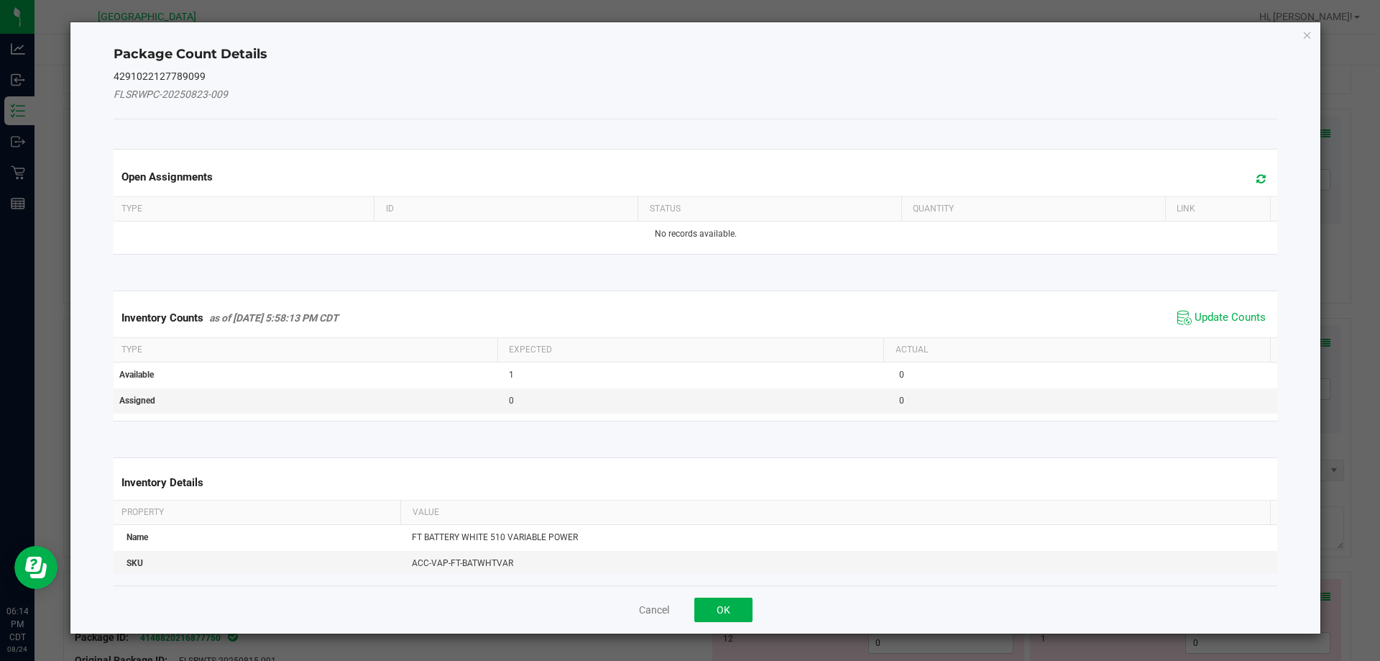
click at [1226, 307] on span "Update Counts" at bounding box center [1222, 318] width 96 height 22
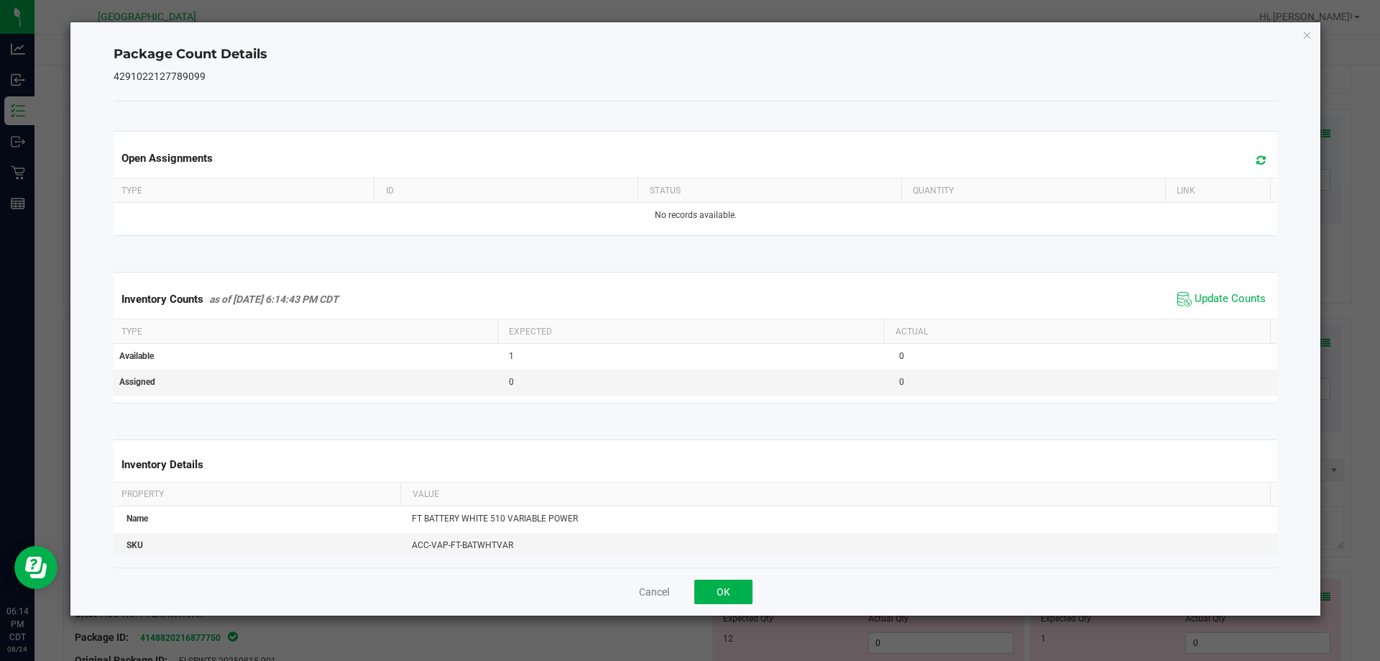
click at [727, 578] on div "Cancel OK" at bounding box center [696, 591] width 1164 height 48
click at [724, 592] on button "OK" at bounding box center [723, 591] width 58 height 24
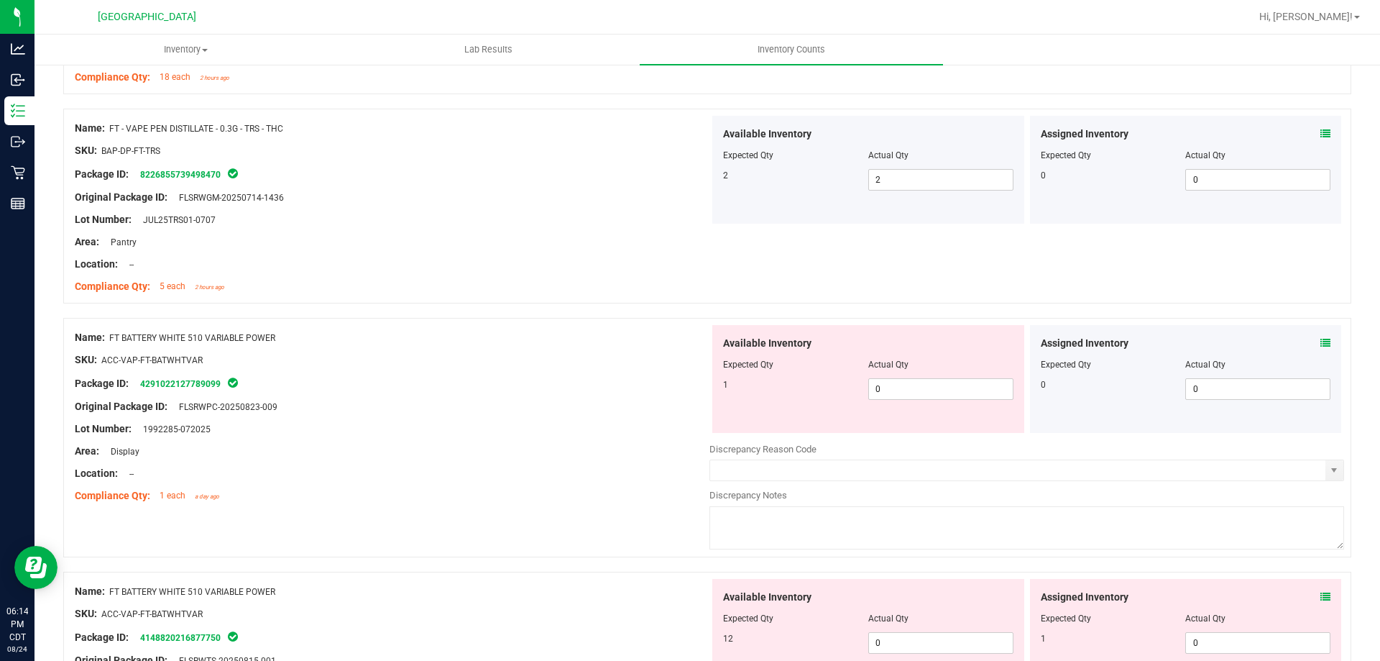
scroll to position [1150, 0]
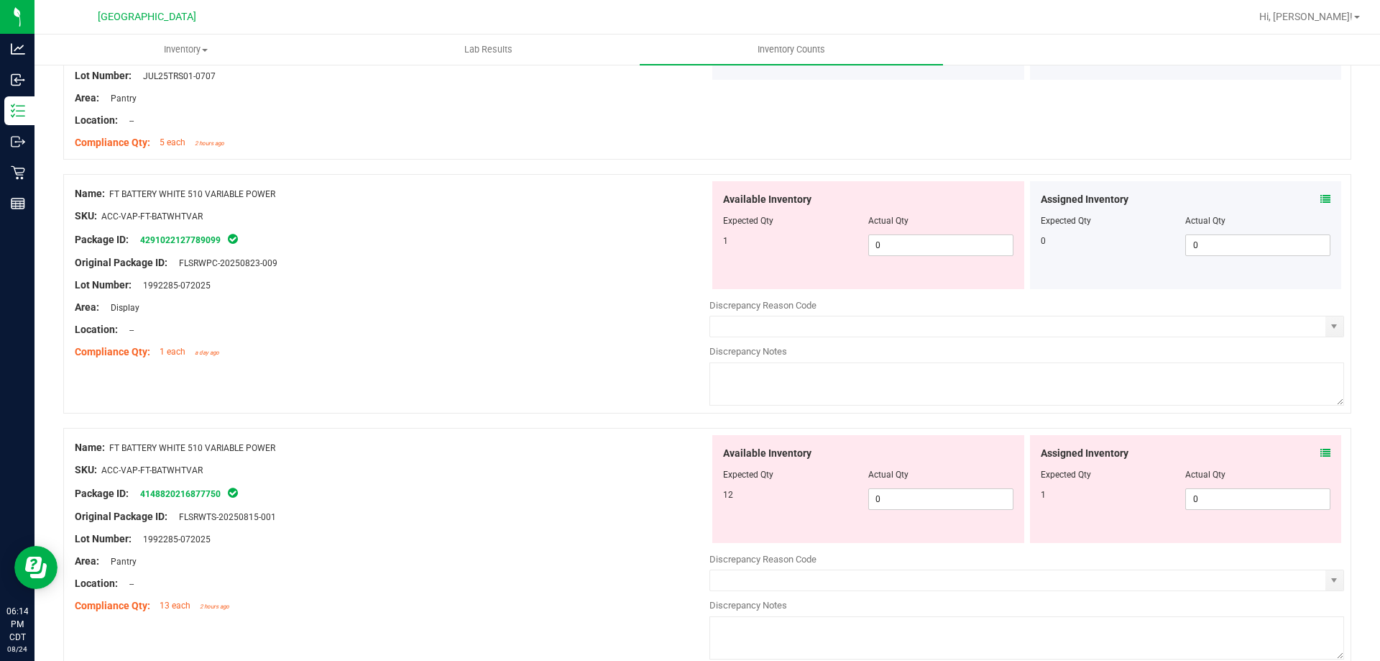
click at [1320, 451] on div "Assigned Inventory Expected Qty Actual Qty 1 0 0" at bounding box center [1186, 489] width 312 height 108
click at [1320, 451] on icon at bounding box center [1325, 453] width 10 height 10
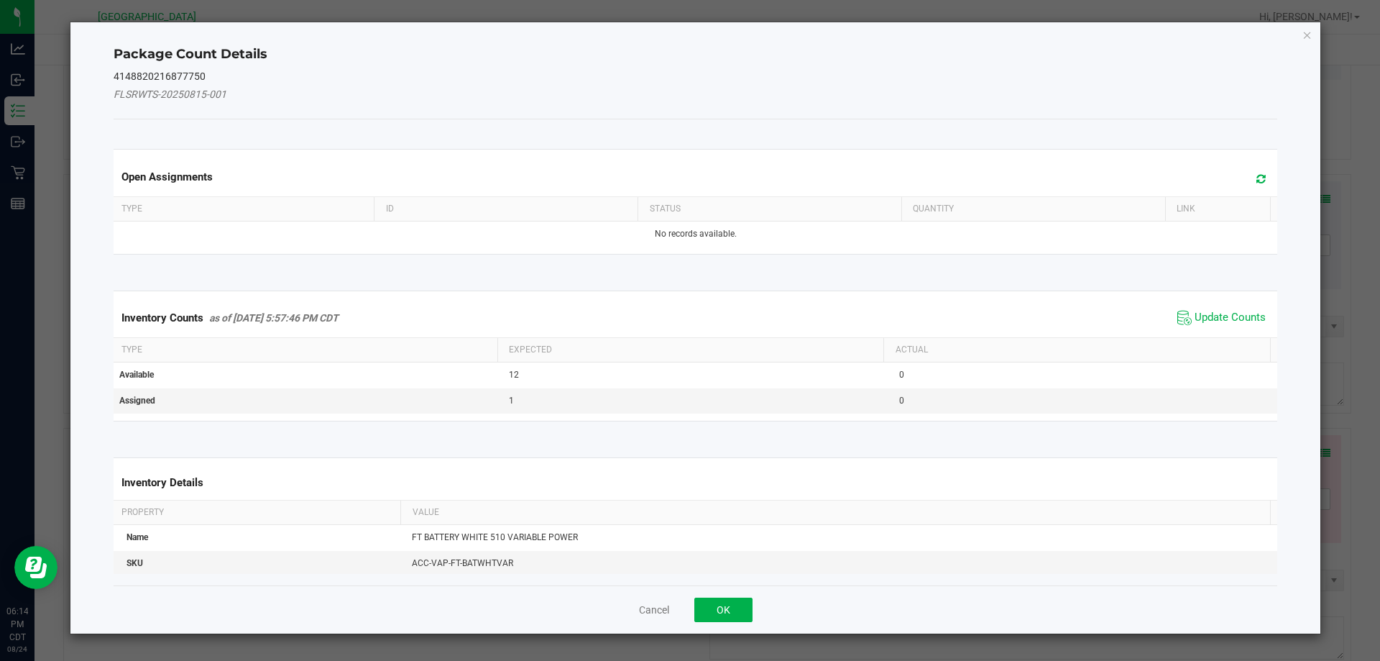
click at [1205, 326] on span "Update Counts" at bounding box center [1222, 318] width 96 height 22
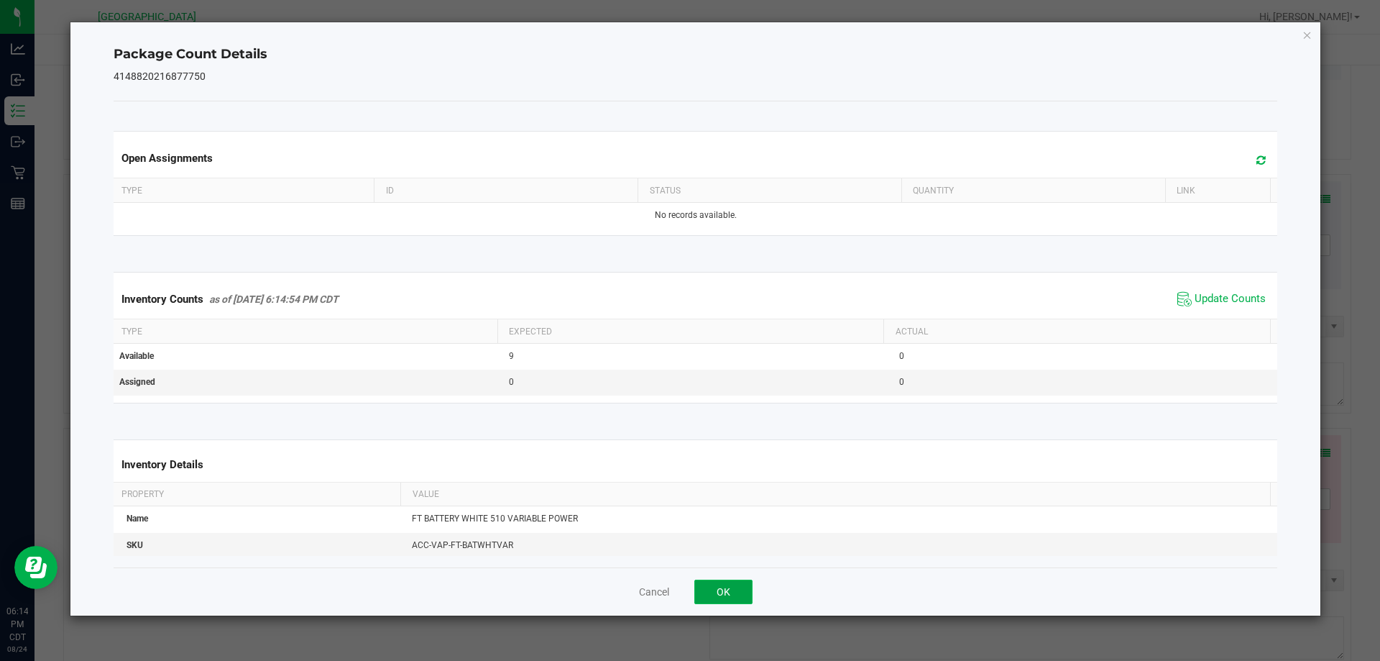
click at [731, 580] on button "OK" at bounding box center [723, 591] width 58 height 24
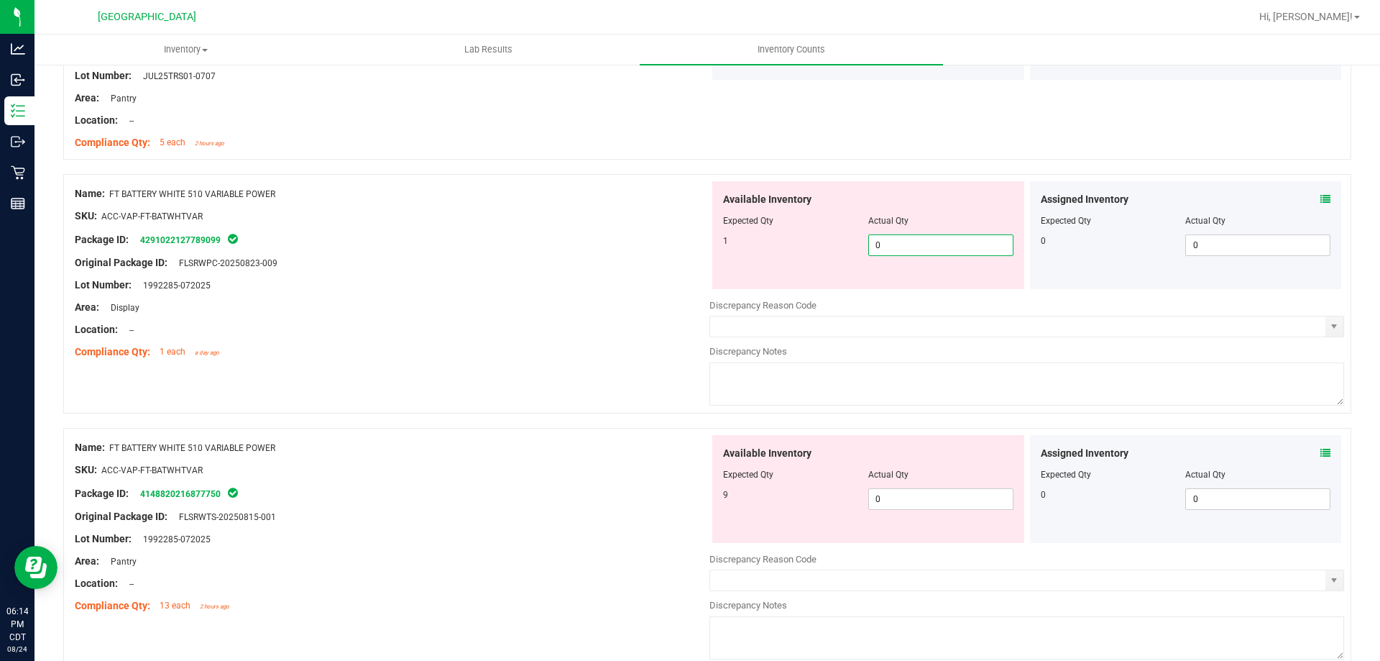
click at [880, 242] on span "0 0" at bounding box center [940, 245] width 145 height 22
click at [646, 366] on div "Name: FT BATTERY WHITE 510 VARIABLE POWER SKU: ACC-VAP-FT-BATWHTVAR Package ID:…" at bounding box center [707, 293] width 1288 height 239
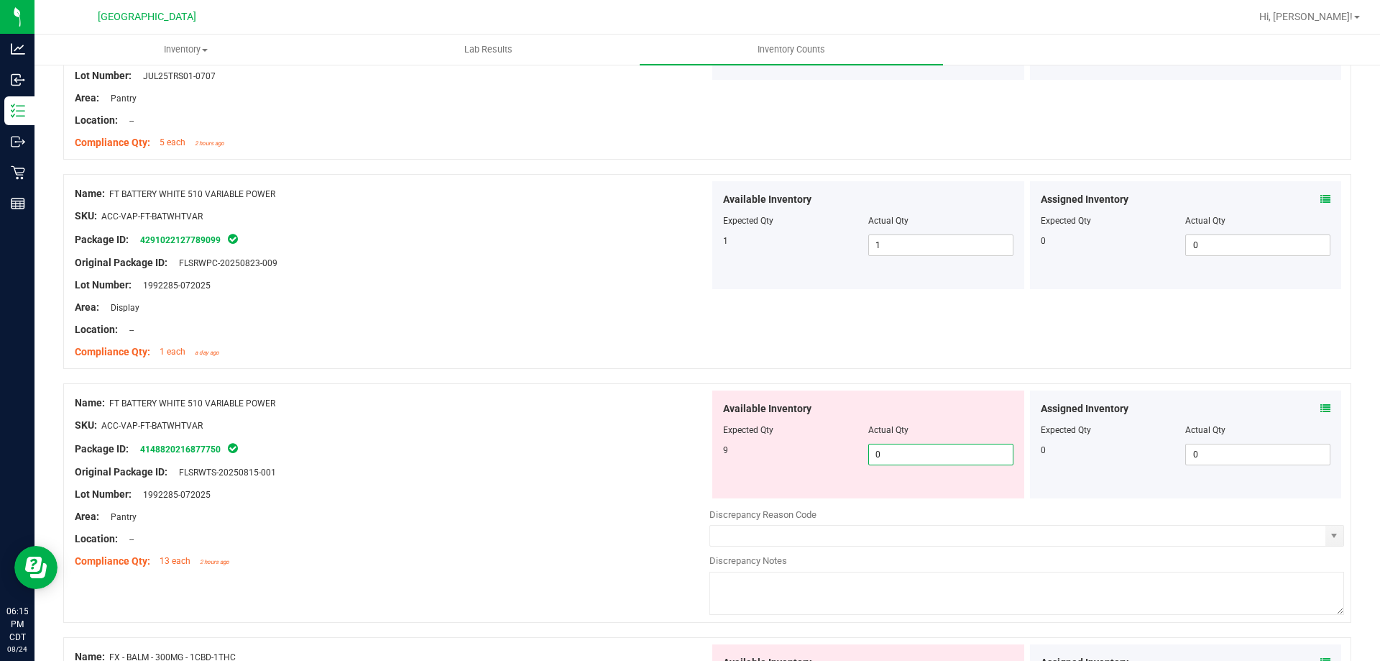
click at [927, 449] on span "0 0" at bounding box center [940, 454] width 145 height 22
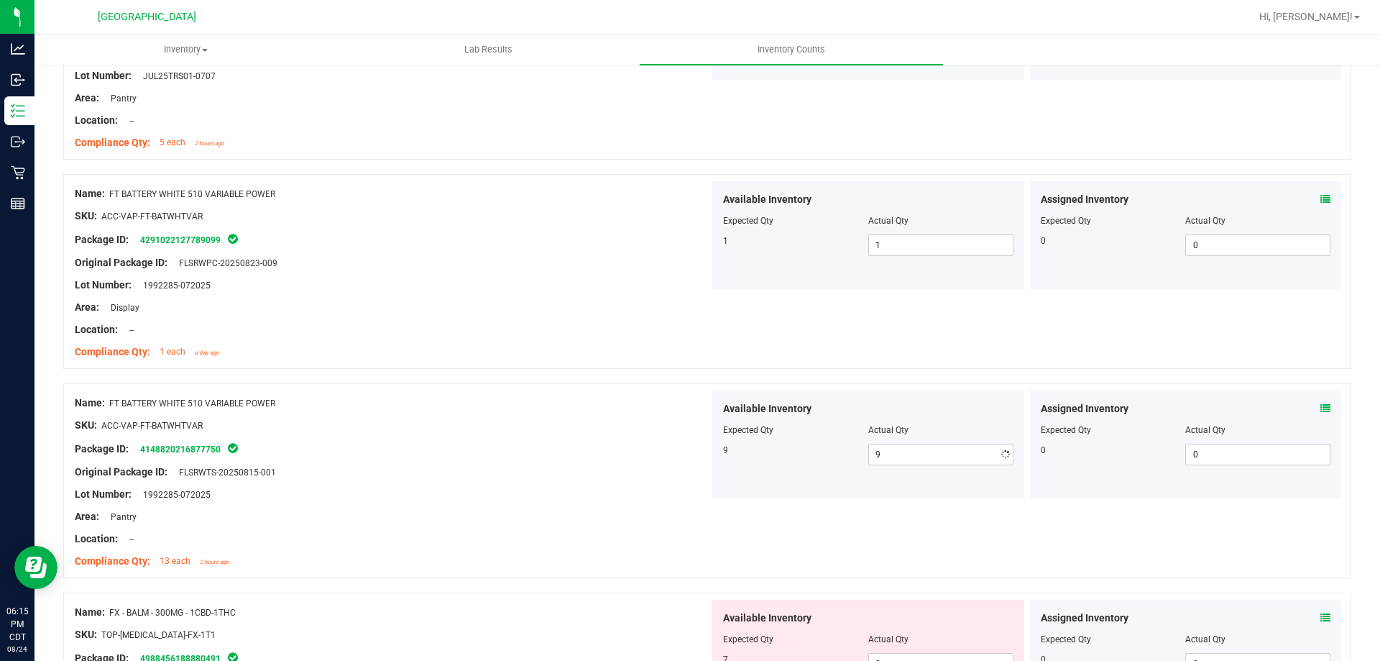
click at [523, 507] on div at bounding box center [392, 505] width 635 height 7
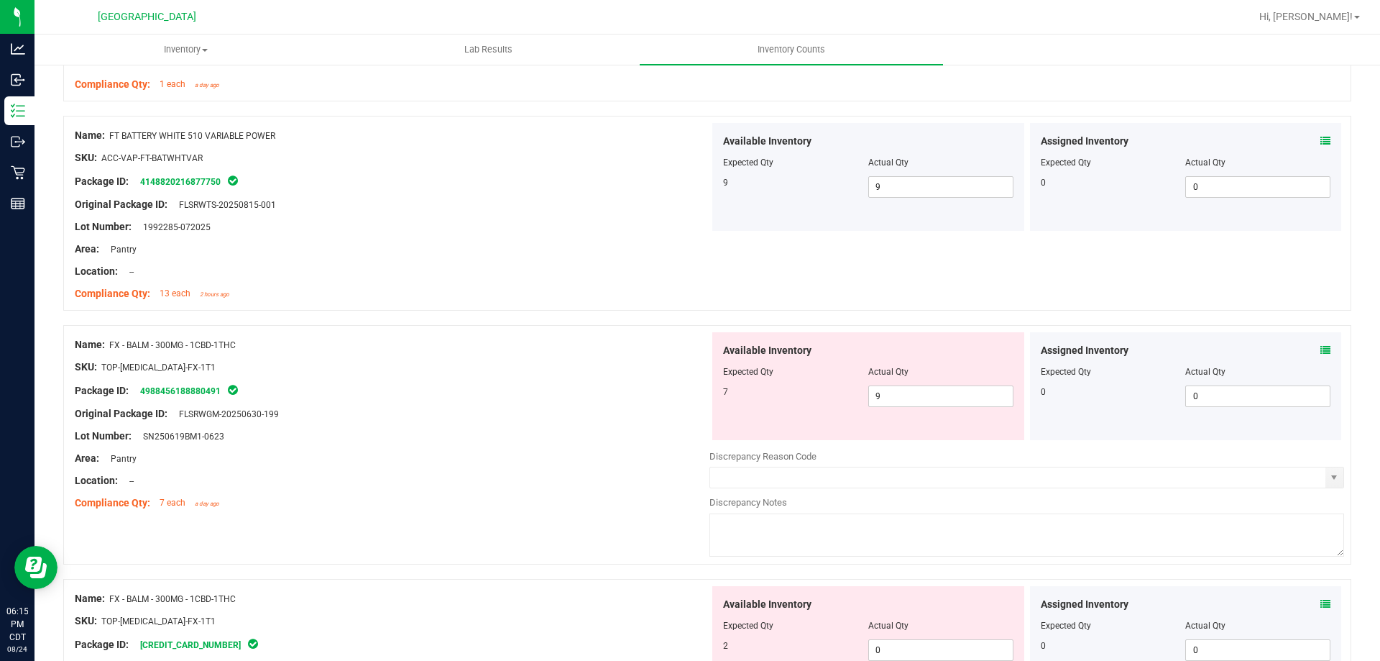
scroll to position [1438, 0]
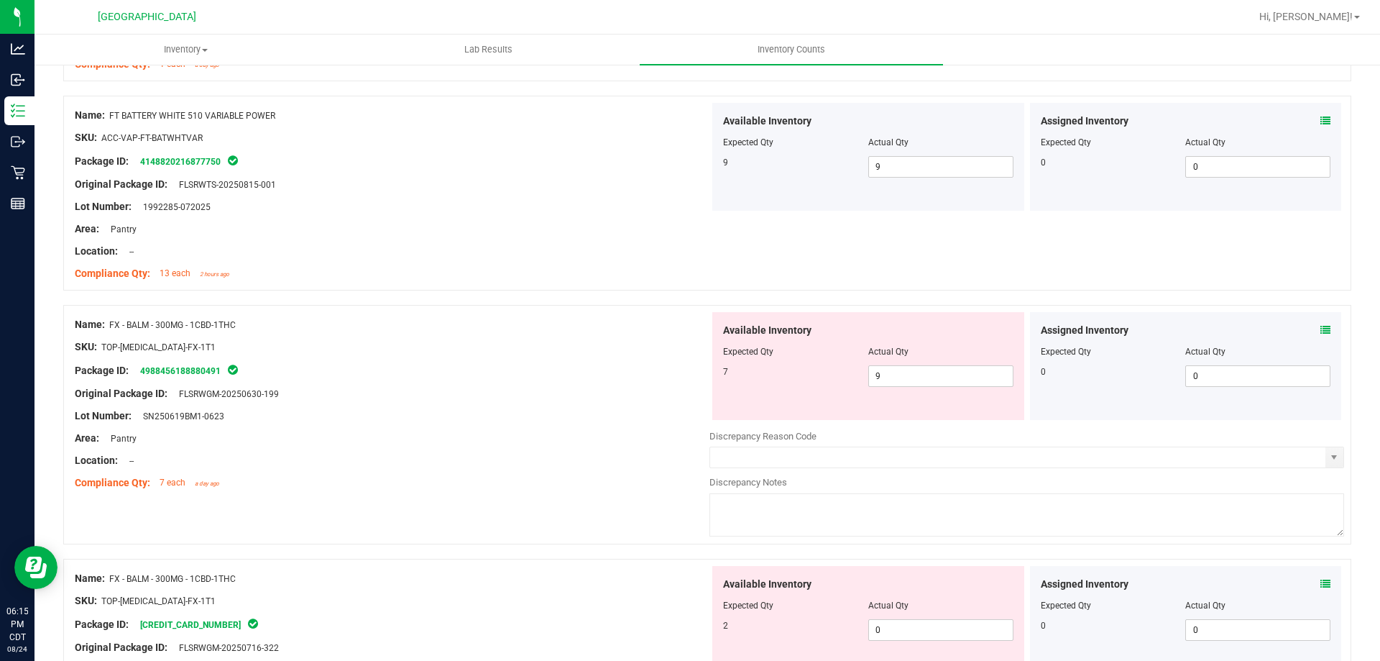
click at [1320, 328] on icon at bounding box center [1325, 330] width 10 height 10
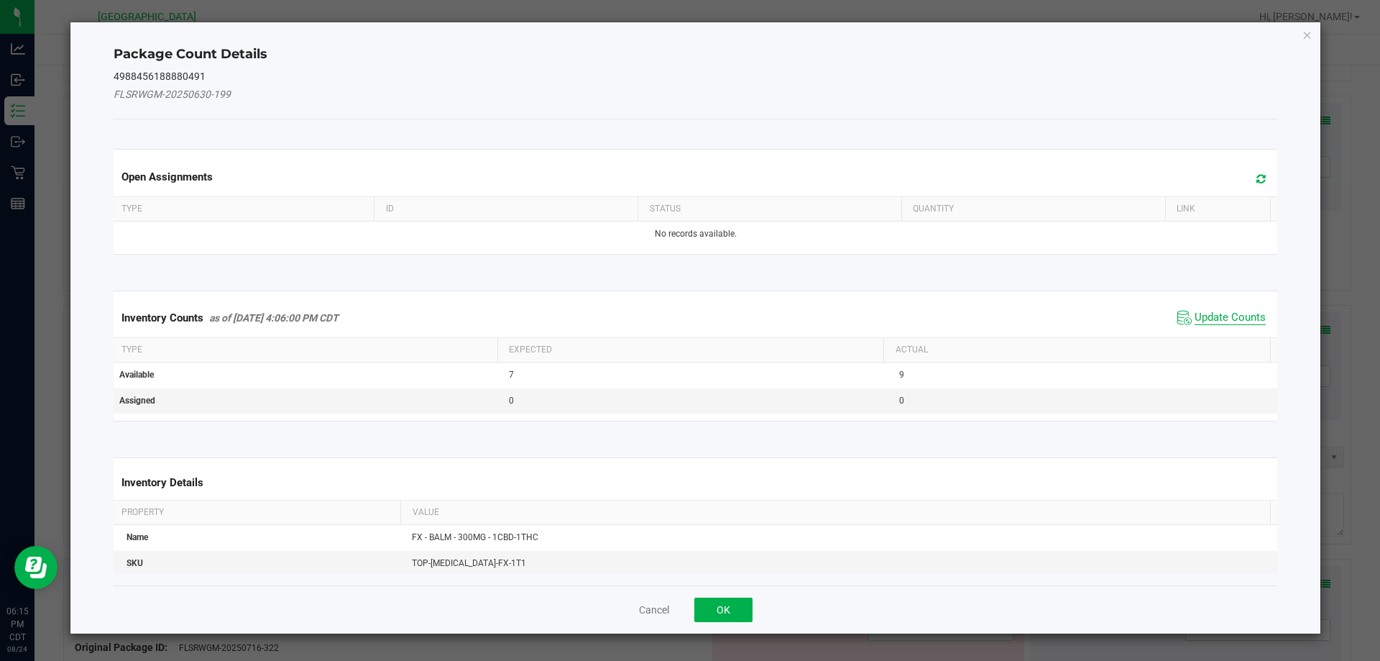
click at [1221, 317] on span "Update Counts" at bounding box center [1230, 318] width 71 height 14
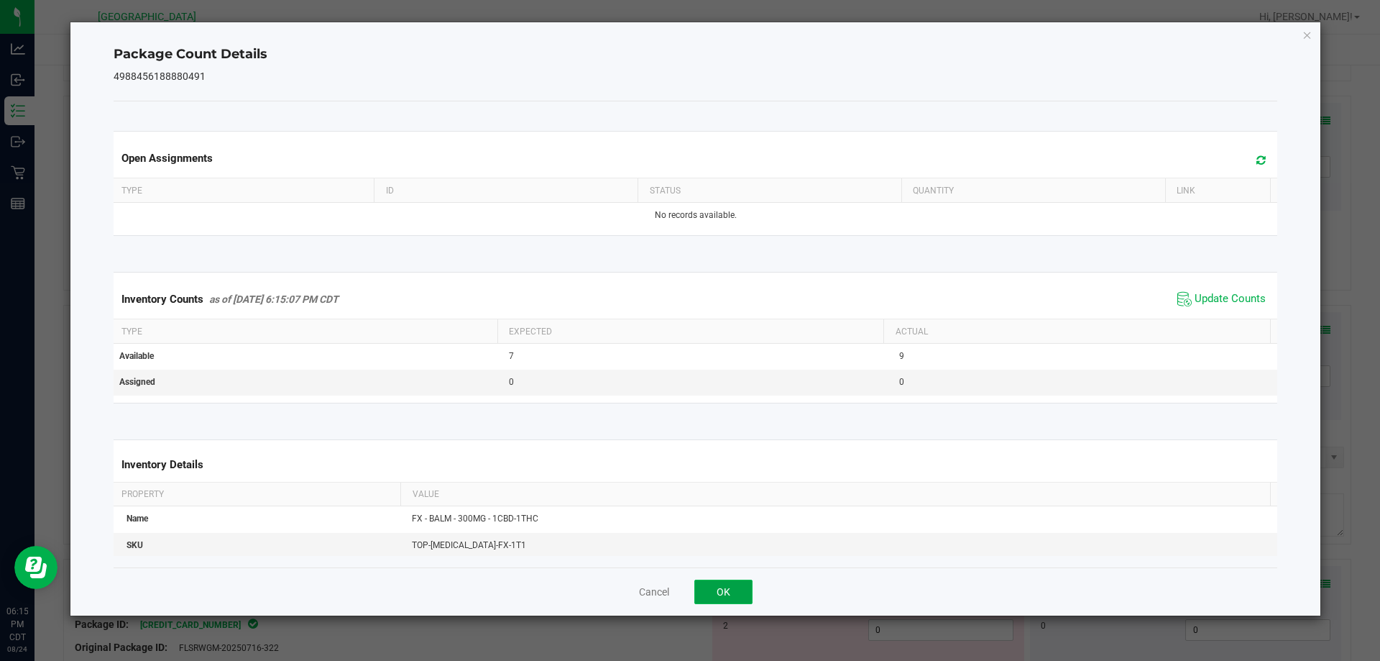
drag, startPoint x: 734, startPoint y: 598, endPoint x: 720, endPoint y: 592, distance: 14.8
click at [732, 598] on button "OK" at bounding box center [723, 591] width 58 height 24
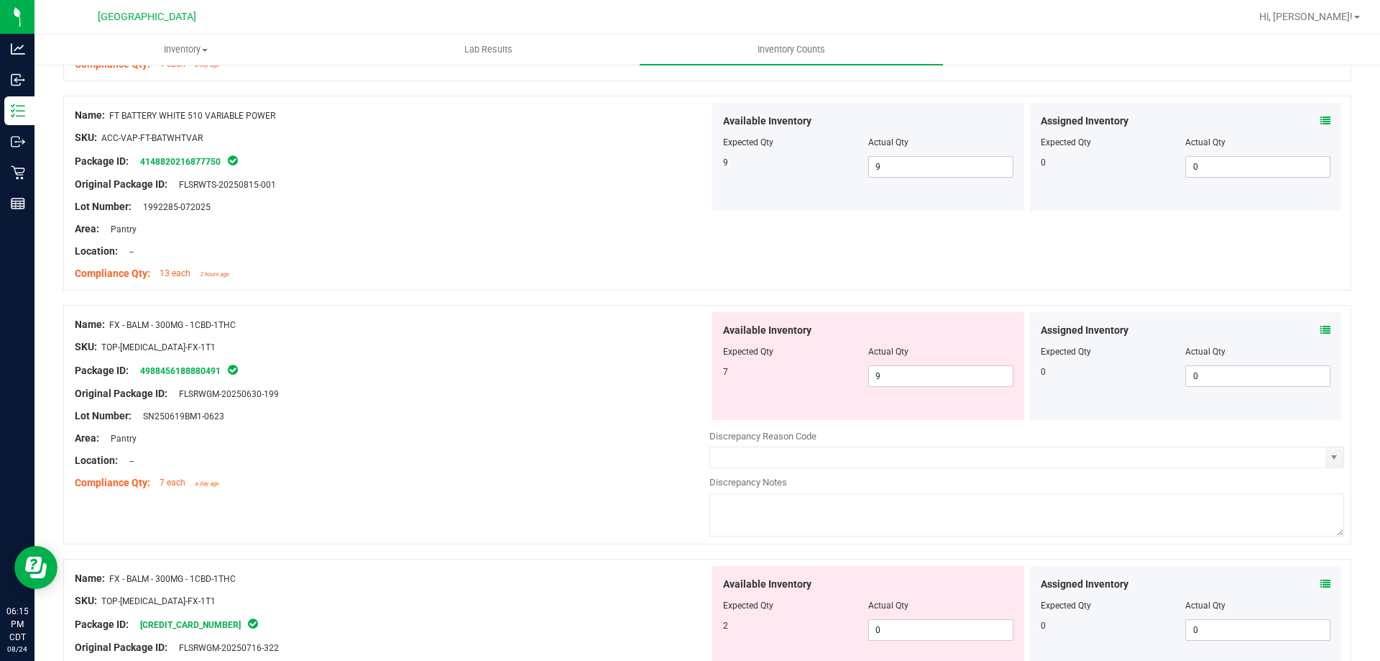
click at [460, 421] on div "Lot Number: SN250619BM1-0623" at bounding box center [392, 415] width 635 height 15
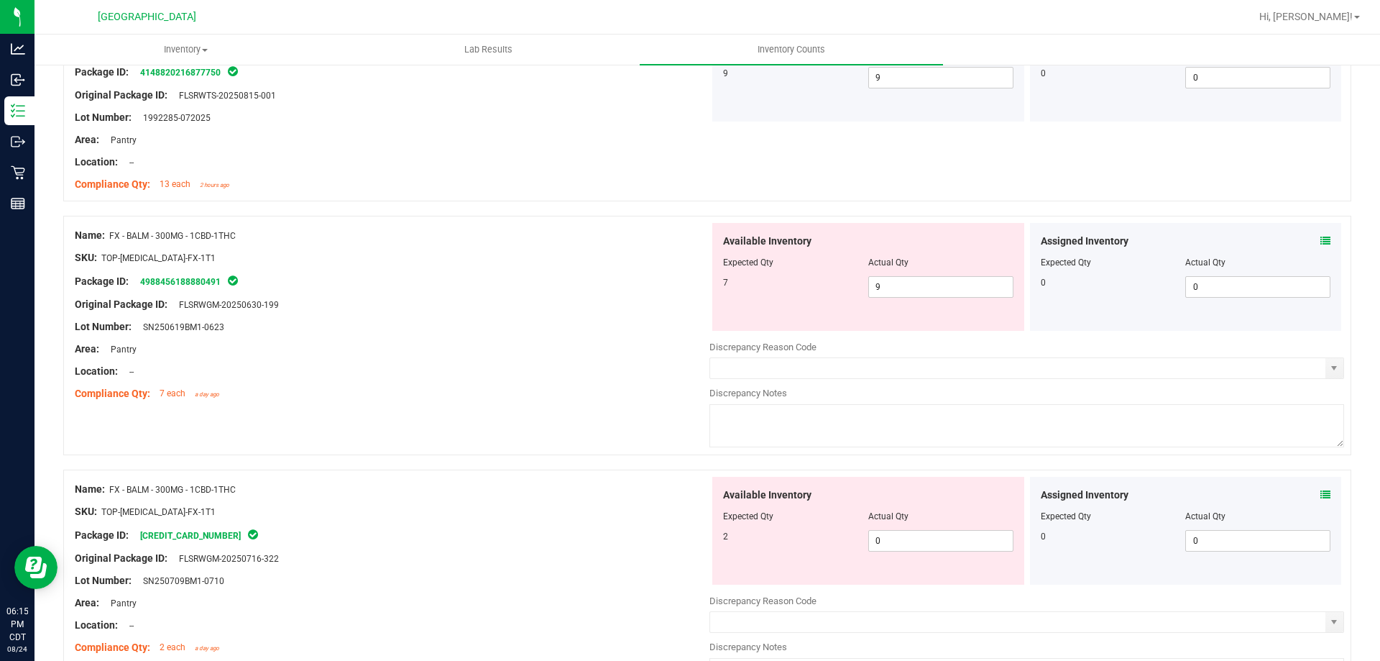
scroll to position [1653, 0]
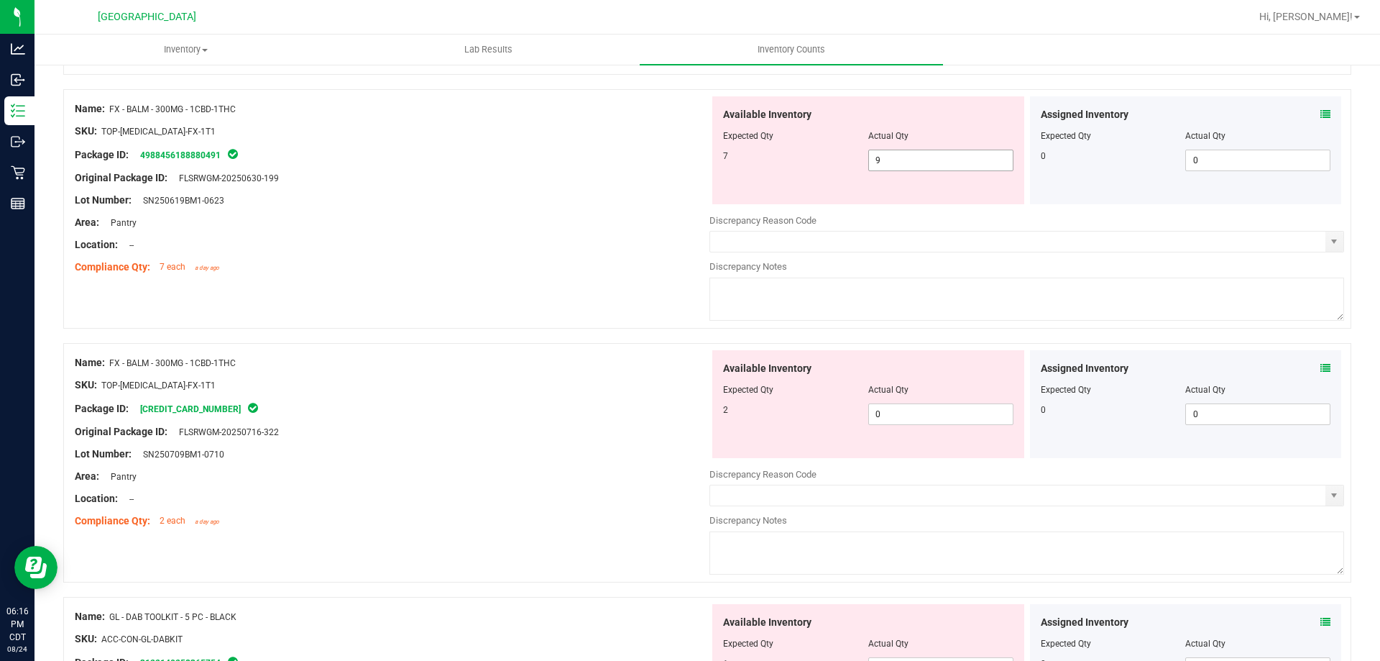
click at [917, 161] on span "9 9" at bounding box center [940, 161] width 145 height 22
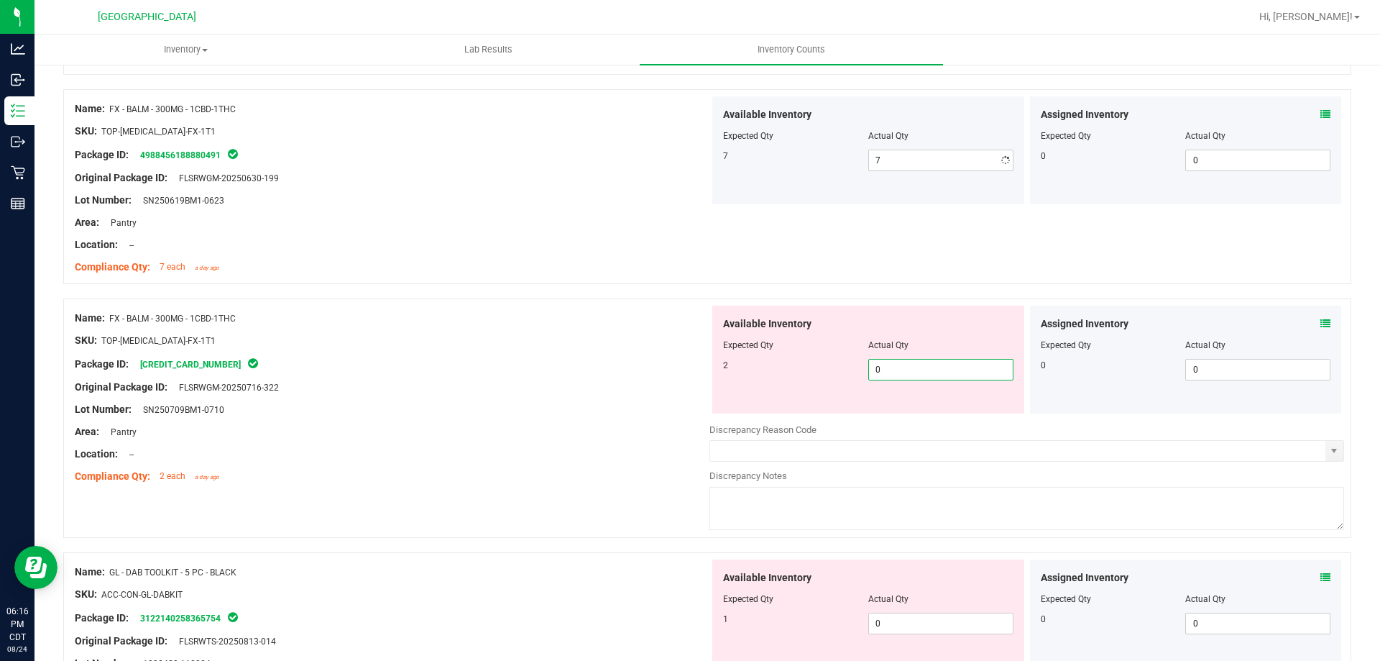
click at [903, 408] on div "Available Inventory Expected Qty Actual Qty 2 0 0" at bounding box center [868, 359] width 312 height 108
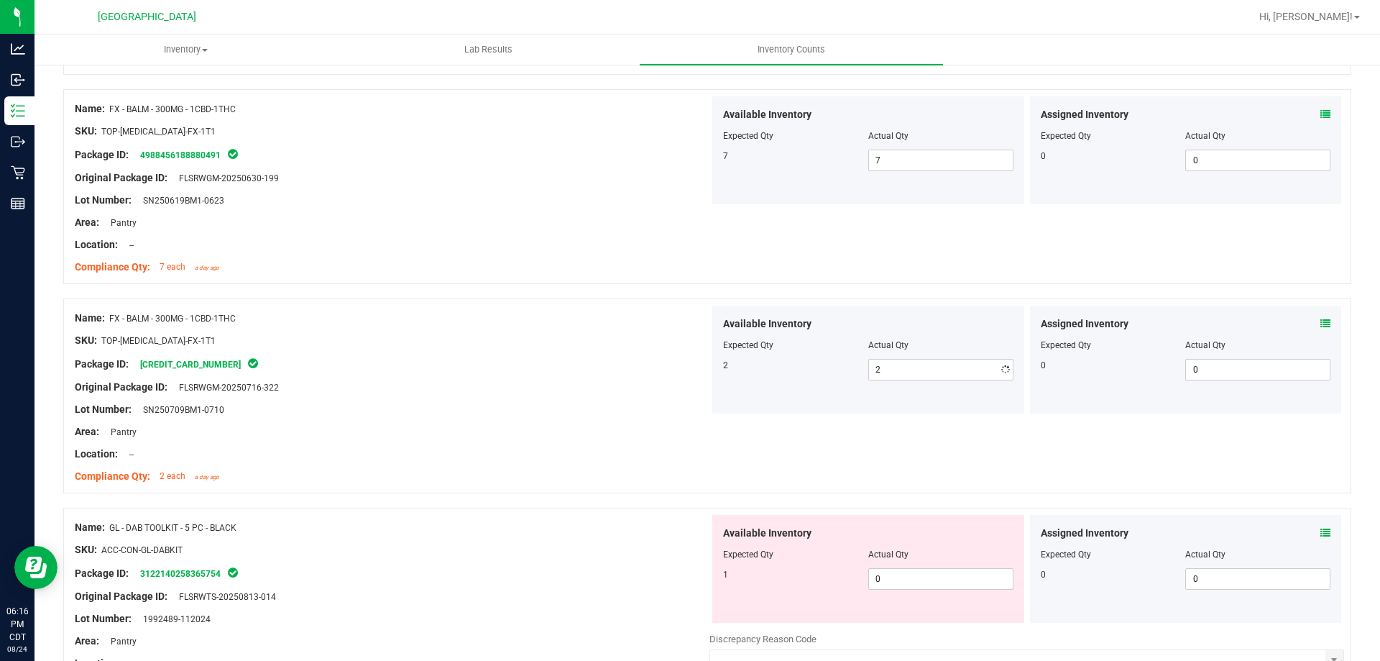
click at [536, 419] on div at bounding box center [392, 420] width 635 height 7
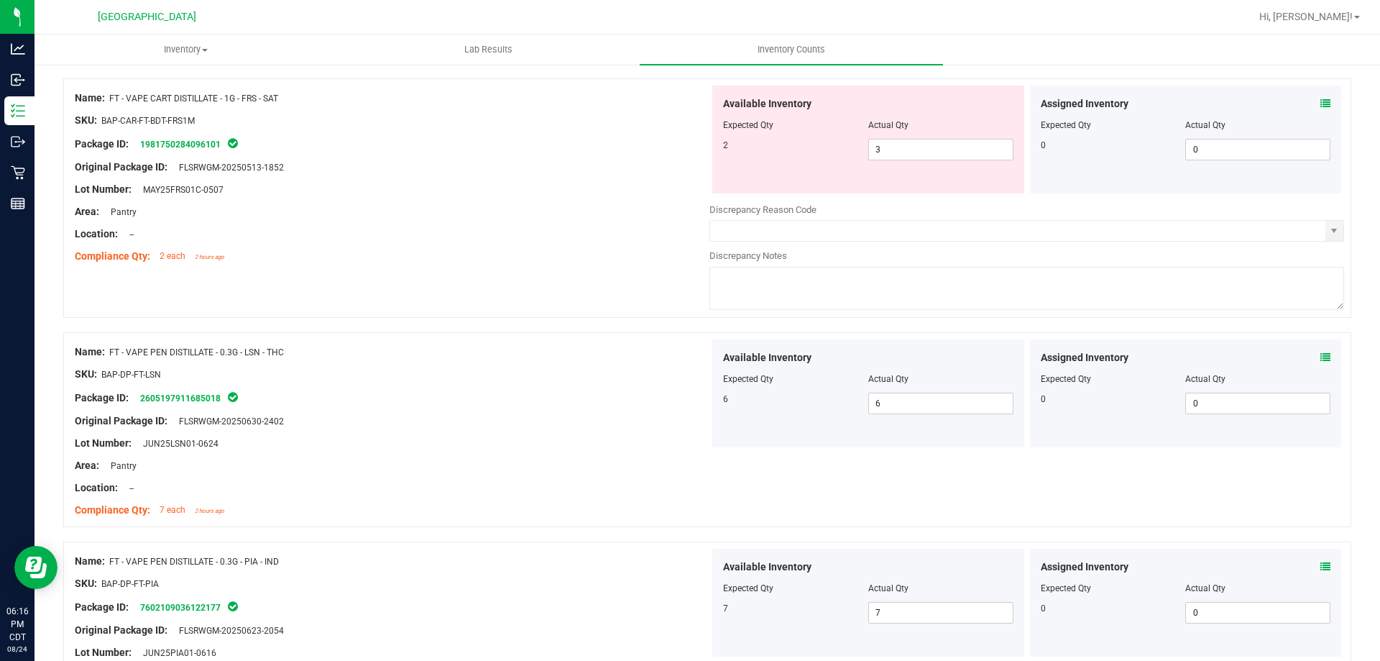
scroll to position [0, 0]
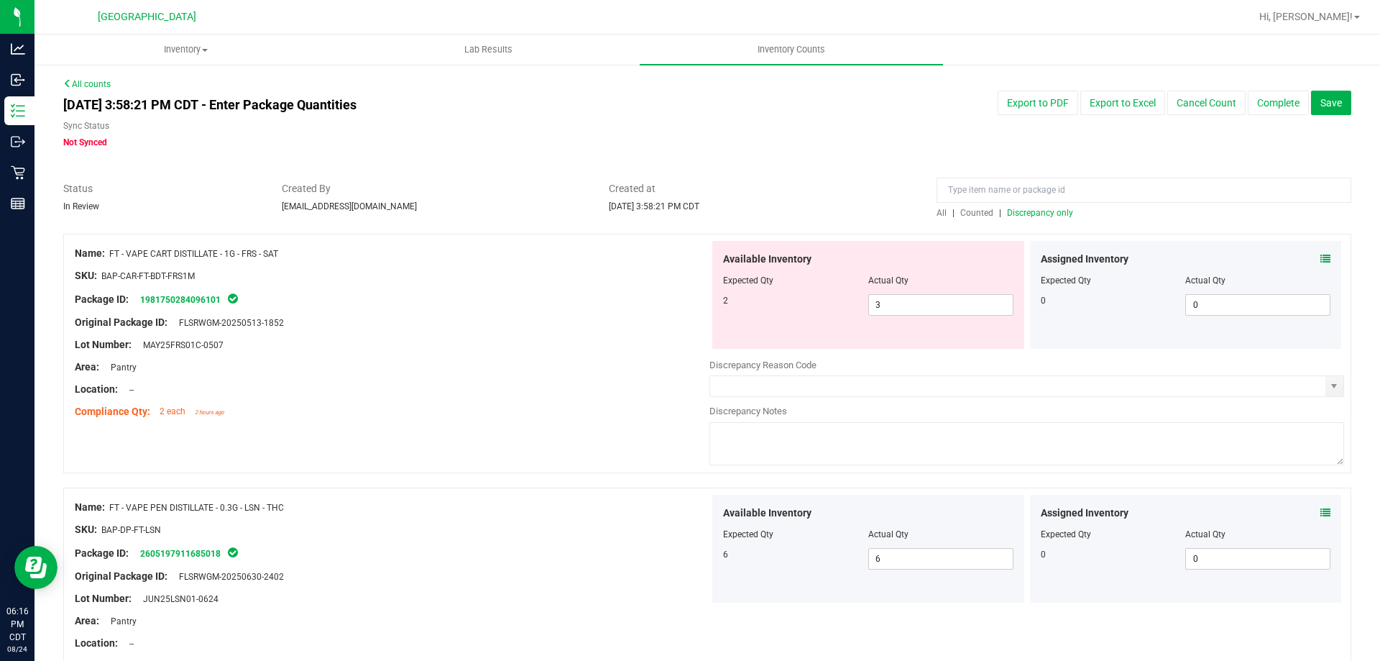
click at [1031, 206] on div "All | Counted | Discrepancy only" at bounding box center [1144, 212] width 415 height 13
click at [1031, 218] on div "All | Counted | Discrepancy only" at bounding box center [1144, 212] width 415 height 13
click at [1033, 212] on span "Discrepancy only" at bounding box center [1040, 213] width 66 height 10
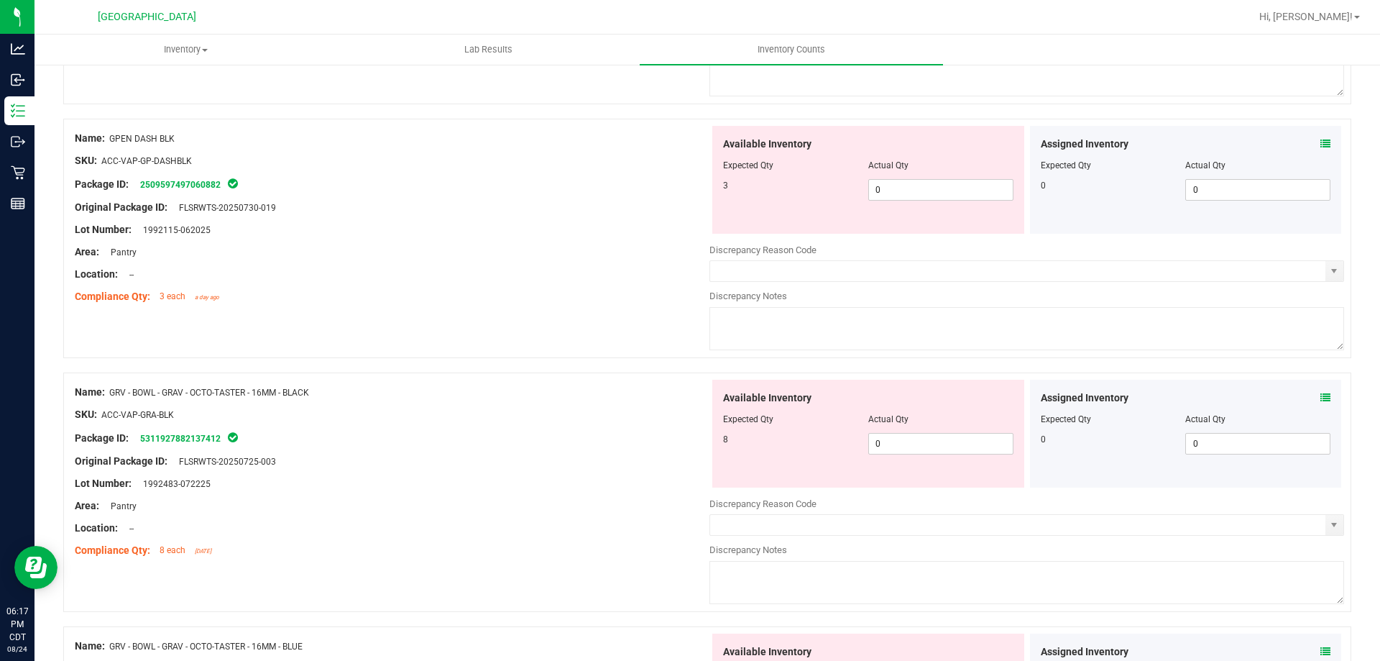
scroll to position [359, 0]
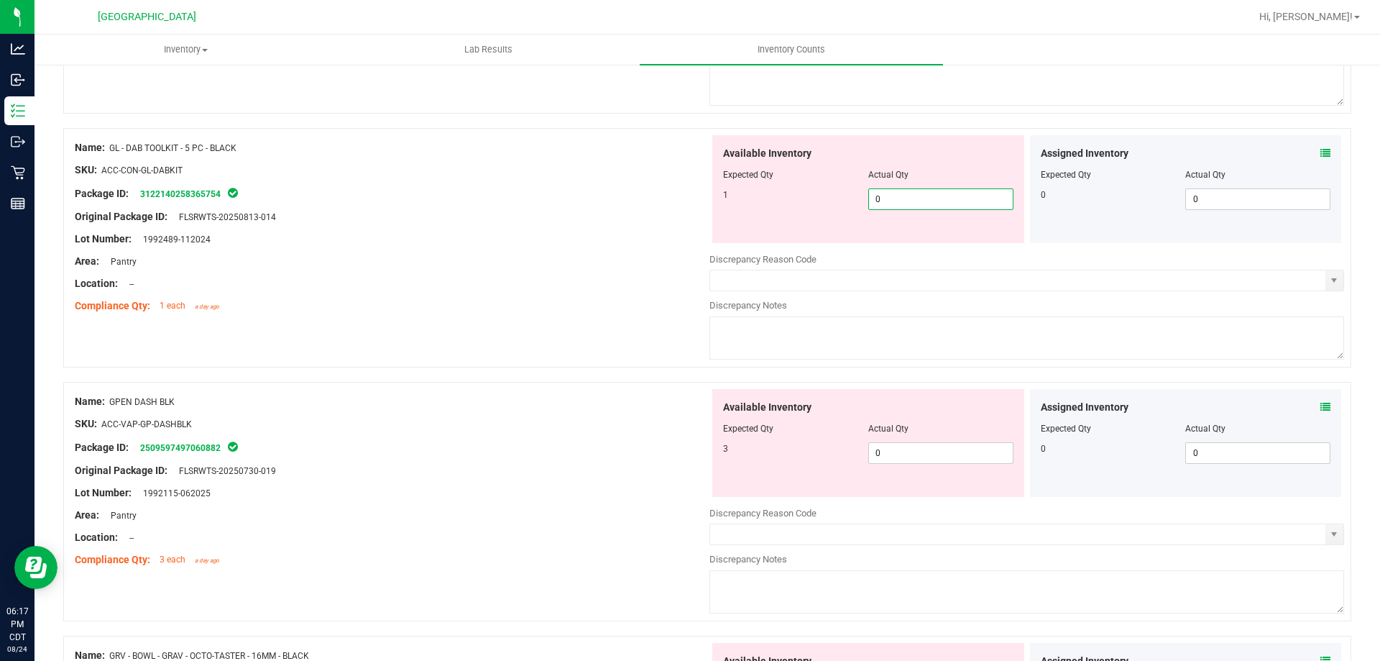
click at [896, 198] on span "0 0" at bounding box center [940, 199] width 145 height 22
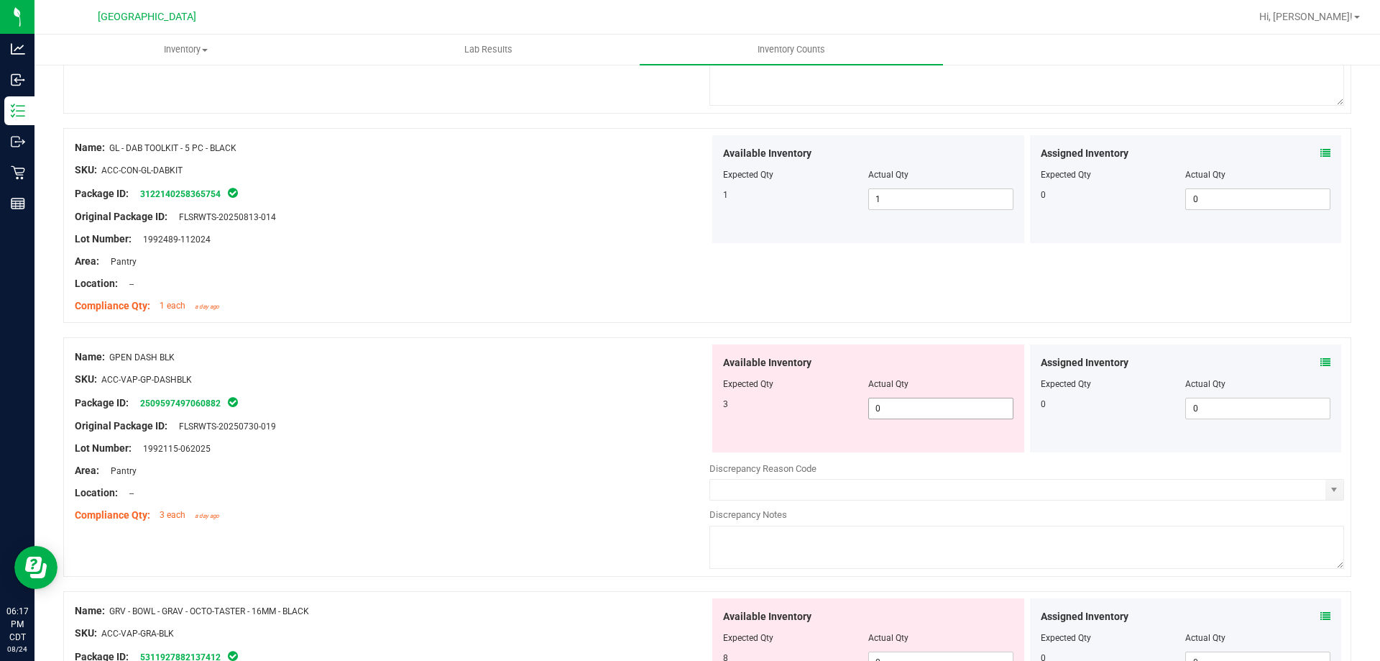
click at [909, 413] on span "0 0" at bounding box center [940, 408] width 145 height 22
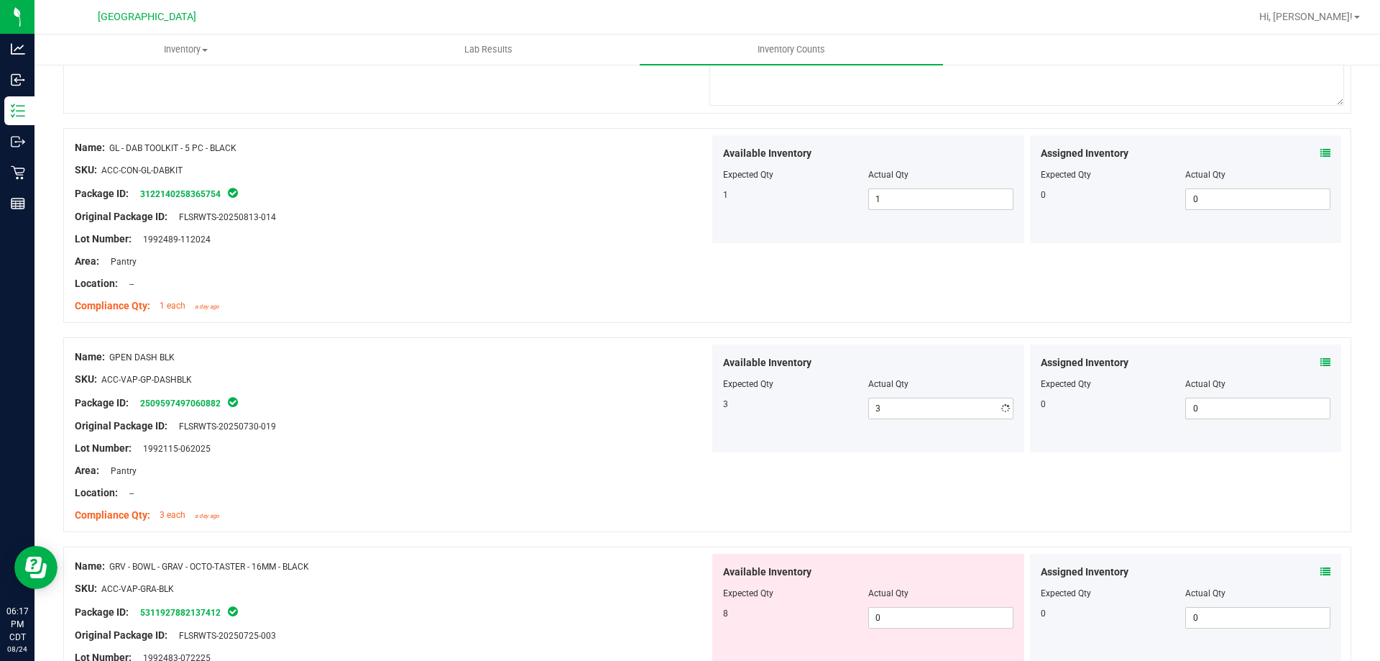
click at [564, 475] on div "Area: Pantry" at bounding box center [392, 470] width 635 height 15
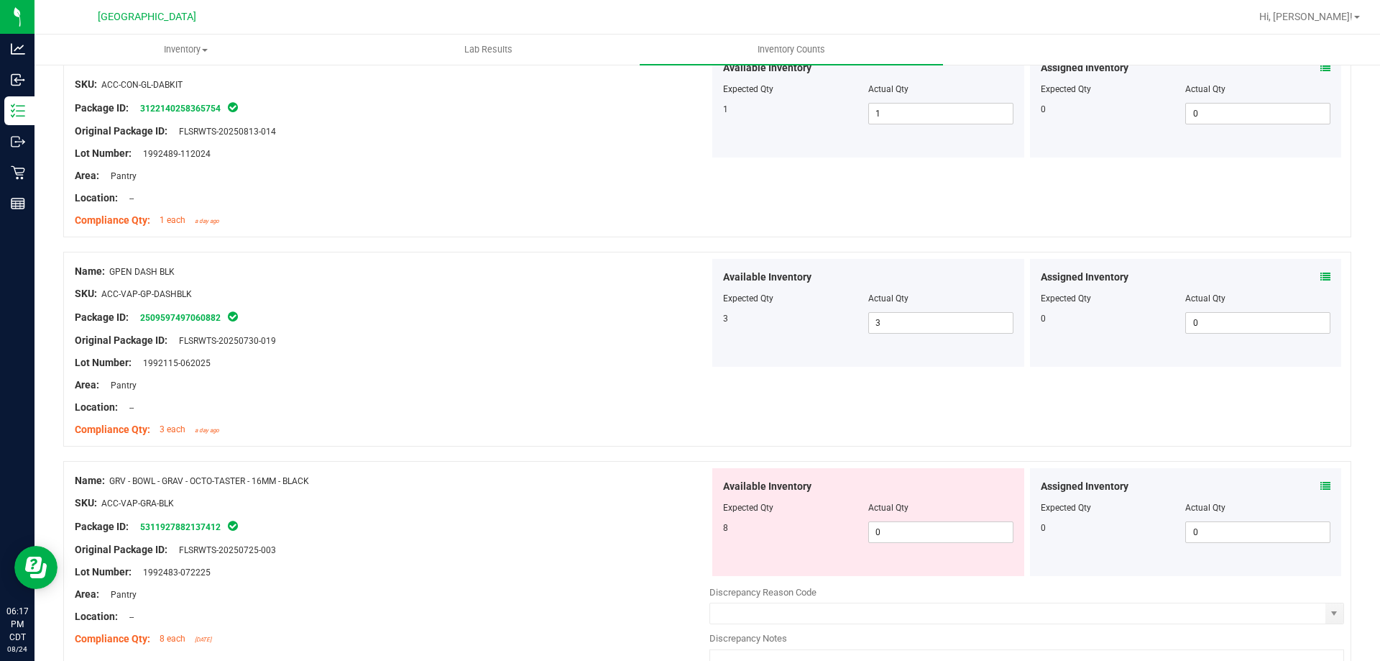
scroll to position [647, 0]
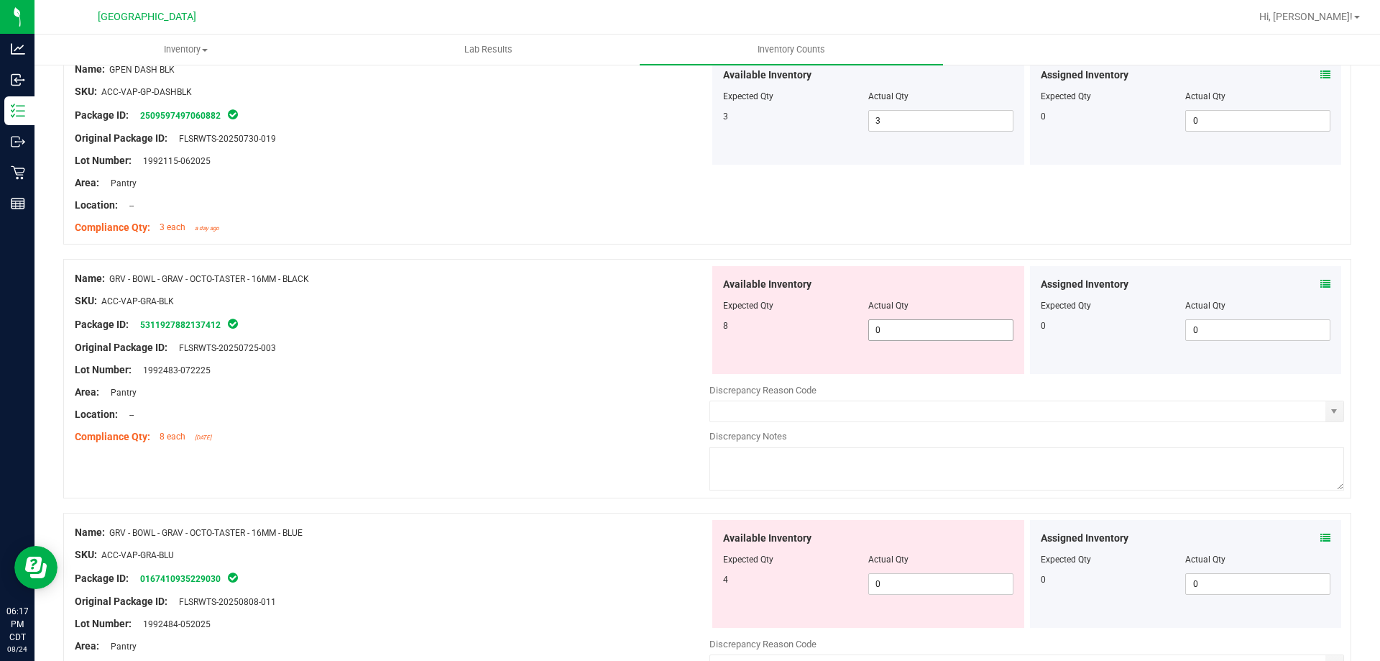
click at [938, 335] on span "0 0" at bounding box center [940, 330] width 145 height 22
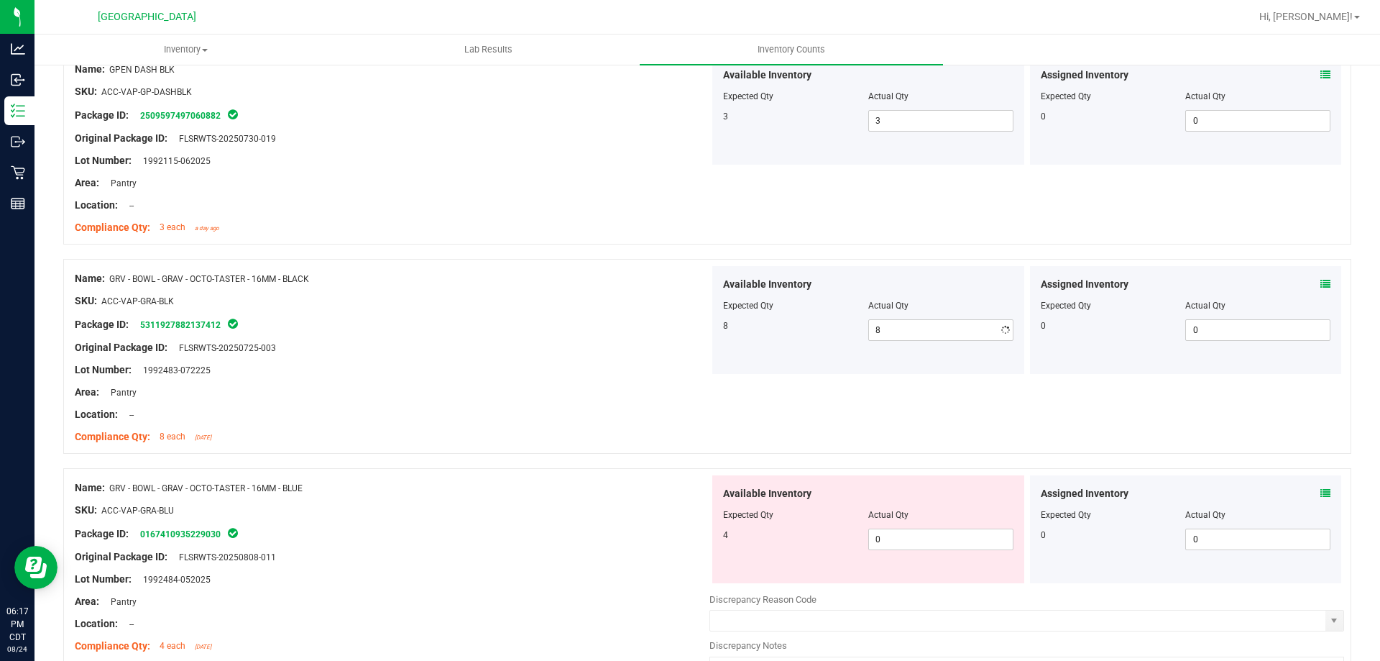
click at [545, 429] on div "Compliance Qty: 8 each [DATE]" at bounding box center [392, 436] width 635 height 15
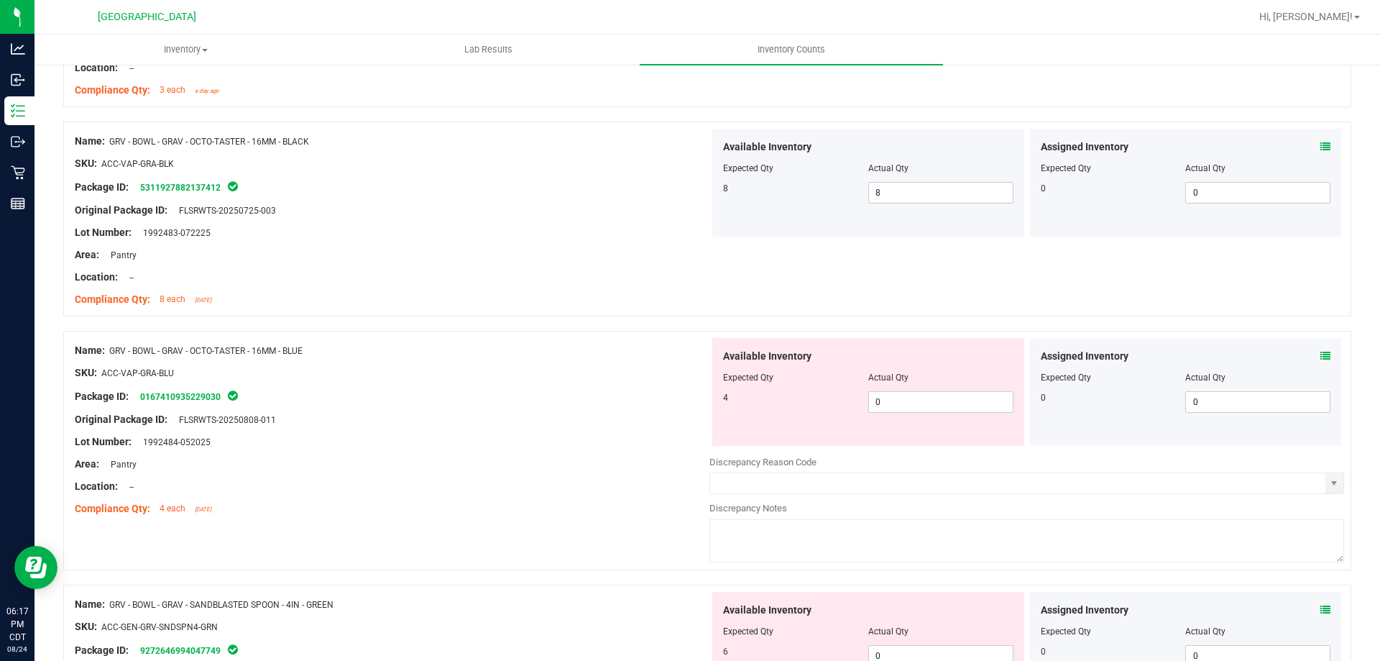
scroll to position [934, 0]
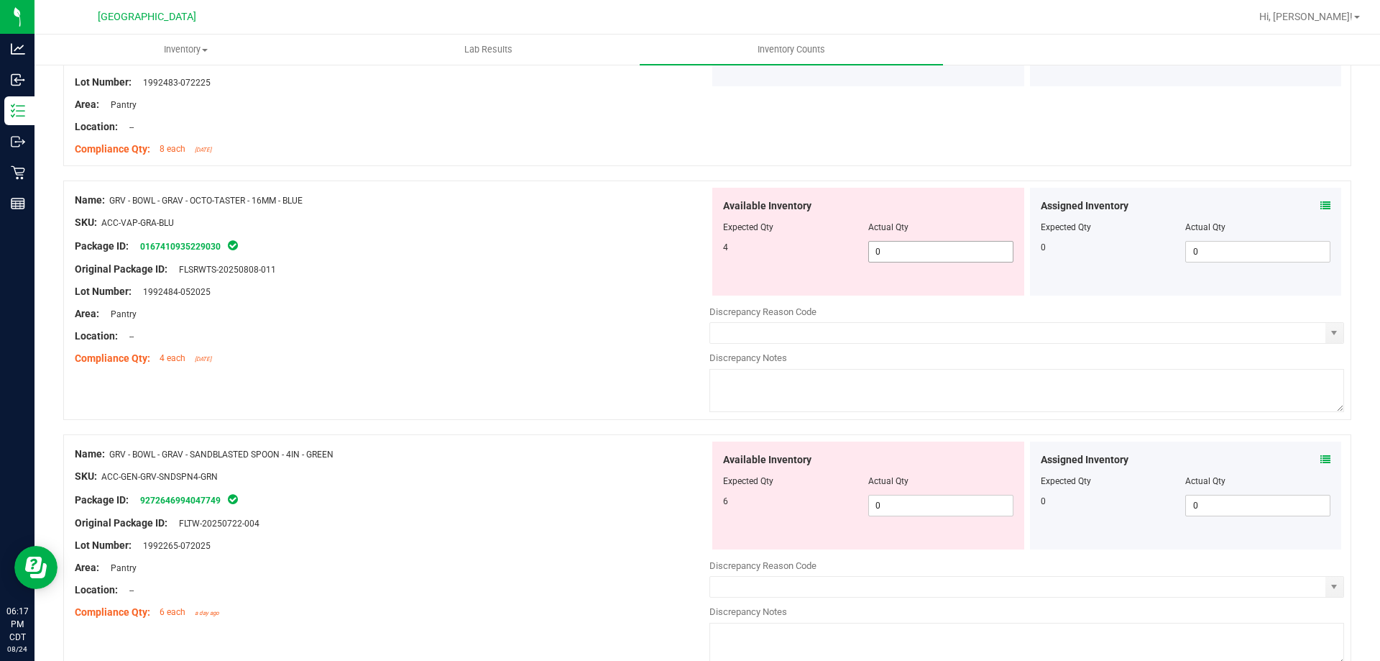
click at [903, 254] on span "0 0" at bounding box center [940, 252] width 145 height 22
click at [588, 376] on div "Name: GRV - BOWL - GRAV - OCTO-TASTER - 16MM - BLUE SKU: ACC-VAP-GRA-BLU Packag…" at bounding box center [707, 307] width 1288 height 254
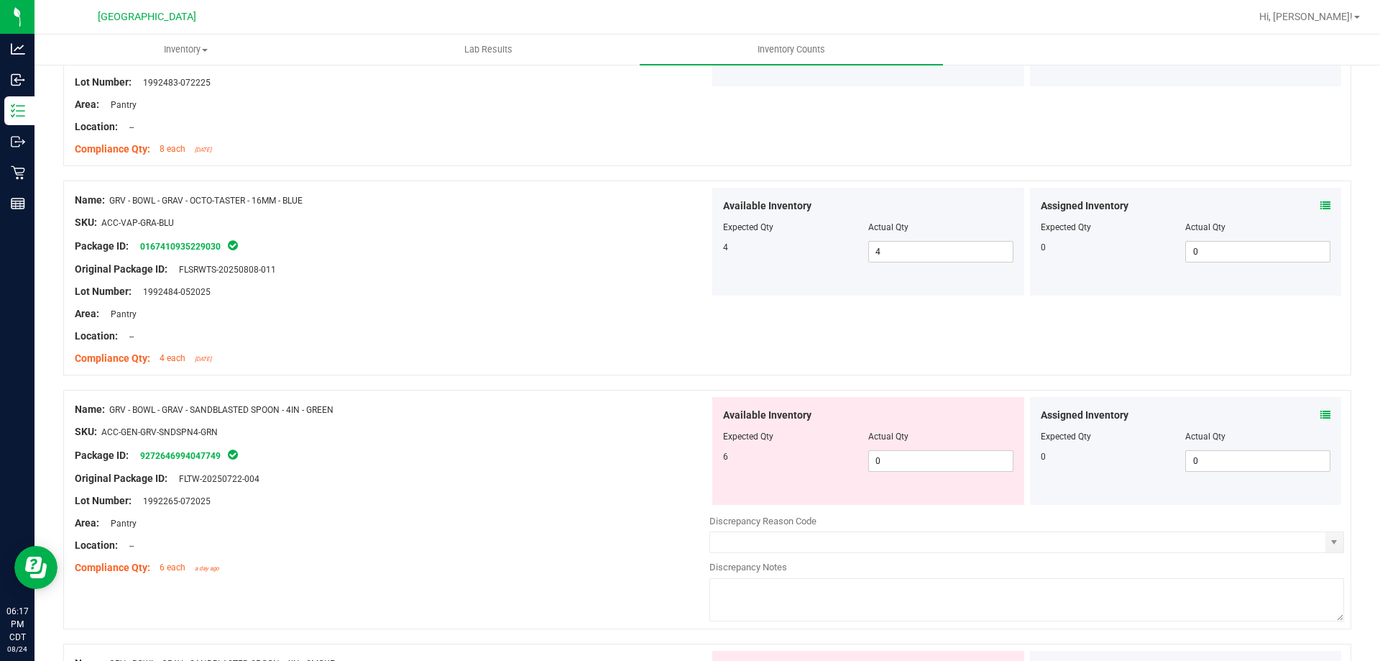
scroll to position [1150, 0]
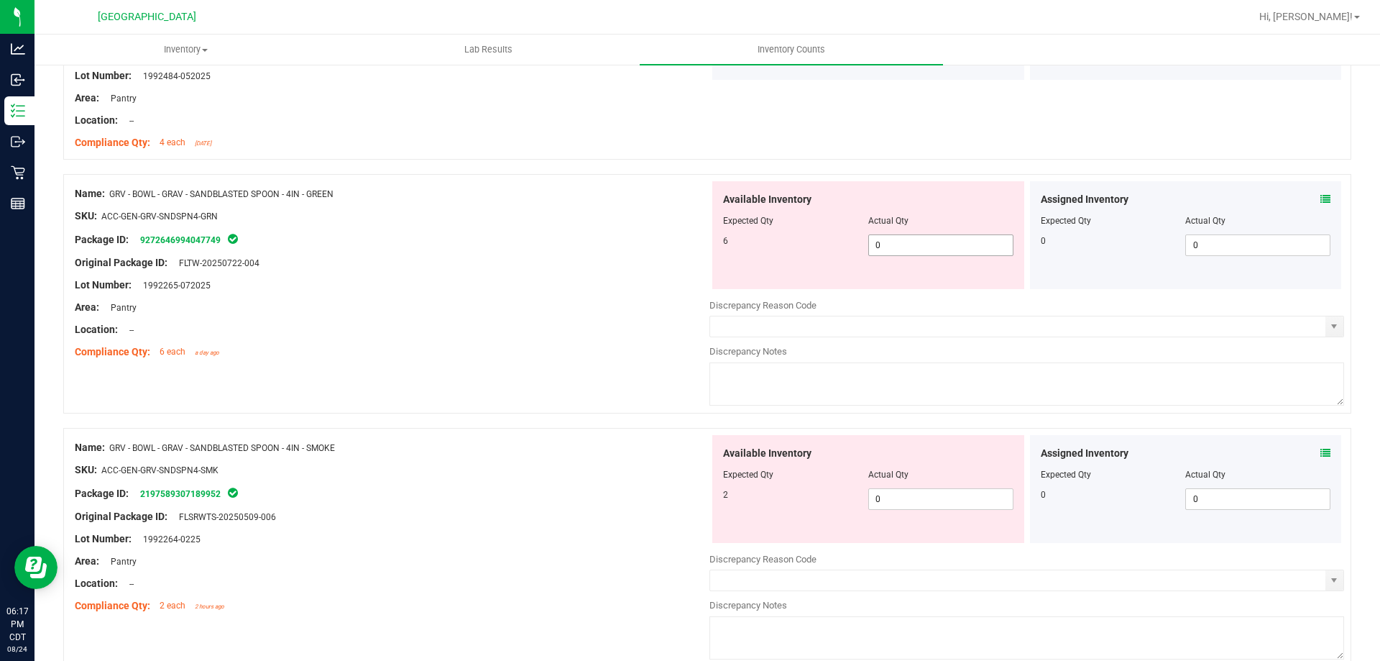
click at [937, 251] on span "0 0" at bounding box center [940, 245] width 145 height 22
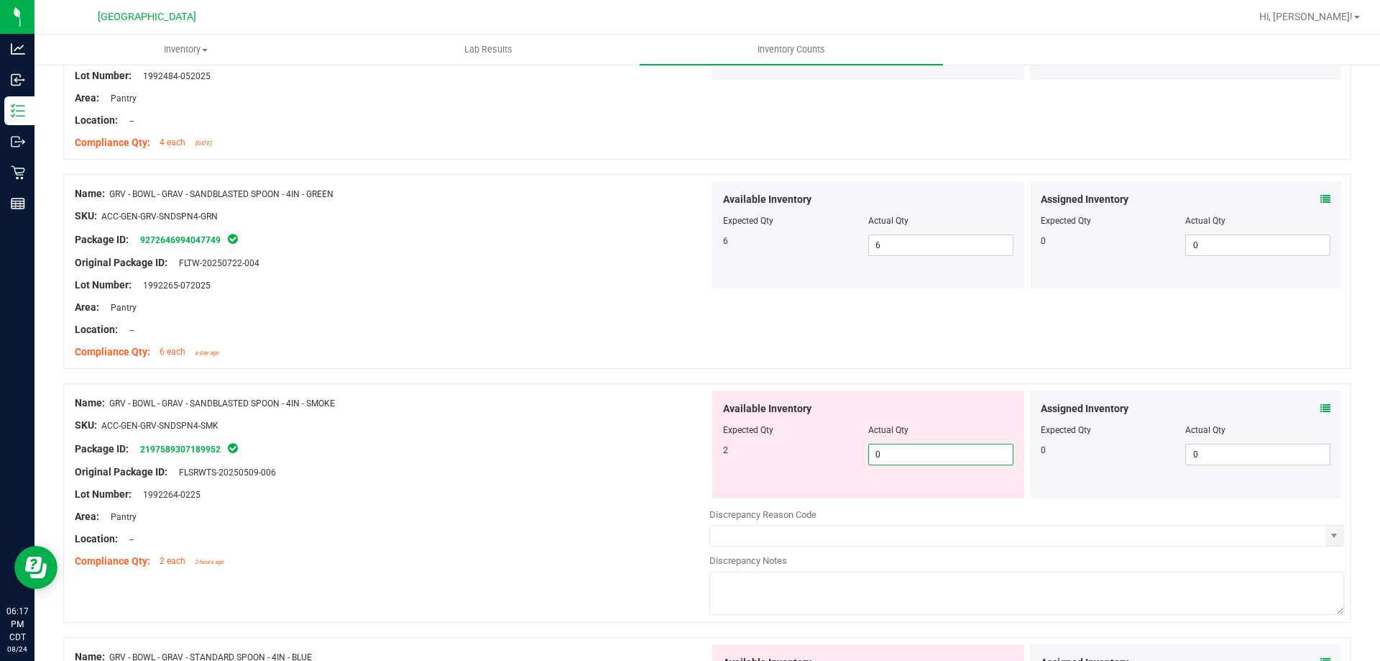
click at [888, 460] on span "0 0" at bounding box center [940, 454] width 145 height 22
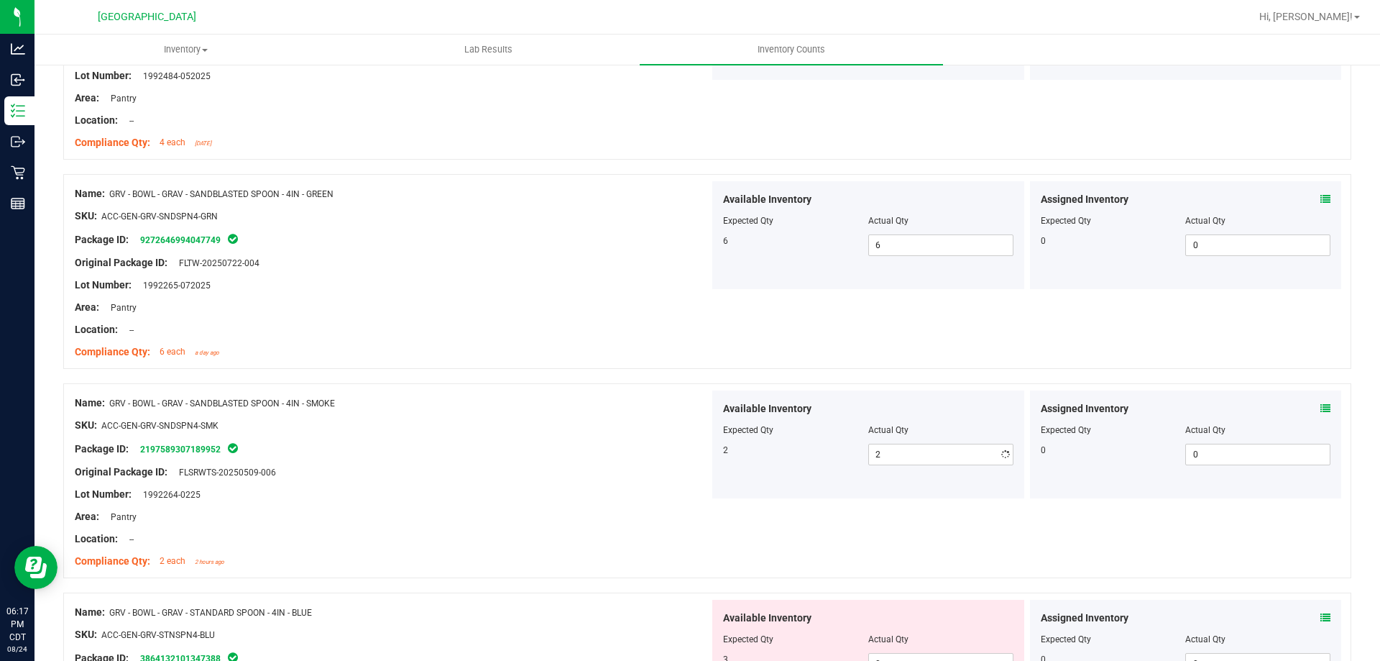
click at [474, 476] on div "Original Package ID: FLSRWTS-20250509-006" at bounding box center [392, 471] width 635 height 15
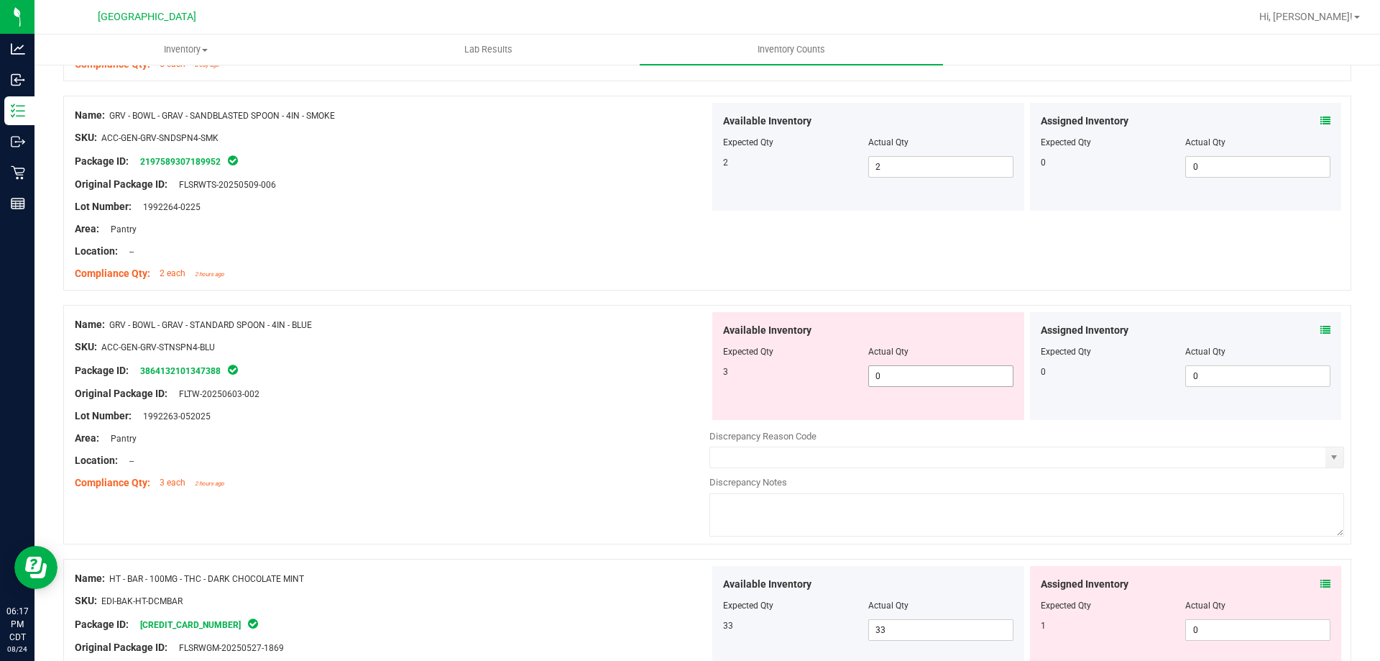
click at [890, 369] on span "0 0" at bounding box center [940, 376] width 145 height 22
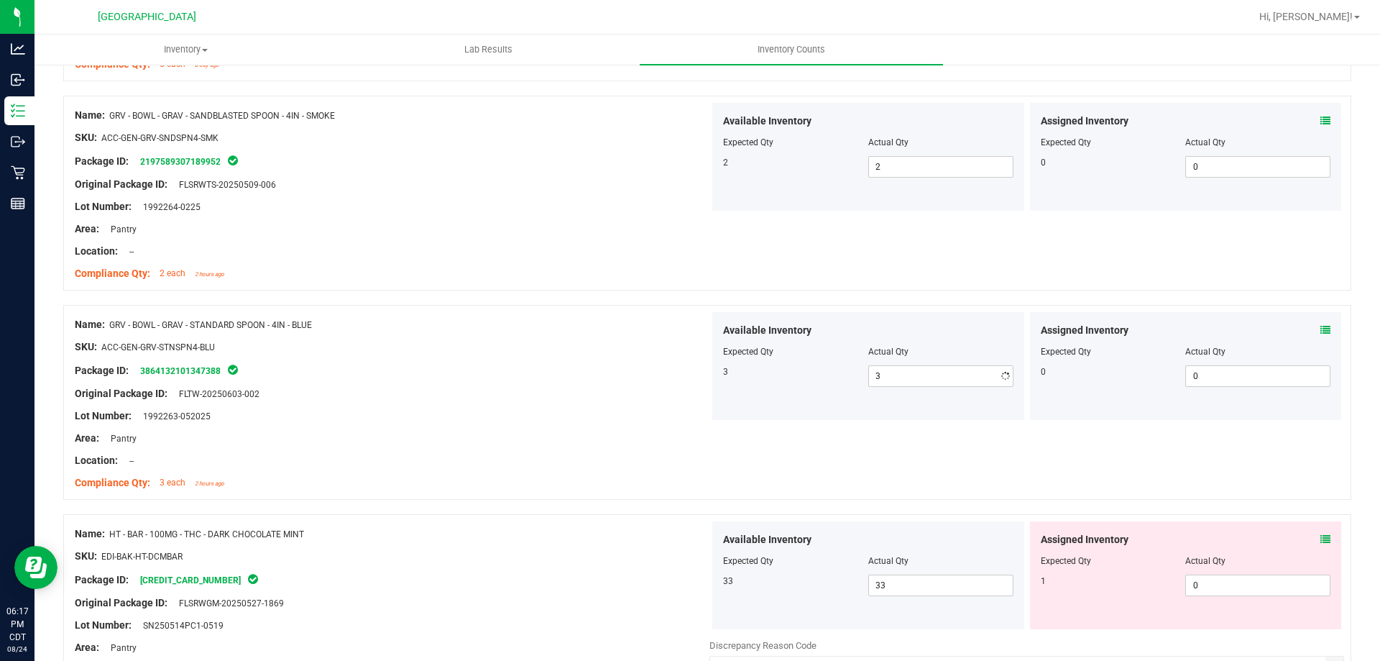
click at [622, 423] on div at bounding box center [392, 426] width 635 height 7
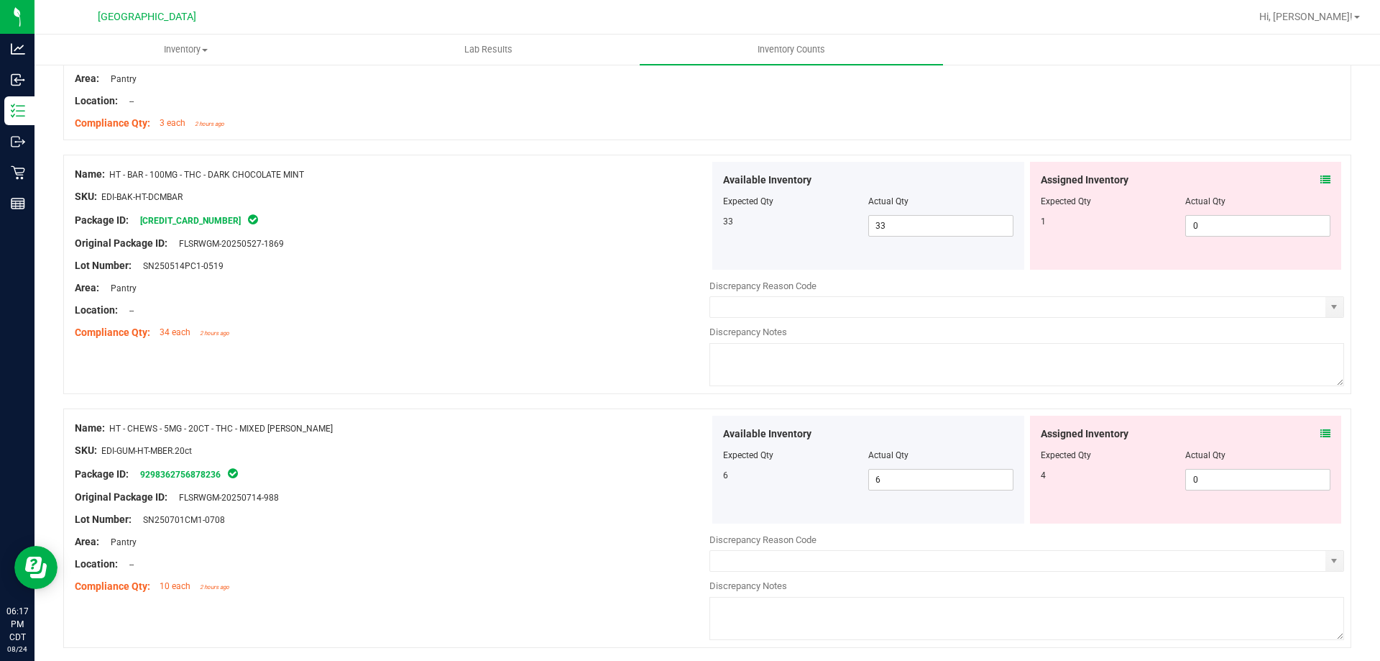
click at [1320, 182] on icon at bounding box center [1325, 180] width 10 height 10
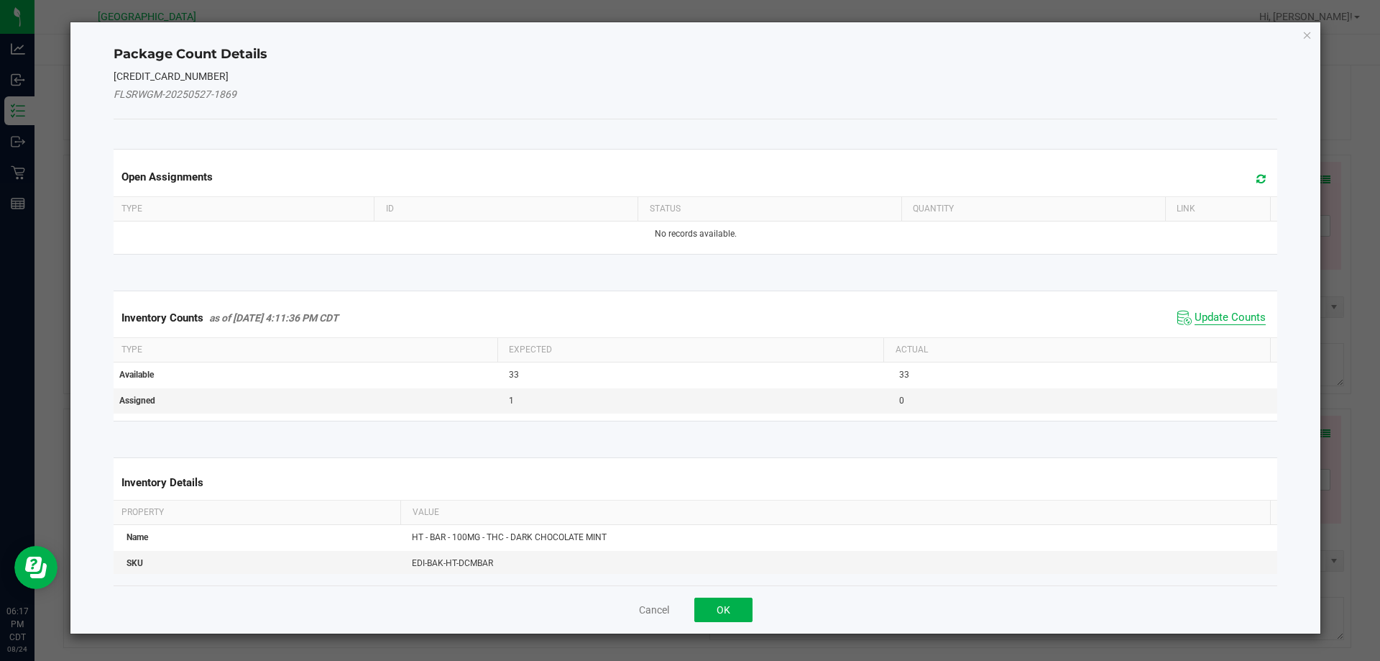
click at [1235, 313] on span "Update Counts" at bounding box center [1230, 318] width 71 height 14
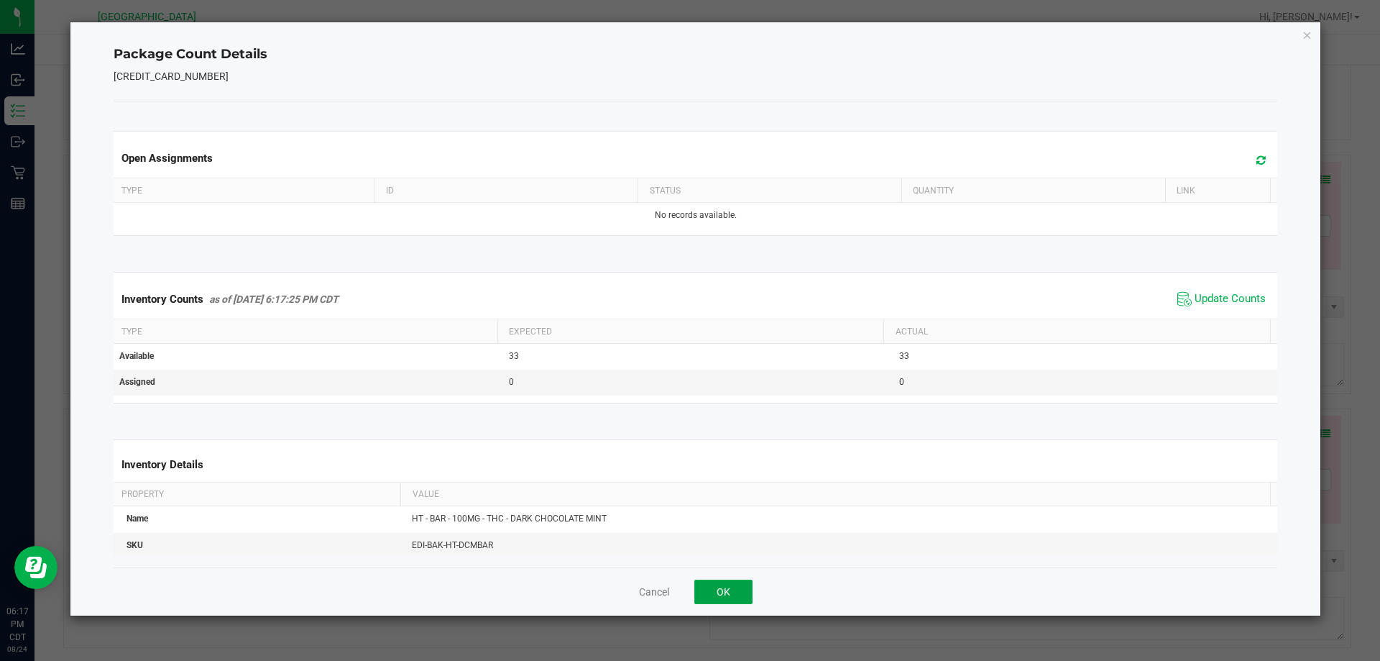
click at [726, 596] on button "OK" at bounding box center [723, 591] width 58 height 24
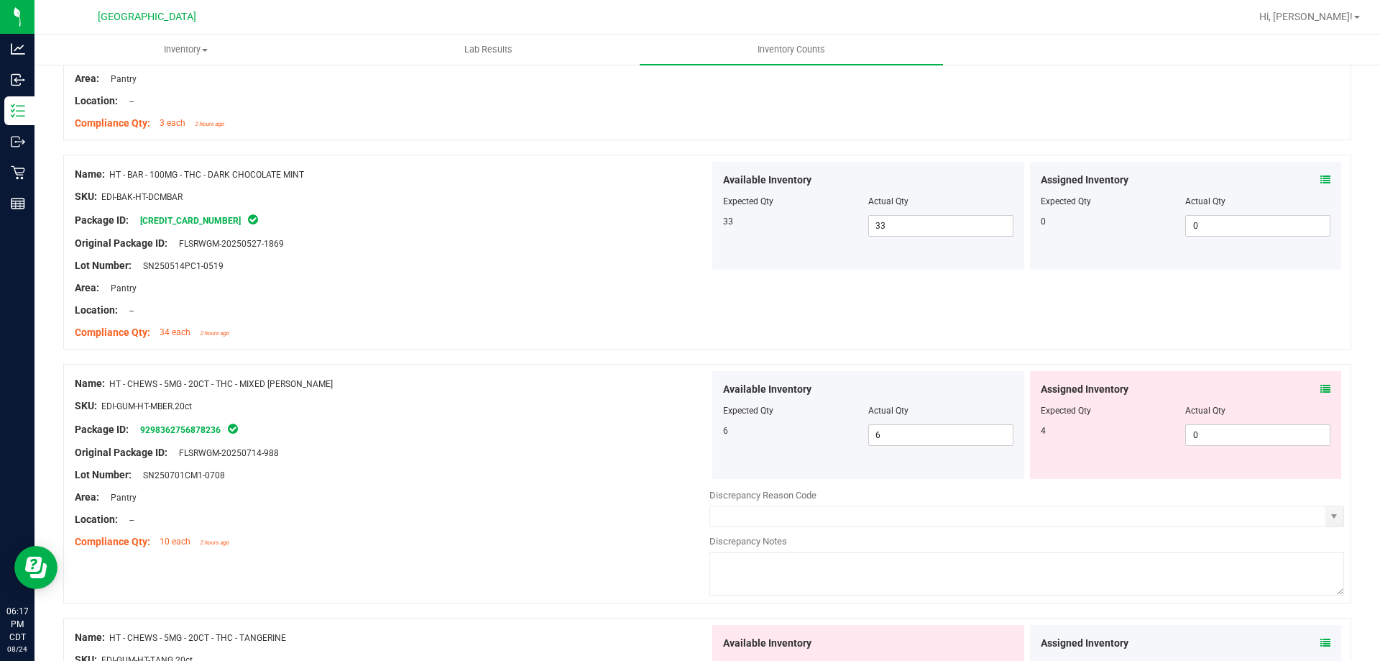
click at [1320, 386] on icon at bounding box center [1325, 389] width 10 height 10
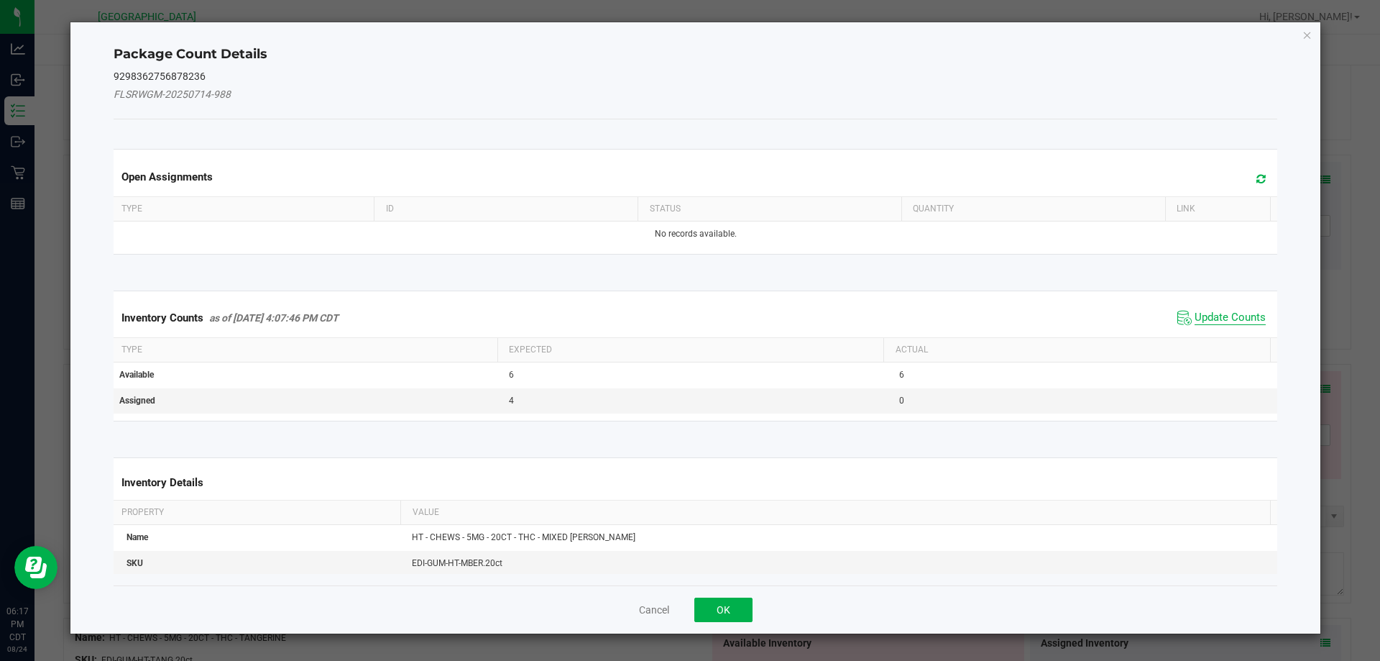
click at [1205, 315] on span "Update Counts" at bounding box center [1230, 318] width 71 height 14
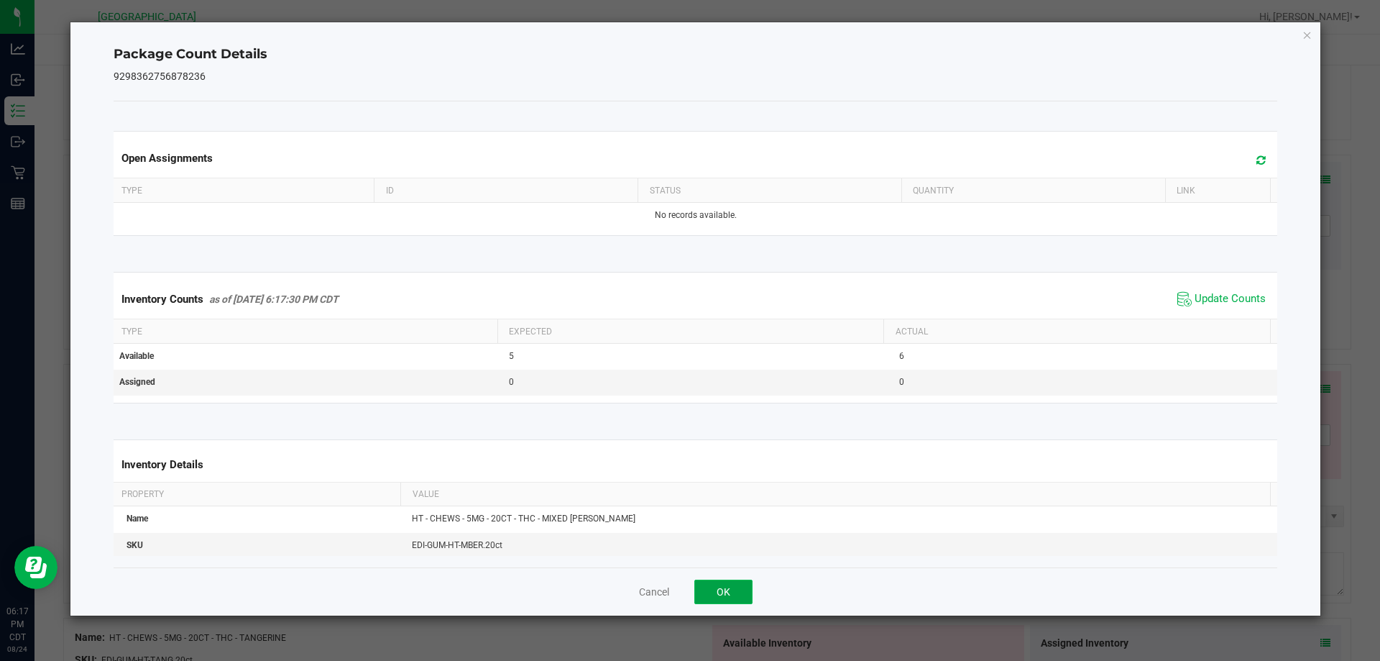
click at [733, 585] on button "OK" at bounding box center [723, 591] width 58 height 24
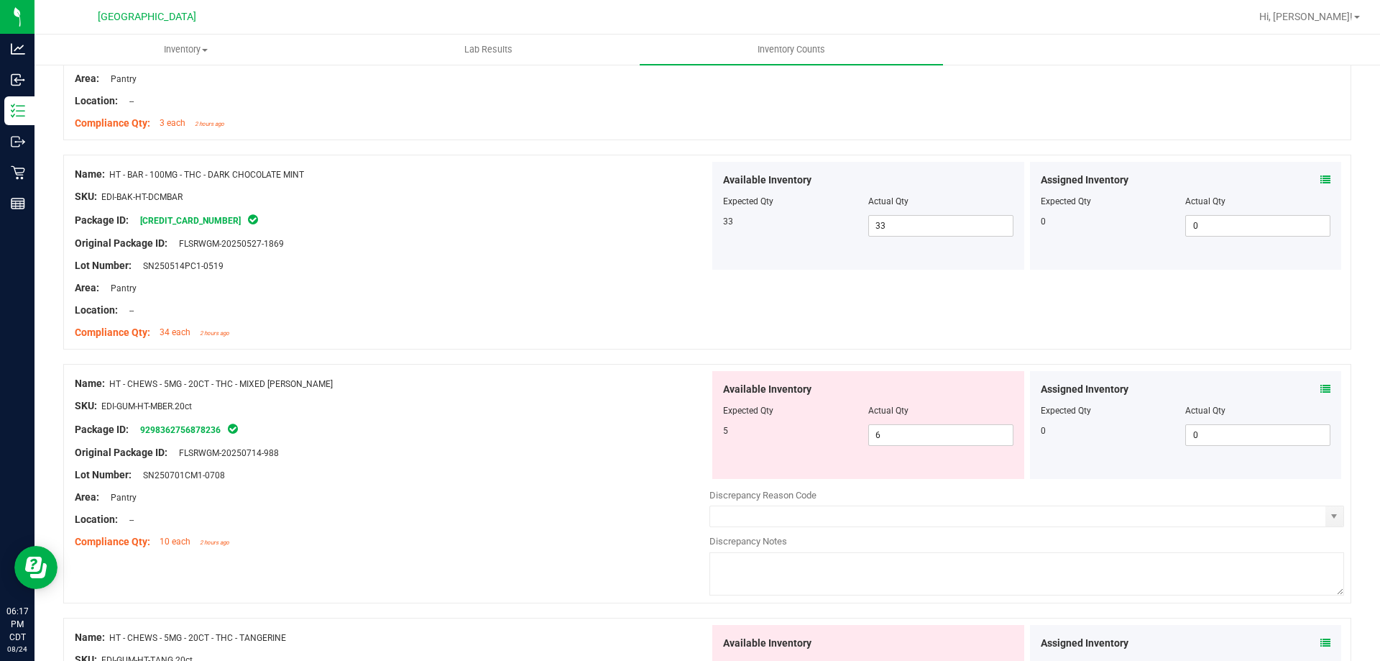
scroll to position [1941, 0]
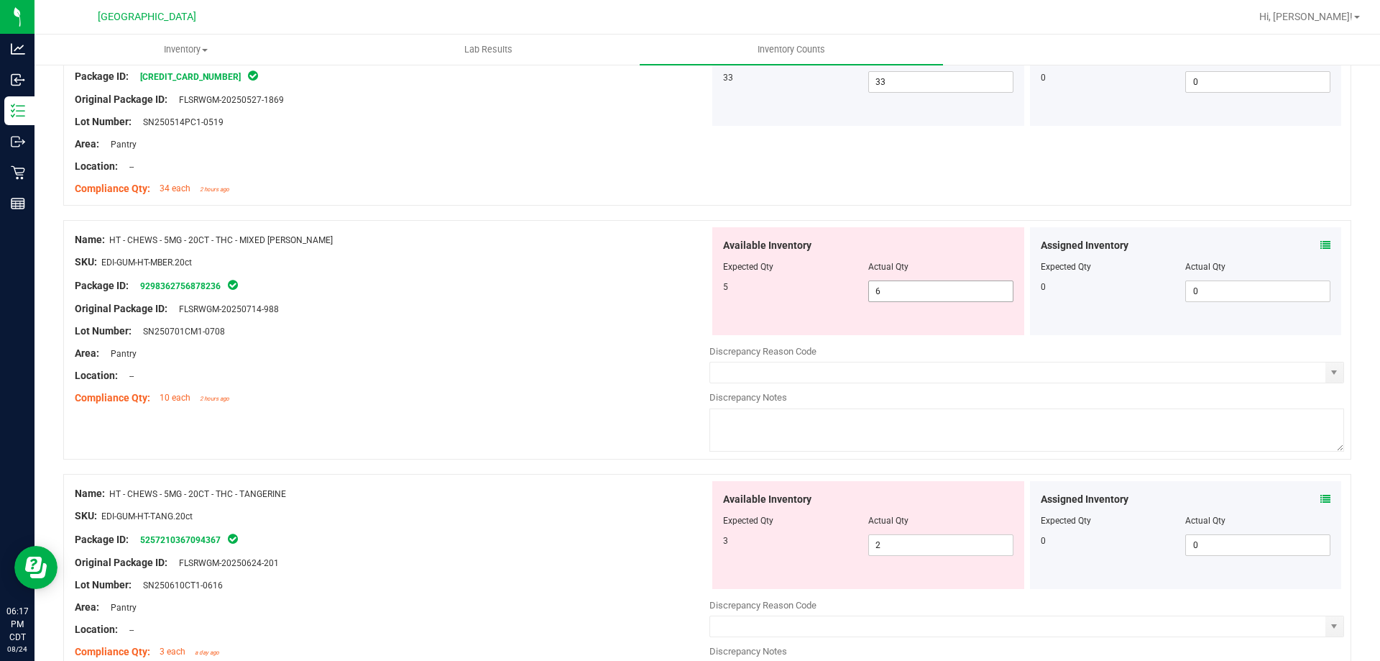
click at [875, 292] on span "6 6" at bounding box center [940, 291] width 145 height 22
click at [595, 395] on div "Compliance Qty: 10 each 2 hours ago" at bounding box center [392, 397] width 635 height 15
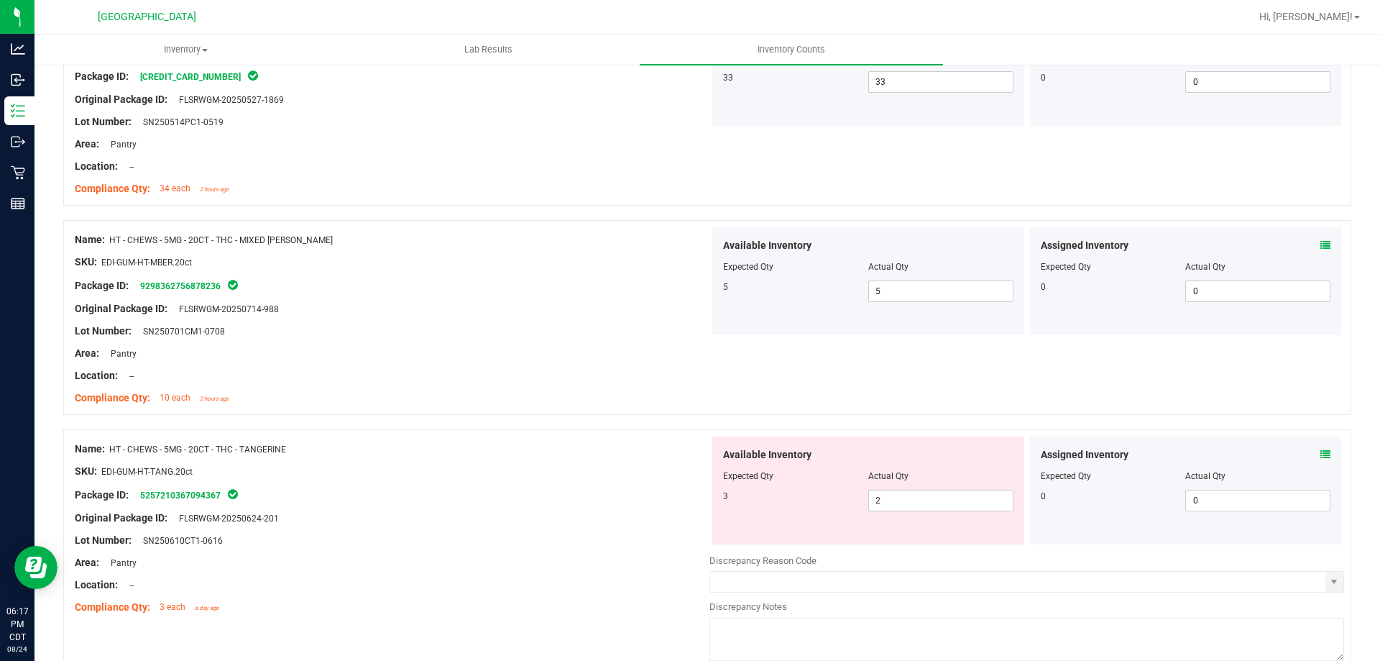
click at [1320, 454] on icon at bounding box center [1325, 454] width 10 height 10
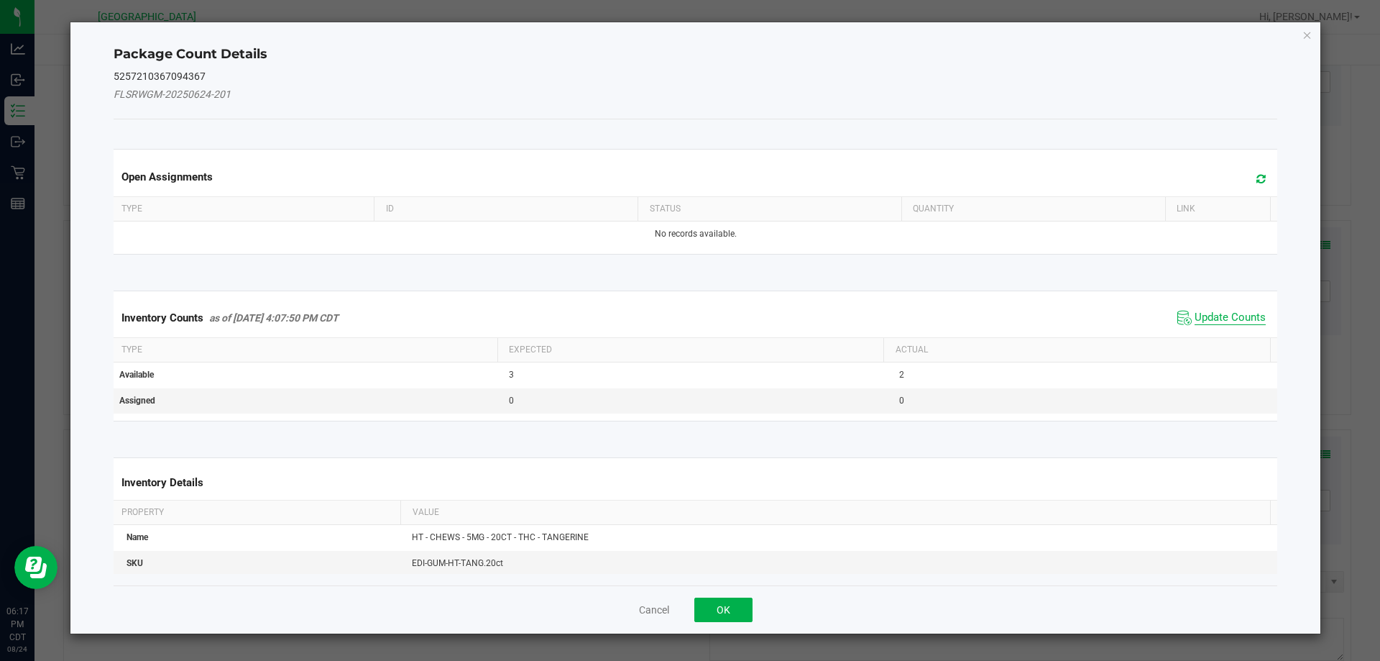
click at [1205, 324] on span "Update Counts" at bounding box center [1230, 318] width 71 height 14
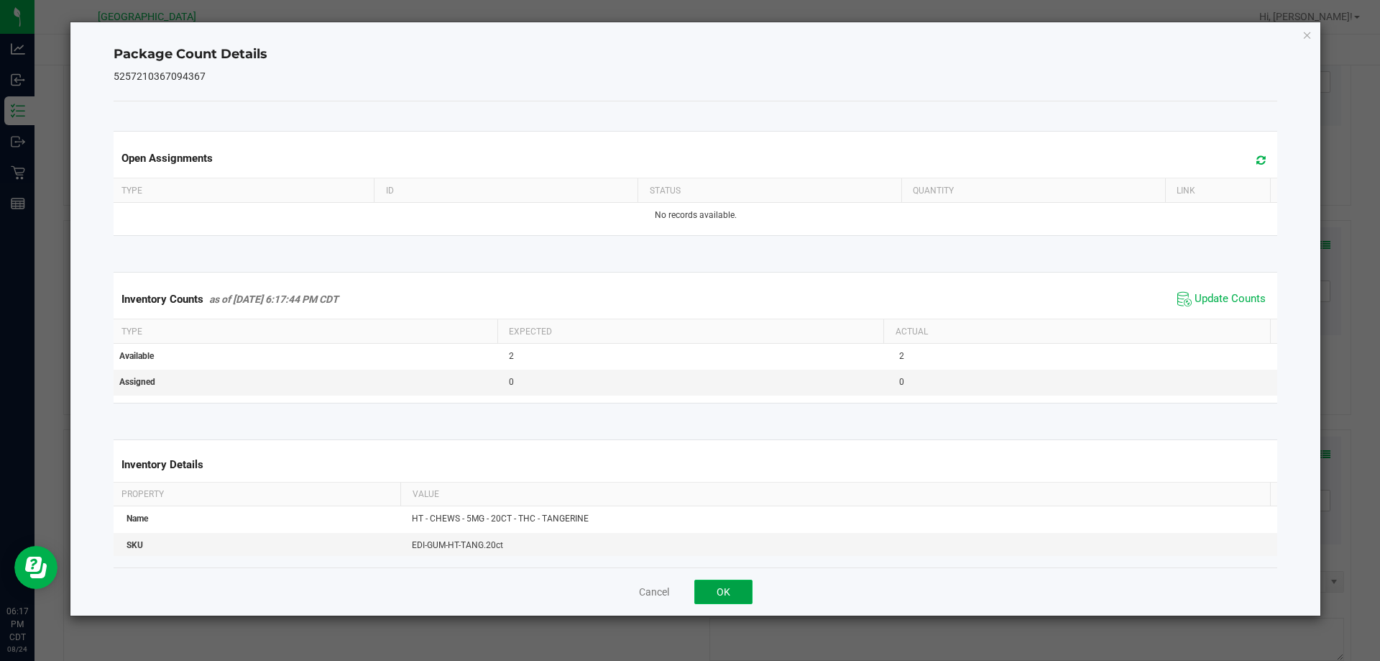
click at [719, 594] on button "OK" at bounding box center [723, 591] width 58 height 24
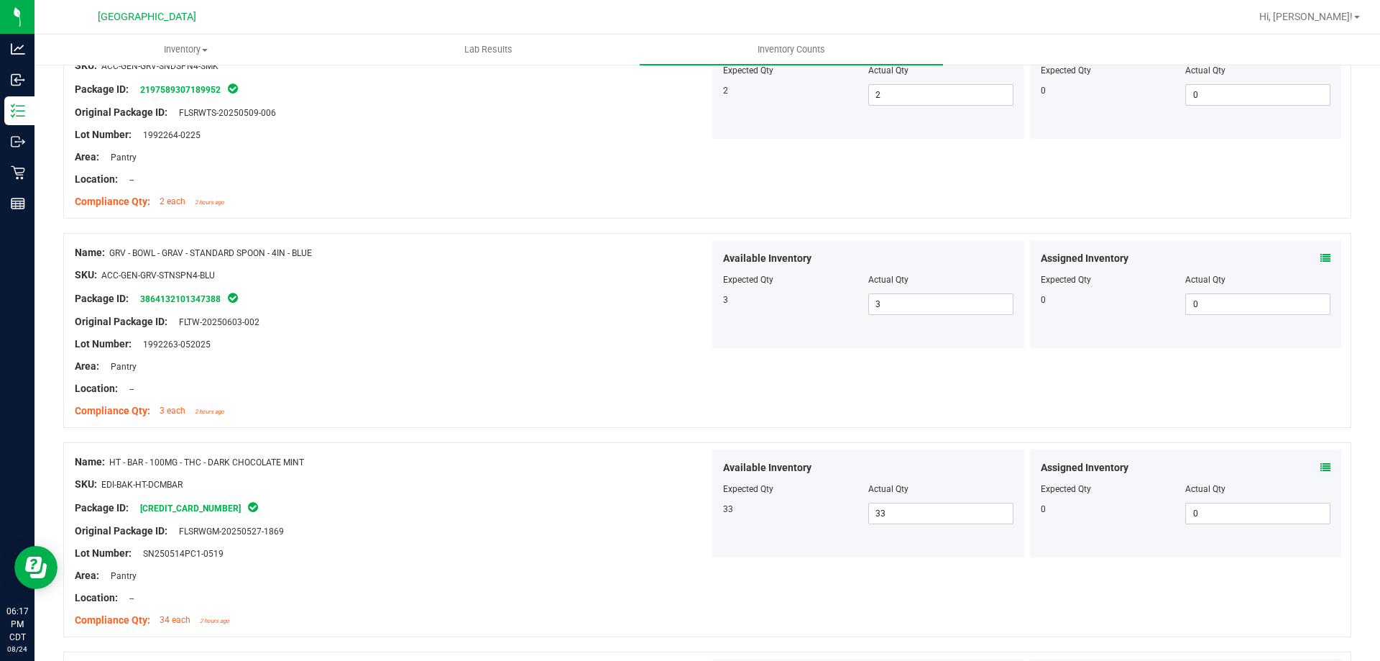
scroll to position [0, 0]
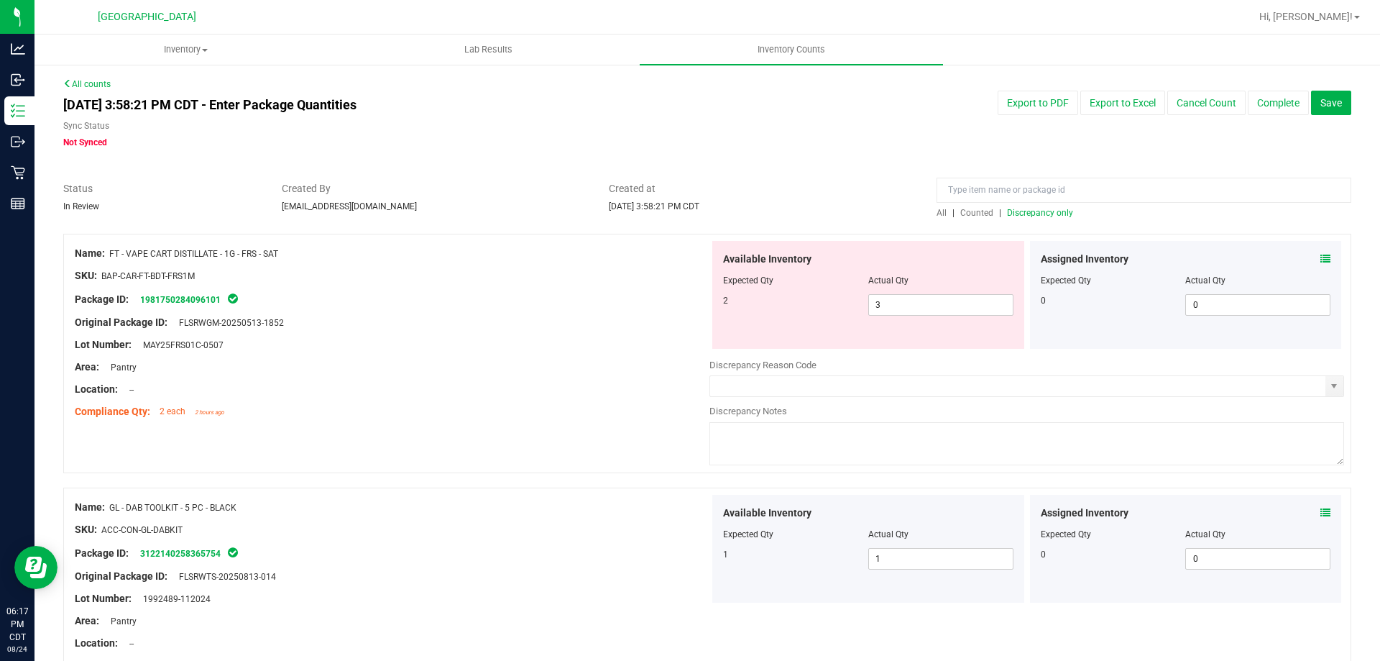
click at [1054, 210] on span "Discrepancy only" at bounding box center [1040, 213] width 66 height 10
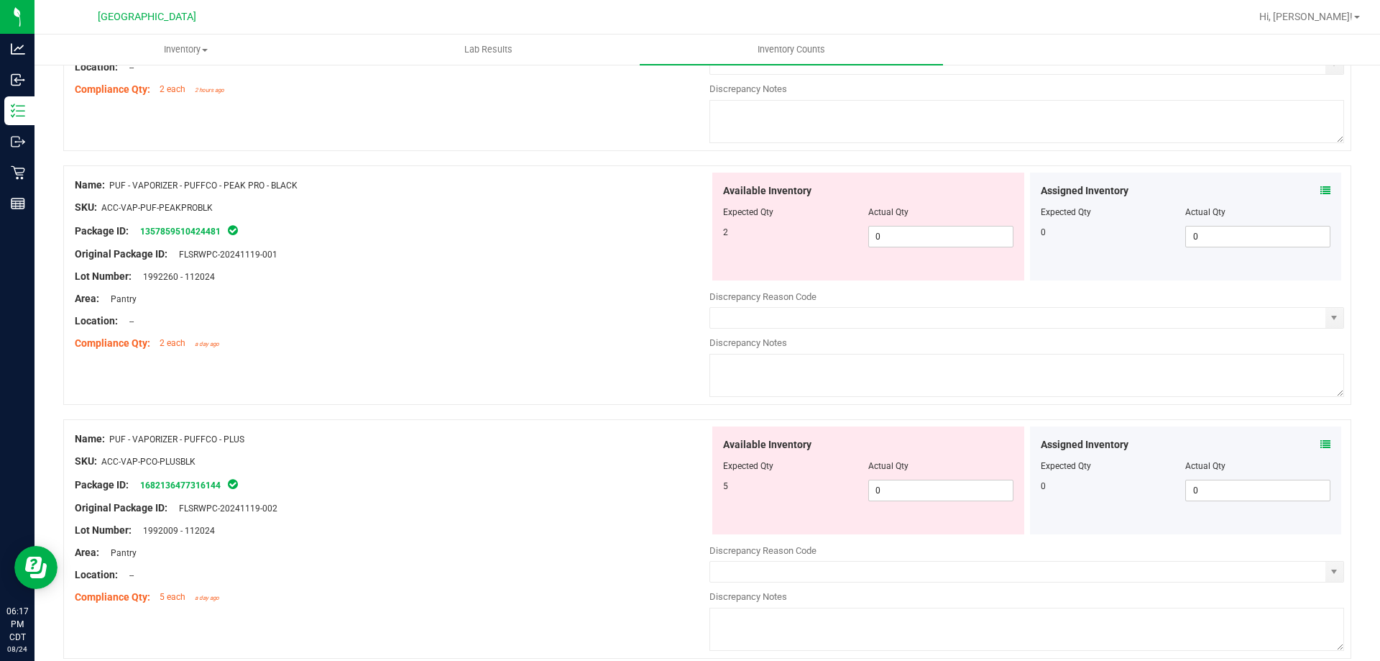
scroll to position [359, 0]
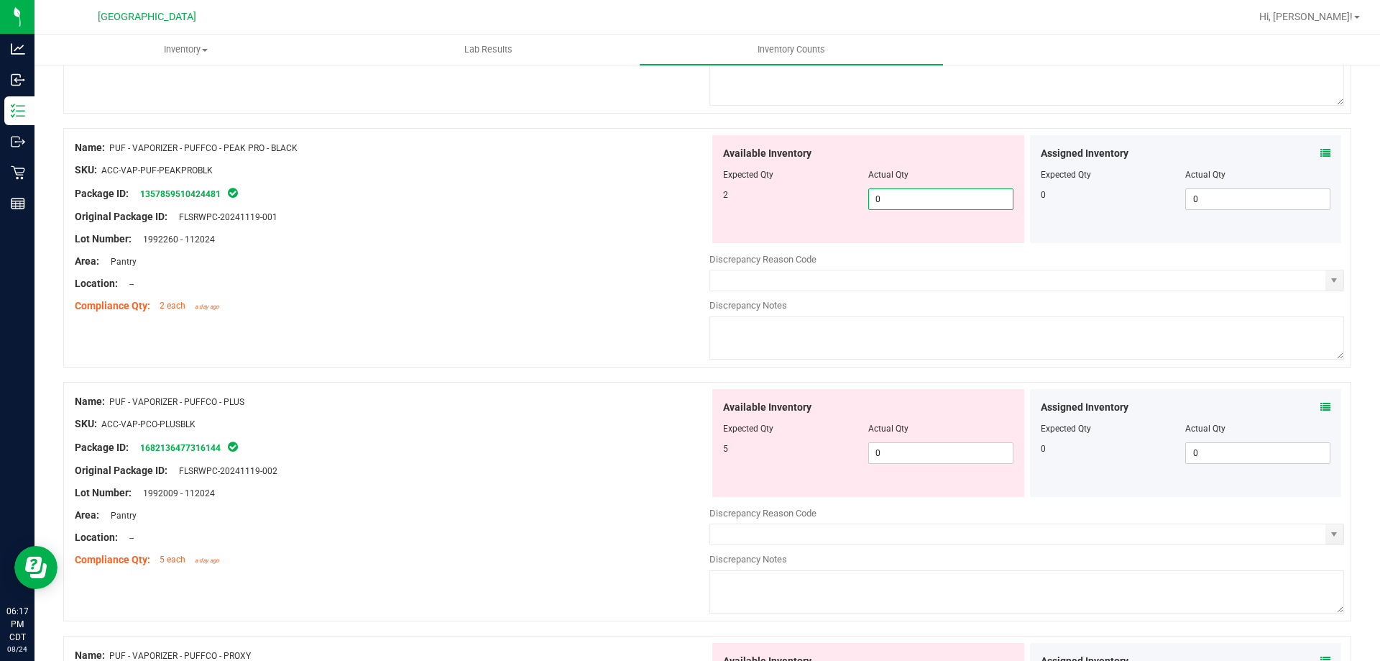
click at [896, 198] on span "0 0" at bounding box center [940, 199] width 145 height 22
click at [622, 335] on div "Name: PUF - VAPORIZER - PUFFCO - PEAK PRO - BLACK SKU: ACC-VAP-PUF-PEAKPROBLK P…" at bounding box center [707, 255] width 1288 height 254
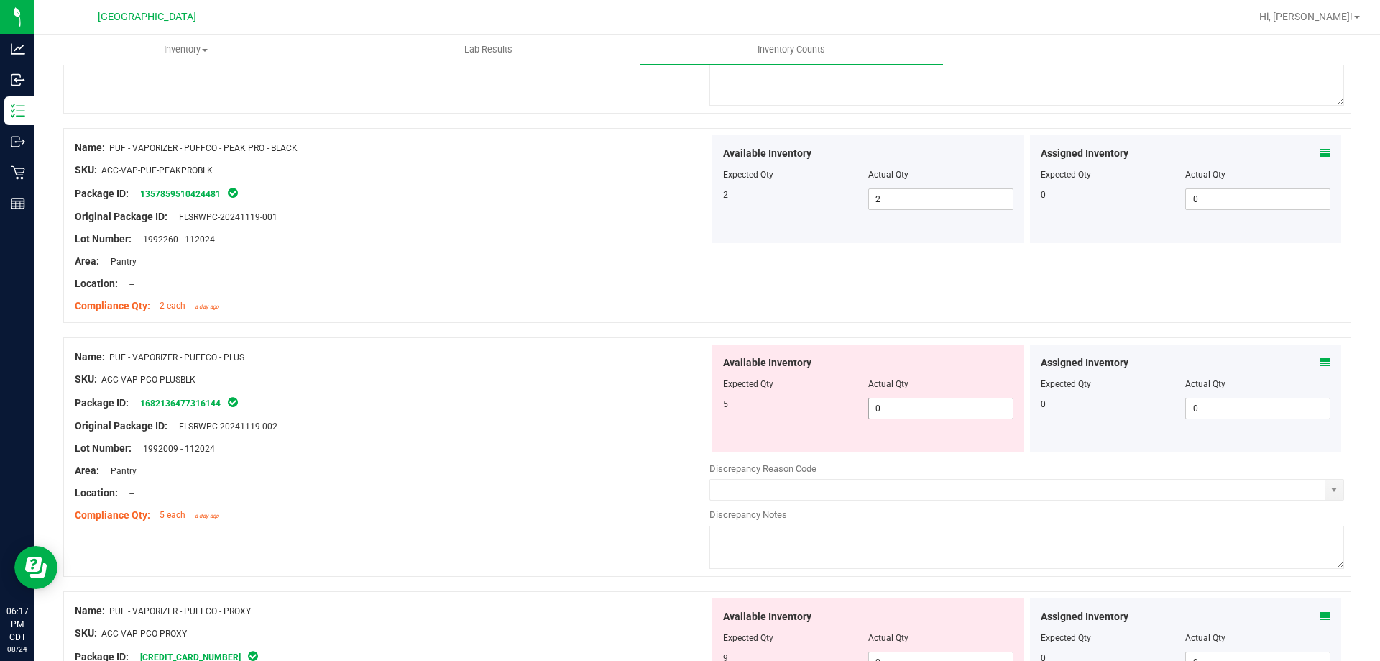
click at [961, 411] on span "0 0" at bounding box center [940, 408] width 145 height 22
click at [579, 497] on div "Location: --" at bounding box center [392, 492] width 635 height 15
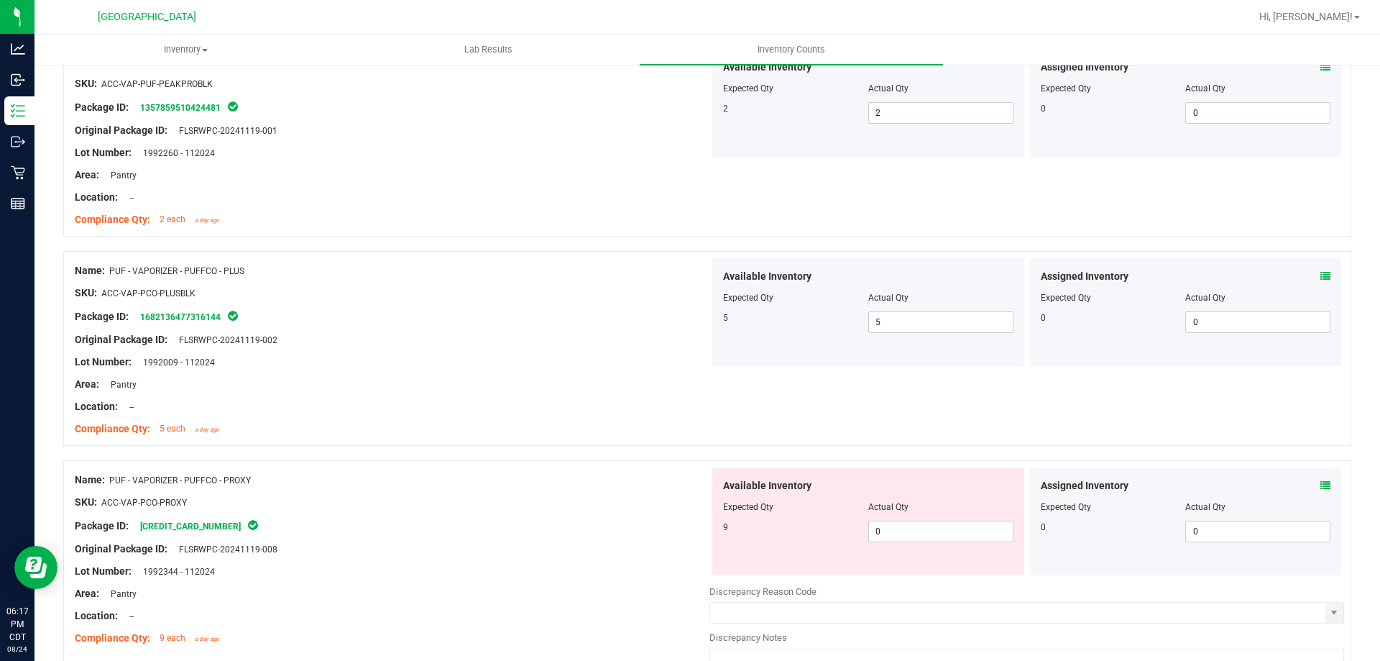
scroll to position [575, 0]
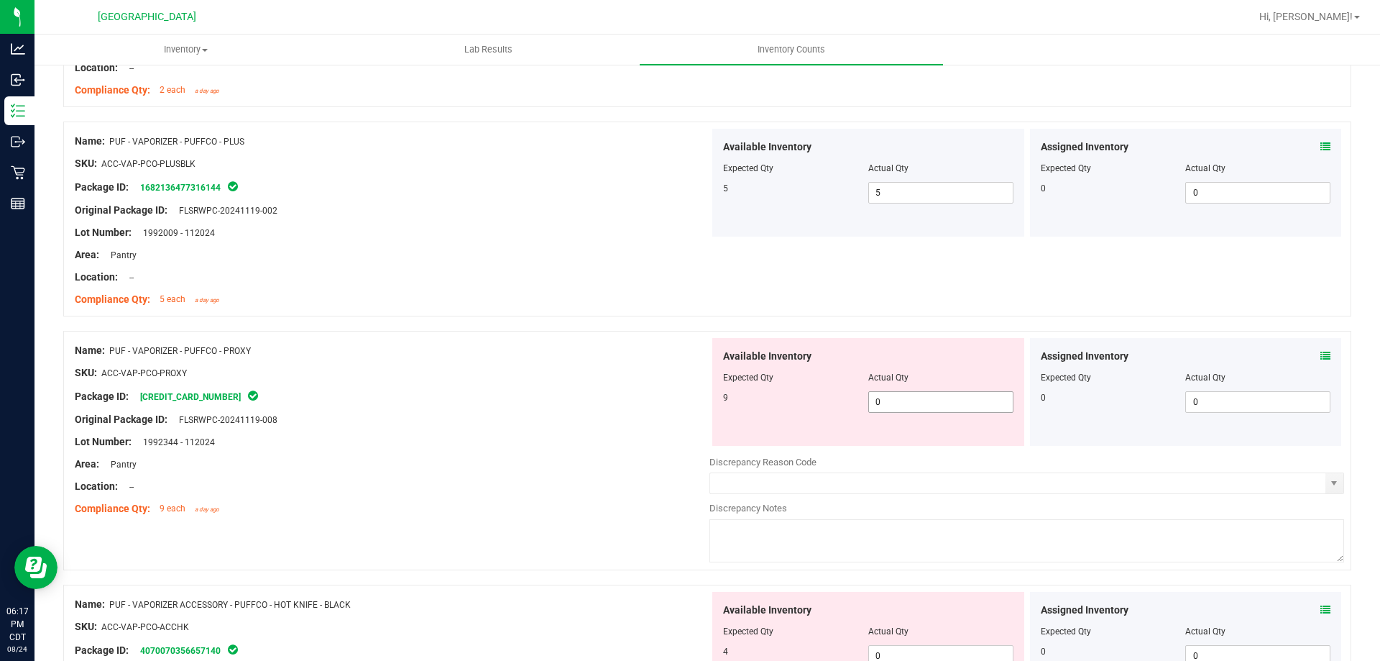
click at [929, 404] on span "0 0" at bounding box center [940, 402] width 145 height 22
click at [514, 445] on div "Lot Number: 1992344 - 112024" at bounding box center [392, 441] width 635 height 15
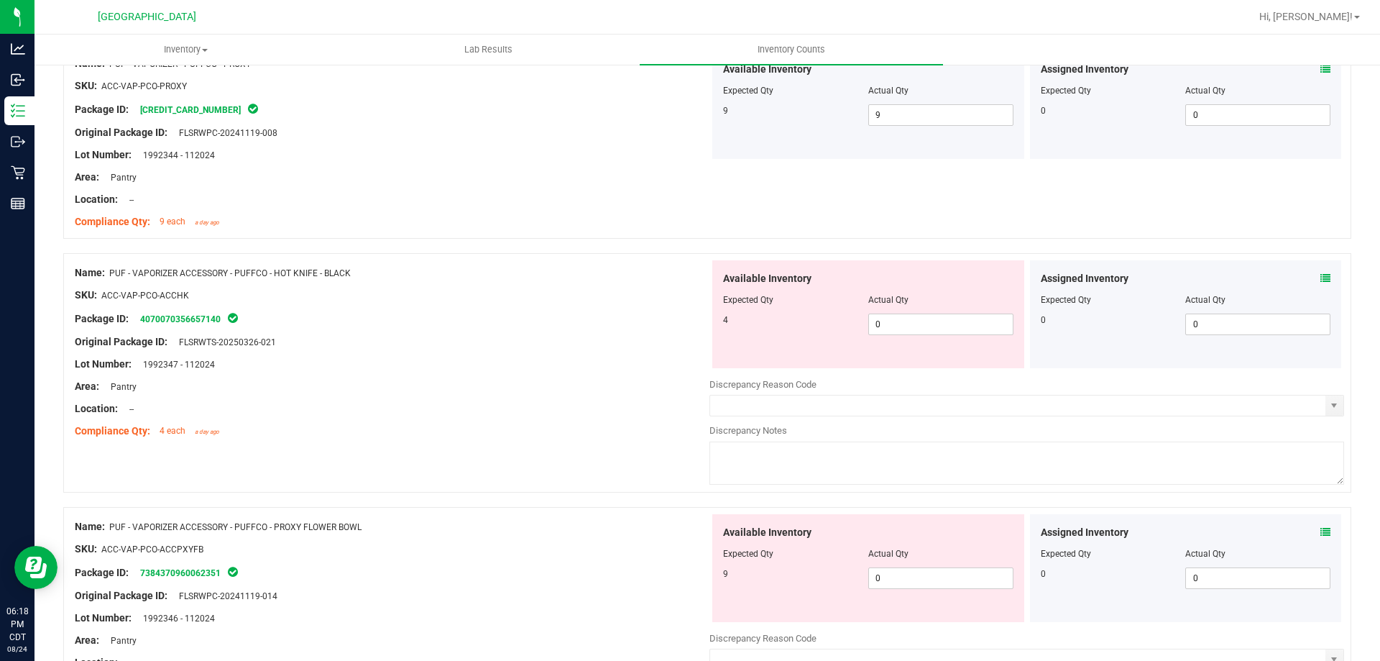
scroll to position [863, 0]
click at [950, 326] on span "0 0" at bounding box center [940, 324] width 145 height 22
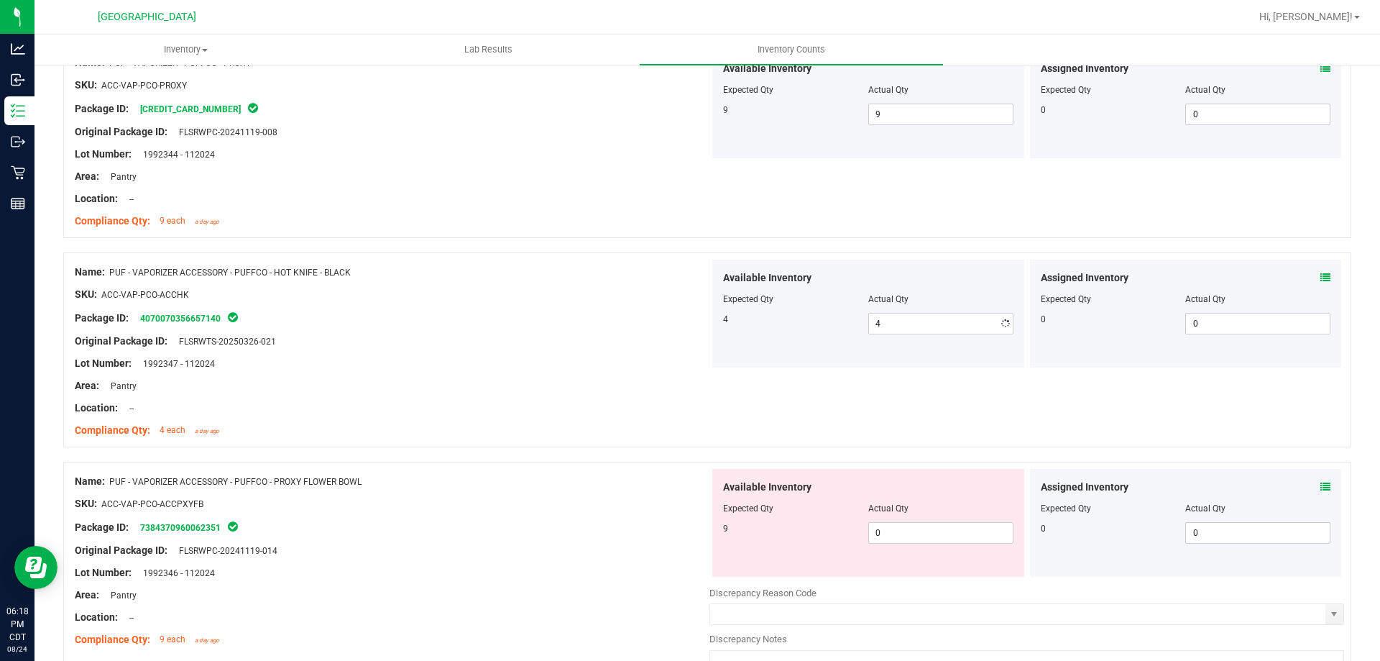
click at [496, 415] on div at bounding box center [392, 418] width 635 height 7
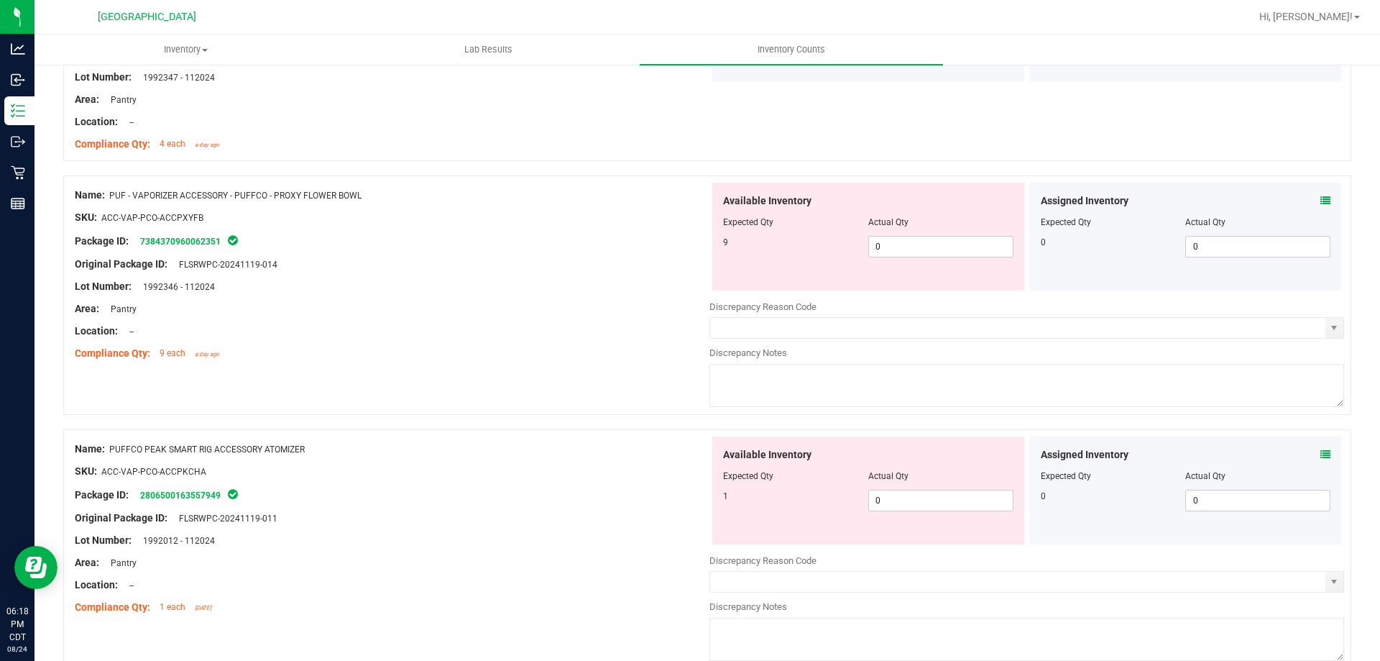
scroll to position [1150, 0]
click at [899, 245] on span "0 0" at bounding box center [940, 245] width 145 height 22
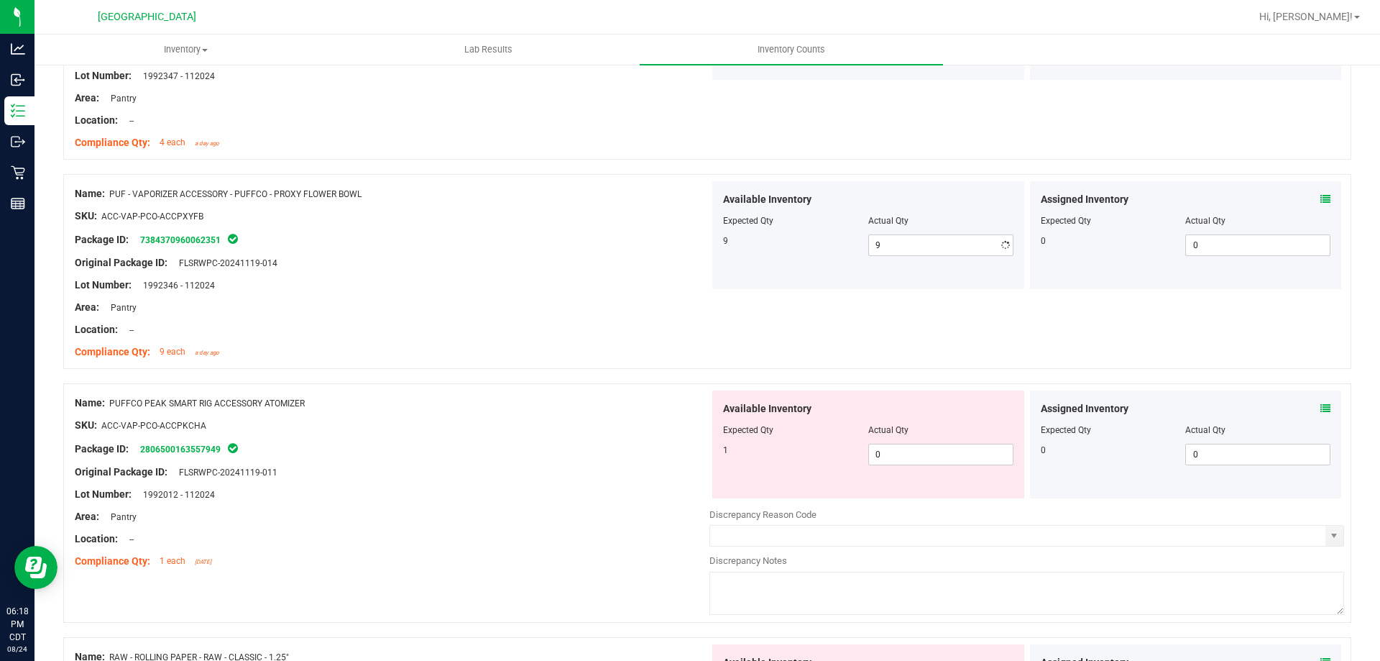
click at [578, 348] on div "Compliance Qty: 9 each a day ago" at bounding box center [392, 351] width 635 height 15
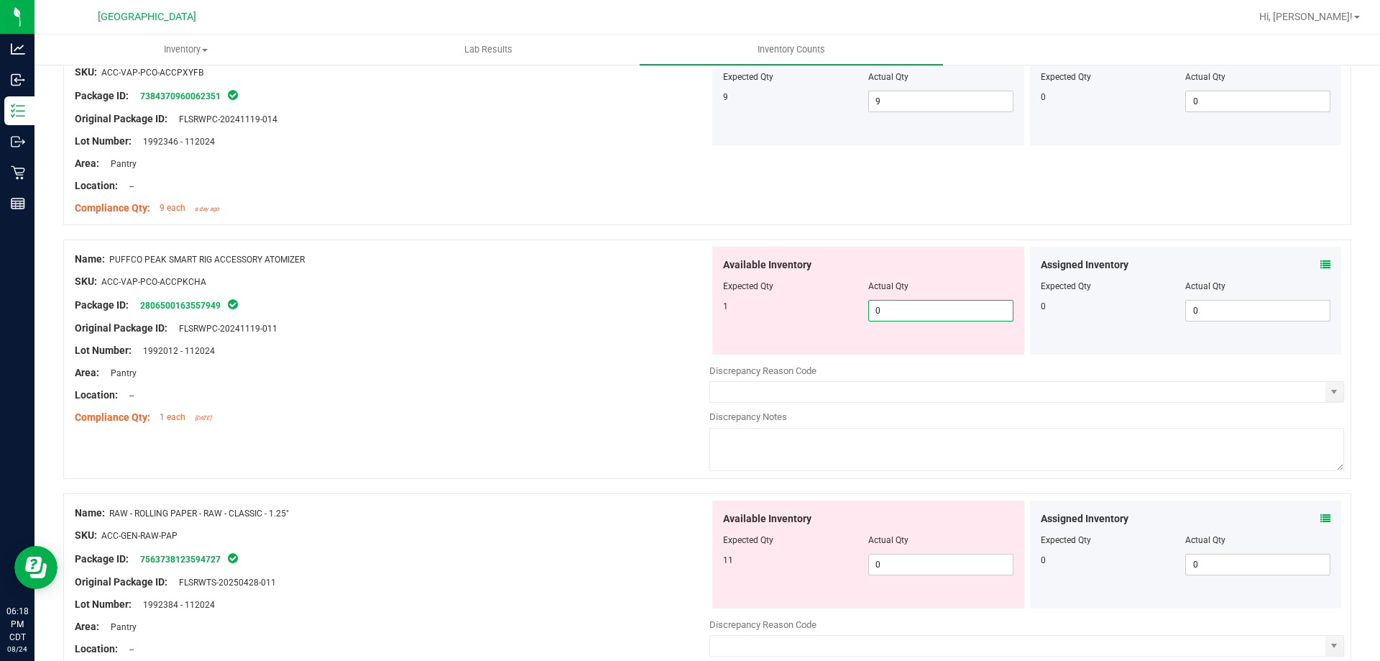
click at [909, 313] on span "0 0" at bounding box center [940, 311] width 145 height 22
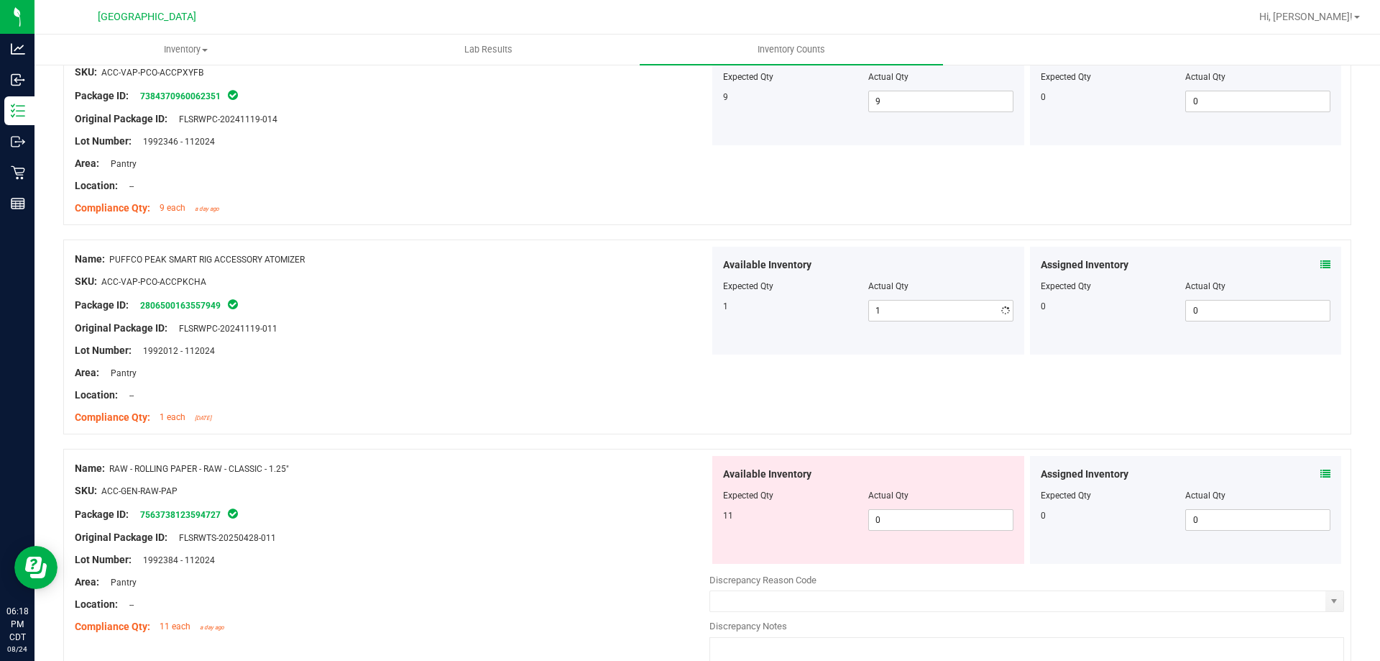
click at [494, 403] on div at bounding box center [392, 406] width 635 height 7
click at [909, 520] on span "0 0" at bounding box center [940, 520] width 145 height 22
click at [538, 487] on div "SKU: ACC-GEN-RAW-PAP" at bounding box center [392, 490] width 635 height 15
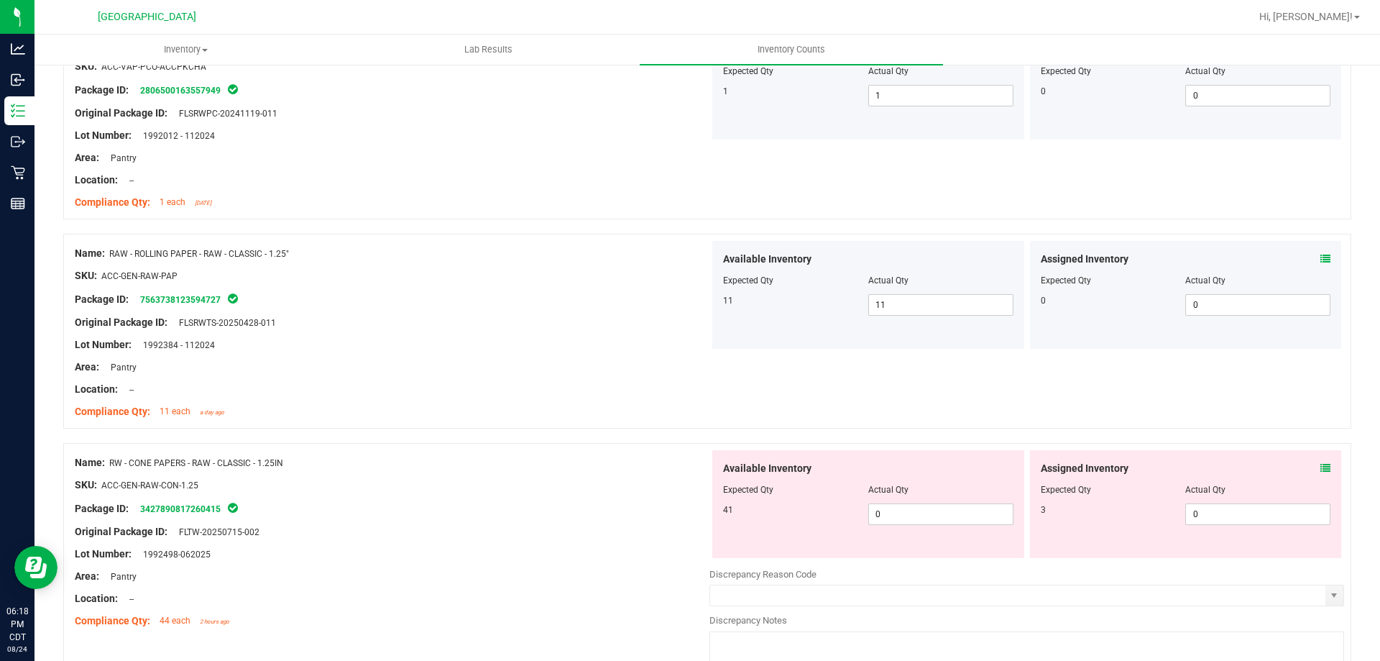
scroll to position [1509, 0]
click at [908, 513] on span "0 0" at bounding box center [940, 513] width 145 height 22
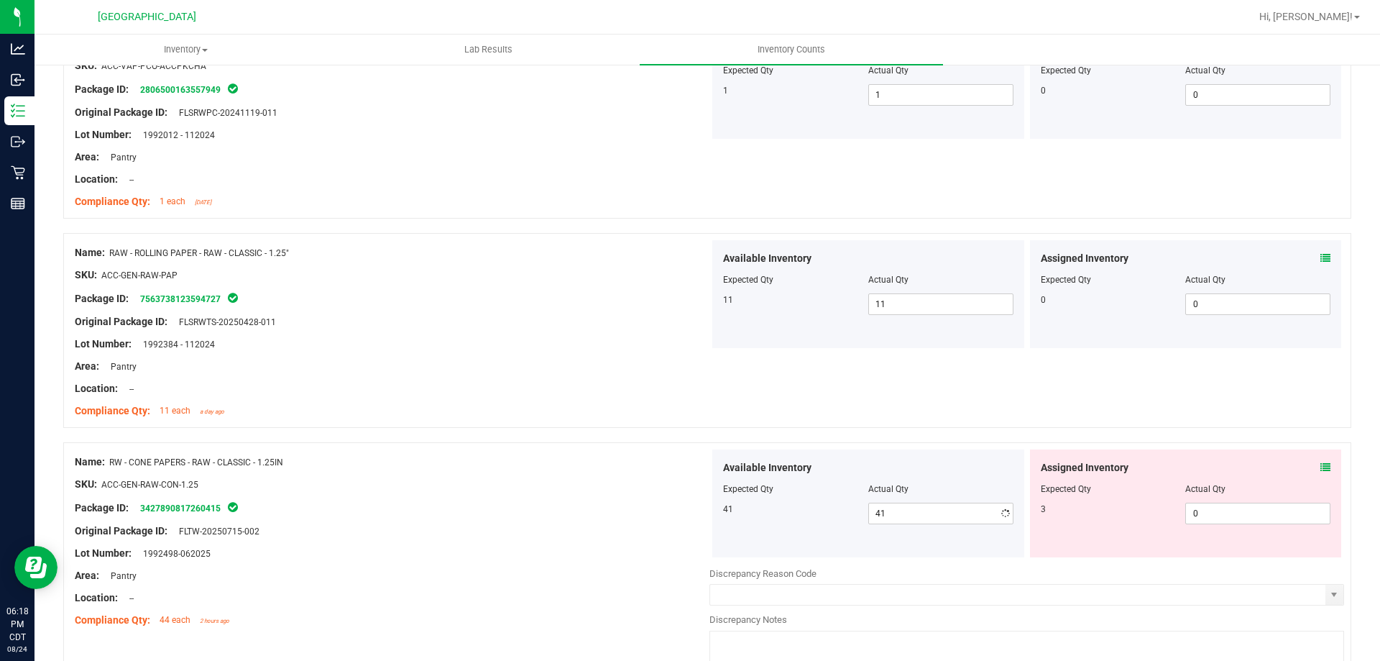
click at [653, 528] on div "Original Package ID: FLTW-20250715-002" at bounding box center [392, 530] width 635 height 15
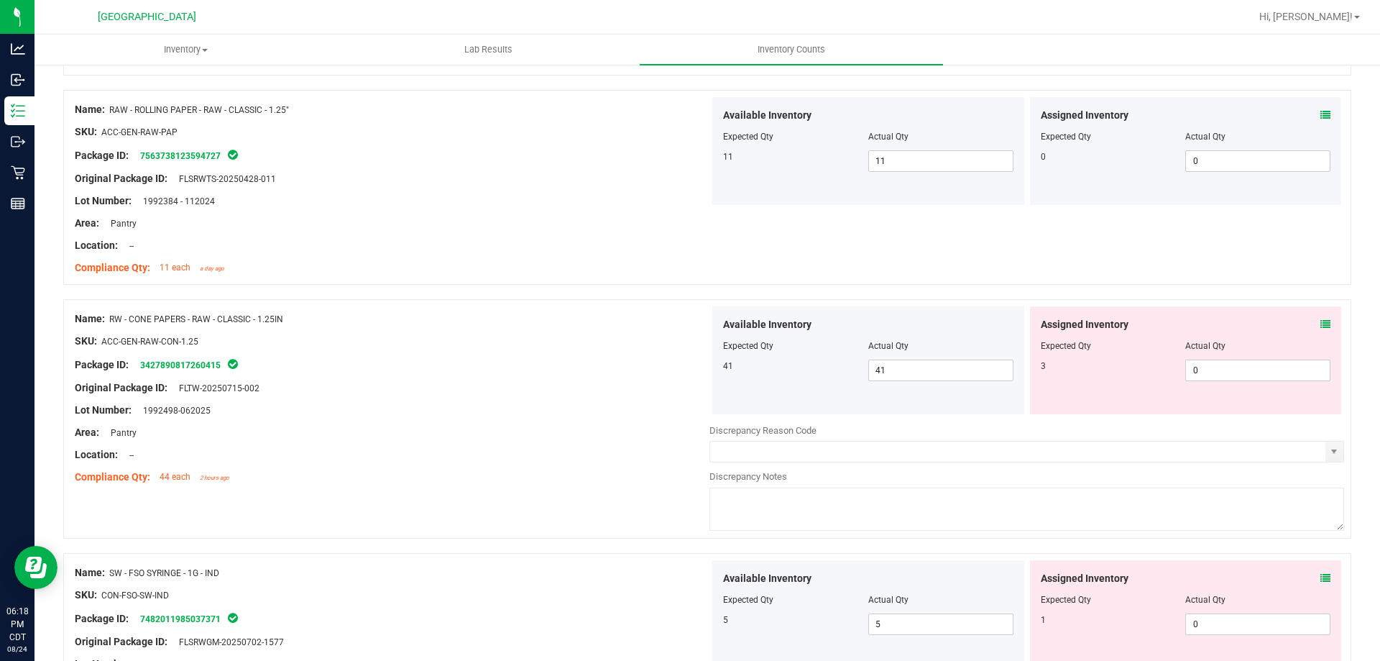
scroll to position [1653, 0]
click at [1320, 329] on span at bounding box center [1325, 323] width 10 height 15
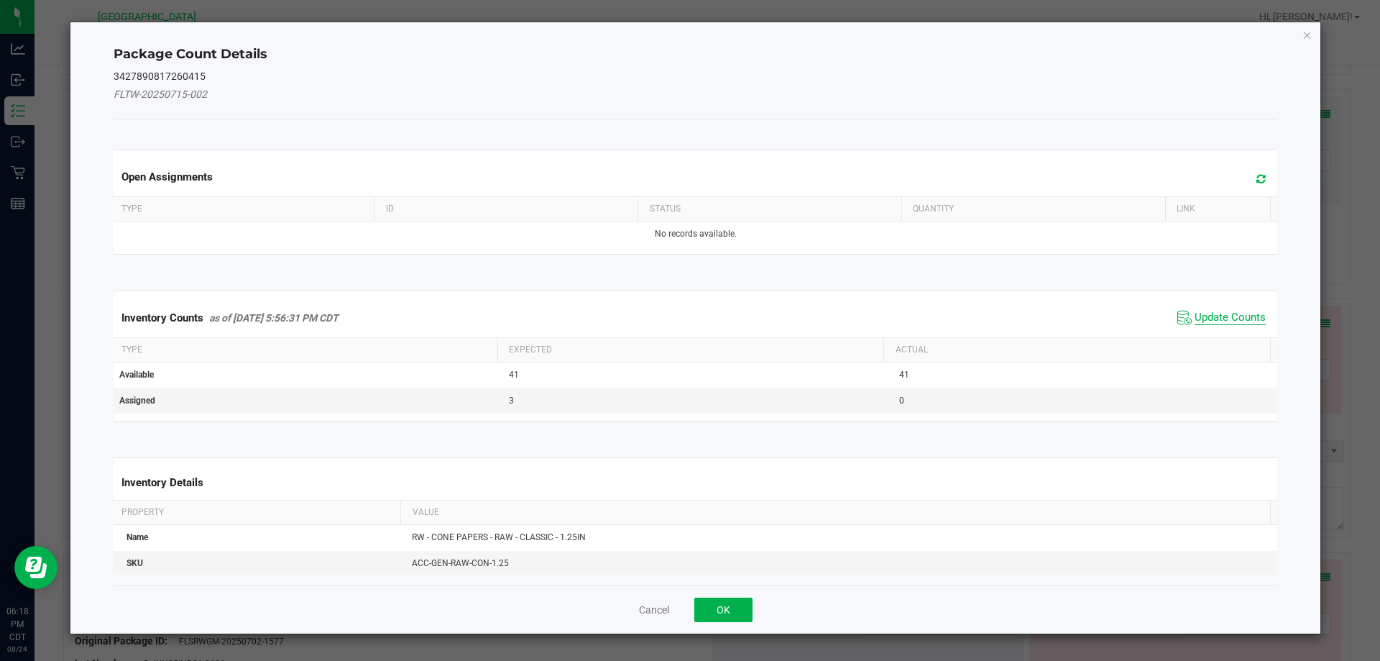
click at [1223, 322] on span "Update Counts" at bounding box center [1230, 318] width 71 height 14
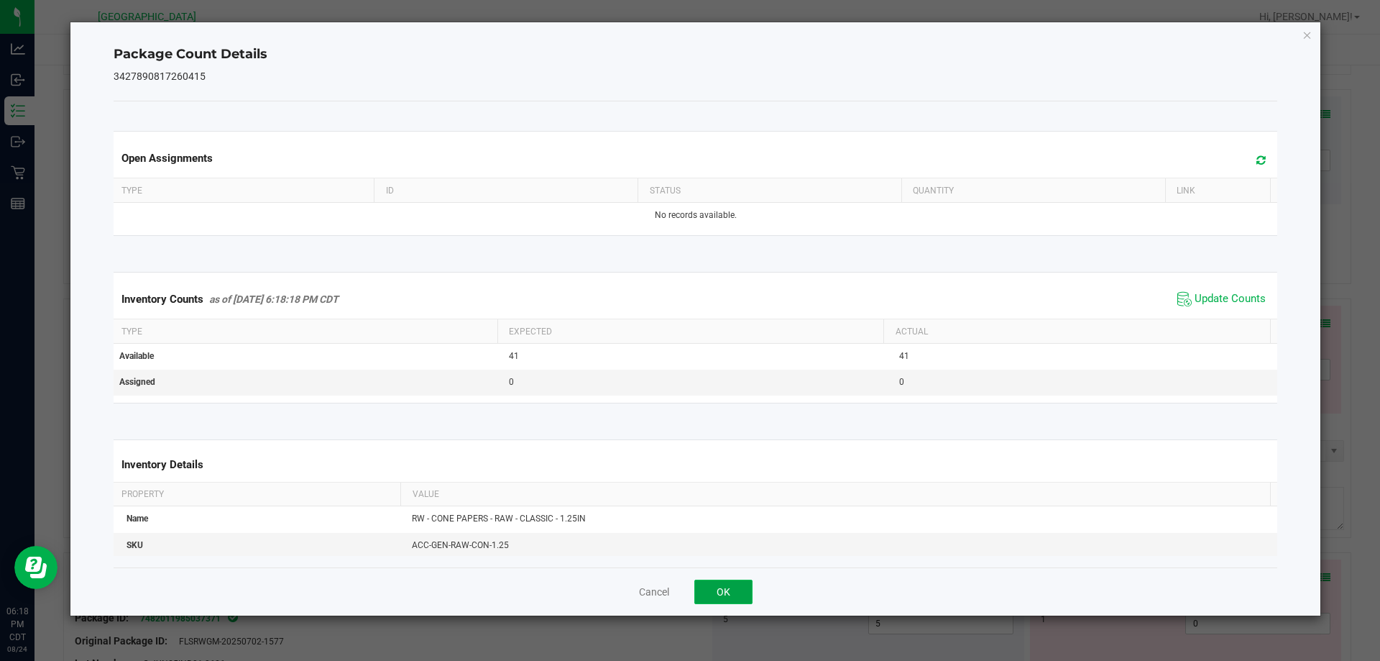
click at [701, 589] on button "OK" at bounding box center [723, 591] width 58 height 24
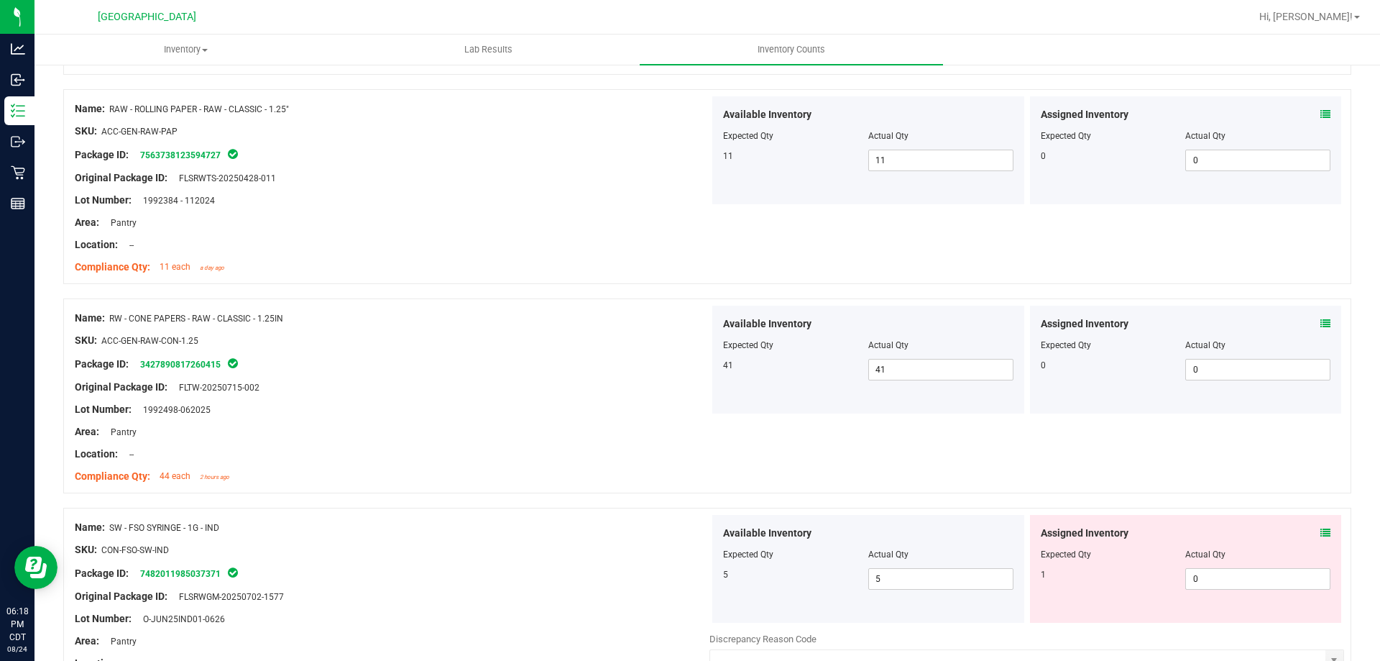
click at [333, 474] on div "Compliance Qty: 44 each 2 hours ago" at bounding box center [392, 476] width 635 height 15
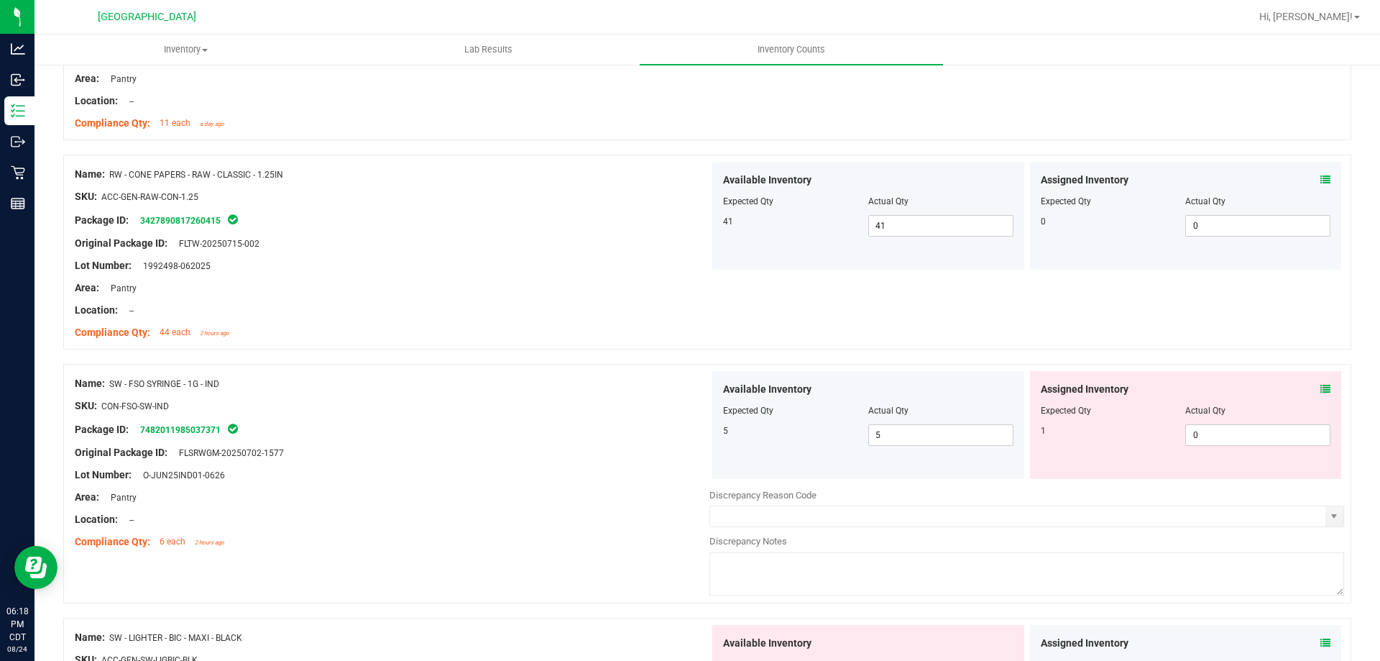
click at [1320, 386] on icon at bounding box center [1325, 389] width 10 height 10
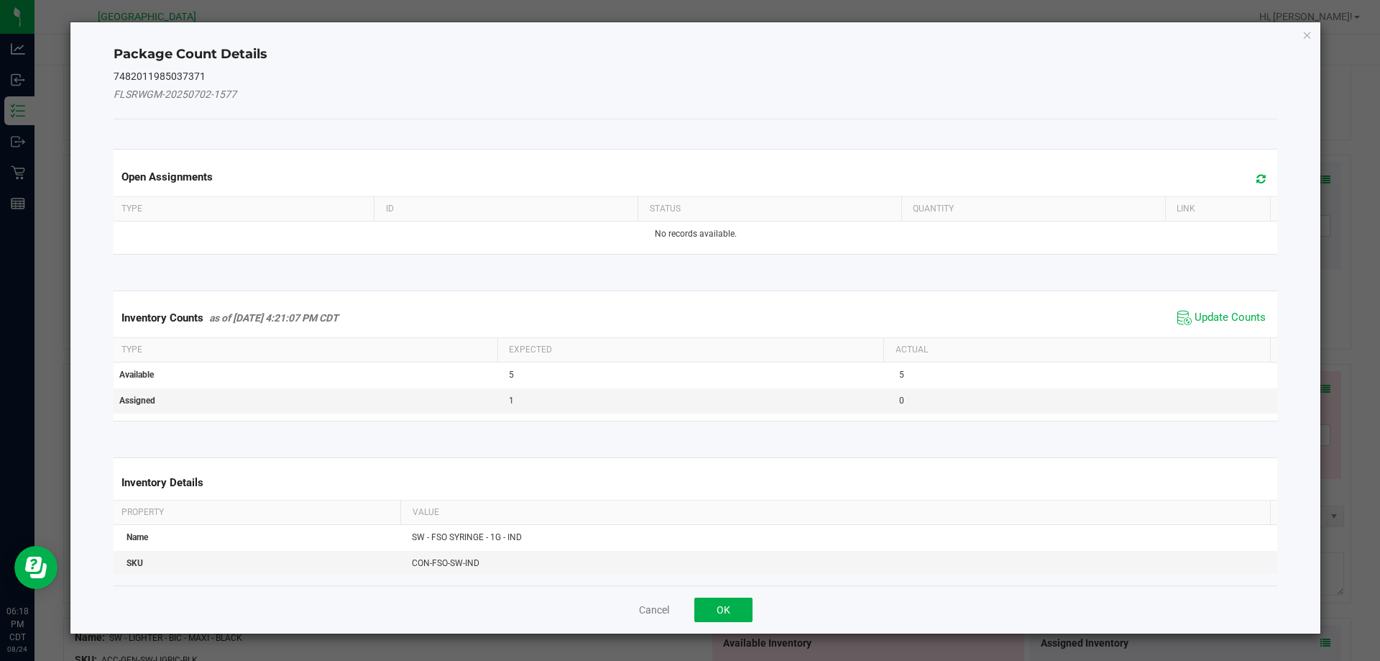
click at [1231, 326] on span "Update Counts" at bounding box center [1222, 318] width 96 height 22
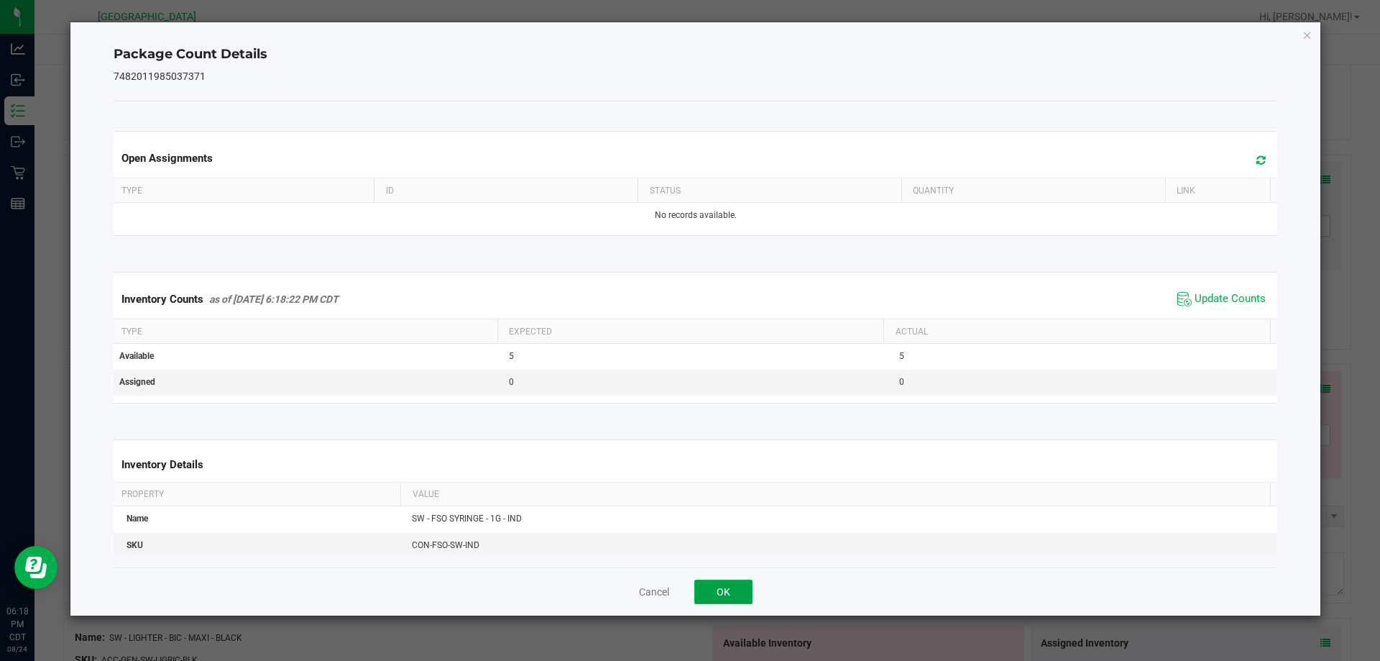
click at [725, 583] on button "OK" at bounding box center [723, 591] width 58 height 24
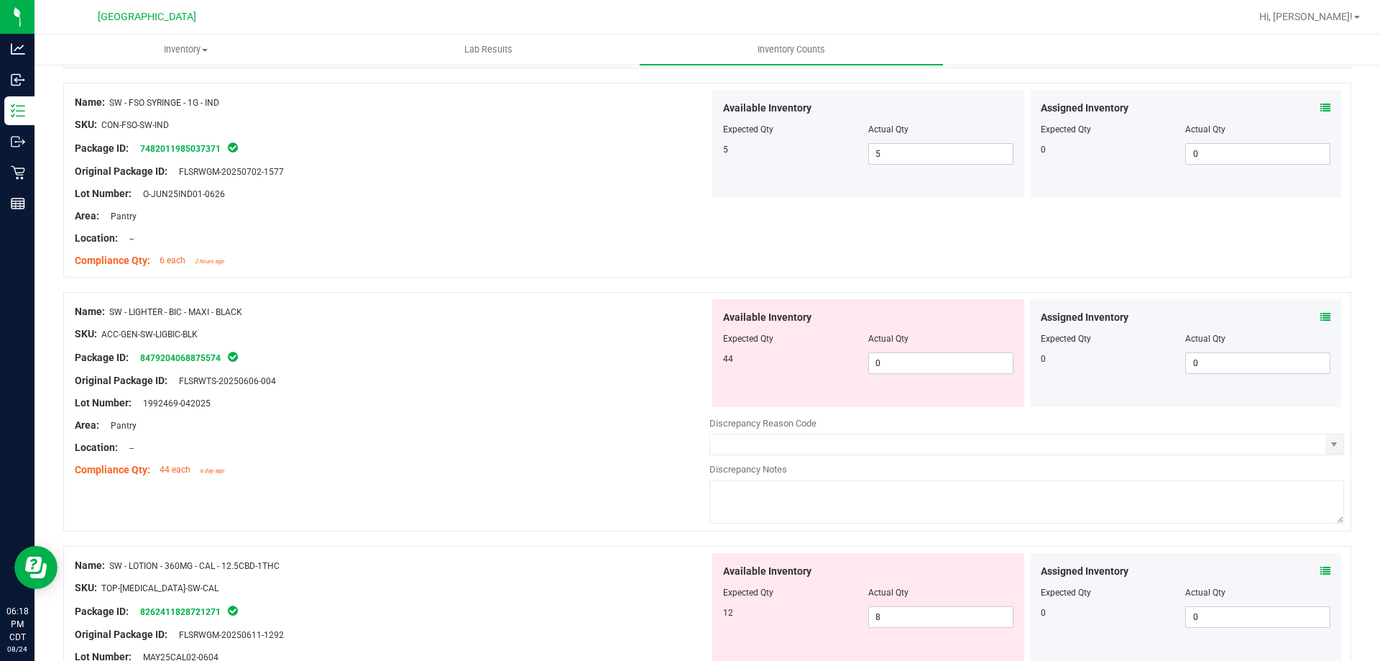
scroll to position [2084, 0]
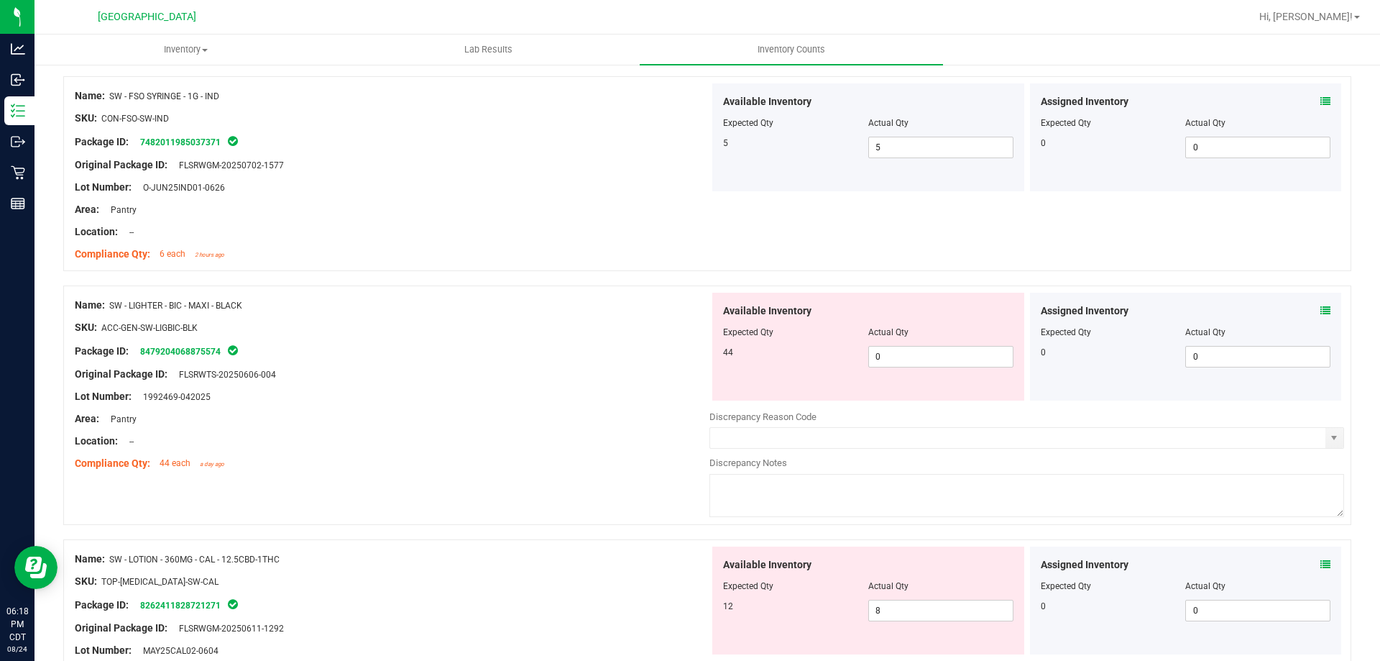
click at [1320, 308] on icon at bounding box center [1325, 310] width 10 height 10
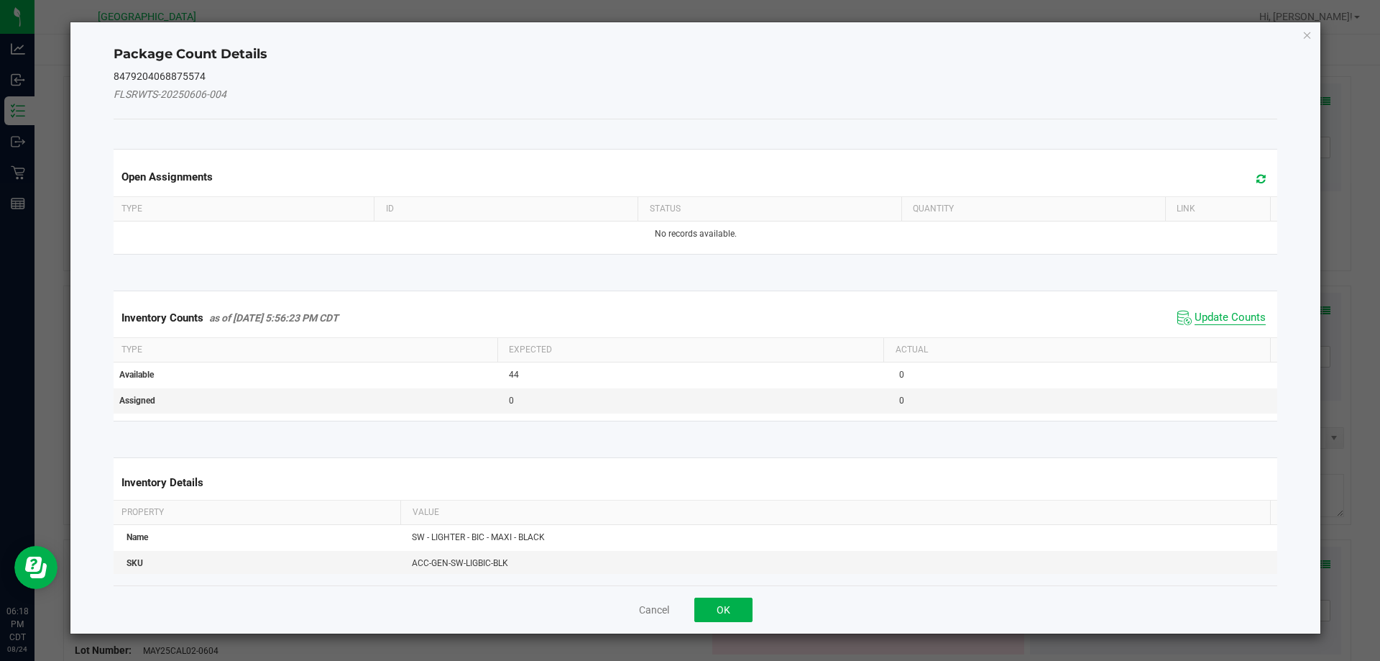
click at [1214, 319] on span "Update Counts" at bounding box center [1230, 318] width 71 height 14
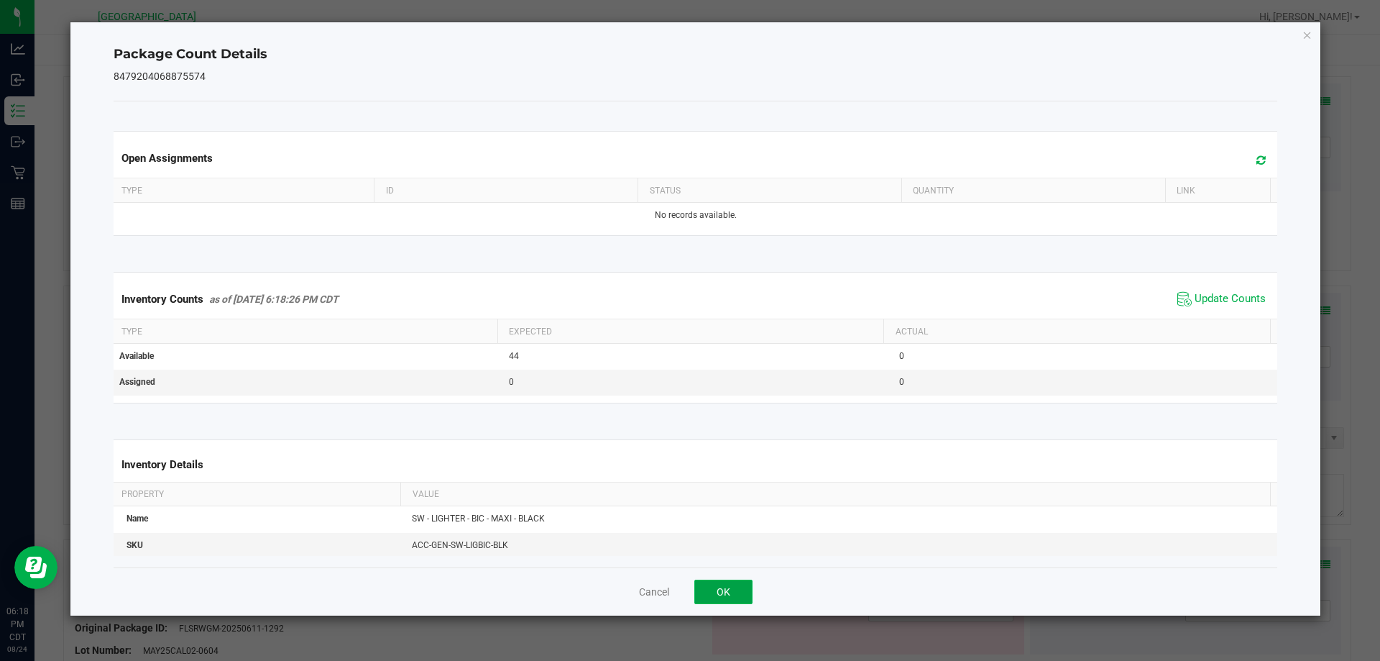
click at [724, 591] on button "OK" at bounding box center [723, 591] width 58 height 24
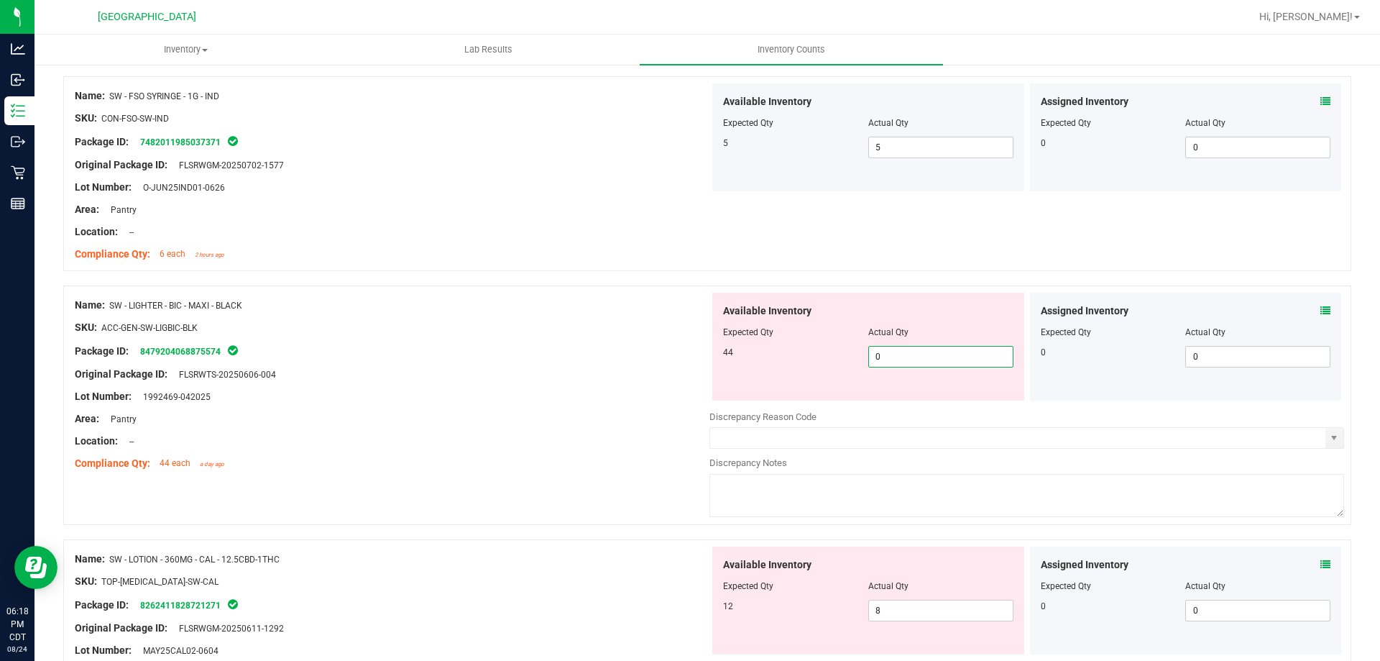
click at [891, 363] on span "0 0" at bounding box center [940, 357] width 145 height 22
click at [575, 425] on div "Area: Pantry" at bounding box center [392, 418] width 635 height 15
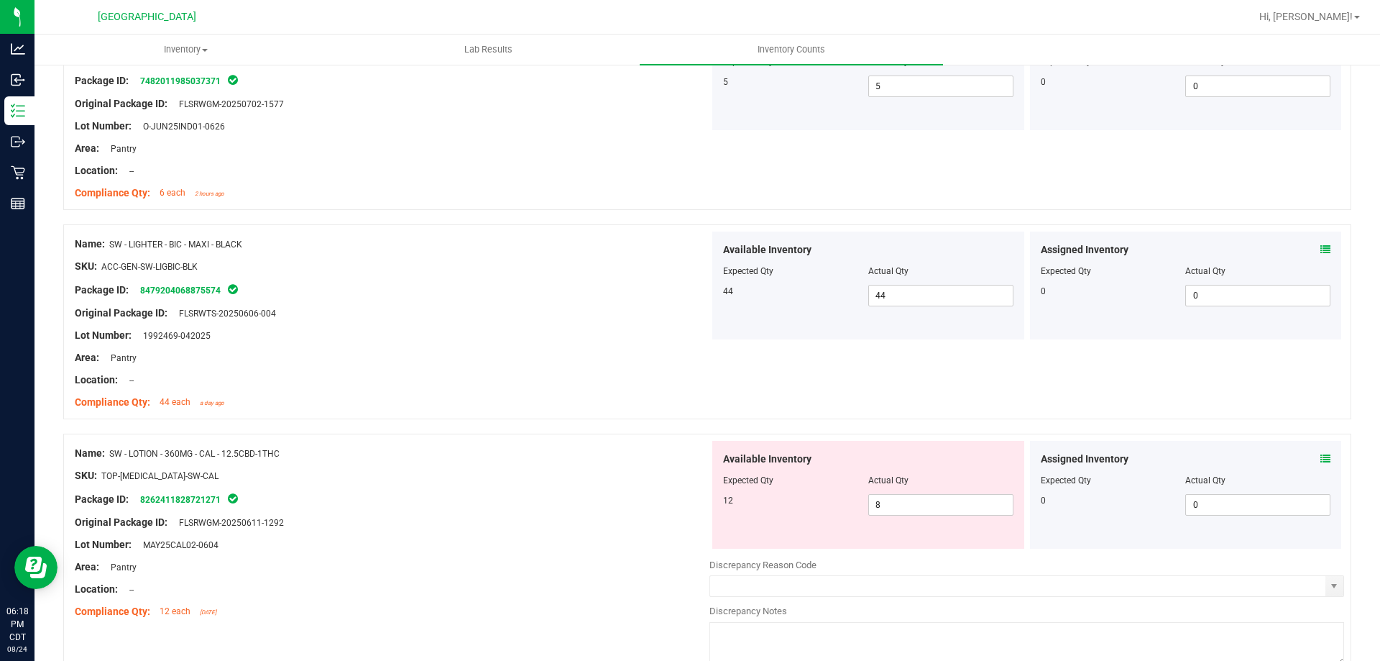
scroll to position [2228, 0]
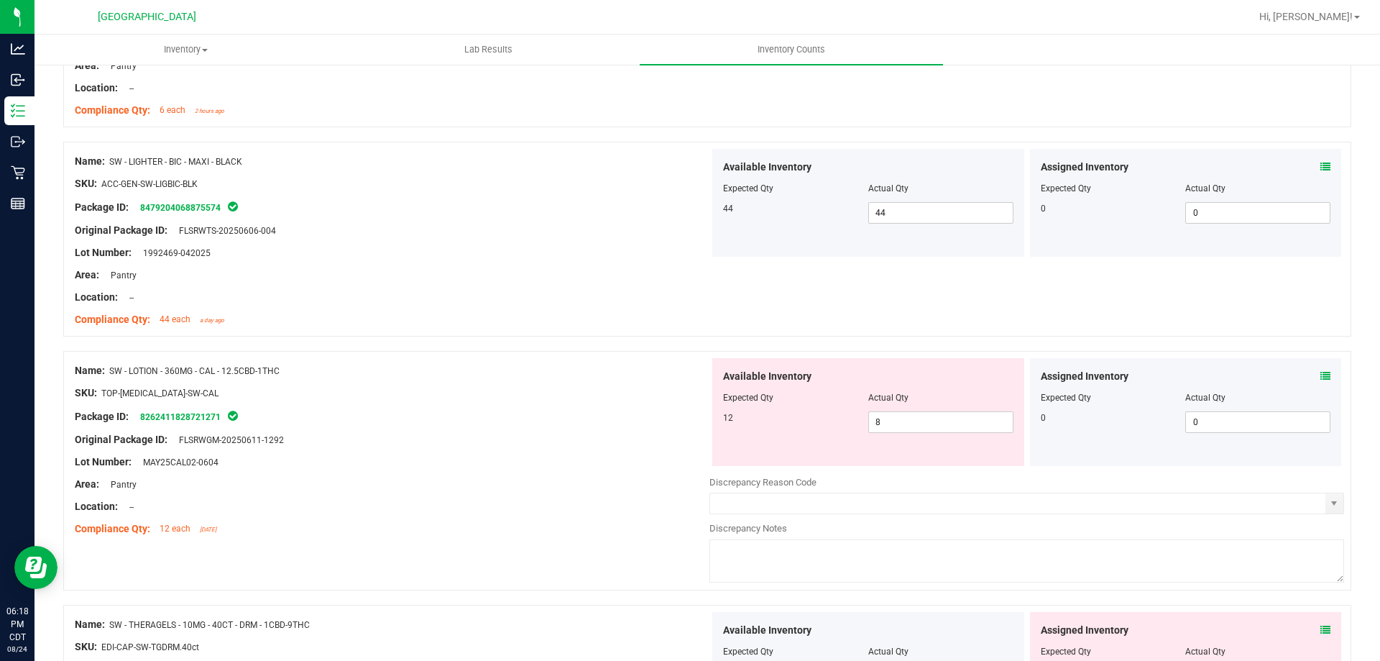
click at [1320, 372] on icon at bounding box center [1325, 376] width 10 height 10
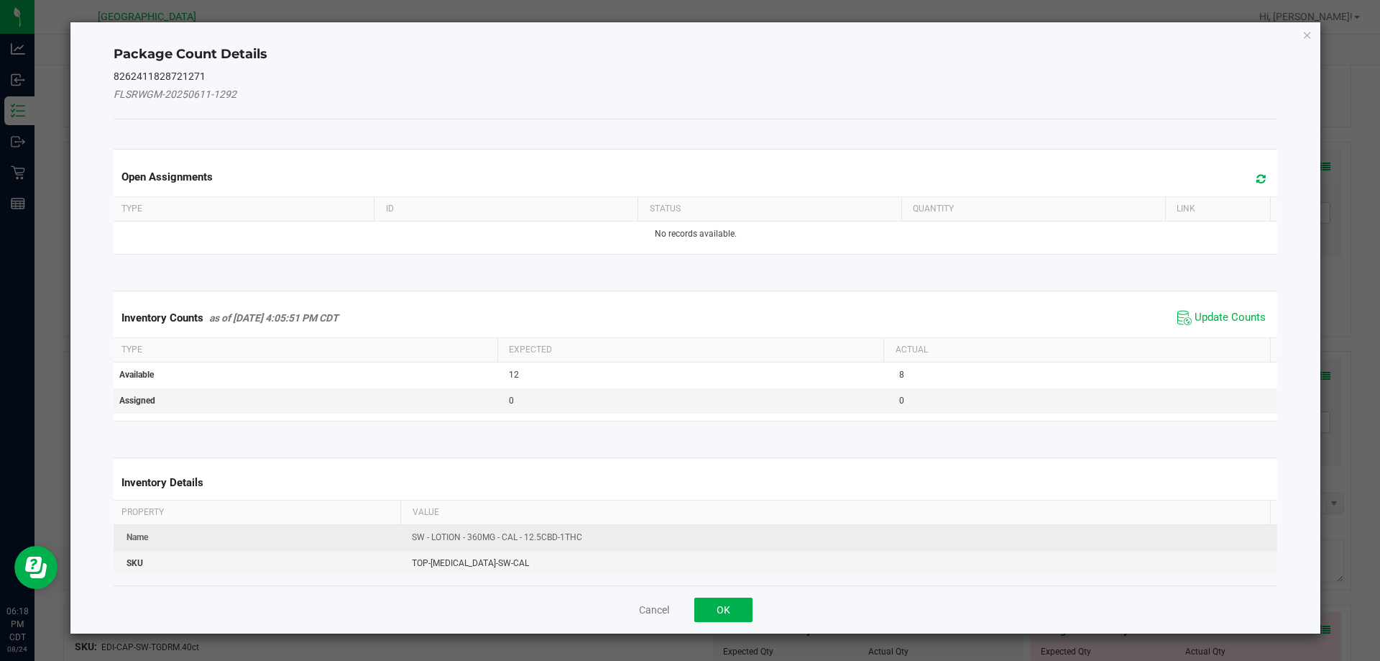
drag, startPoint x: 1229, startPoint y: 316, endPoint x: 828, endPoint y: 536, distance: 457.8
click at [1228, 318] on span "Update Counts" at bounding box center [1230, 318] width 71 height 14
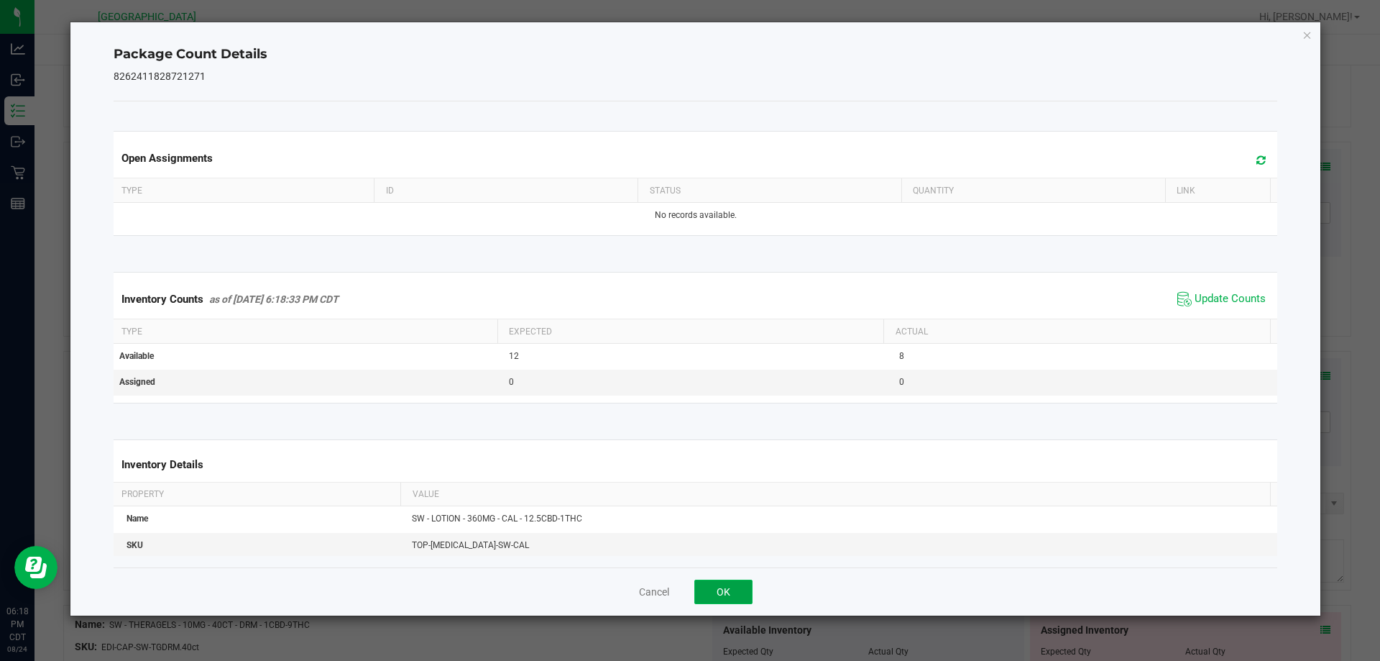
click at [735, 589] on button "OK" at bounding box center [723, 591] width 58 height 24
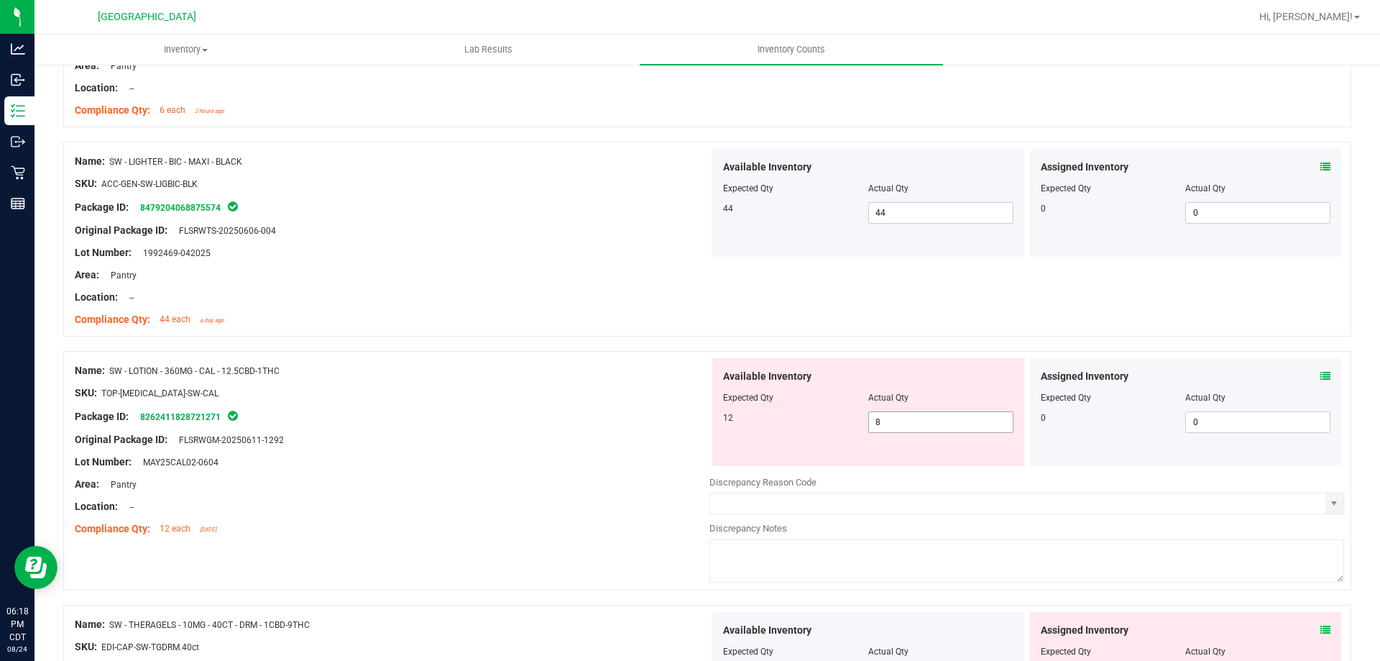
click at [909, 425] on span "8 8" at bounding box center [940, 422] width 145 height 22
click at [649, 438] on div "Original Package ID: FLSRWGM-20250611-1292" at bounding box center [392, 439] width 635 height 15
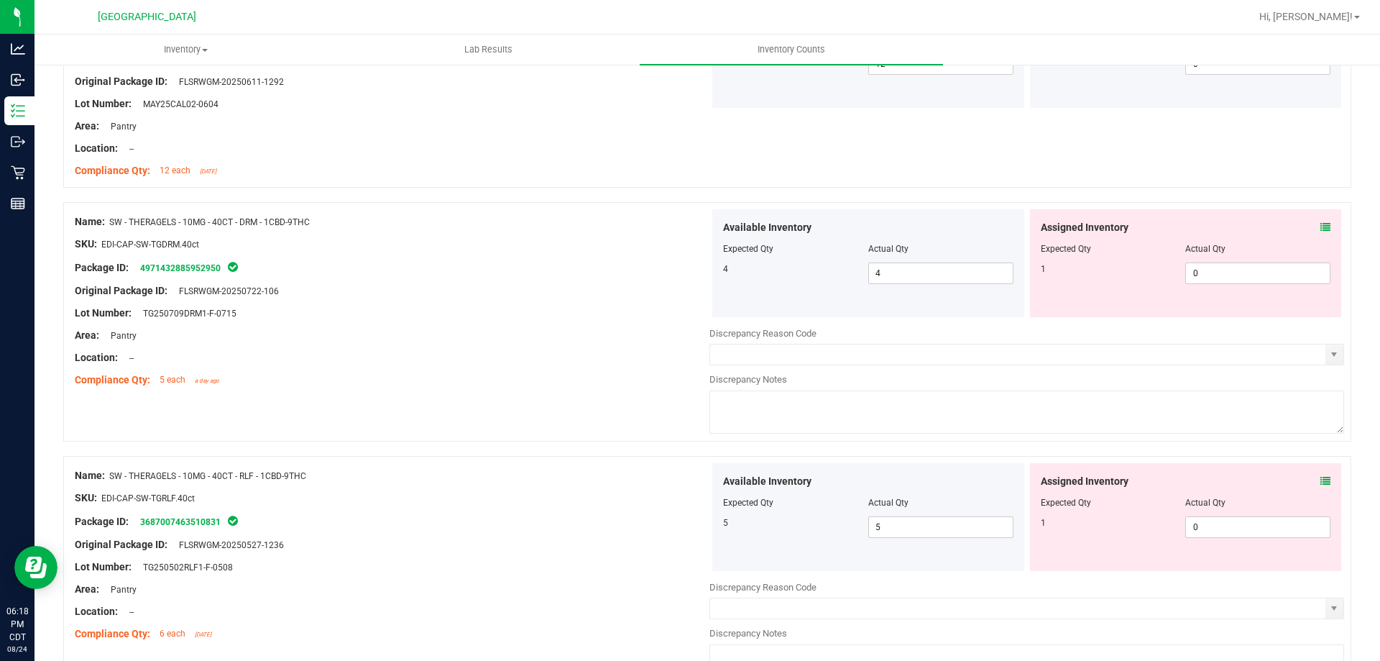
scroll to position [2588, 0]
click at [1324, 230] on div "Assigned Inventory Expected Qty Actual Qty 1 0 0" at bounding box center [1186, 262] width 312 height 108
click at [1320, 228] on icon at bounding box center [1325, 226] width 10 height 10
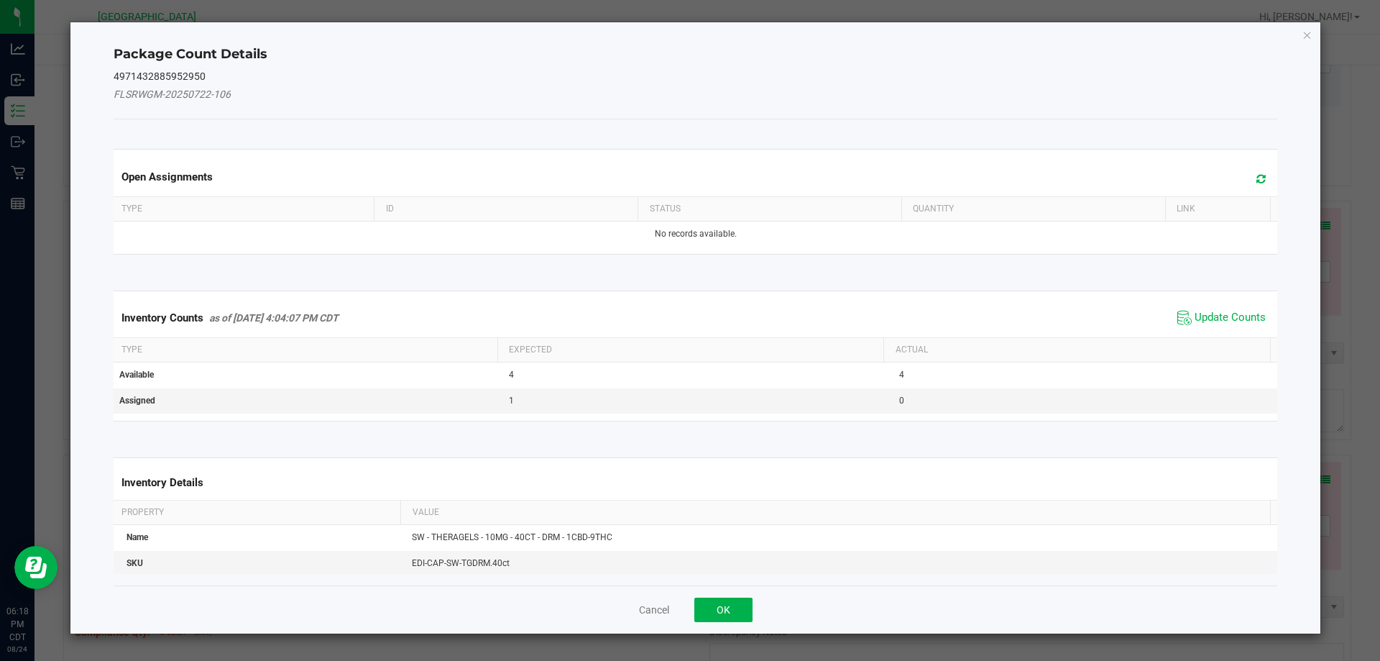
click at [1257, 317] on span "Update Counts" at bounding box center [1222, 318] width 96 height 22
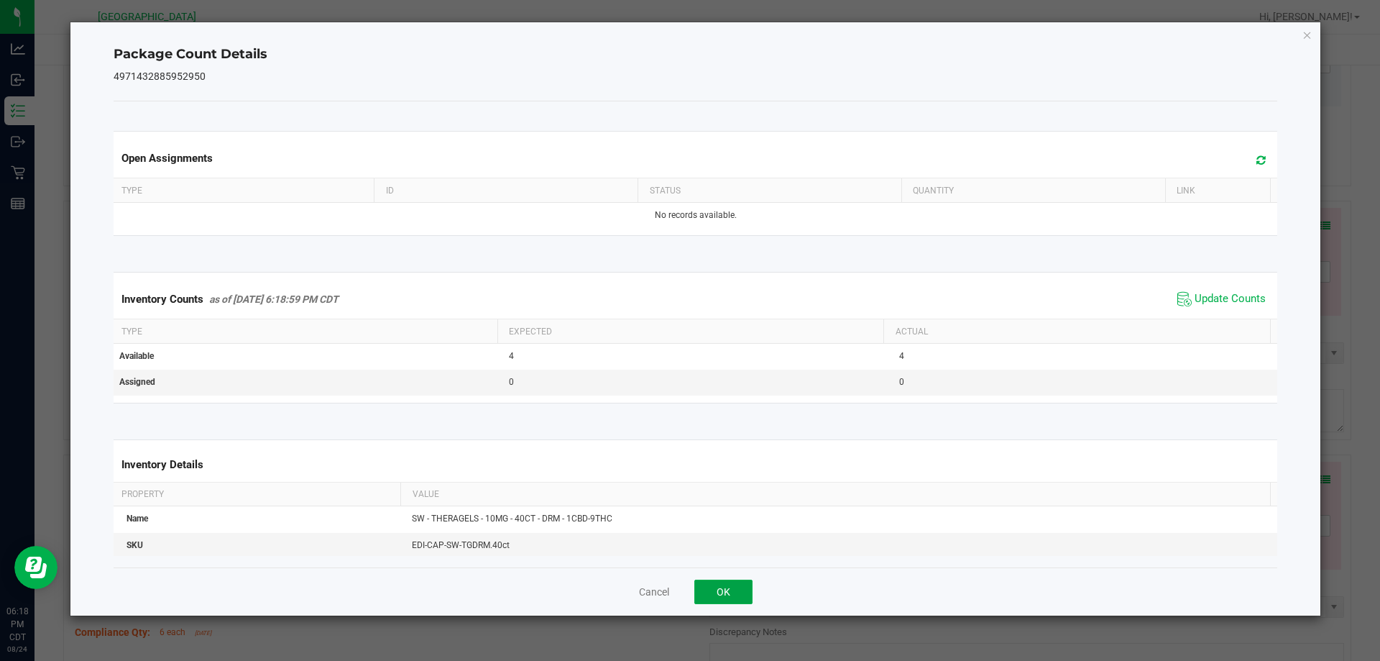
click at [747, 598] on button "OK" at bounding box center [723, 591] width 58 height 24
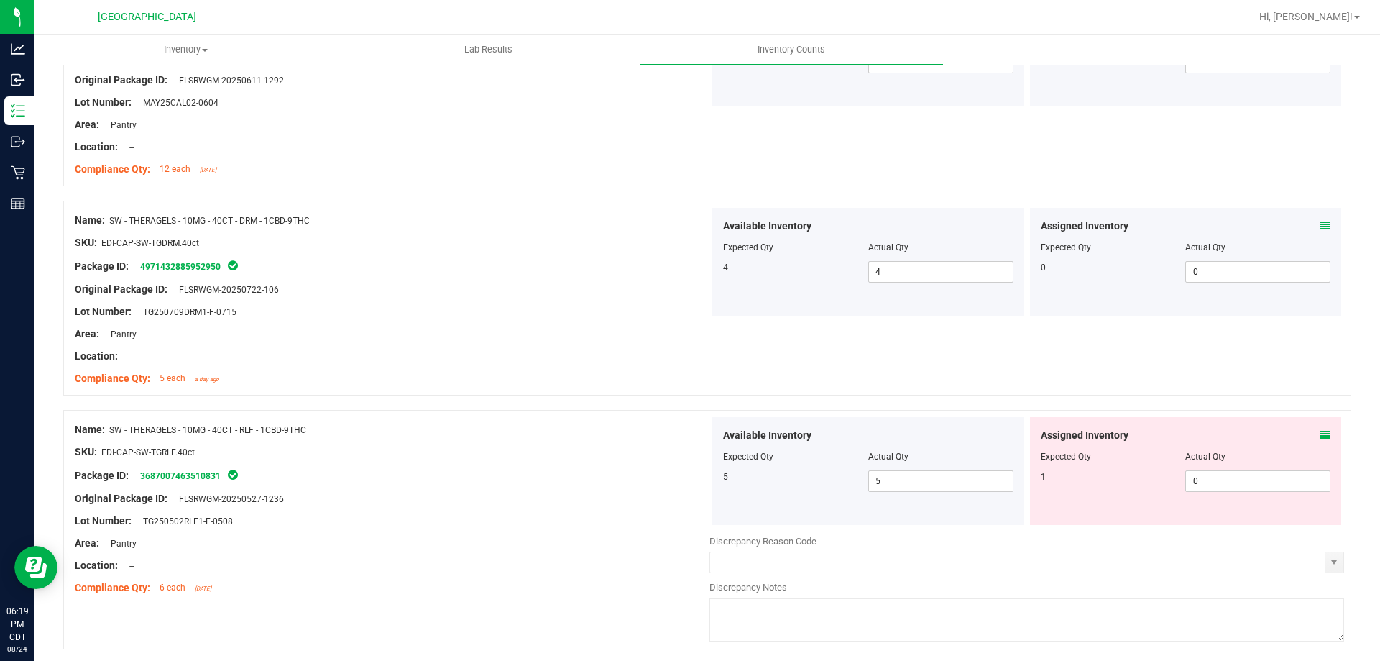
click at [1320, 436] on icon at bounding box center [1325, 435] width 10 height 10
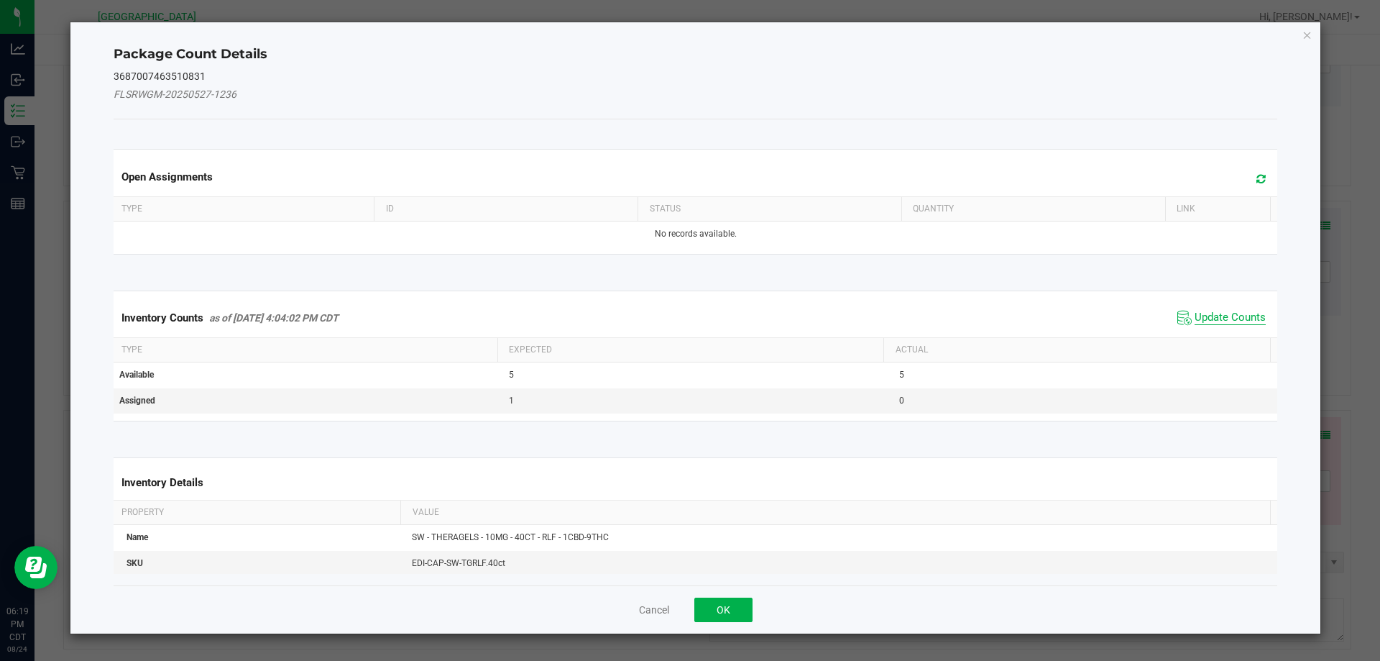
click at [1204, 313] on span "Update Counts" at bounding box center [1230, 318] width 71 height 14
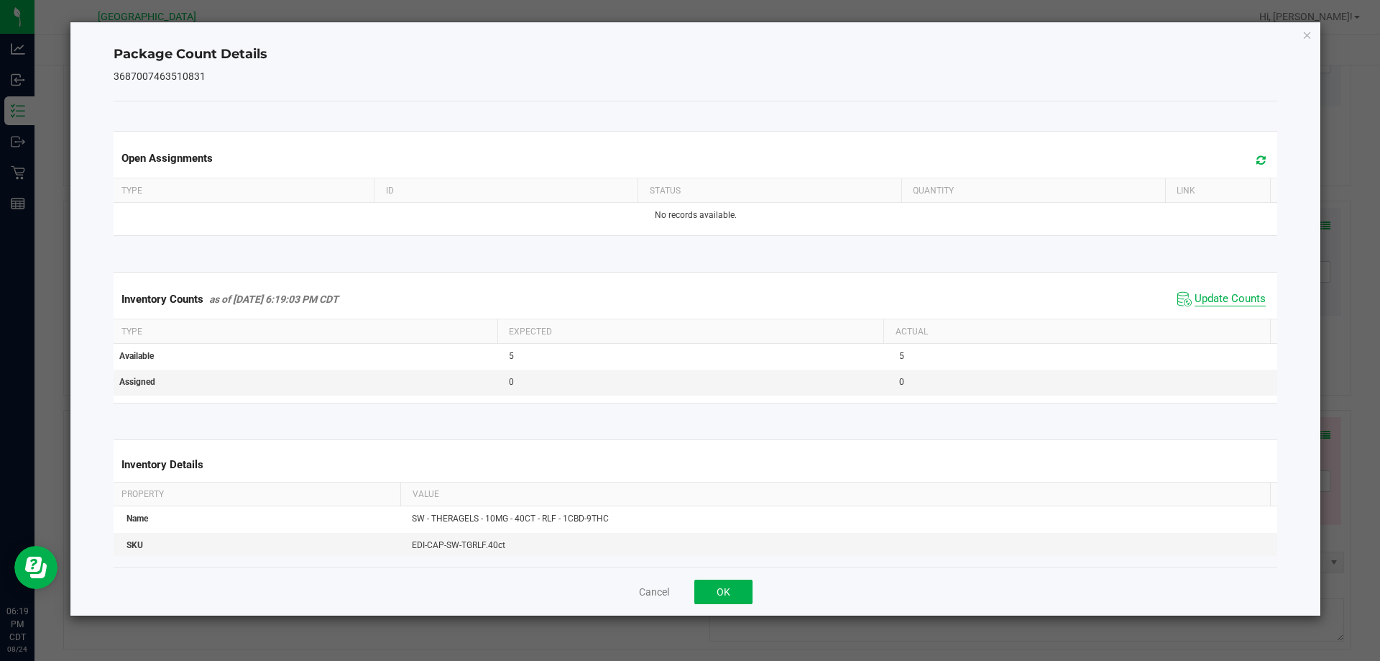
click at [1216, 303] on span "Update Counts" at bounding box center [1230, 299] width 71 height 14
click at [737, 585] on button "OK" at bounding box center [723, 591] width 58 height 24
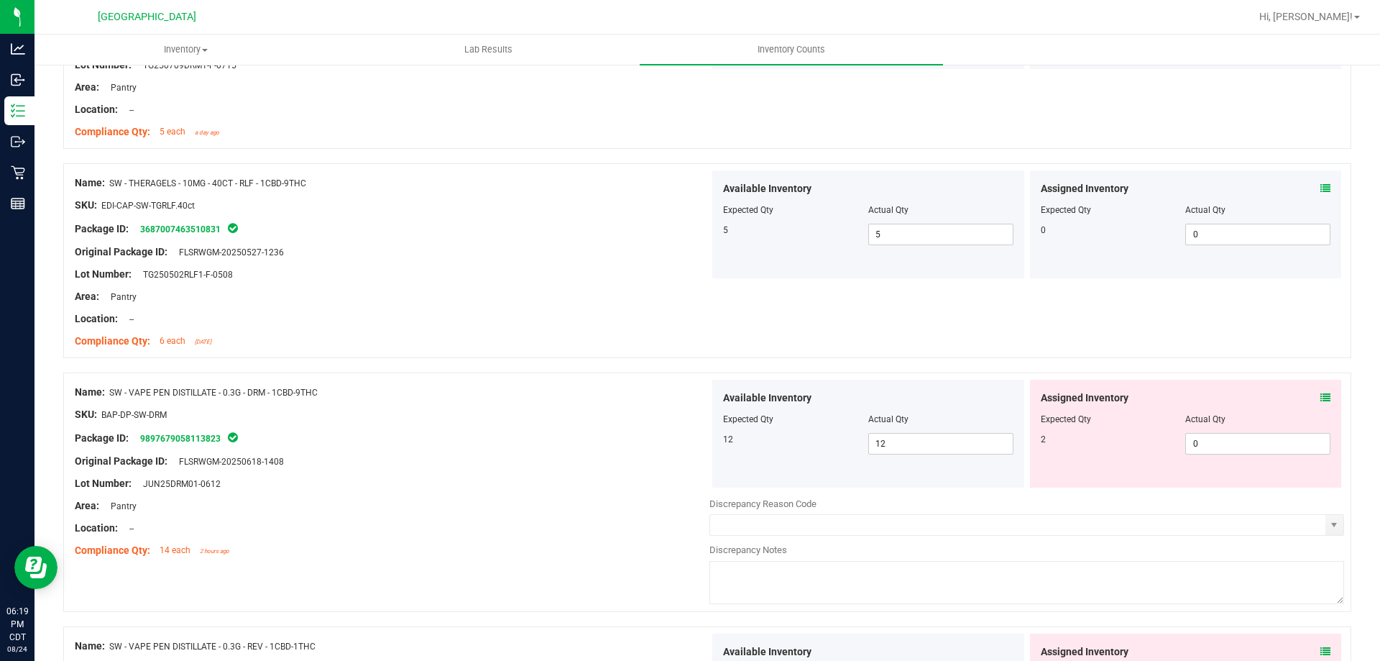
scroll to position [2875, 0]
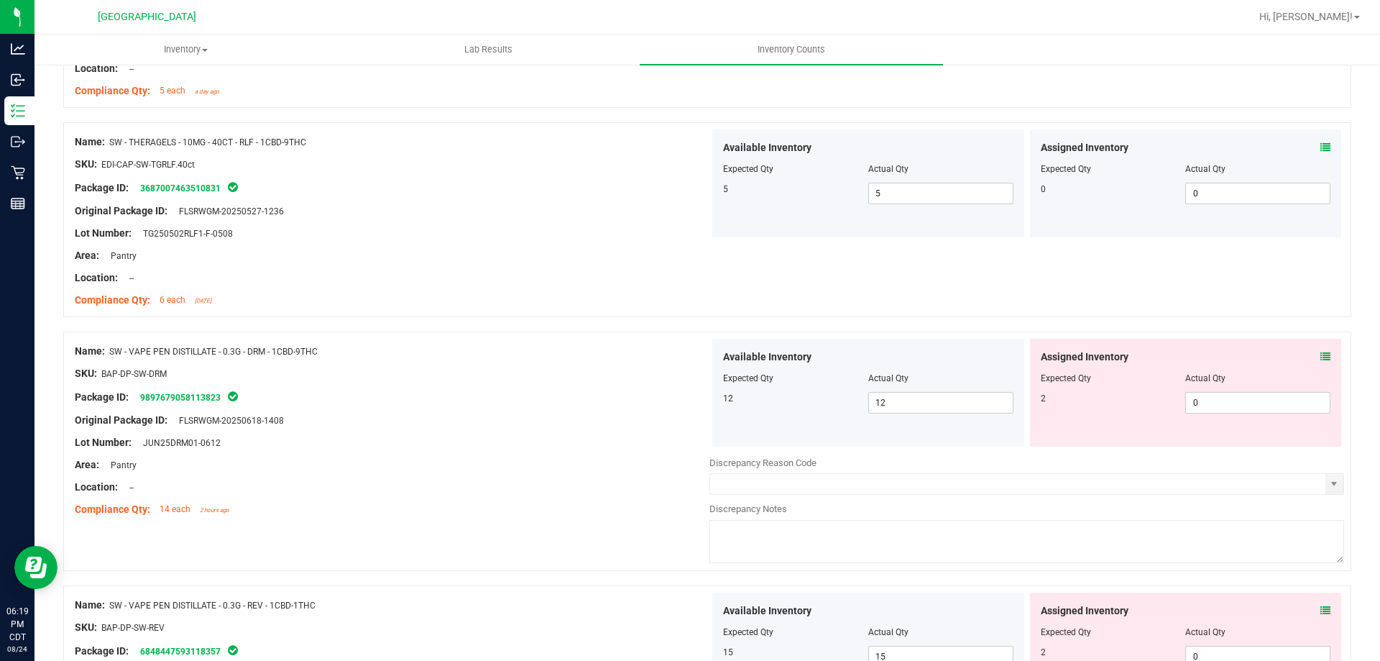
click at [1320, 359] on icon at bounding box center [1325, 356] width 10 height 10
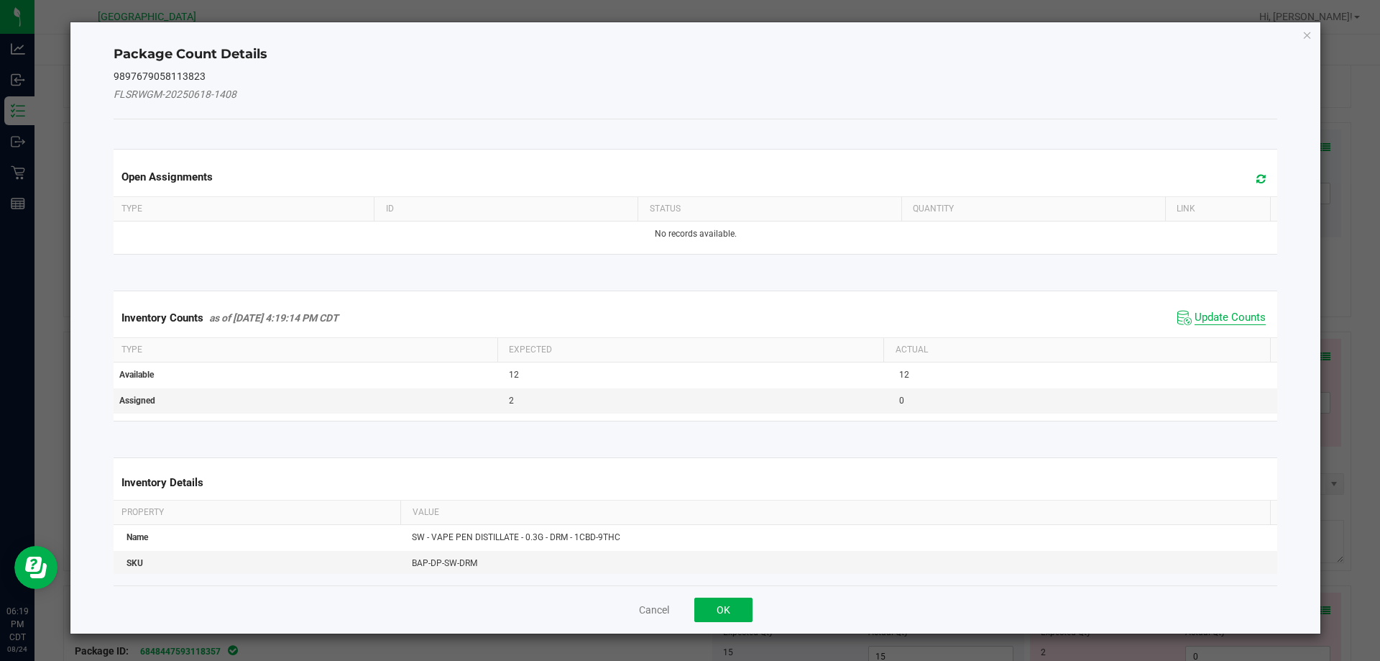
click at [1239, 323] on span "Update Counts" at bounding box center [1230, 318] width 71 height 14
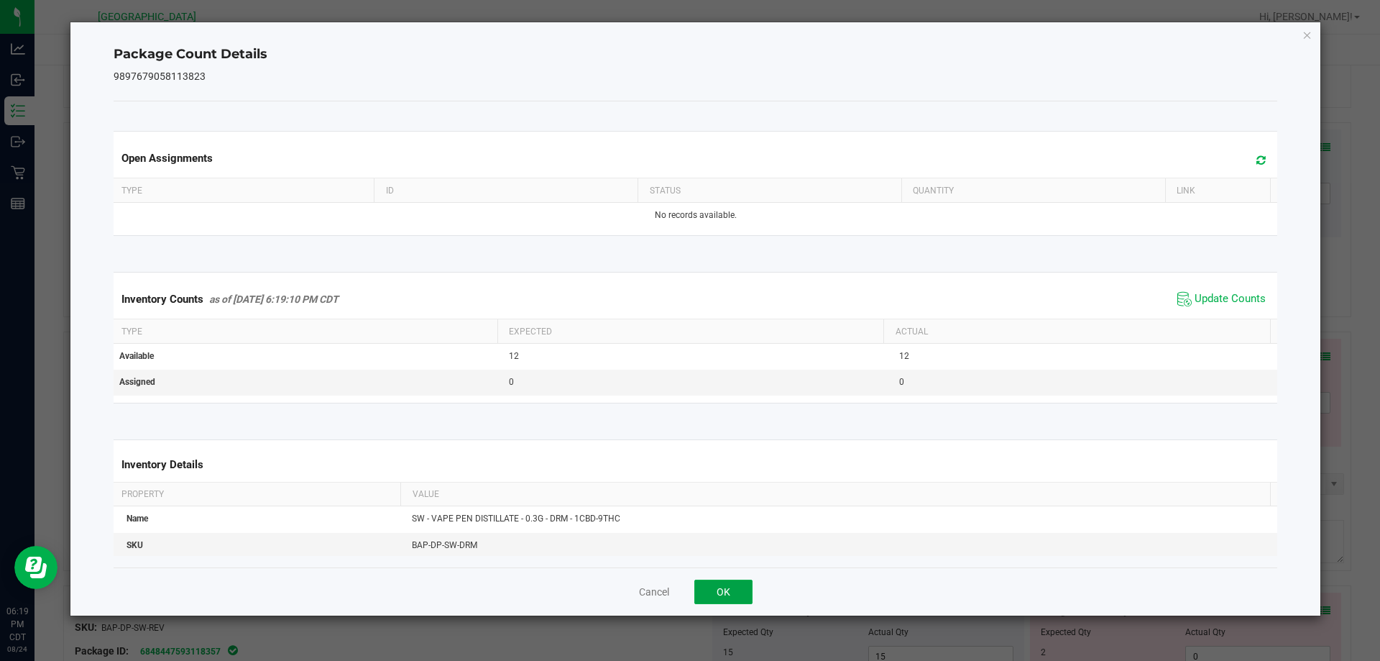
drag, startPoint x: 730, startPoint y: 597, endPoint x: 722, endPoint y: 581, distance: 17.7
click at [730, 597] on button "OK" at bounding box center [723, 591] width 58 height 24
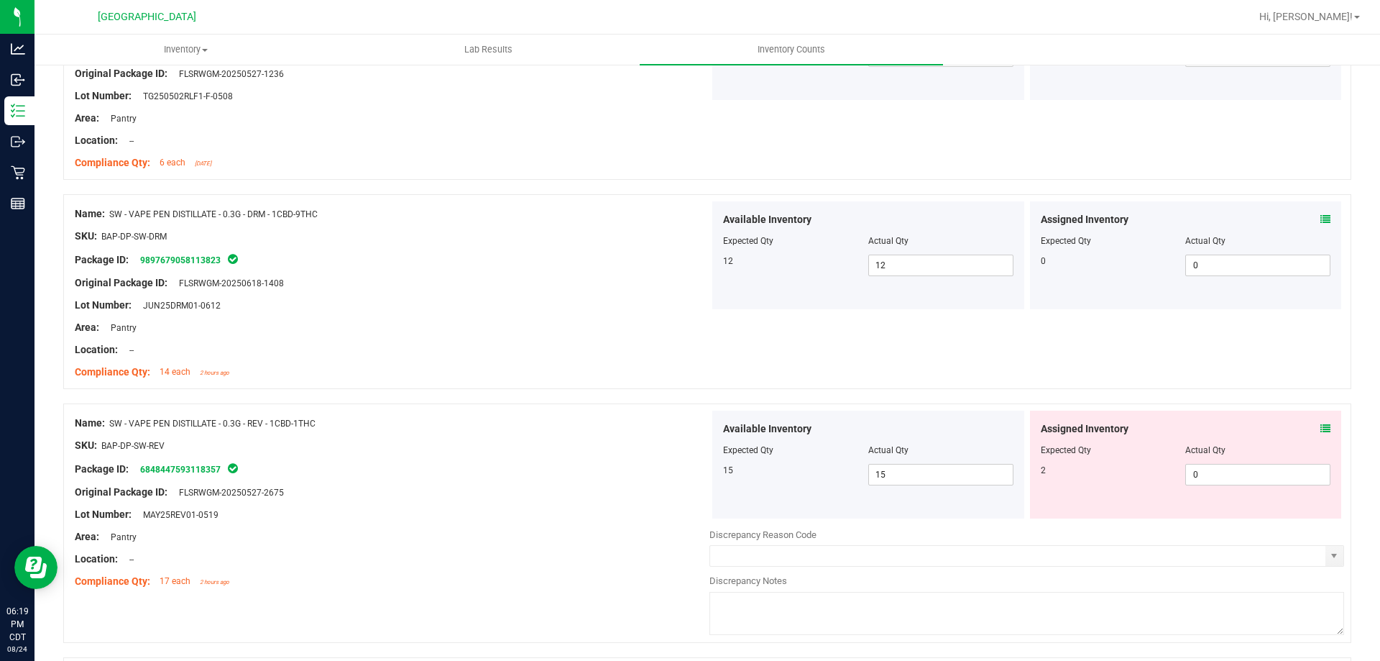
scroll to position [3019, 0]
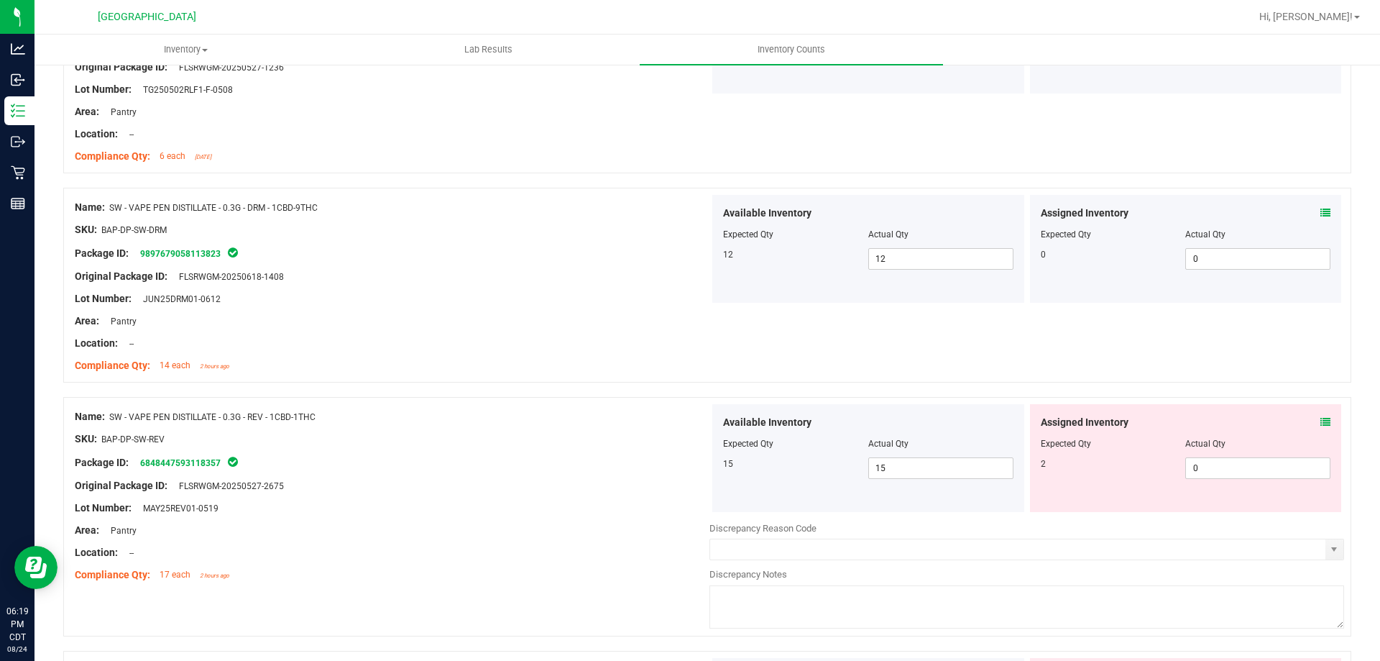
click at [1322, 423] on div "Assigned Inventory Expected Qty Actual Qty 2 0 0" at bounding box center [1186, 458] width 312 height 108
click at [1307, 415] on div "Assigned Inventory" at bounding box center [1186, 422] width 290 height 15
click at [1320, 418] on icon at bounding box center [1325, 422] width 10 height 10
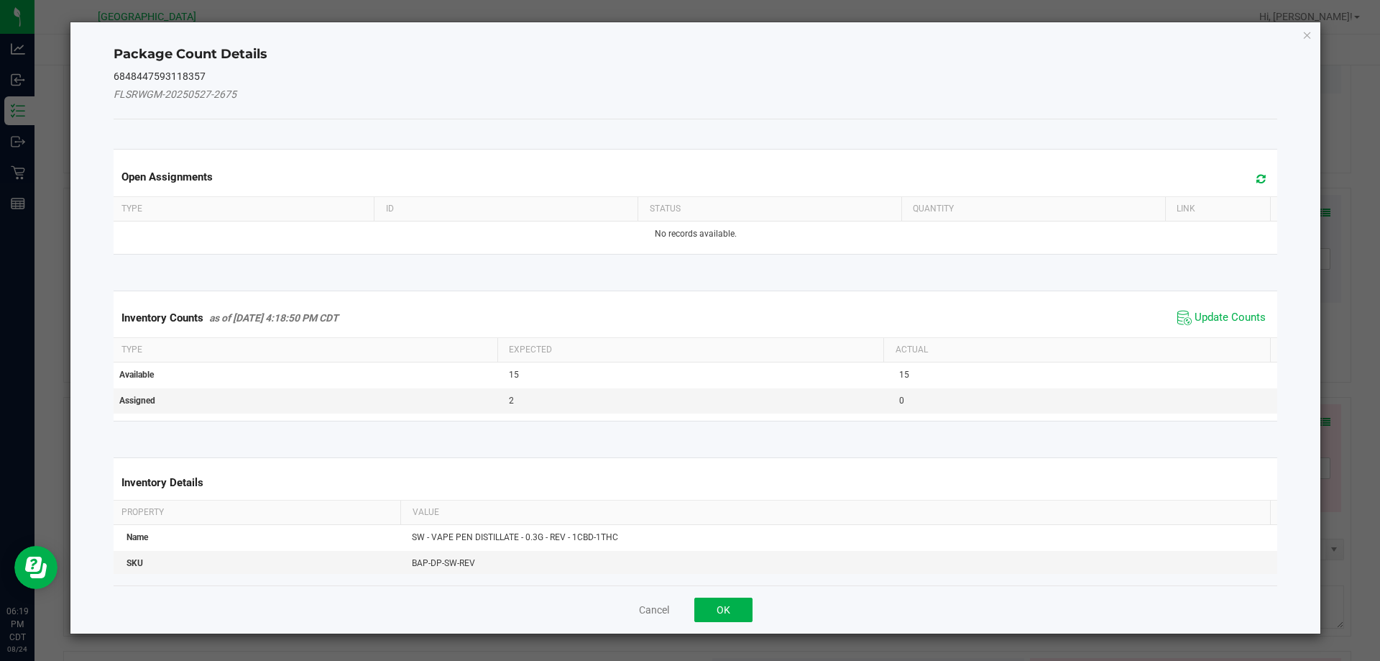
click at [1198, 305] on div "Inventory Counts as of [DATE] 4:18:50 PM CDT Update Counts" at bounding box center [696, 317] width 1170 height 39
click at [1204, 316] on span "Update Counts" at bounding box center [1230, 318] width 71 height 14
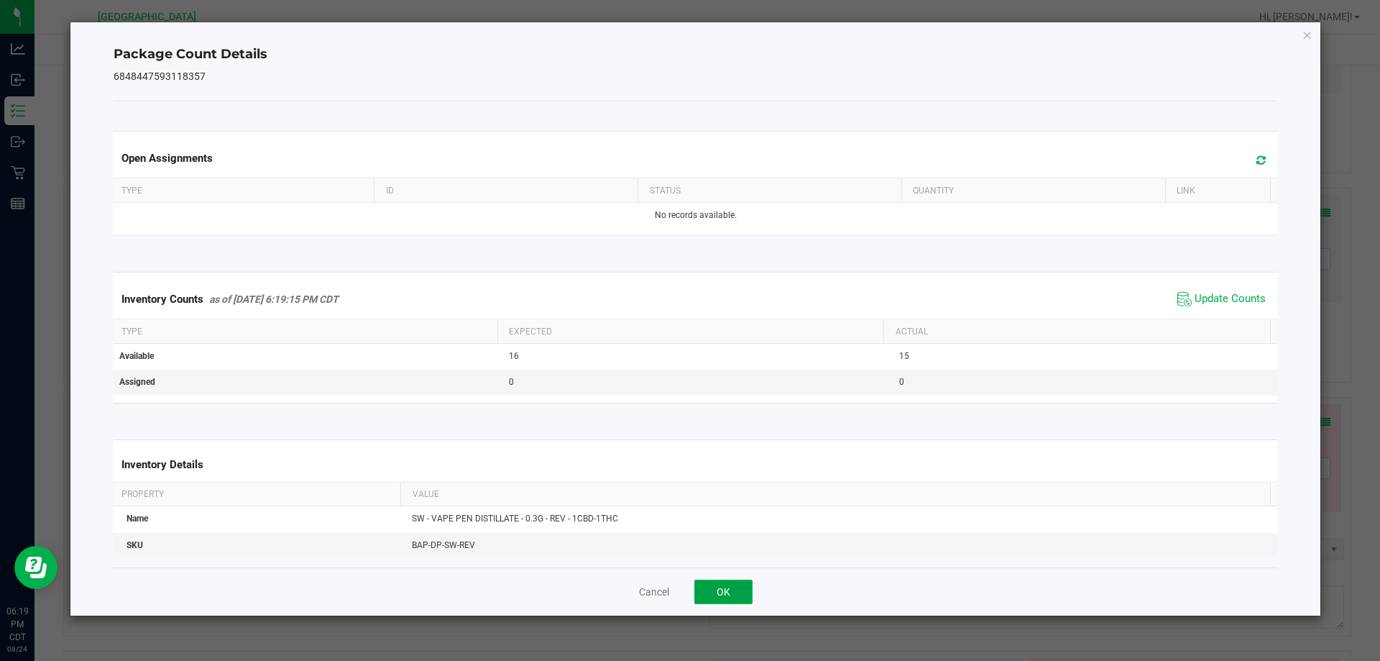
click at [732, 587] on button "OK" at bounding box center [723, 591] width 58 height 24
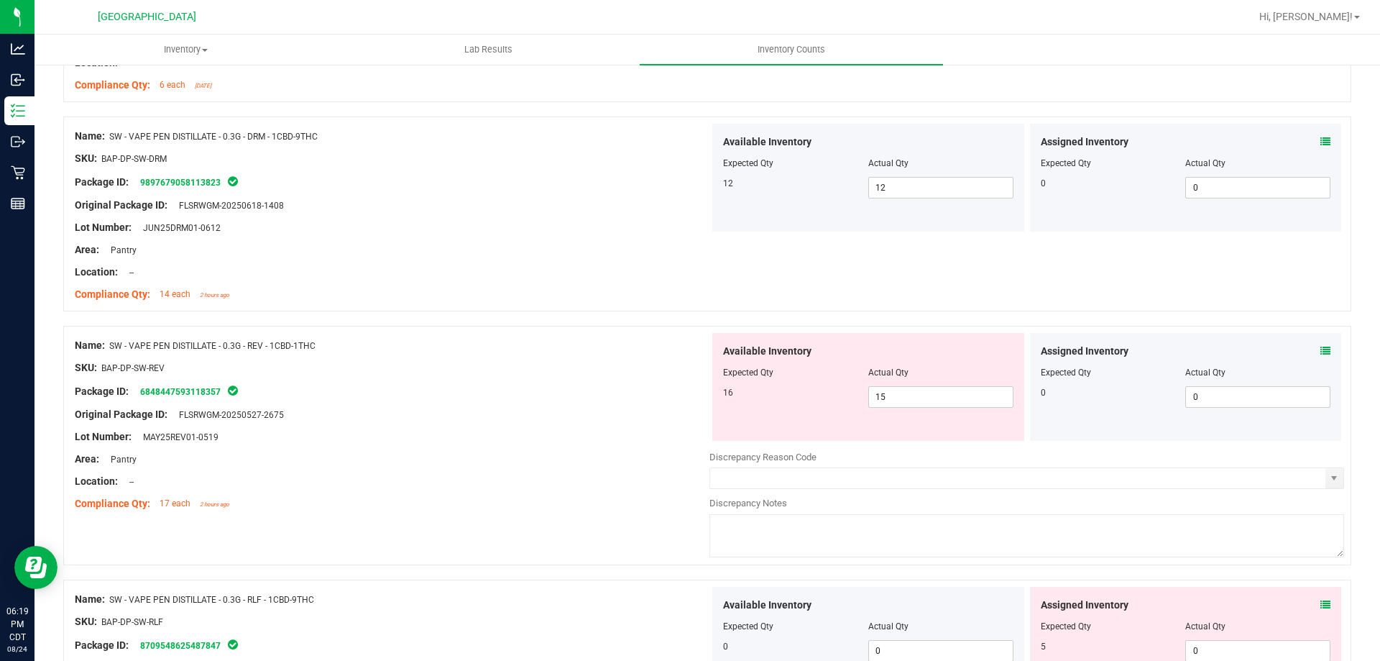
scroll to position [3091, 0]
click at [914, 393] on span "15 15" at bounding box center [940, 396] width 145 height 22
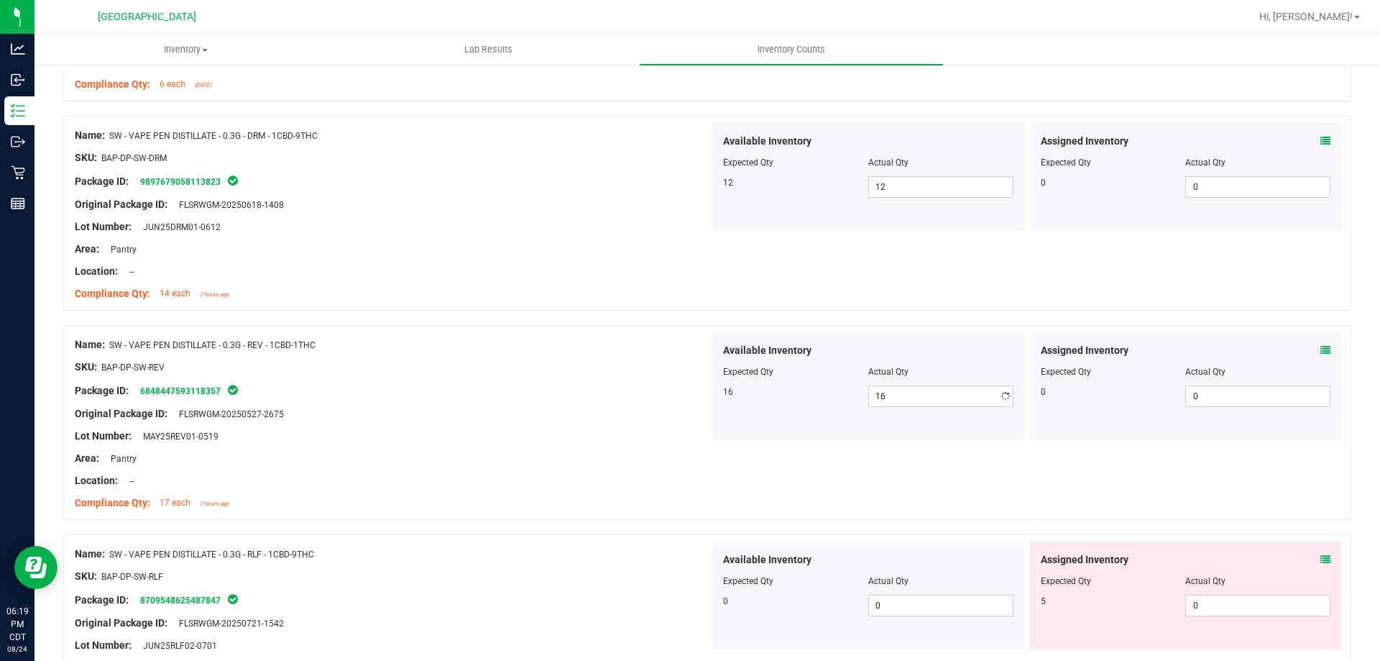
click at [587, 456] on div "Area: Pantry" at bounding box center [392, 458] width 635 height 15
click at [1321, 557] on div "Assigned Inventory Expected Qty Actual Qty 5 0 0" at bounding box center [1186, 595] width 312 height 108
click at [1320, 561] on icon at bounding box center [1325, 559] width 10 height 10
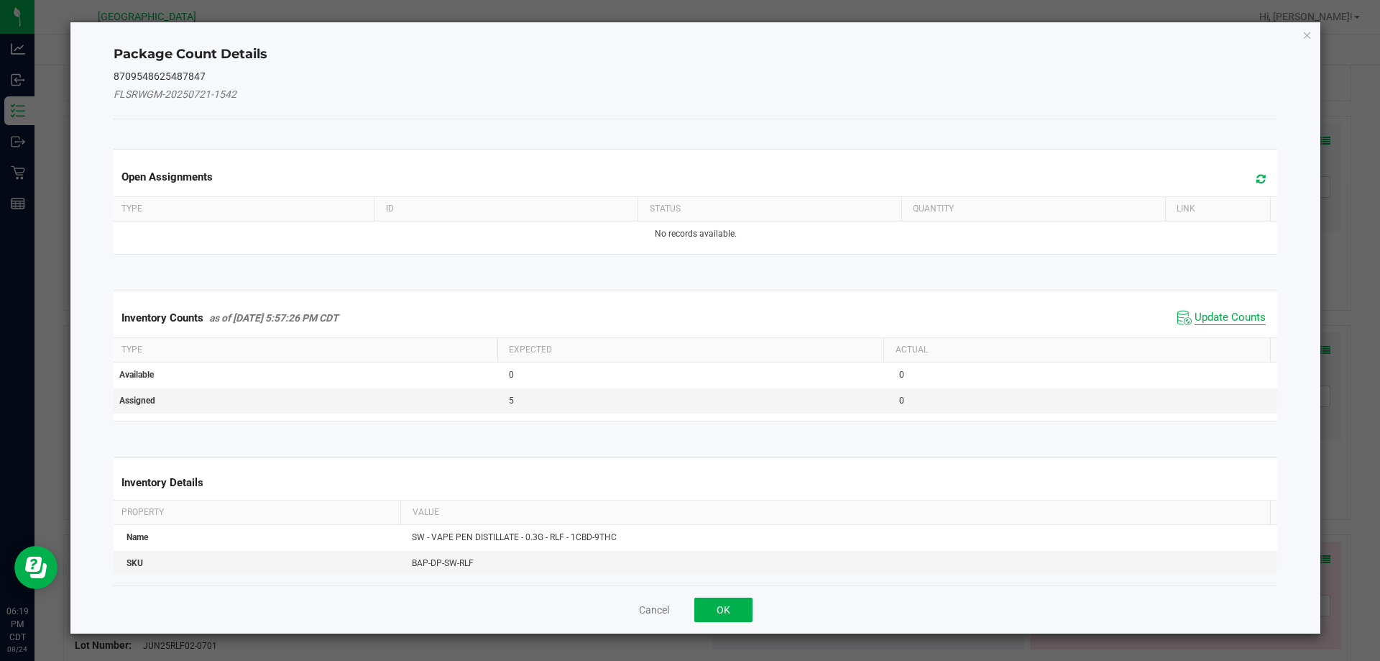
drag, startPoint x: 1198, startPoint y: 311, endPoint x: 1176, endPoint y: 342, distance: 38.1
click at [1198, 312] on span "Update Counts" at bounding box center [1230, 318] width 71 height 14
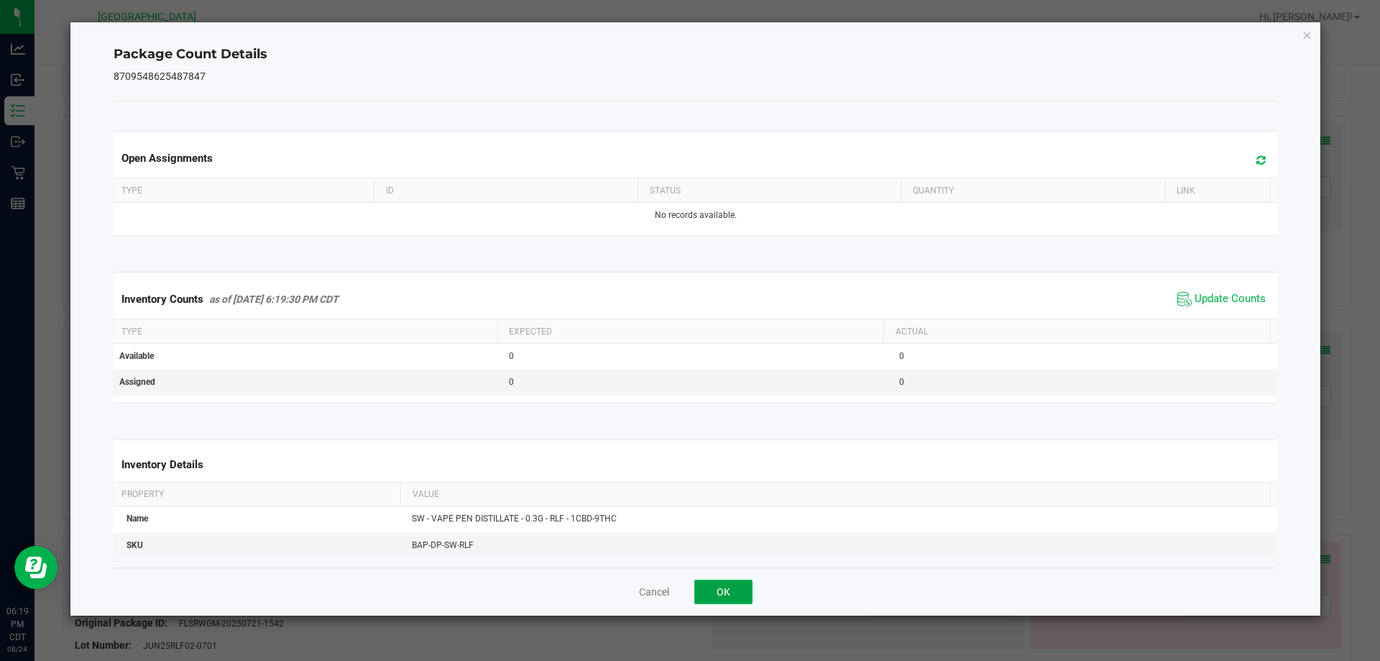
click at [719, 593] on button "OK" at bounding box center [723, 591] width 58 height 24
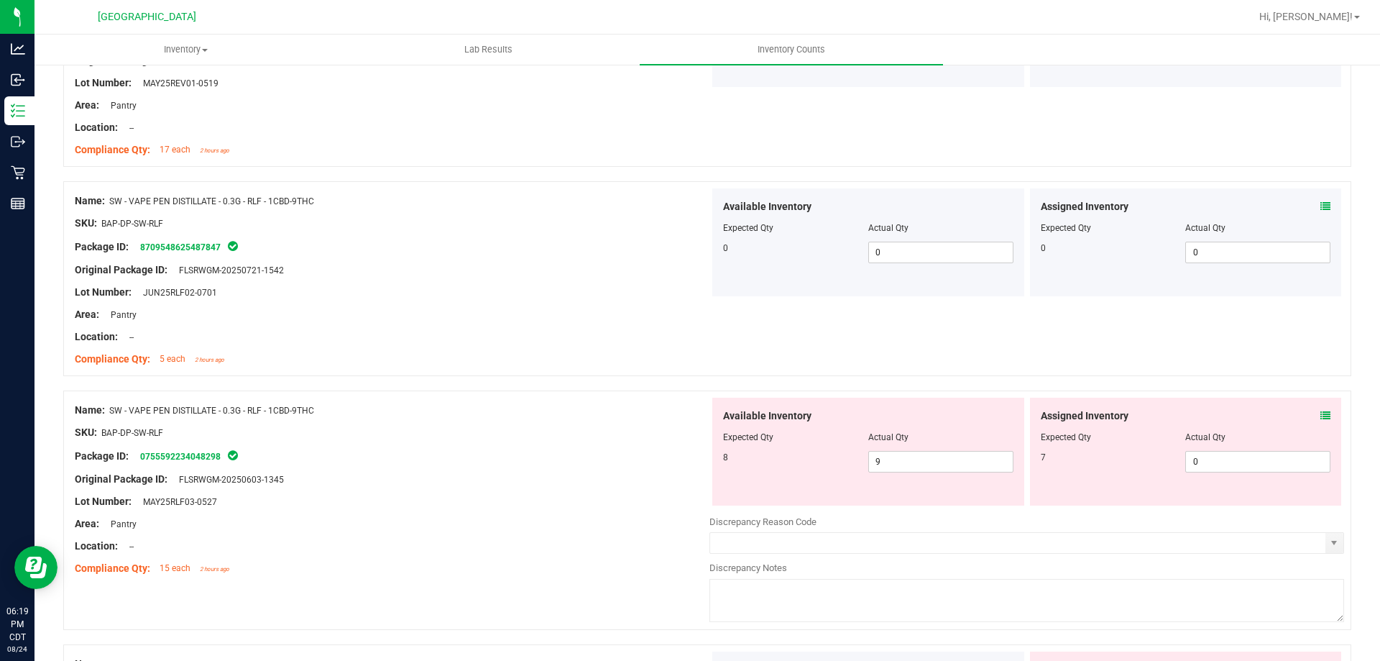
scroll to position [3450, 0]
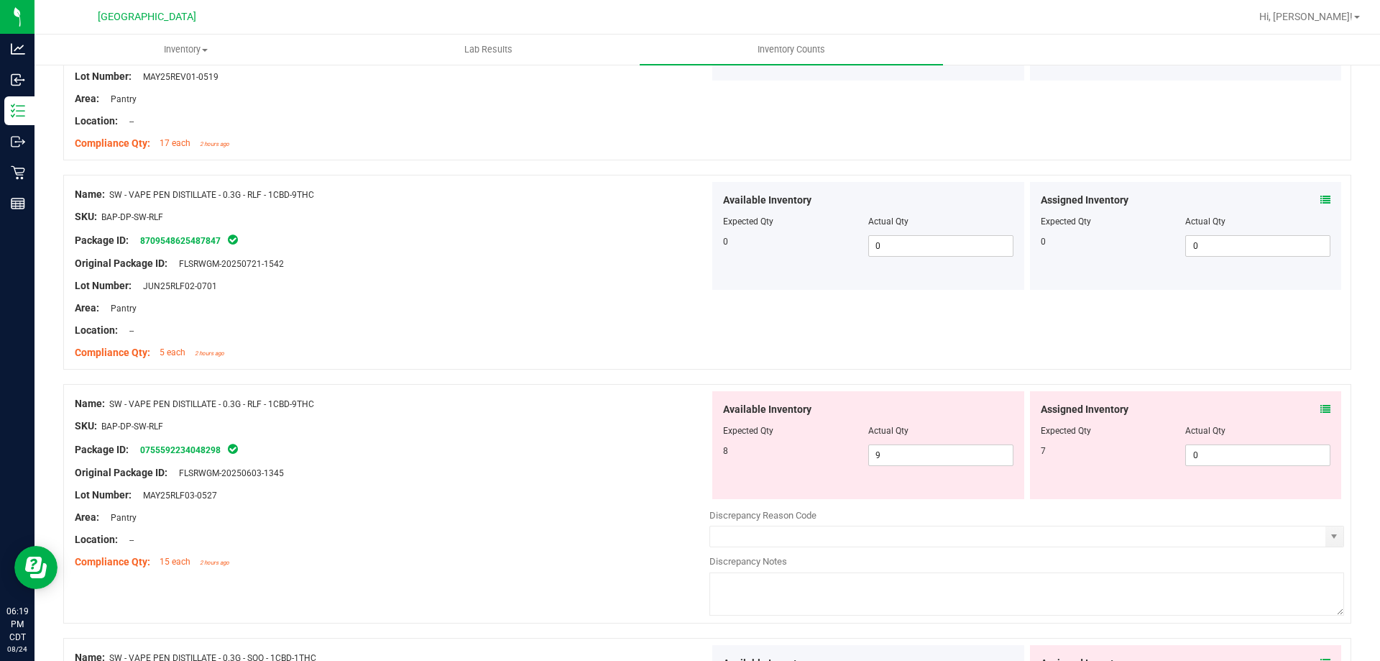
click at [1320, 413] on div "Assigned Inventory Expected Qty Actual Qty 7 0 0" at bounding box center [1186, 445] width 312 height 108
click at [1320, 406] on icon at bounding box center [1325, 409] width 10 height 10
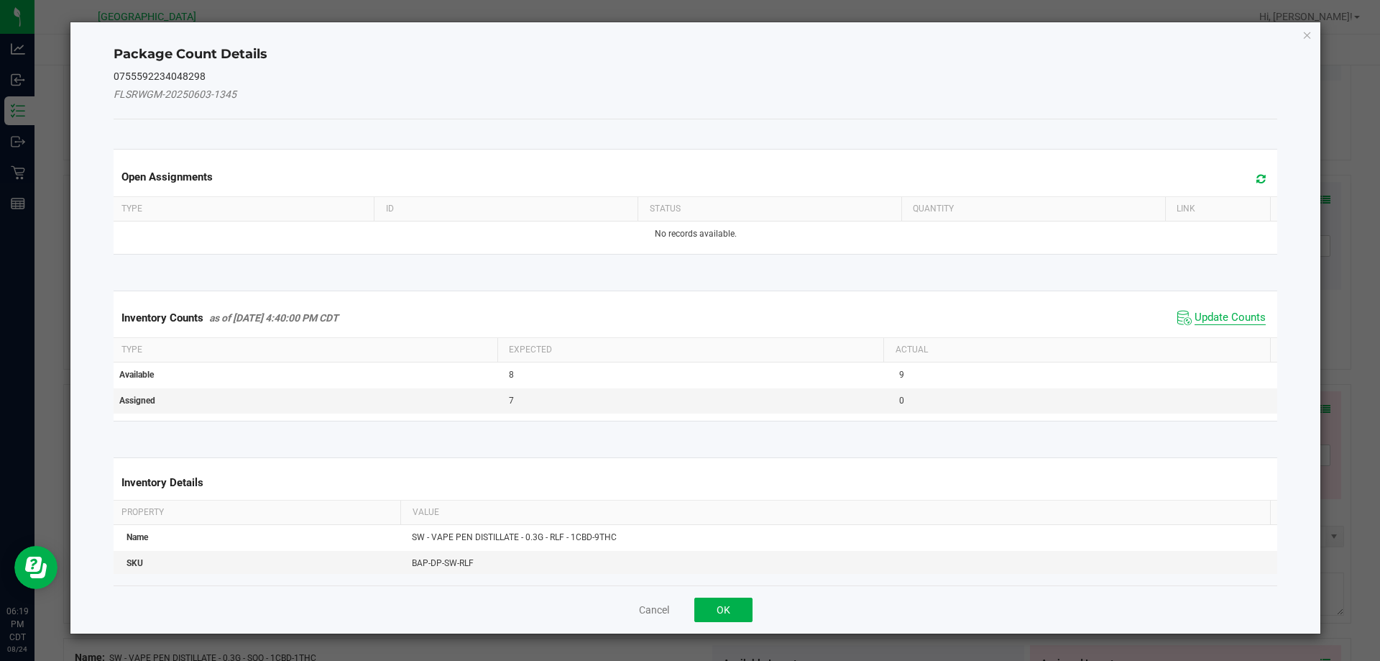
click at [1210, 323] on span "Update Counts" at bounding box center [1230, 318] width 71 height 14
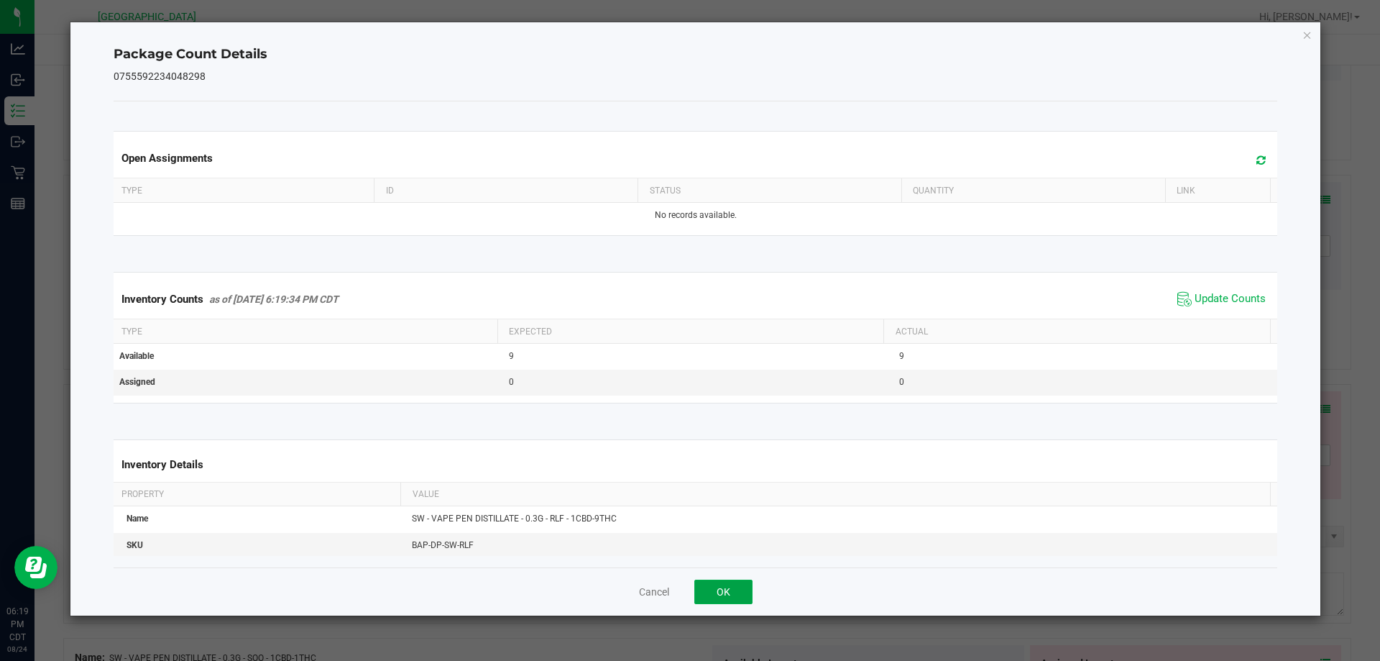
drag, startPoint x: 750, startPoint y: 588, endPoint x: 561, endPoint y: 579, distance: 189.2
click at [747, 588] on button "OK" at bounding box center [723, 591] width 58 height 24
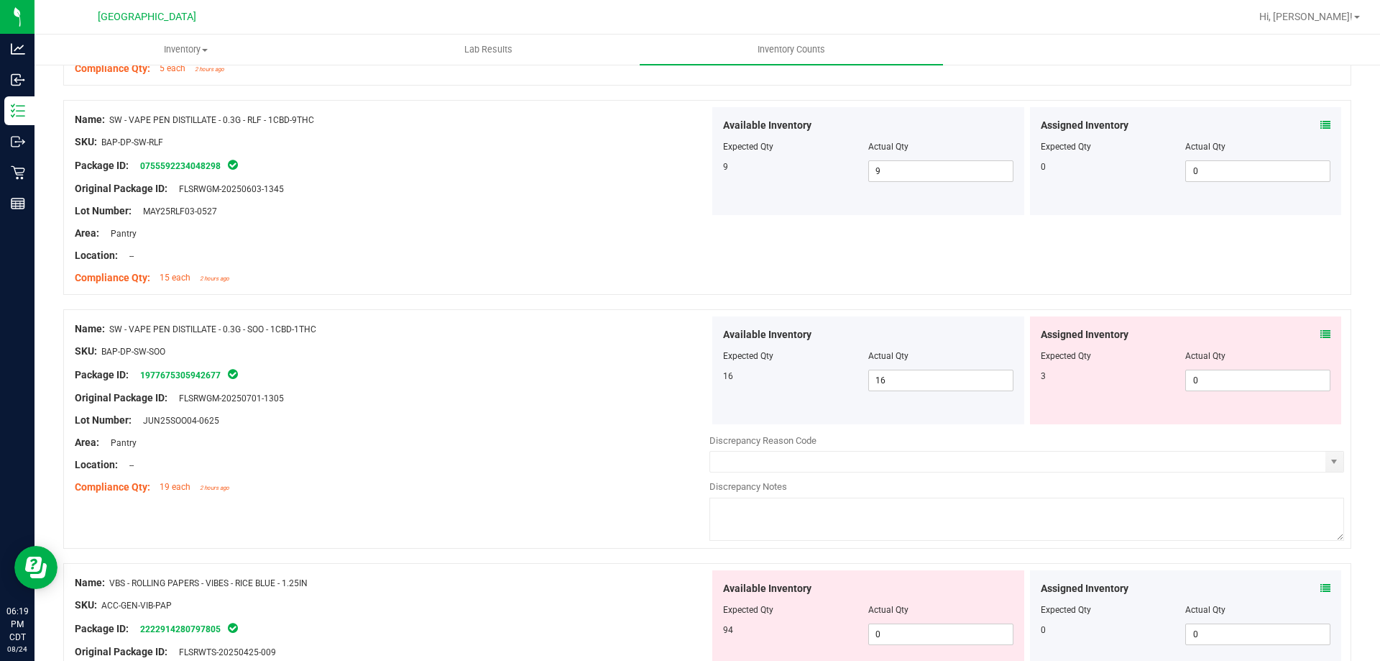
scroll to position [3738, 0]
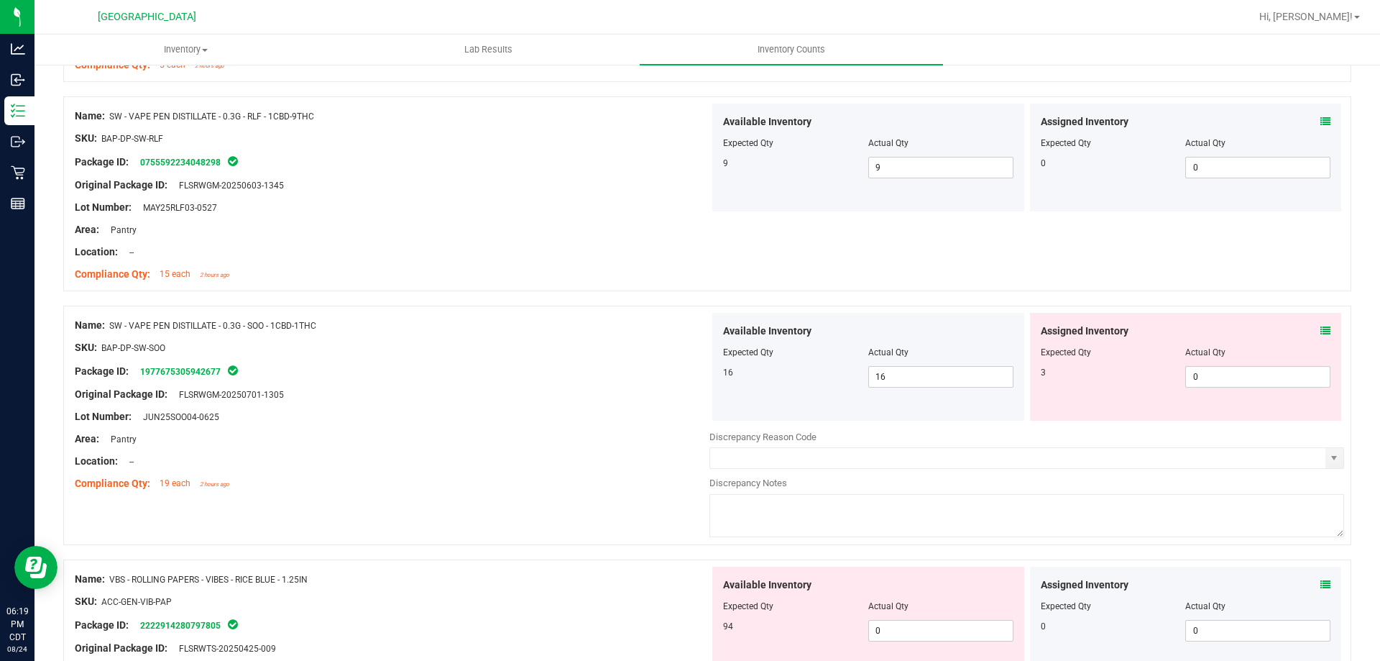
click at [1320, 330] on icon at bounding box center [1325, 331] width 10 height 10
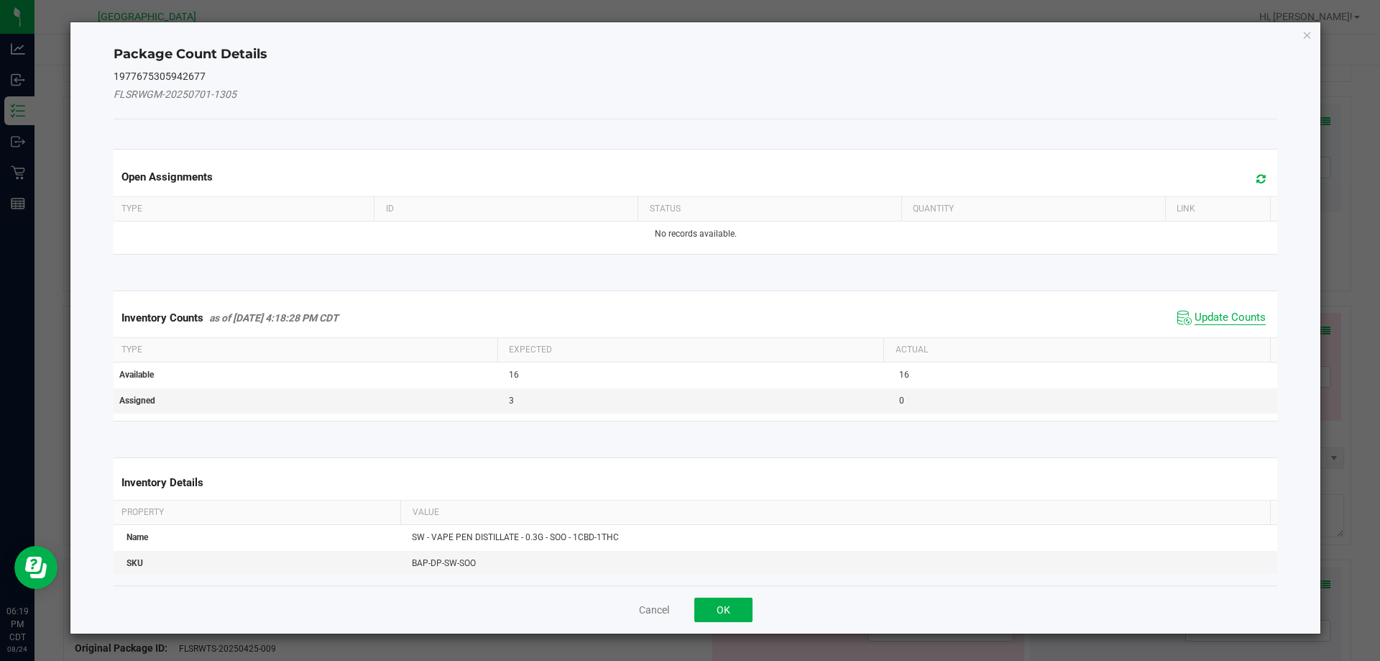
click at [1210, 316] on span "Update Counts" at bounding box center [1230, 318] width 71 height 14
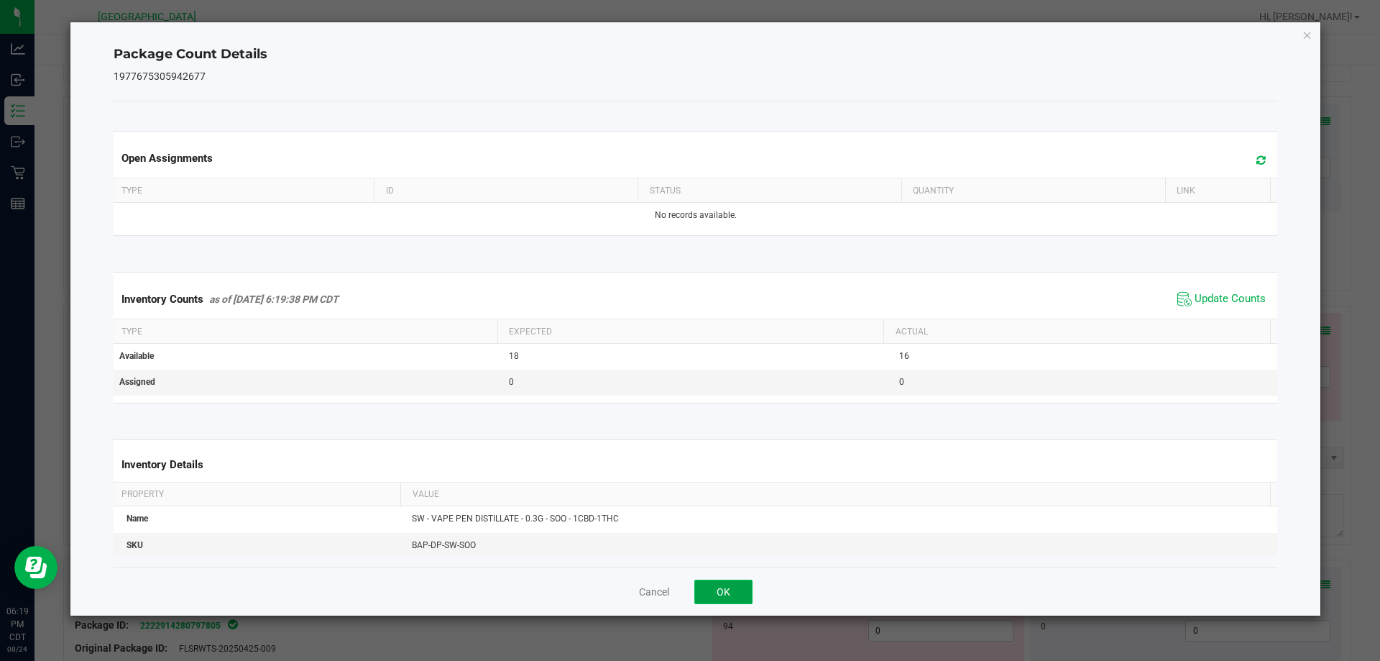
click at [712, 593] on button "OK" at bounding box center [723, 591] width 58 height 24
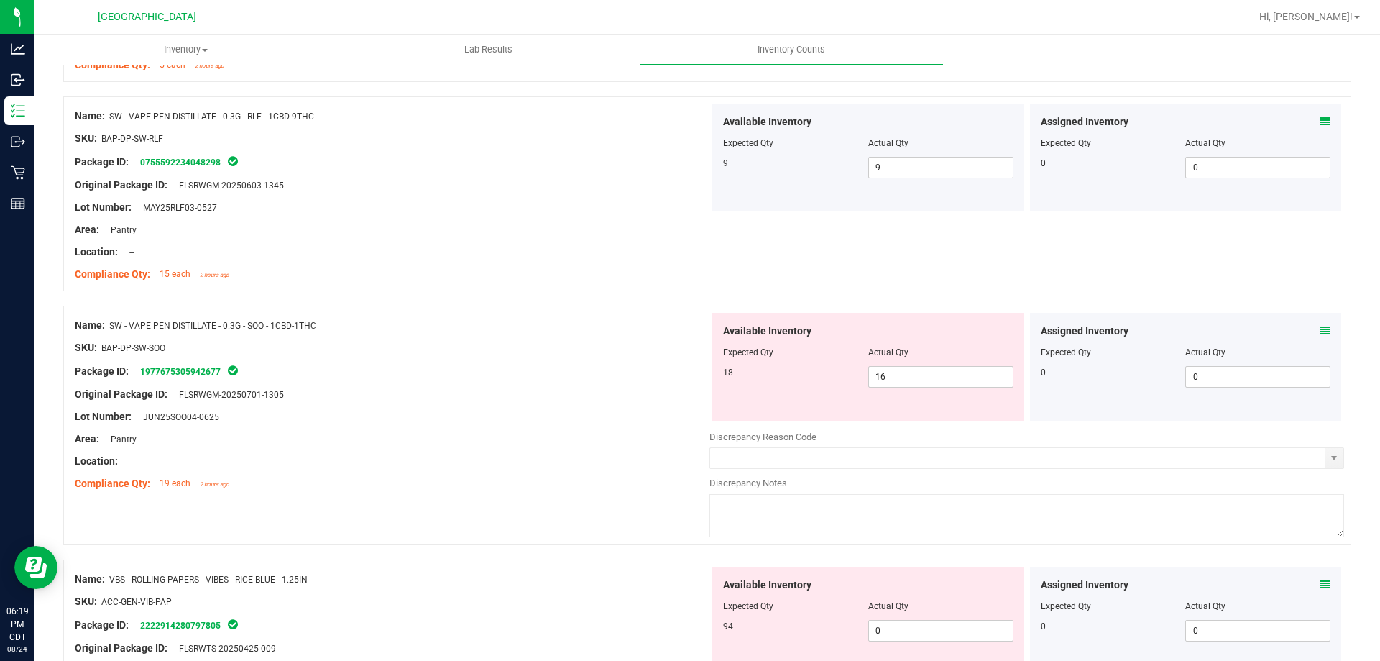
click at [1320, 327] on icon at bounding box center [1325, 331] width 10 height 10
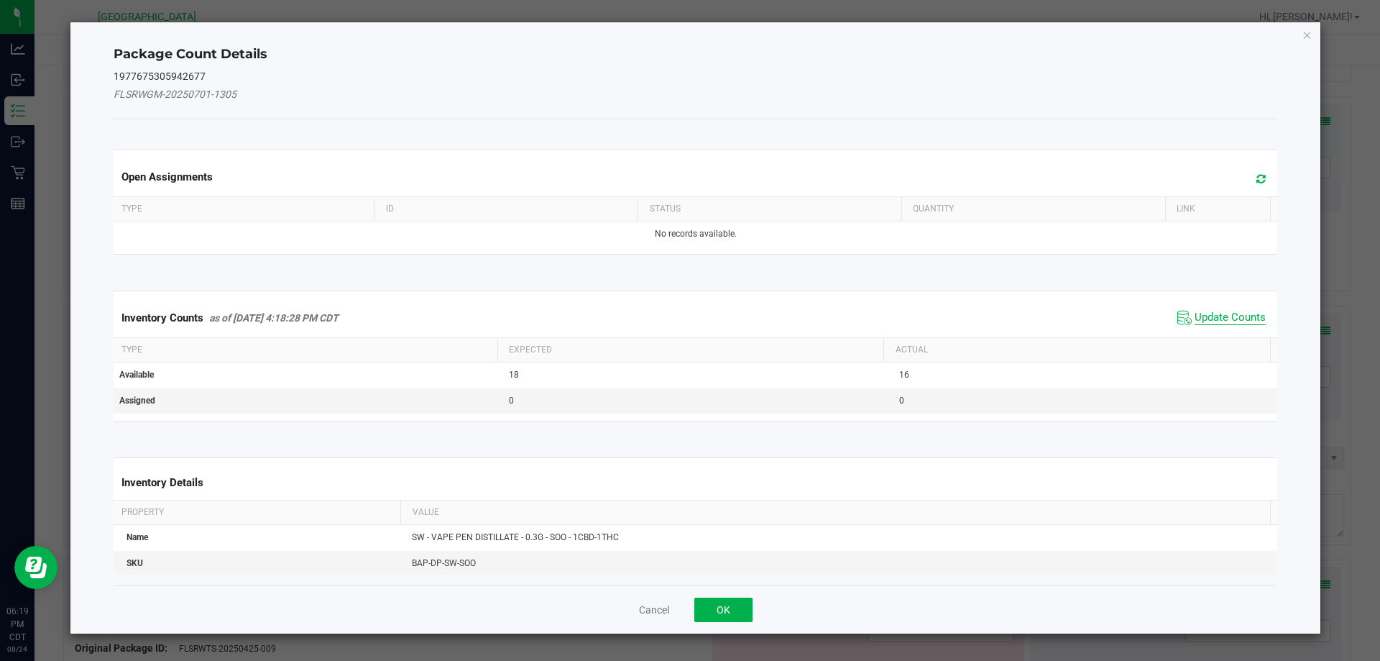
click at [1203, 321] on span "Update Counts" at bounding box center [1230, 318] width 71 height 14
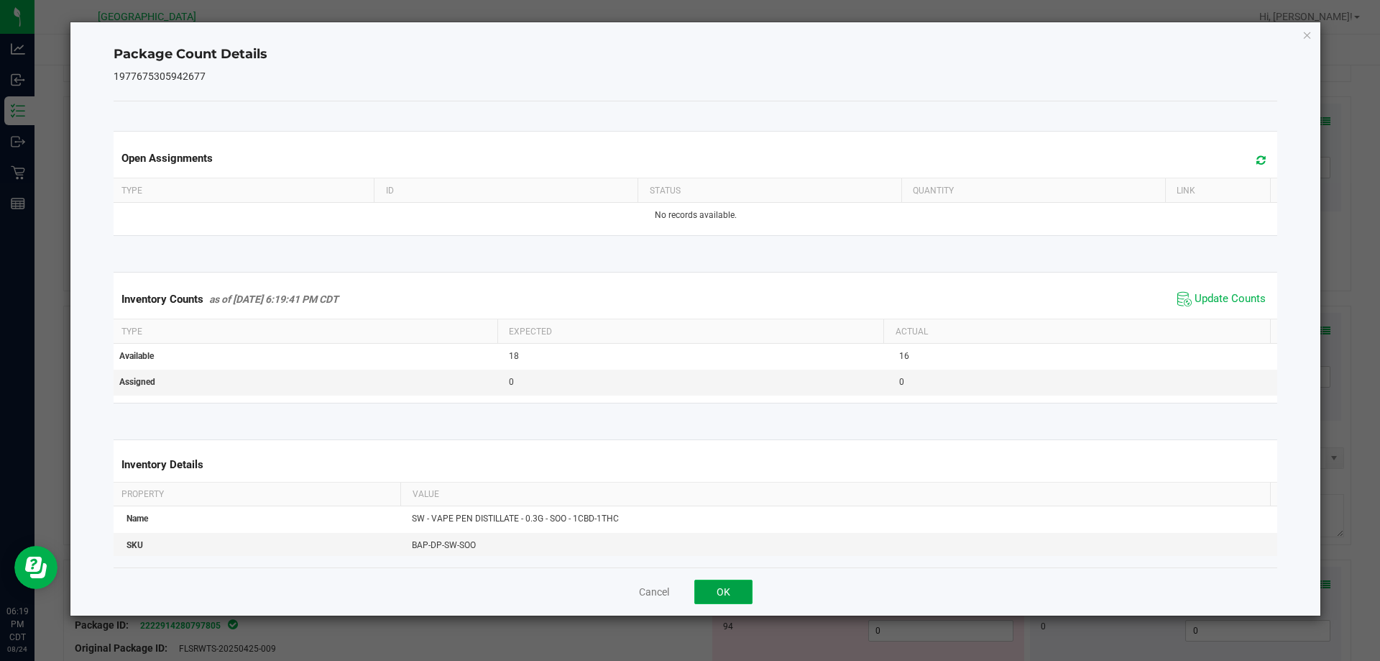
click at [704, 587] on button "OK" at bounding box center [723, 591] width 58 height 24
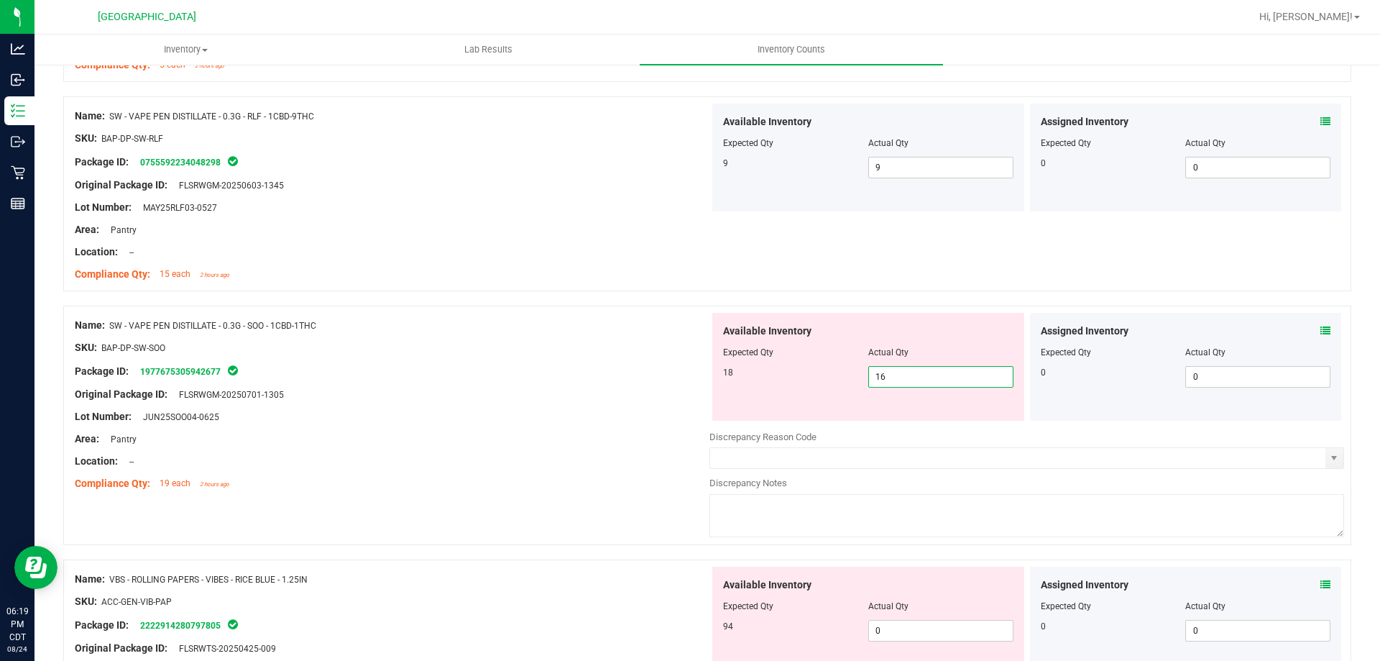
click at [905, 368] on span "16 16" at bounding box center [940, 377] width 145 height 22
click at [540, 414] on div "Lot Number: JUN25SOO04-0625" at bounding box center [392, 416] width 635 height 15
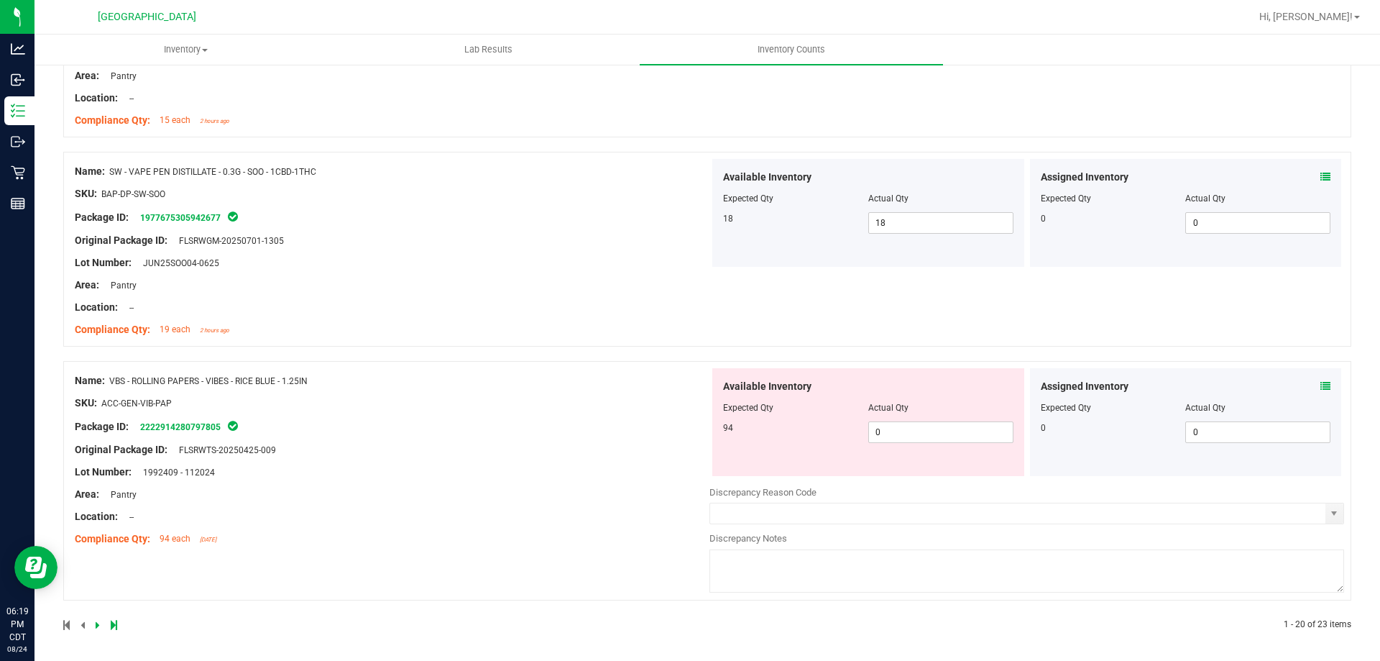
scroll to position [3894, 0]
click at [955, 423] on span "0 0" at bounding box center [940, 429] width 145 height 22
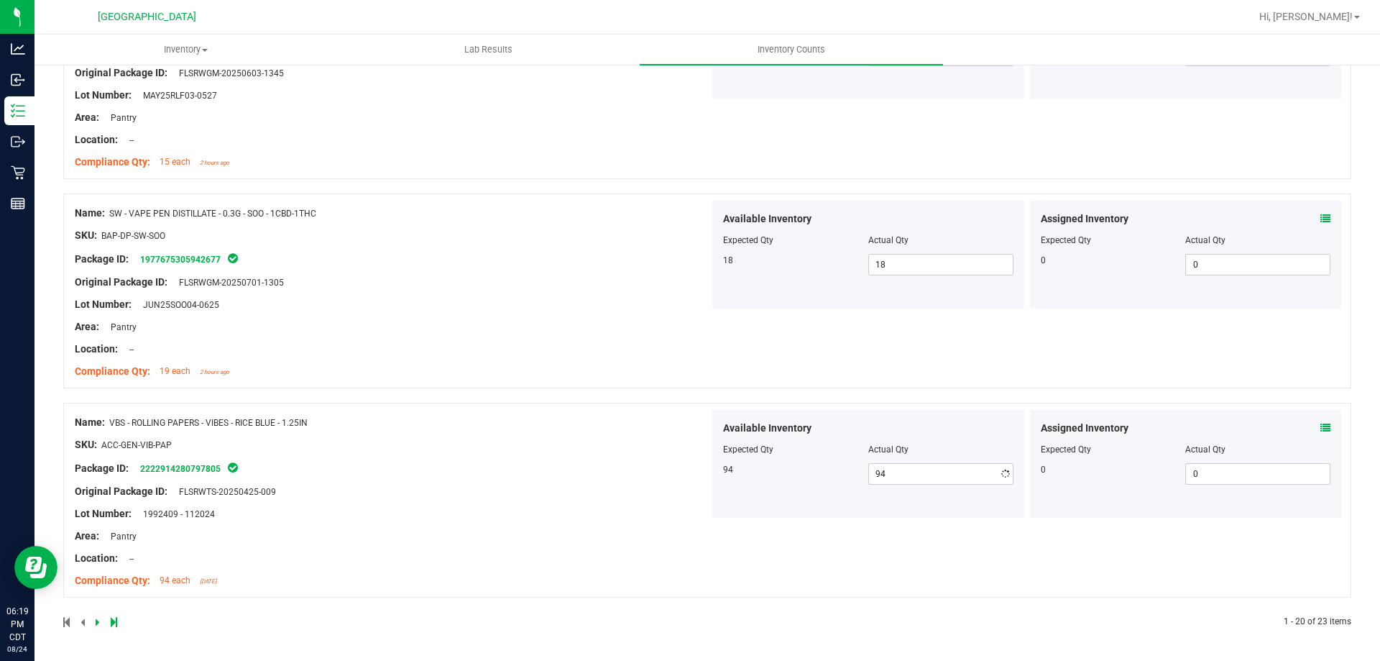
click at [551, 452] on div "Name: VBS - ROLLING PAPERS - VIBES - RICE BLUE - 1.25IN SKU: ACC-GEN-VIB-PAP Pa…" at bounding box center [392, 501] width 635 height 183
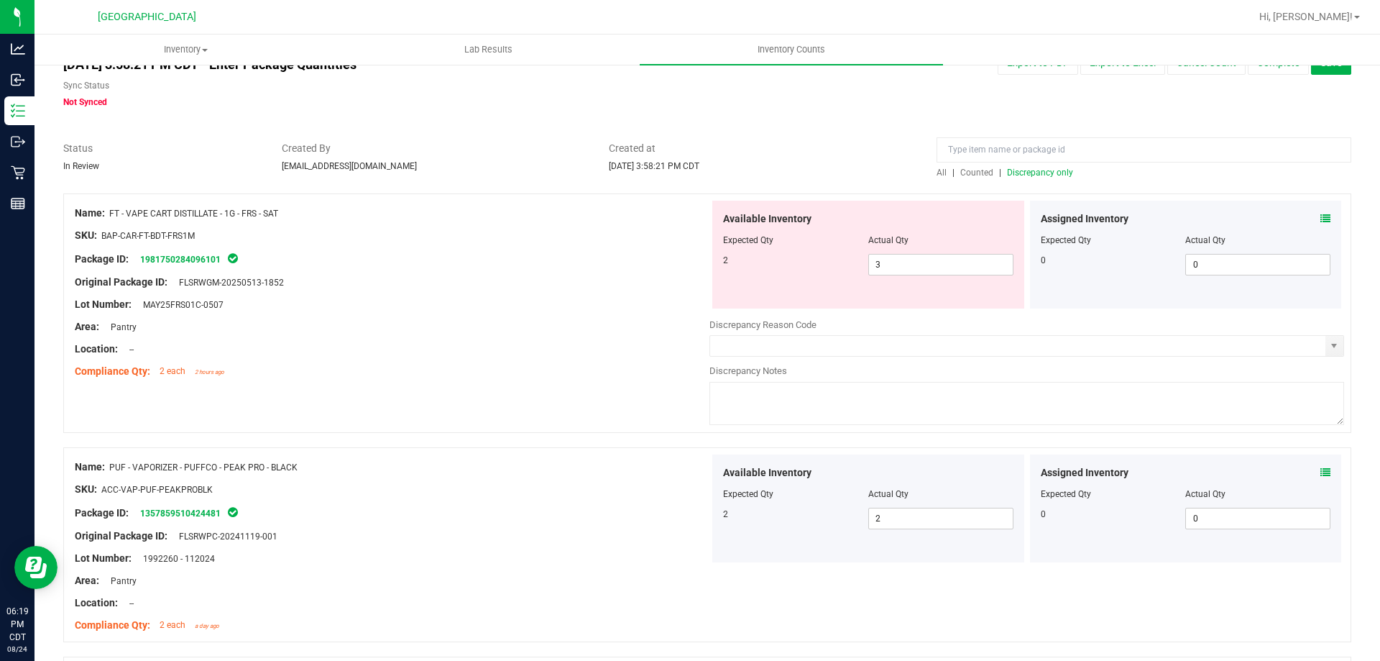
scroll to position [0, 0]
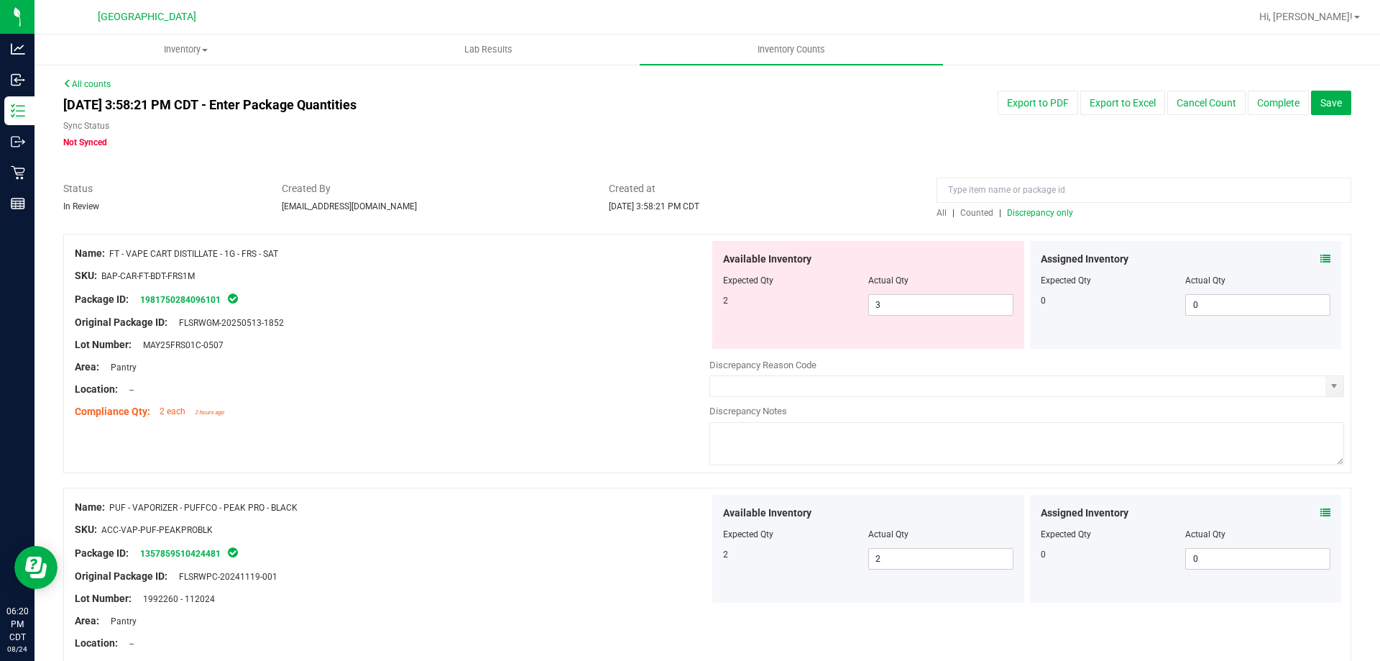
click at [1022, 211] on span "Discrepancy only" at bounding box center [1040, 213] width 66 height 10
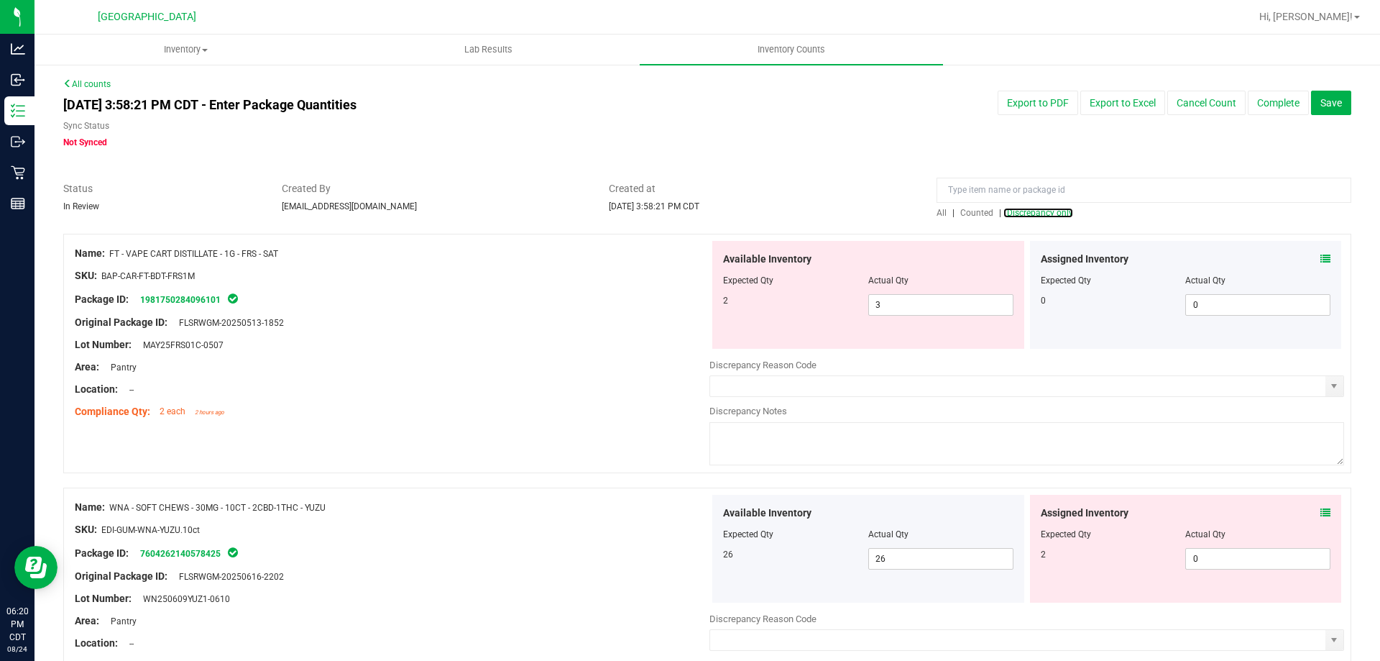
scroll to position [216, 0]
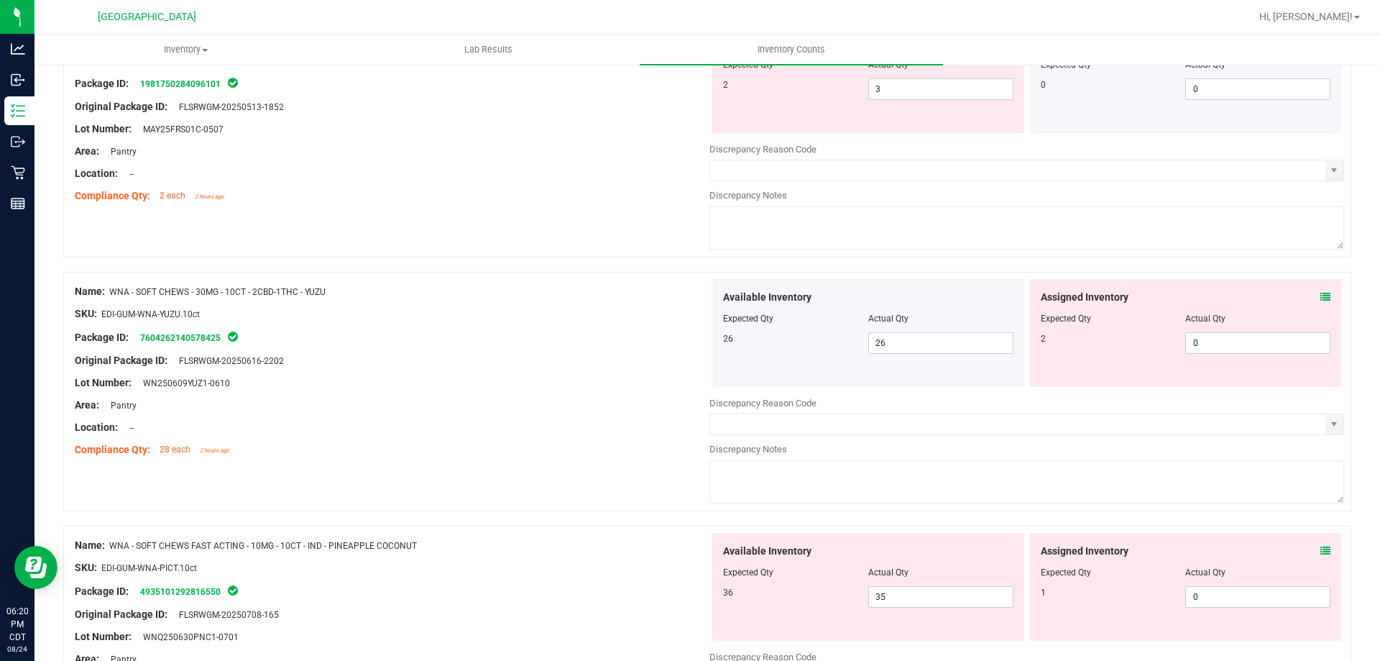
click at [1320, 298] on icon at bounding box center [1325, 297] width 10 height 10
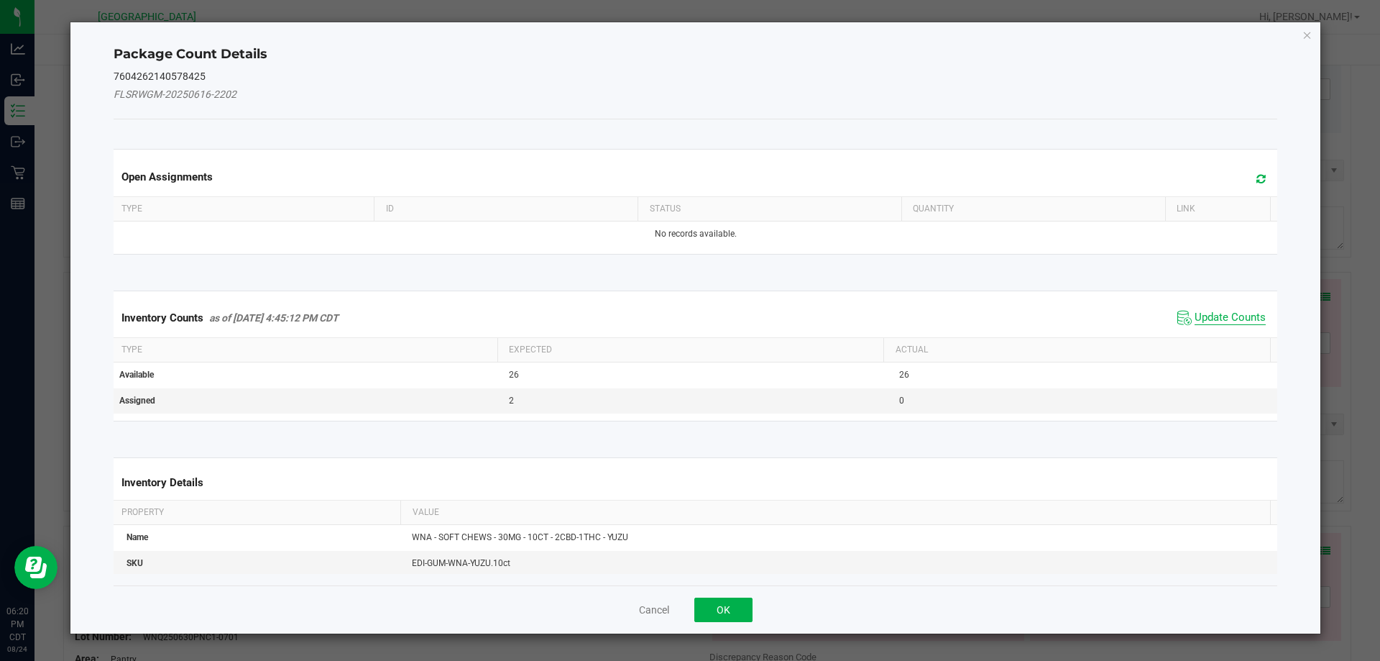
click at [1241, 311] on span "Update Counts" at bounding box center [1230, 318] width 71 height 14
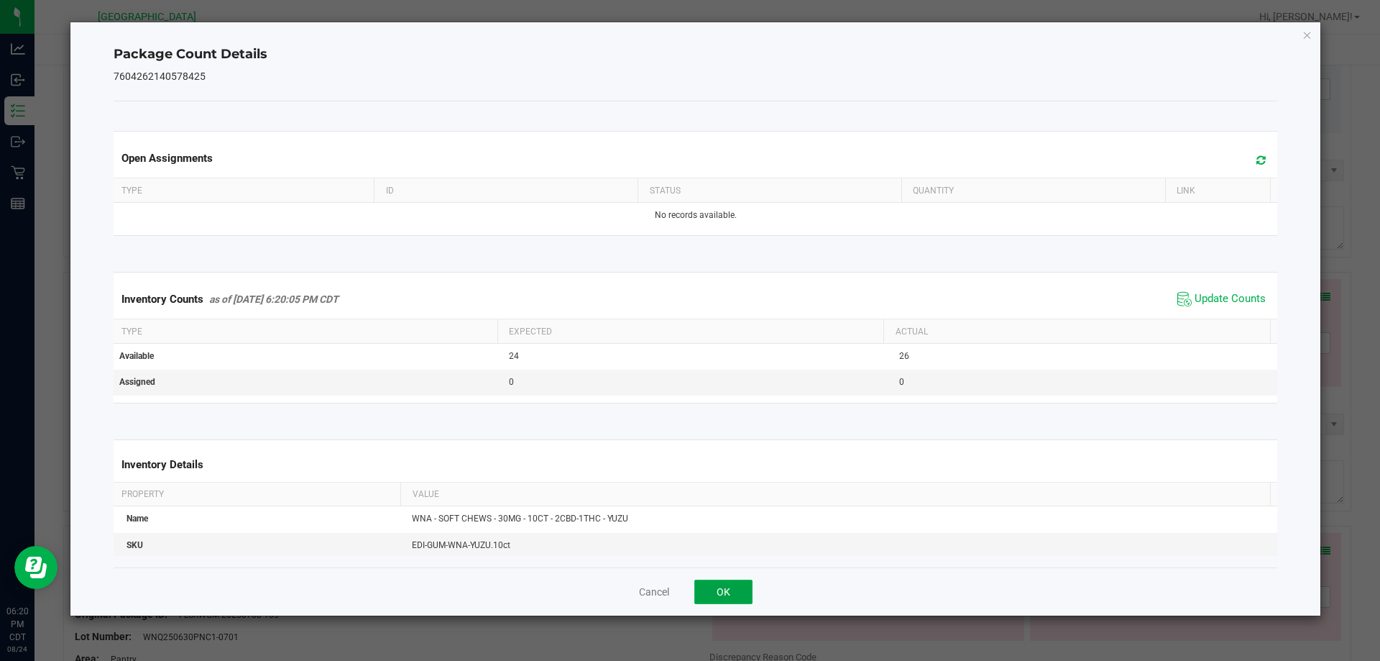
click at [726, 593] on button "OK" at bounding box center [723, 591] width 58 height 24
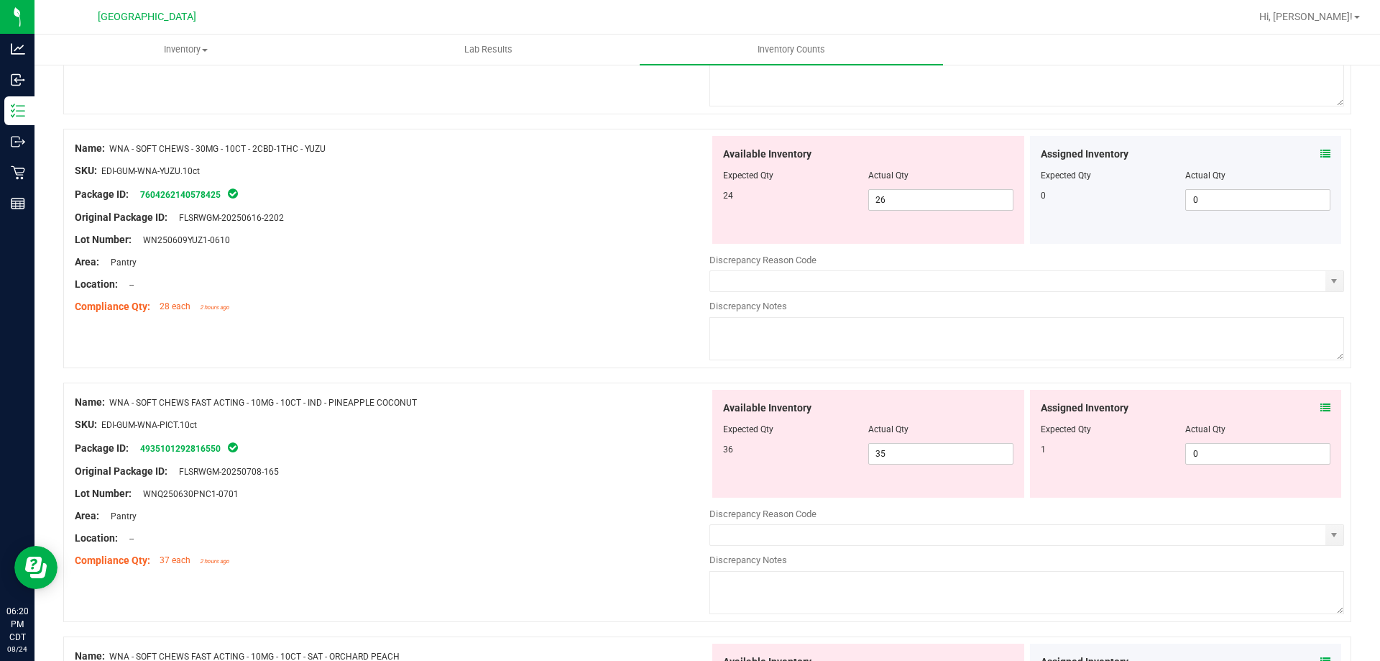
scroll to position [359, 0]
click at [1320, 404] on icon at bounding box center [1325, 407] width 10 height 10
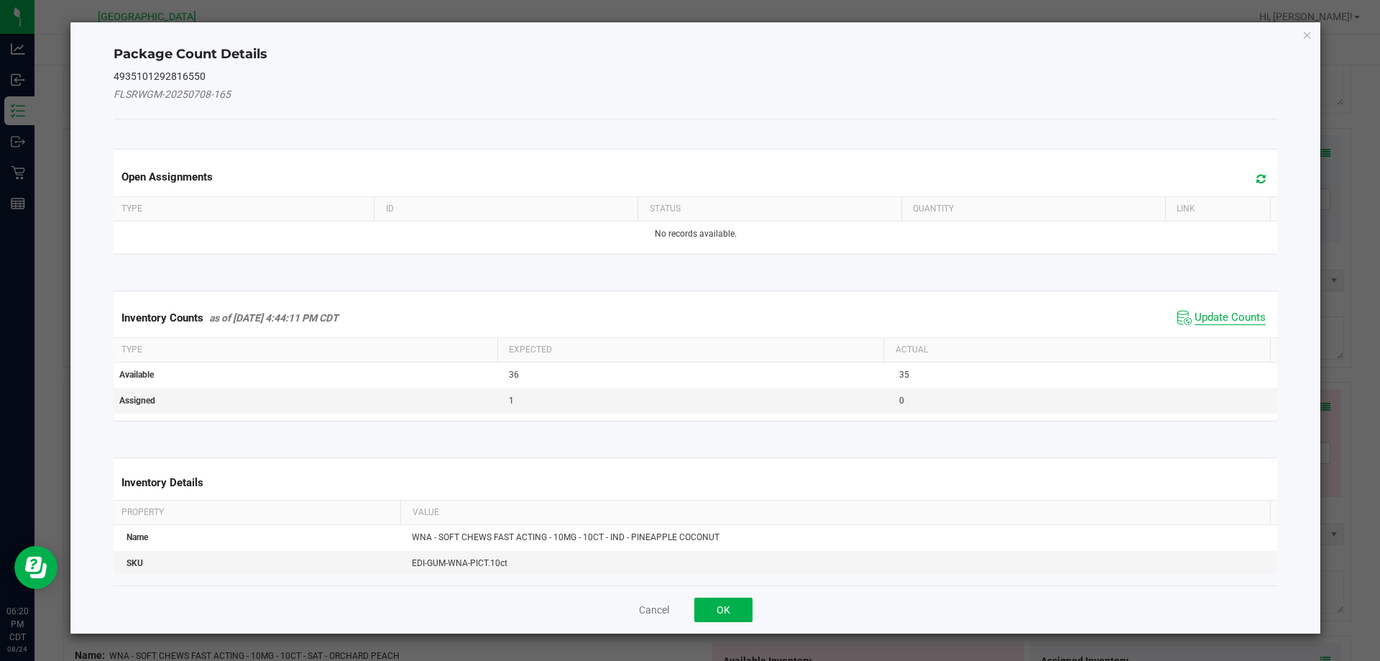
click at [1208, 313] on span "Update Counts" at bounding box center [1230, 318] width 71 height 14
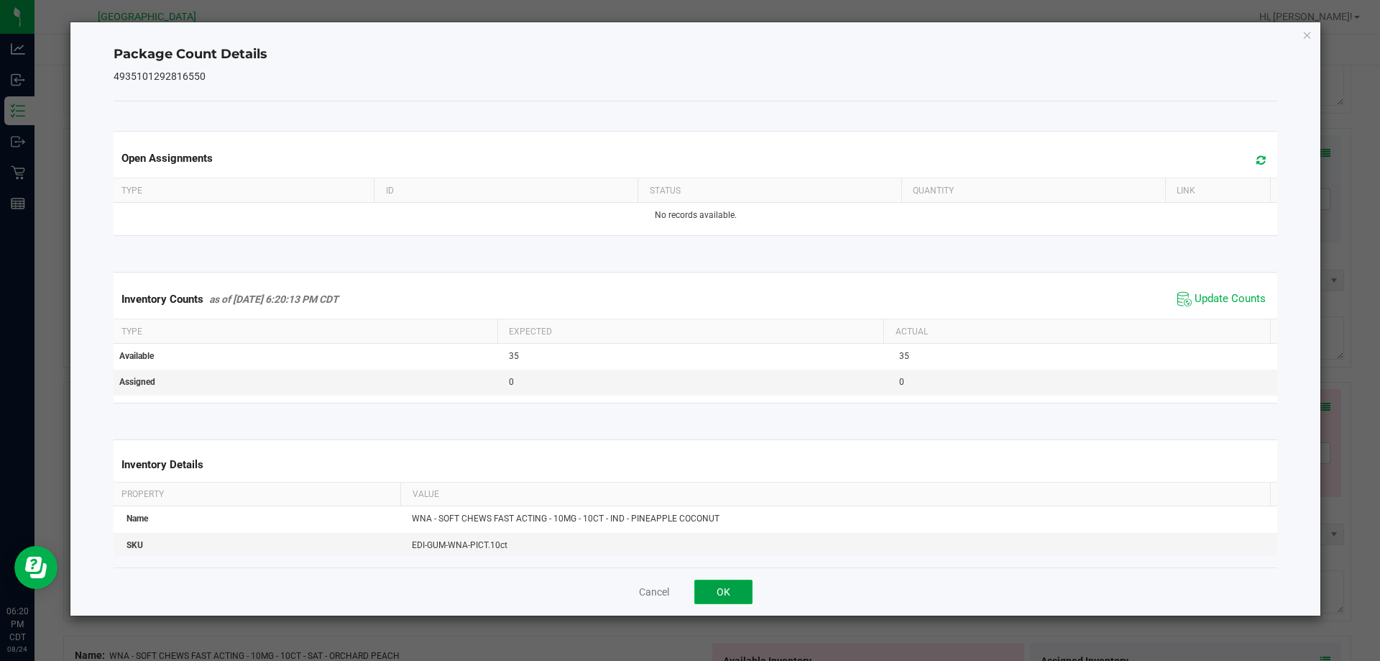
click at [722, 593] on button "OK" at bounding box center [723, 591] width 58 height 24
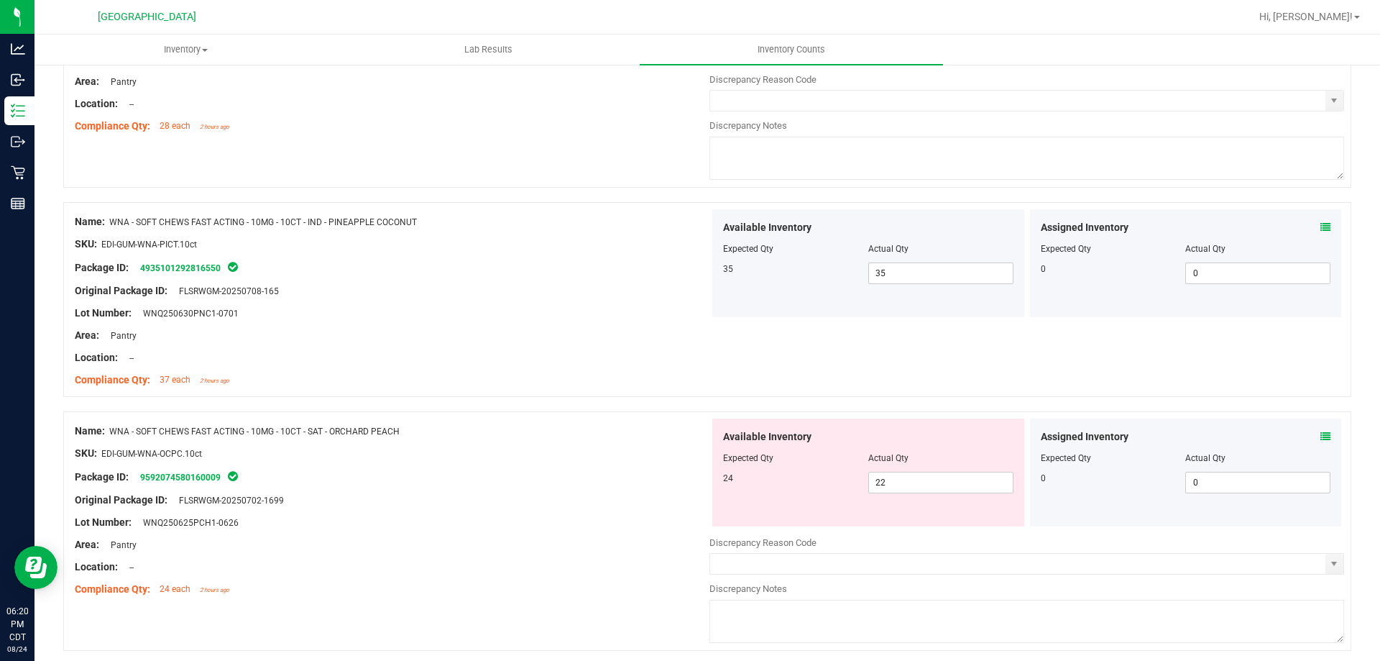
scroll to position [575, 0]
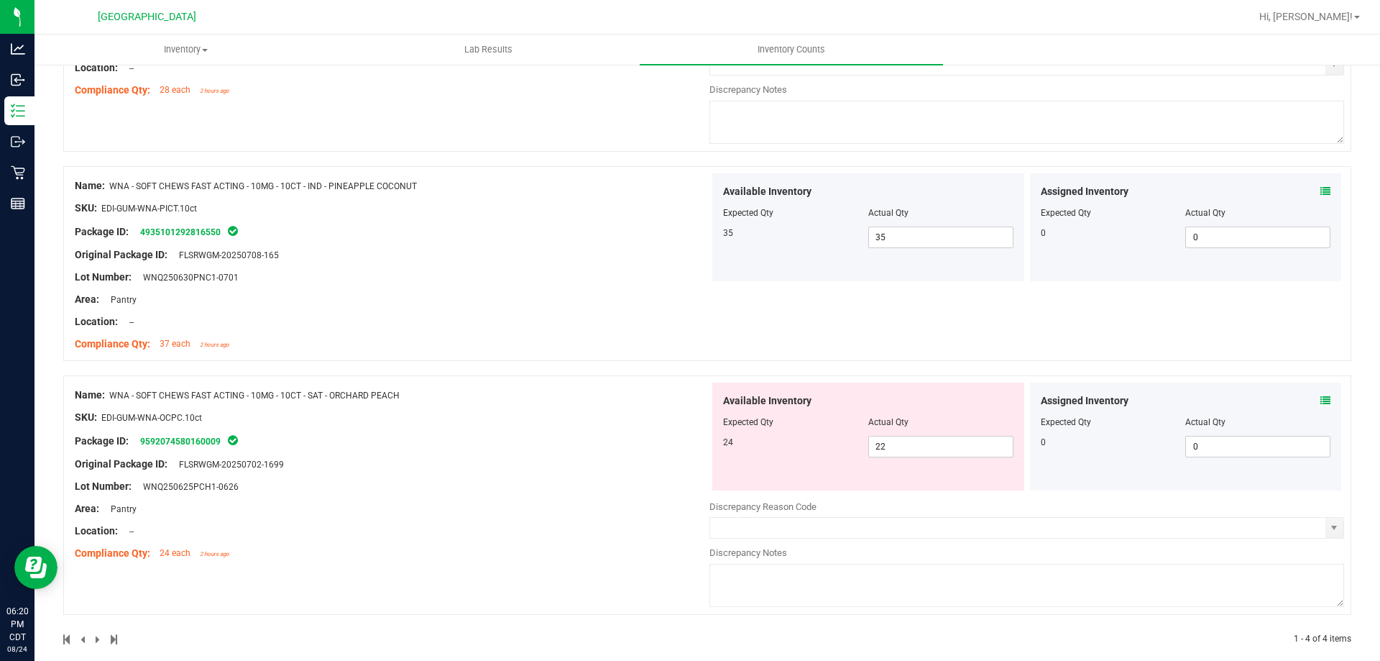
click at [1320, 397] on icon at bounding box center [1325, 400] width 10 height 10
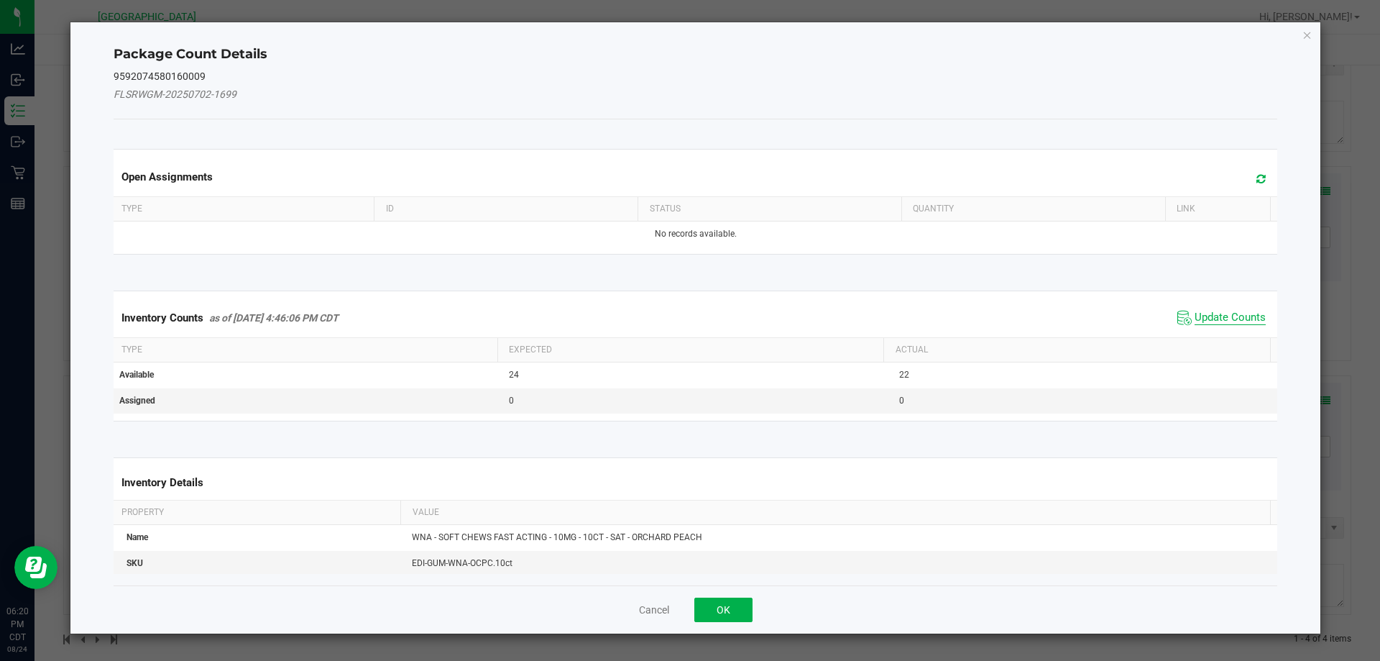
click at [1219, 318] on span "Update Counts" at bounding box center [1230, 318] width 71 height 14
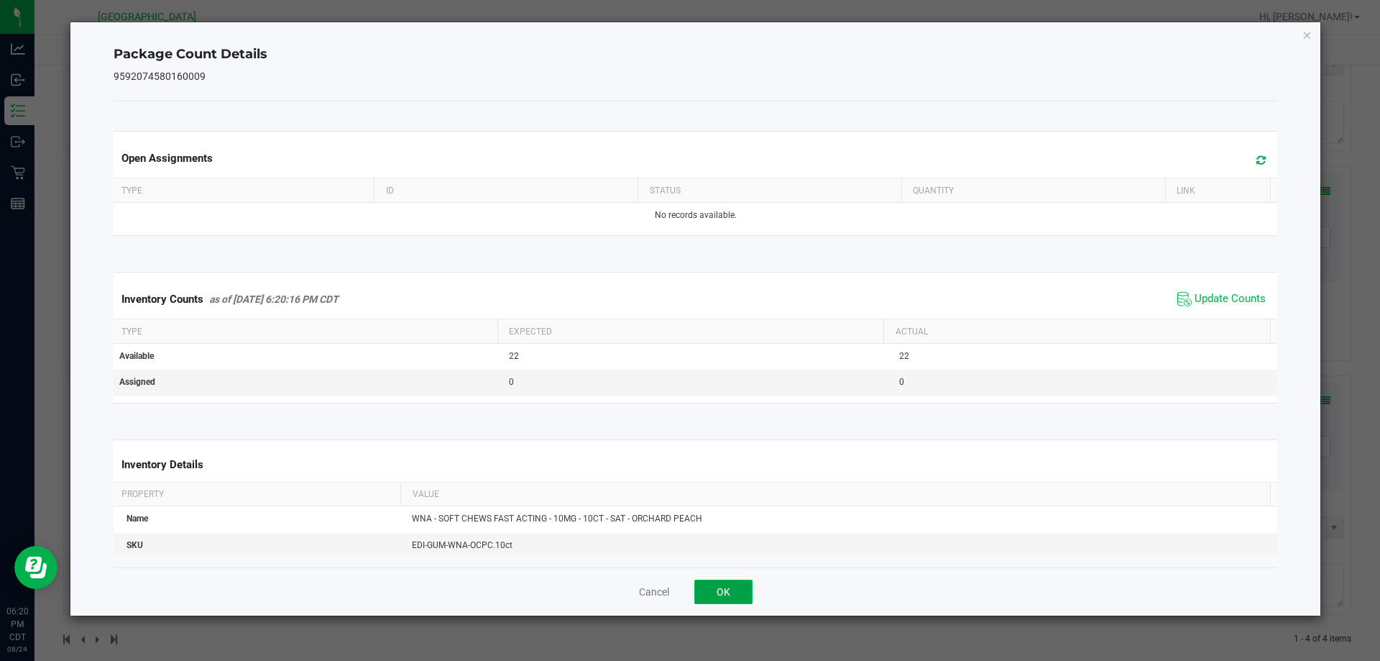
click at [720, 586] on button "OK" at bounding box center [723, 591] width 58 height 24
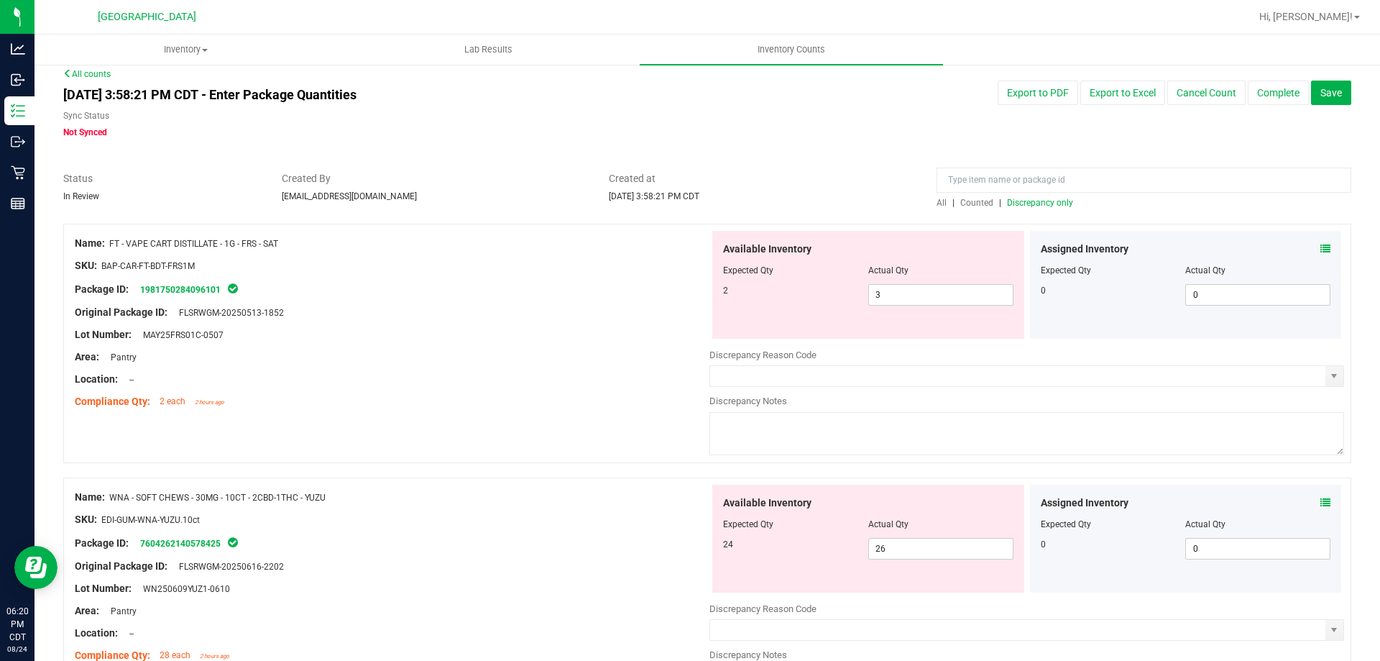
scroll to position [0, 0]
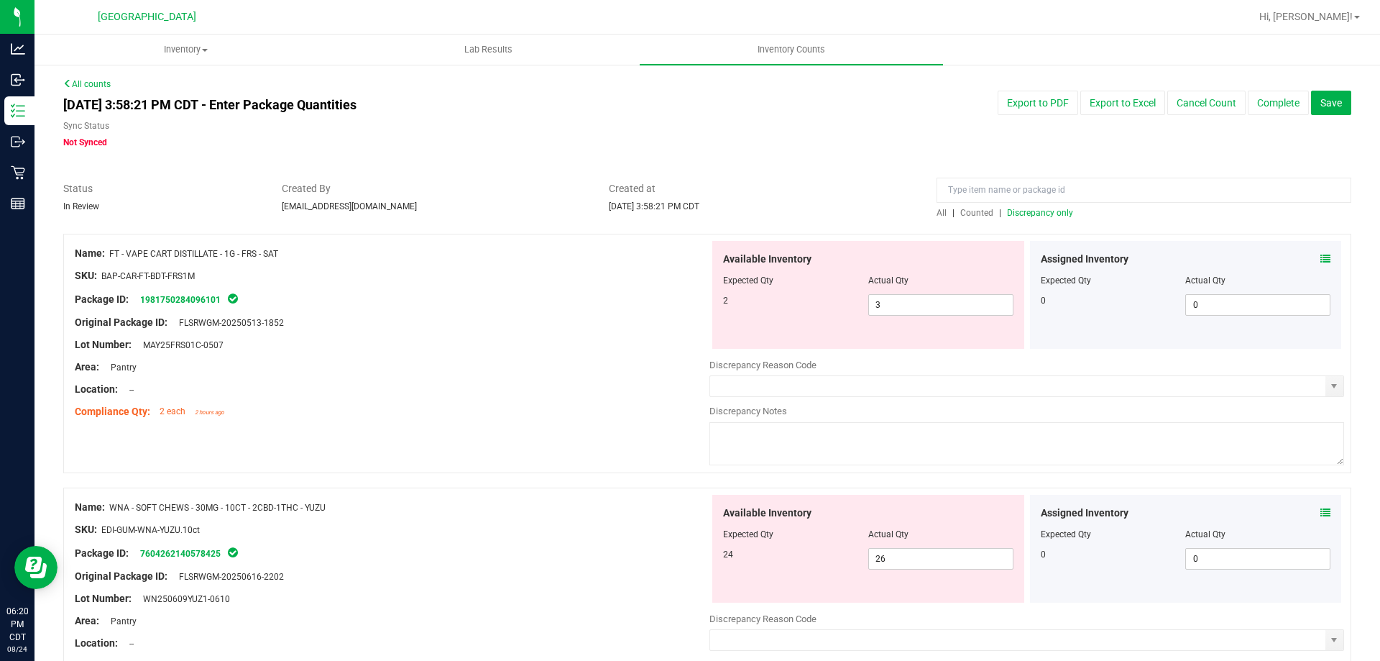
click at [1016, 215] on span "Discrepancy only" at bounding box center [1040, 213] width 66 height 10
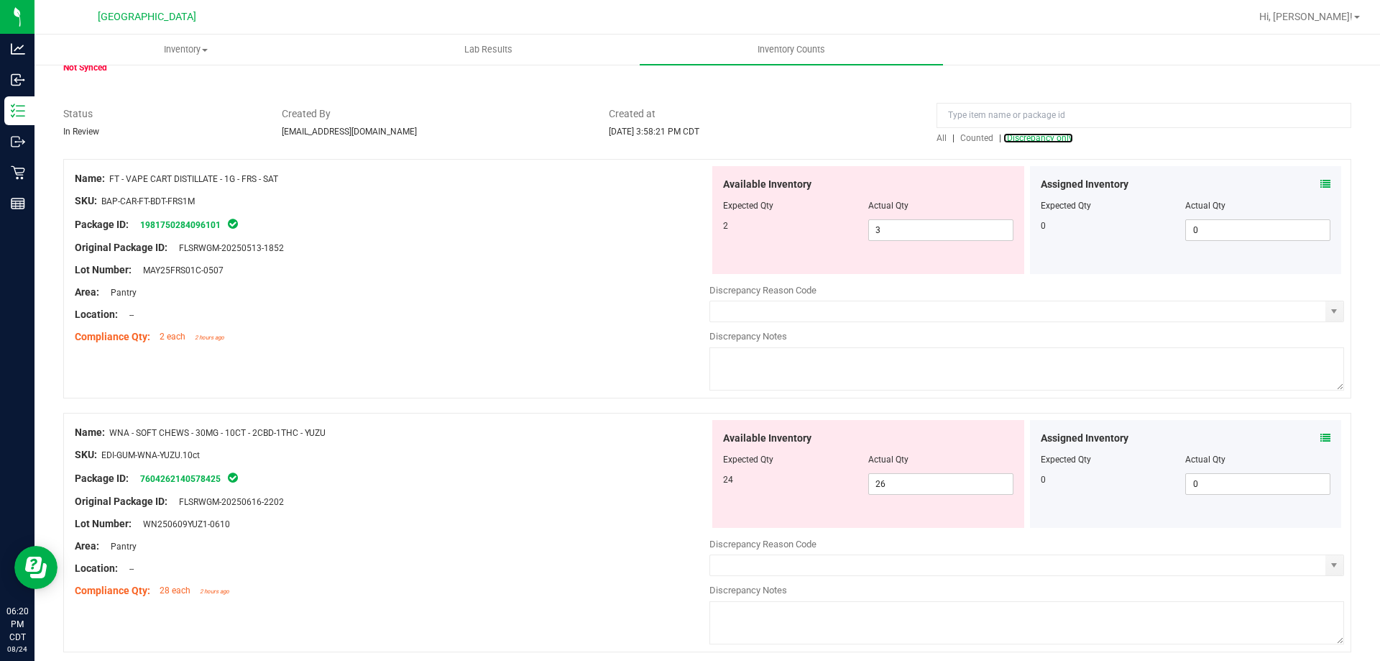
scroll to position [129, 0]
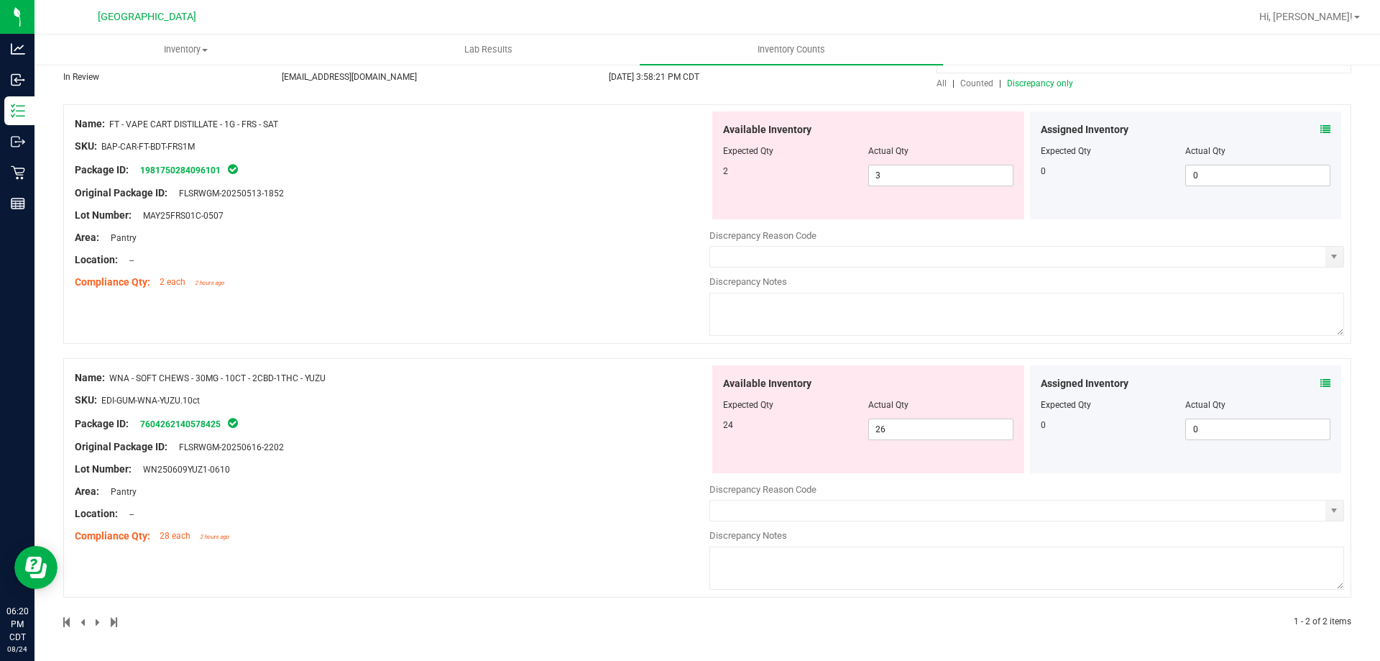
click at [1320, 382] on icon at bounding box center [1325, 383] width 10 height 10
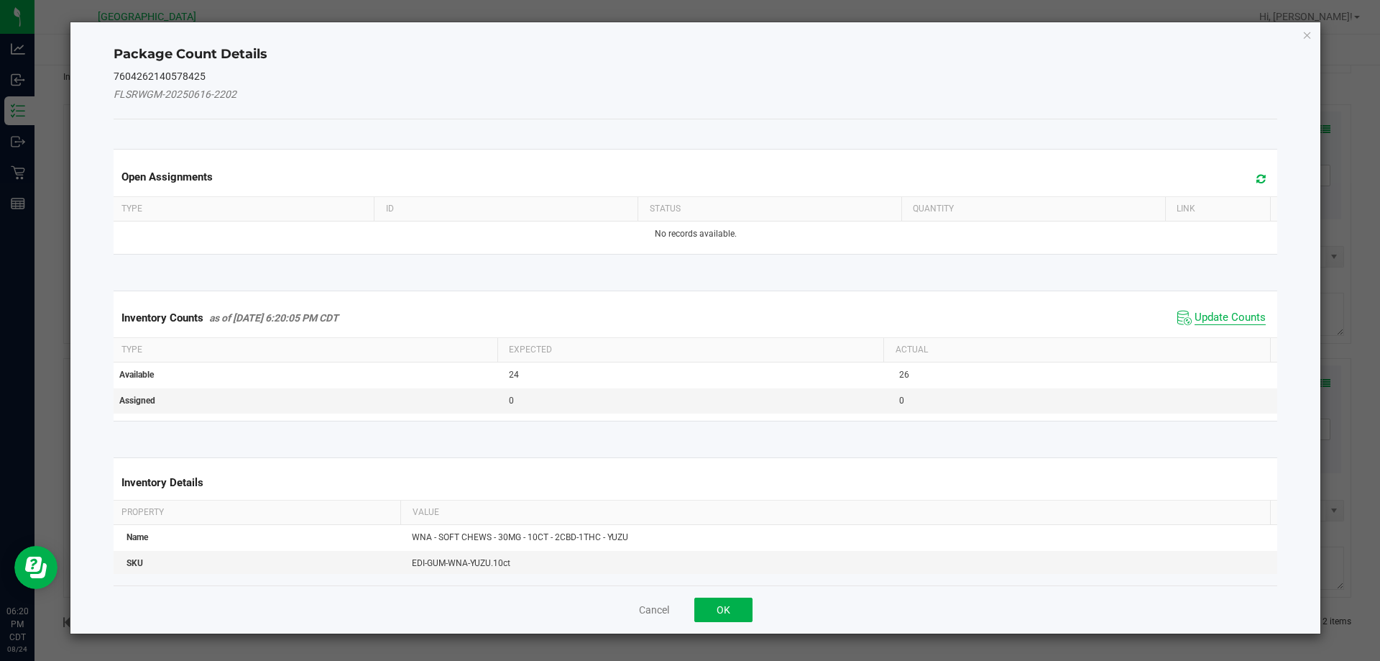
click at [1195, 318] on span "Update Counts" at bounding box center [1230, 318] width 71 height 14
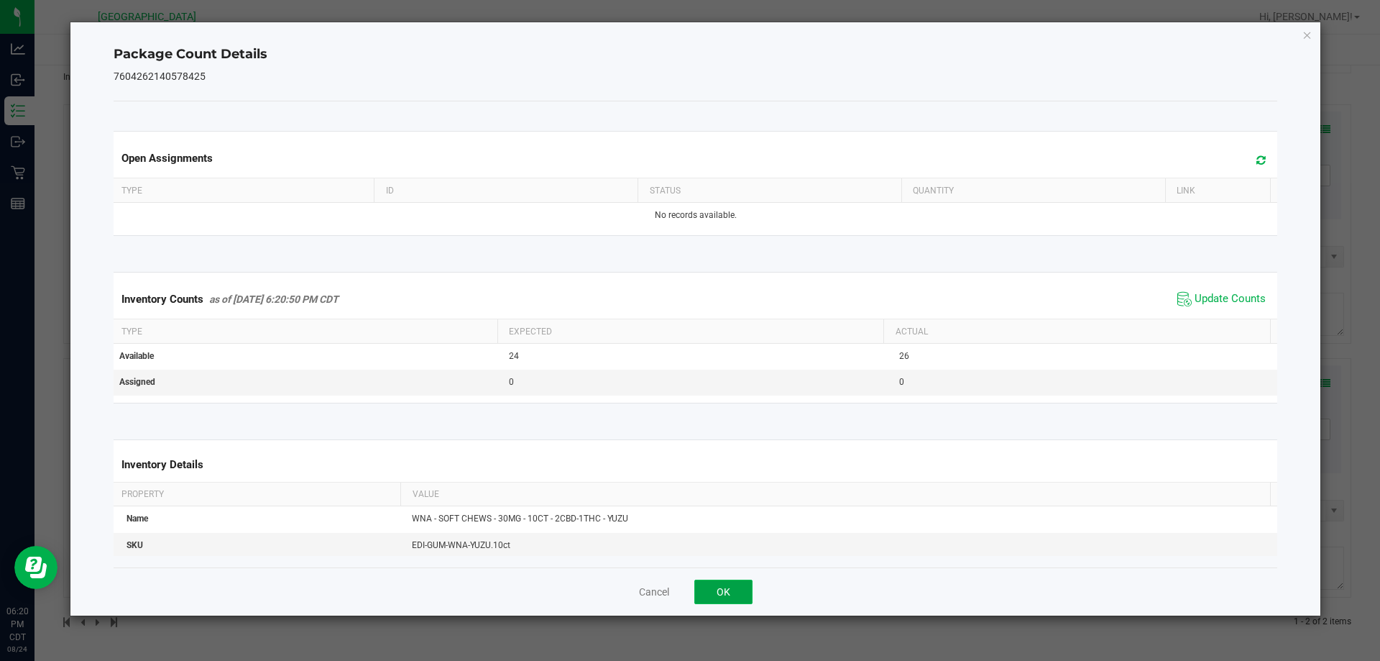
click at [721, 585] on button "OK" at bounding box center [723, 591] width 58 height 24
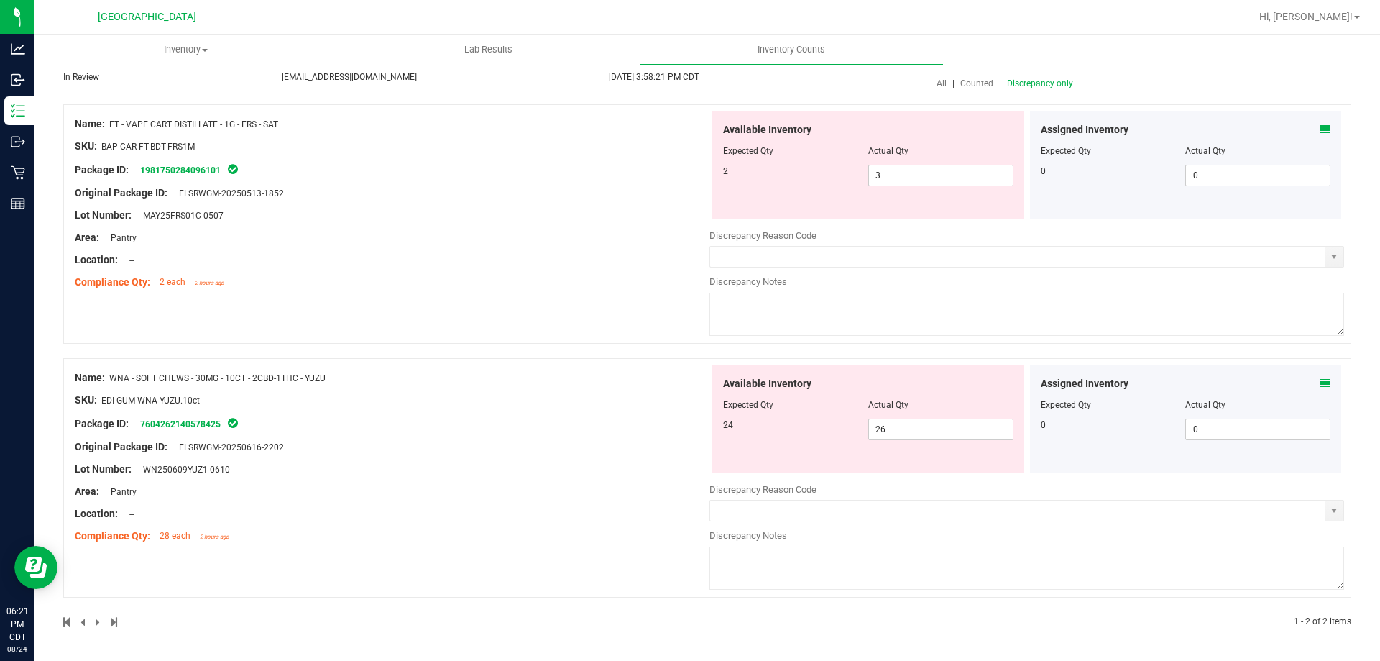
click at [447, 356] on div at bounding box center [707, 351] width 1288 height 14
click at [952, 432] on span "26 26" at bounding box center [940, 429] width 145 height 22
click at [551, 392] on div "Name: FT - VAPE CART DISTILLATE - 1G - FRS - SAT SKU: BAP-CAR-FT-BDT-FRS1M Pack…" at bounding box center [707, 366] width 1288 height 524
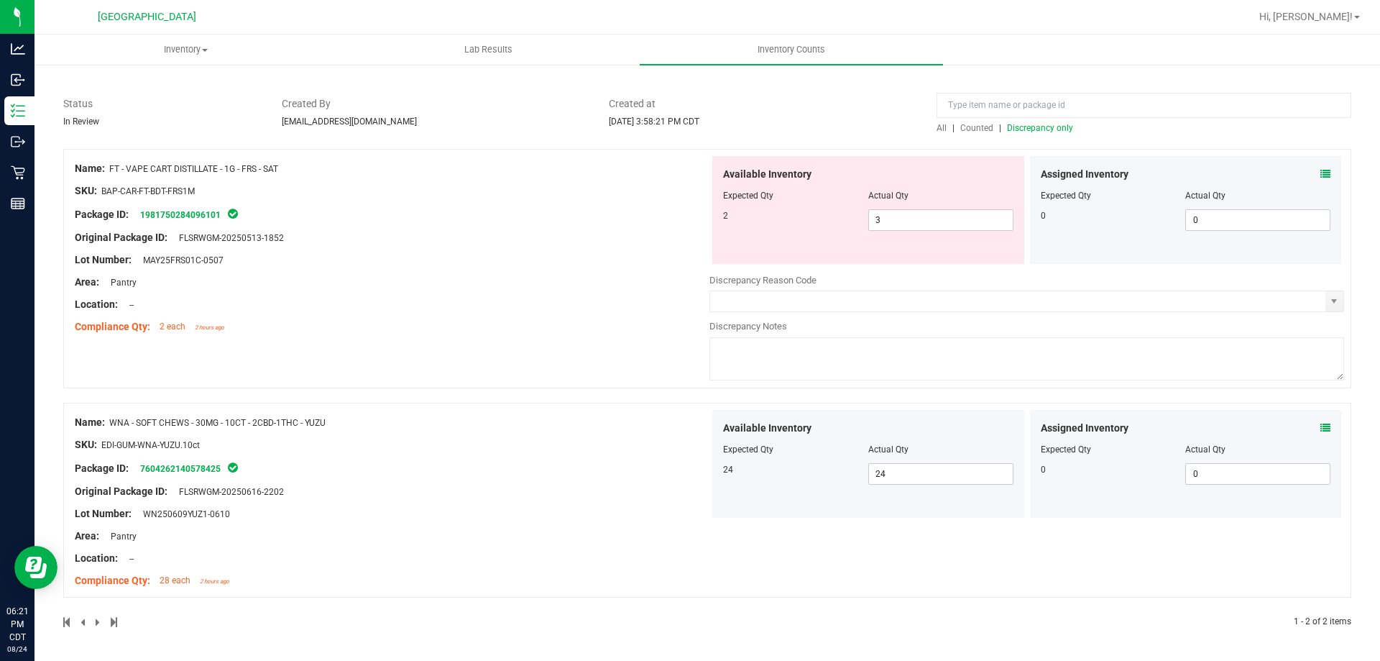
click at [1032, 131] on span "Discrepancy only" at bounding box center [1040, 128] width 66 height 10
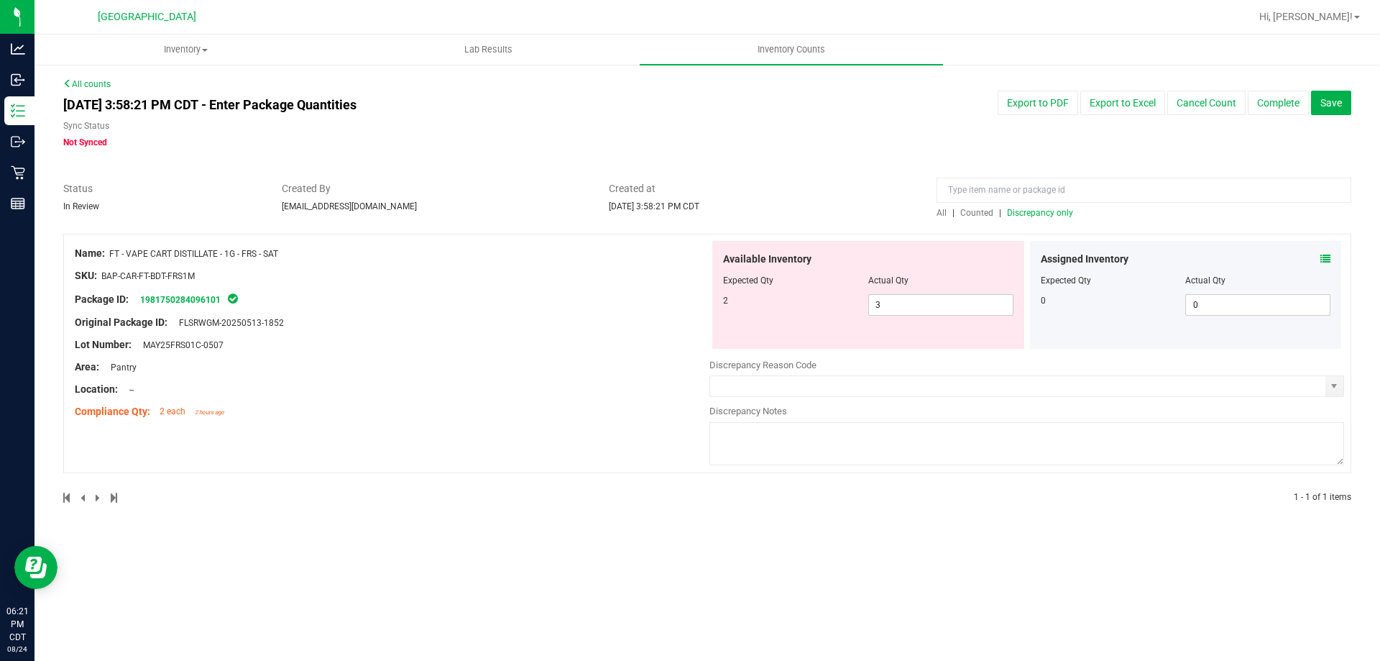
click at [1323, 257] on icon at bounding box center [1325, 259] width 10 height 10
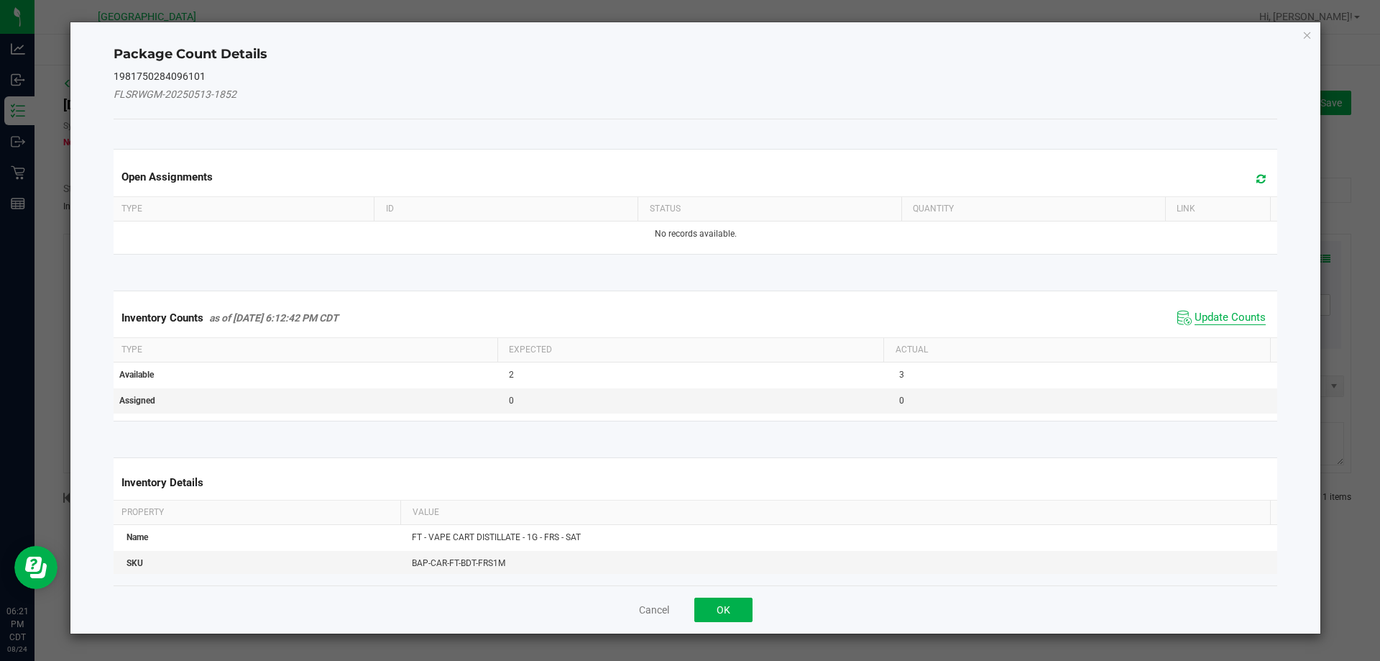
drag, startPoint x: 1217, startPoint y: 318, endPoint x: 879, endPoint y: 568, distance: 419.9
click at [1216, 318] on span "Update Counts" at bounding box center [1230, 318] width 71 height 14
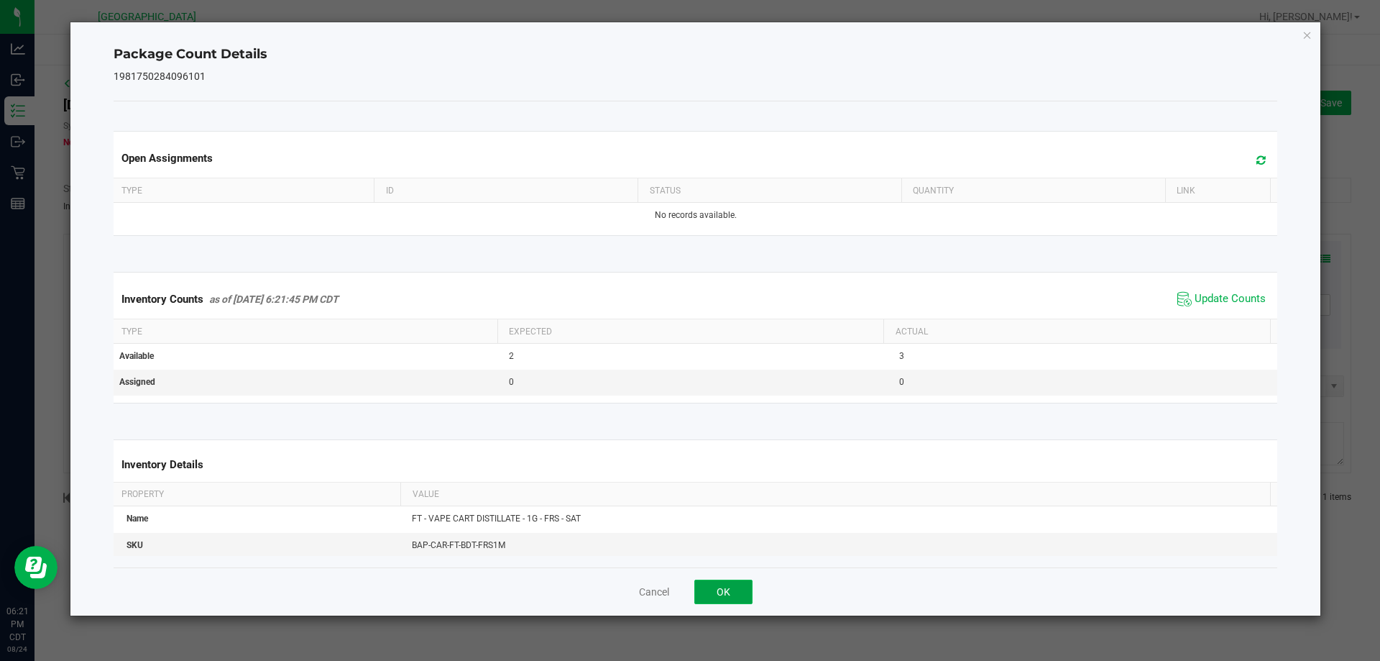
click at [709, 599] on button "OK" at bounding box center [723, 591] width 58 height 24
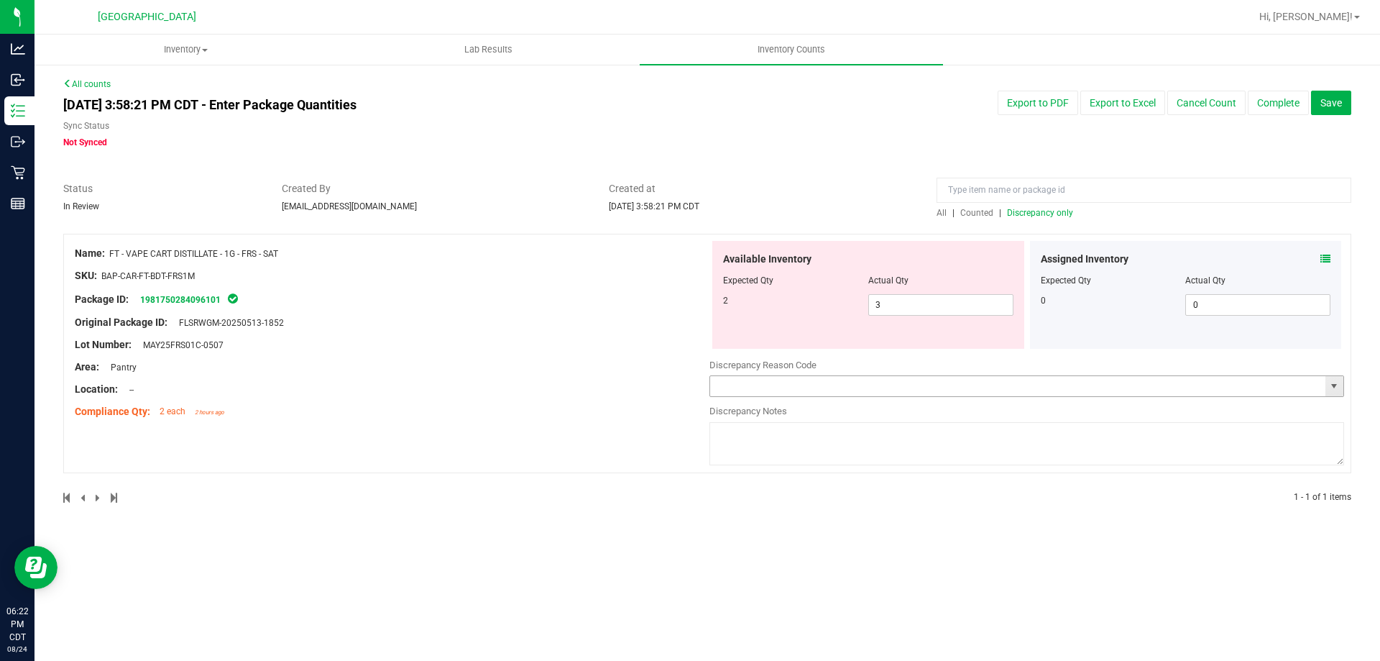
click at [743, 383] on input "text" at bounding box center [1017, 386] width 615 height 20
click at [1336, 385] on span "select" at bounding box center [1334, 386] width 12 height 12
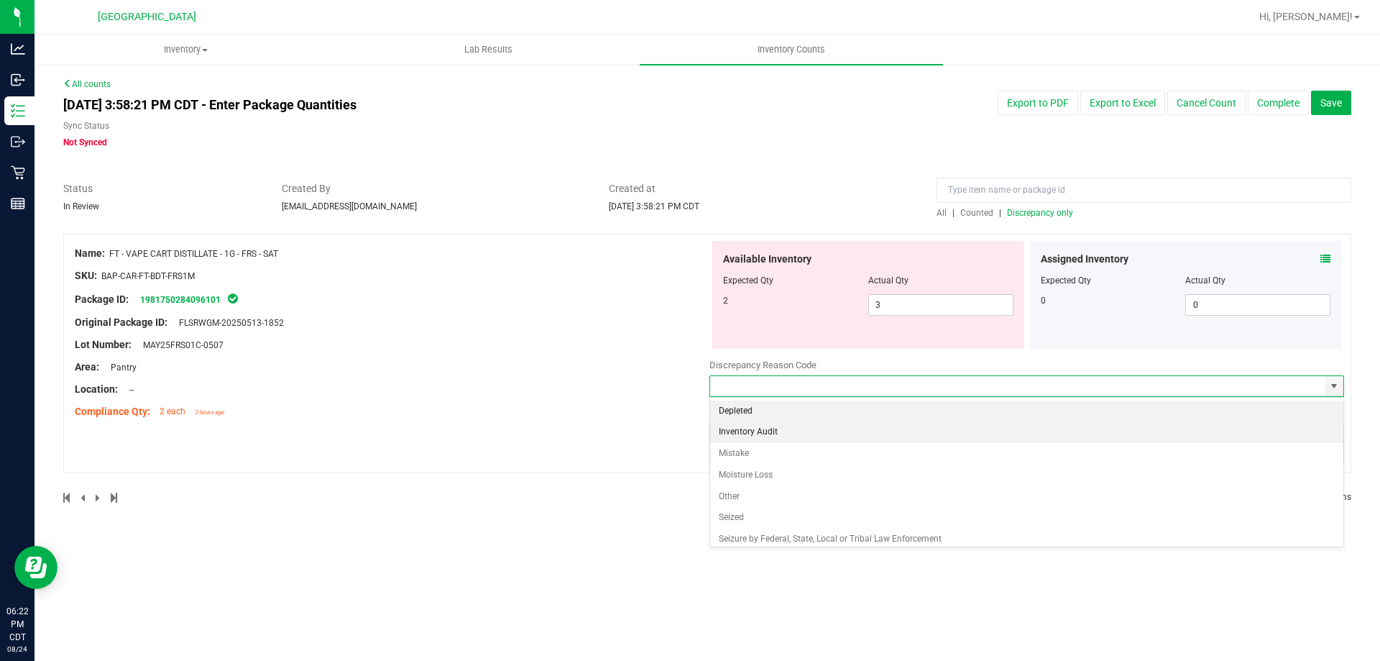
click at [779, 431] on li "Inventory Audit" at bounding box center [1026, 432] width 633 height 22
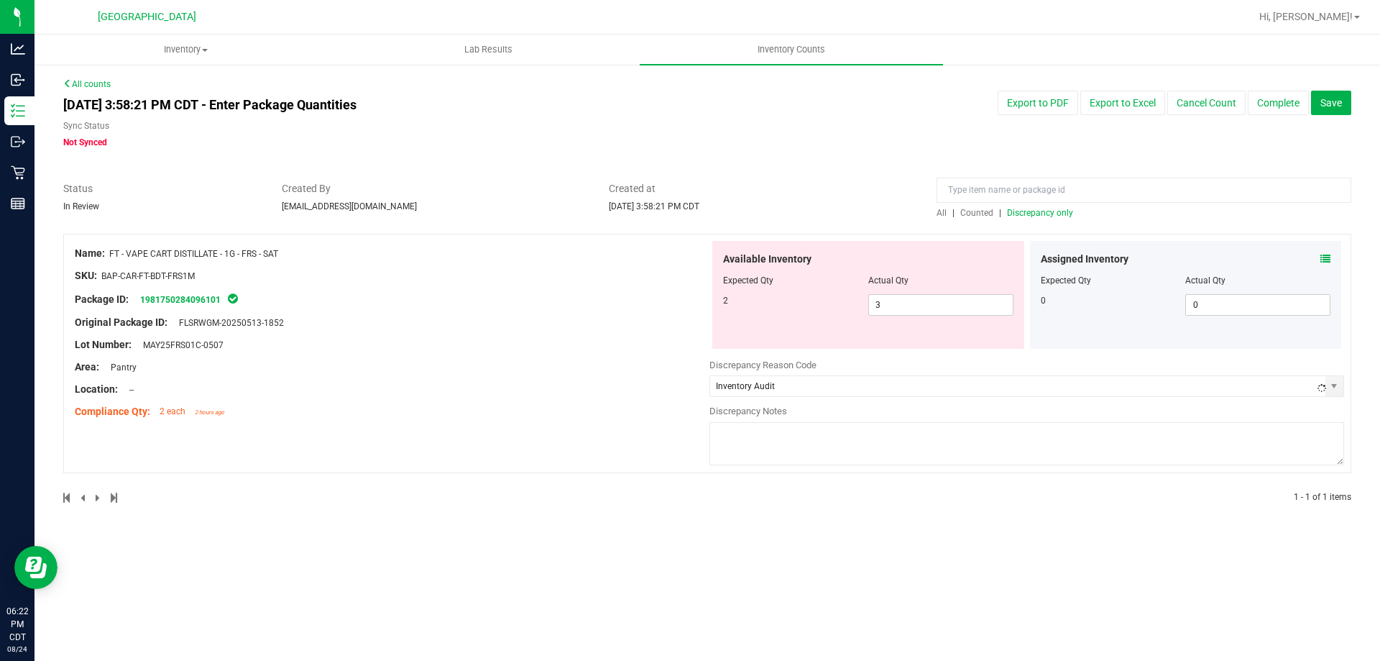
click at [770, 441] on textarea at bounding box center [1026, 443] width 635 height 43
click at [1346, 101] on button "Save" at bounding box center [1331, 103] width 40 height 24
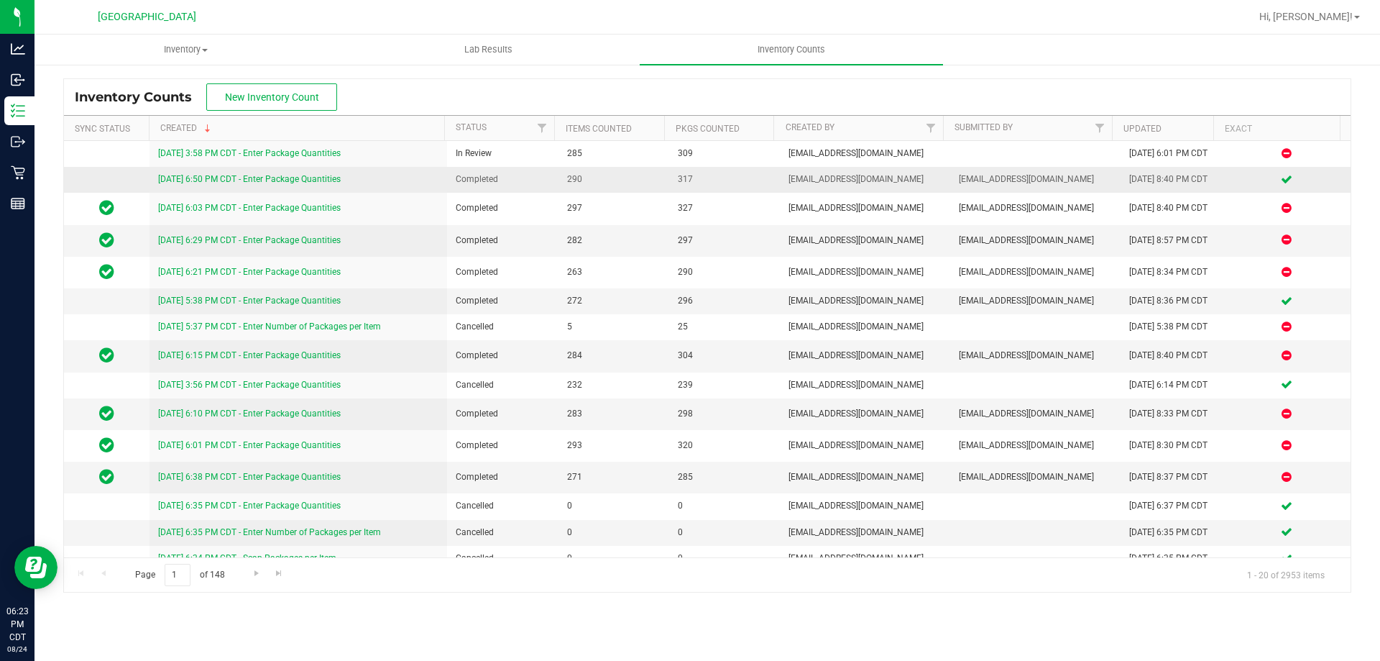
click at [224, 178] on link "[DATE] 6:50 PM CDT - Enter Package Quantities" at bounding box center [249, 179] width 183 height 10
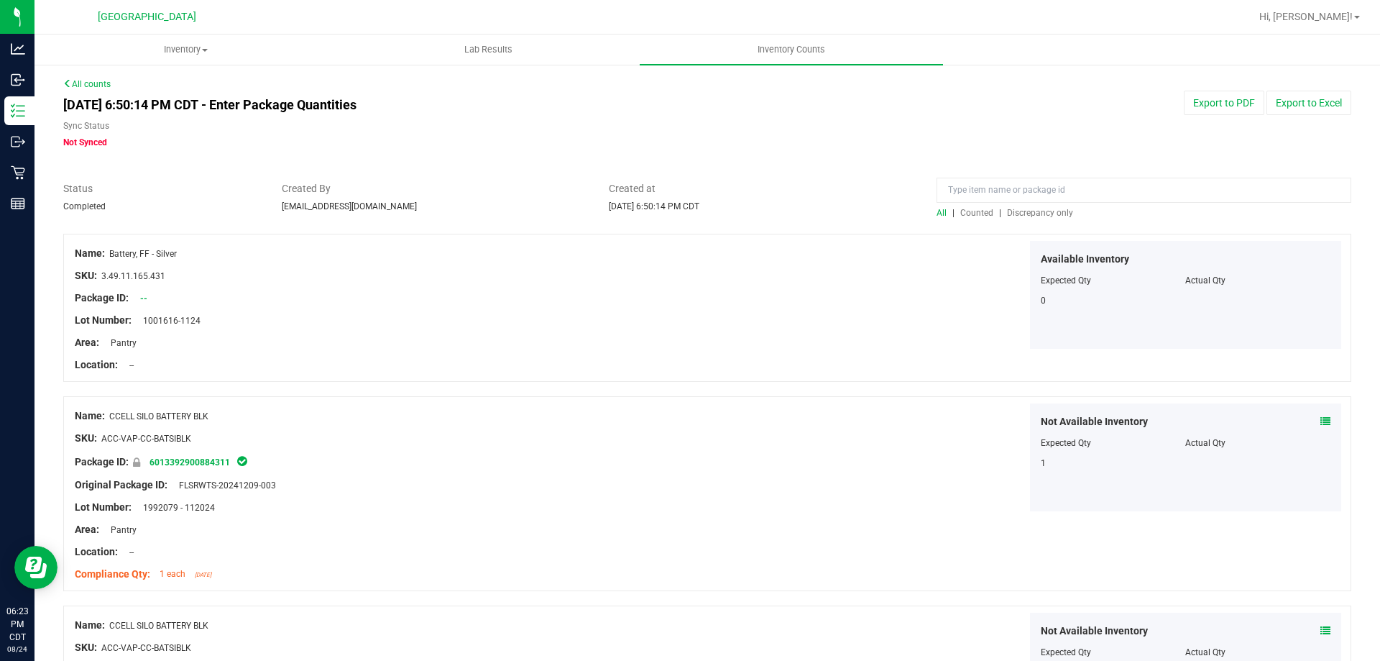
click at [1039, 216] on span "Discrepancy only" at bounding box center [1040, 213] width 66 height 10
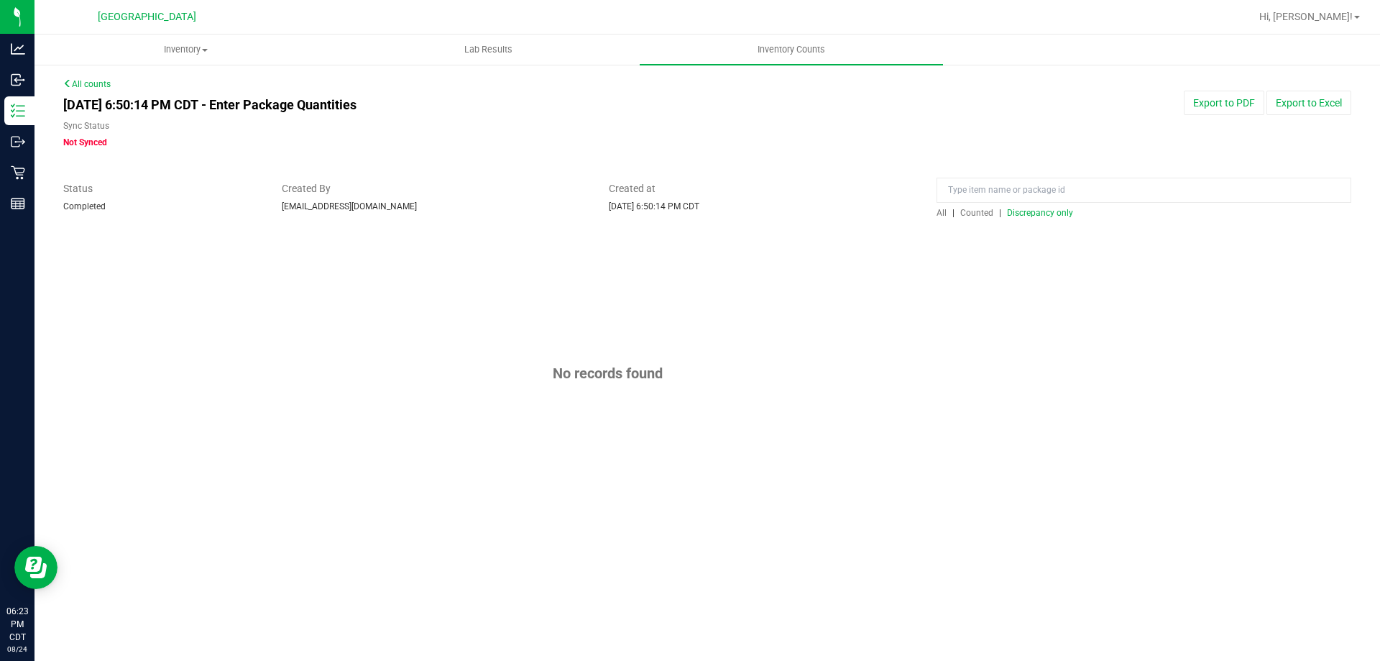
click at [101, 87] on link "All counts" at bounding box center [86, 84] width 47 height 10
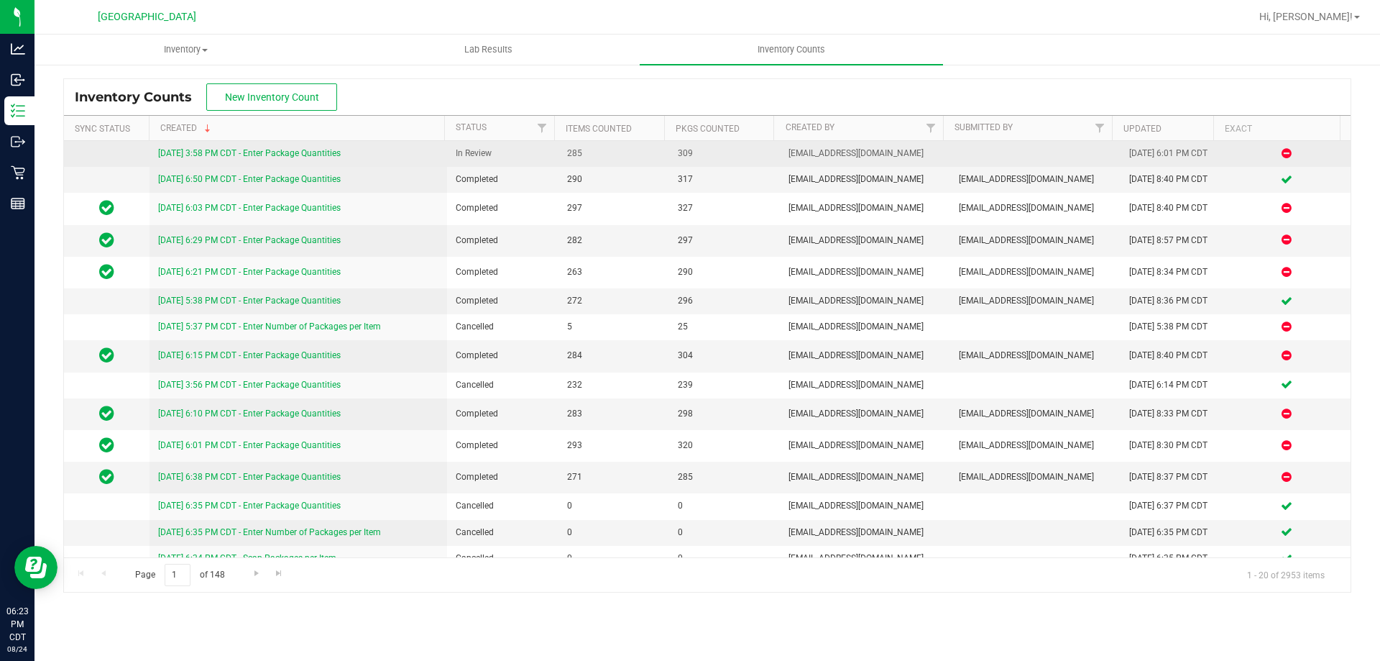
click at [318, 152] on link "[DATE] 3:58 PM CDT - Enter Package Quantities" at bounding box center [249, 153] width 183 height 10
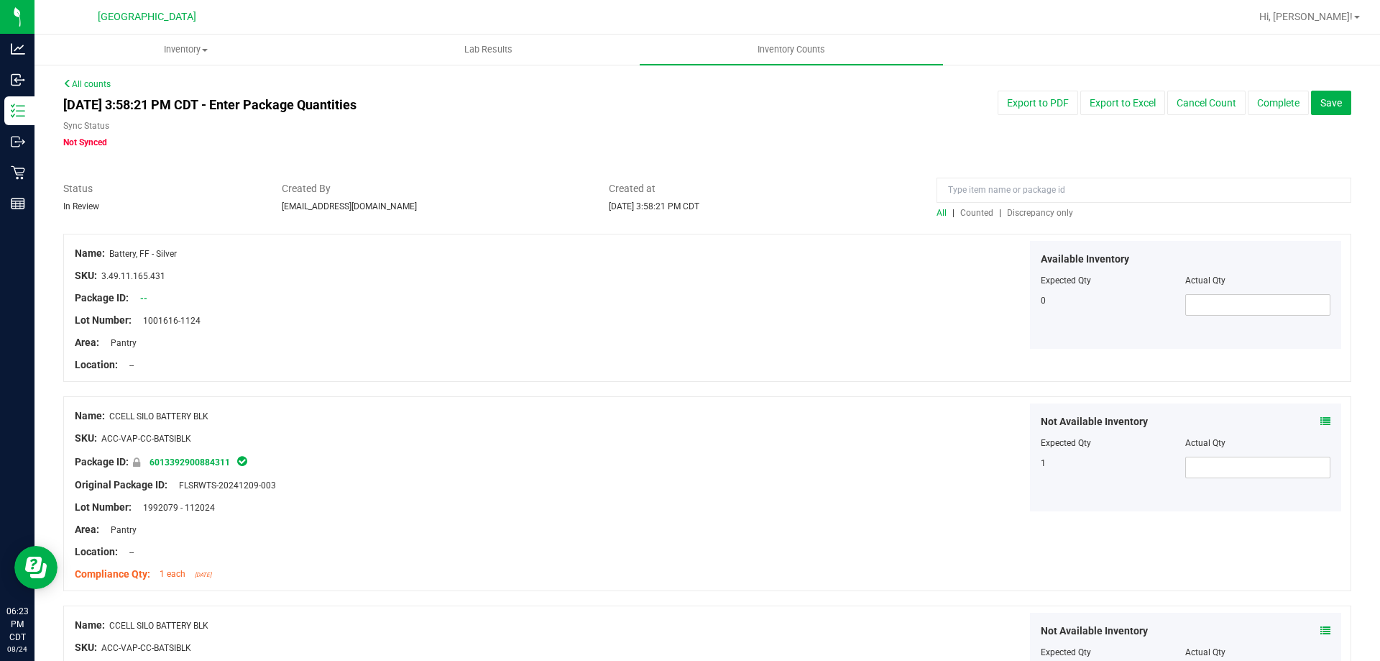
click at [1024, 209] on span "Discrepancy only" at bounding box center [1040, 213] width 66 height 10
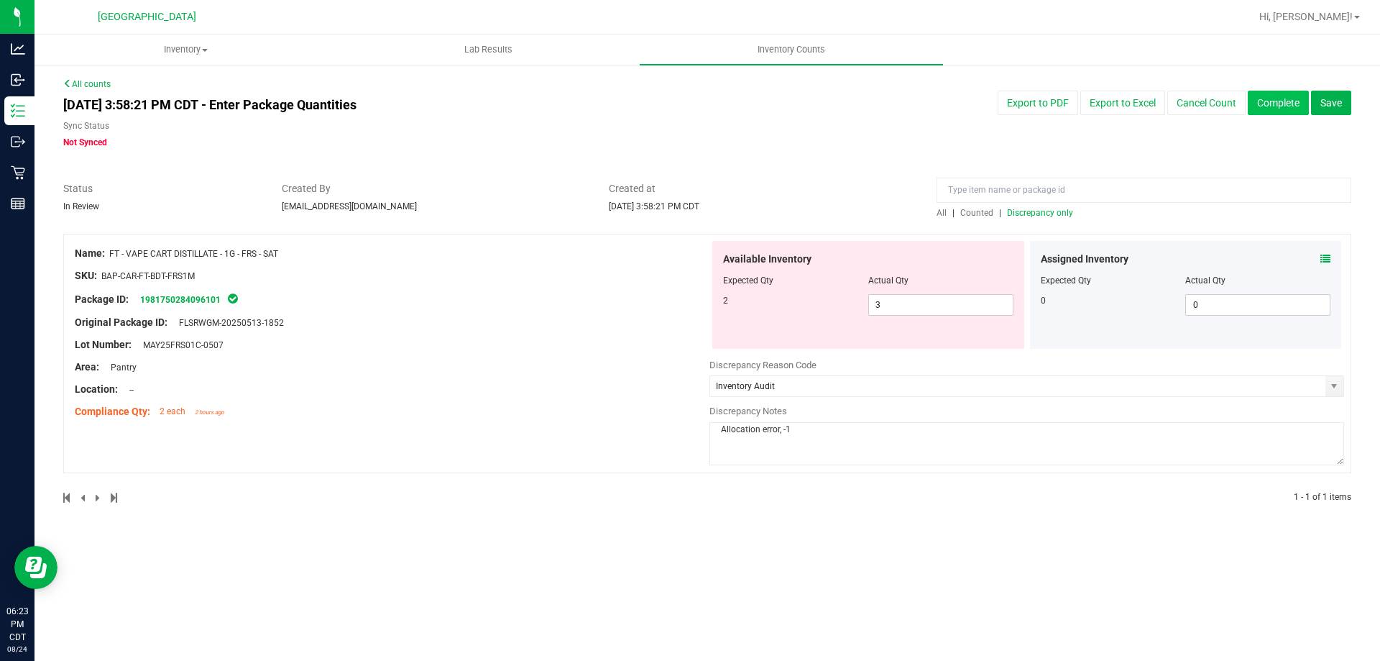
click at [1267, 104] on button "Complete" at bounding box center [1278, 103] width 61 height 24
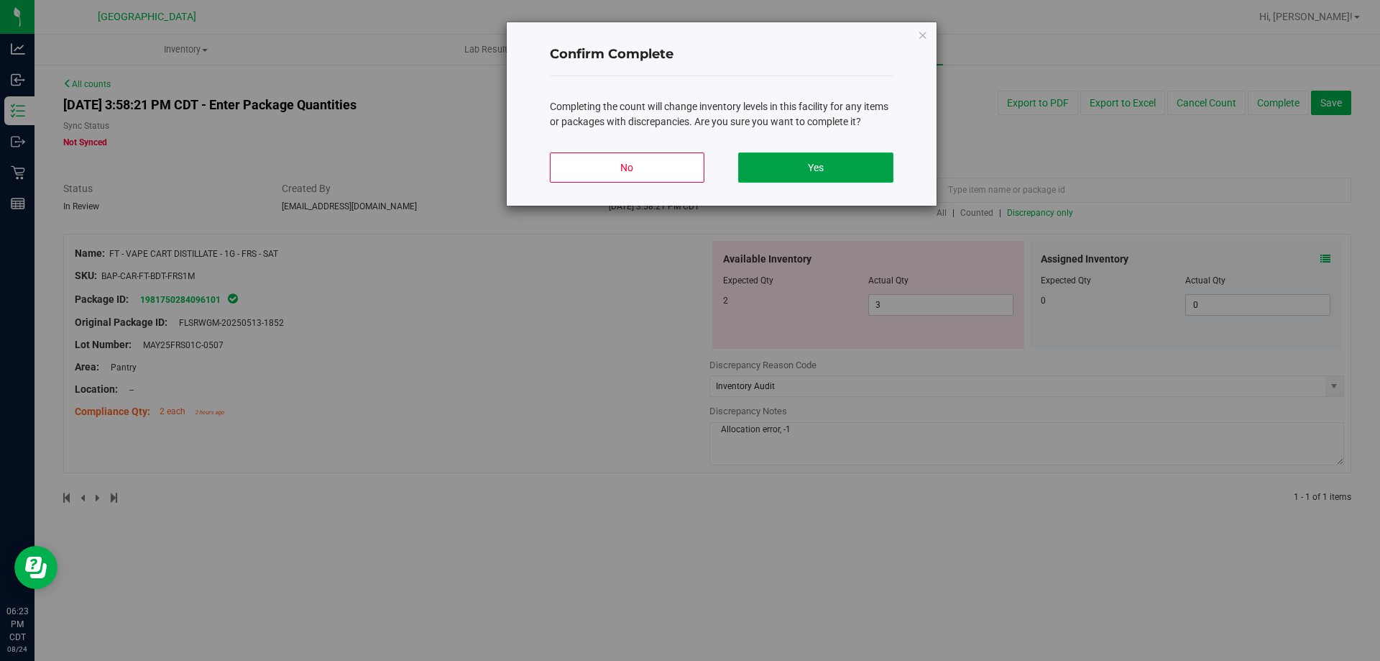
click at [798, 168] on button "Yes" at bounding box center [815, 167] width 155 height 30
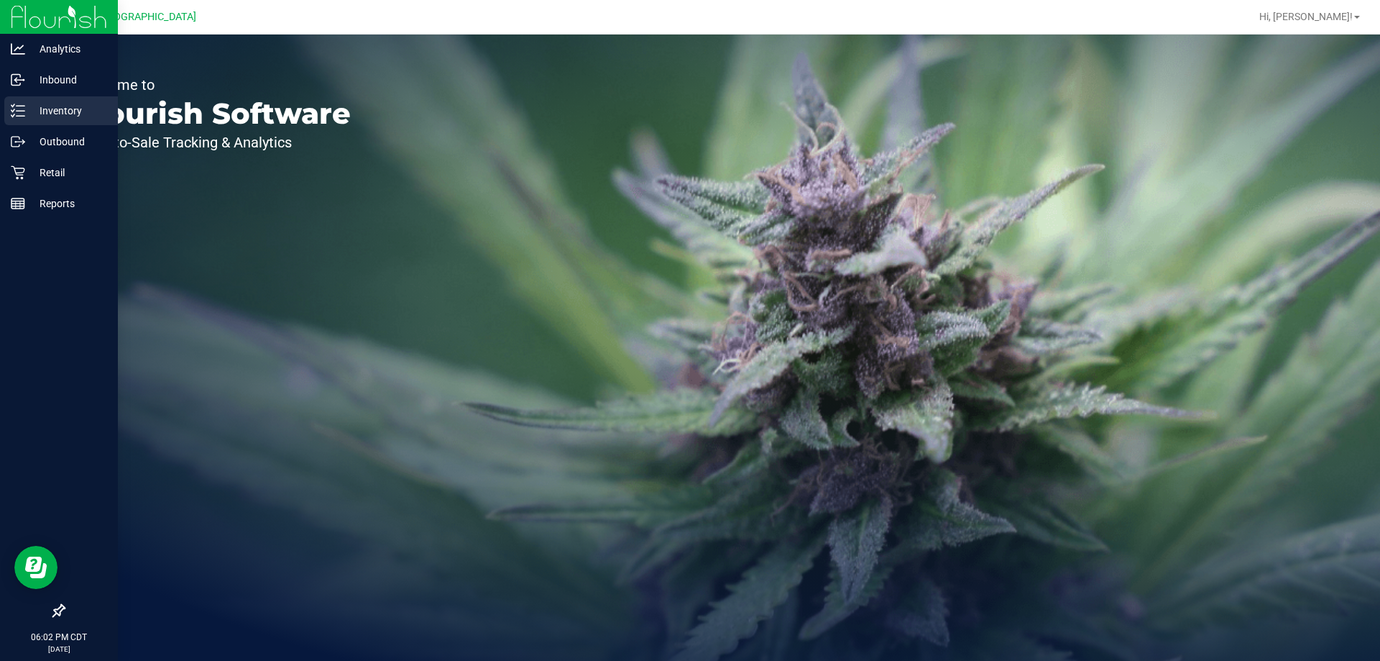
click at [37, 110] on p "Inventory" at bounding box center [68, 110] width 86 height 17
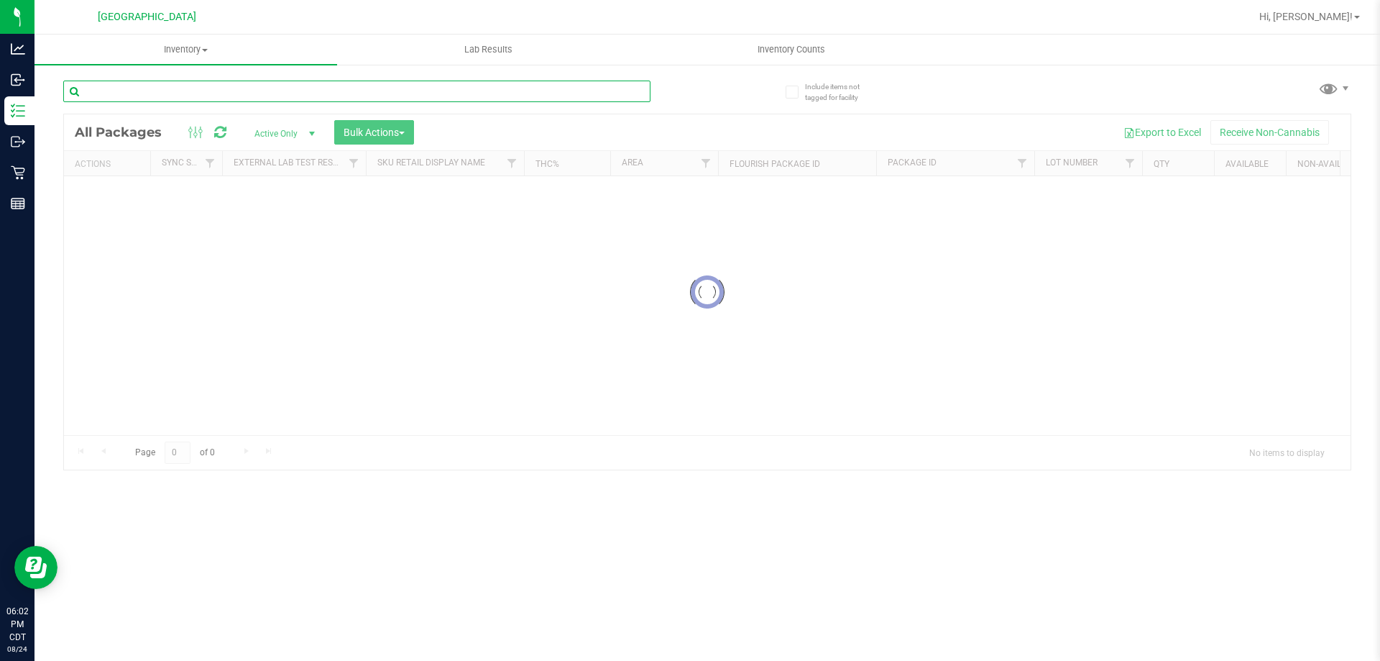
click at [183, 97] on input "text" at bounding box center [356, 92] width 587 height 22
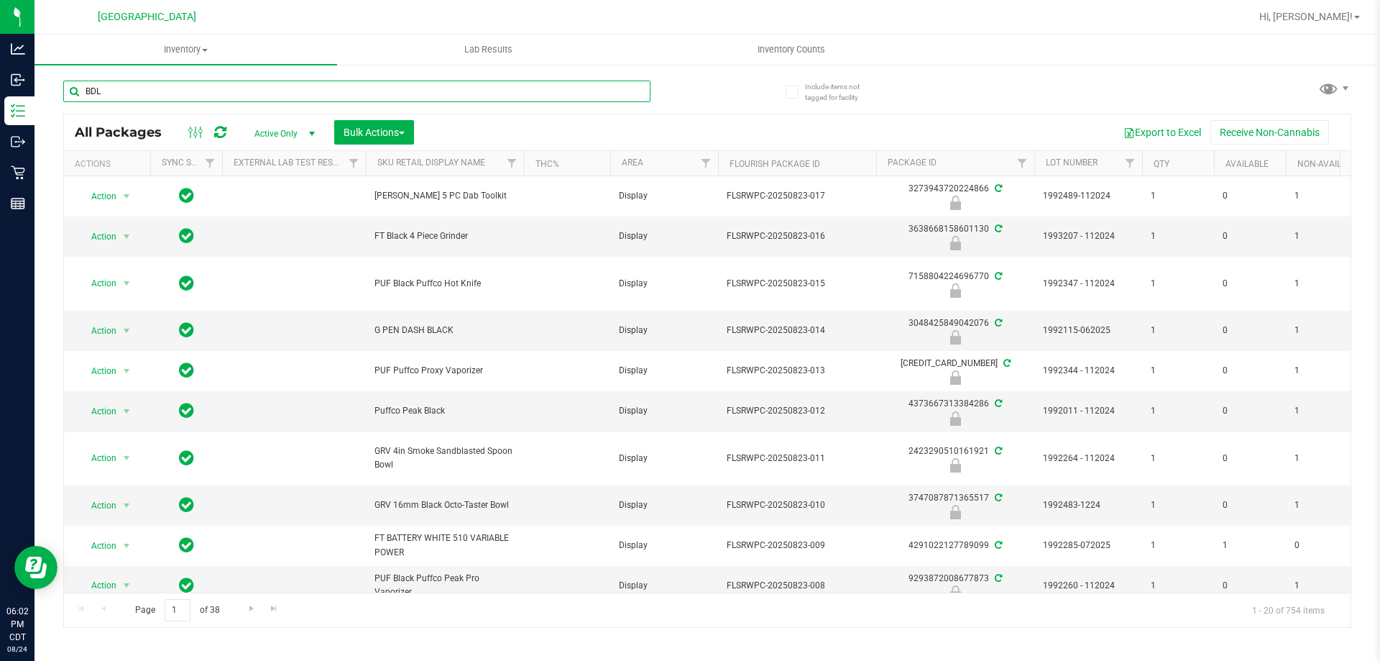
type input "BDL"
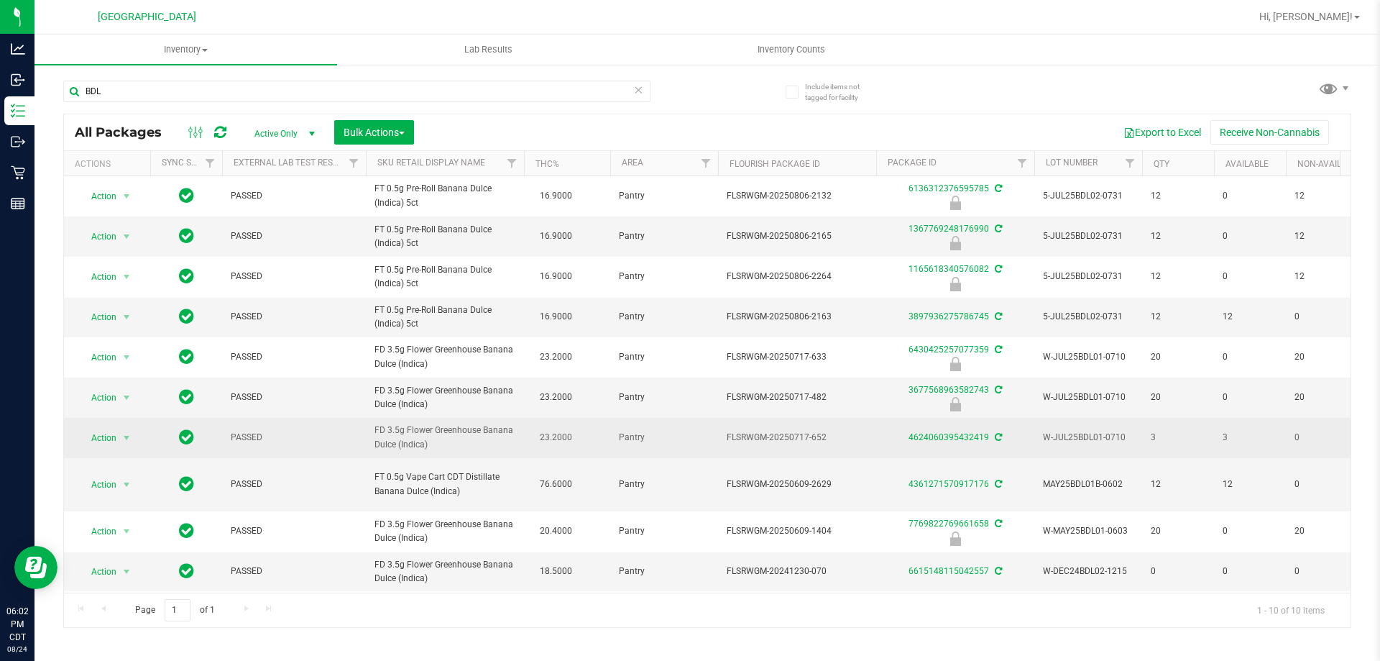
drag, startPoint x: 432, startPoint y: 444, endPoint x: 305, endPoint y: 426, distance: 127.8
copy tr "FD 3.5g Flower Greenhouse Banana Dulce (Indica)"
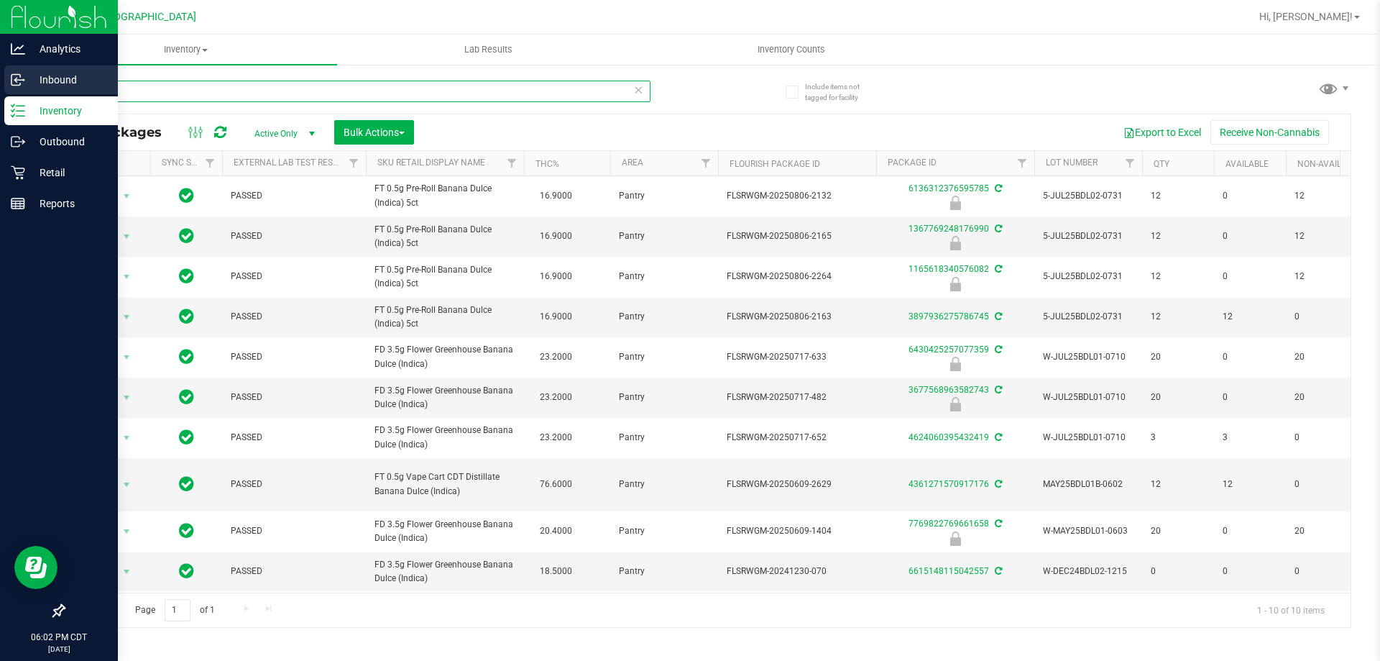
drag, startPoint x: 123, startPoint y: 92, endPoint x: 7, endPoint y: 89, distance: 115.8
click at [7, 89] on div "Analytics Inbound Inventory Outbound Retail Reports 06:02 PM CDT 08/24/2025 08/…" at bounding box center [690, 330] width 1380 height 661
paste input "FD 3.5g Flower Greenhouse Banana Dulce (Indica)"
type input "FD 3.5g Flower Greenhouse Banana Dulce (Indica)"
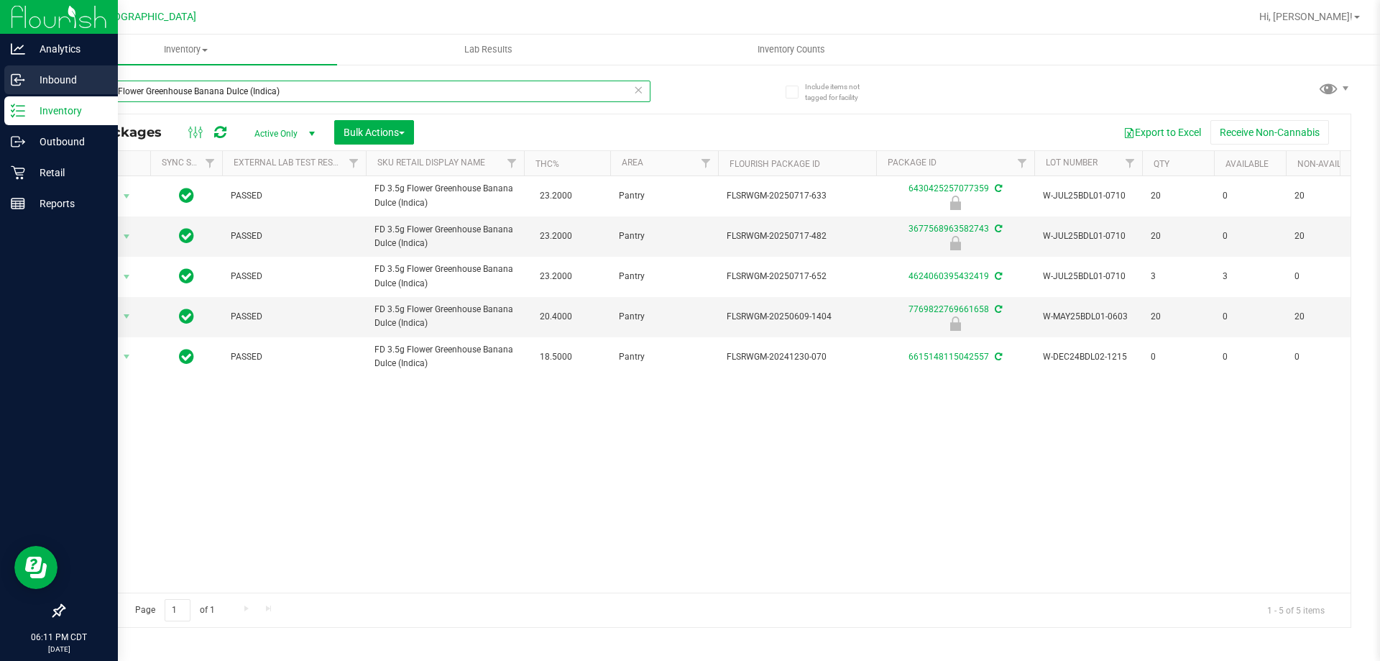
drag, startPoint x: 331, startPoint y: 91, endPoint x: 0, endPoint y: 73, distance: 331.1
click at [0, 73] on div "Analytics Inbound Inventory Outbound Retail Reports 06:11 PM CDT 08/24/2025 08/…" at bounding box center [690, 330] width 1380 height 661
type input "frs"
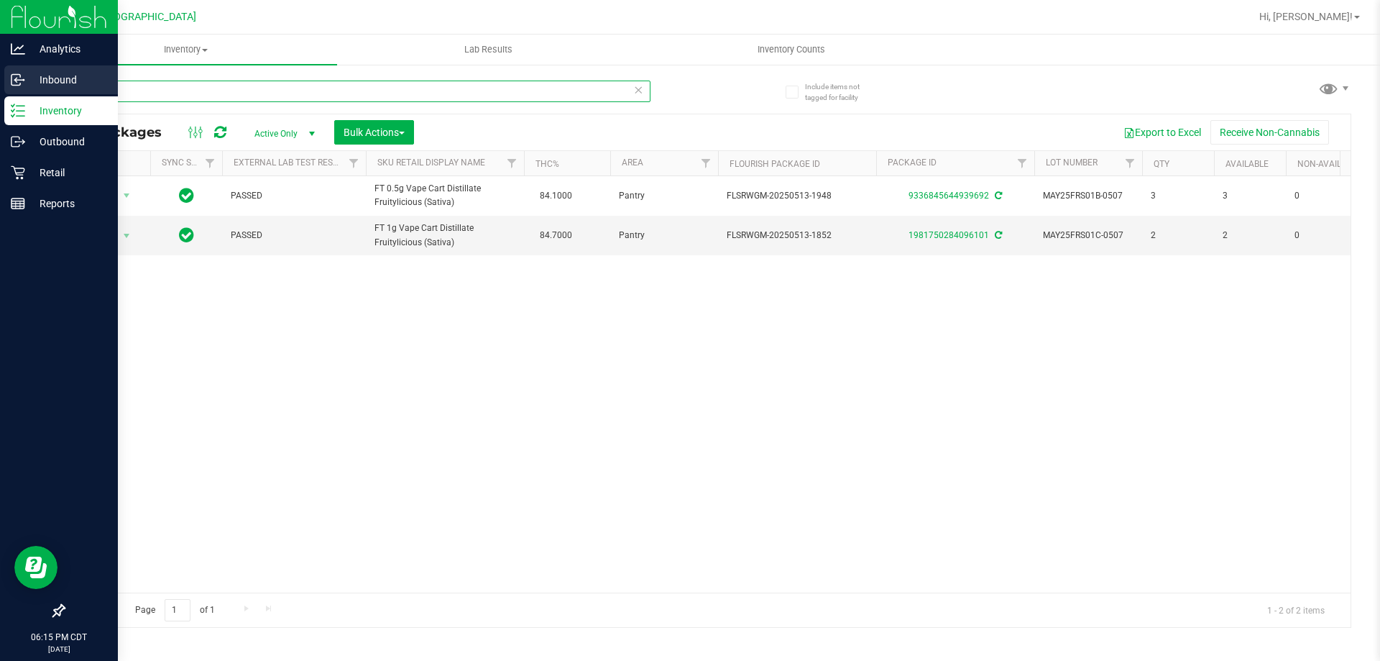
drag, startPoint x: 172, startPoint y: 82, endPoint x: 0, endPoint y: 81, distance: 171.8
click at [0, 81] on div "Analytics Inbound Inventory Outbound Retail Reports 06:15 PM CDT 08/24/2025 08/…" at bounding box center [690, 330] width 1380 height 661
type input "balm"
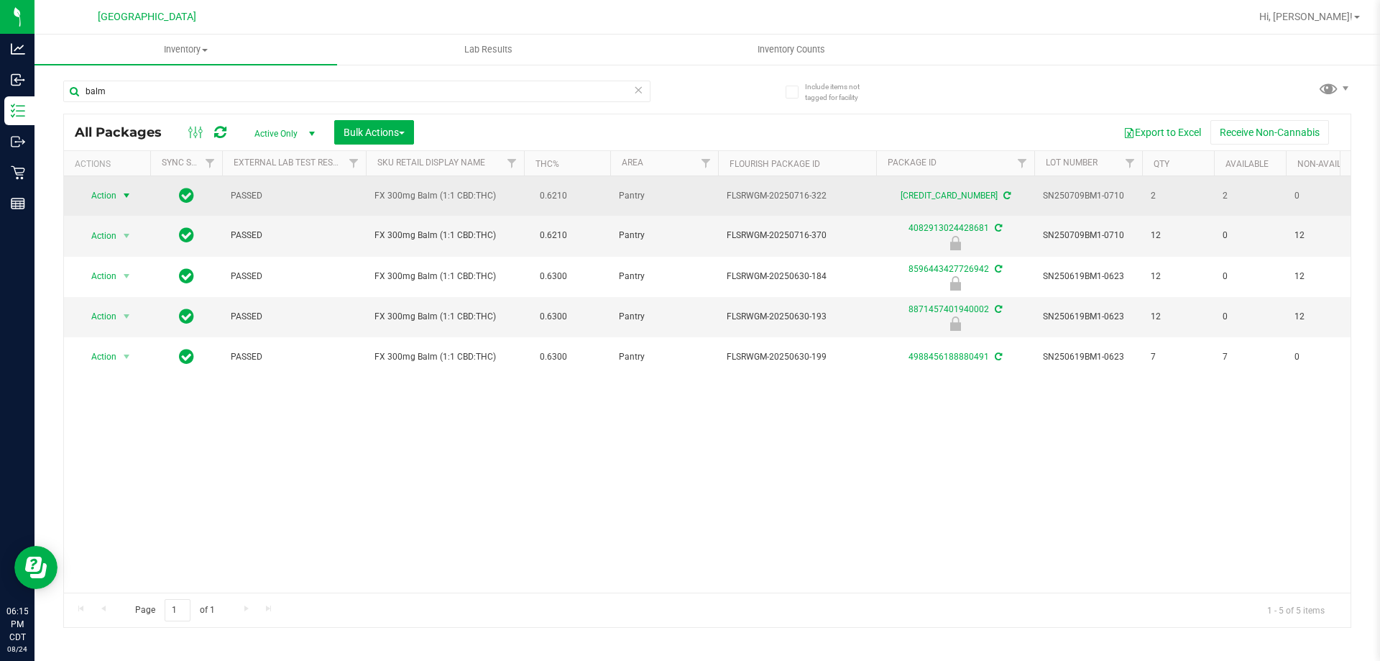
click at [116, 193] on span "Action" at bounding box center [97, 195] width 39 height 20
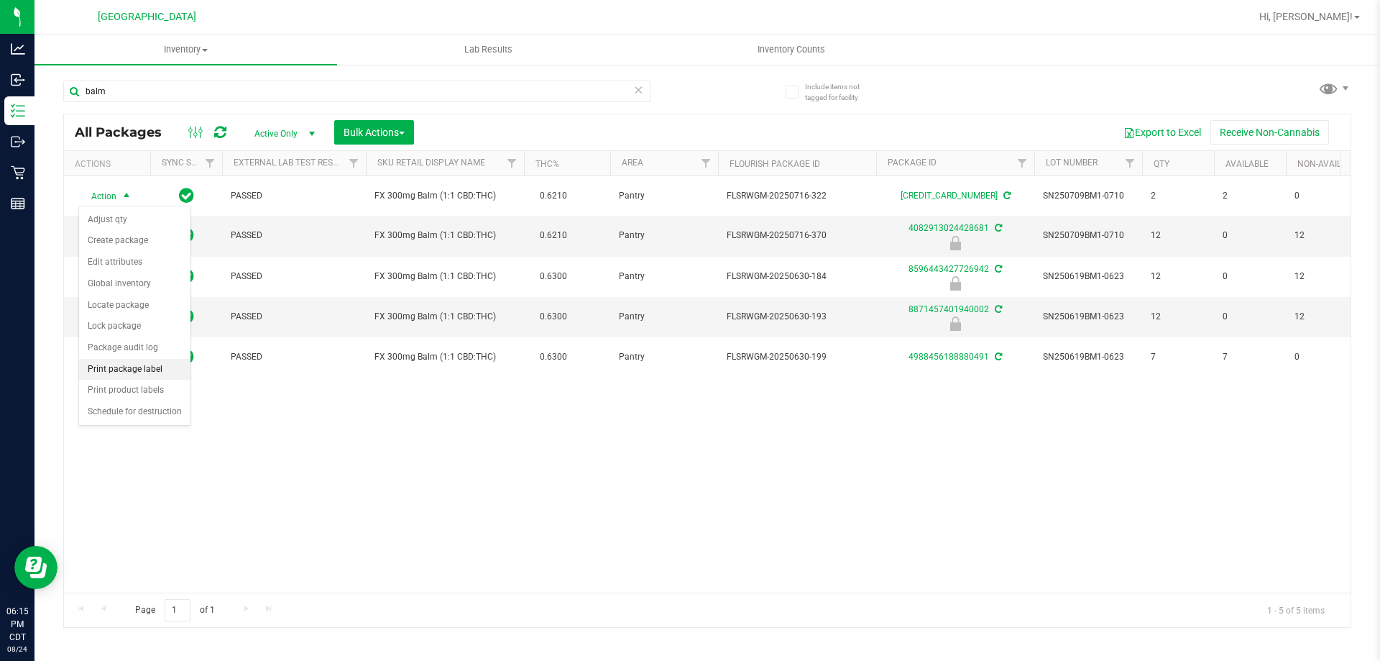
click at [132, 368] on li "Print package label" at bounding box center [134, 370] width 111 height 22
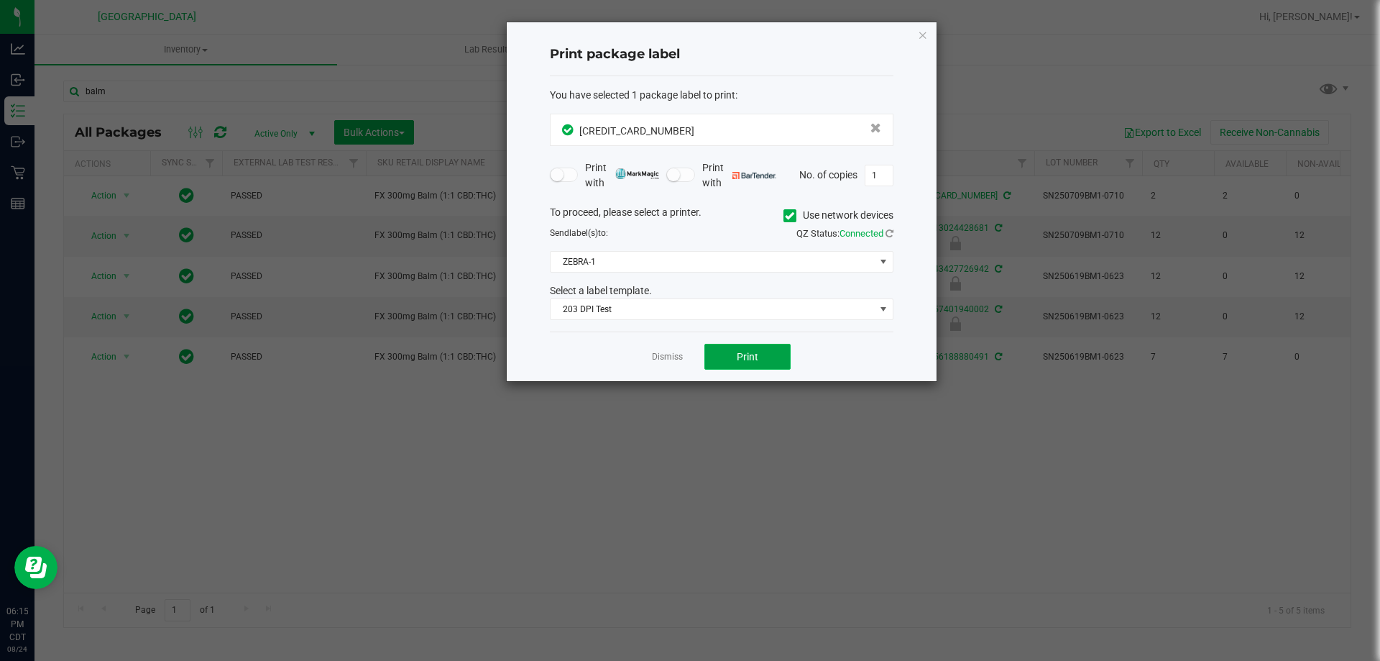
click at [734, 354] on button "Print" at bounding box center [747, 357] width 86 height 26
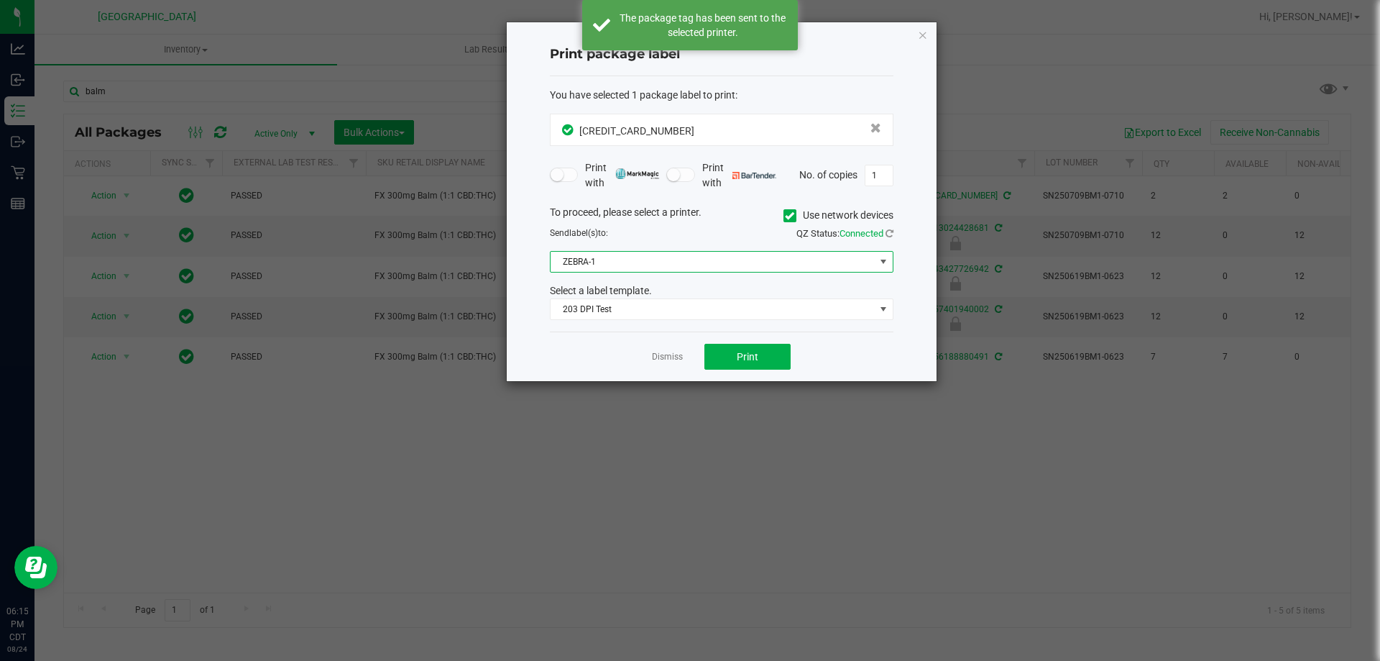
click at [614, 262] on span "ZEBRA-1" at bounding box center [713, 262] width 324 height 20
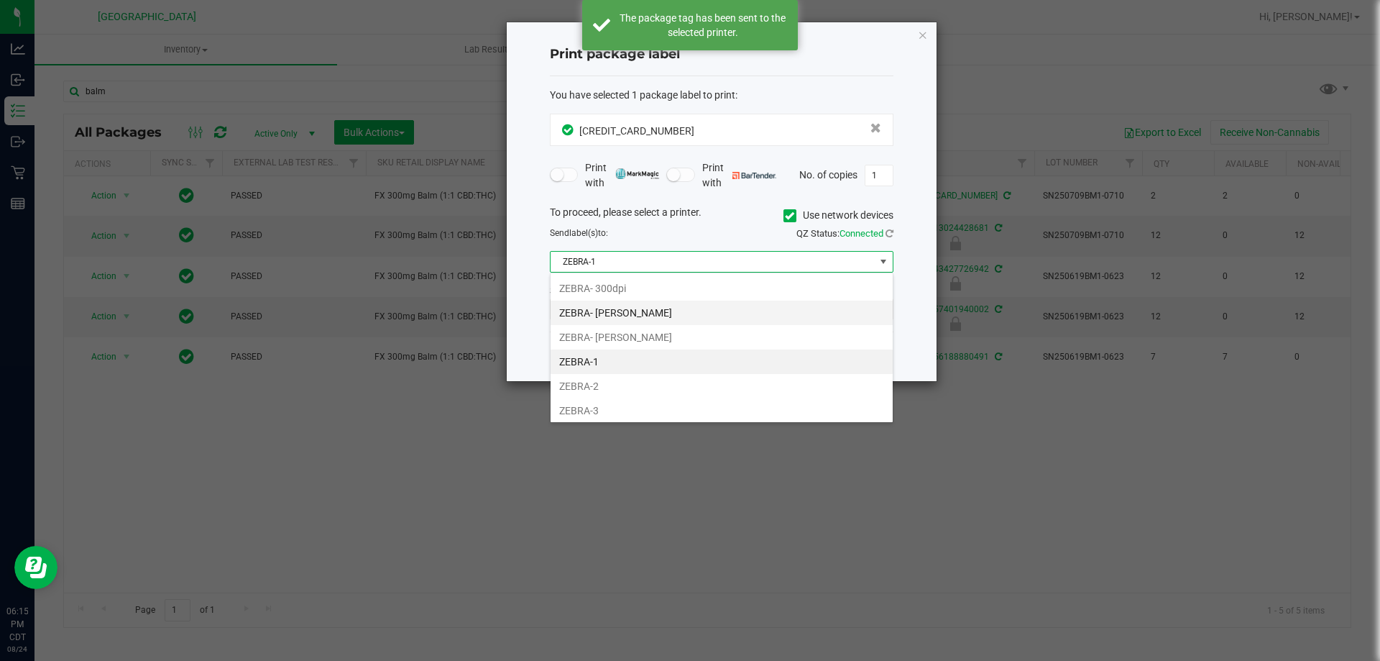
scroll to position [22, 344]
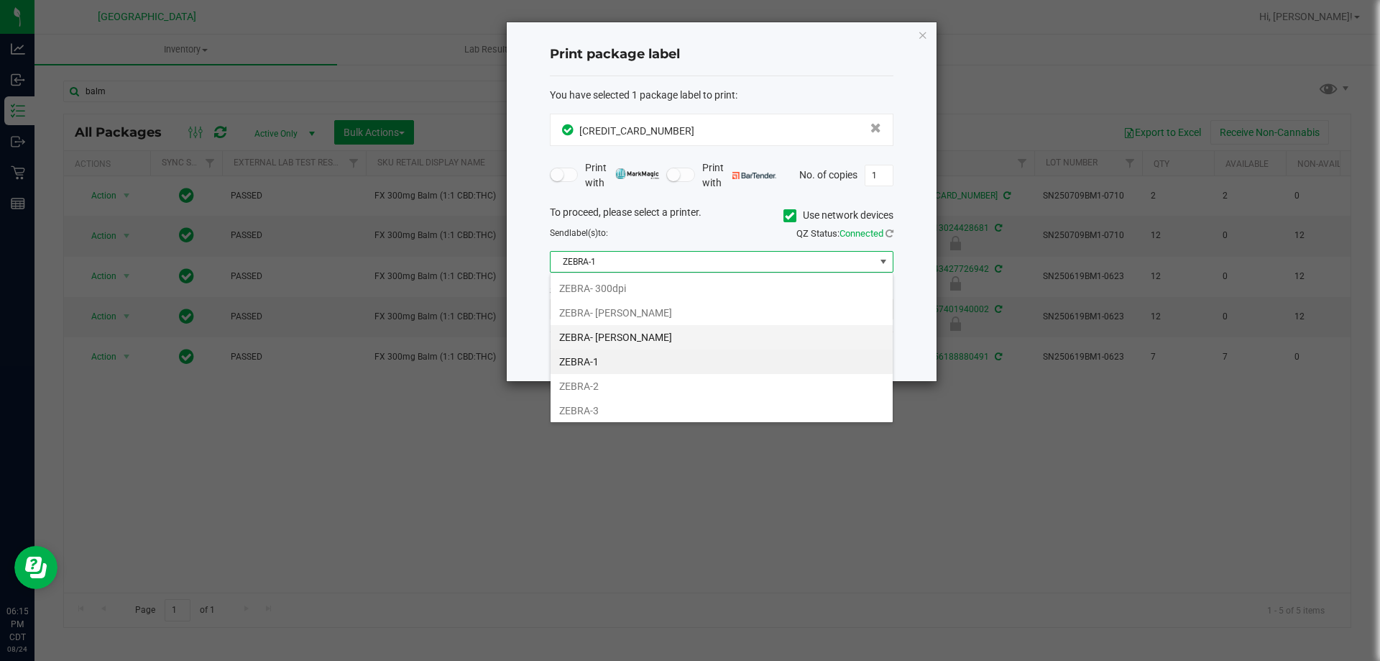
click at [630, 334] on li "ZEBRA- JEFFREY-BANKS" at bounding box center [722, 337] width 342 height 24
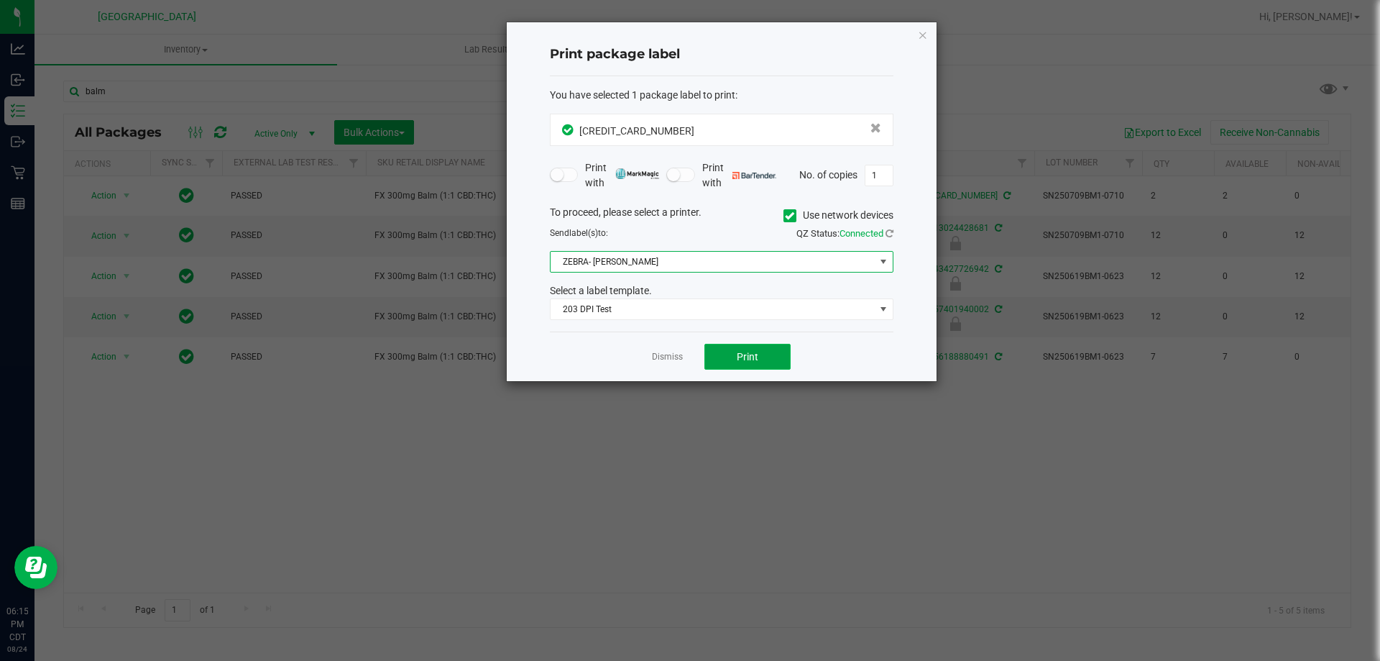
click at [734, 354] on button "Print" at bounding box center [747, 357] width 86 height 26
click at [921, 32] on icon "button" at bounding box center [923, 34] width 10 height 17
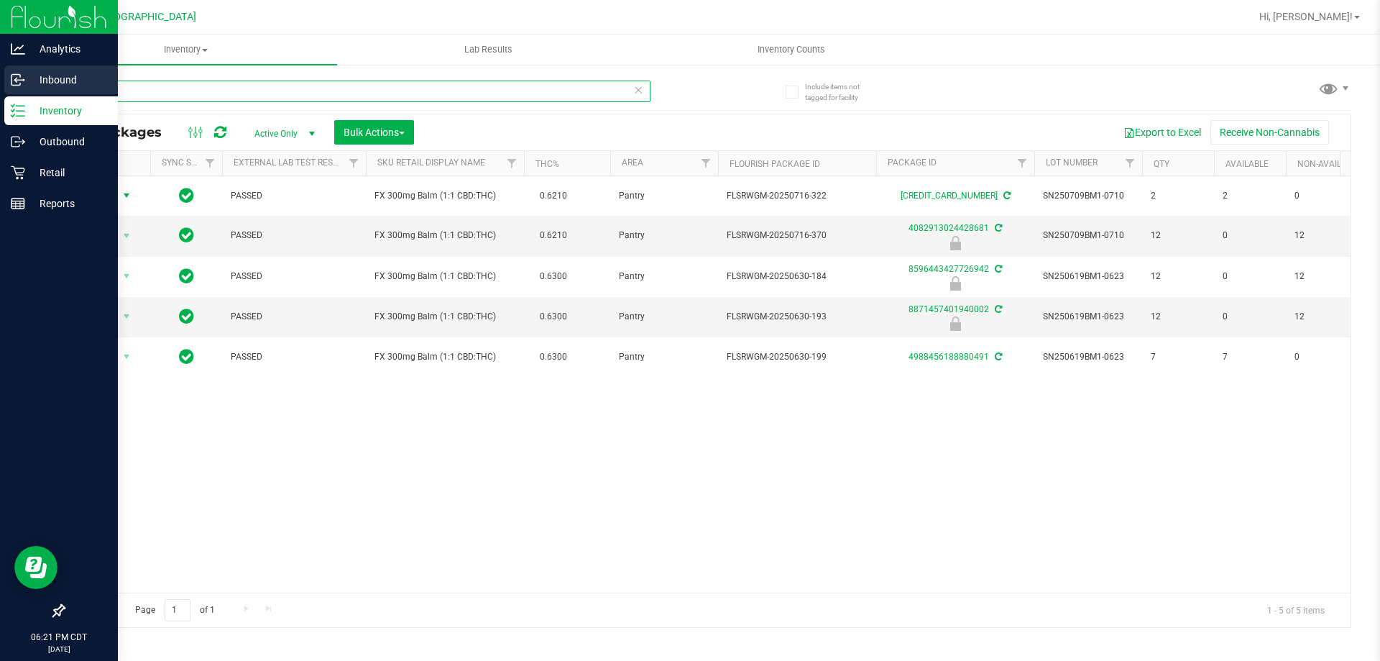
click at [0, 93] on div "Analytics Inbound Inventory Outbound Retail Reports 06:21 PM CDT 08/24/2025 08/…" at bounding box center [690, 330] width 1380 height 661
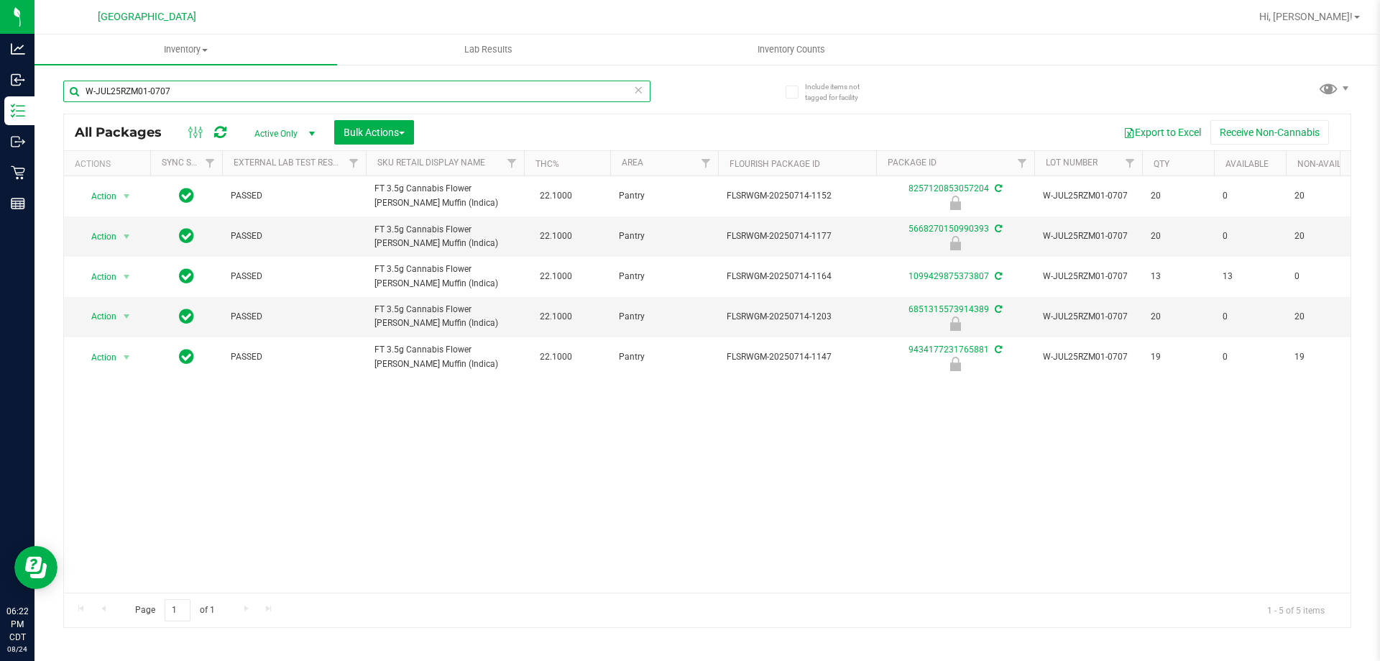
type input "W-JUL25RZM01-0707"
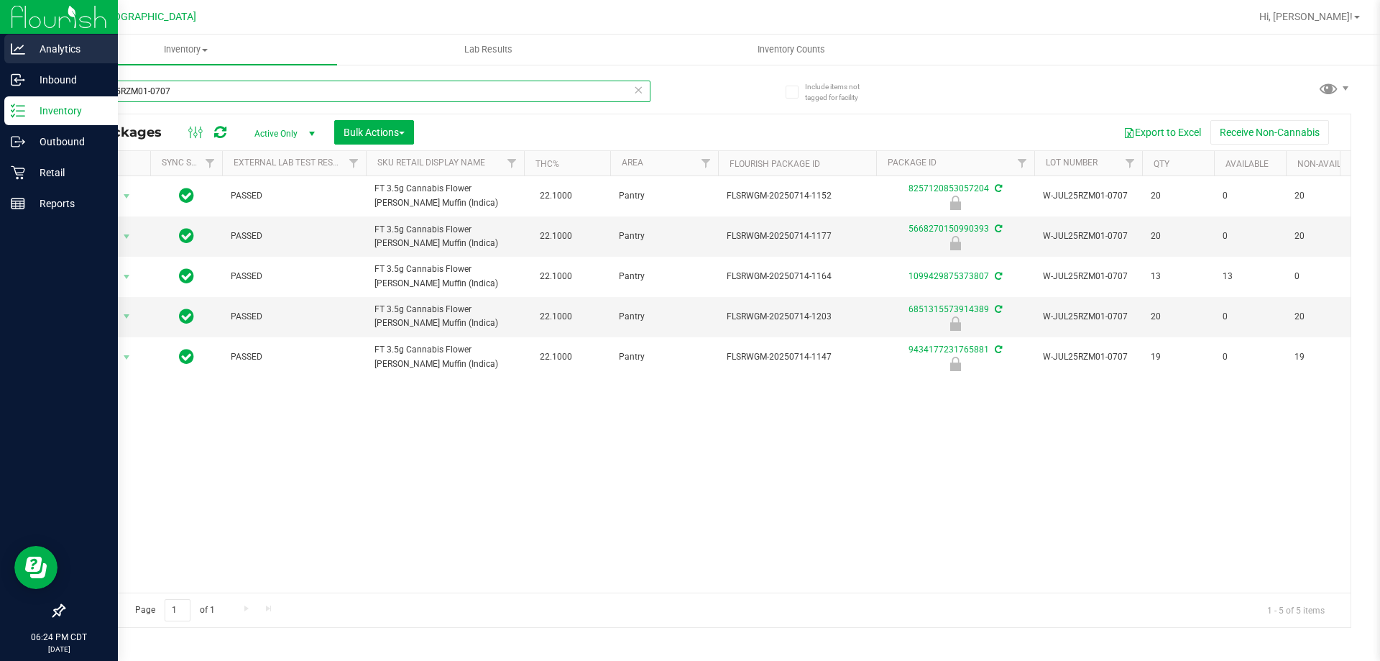
drag, startPoint x: 197, startPoint y: 88, endPoint x: 0, endPoint y: 55, distance: 199.7
click at [0, 55] on div "Analytics Inbound Inventory Outbound Retail Reports 06:24 PM CDT 08/24/2025 08/…" at bounding box center [690, 330] width 1380 height 661
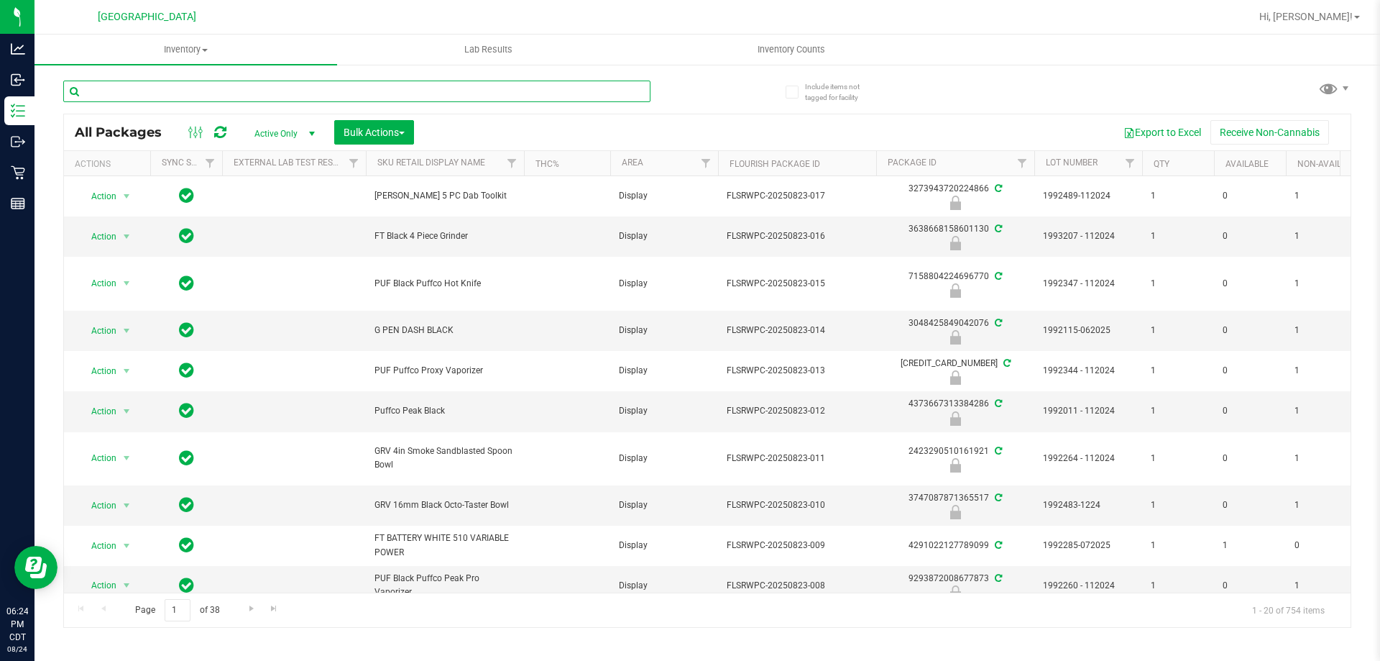
click at [152, 91] on input "text" at bounding box center [356, 92] width 587 height 22
type input "pkn"
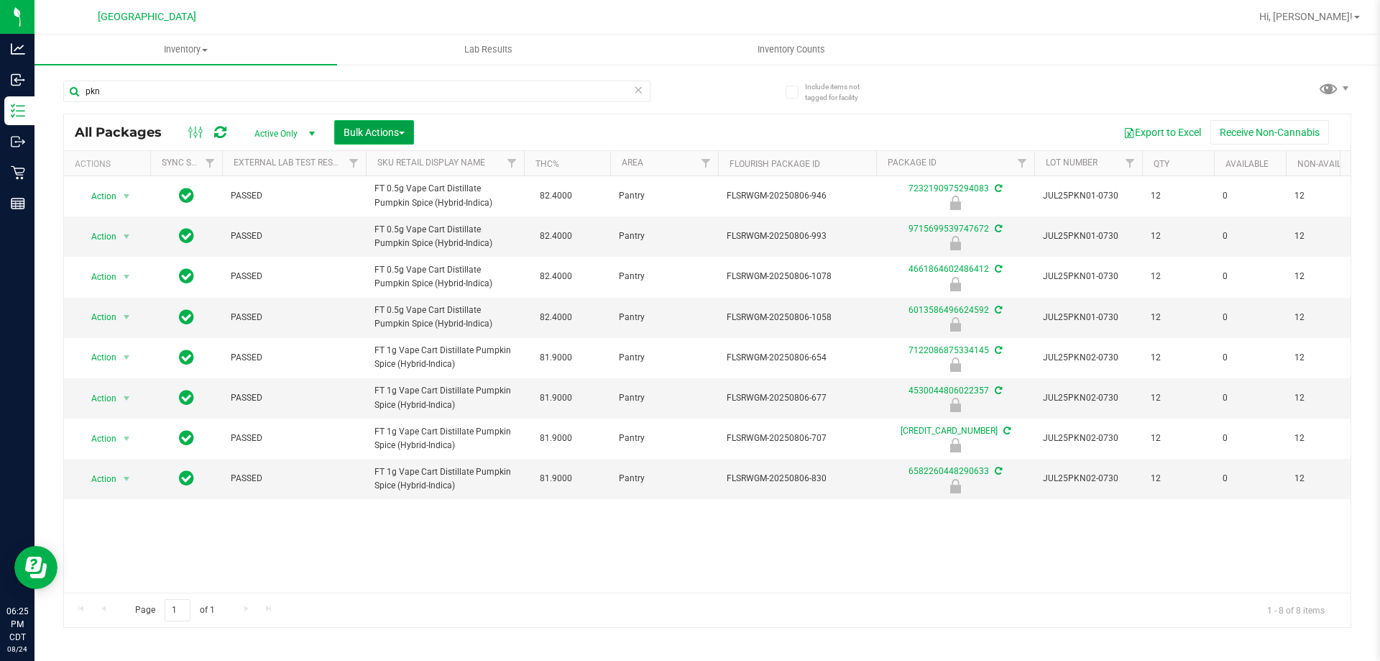
click at [380, 134] on span "Bulk Actions" at bounding box center [374, 133] width 61 height 12
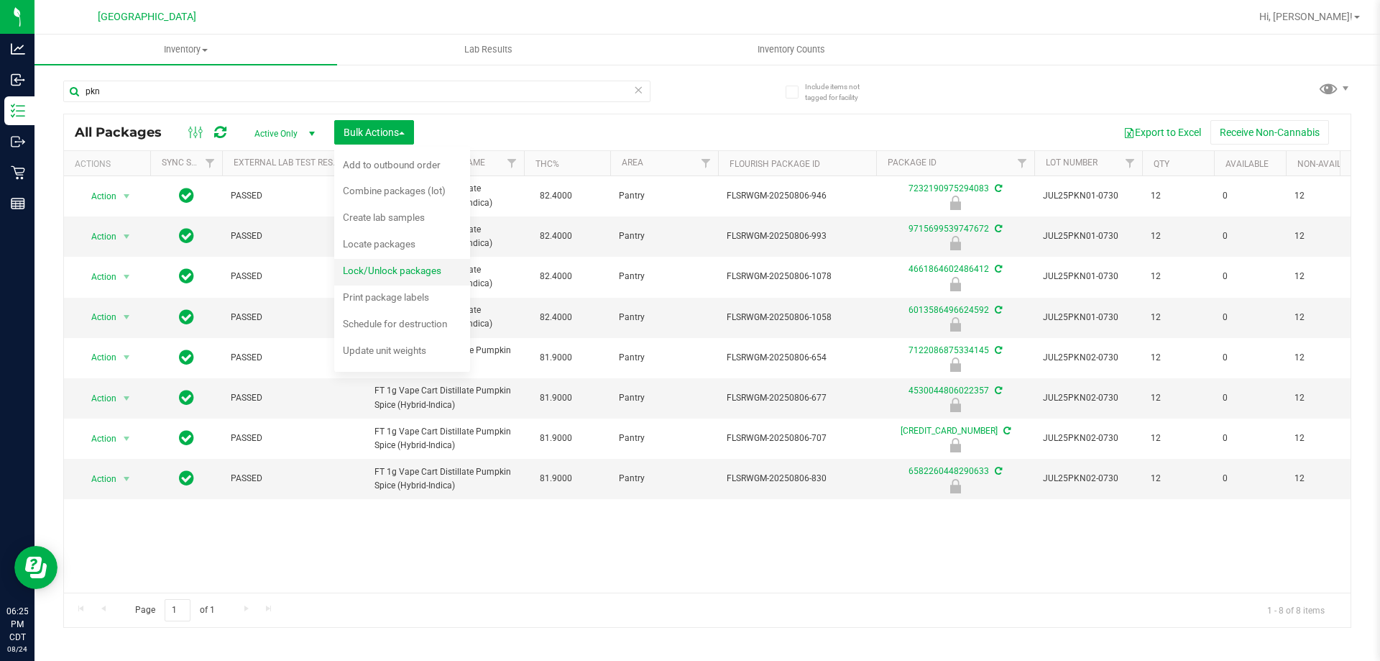
click at [371, 273] on span "Lock/Unlock packages" at bounding box center [392, 271] width 98 height 12
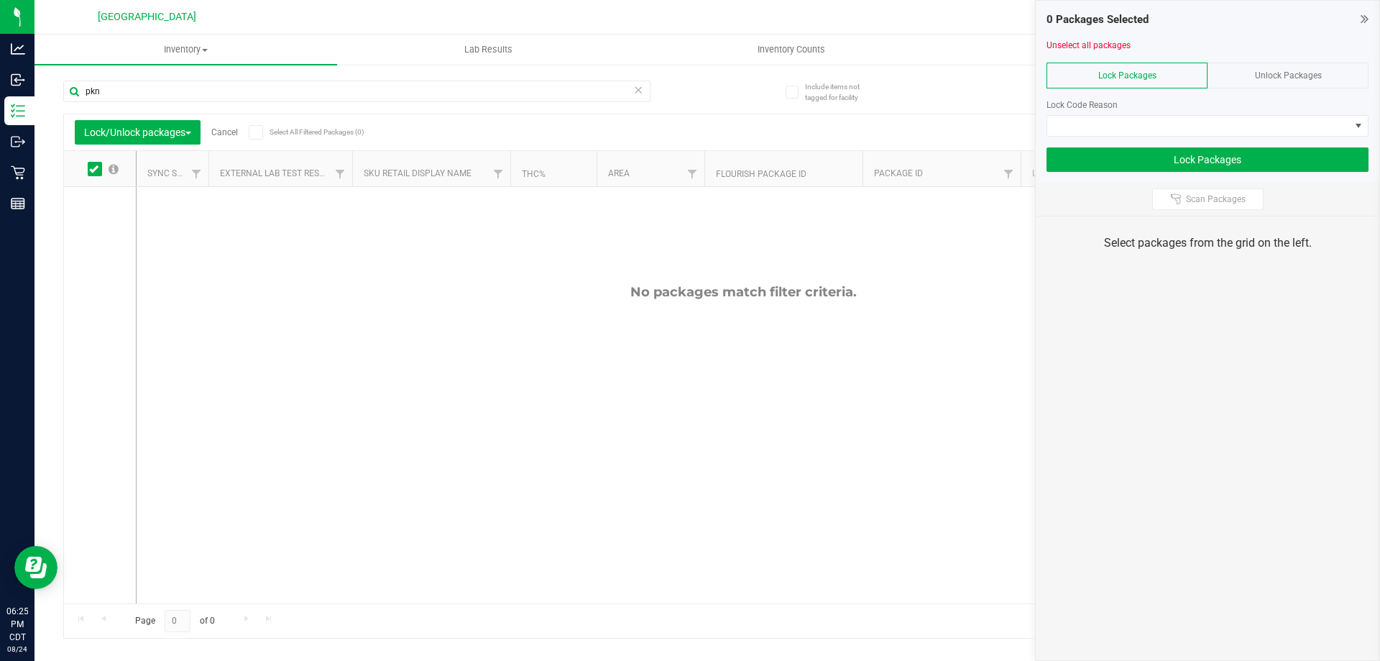
click at [1262, 77] on span "Unlock Packages" at bounding box center [1288, 75] width 67 height 10
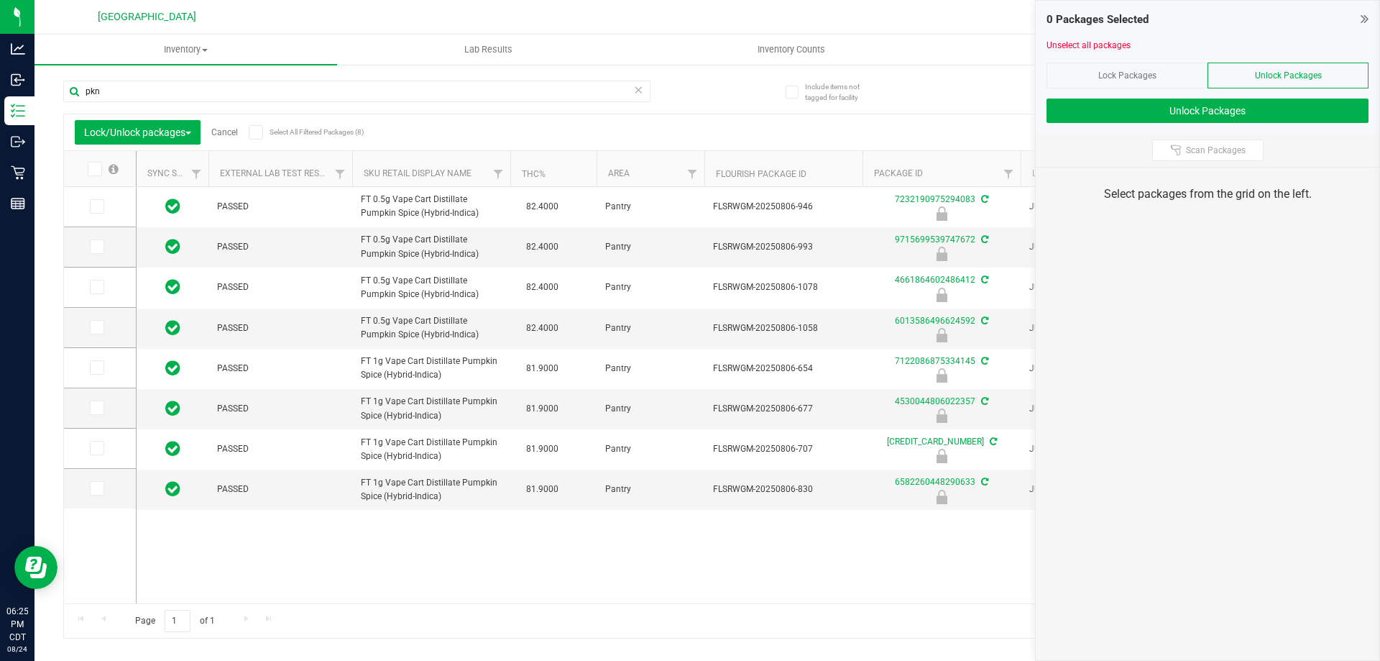
click at [99, 173] on span at bounding box center [95, 169] width 14 height 14
click at [0, 0] on input "checkbox" at bounding box center [0, 0] width 0 height 0
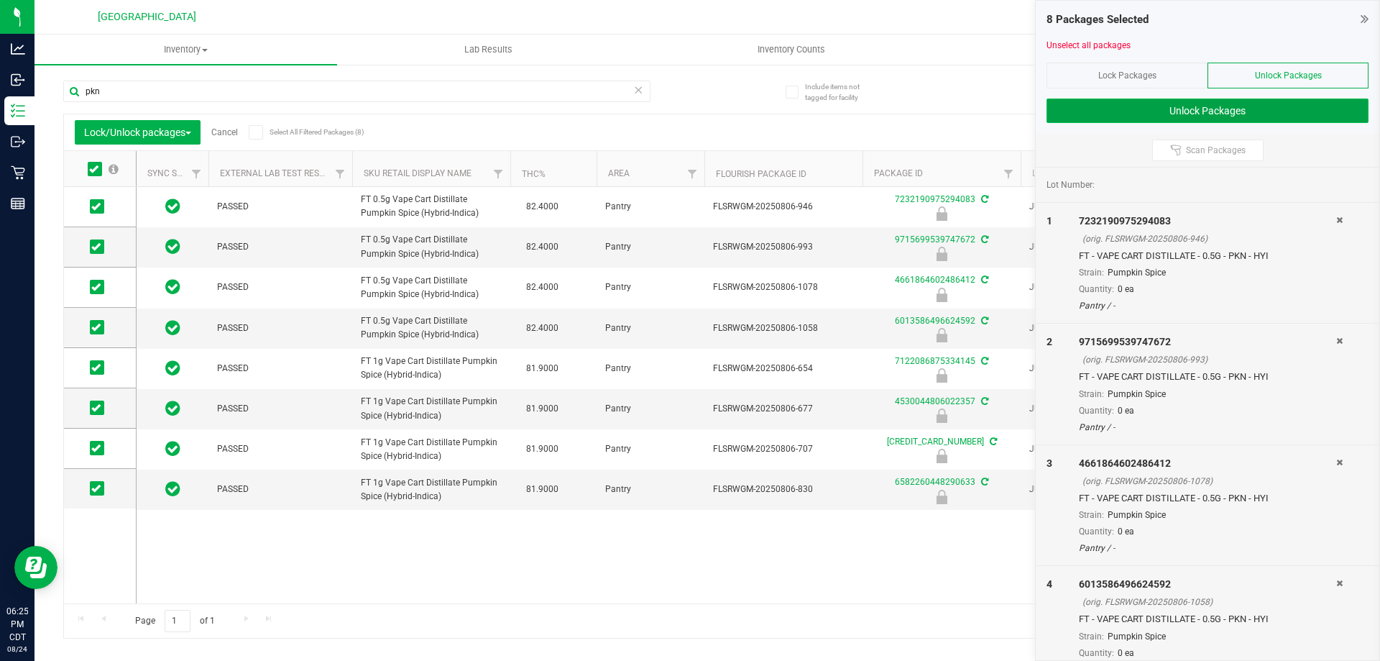
click at [1166, 111] on button "Unlock Packages" at bounding box center [1208, 110] width 322 height 24
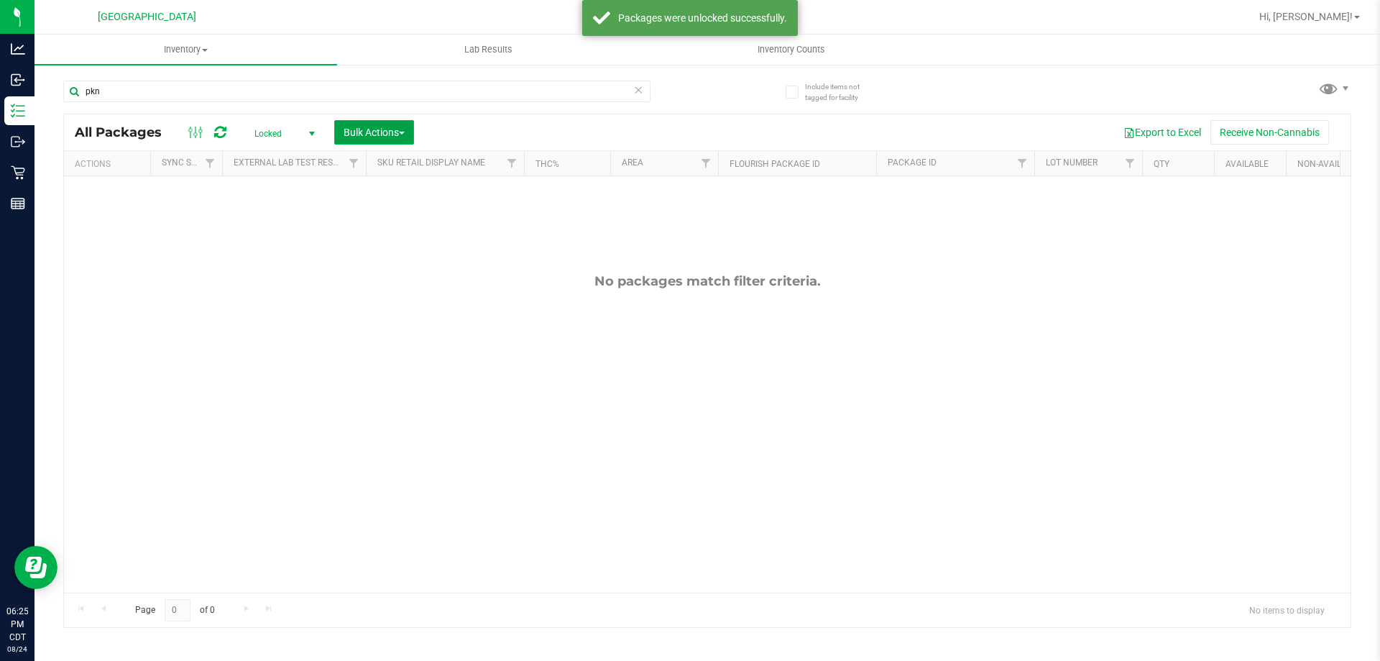
click at [345, 136] on span "Bulk Actions" at bounding box center [374, 133] width 61 height 12
click at [393, 272] on span "Lock/Unlock packages" at bounding box center [392, 271] width 98 height 12
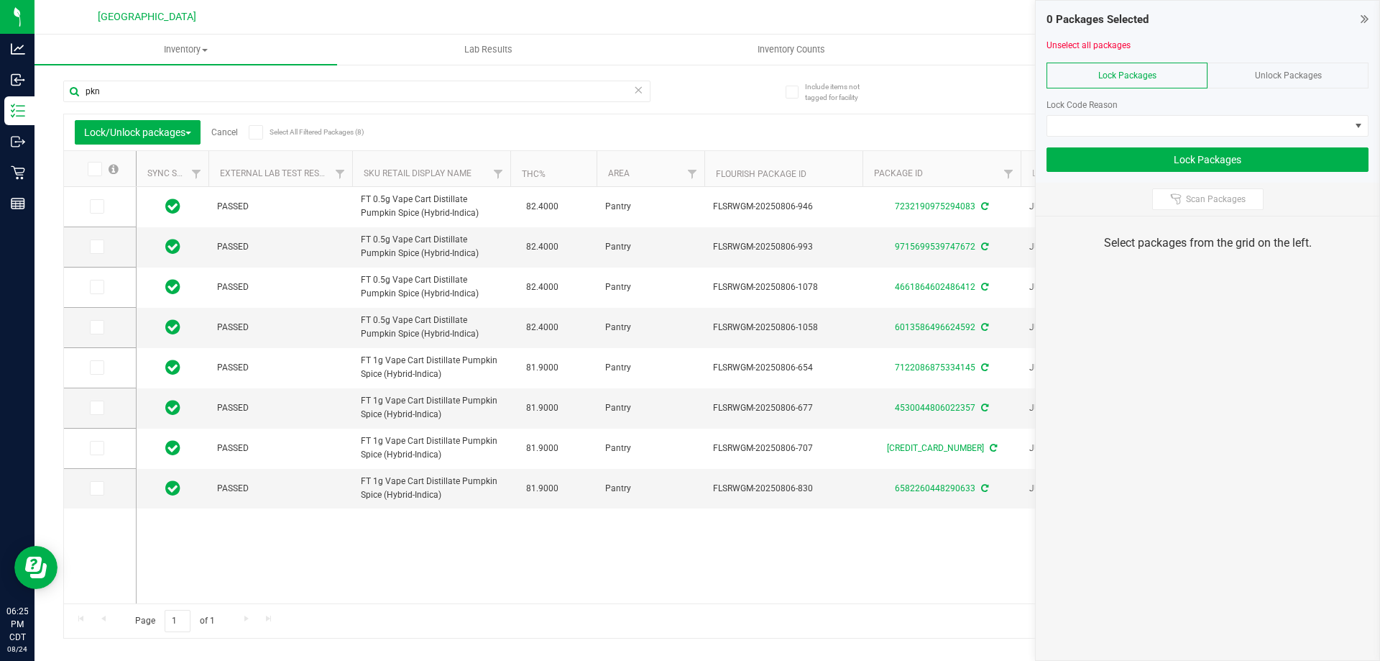
click at [97, 169] on icon at bounding box center [93, 169] width 9 height 0
click at [0, 0] on input "checkbox" at bounding box center [0, 0] width 0 height 0
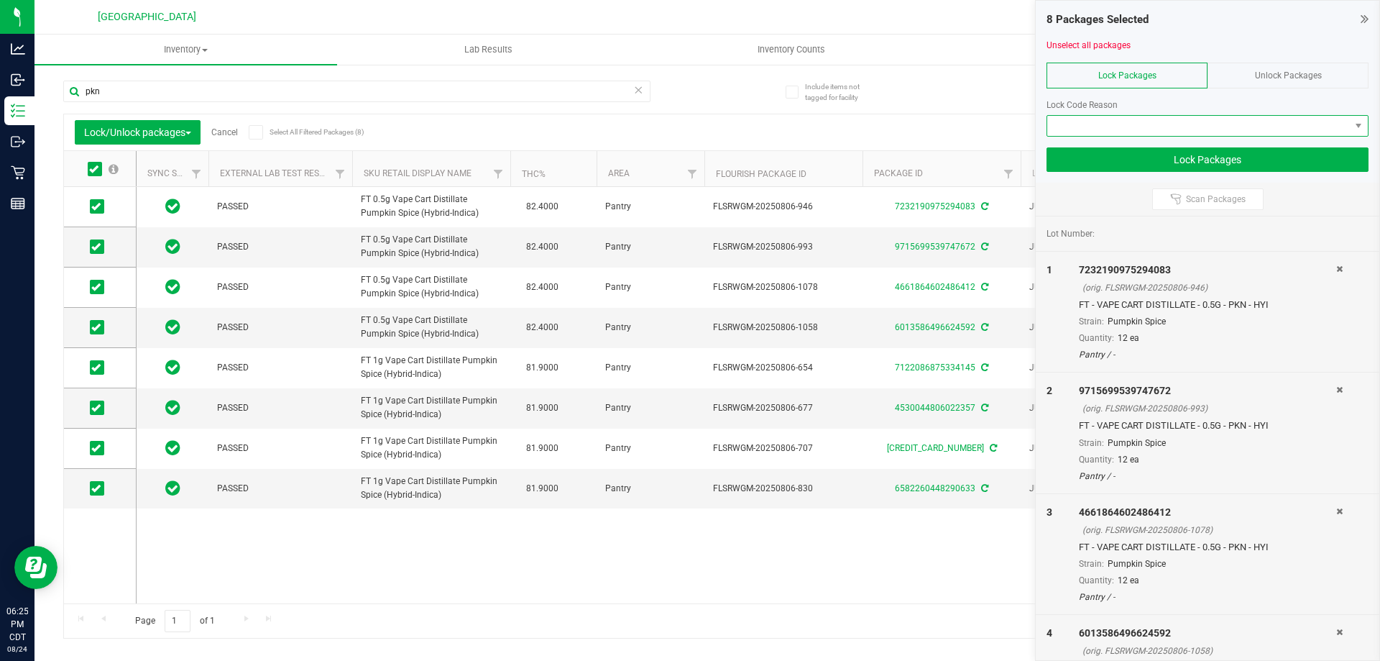
click at [1187, 124] on span at bounding box center [1198, 126] width 303 height 20
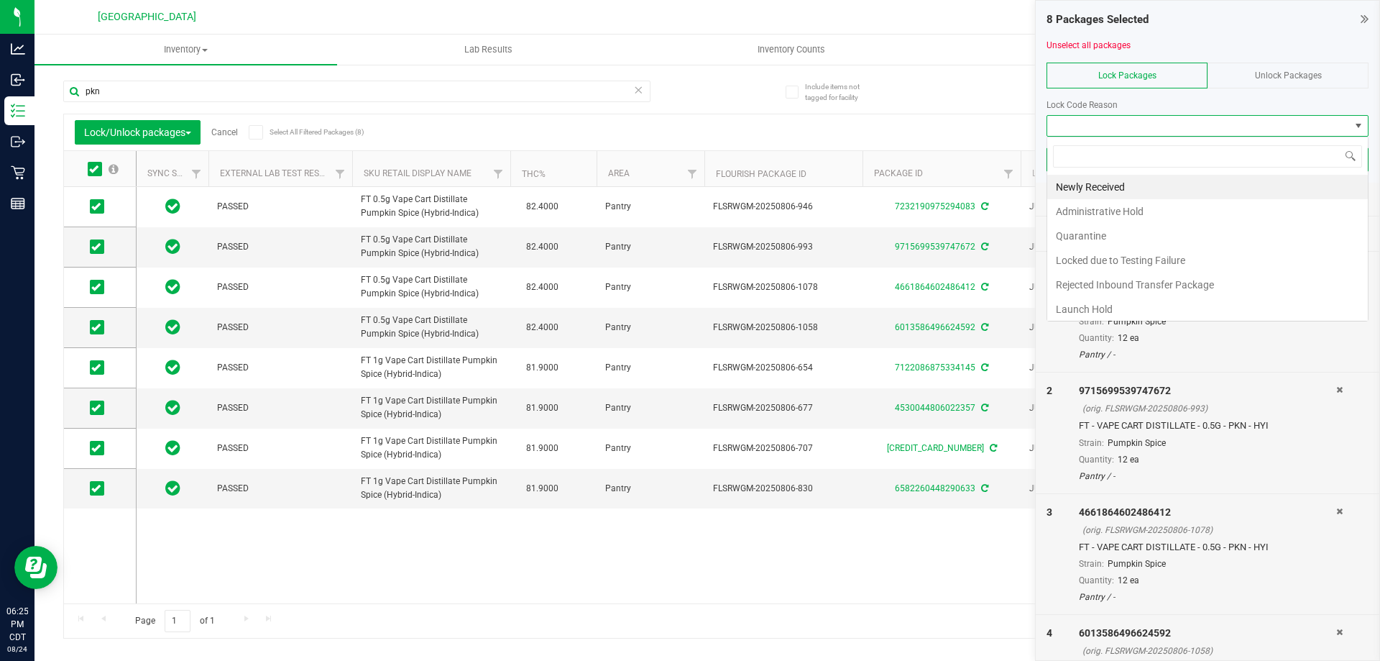
scroll to position [22, 322]
click at [1103, 183] on li "Newly Received" at bounding box center [1207, 187] width 321 height 24
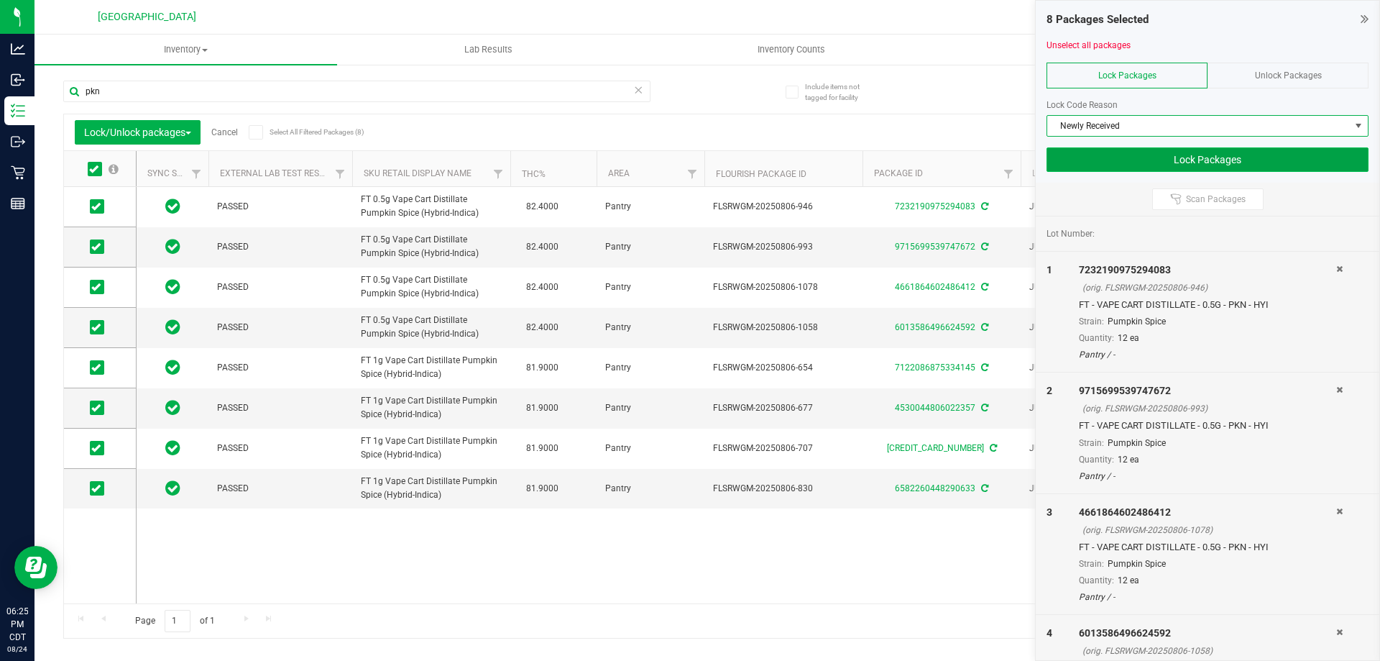
click at [1181, 165] on button "Lock Packages" at bounding box center [1208, 159] width 322 height 24
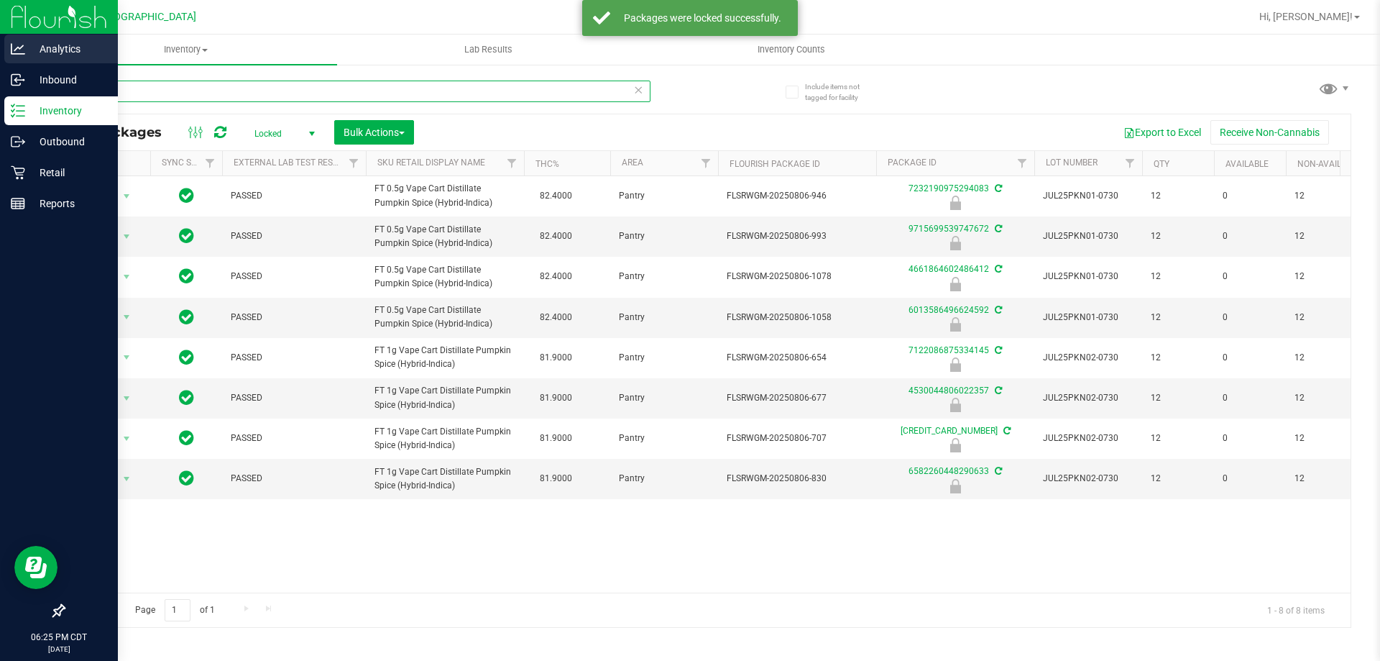
drag, startPoint x: 65, startPoint y: 92, endPoint x: 0, endPoint y: 57, distance: 73.7
click at [0, 78] on div "Analytics Inbound Inventory Outbound Retail Reports 06:25 PM CDT 08/24/2025 08/…" at bounding box center [690, 330] width 1380 height 661
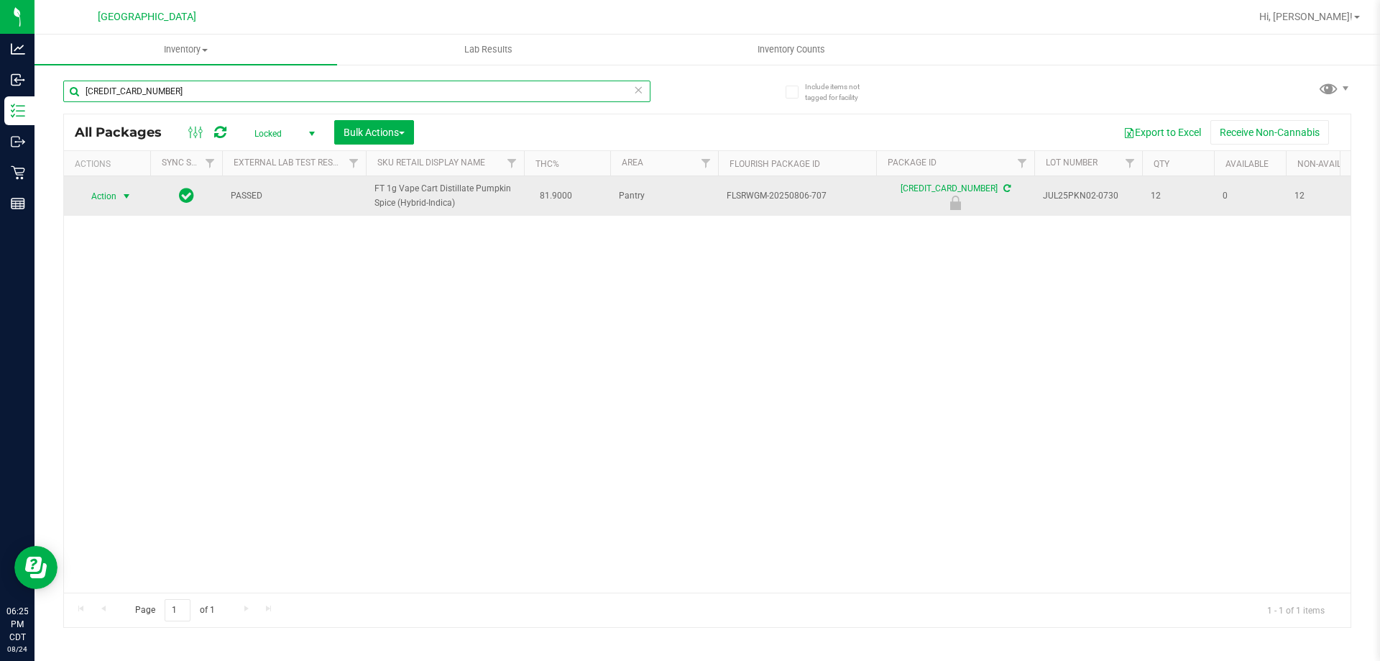
type input "5749920363449673"
click at [116, 186] on span "Action" at bounding box center [97, 196] width 39 height 20
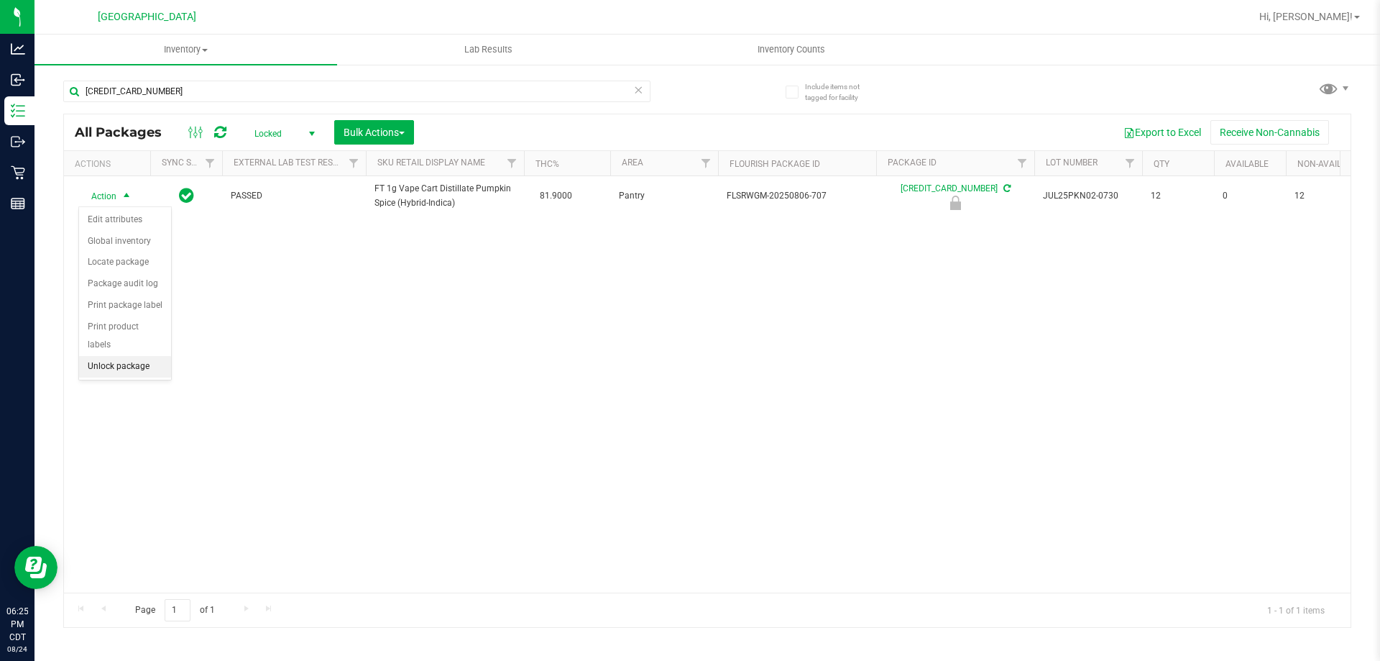
click at [137, 356] on li "Unlock package" at bounding box center [125, 367] width 92 height 22
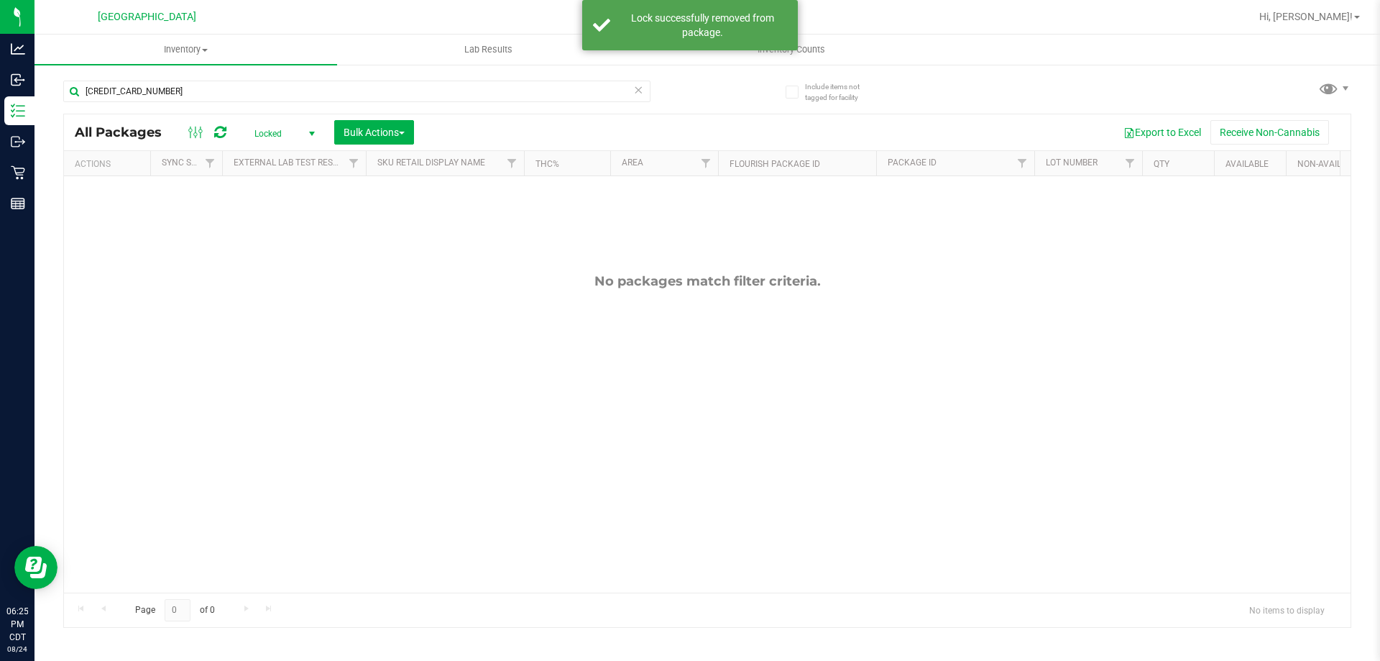
click at [272, 131] on span "Locked" at bounding box center [281, 134] width 79 height 20
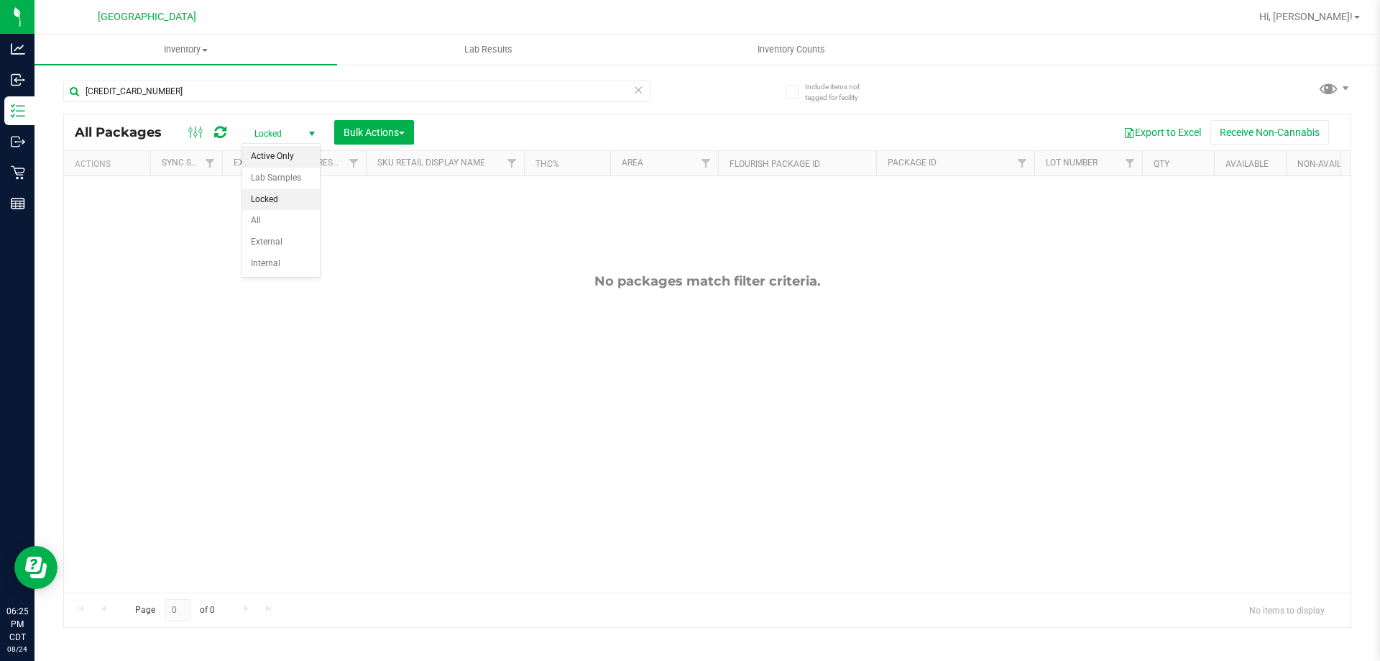
click at [270, 152] on li "Active Only" at bounding box center [281, 157] width 78 height 22
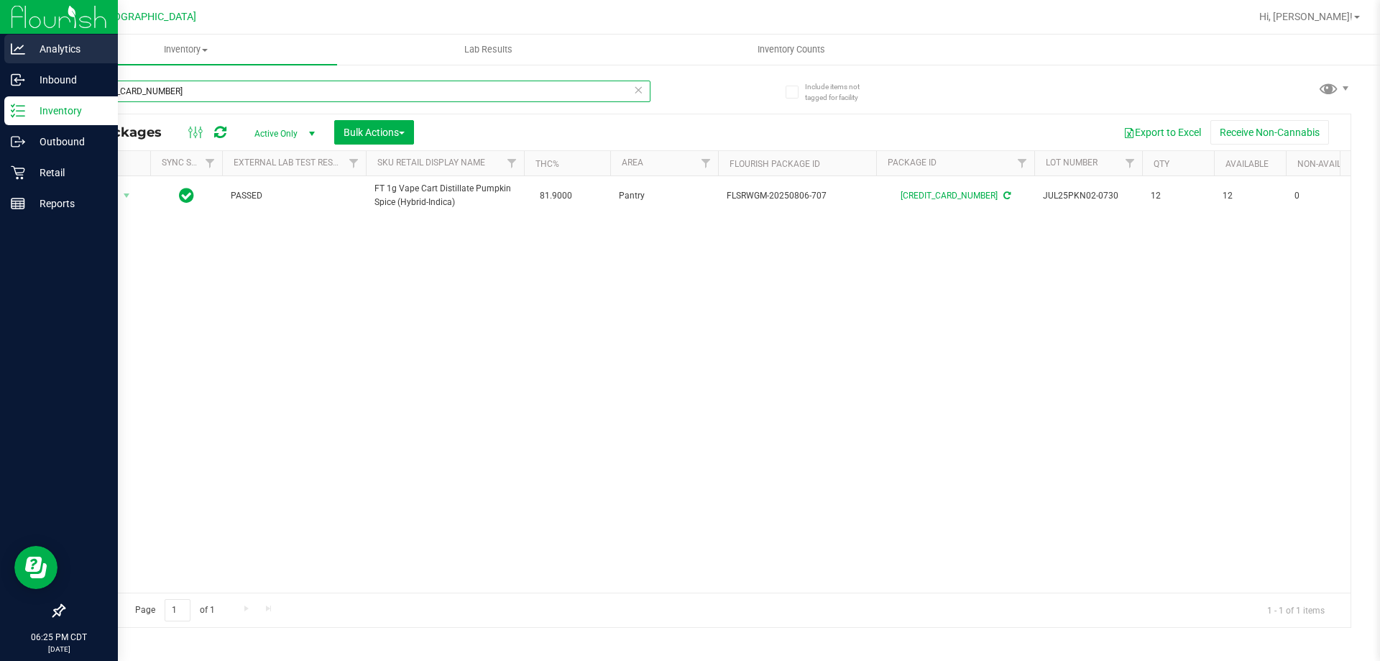
drag, startPoint x: 186, startPoint y: 93, endPoint x: 0, endPoint y: 45, distance: 192.3
click at [0, 45] on div "Analytics Inbound Inventory Outbound Retail Reports 06:25 PM CDT 08/24/2025 08/…" at bounding box center [690, 330] width 1380 height 661
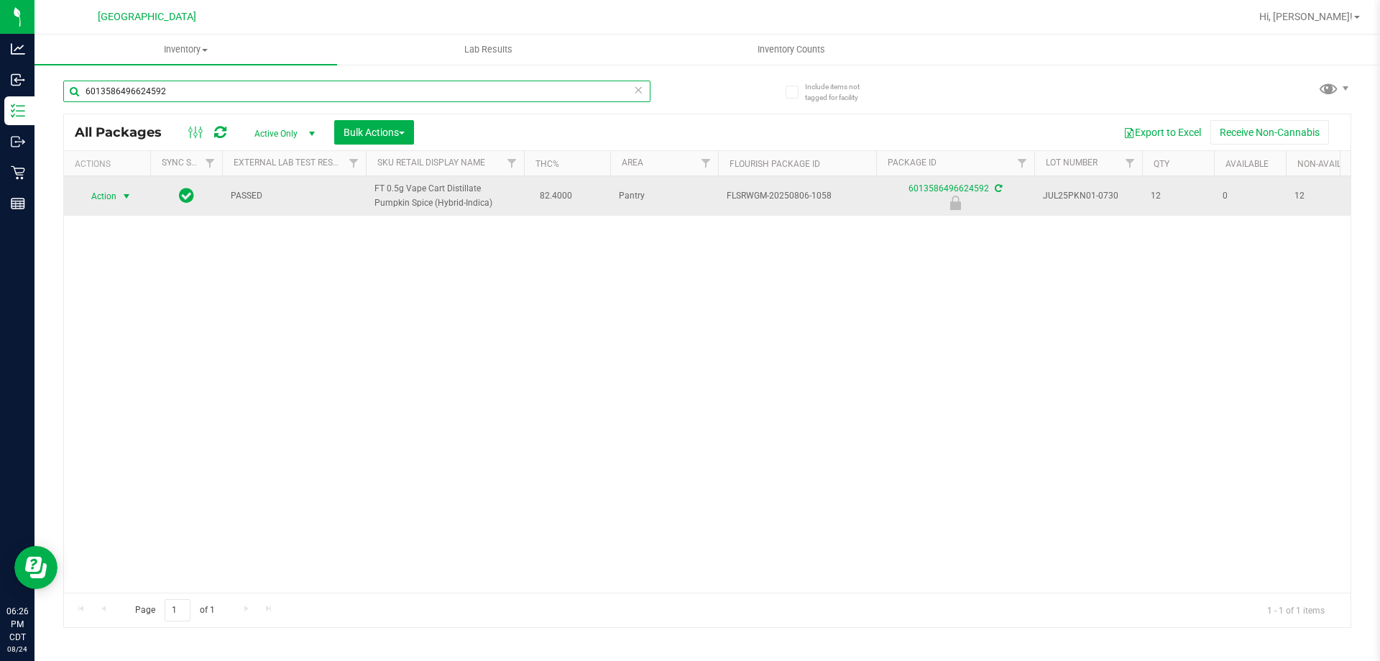
type input "6013586496624592"
click at [98, 201] on span "Action" at bounding box center [97, 196] width 39 height 20
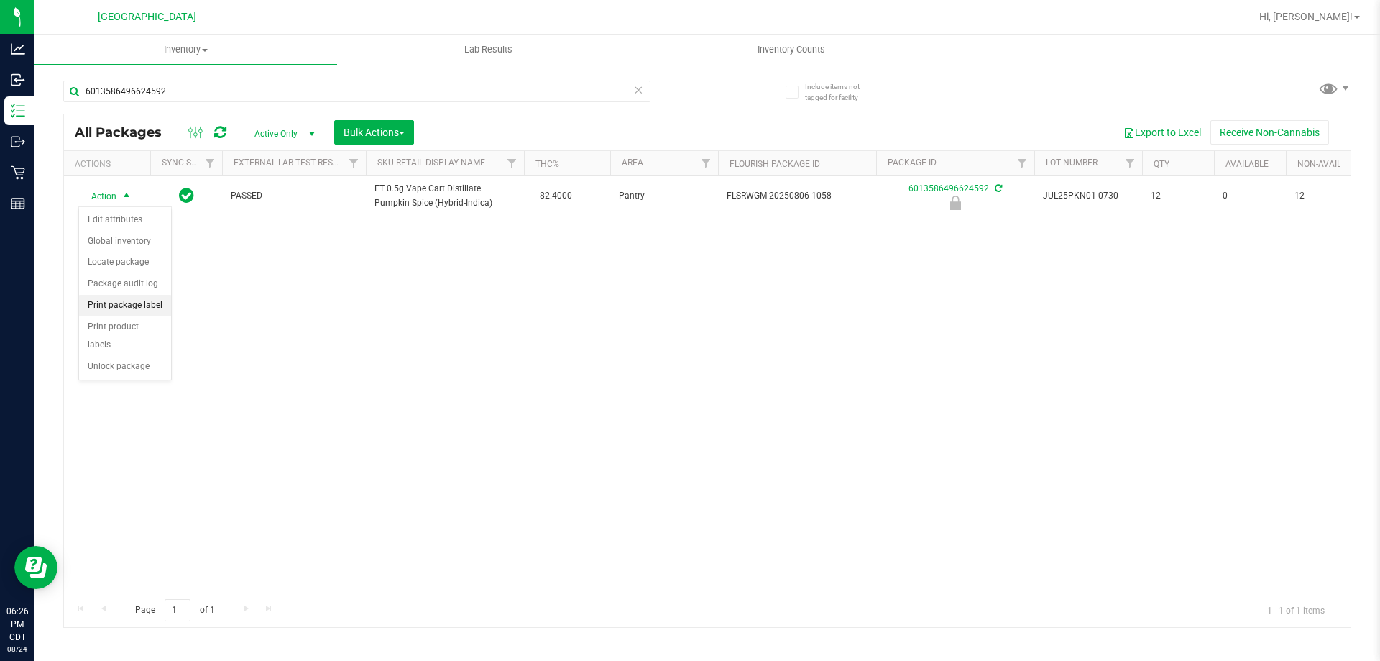
click at [152, 311] on li "Print package label" at bounding box center [125, 306] width 92 height 22
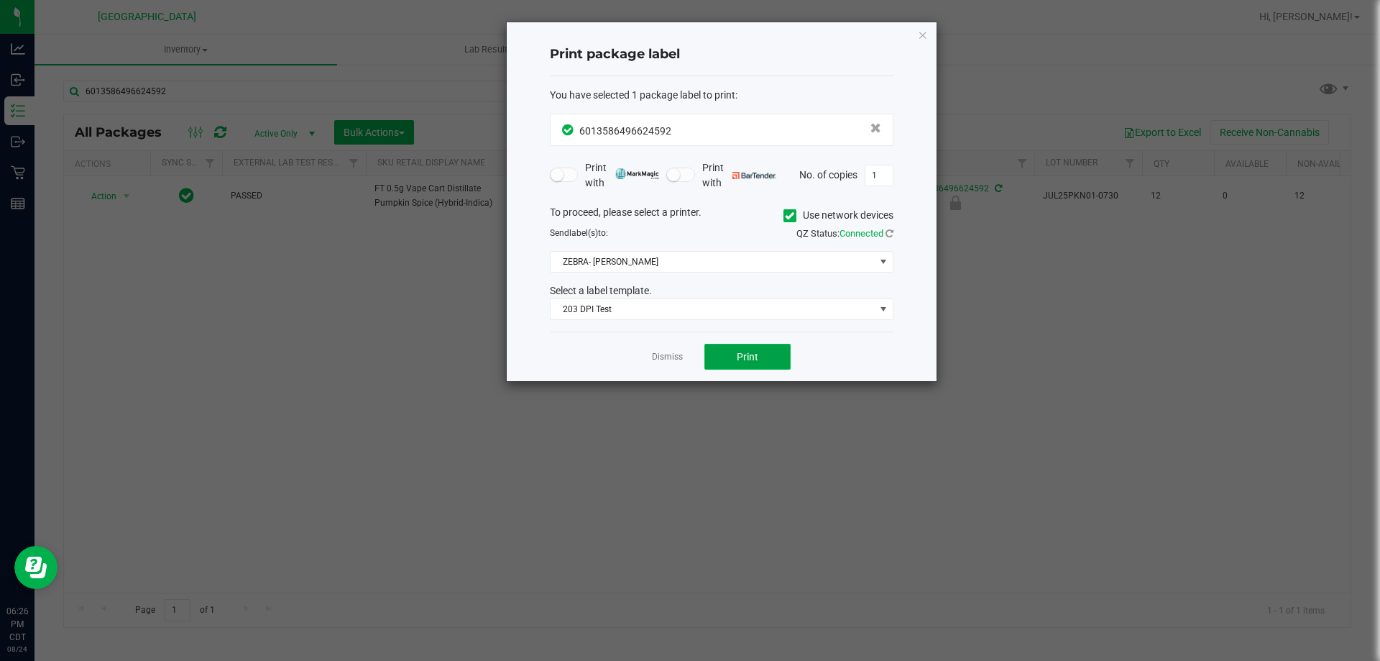
click at [742, 354] on span "Print" at bounding box center [748, 357] width 22 height 12
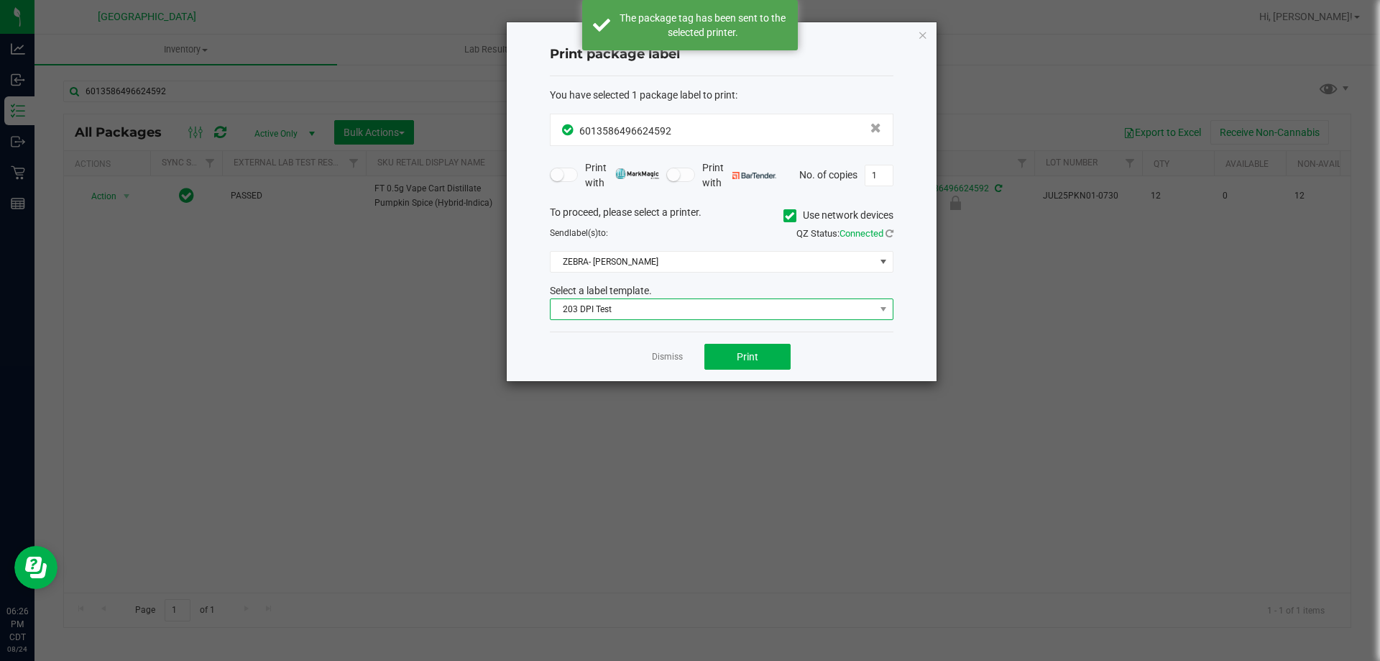
click at [619, 312] on span "203 DPI Test" at bounding box center [713, 309] width 324 height 20
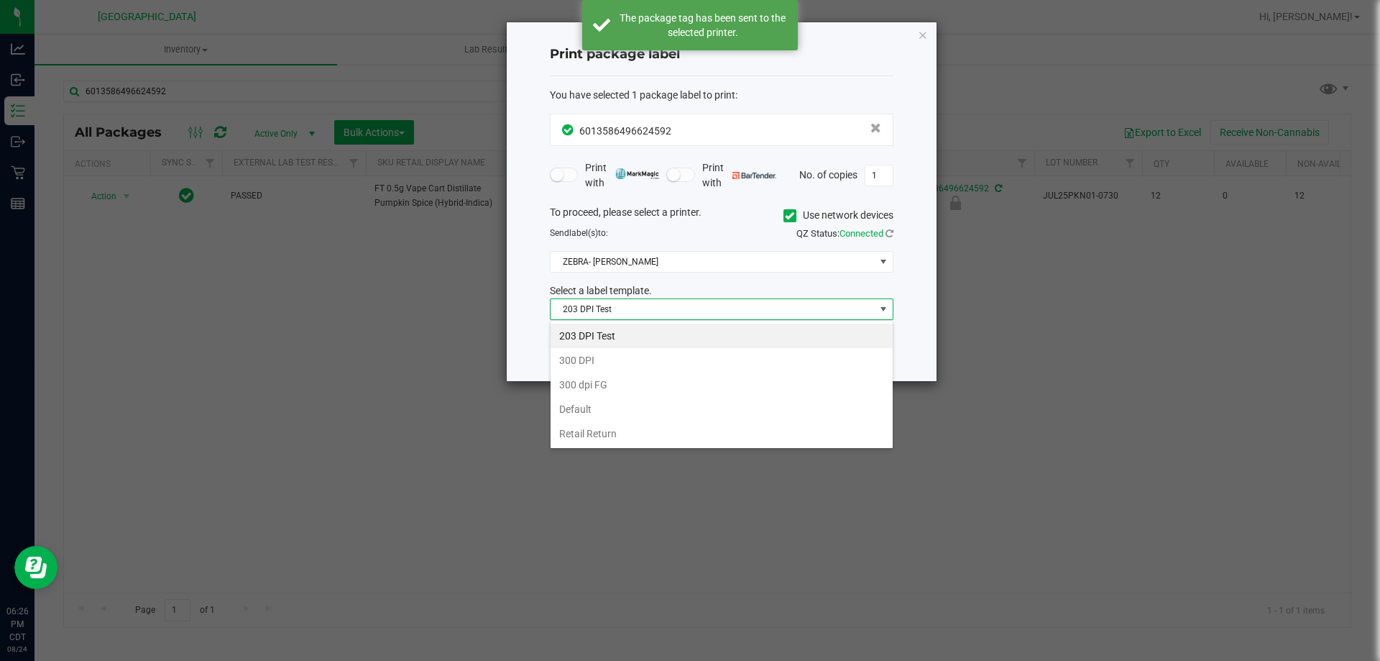
scroll to position [22, 344]
drag, startPoint x: 584, startPoint y: 248, endPoint x: 584, endPoint y: 263, distance: 15.1
click at [584, 252] on div "To proceed, please select a printer. Use network devices Send label(s) to: QZ S…" at bounding box center [722, 263] width 344 height 116
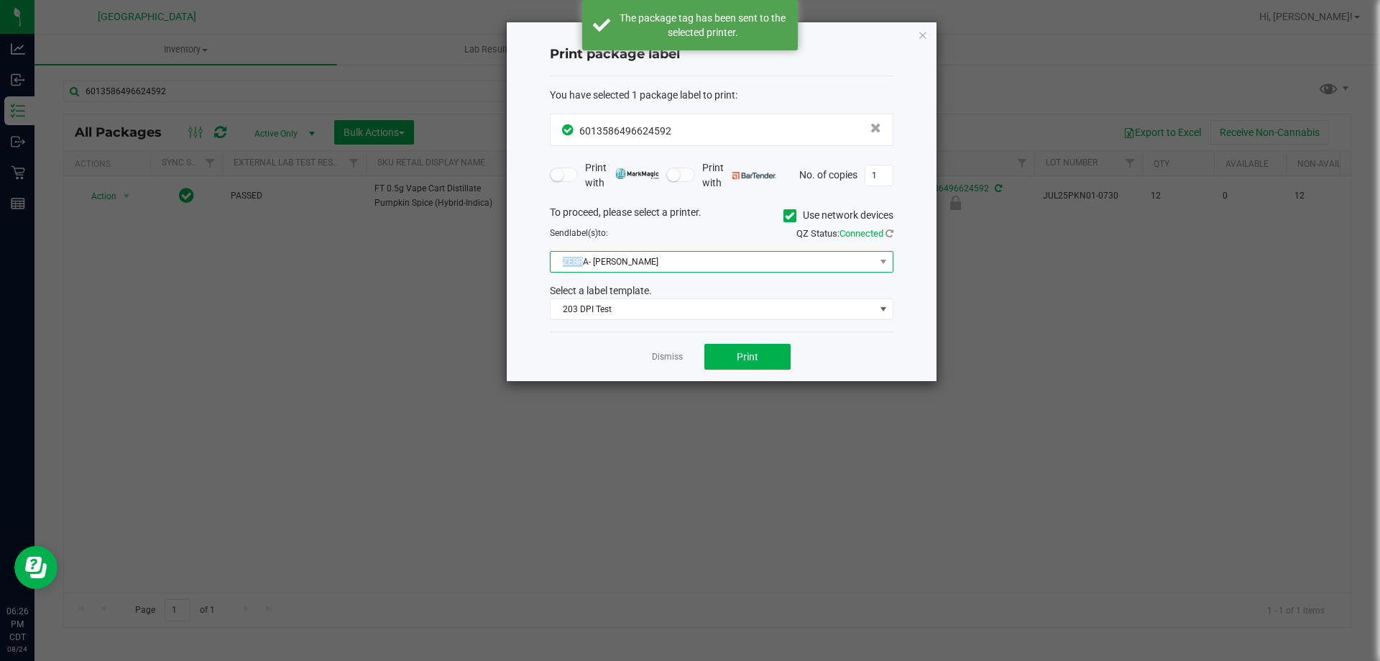
click at [584, 265] on span "ZEBRA- JEFFREY-BANKS" at bounding box center [713, 262] width 324 height 20
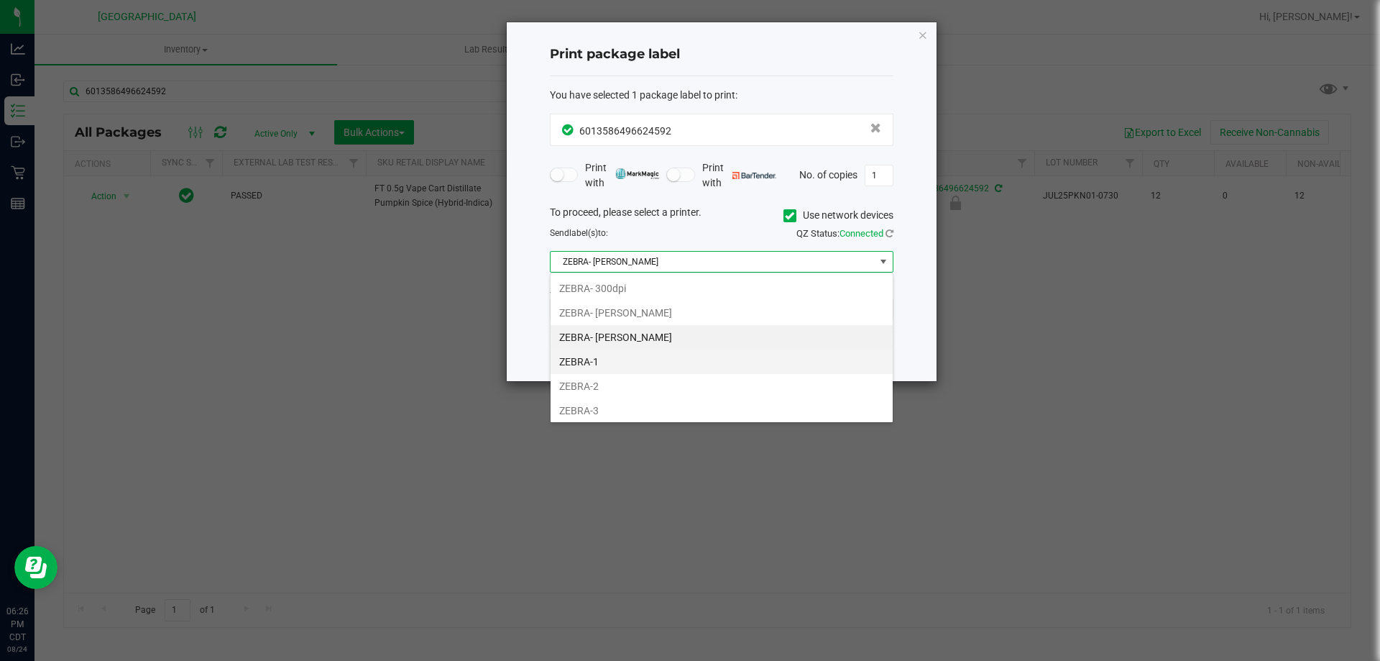
click at [599, 359] on li "ZEBRA-1" at bounding box center [722, 361] width 342 height 24
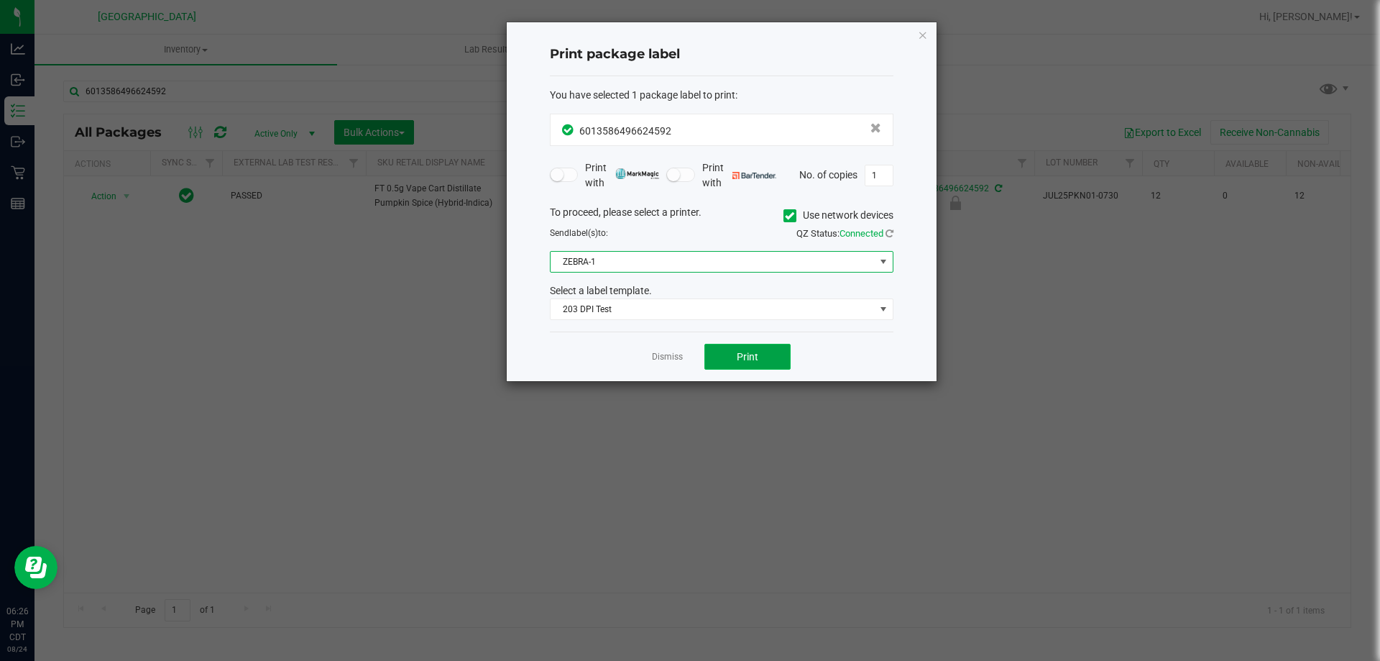
click at [750, 359] on span "Print" at bounding box center [748, 357] width 22 height 12
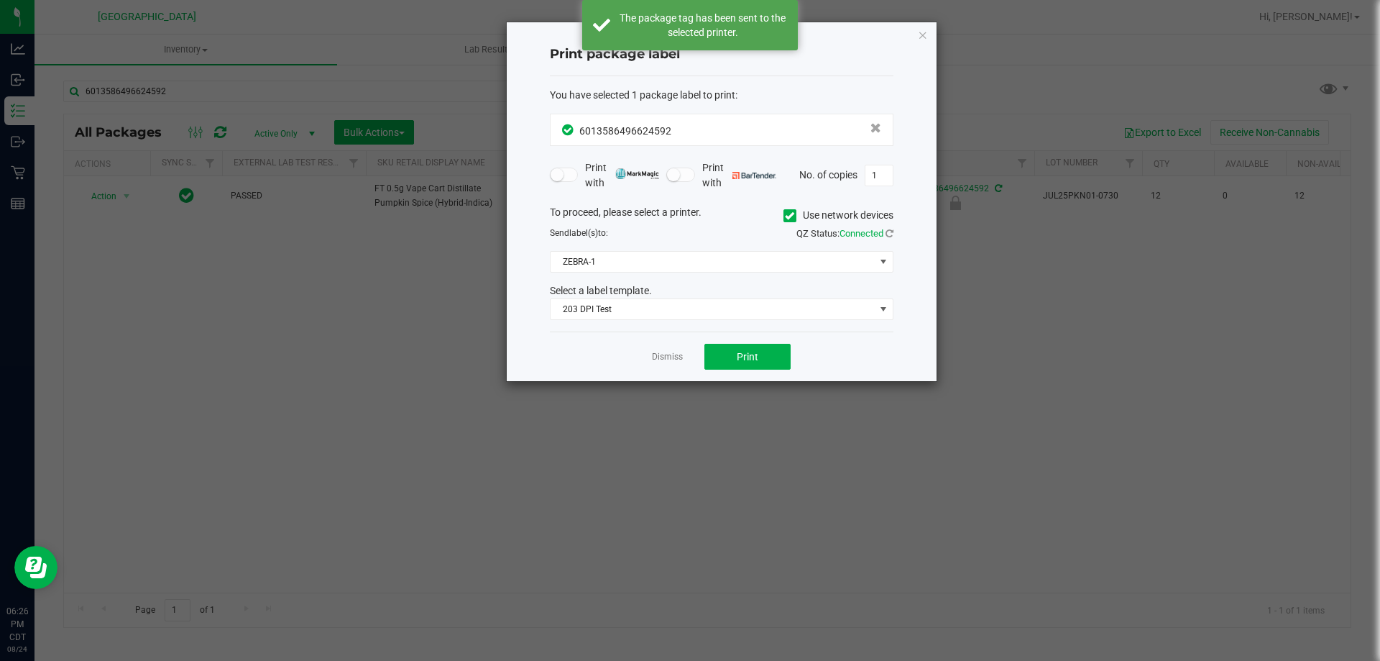
click at [923, 30] on icon "button" at bounding box center [923, 34] width 10 height 17
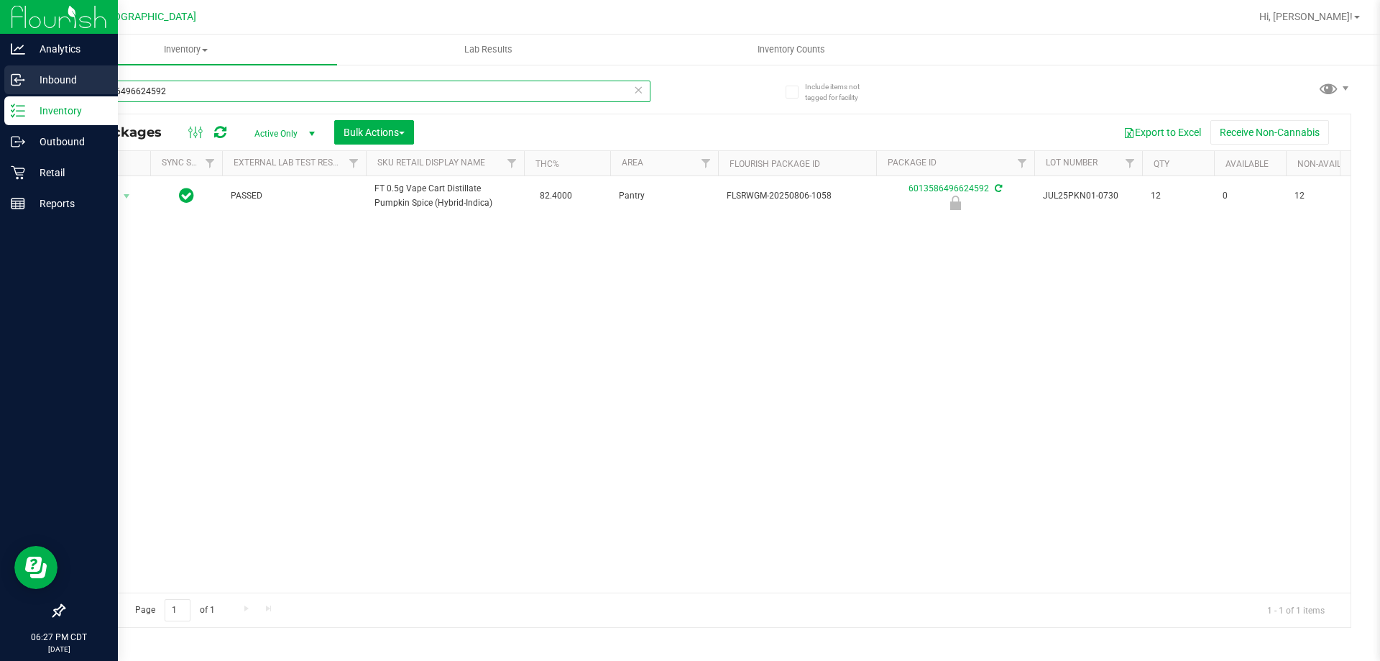
drag, startPoint x: 186, startPoint y: 96, endPoint x: 0, endPoint y: 87, distance: 186.4
click at [0, 91] on div "Analytics Inbound Inventory Outbound Retail Reports 06:27 PM CDT 08/24/2025 08/…" at bounding box center [690, 330] width 1380 height 661
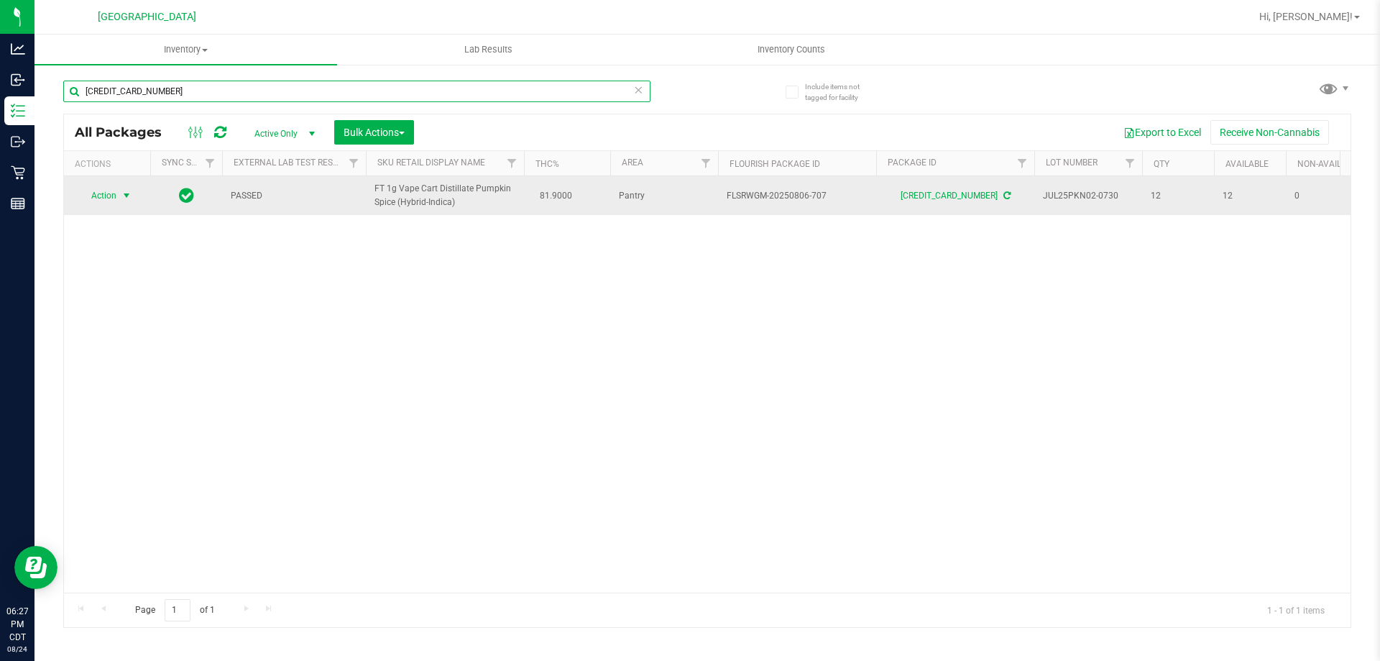
type input "5749920363449673"
click at [100, 199] on span "Action" at bounding box center [97, 195] width 39 height 20
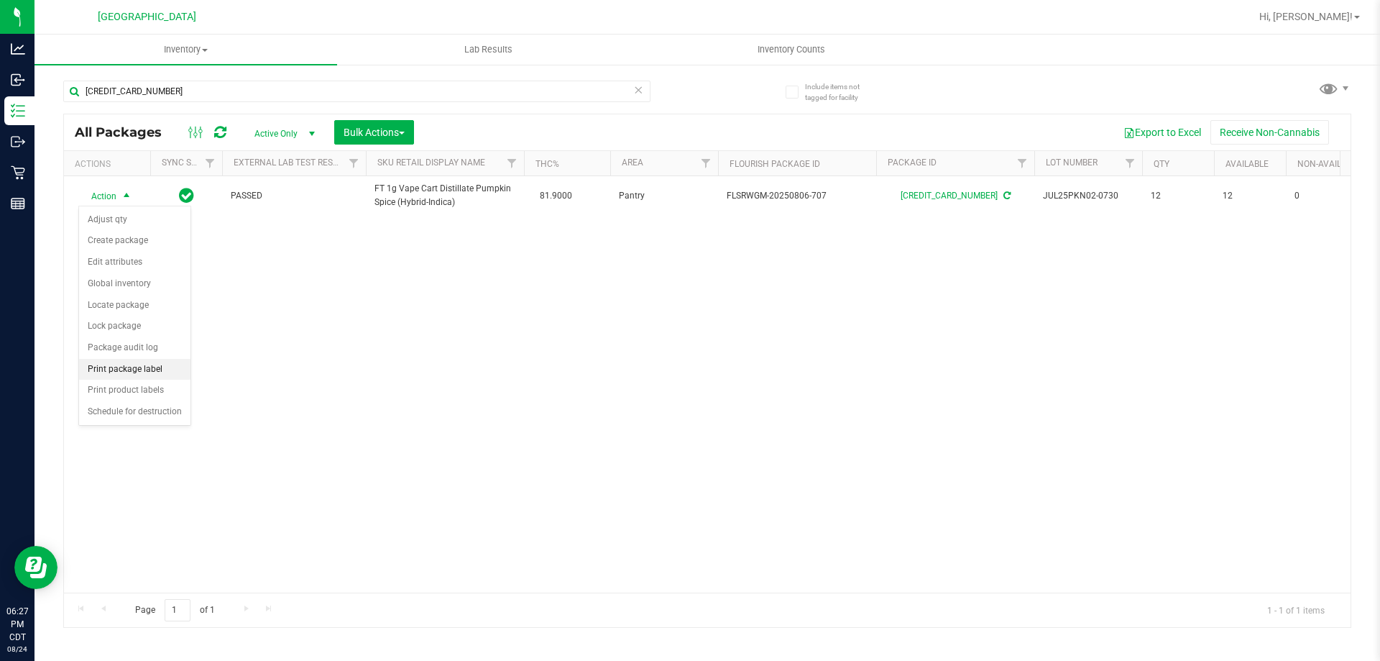
click at [117, 368] on li "Print package label" at bounding box center [134, 370] width 111 height 22
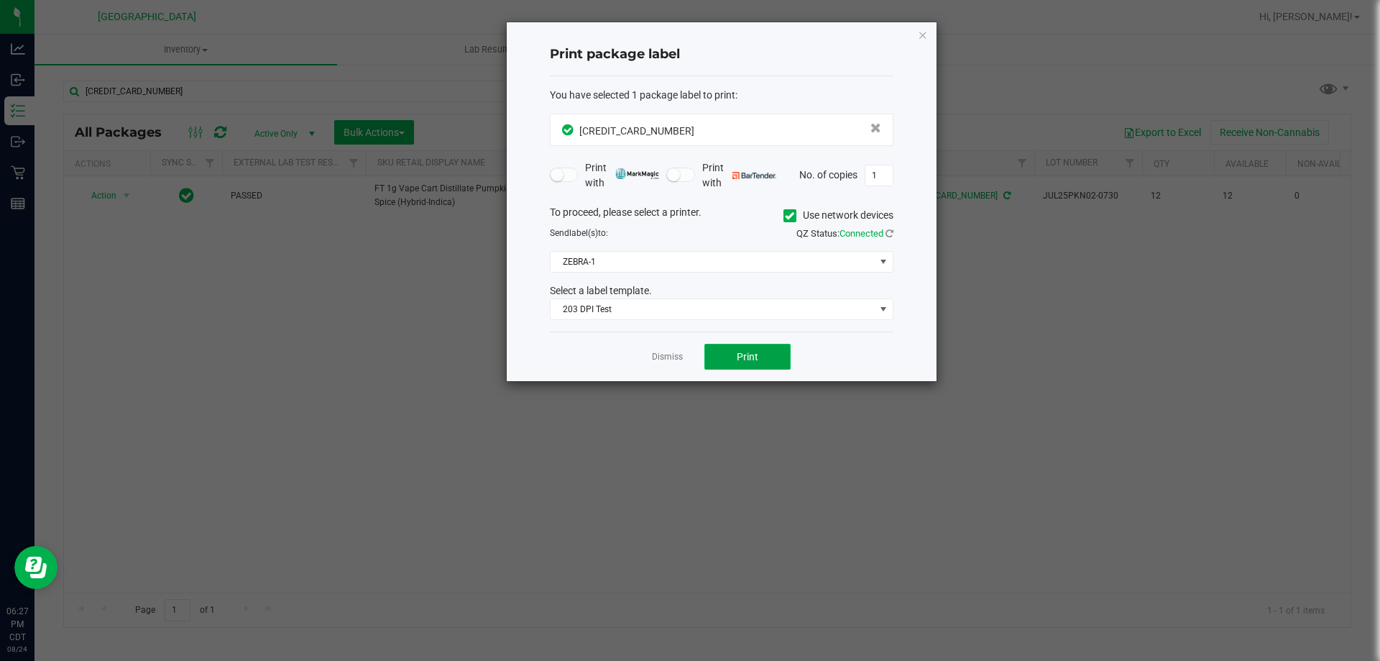
click at [726, 351] on button "Print" at bounding box center [747, 357] width 86 height 26
